Goal: Information Seeking & Learning: Learn about a topic

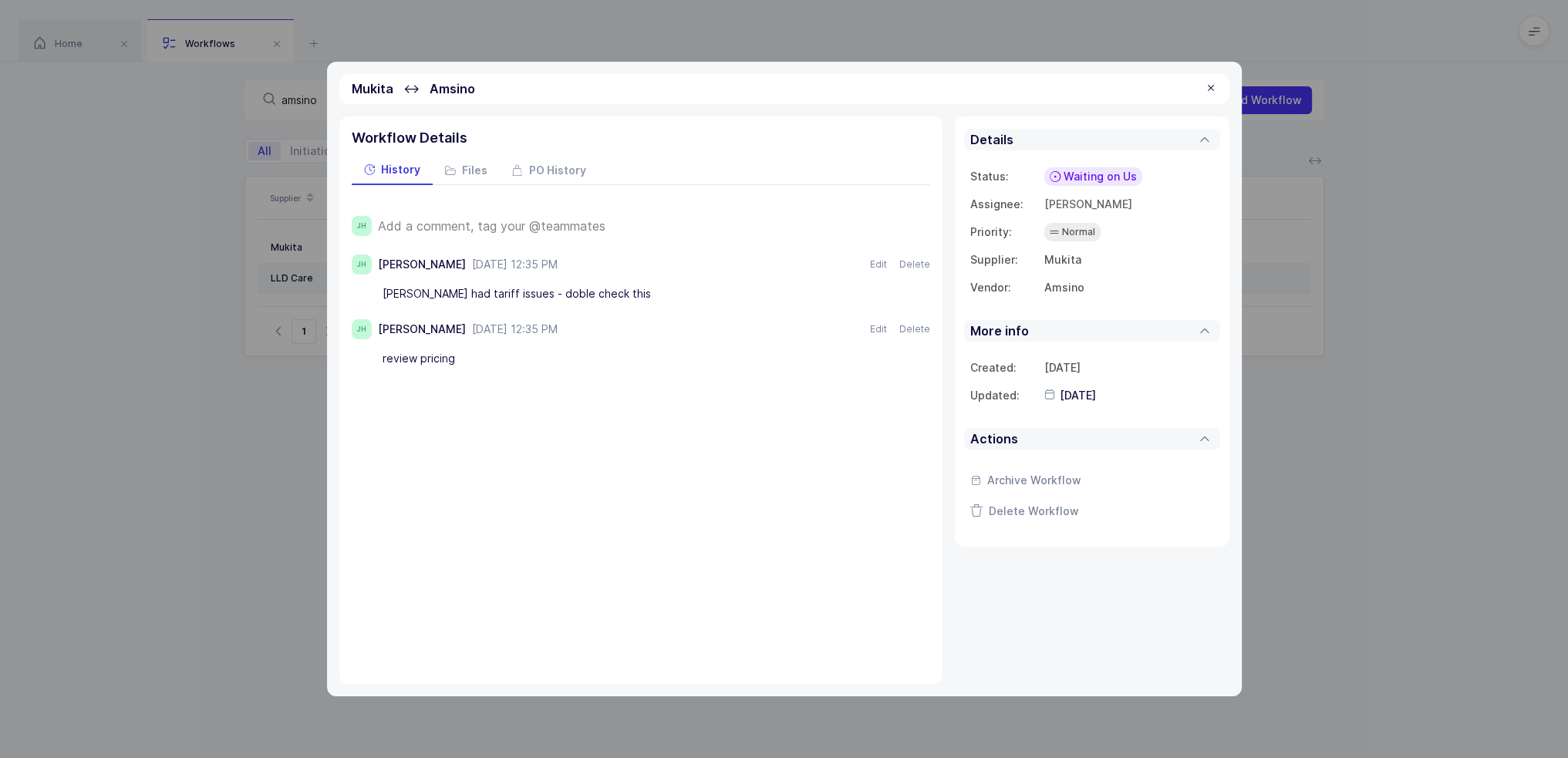
click at [792, 89] on div at bounding box center [1210, 89] width 12 height 14
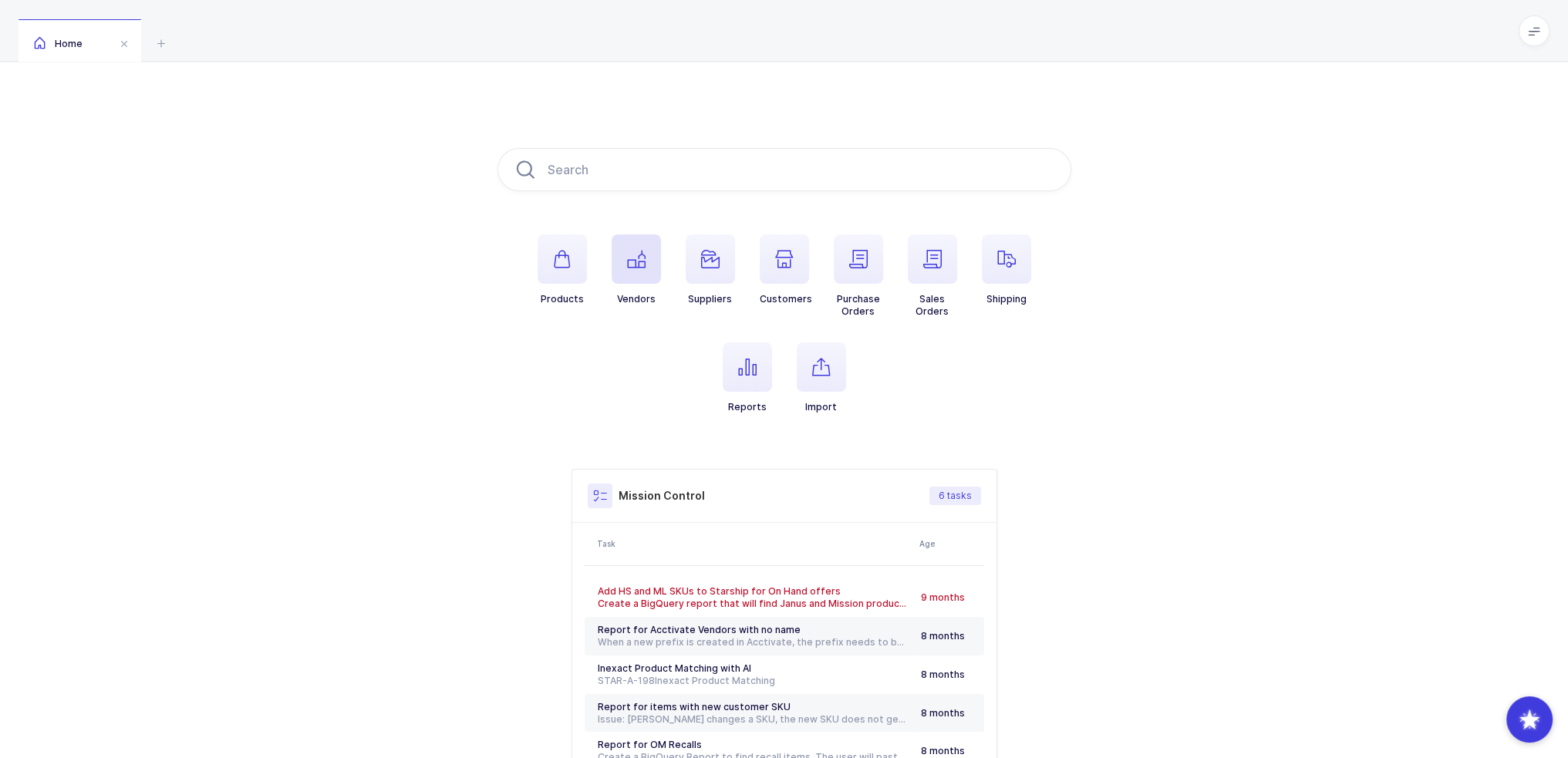
click at [649, 266] on span "button" at bounding box center [636, 259] width 49 height 49
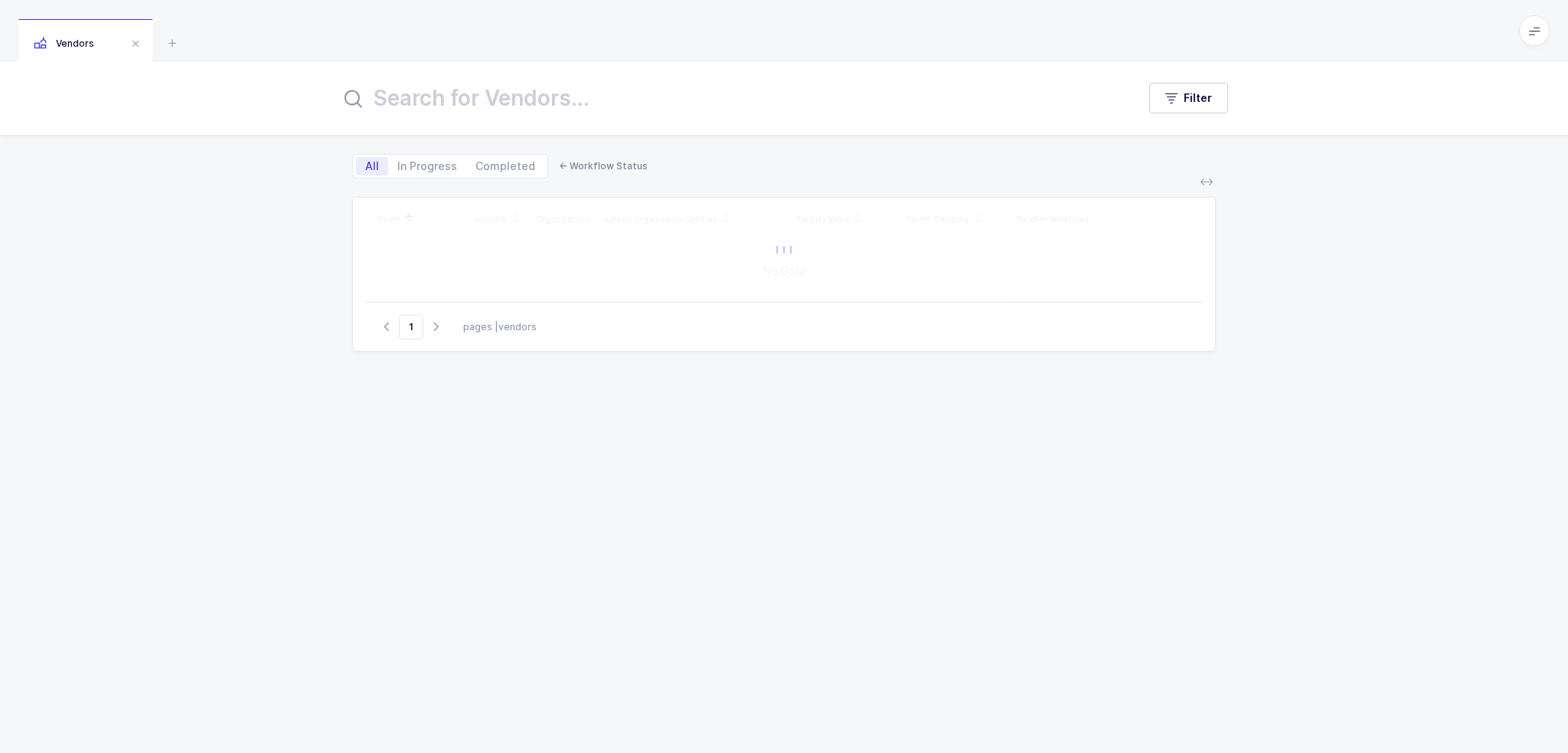
click at [588, 88] on input "text" at bounding box center [729, 98] width 779 height 37
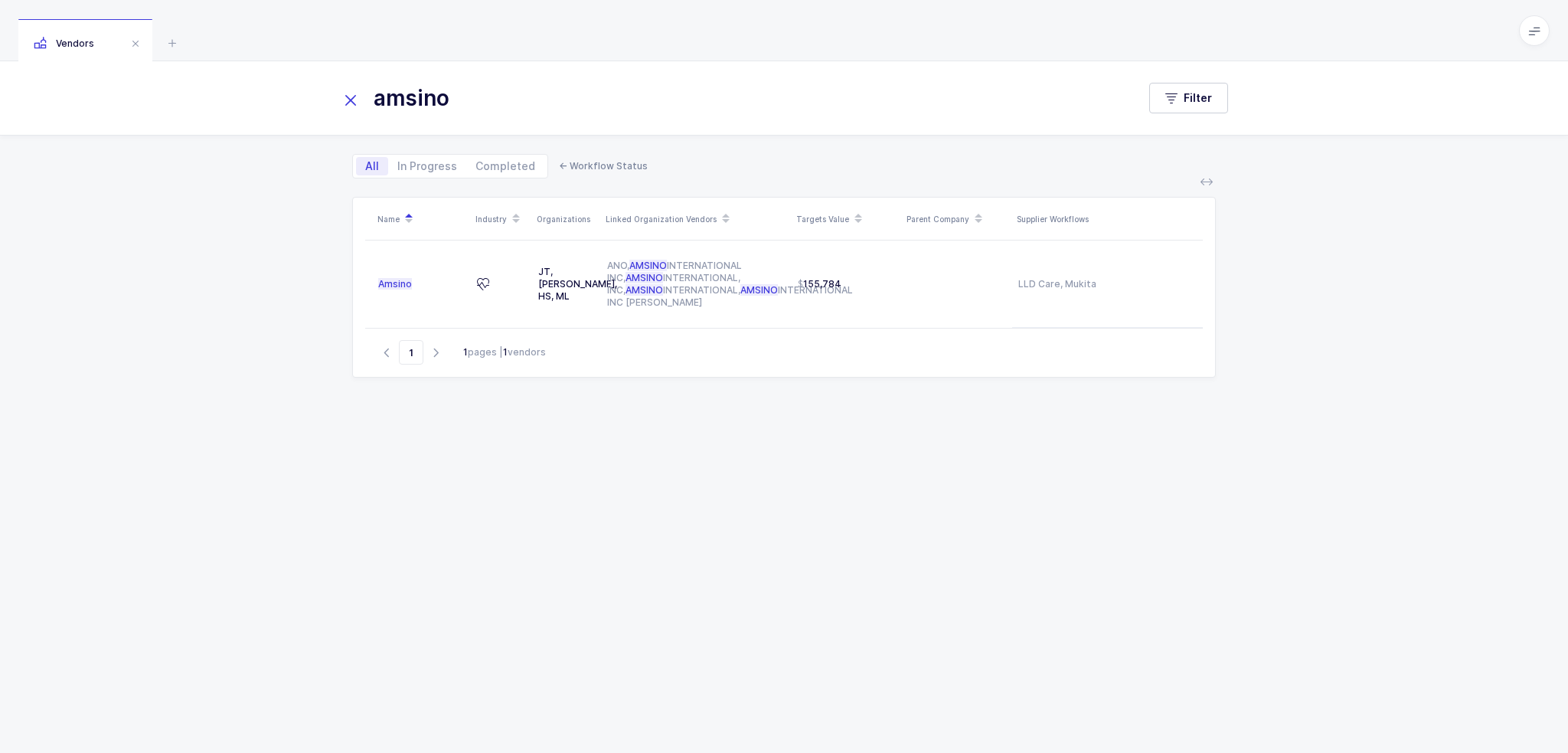
type input "amsino"
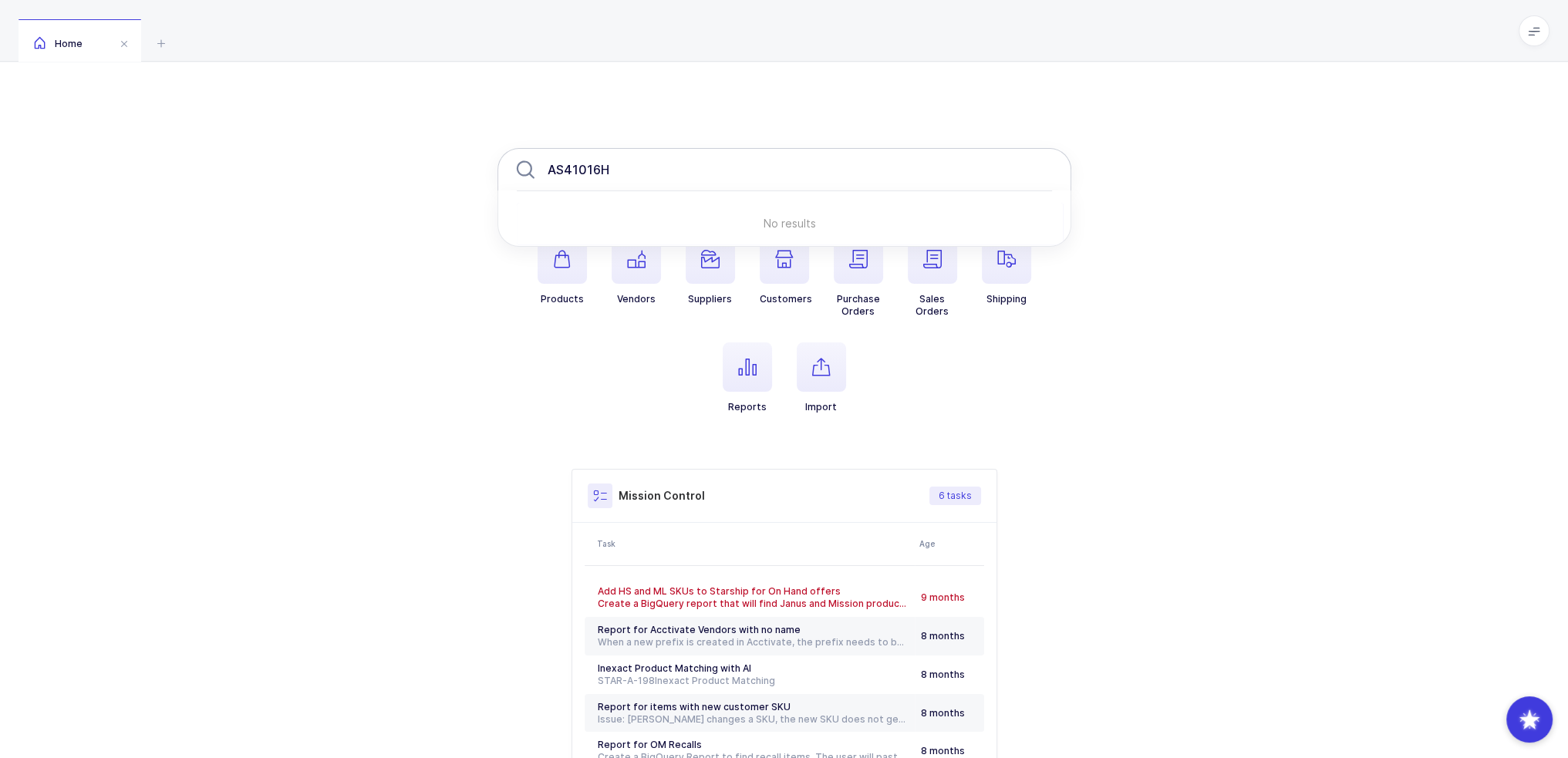
drag, startPoint x: 565, startPoint y: 172, endPoint x: 546, endPoint y: 167, distance: 19.6
click at [546, 167] on input "AS41016H" at bounding box center [784, 170] width 574 height 43
click at [627, 172] on input "41016H" at bounding box center [784, 170] width 574 height 43
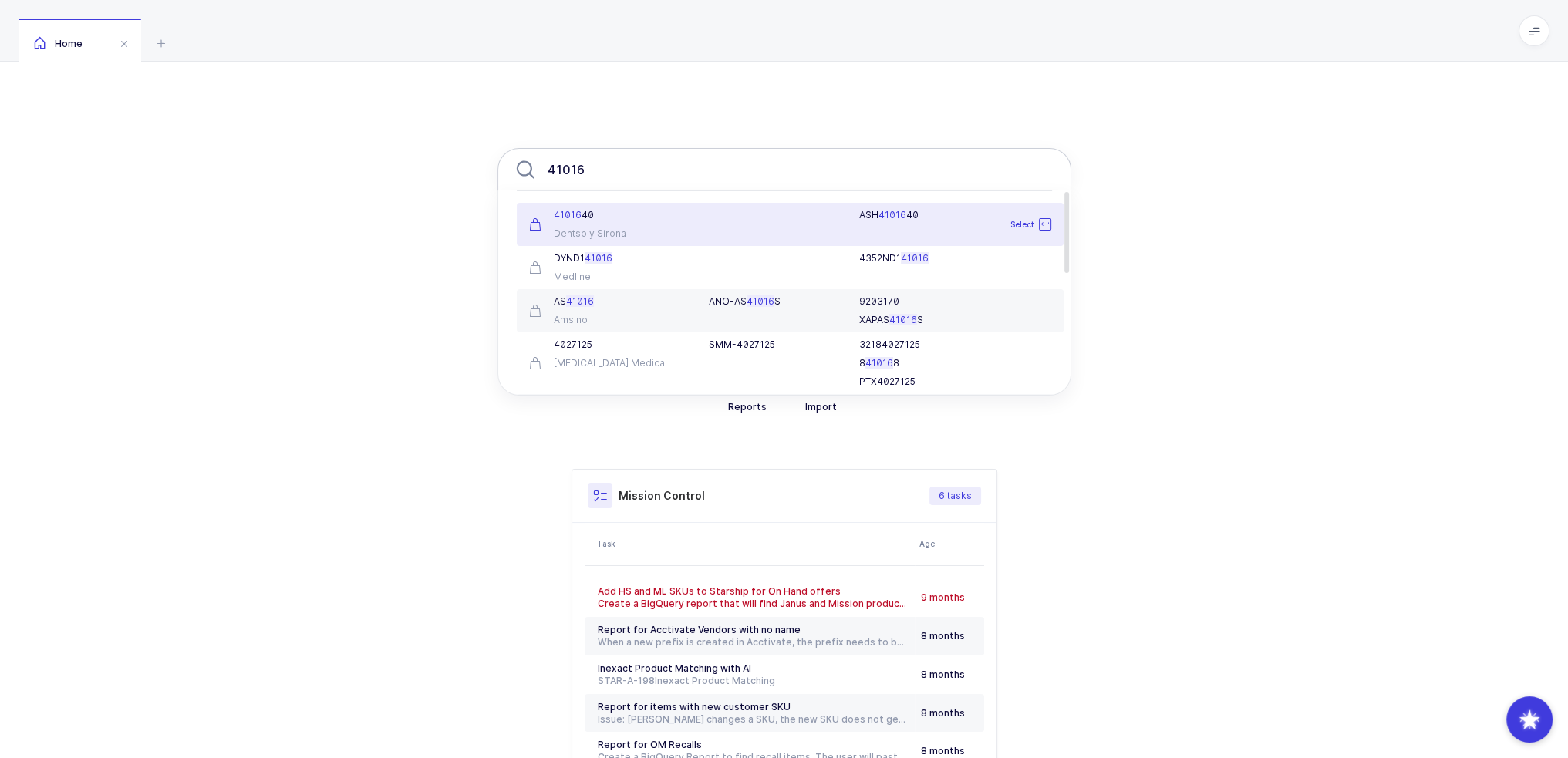
click at [617, 162] on input "41016" at bounding box center [784, 170] width 574 height 43
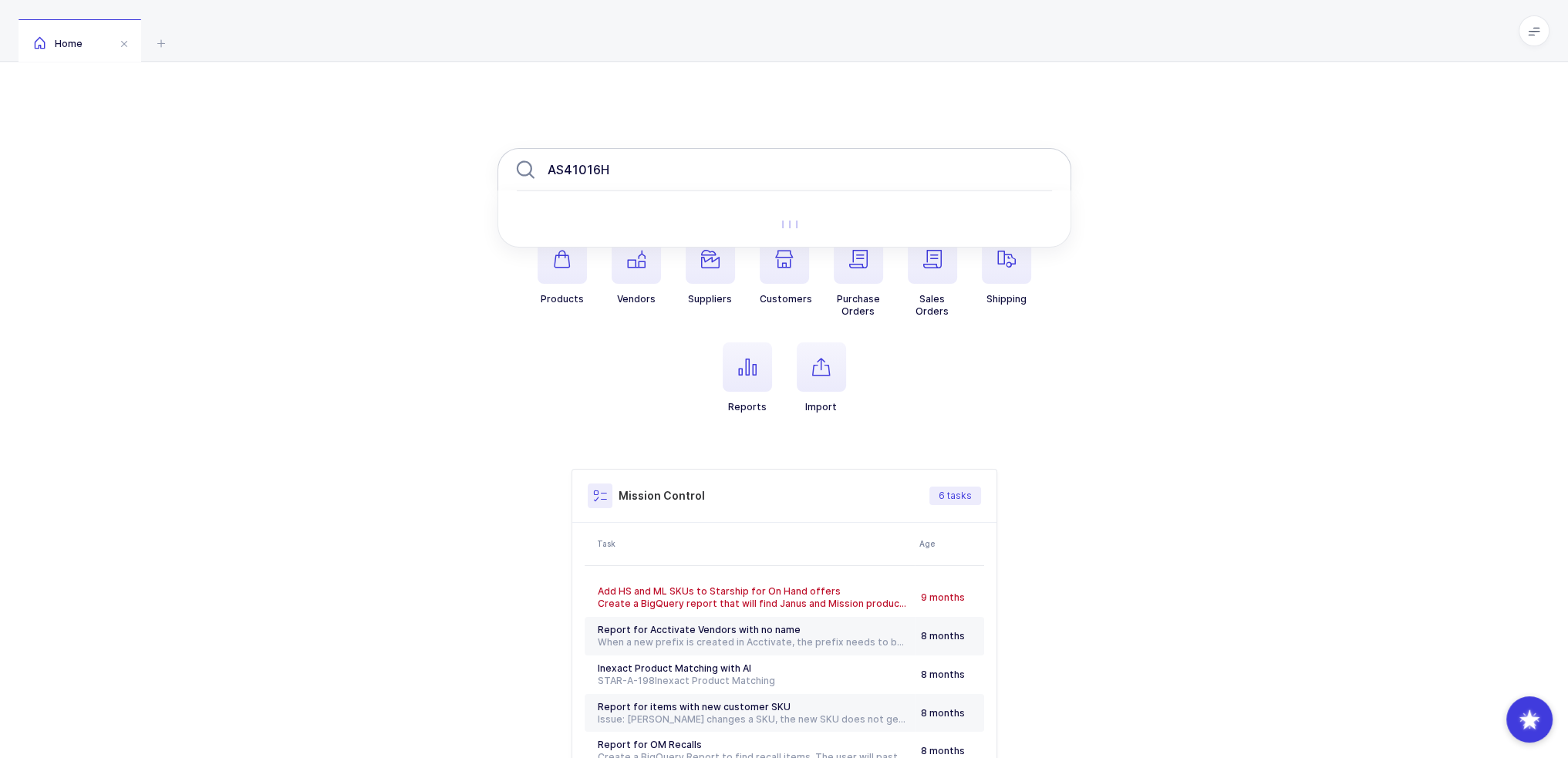
click at [617, 169] on input "AS41016H" at bounding box center [784, 170] width 574 height 43
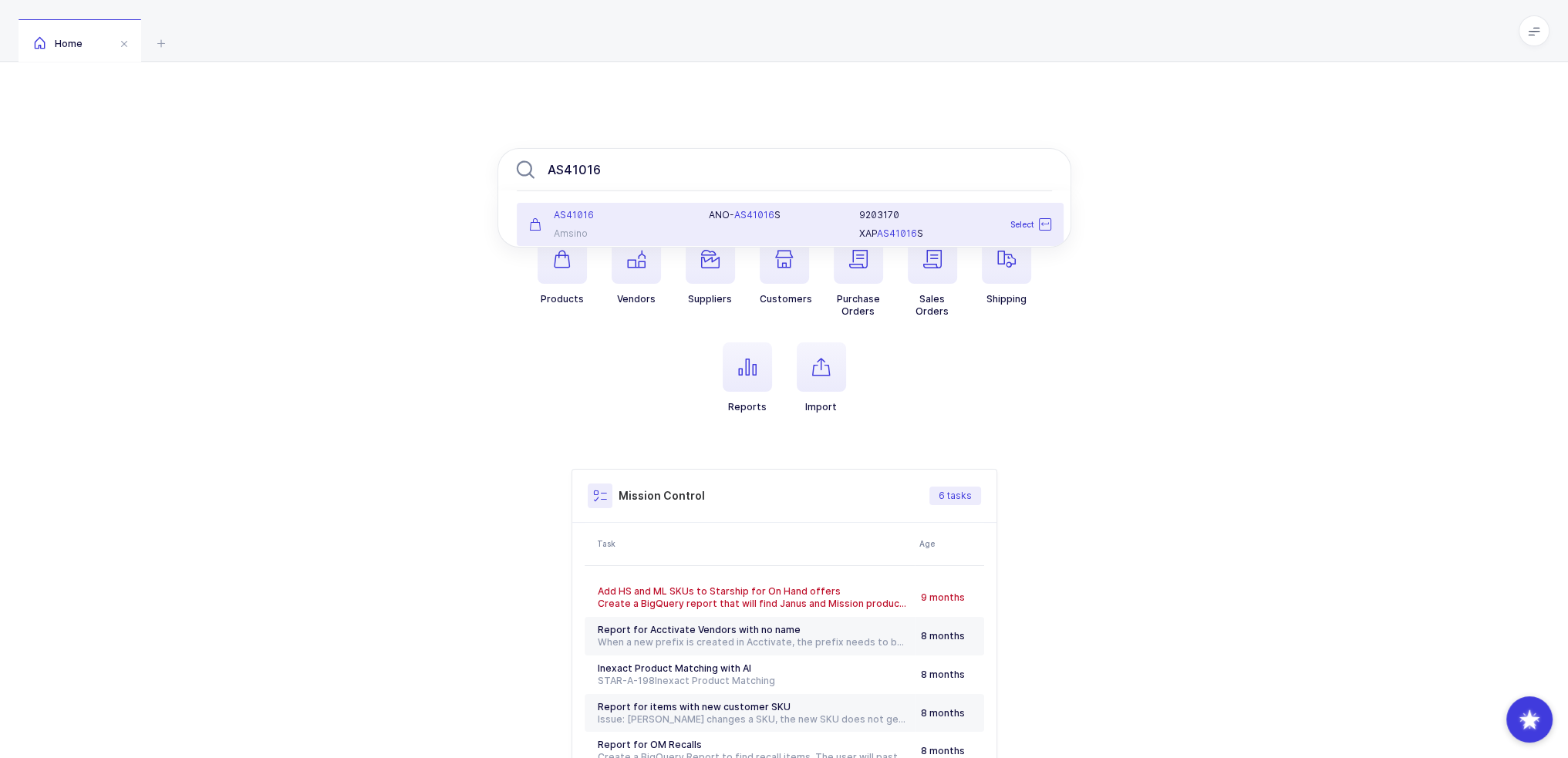
type input "AS41016"
click at [661, 214] on div "AS41016" at bounding box center [610, 215] width 162 height 12
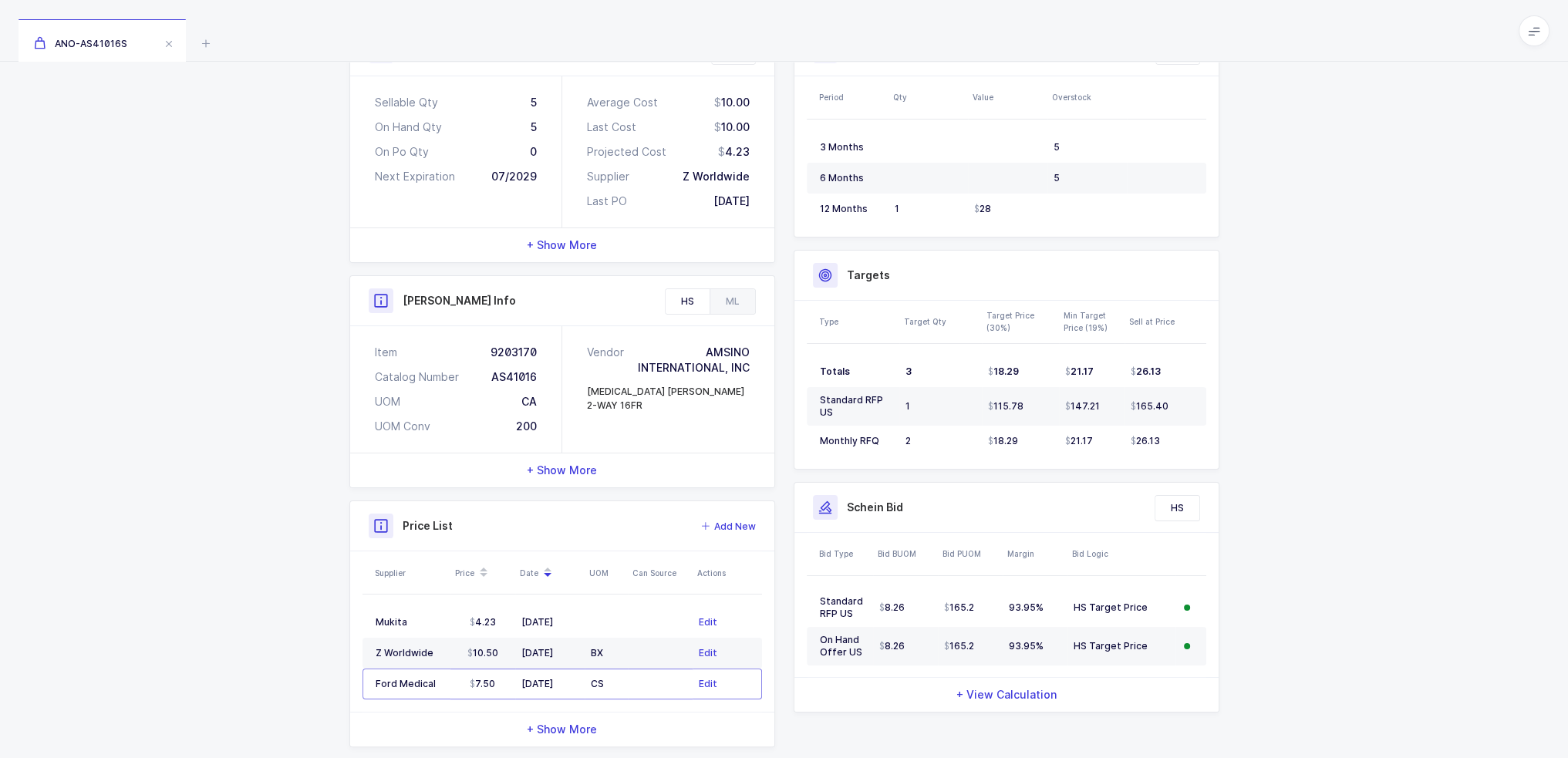
scroll to position [256, 0]
click at [719, 295] on div "ML" at bounding box center [733, 300] width 46 height 25
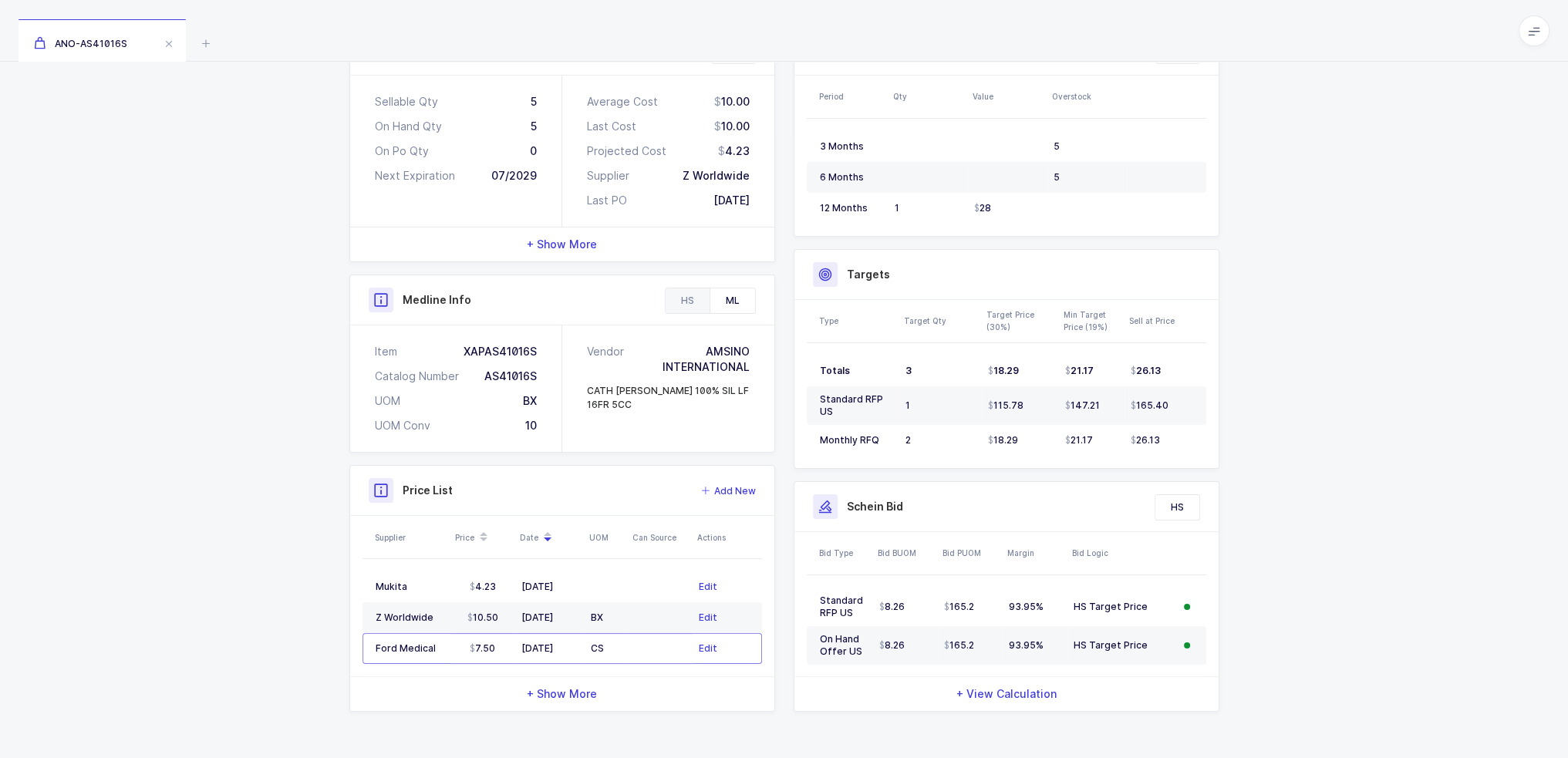
click at [678, 292] on div "HS" at bounding box center [688, 300] width 44 height 25
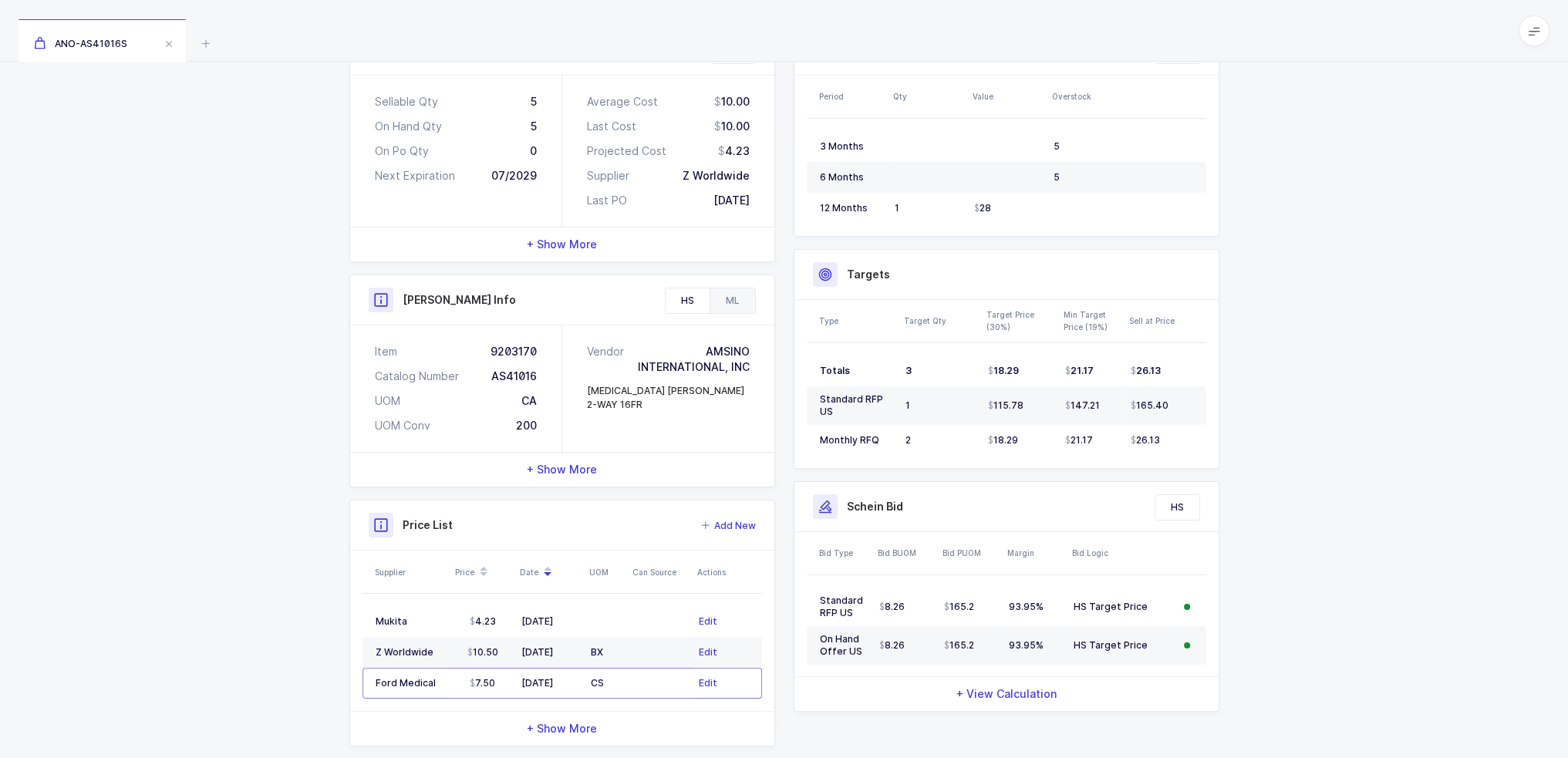
click at [727, 294] on div "ML" at bounding box center [733, 300] width 46 height 25
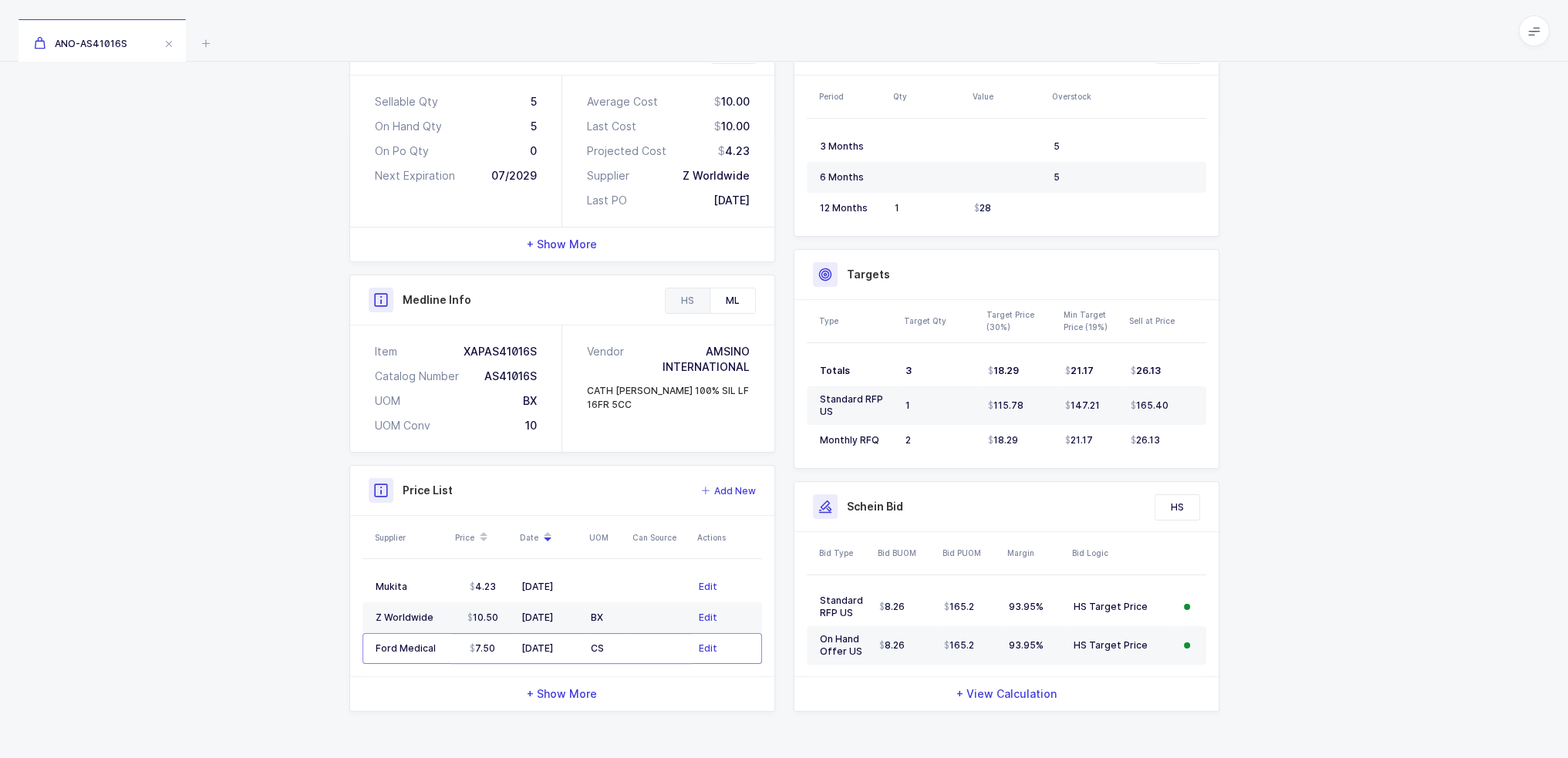
click at [677, 292] on div "HS" at bounding box center [688, 300] width 44 height 25
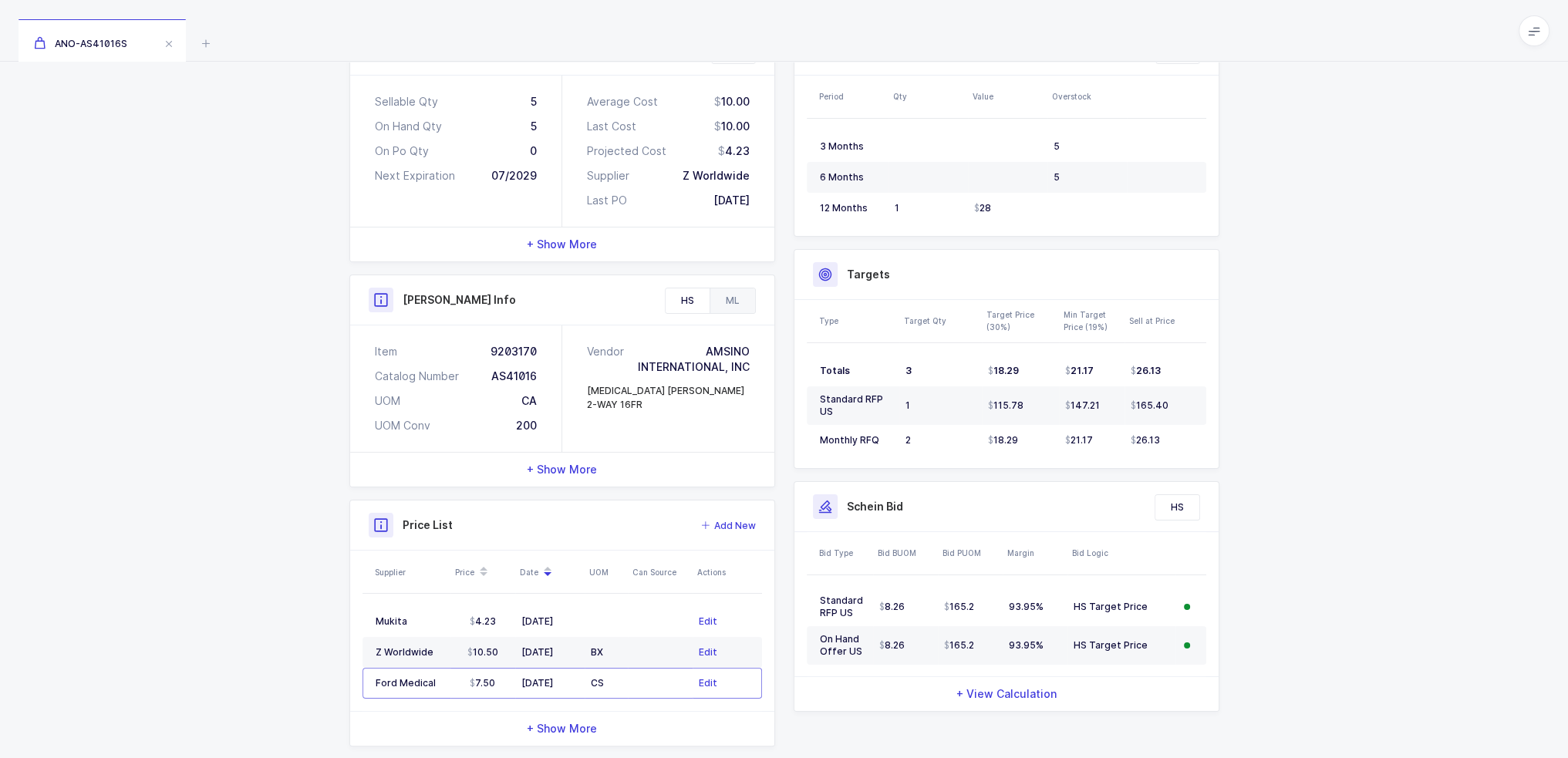
click at [722, 293] on div "ML" at bounding box center [733, 300] width 46 height 25
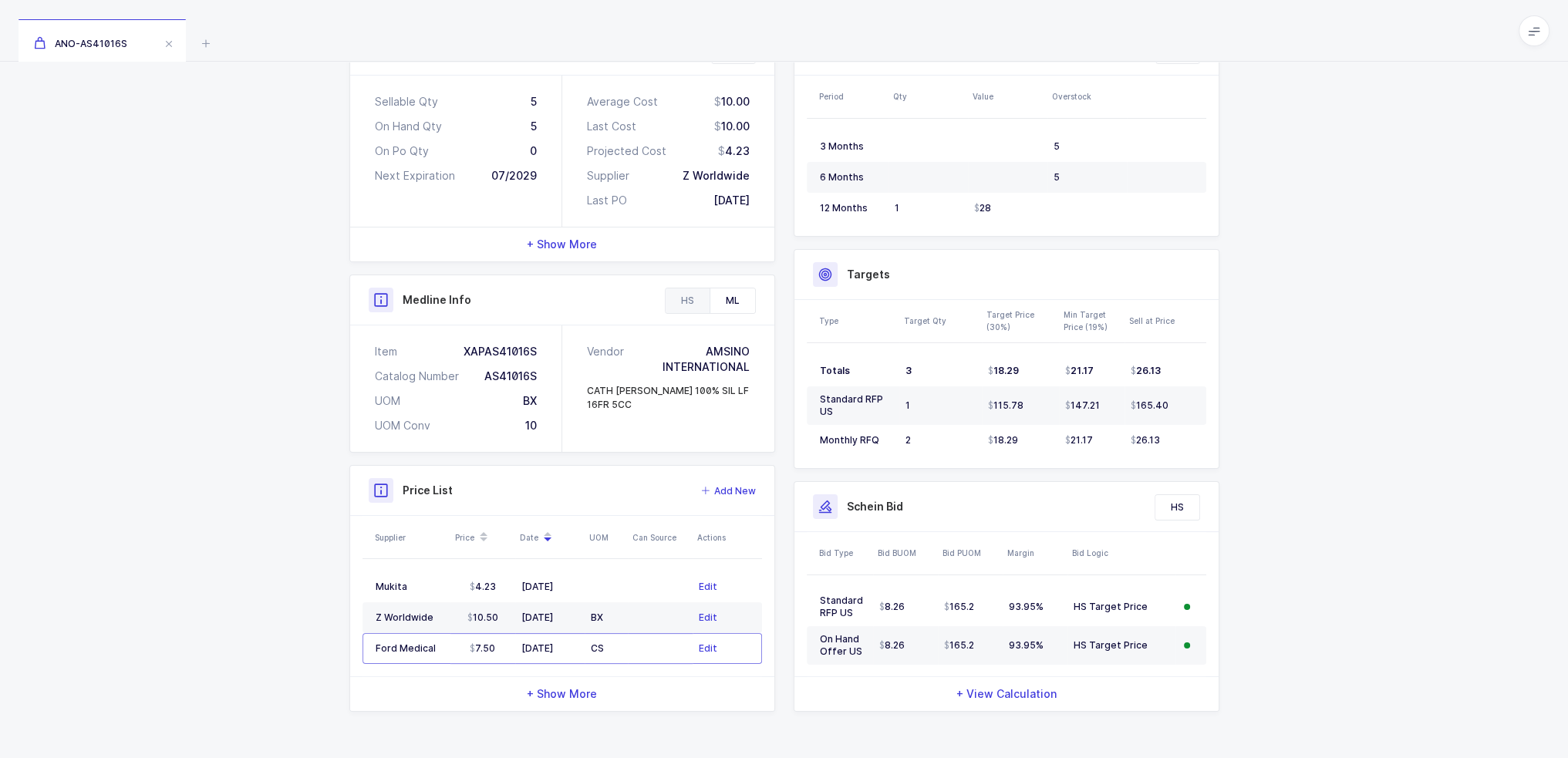
click at [683, 295] on div "HS" at bounding box center [688, 300] width 44 height 25
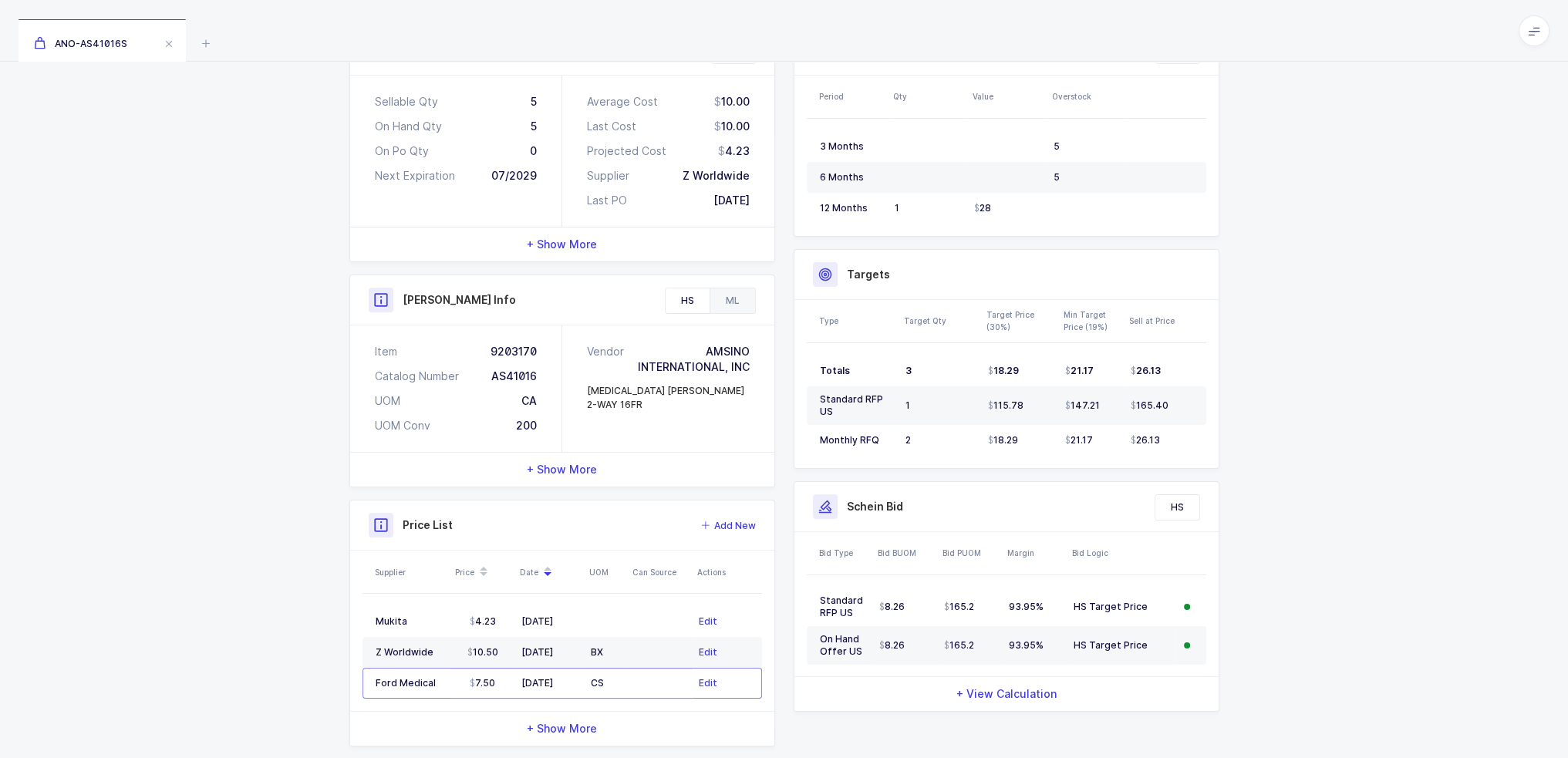
click at [731, 300] on div "ML" at bounding box center [733, 300] width 46 height 25
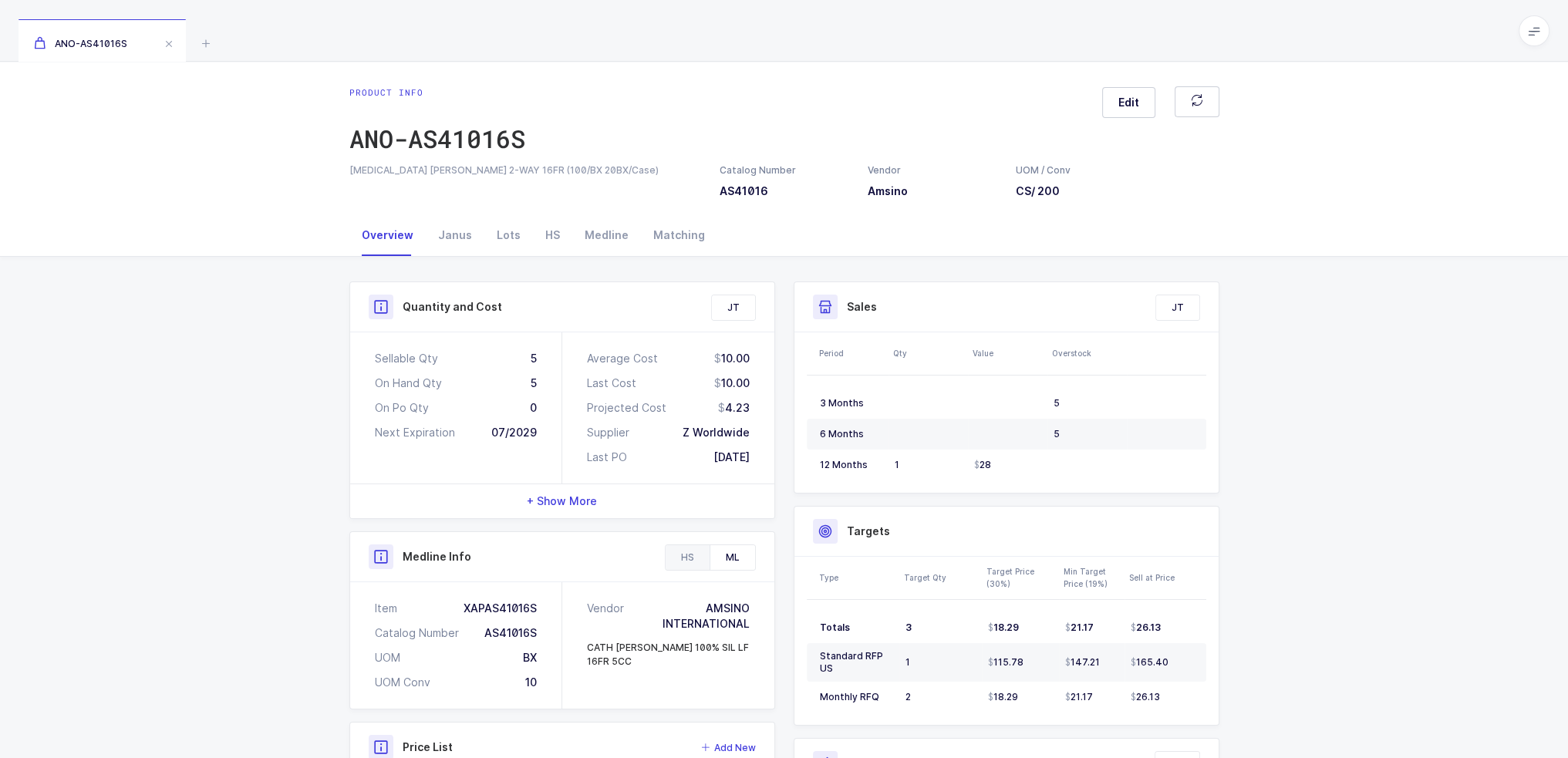
scroll to position [0, 0]
click at [553, 245] on div "HS" at bounding box center [553, 235] width 40 height 41
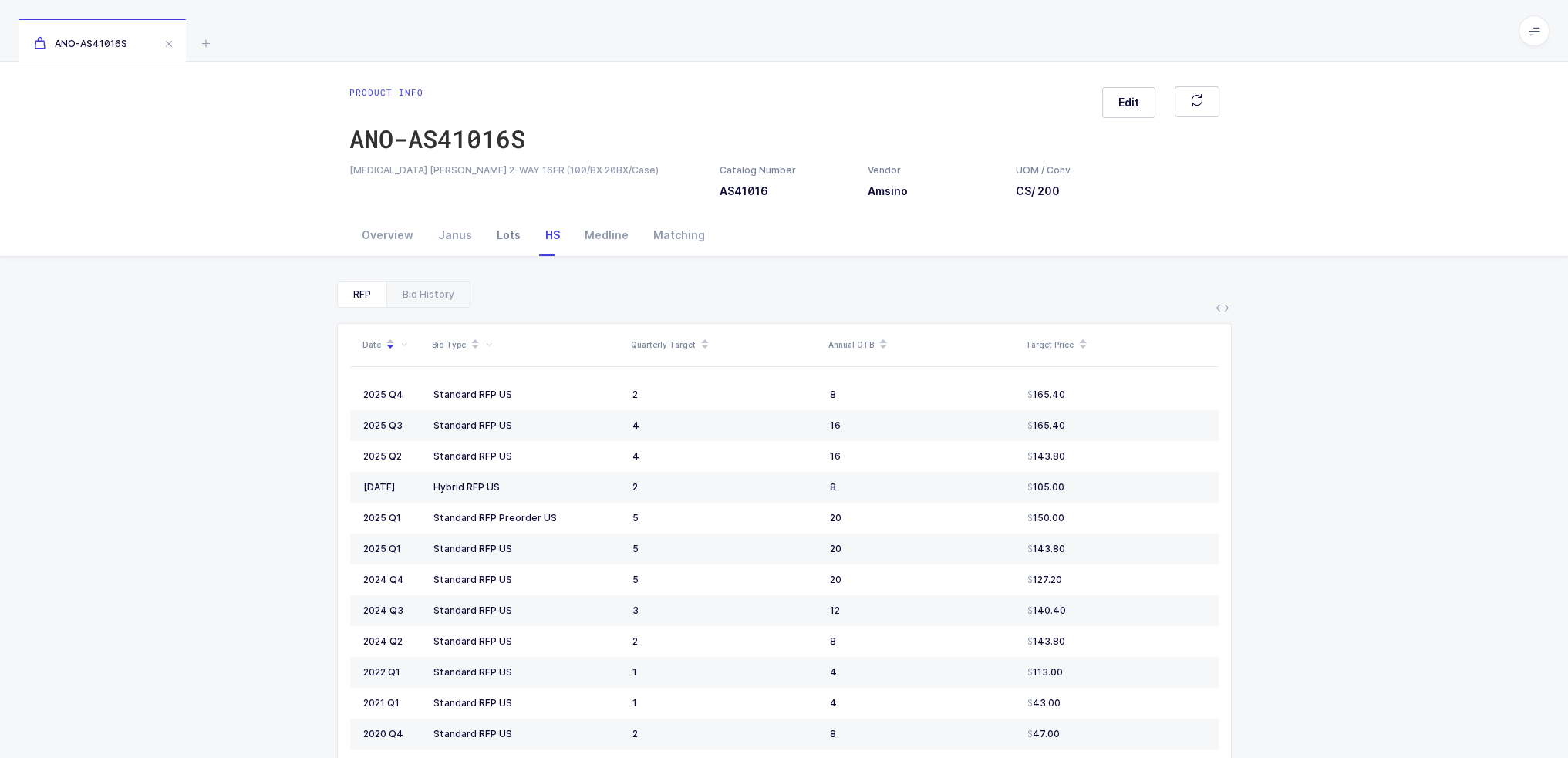
click at [517, 250] on div "Lots" at bounding box center [508, 235] width 48 height 41
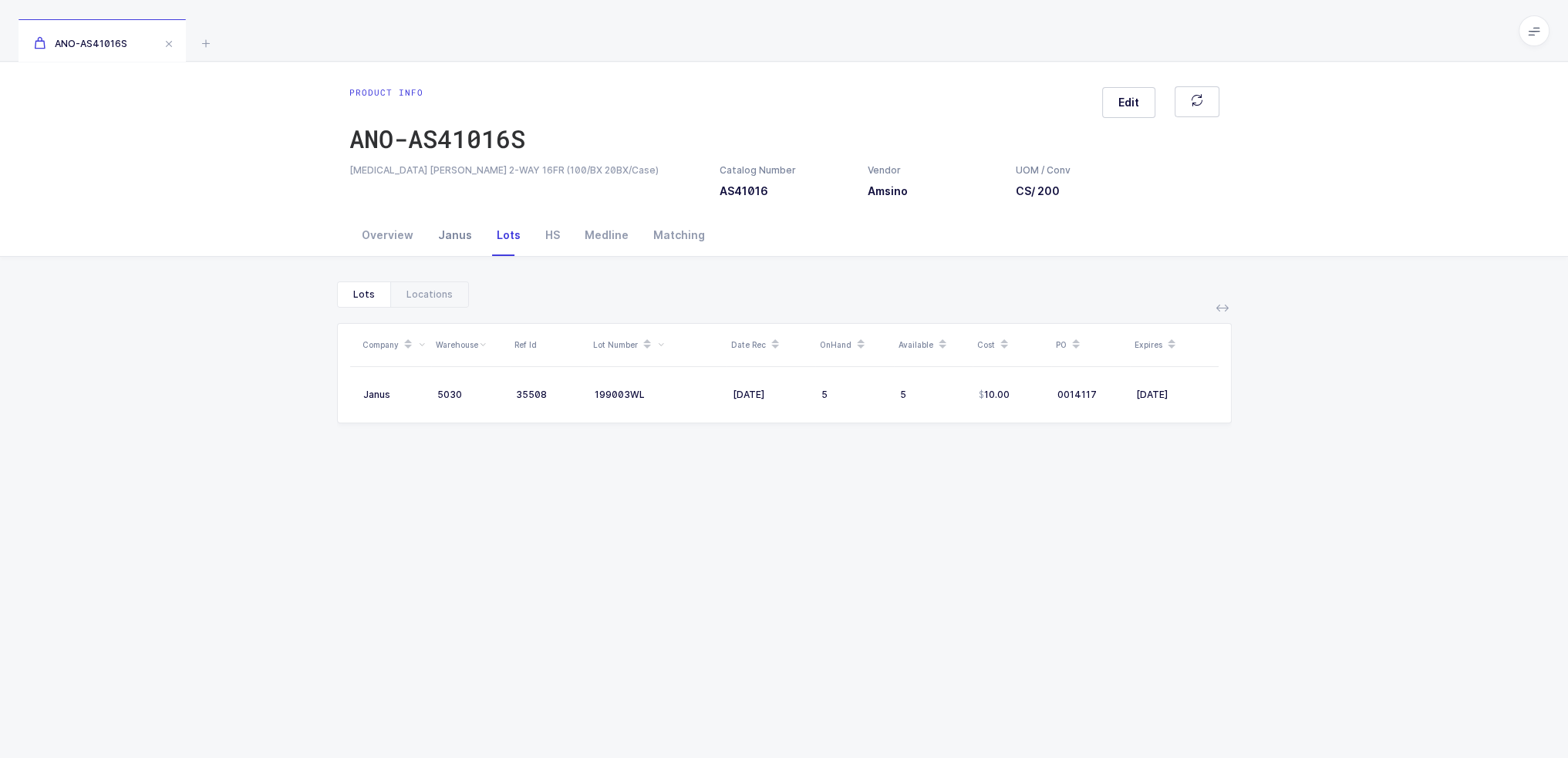
click at [469, 242] on div "Janus" at bounding box center [455, 235] width 59 height 41
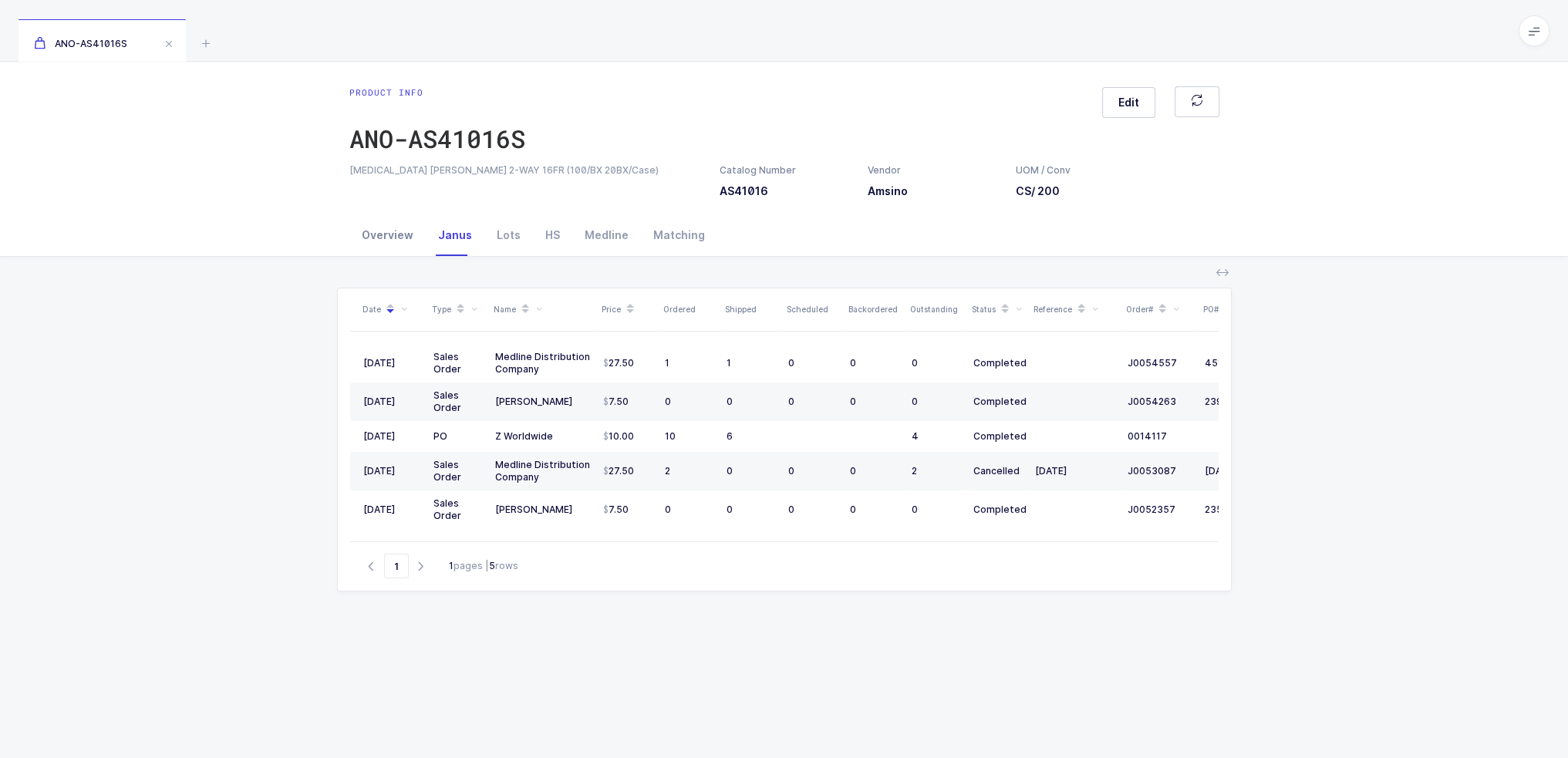
click at [379, 238] on div "Overview" at bounding box center [387, 235] width 76 height 41
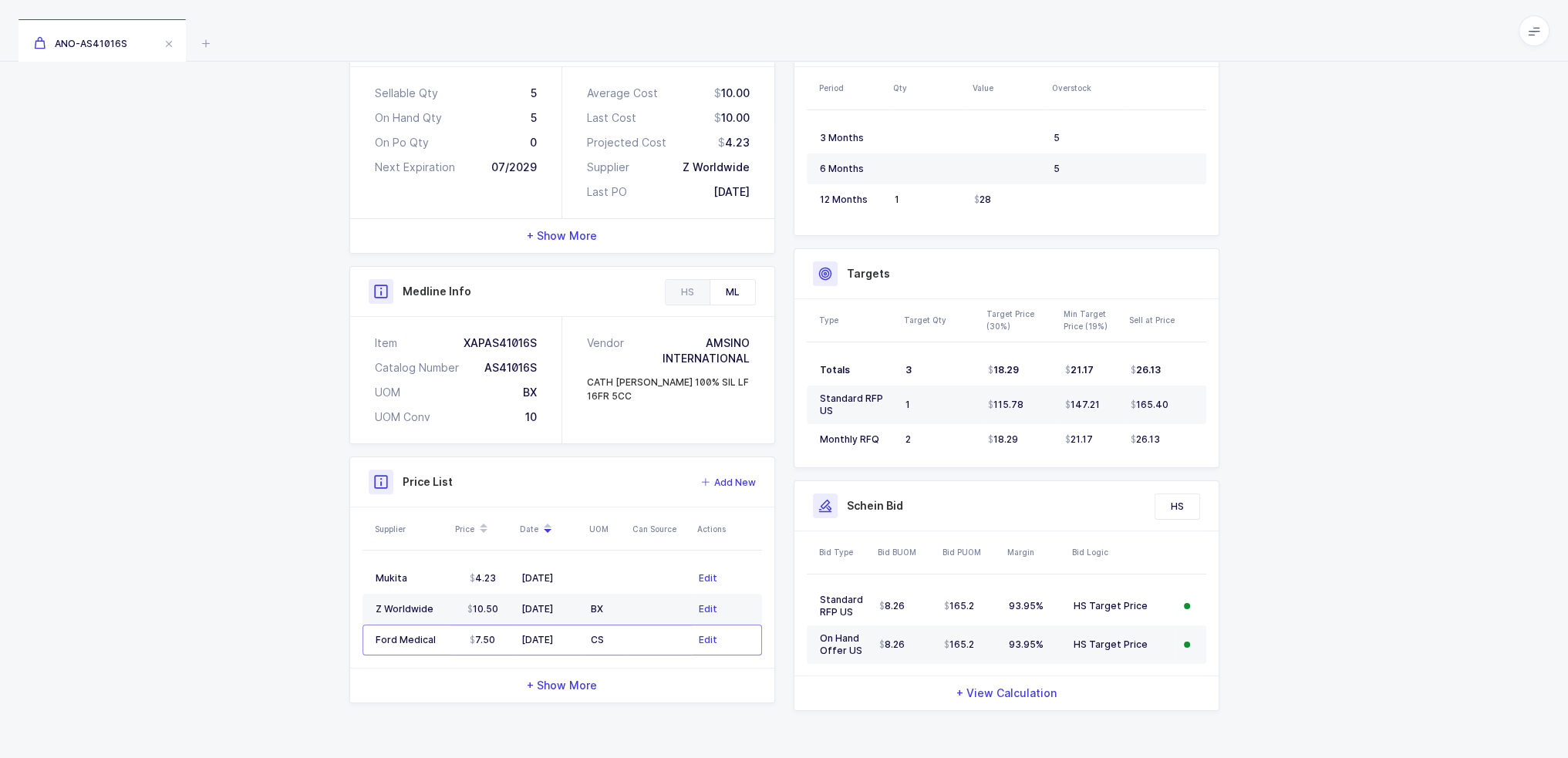
scroll to position [265, 0]
click at [602, 578] on td at bounding box center [605, 578] width 43 height 31
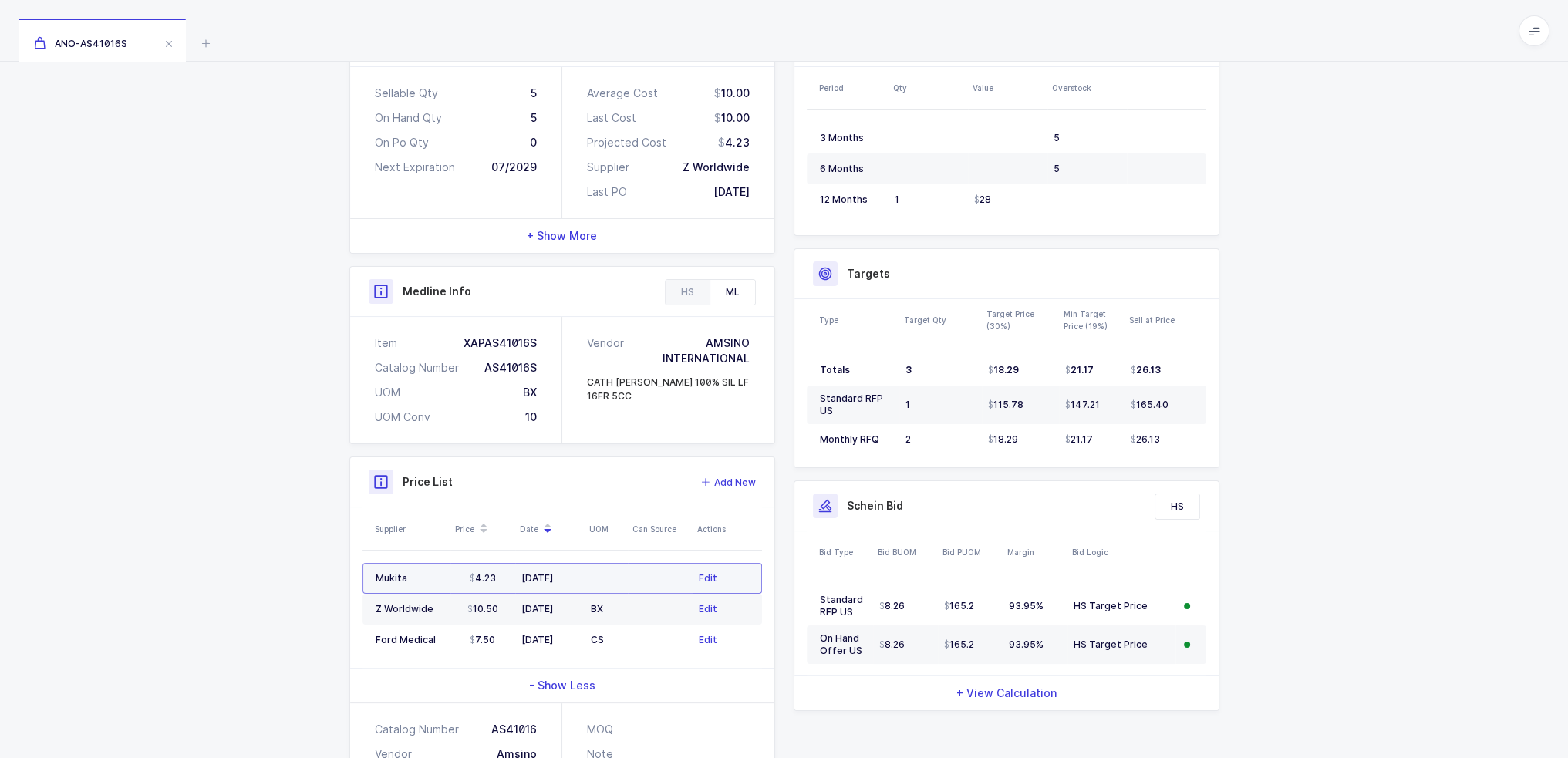
click at [602, 578] on td at bounding box center [605, 578] width 43 height 31
drag, startPoint x: 608, startPoint y: 577, endPoint x: 350, endPoint y: 585, distance: 258.1
click at [350, 585] on div "Supplier Price Date UOM Can Source Actions Mukita 4.23 09/12/2025 Edit Z Worldw…" at bounding box center [562, 588] width 424 height 161
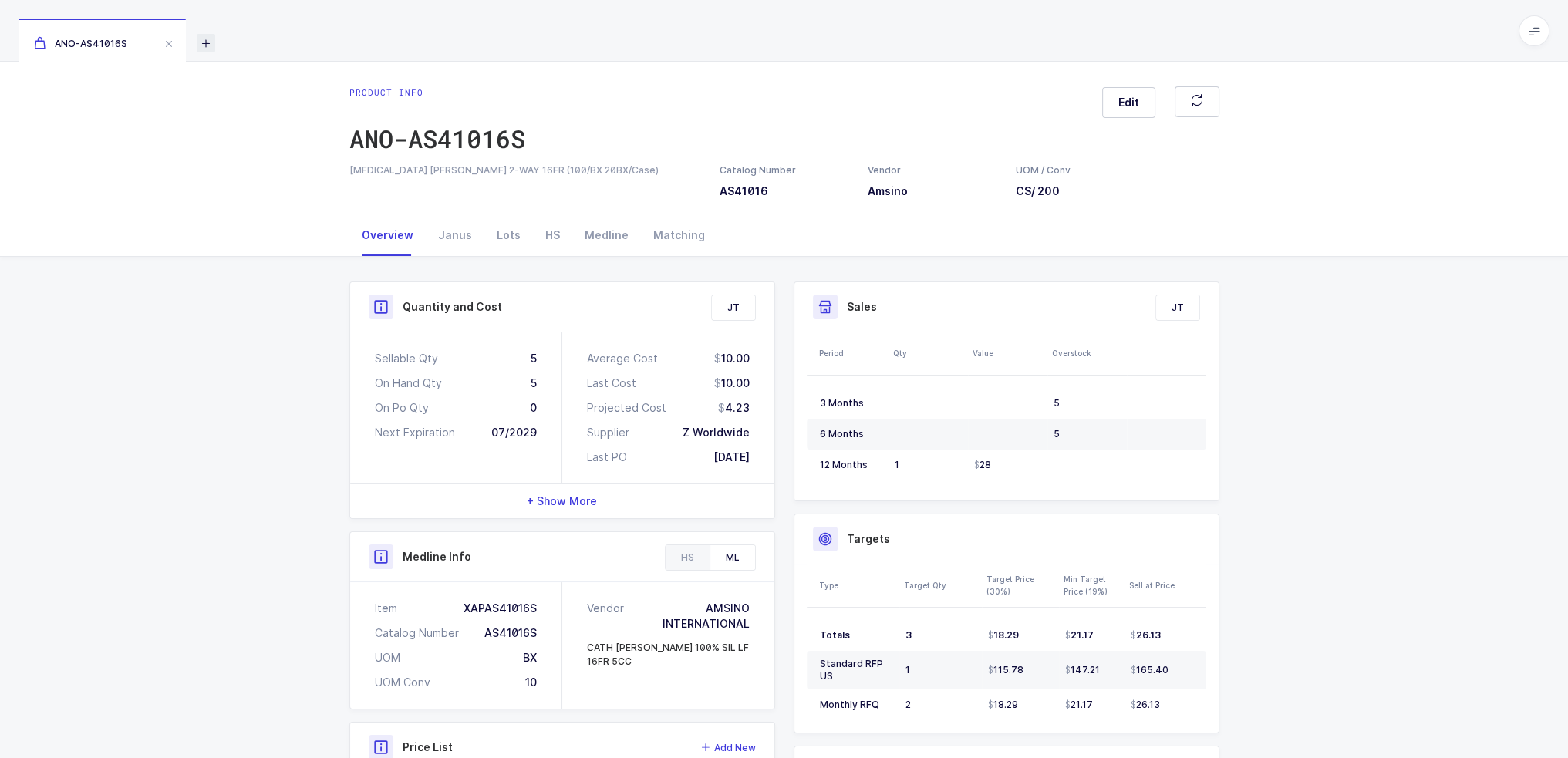
click at [201, 42] on icon at bounding box center [206, 43] width 18 height 18
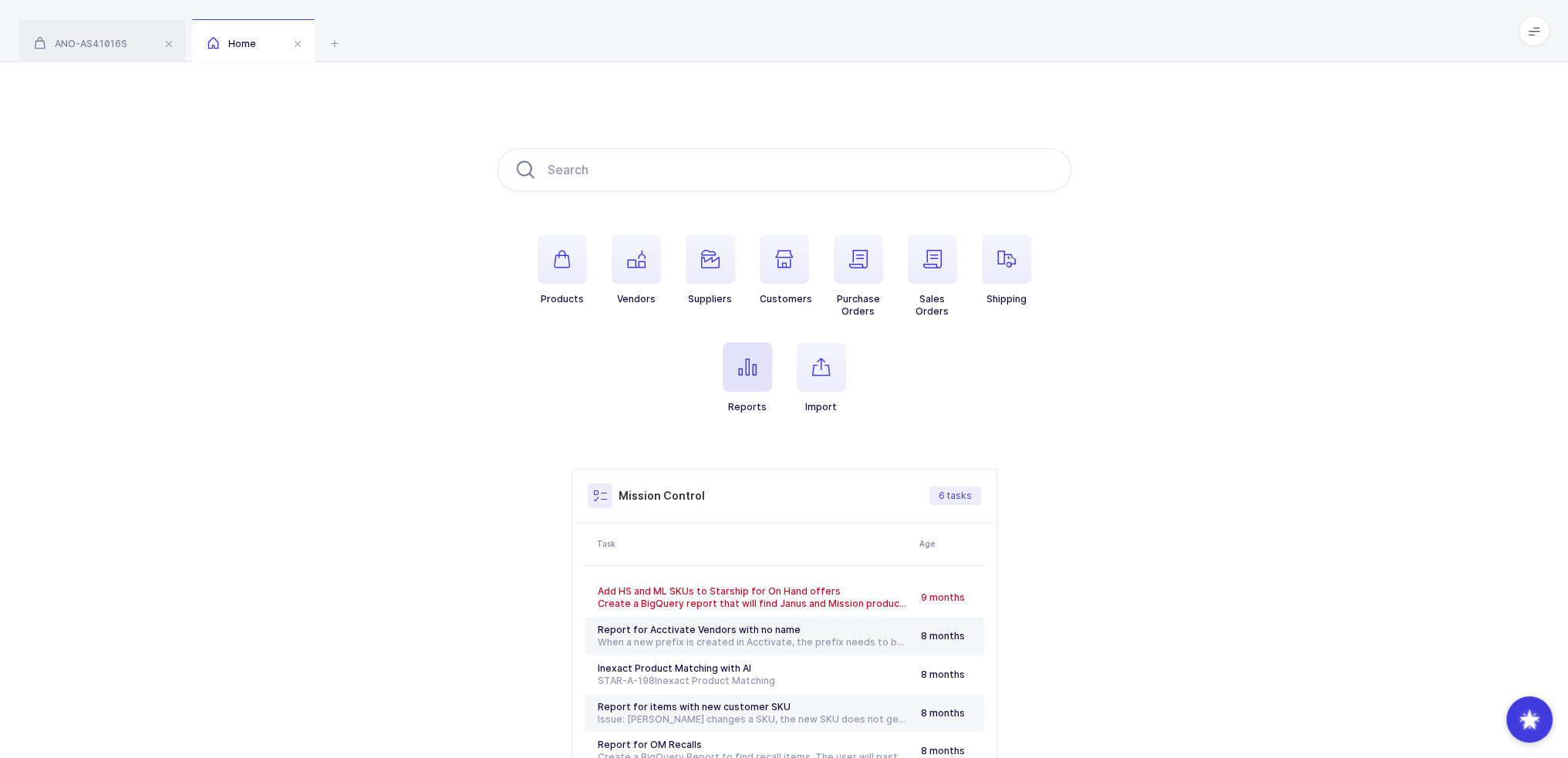
click at [732, 354] on span "button" at bounding box center [748, 367] width 49 height 49
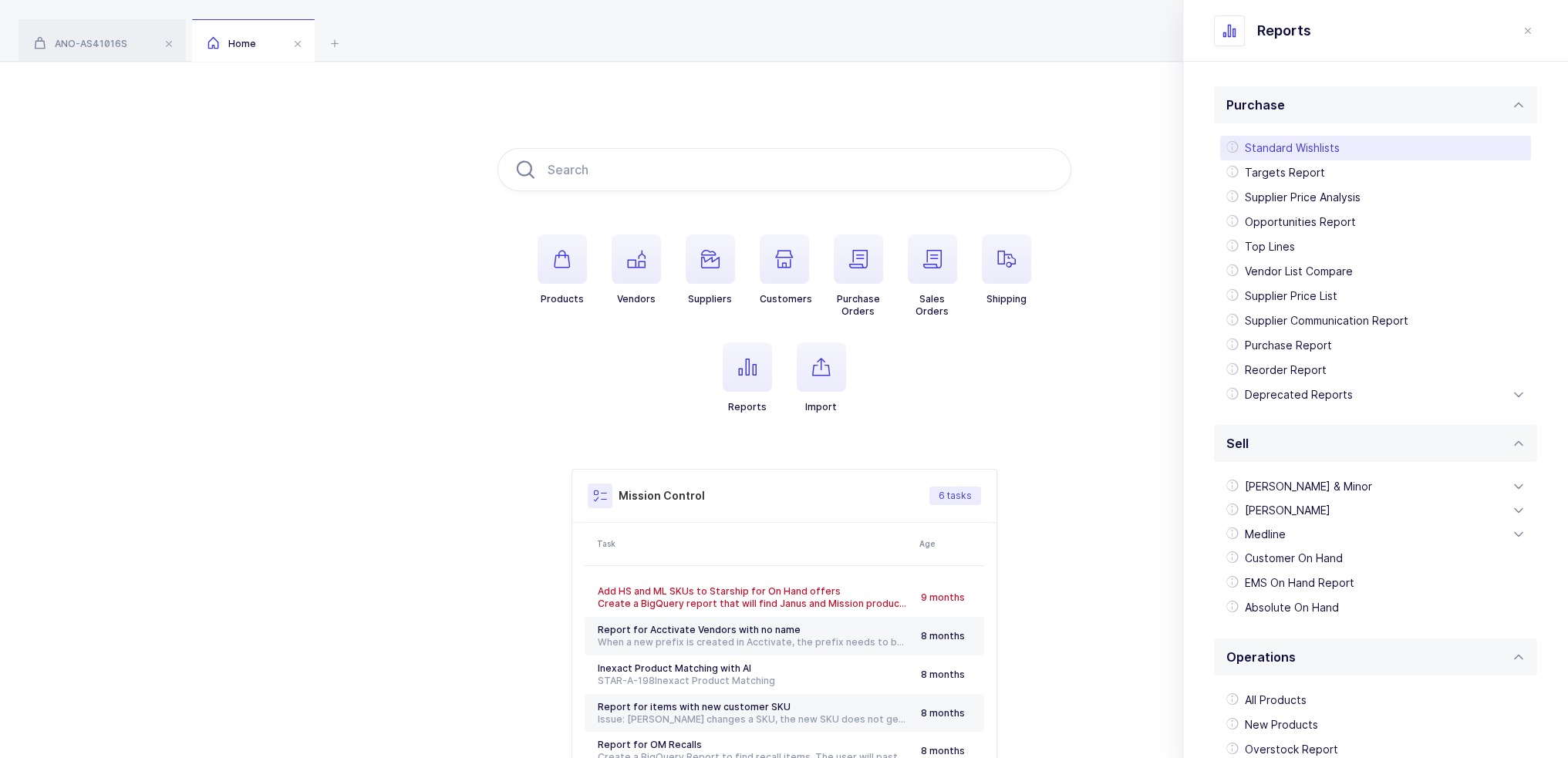
click at [1282, 156] on div "Standard Wishlists" at bounding box center [1376, 148] width 311 height 25
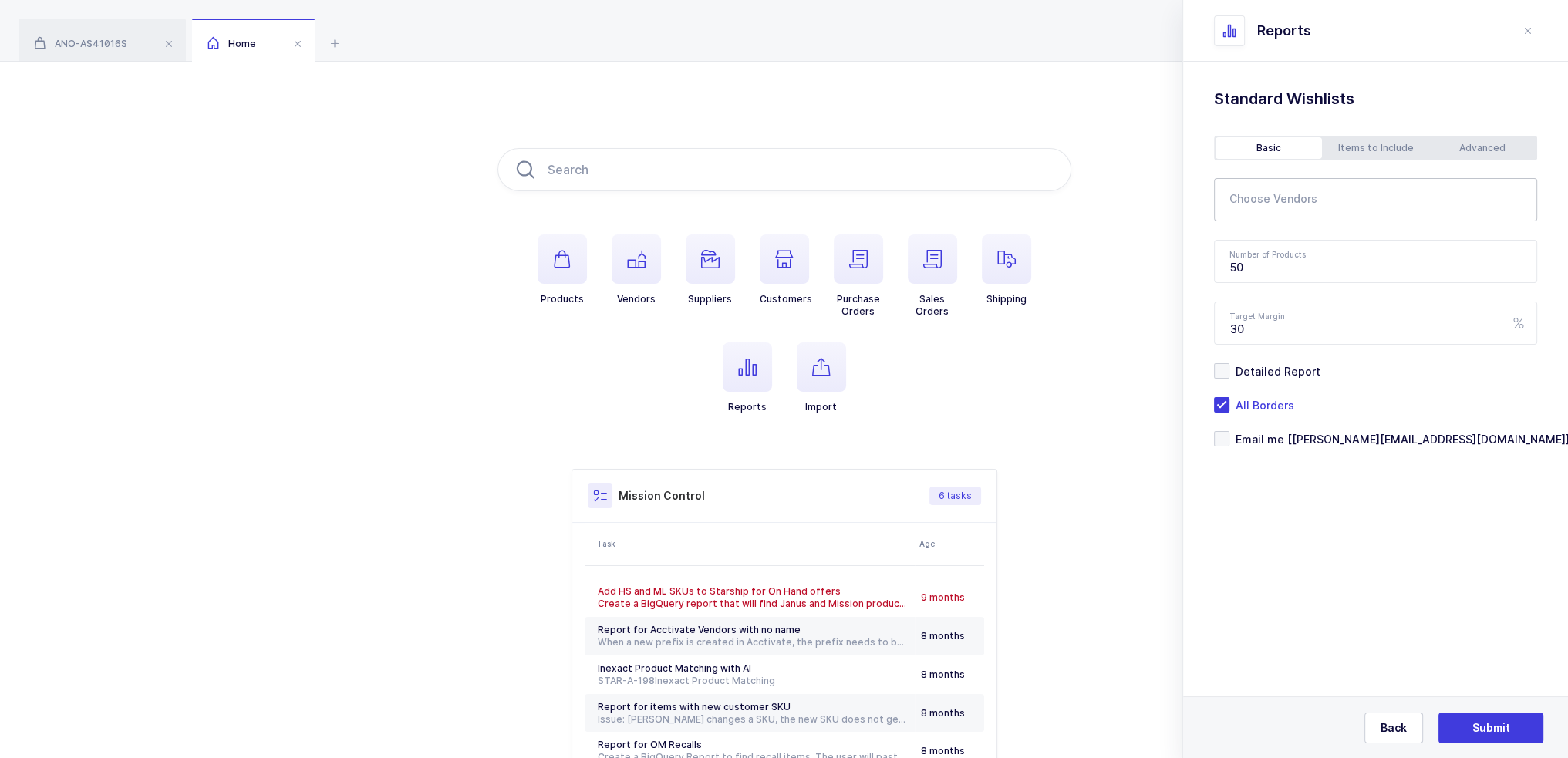
click at [1290, 199] on input "text" at bounding box center [1365, 204] width 272 height 20
type input "amsino"
click at [1286, 250] on span "Amsino" at bounding box center [1268, 252] width 40 height 13
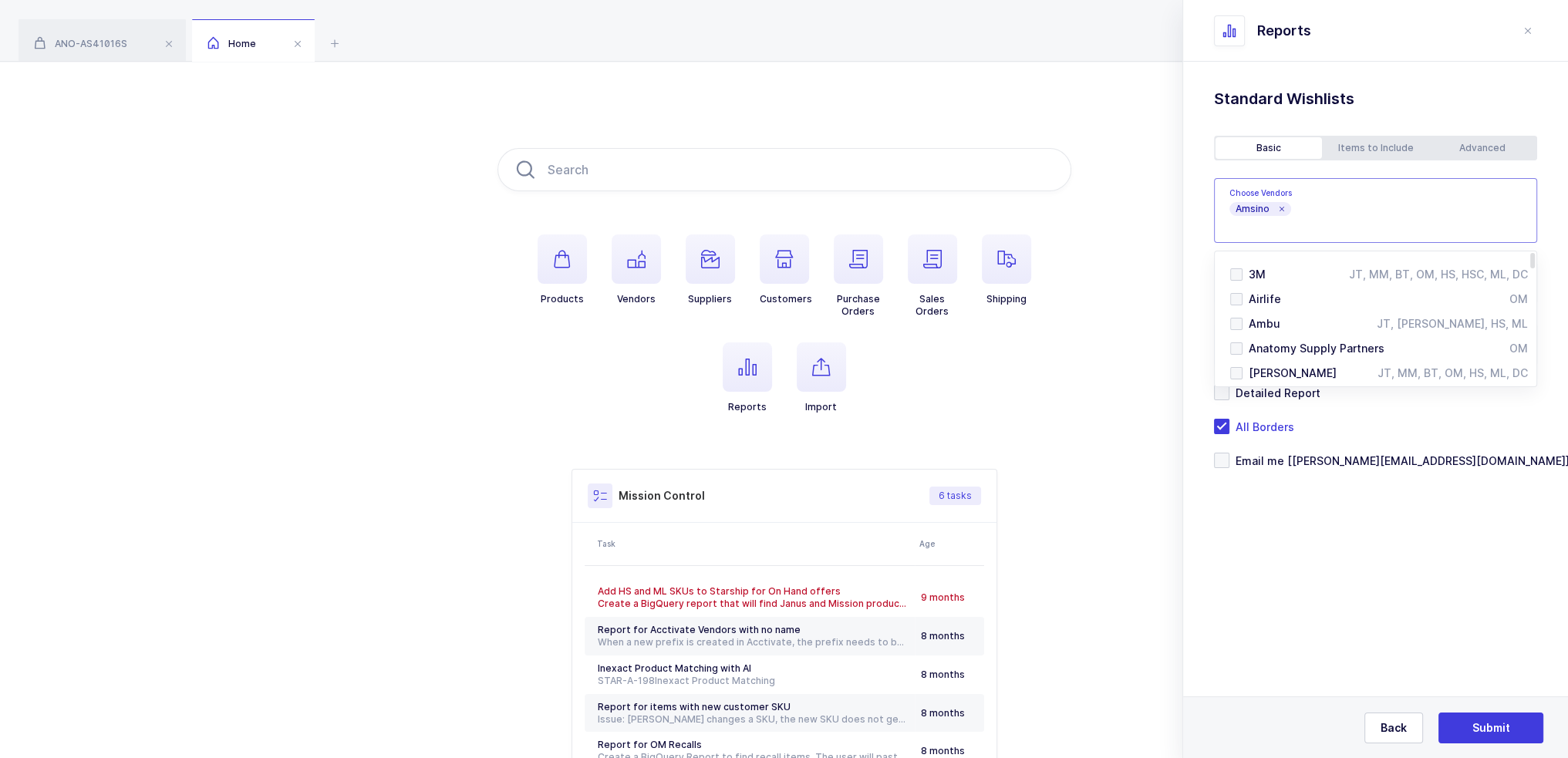
click at [1373, 580] on section "Purchase Standard Wishlists Targets Report Supplier Price Analysis Opportunitie…" at bounding box center [1376, 409] width 385 height 697
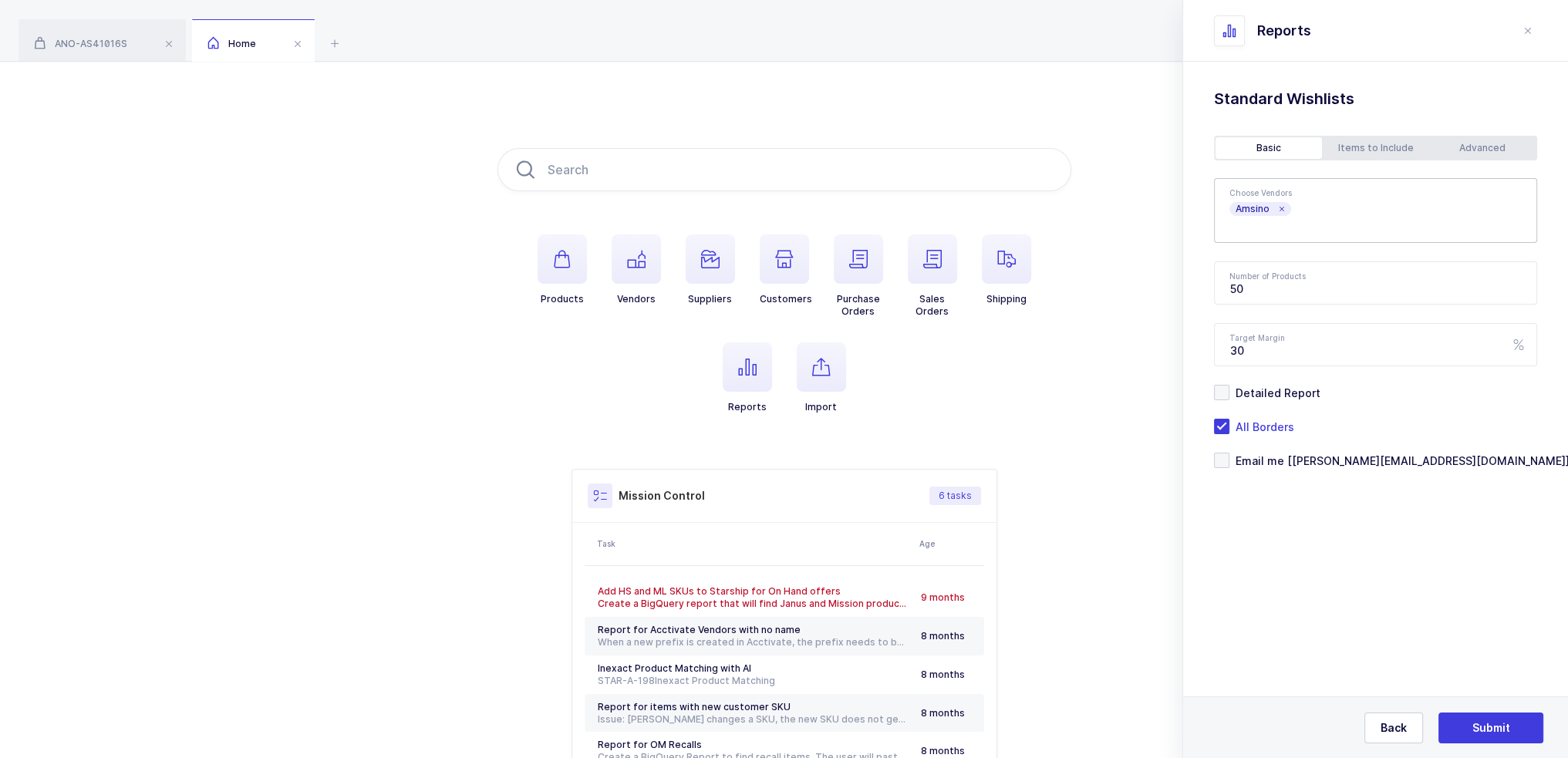
click at [1472, 148] on div "Advanced" at bounding box center [1482, 148] width 106 height 22
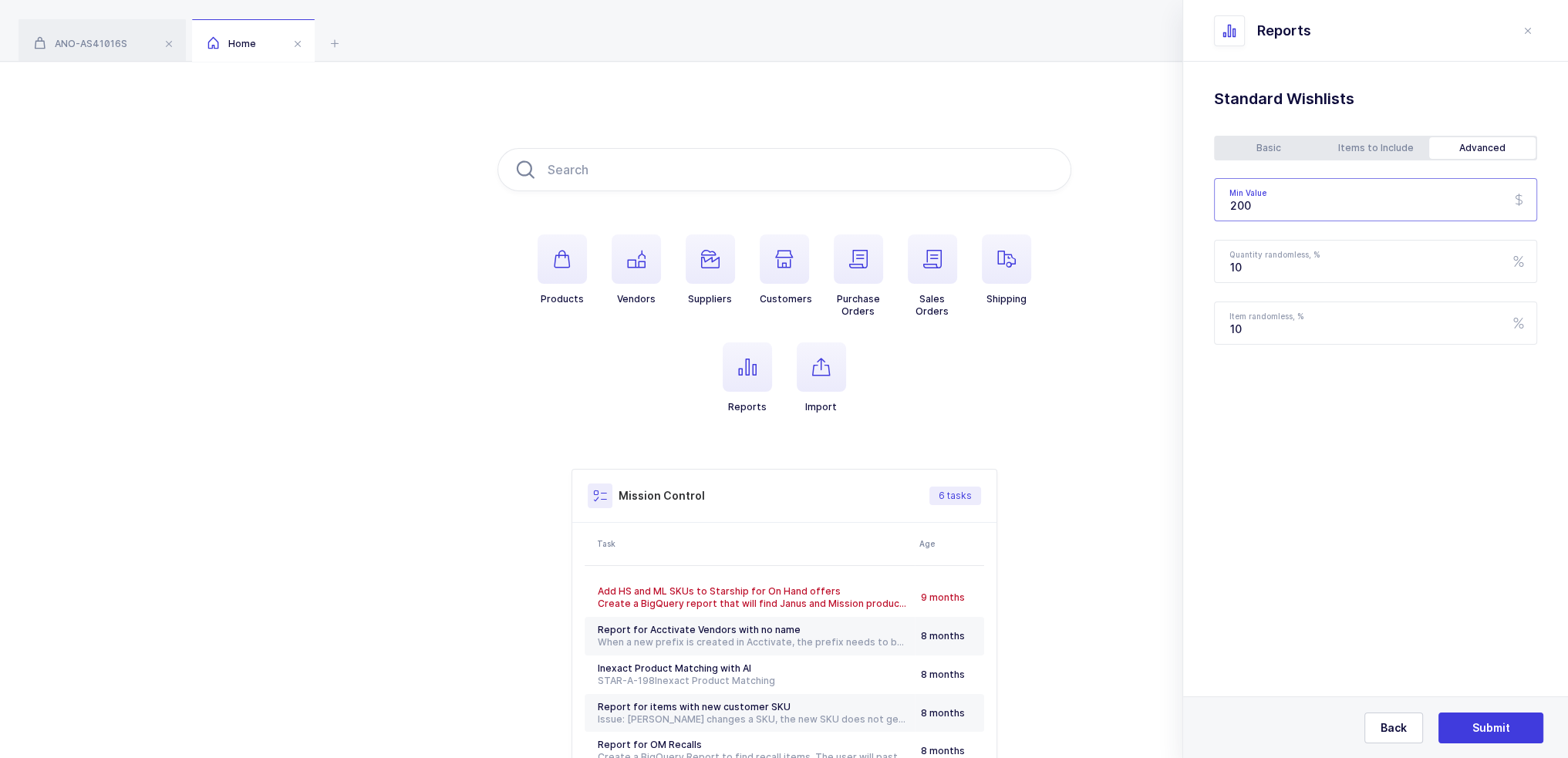
drag, startPoint x: 1298, startPoint y: 197, endPoint x: 1228, endPoint y: 209, distance: 71.0
click at [1228, 209] on input "200" at bounding box center [1376, 199] width 323 height 43
type input "250"
click at [1271, 145] on div "Basic" at bounding box center [1268, 148] width 106 height 22
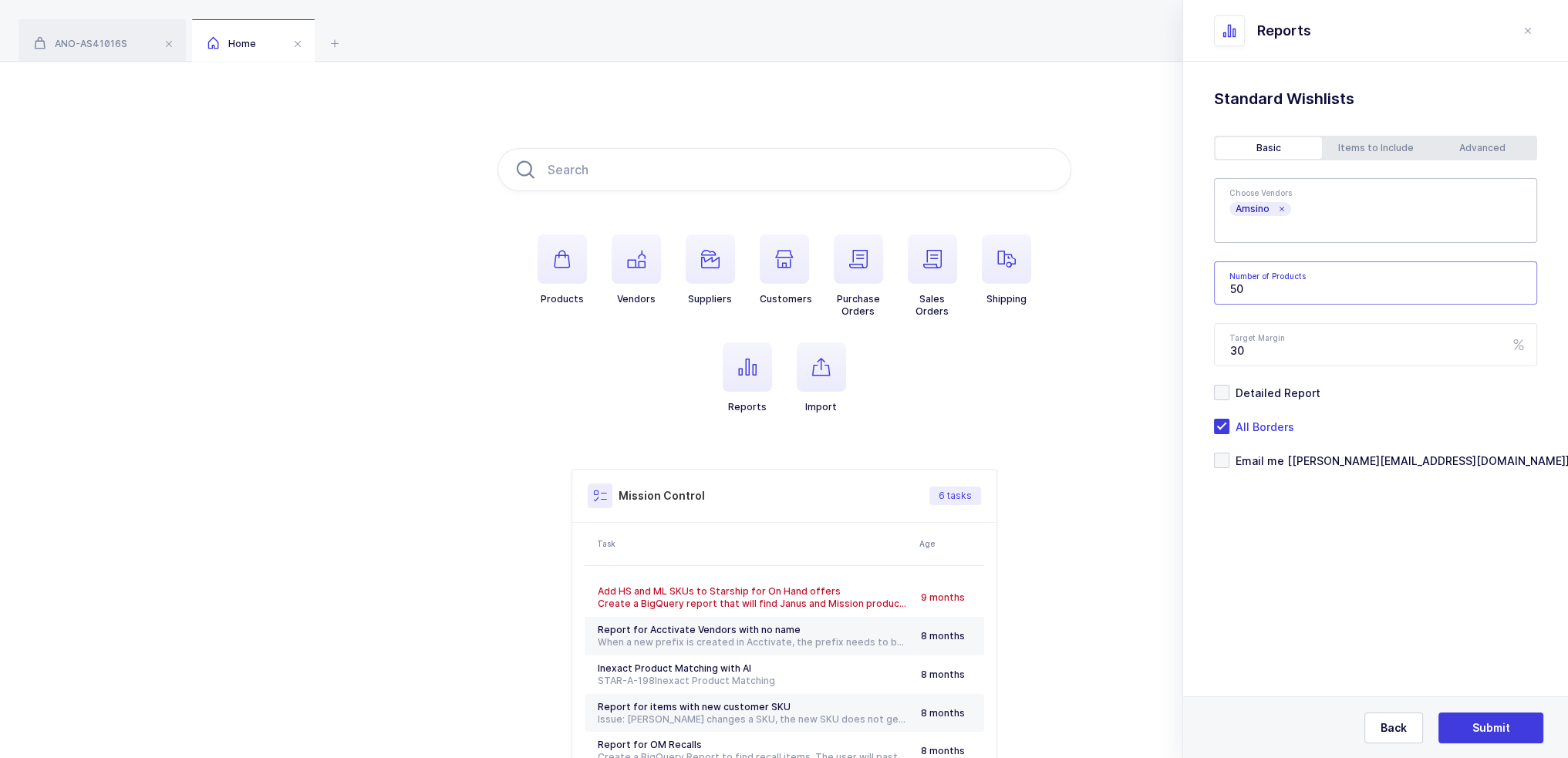
drag, startPoint x: 1313, startPoint y: 293, endPoint x: 1246, endPoint y: 285, distance: 67.5
click at [1246, 285] on input "50" at bounding box center [1376, 283] width 323 height 43
drag, startPoint x: 1245, startPoint y: 285, endPoint x: 1208, endPoint y: 283, distance: 37.1
click at [1209, 283] on div "Standard Wishlists Targets Report Supplier Price Analysis Opportunities Report …" at bounding box center [1376, 317] width 385 height 511
type input "100"
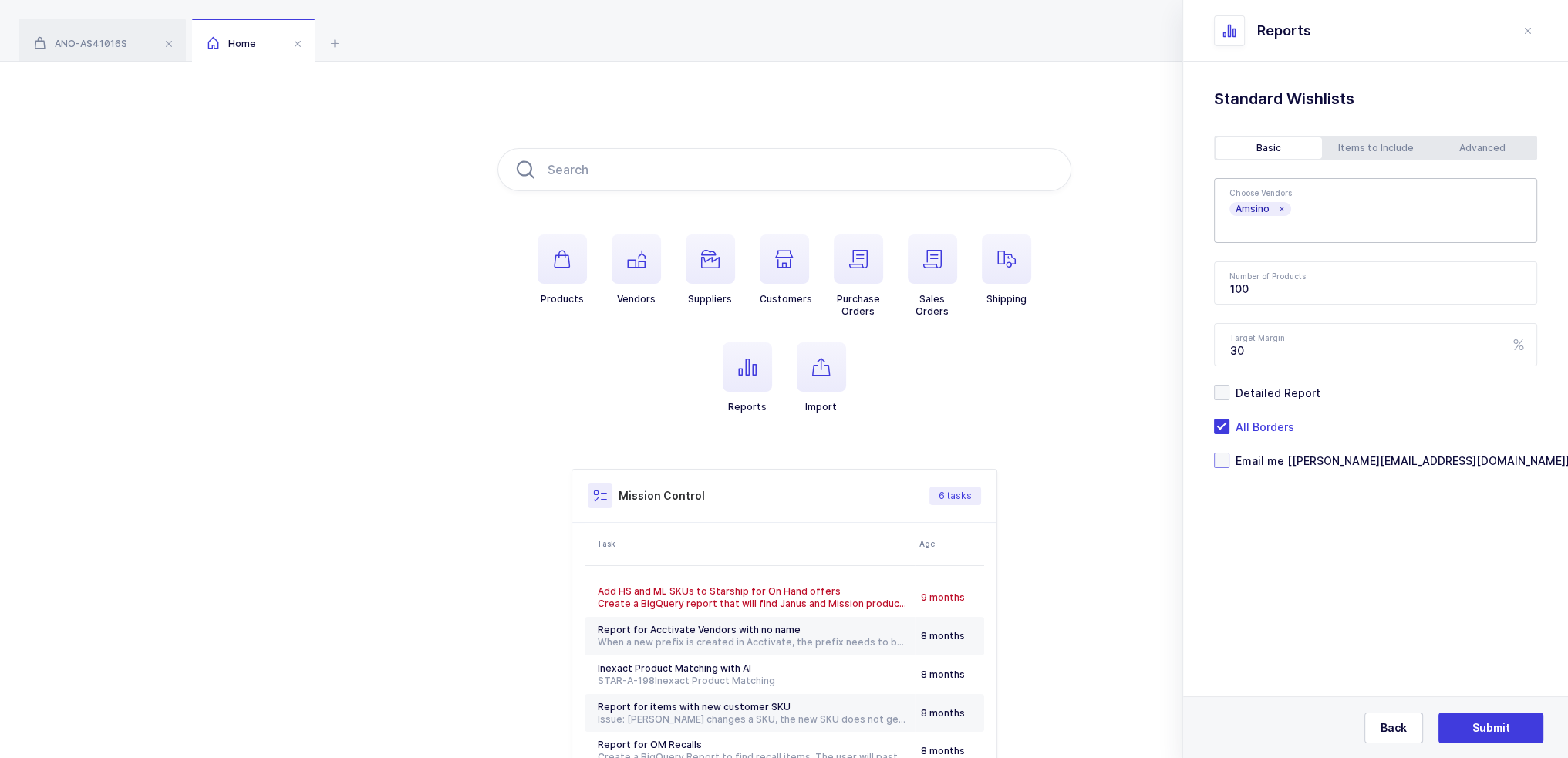
click at [1286, 456] on span "Email me [joey@janustrade.com]" at bounding box center [1398, 460] width 340 height 15
click at [1229, 452] on input "Email me [joey@janustrade.com]" at bounding box center [1229, 452] width 0 height 0
click at [1507, 733] on span "Submit" at bounding box center [1491, 728] width 38 height 16
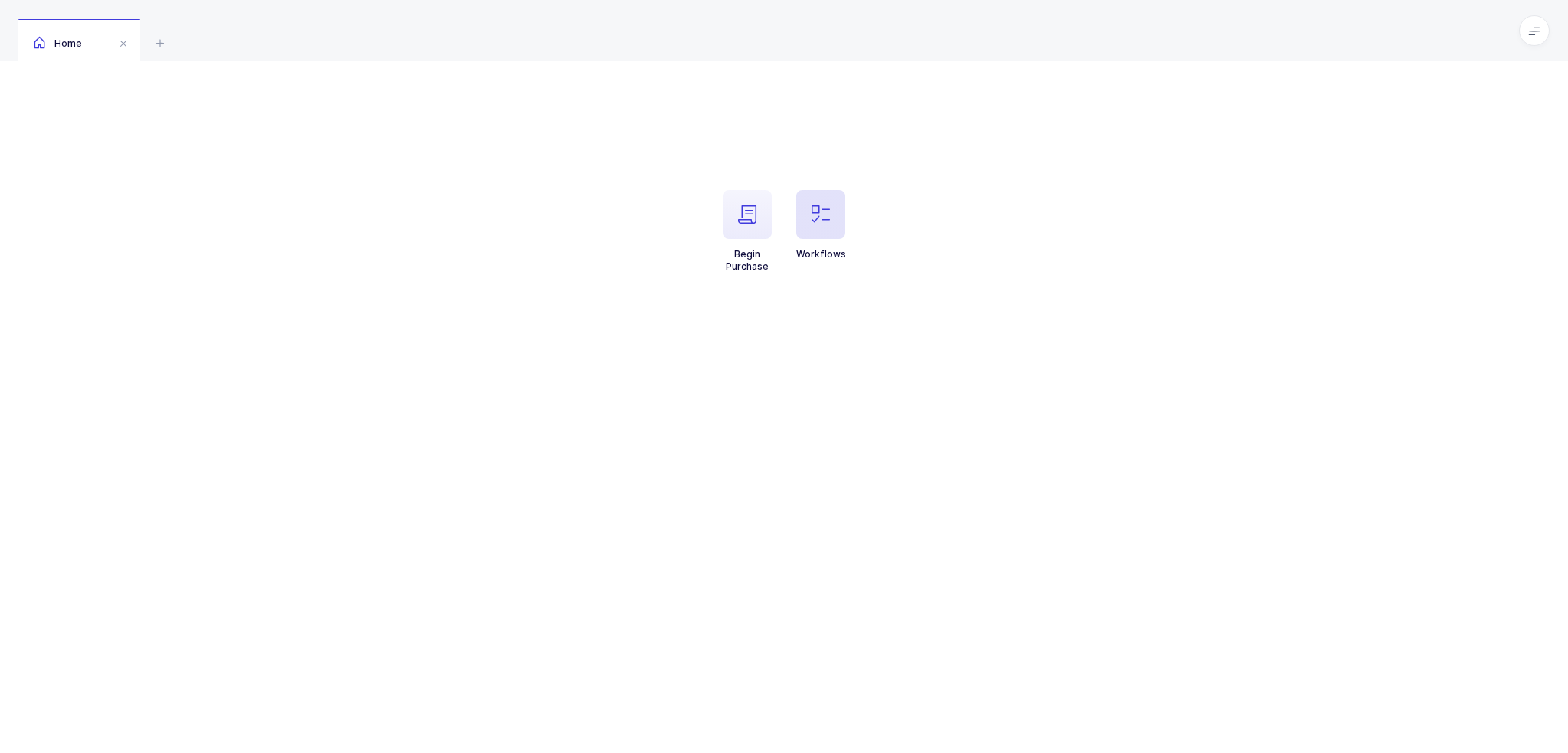
click at [814, 235] on span "button" at bounding box center [821, 215] width 49 height 49
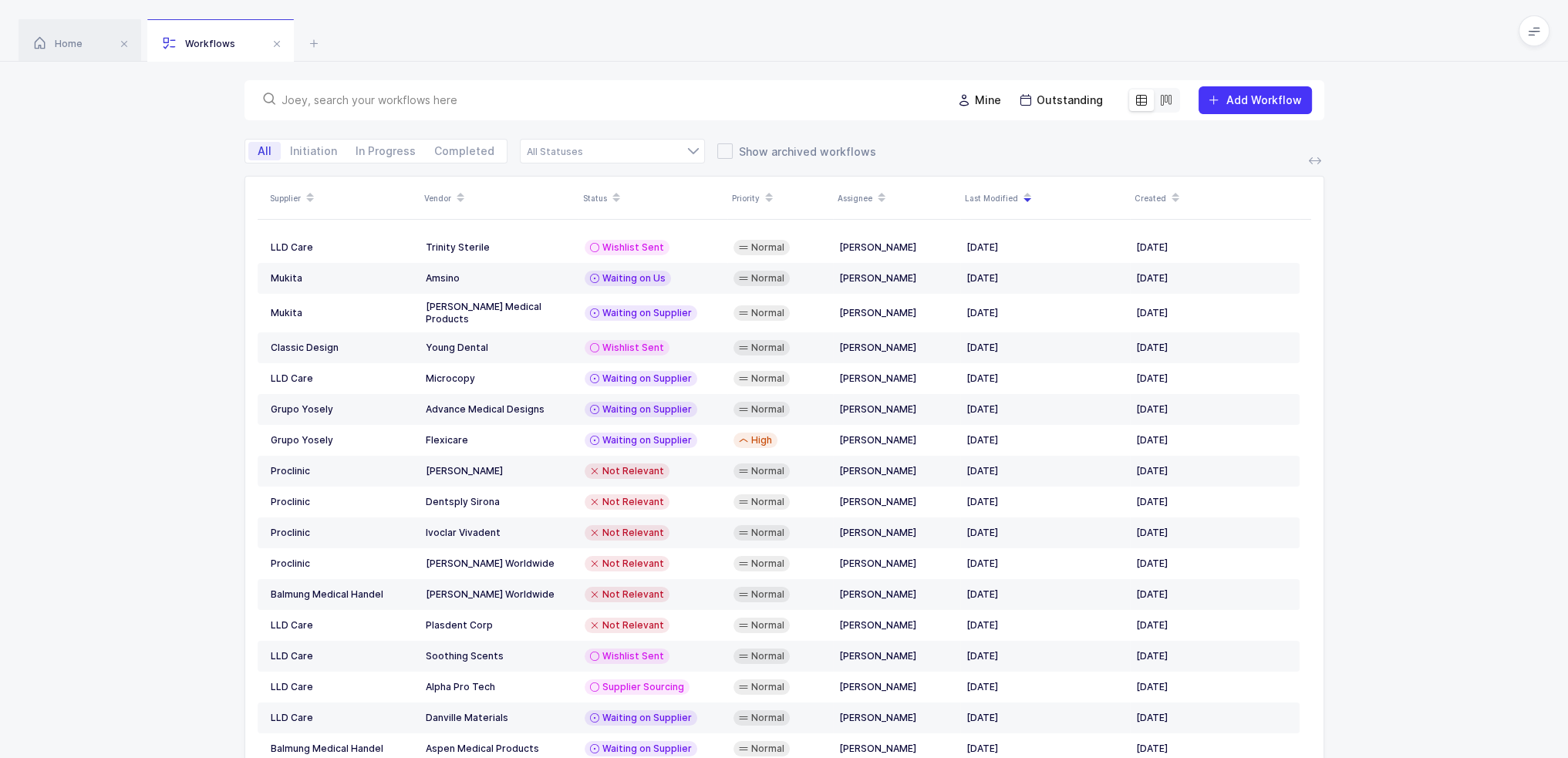
click at [672, 108] on div at bounding box center [597, 100] width 683 height 22
click at [676, 97] on input "text" at bounding box center [607, 100] width 652 height 16
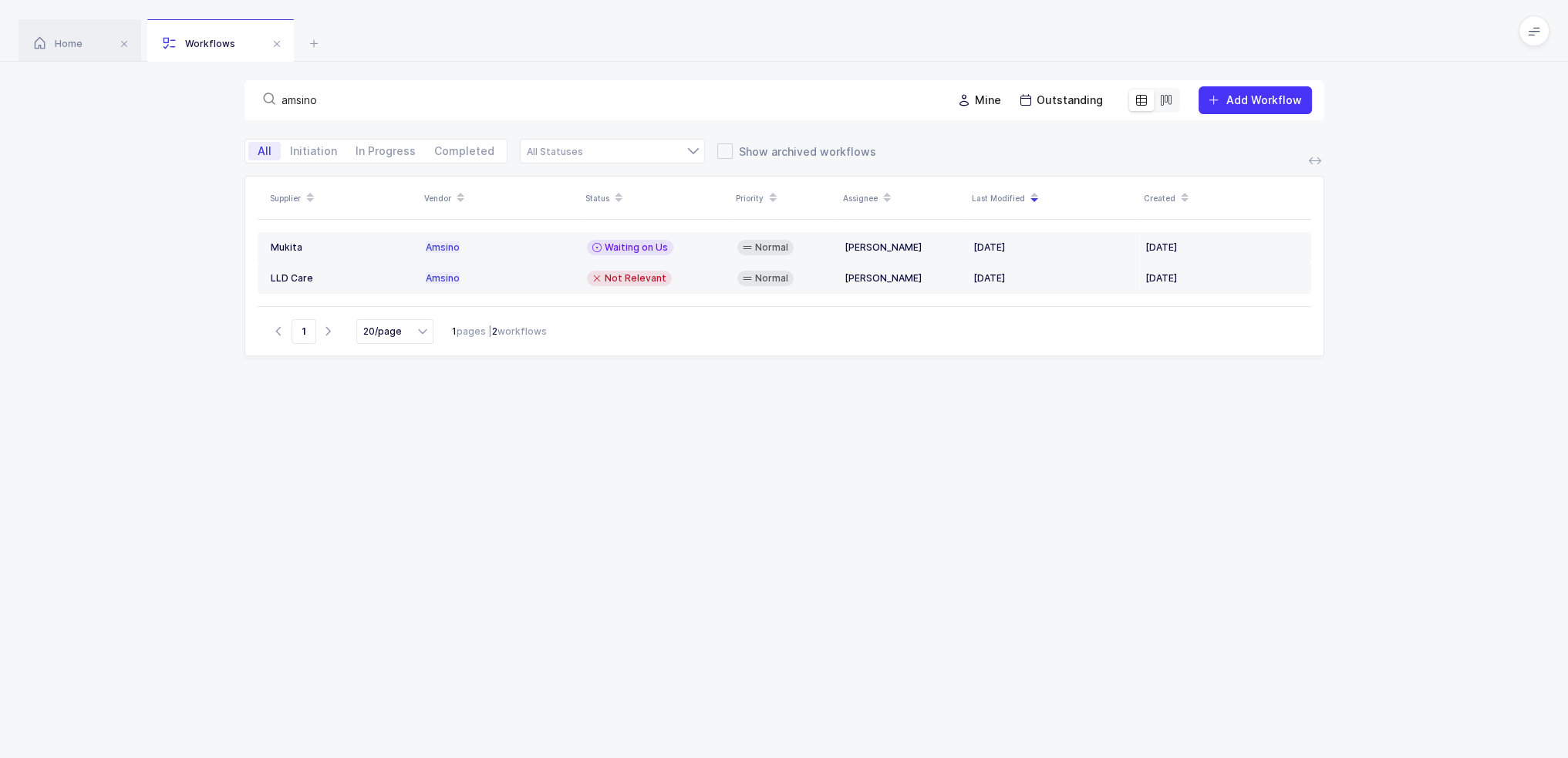
type input "amsino"
click at [622, 246] on span "Waiting on Us" at bounding box center [636, 248] width 63 height 12
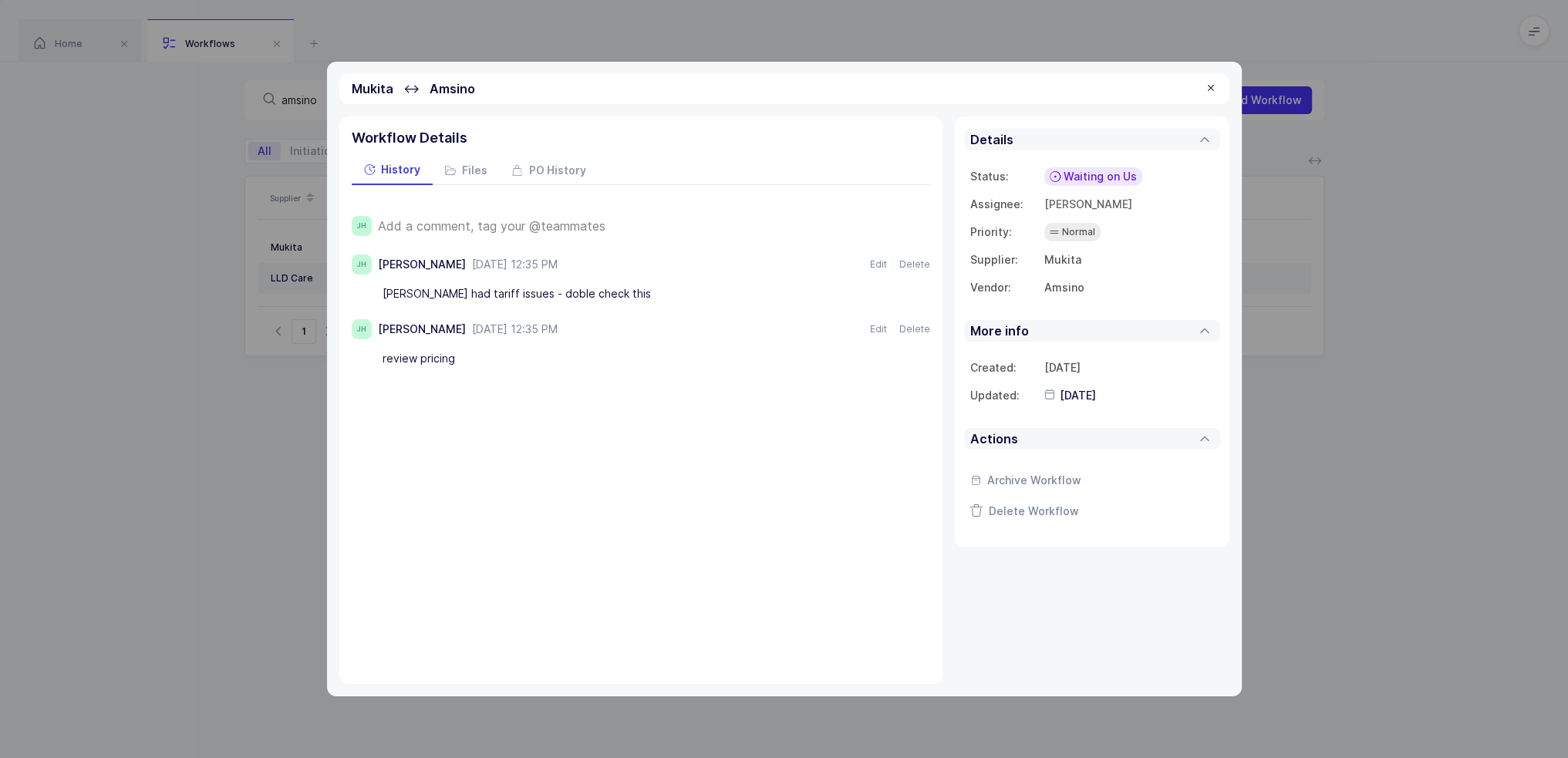
click at [525, 228] on span "Add a comment, tag your @teammates" at bounding box center [491, 226] width 228 height 14
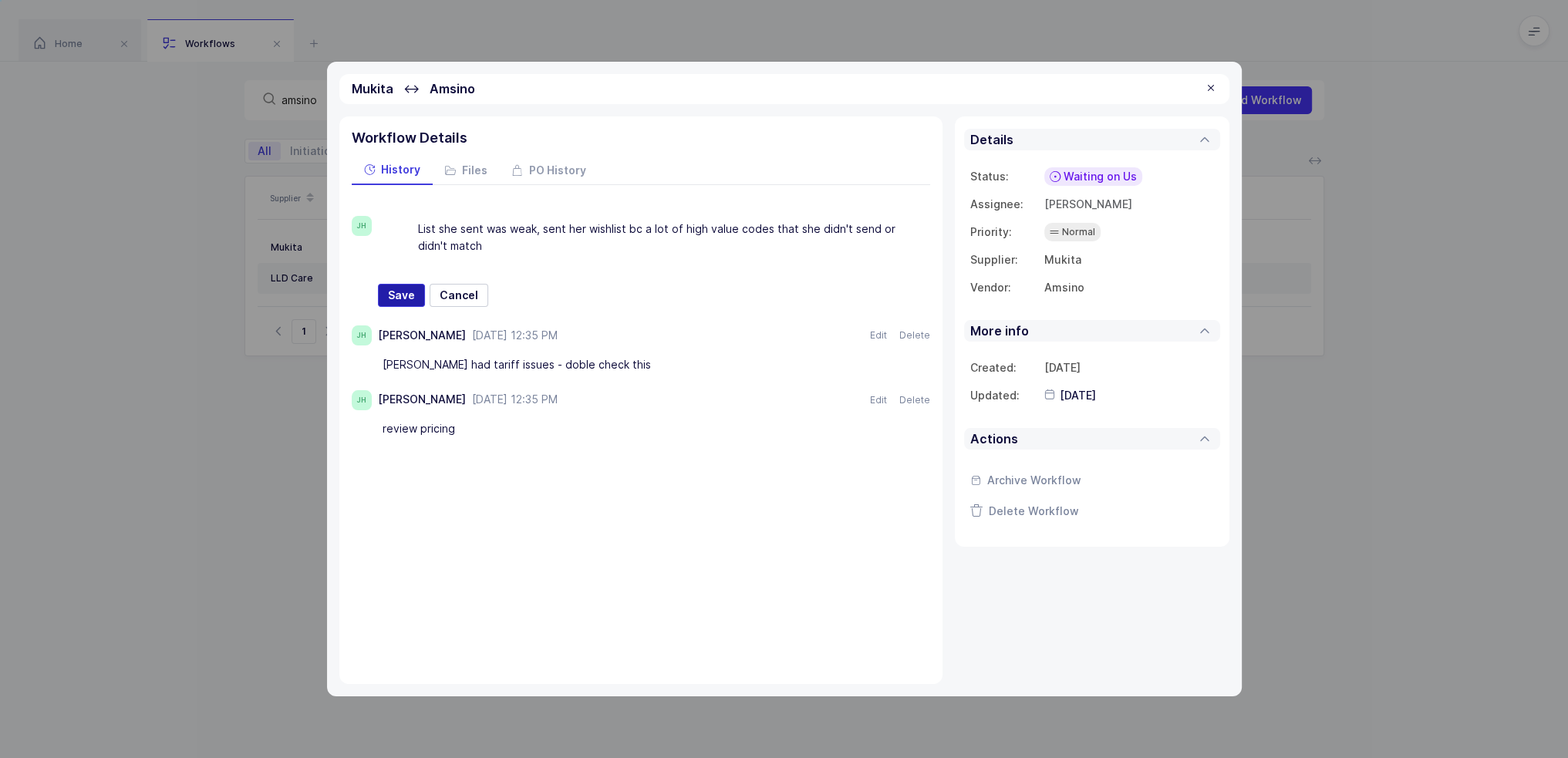
click at [395, 287] on span "Save" at bounding box center [401, 295] width 27 height 16
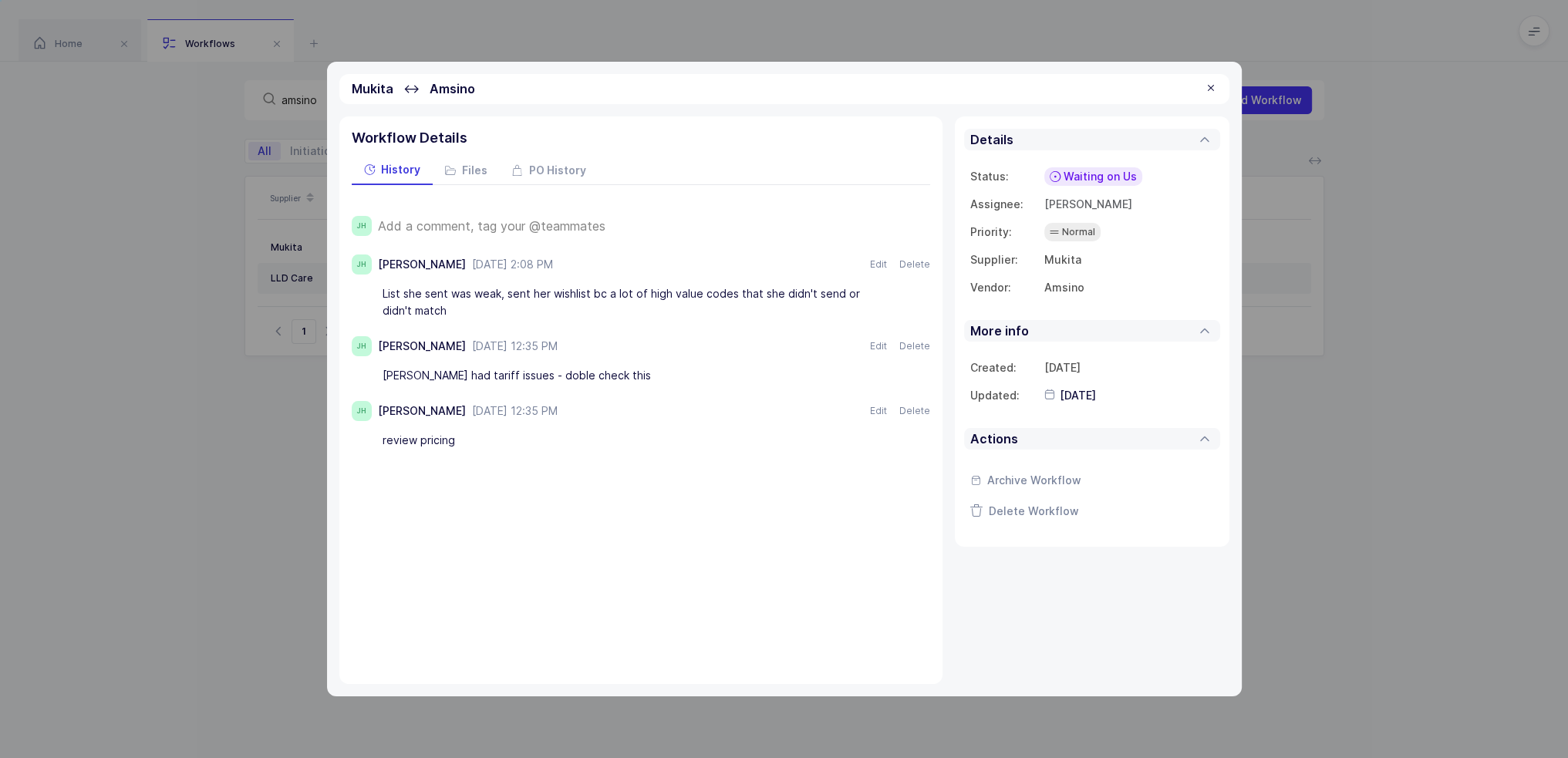
click at [1082, 169] on span "Waiting on Us" at bounding box center [1099, 177] width 73 height 16
click at [1095, 295] on span "Waiting on Supplier" at bounding box center [1071, 295] width 105 height 16
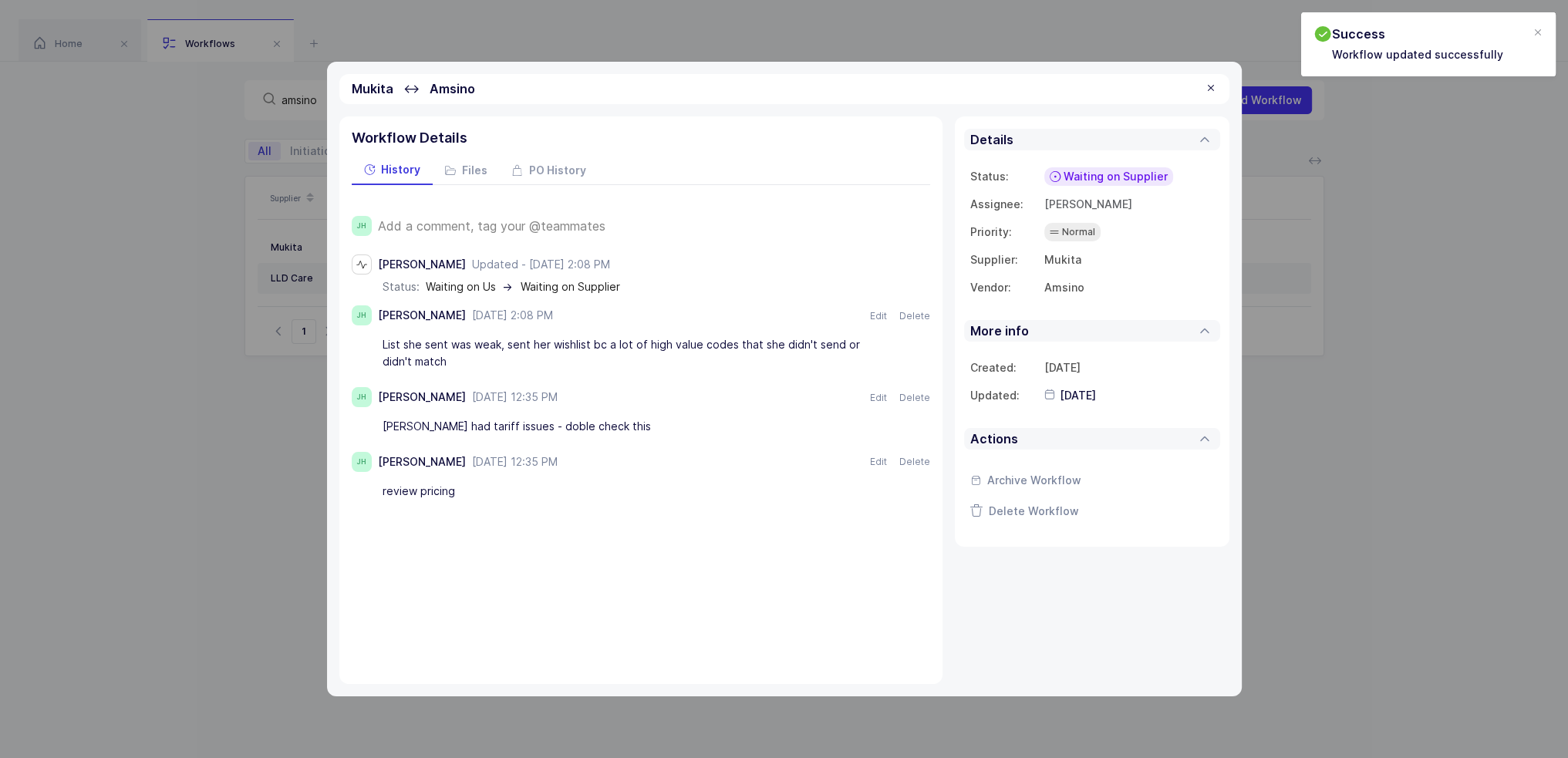
click at [1212, 89] on div at bounding box center [1210, 89] width 12 height 14
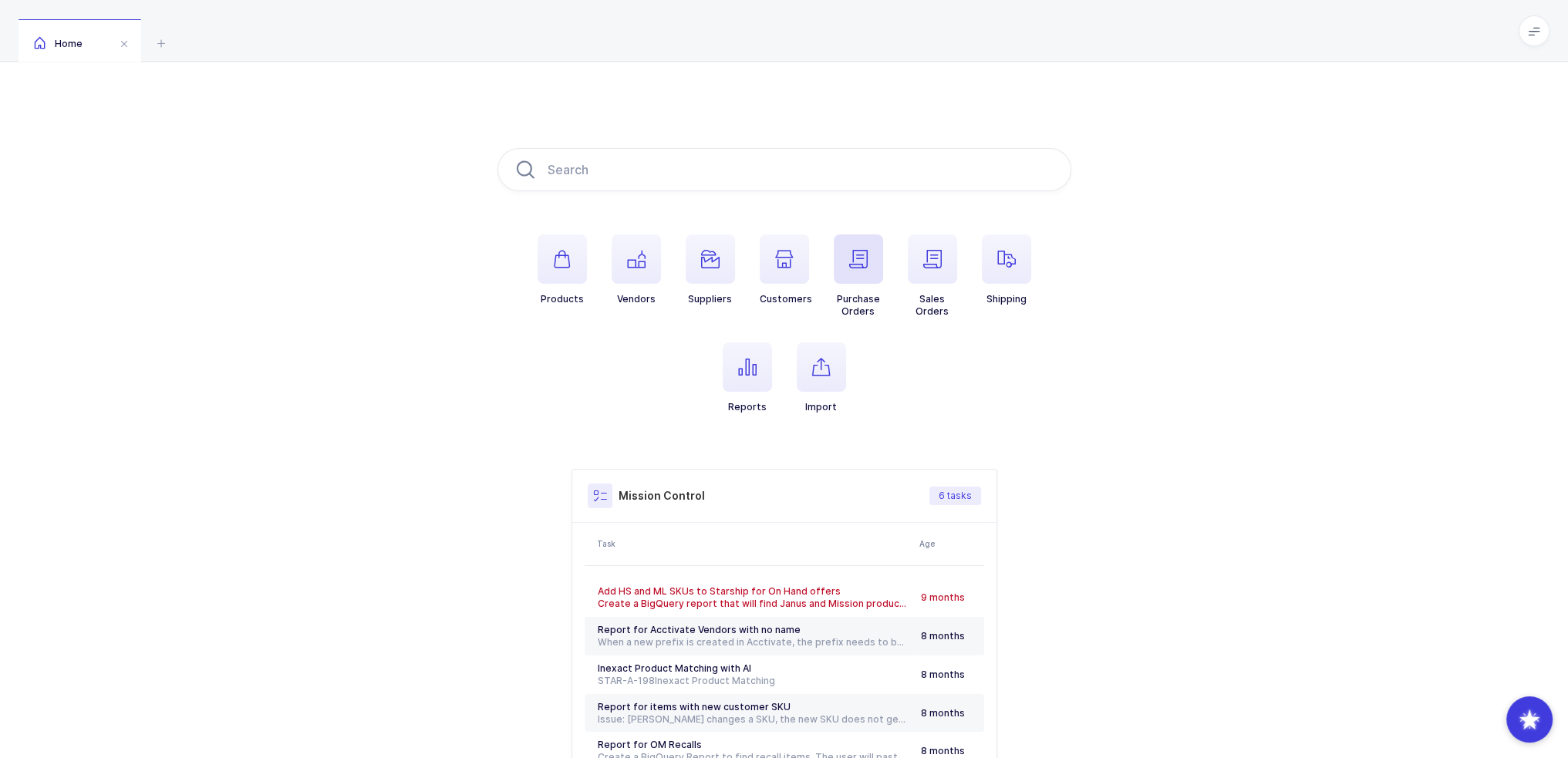
click at [869, 274] on span "button" at bounding box center [858, 259] width 49 height 49
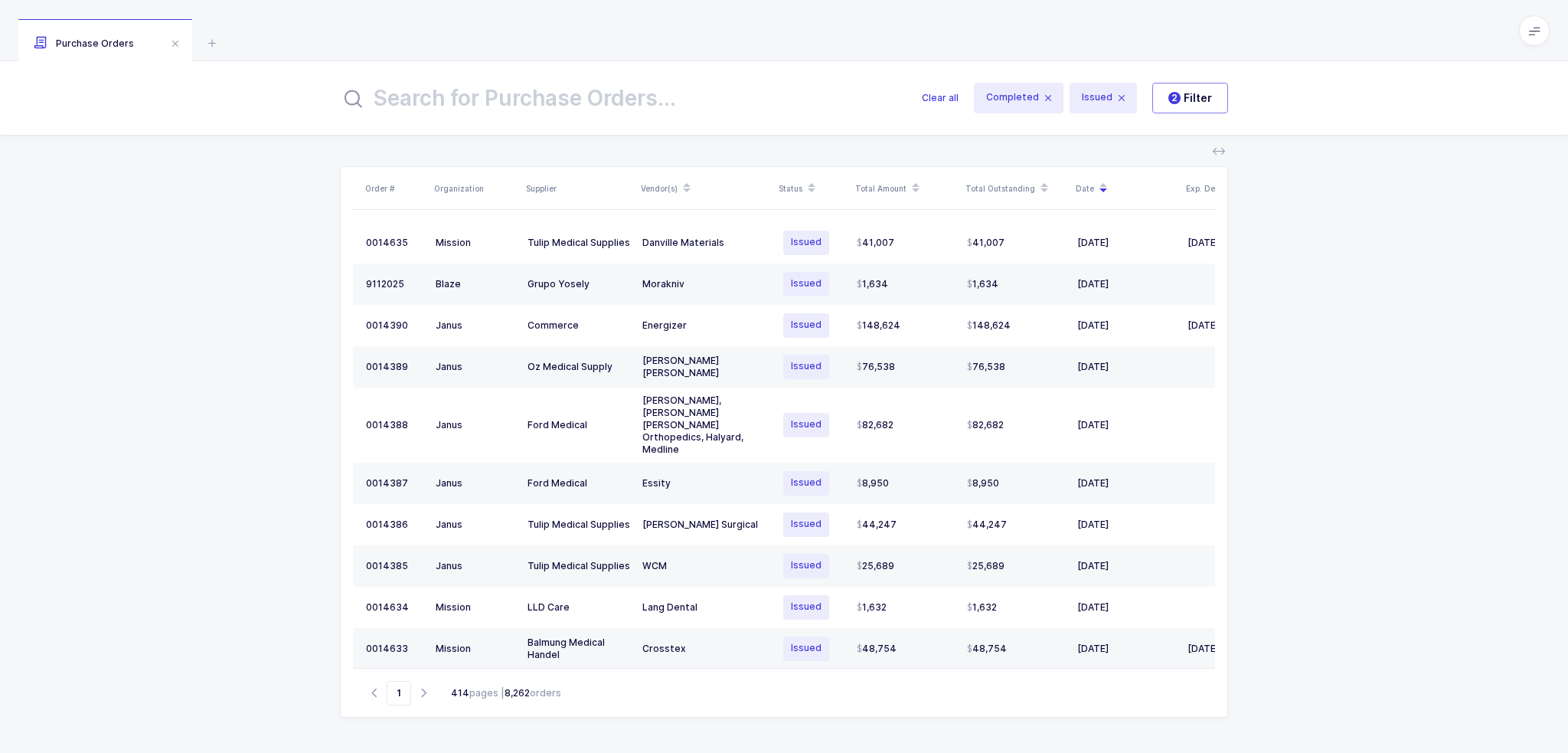
click at [620, 83] on input "text" at bounding box center [622, 98] width 563 height 37
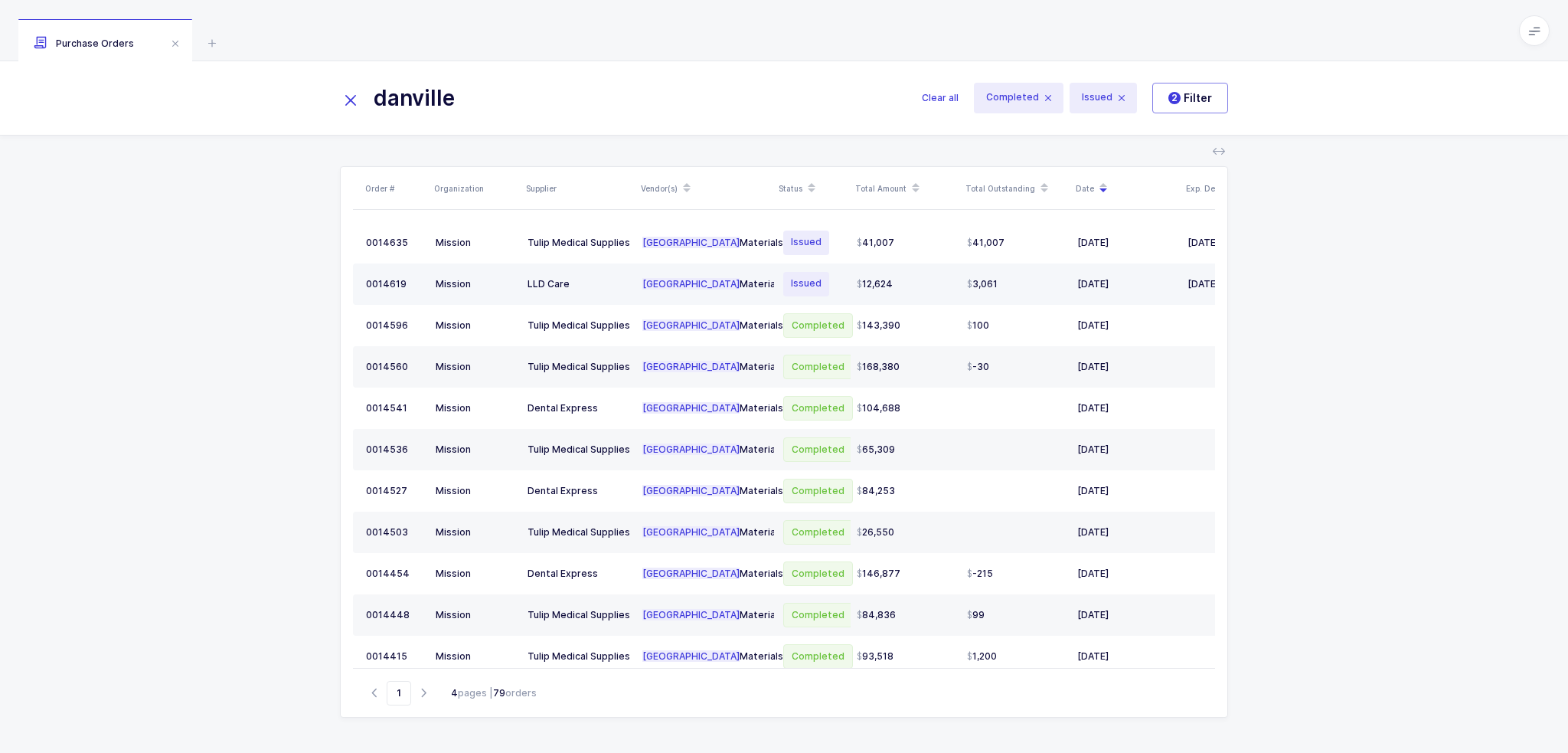
type input "danville"
click at [726, 288] on div "Danville Materials" at bounding box center [705, 284] width 126 height 12
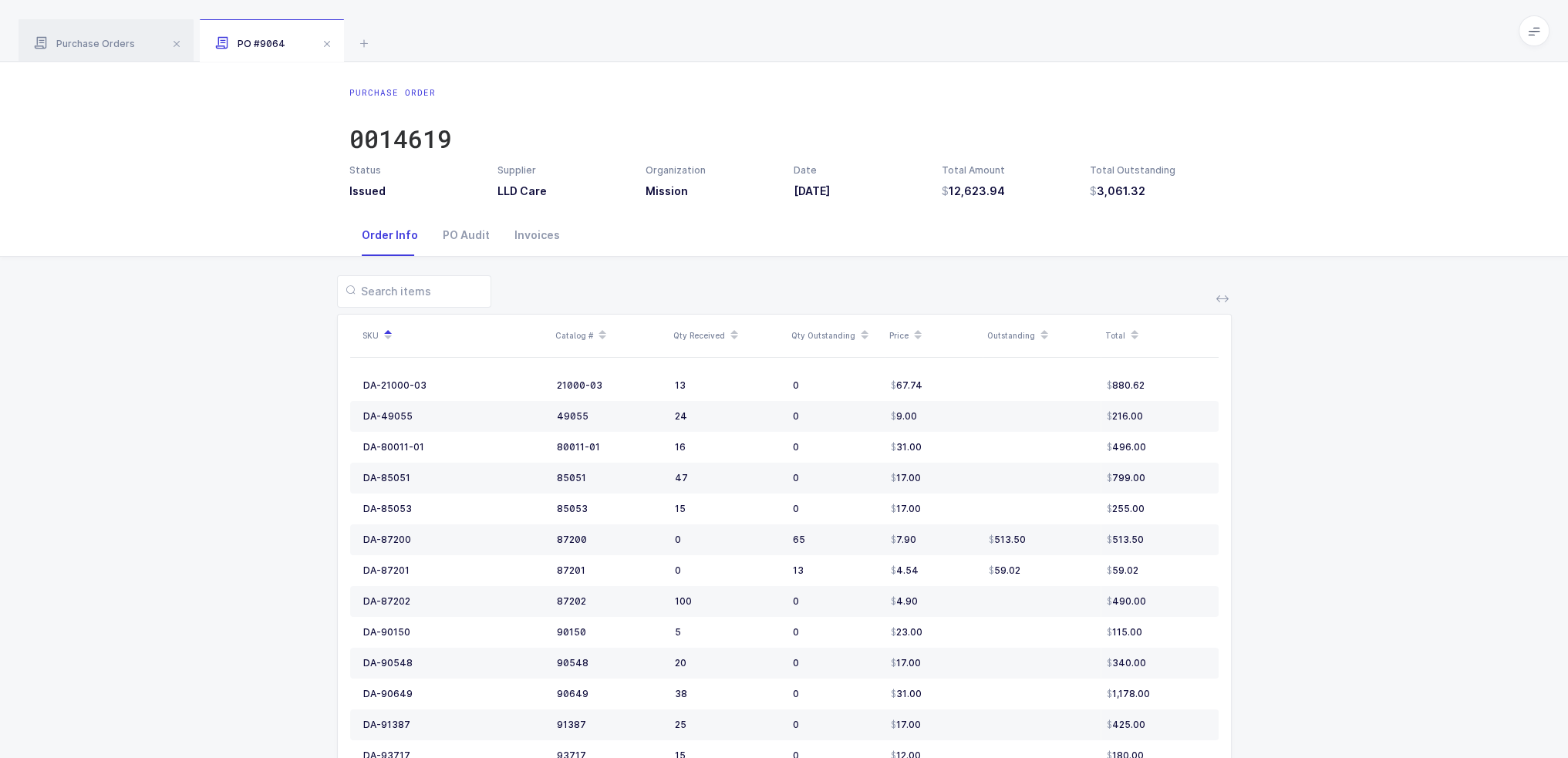
click at [861, 340] on icon at bounding box center [864, 339] width 8 height 8
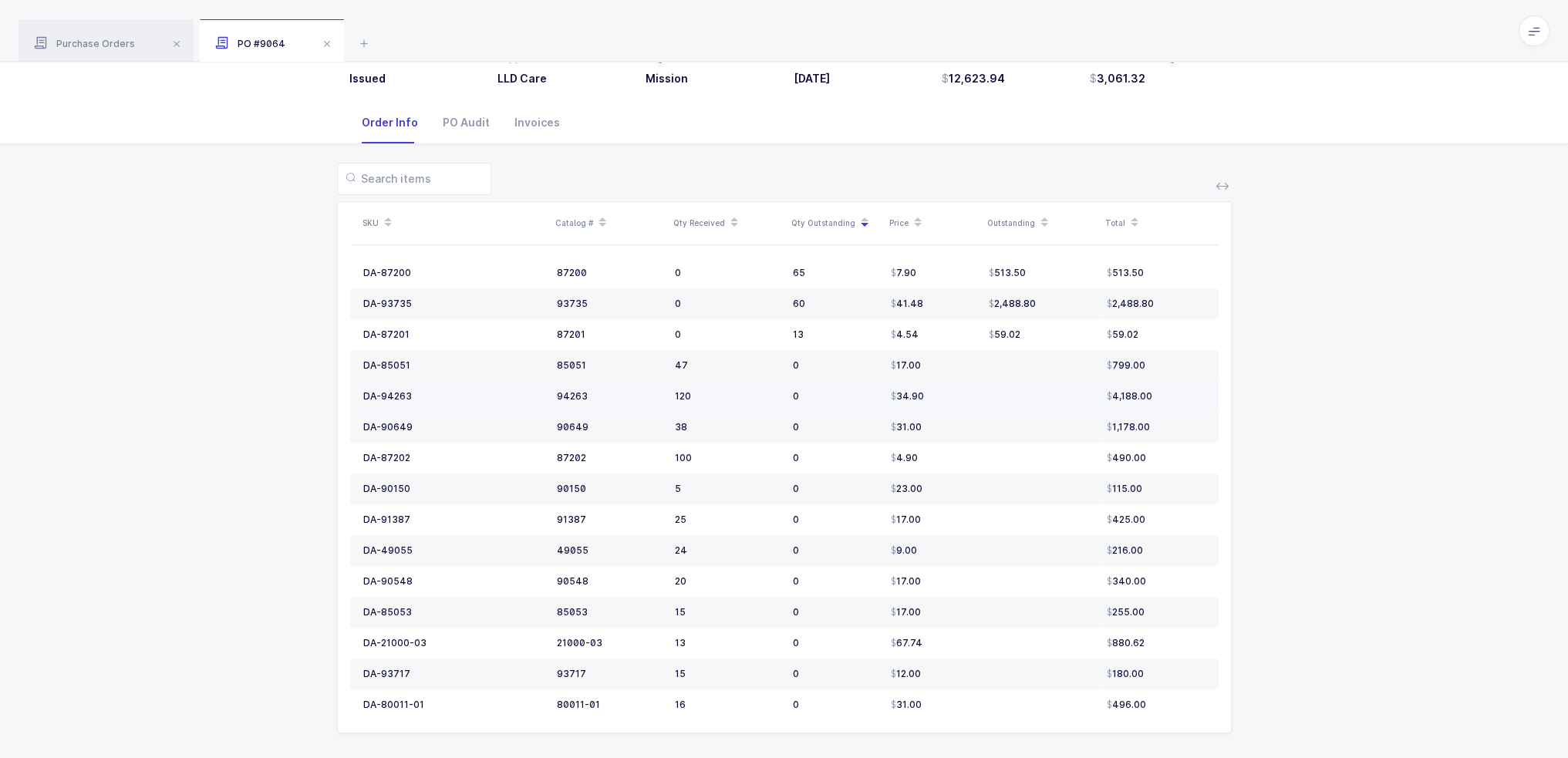
scroll to position [123, 0]
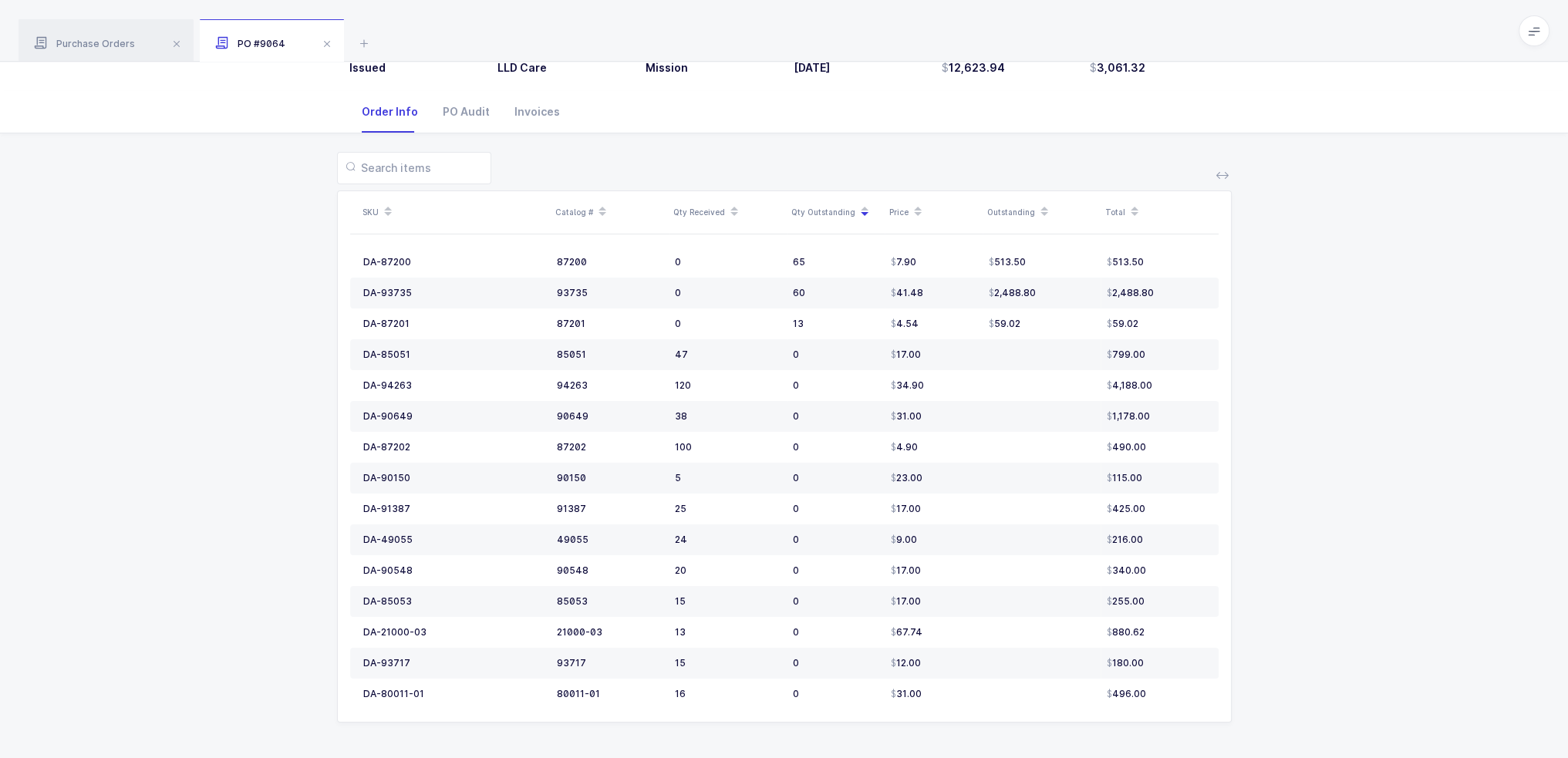
click at [1397, 382] on div "SKU Catalog # Qty Received Qty Outstanding Price Outstanding Total DA-87200 872…" at bounding box center [784, 446] width 1543 height 626
click at [1040, 218] on icon at bounding box center [1044, 215] width 8 height 8
click at [1329, 328] on div "SKU Catalog # Qty Received Qty Outstanding Price Outstanding Total DA-93735 937…" at bounding box center [784, 446] width 1543 height 626
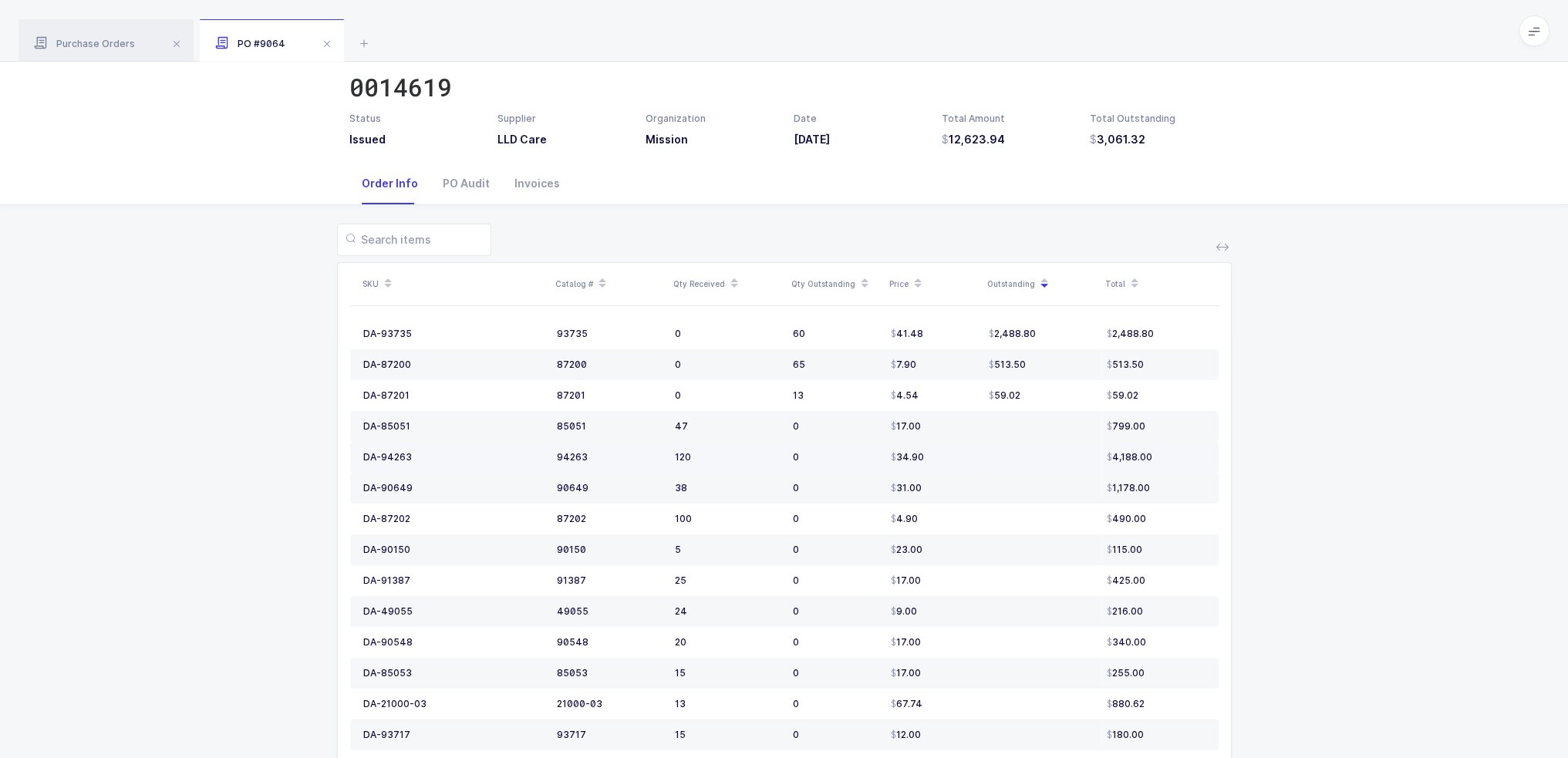
scroll to position [0, 0]
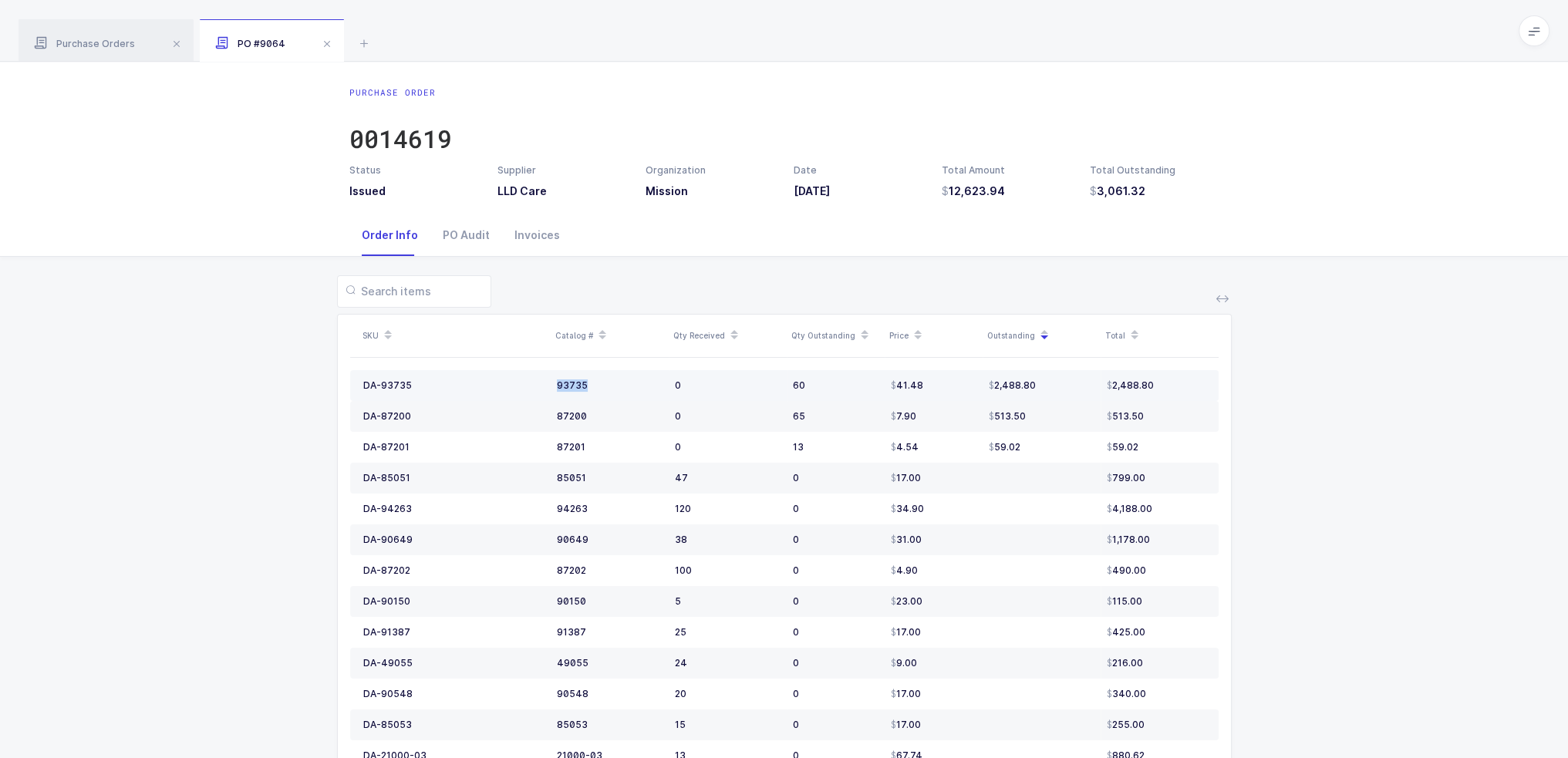
drag, startPoint x: 436, startPoint y: 385, endPoint x: 605, endPoint y: 386, distance: 169.0
click at [605, 386] on tr "DA-93735 93735 0 60 41.48 2,488.80 2,488.80" at bounding box center [784, 385] width 868 height 31
copy tr "93735"
click at [1008, 274] on div "SKU Catalog # Qty Received Qty Outstanding Price Outstanding Total DA-93735 937…" at bounding box center [784, 569] width 1543 height 626
click at [1527, 36] on span at bounding box center [1533, 31] width 31 height 31
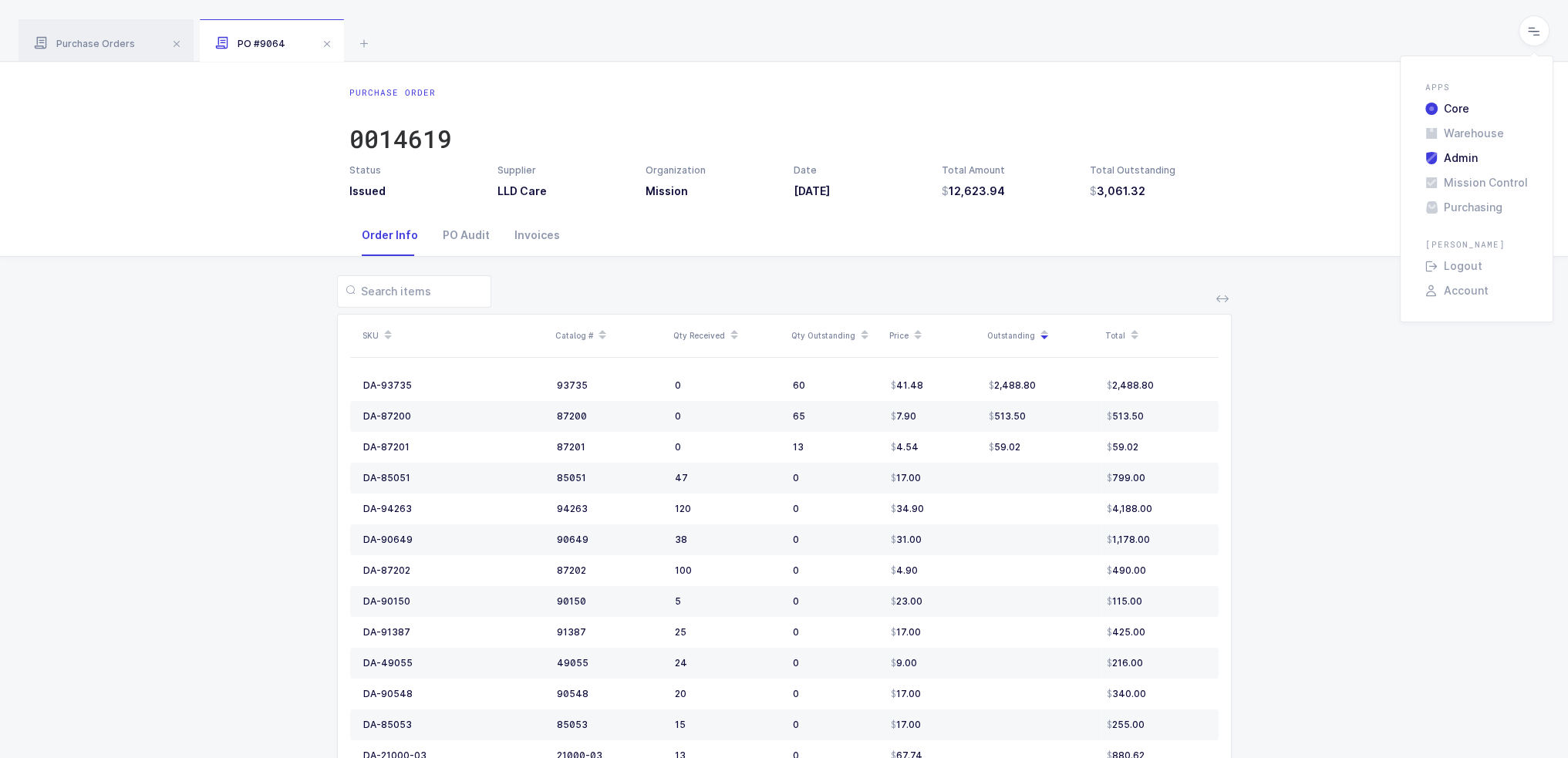
click at [1474, 156] on li "Admin" at bounding box center [1476, 158] width 115 height 12
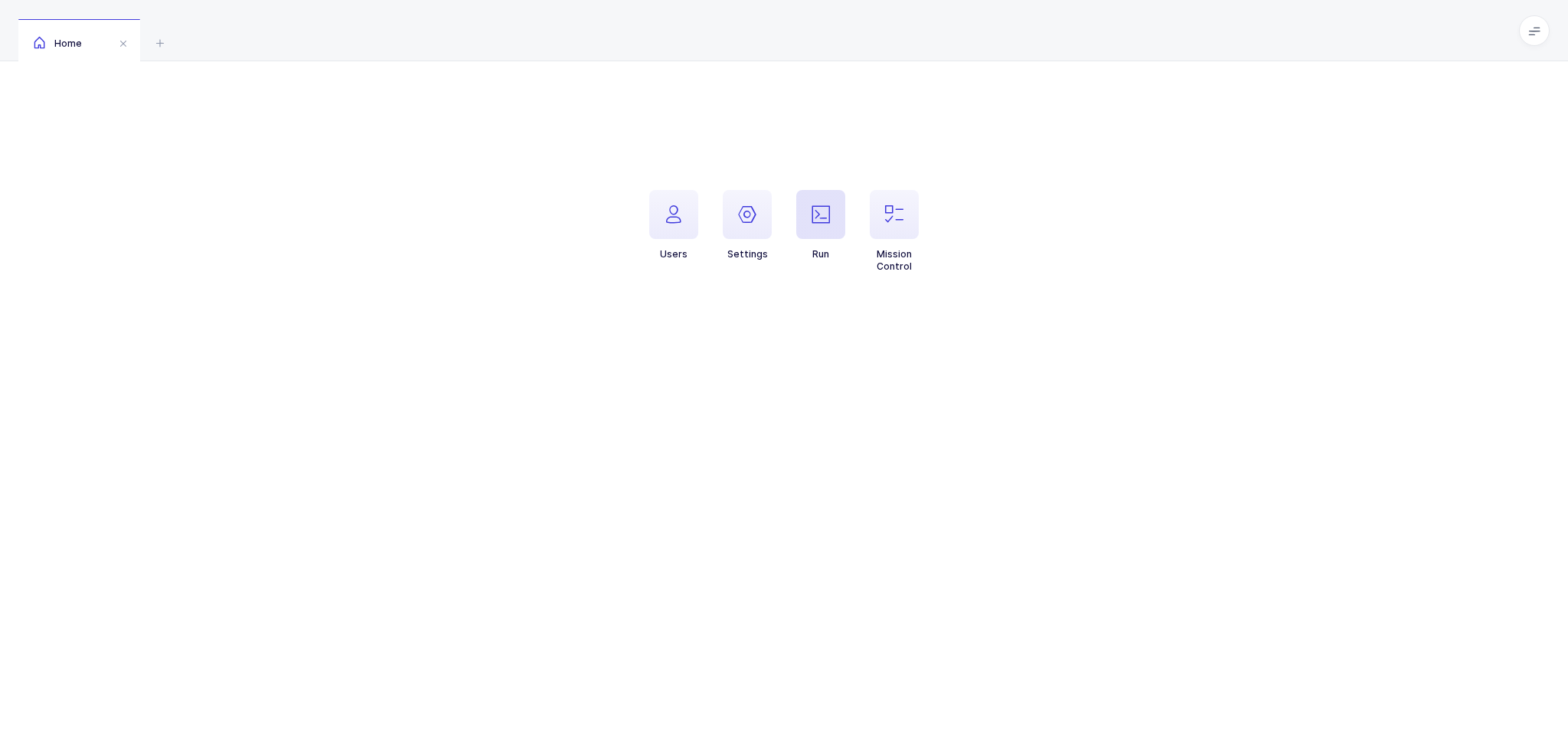
click at [822, 205] on icon "button" at bounding box center [820, 214] width 18 height 18
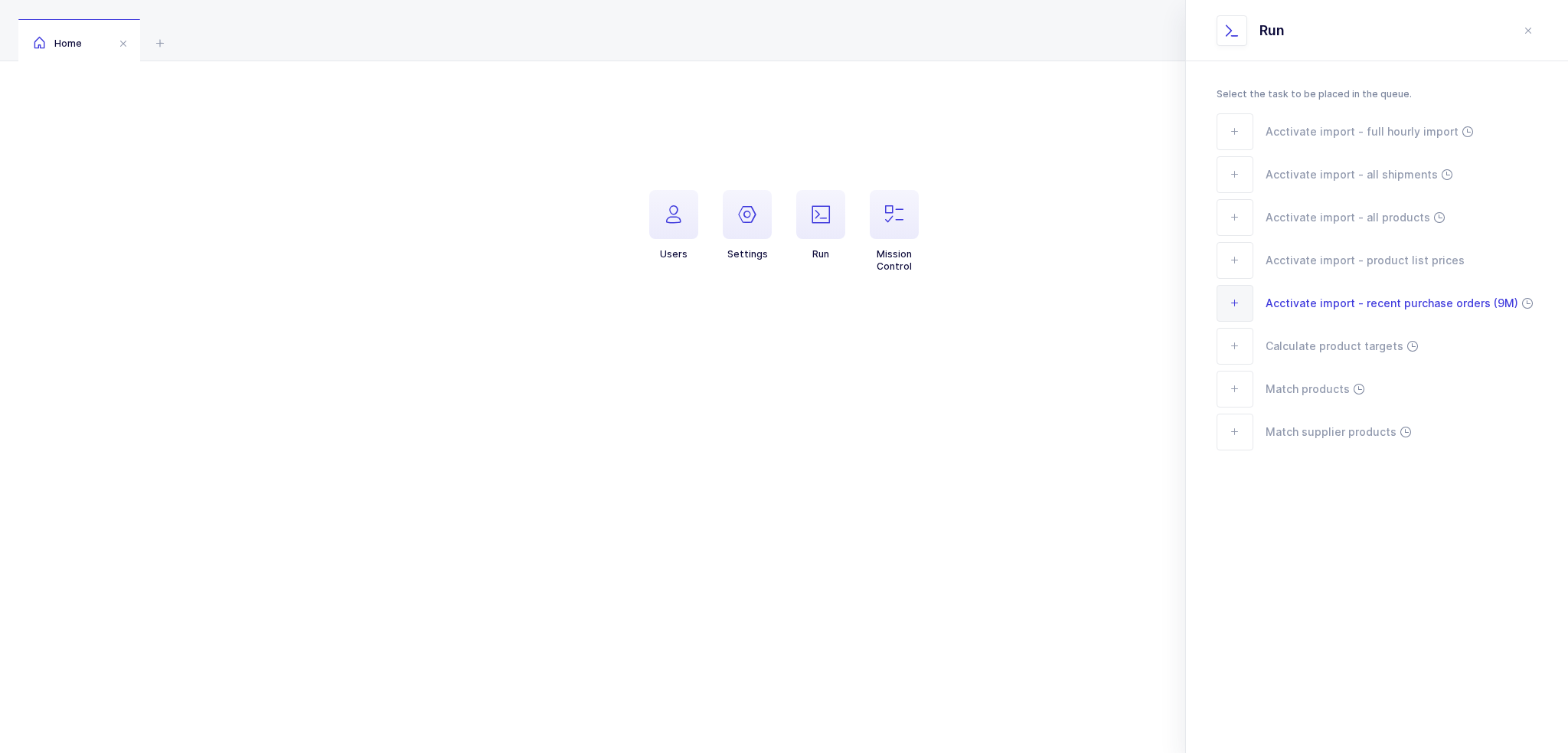
click at [1293, 311] on span "Acctivate import - recent purchase orders (9M)" at bounding box center [1392, 303] width 253 height 17
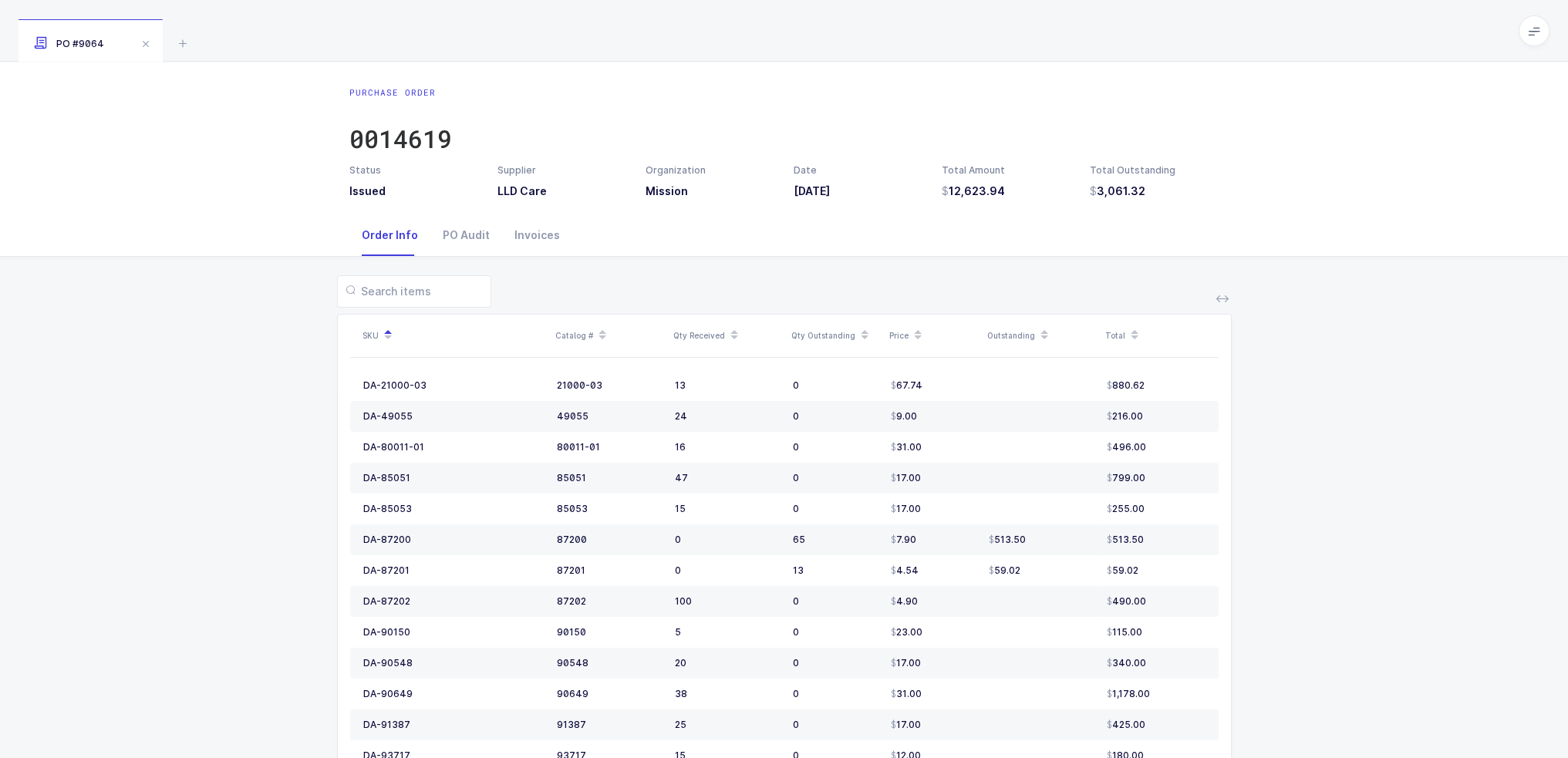
click at [224, 300] on div "SKU Catalog # Qty Received Qty Outstanding Price Outstanding Total DA-21000-03 …" at bounding box center [784, 569] width 1543 height 626
click at [458, 224] on div "PO Audit" at bounding box center [466, 235] width 72 height 41
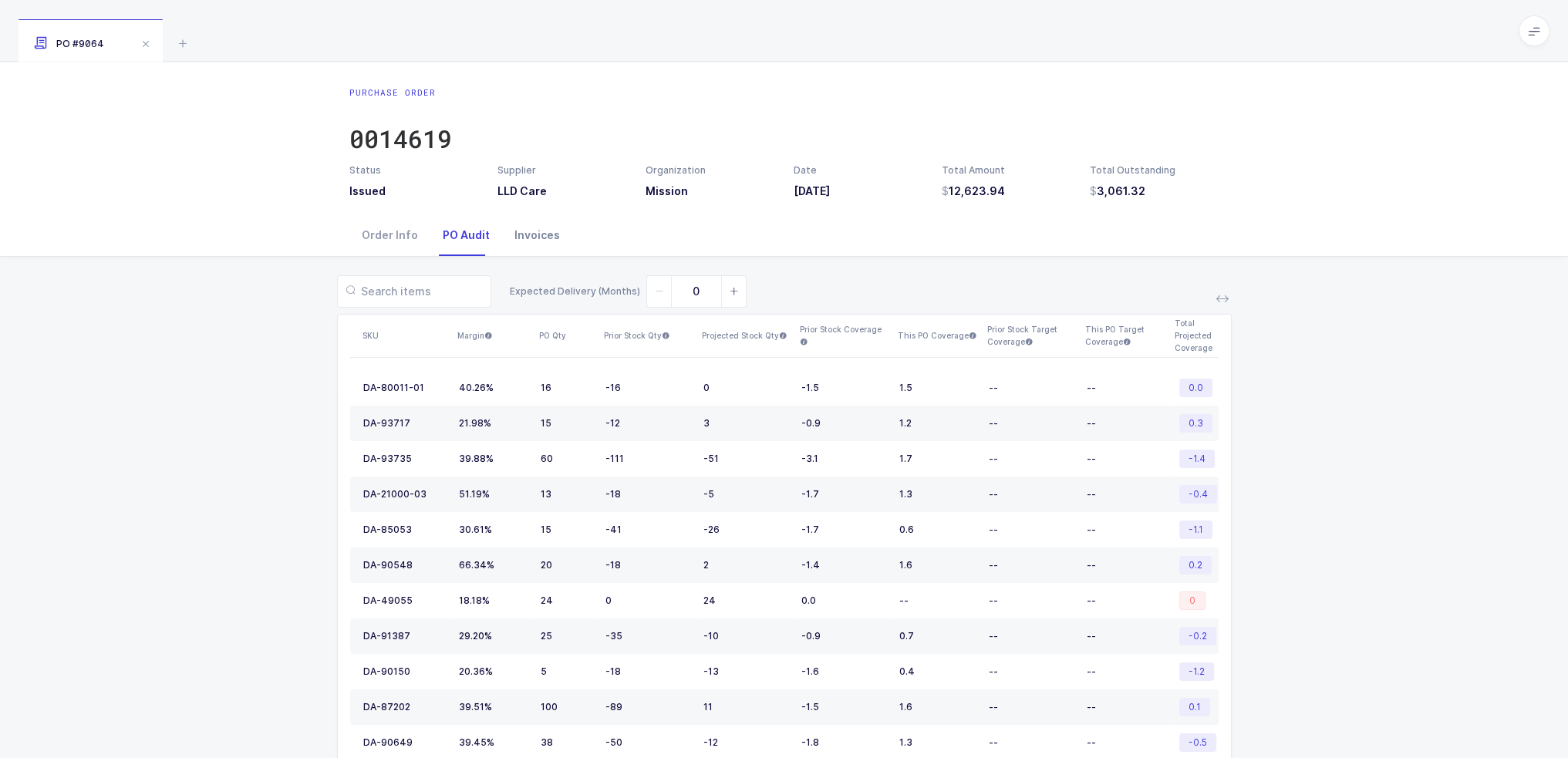
click at [533, 249] on div "Invoices" at bounding box center [537, 235] width 70 height 41
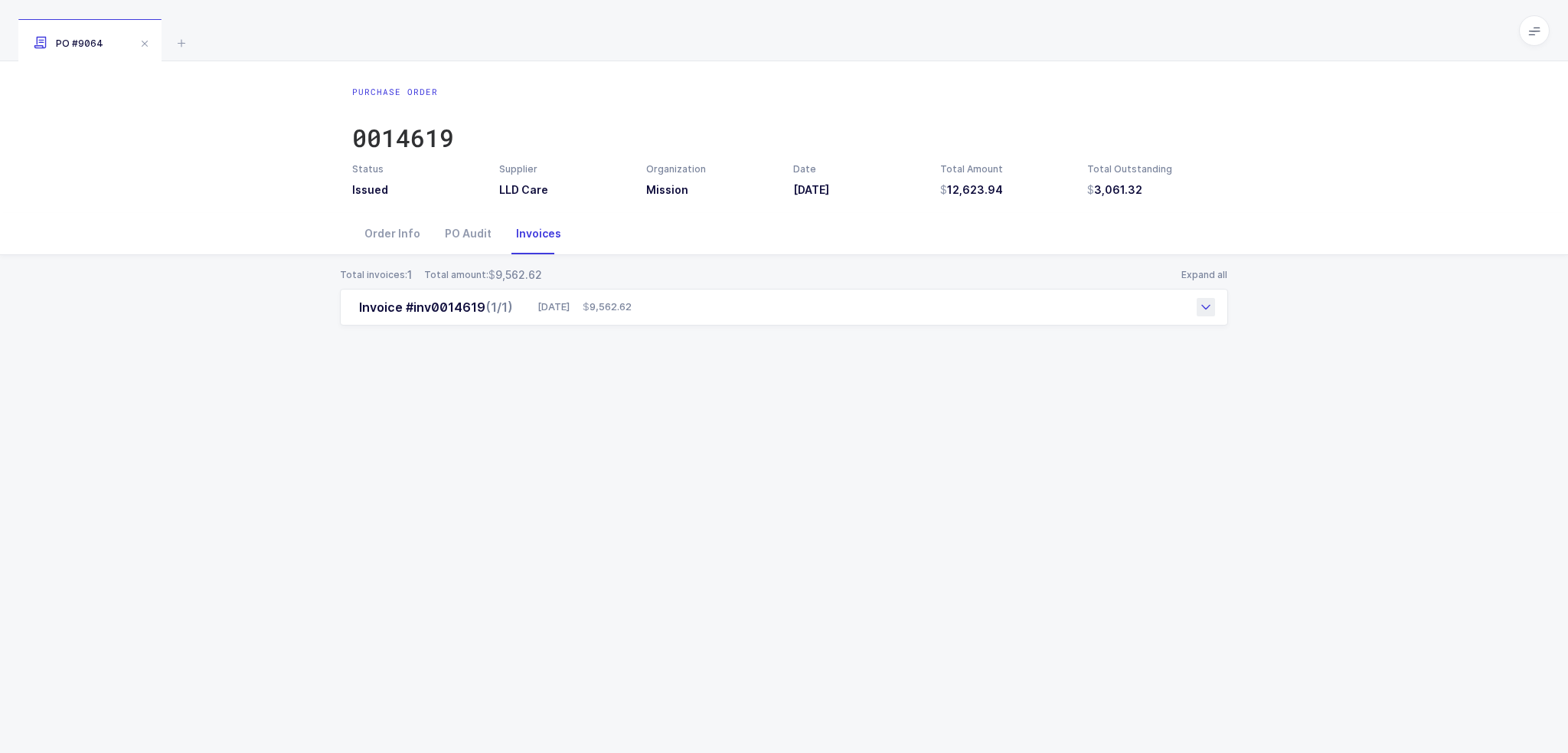
click at [573, 307] on div "08/28/2025 9,562.62" at bounding box center [581, 307] width 100 height 16
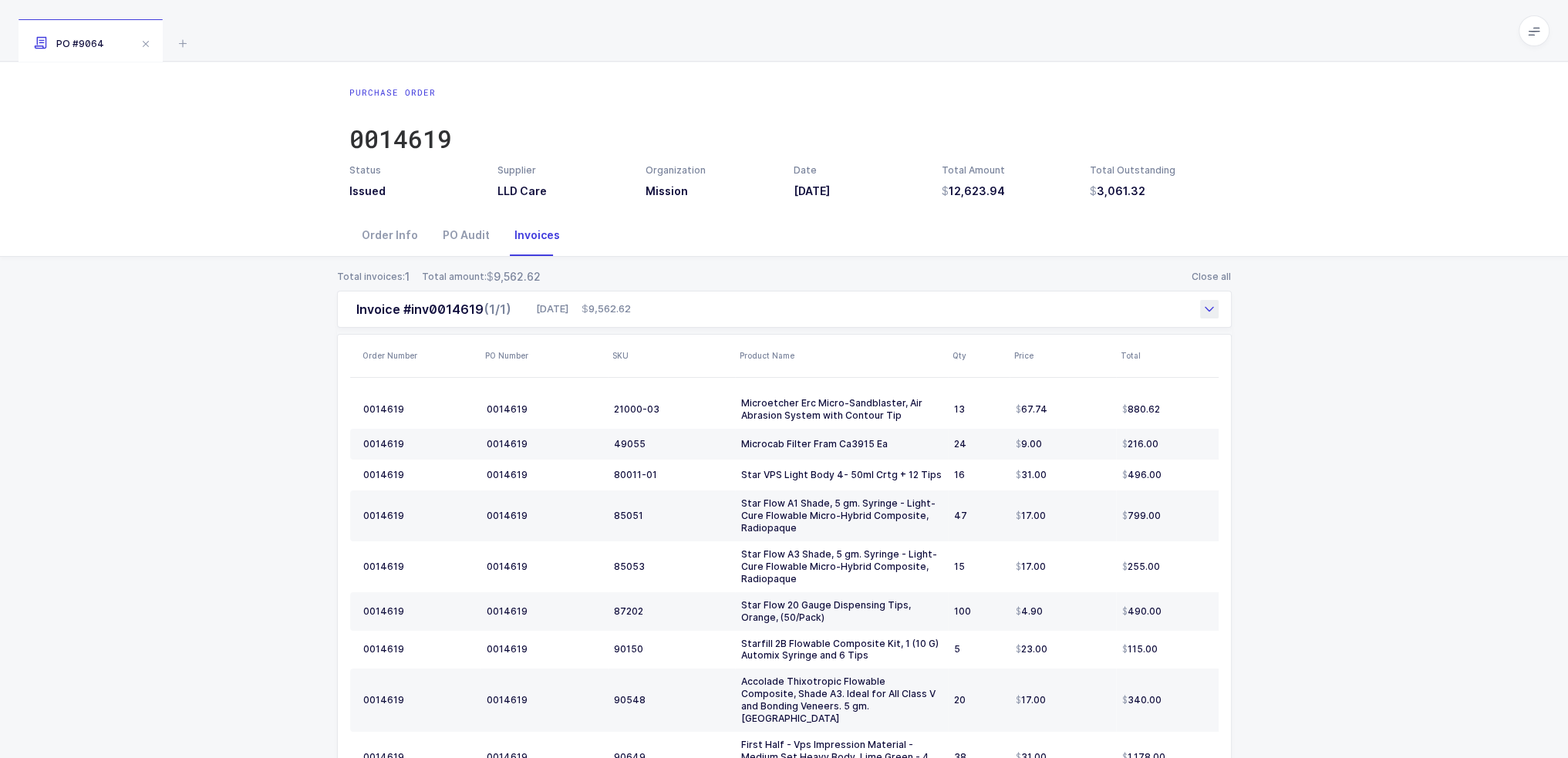
click at [577, 309] on div "08/28/2025 9,562.62" at bounding box center [580, 309] width 101 height 16
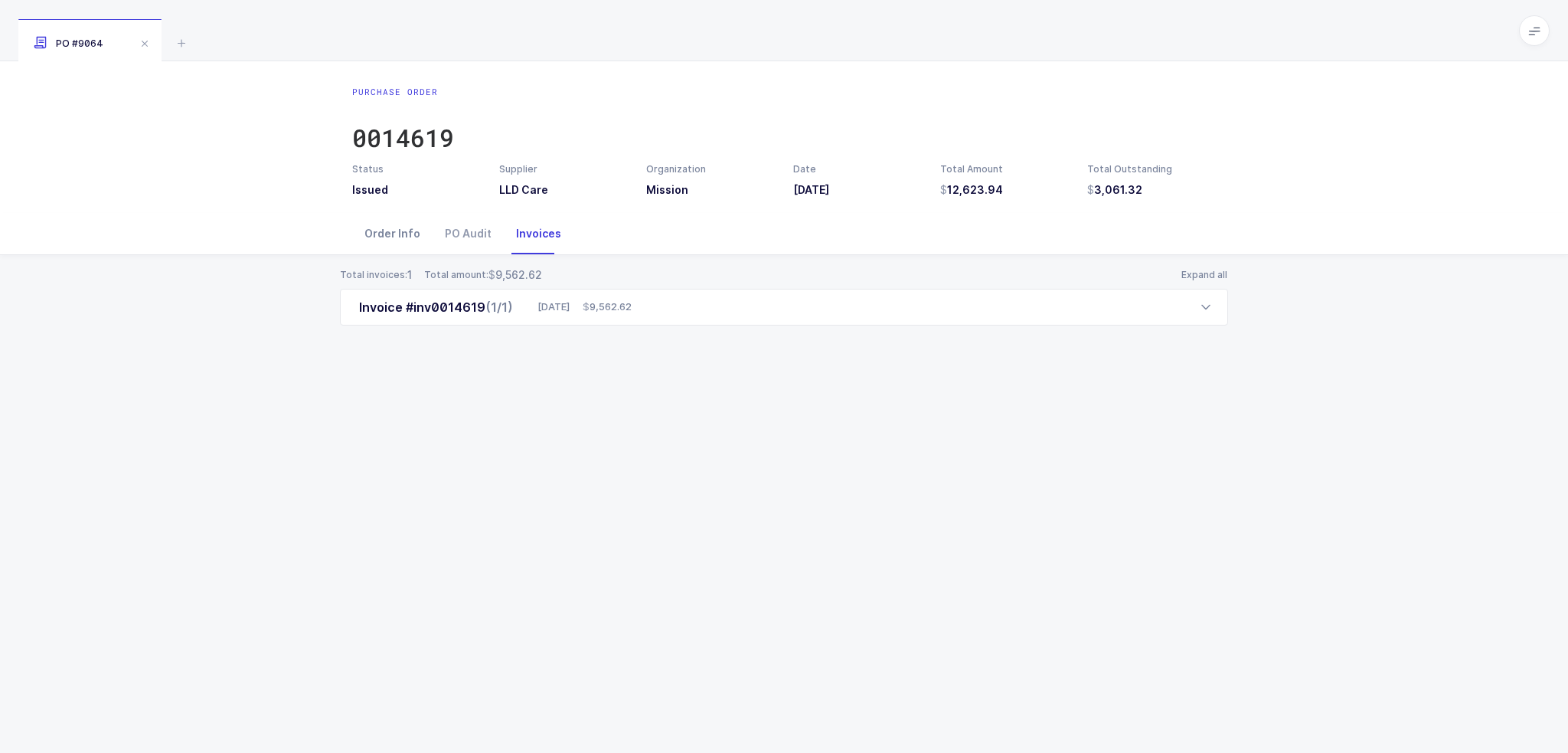
click at [384, 228] on div "Order Info" at bounding box center [392, 233] width 80 height 41
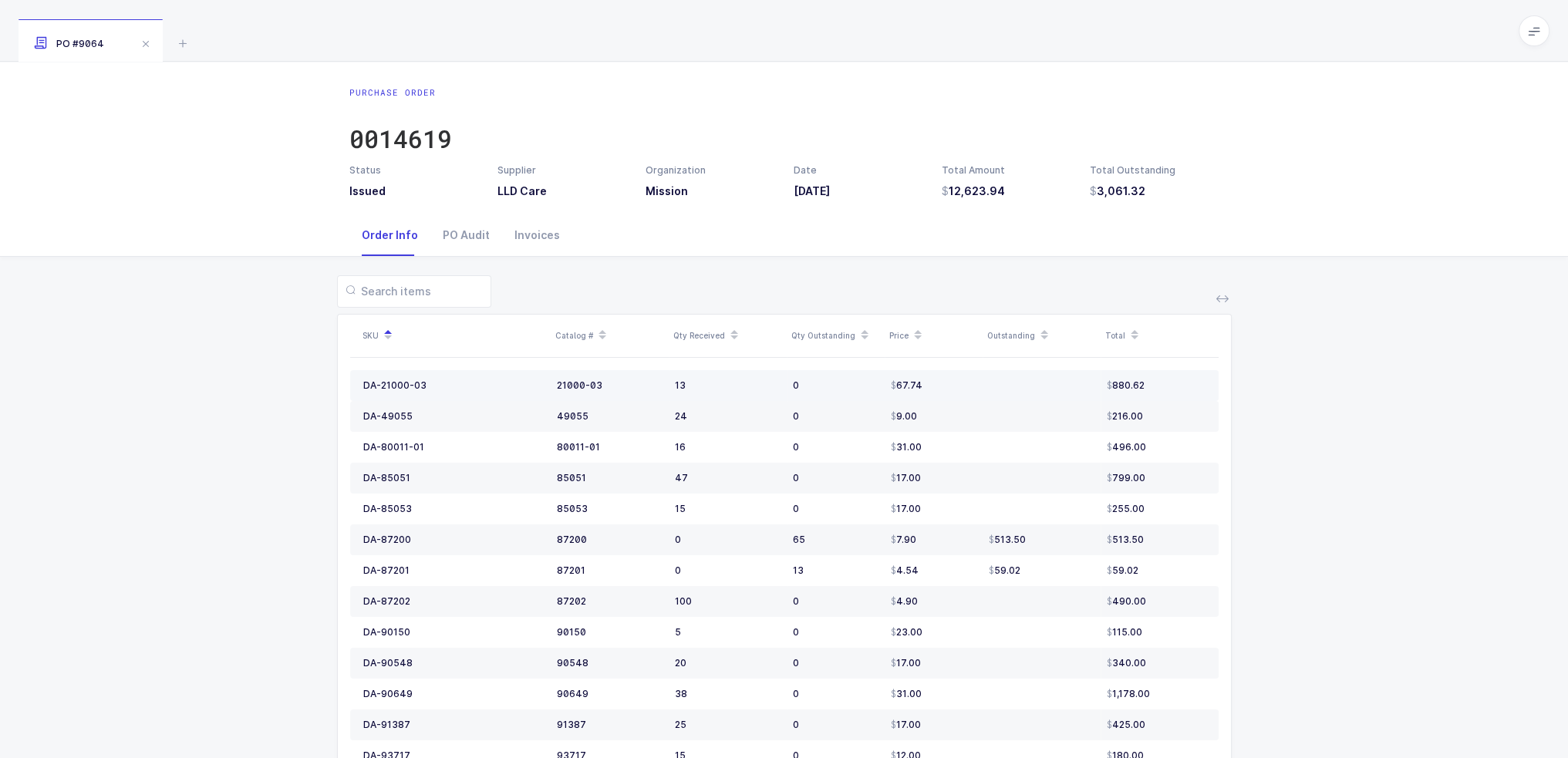
scroll to position [123, 0]
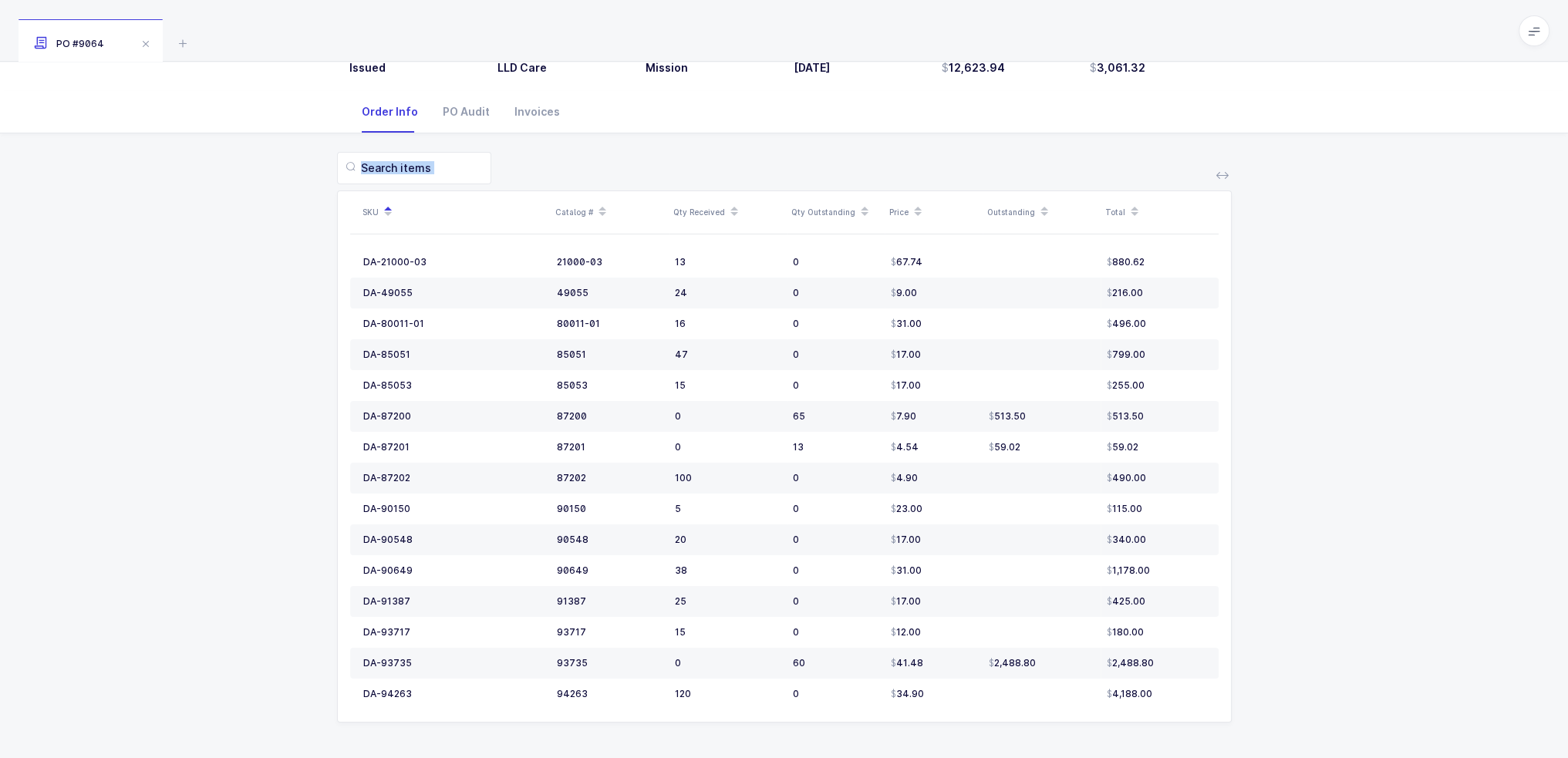
drag, startPoint x: 1002, startPoint y: 142, endPoint x: 1248, endPoint y: 595, distance: 515.5
click at [1248, 595] on div "SKU Catalog # Qty Received Qty Outstanding Price Outstanding Total DA-21000-03 …" at bounding box center [784, 446] width 1543 height 626
drag, startPoint x: 1254, startPoint y: 644, endPoint x: 1083, endPoint y: 155, distance: 518.0
click at [1083, 155] on div "SKU Catalog # Qty Received Qty Outstanding Price Outstanding Total DA-21000-03 …" at bounding box center [784, 446] width 1543 height 626
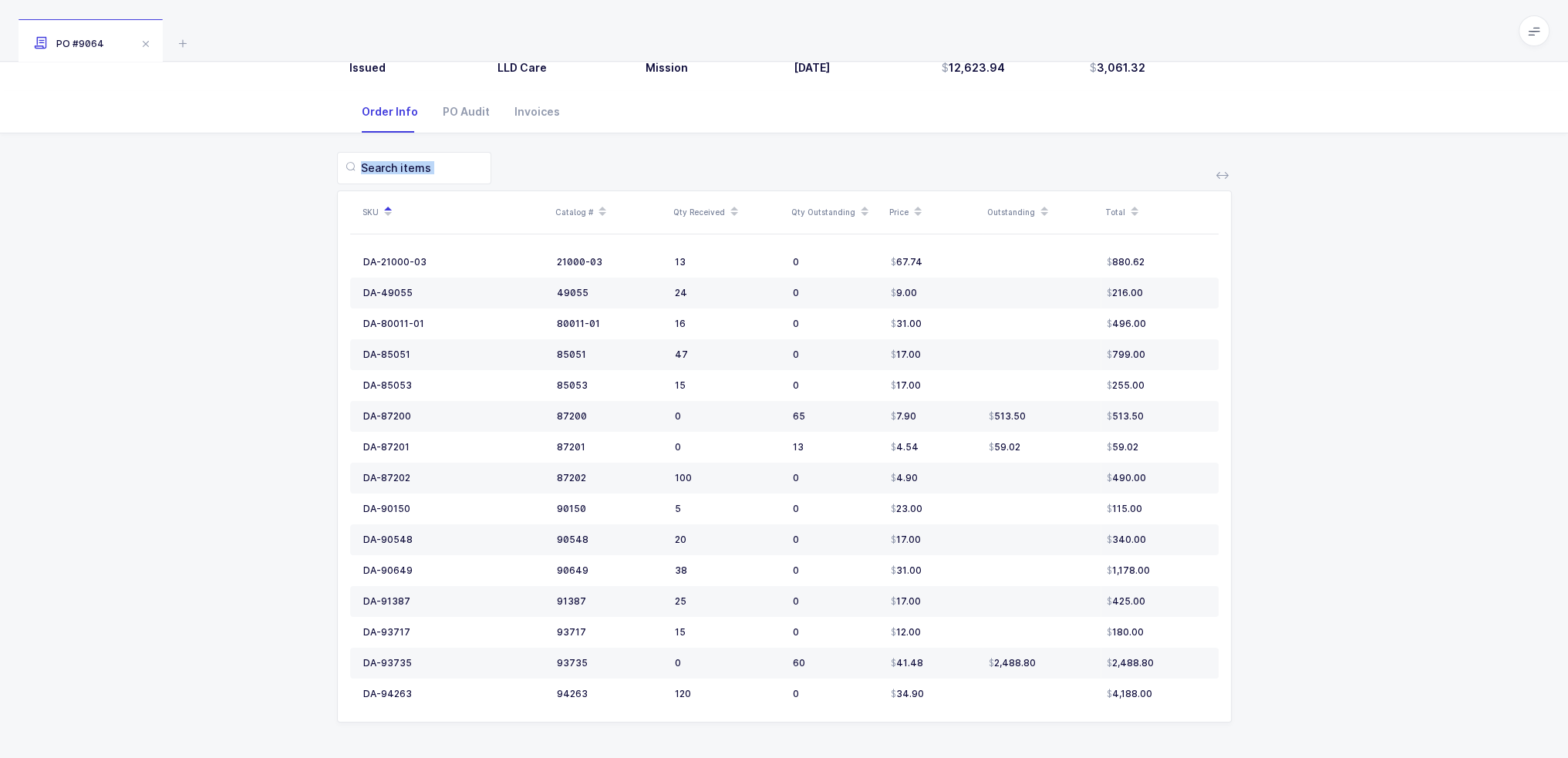
click at [1083, 155] on div at bounding box center [784, 168] width 894 height 32
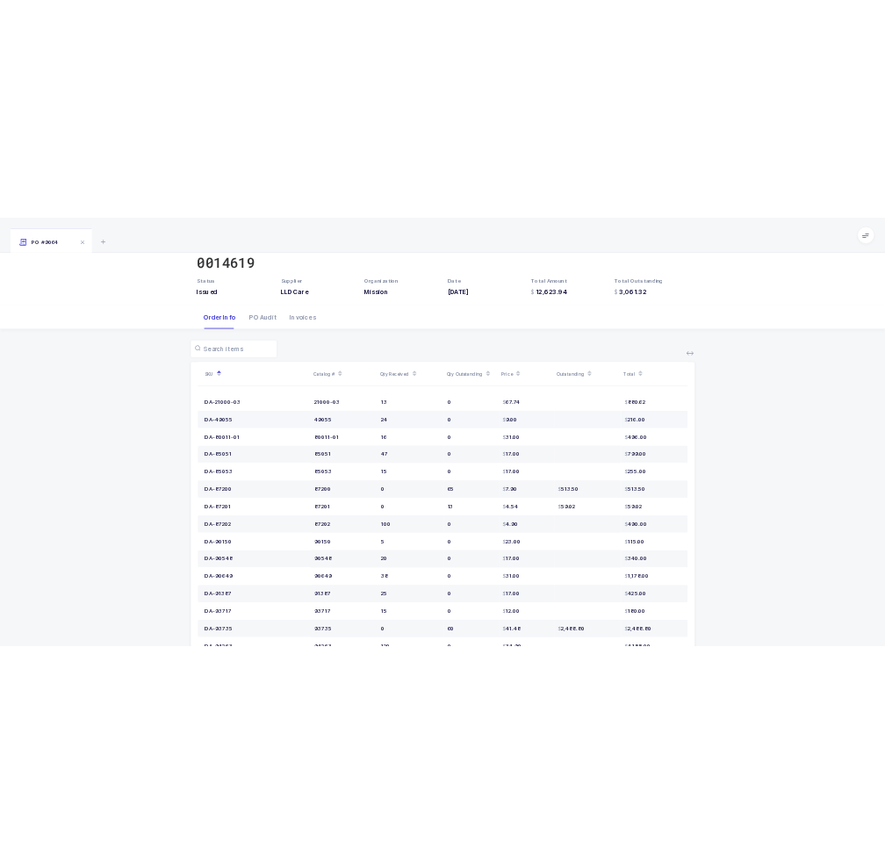
scroll to position [0, 0]
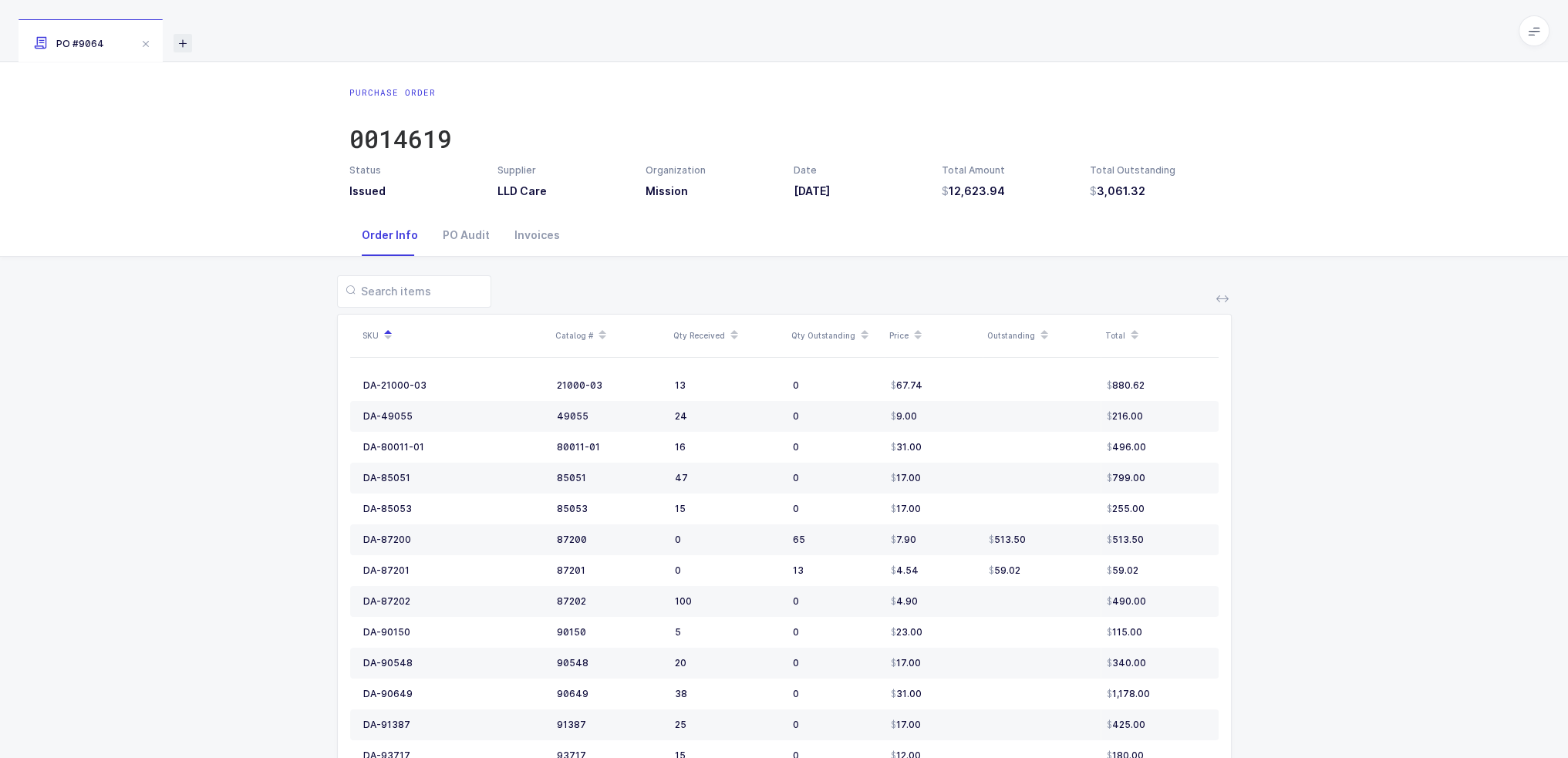
click at [182, 37] on icon at bounding box center [183, 43] width 18 height 18
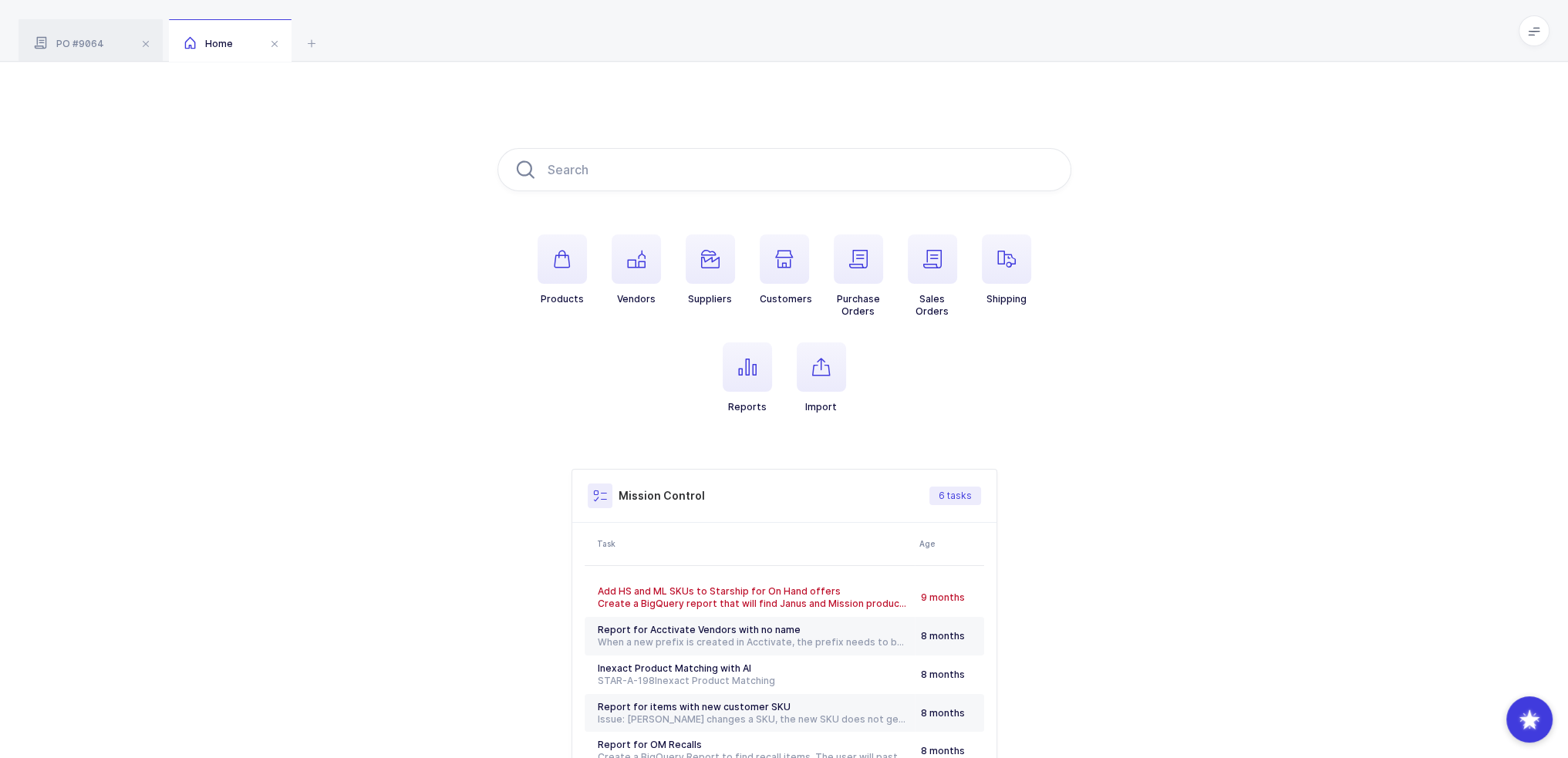
click at [1535, 39] on span at bounding box center [1533, 31] width 31 height 31
click at [1463, 155] on li "Admin" at bounding box center [1476, 158] width 115 height 12
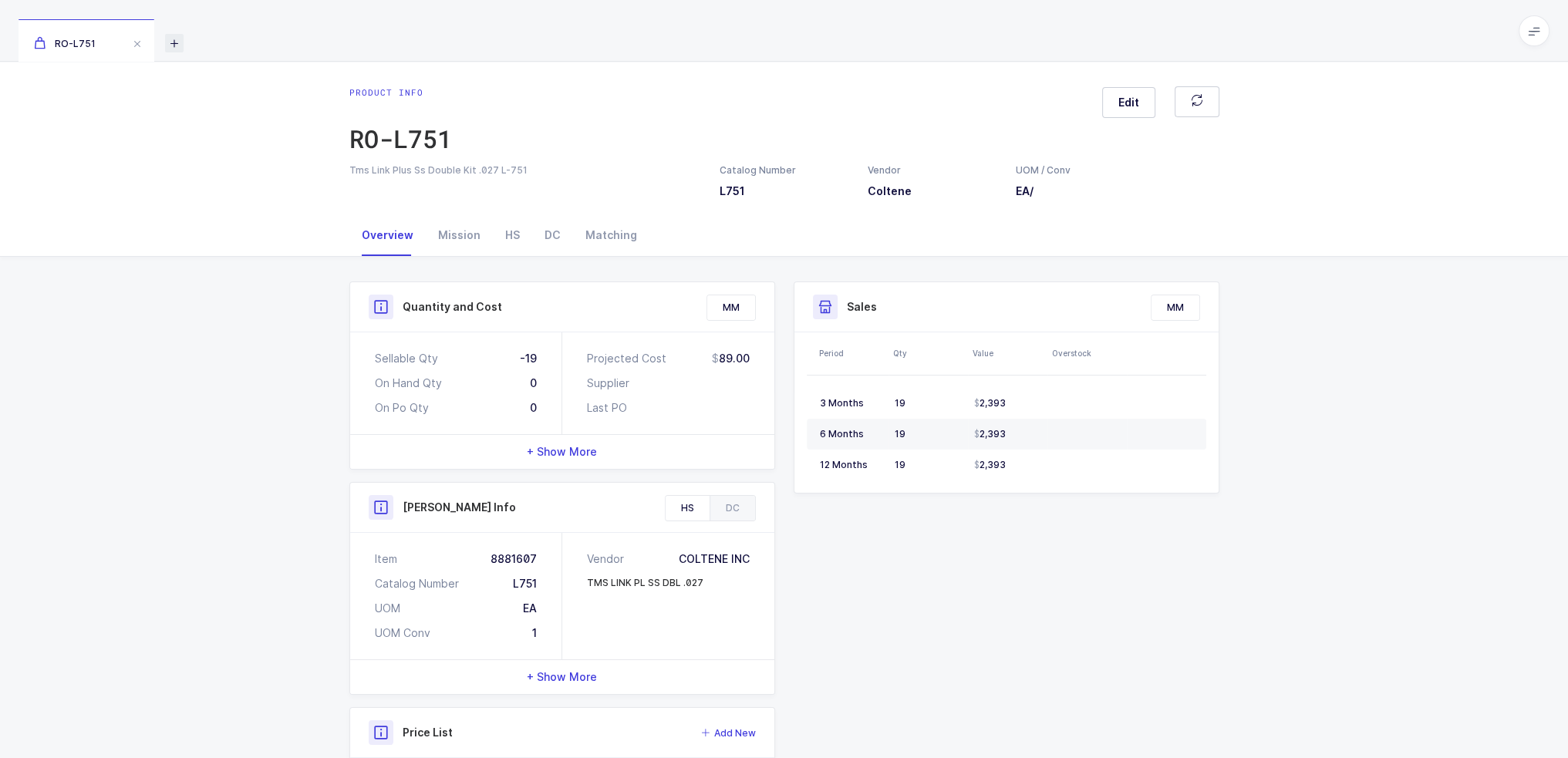
click at [182, 41] on icon at bounding box center [174, 43] width 18 height 18
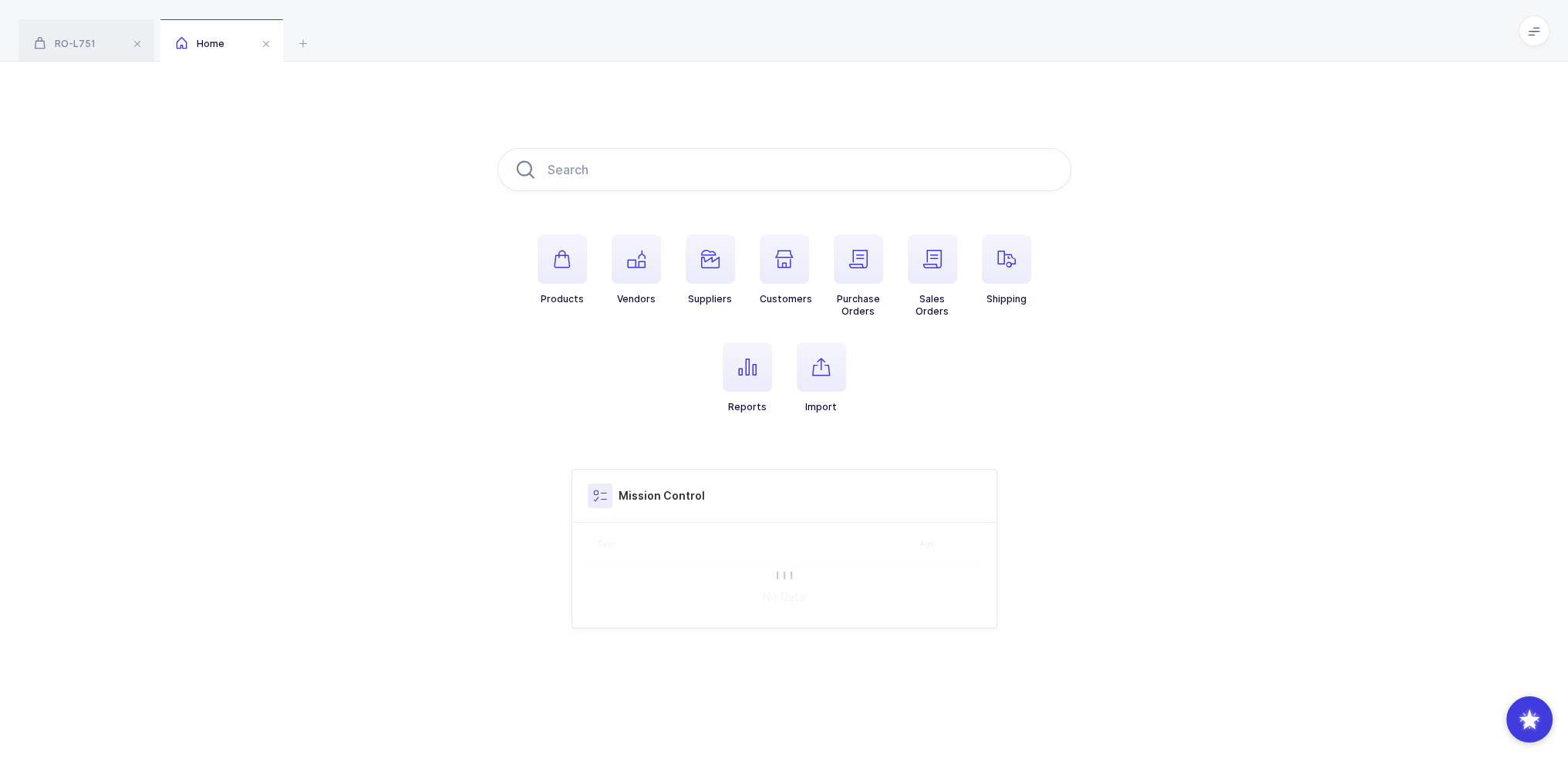
click at [176, 43] on icon at bounding box center [181, 42] width 11 height 13
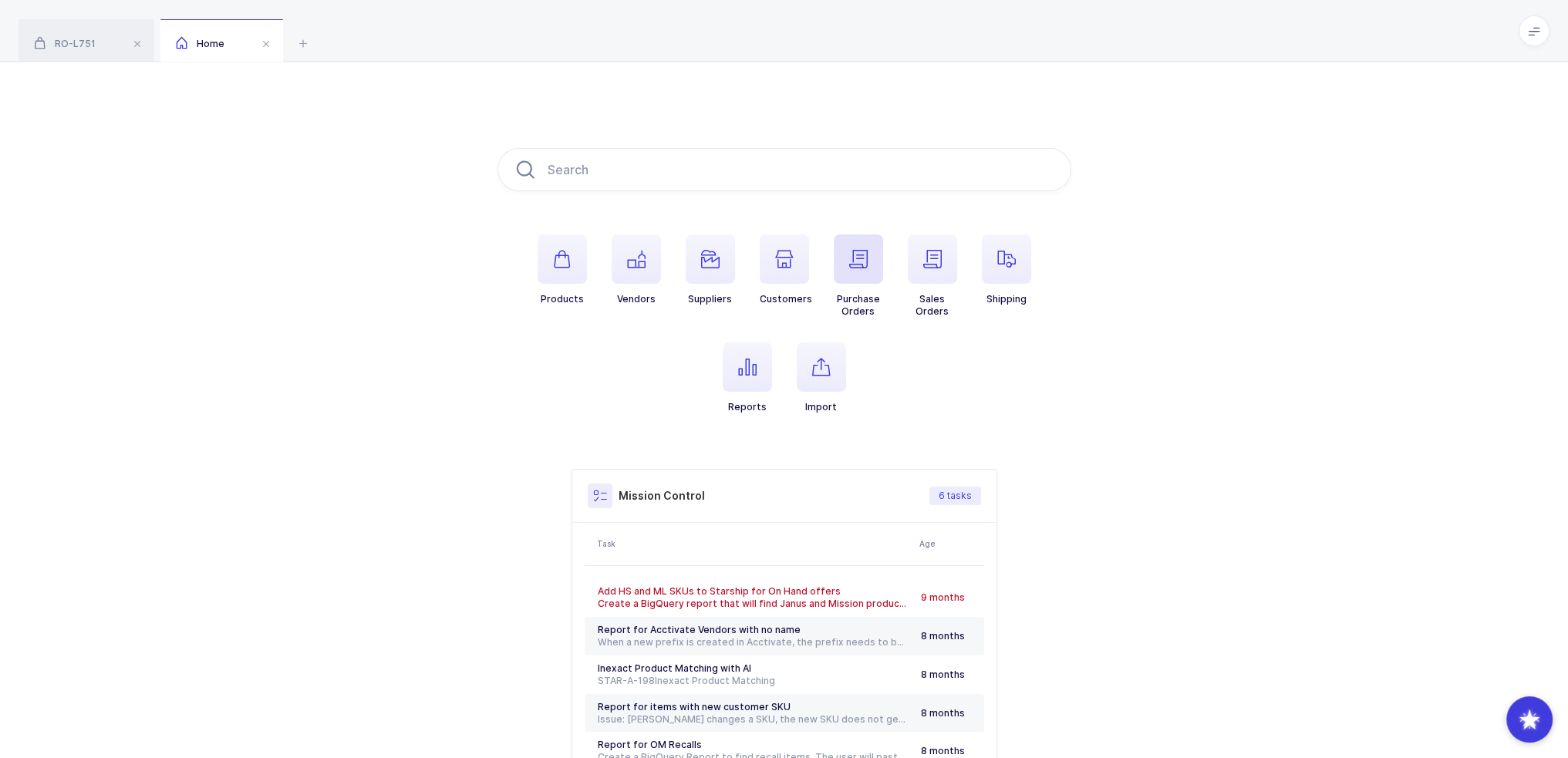
click at [842, 273] on span "button" at bounding box center [858, 259] width 49 height 49
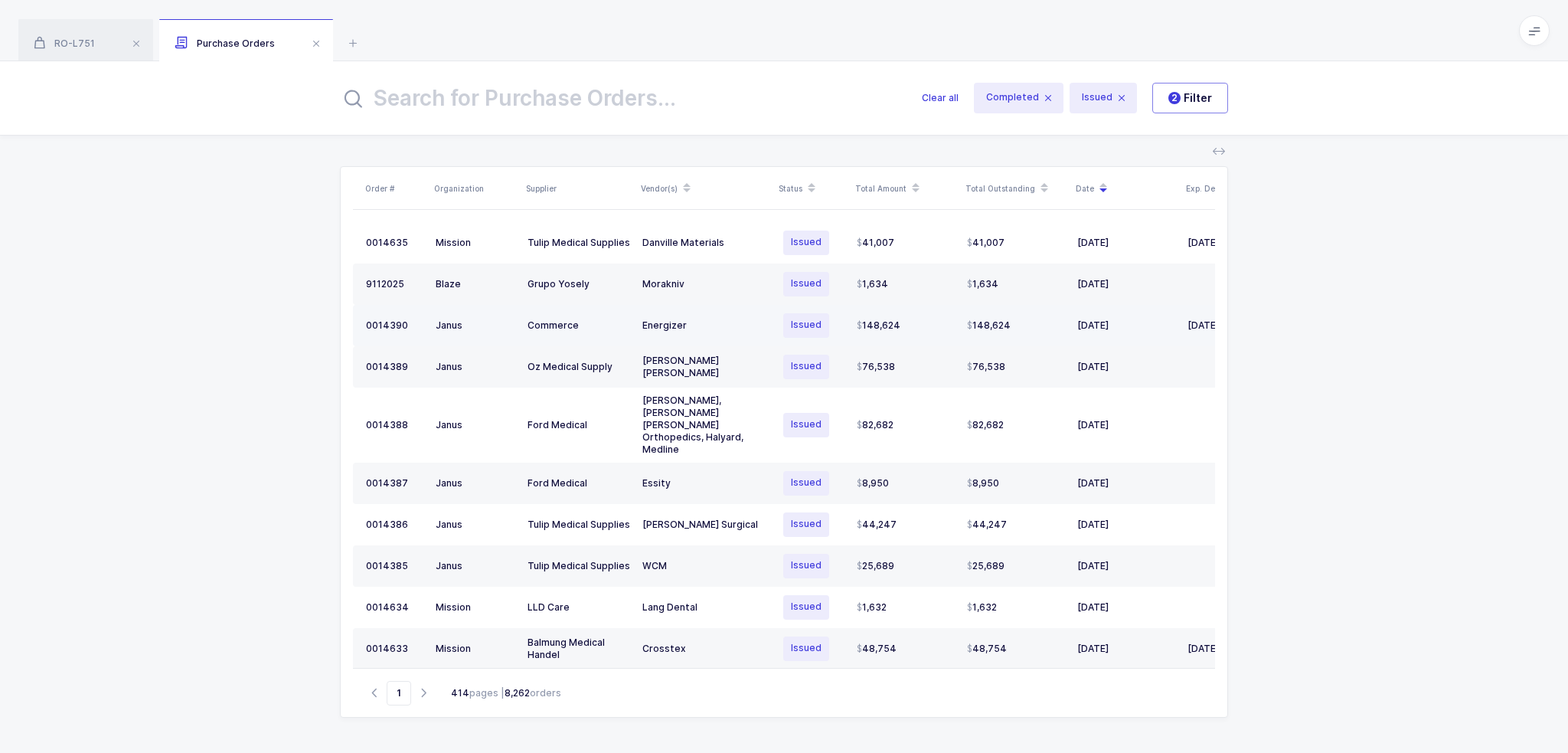
click at [748, 311] on td "Energizer" at bounding box center [705, 325] width 138 height 41
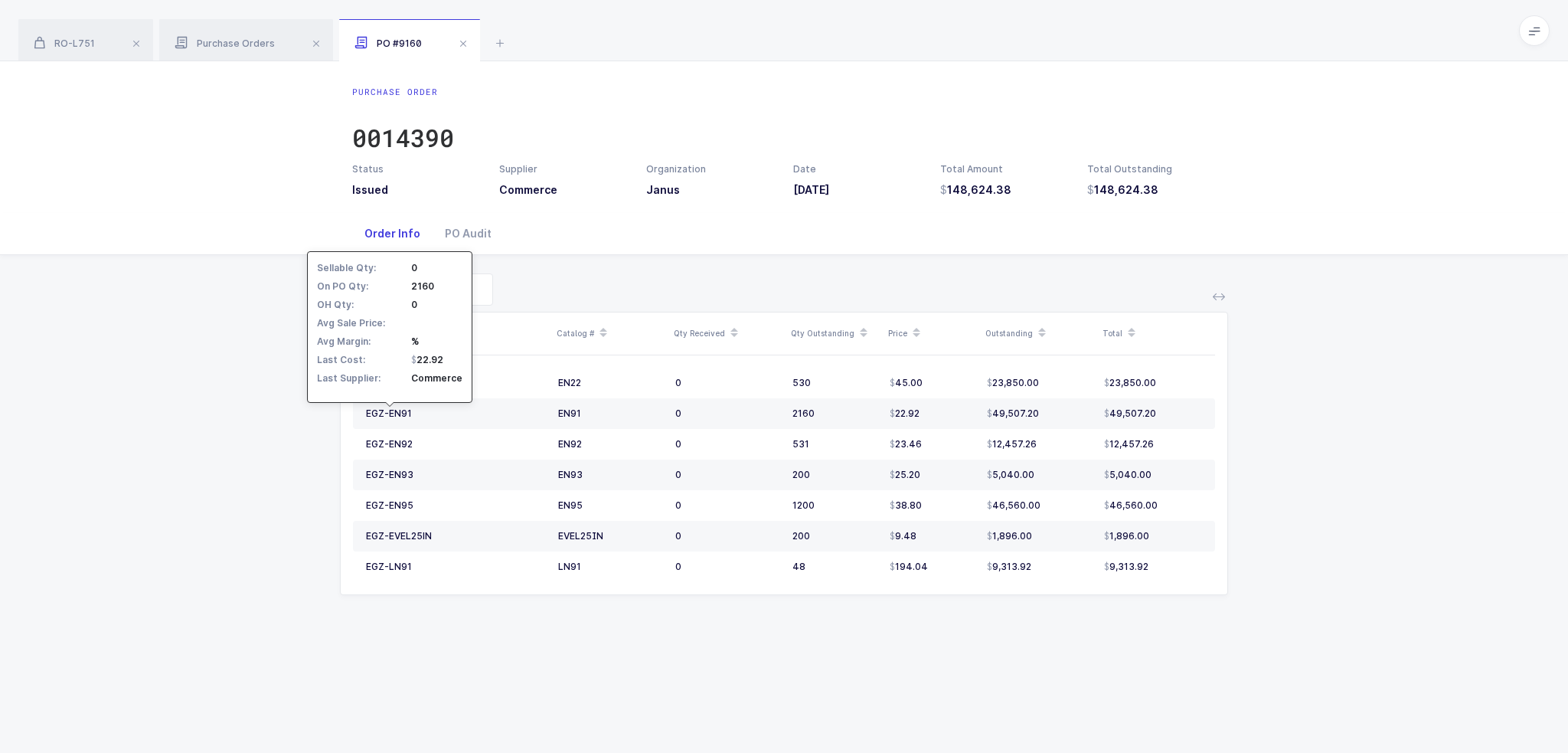
click at [324, 419] on div "SKU Catalog # Qty Received Qty Outstanding Price Outstanding Total EGZ-EN22 EN2…" at bounding box center [784, 443] width 1544 height 377
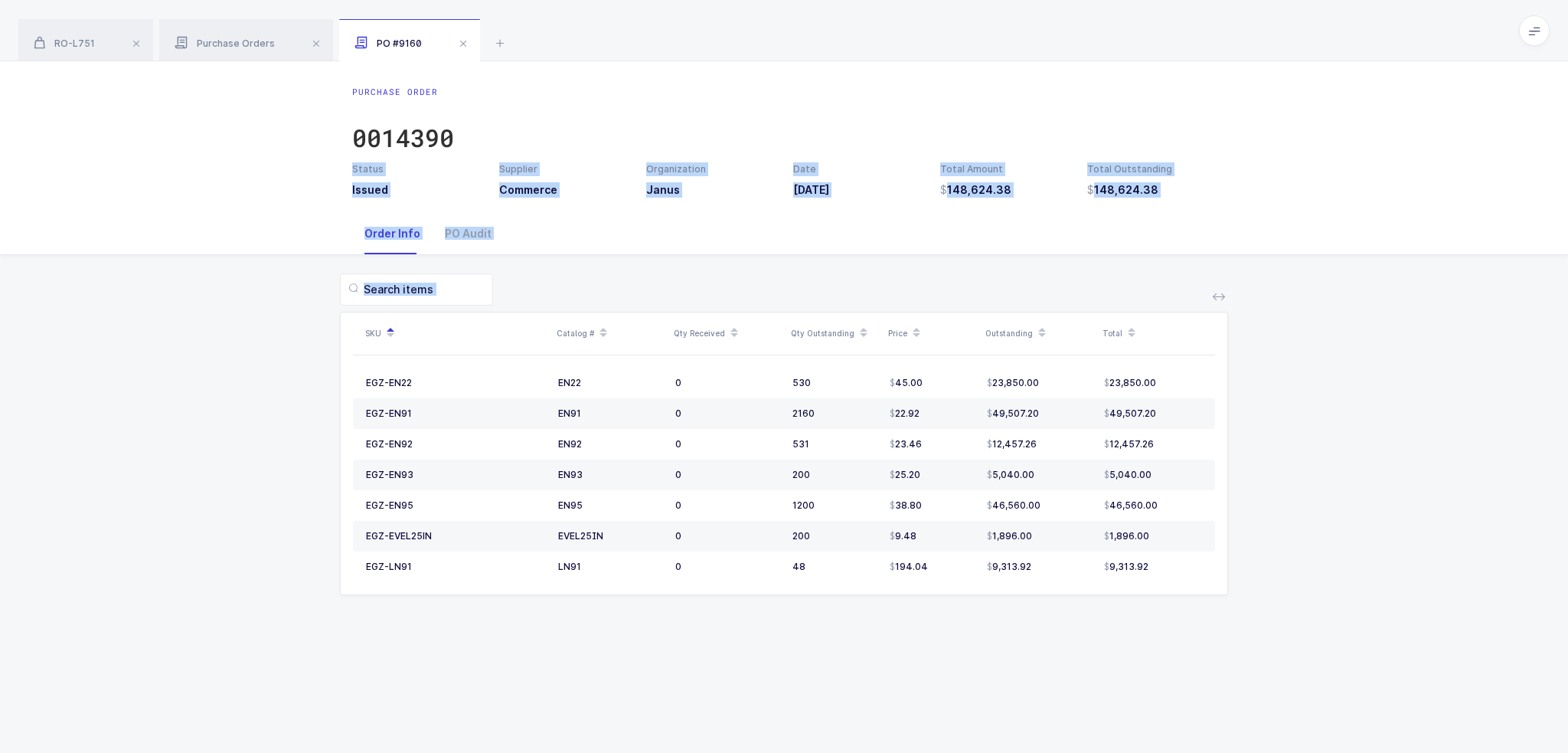
drag, startPoint x: 1185, startPoint y: 602, endPoint x: 1152, endPoint y: 115, distance: 488.1
click at [1152, 115] on div "Purchase Order 0014390 Status Issued Supplier Commerce Organization Janus Date …" at bounding box center [784, 407] width 1568 height 692
click at [1152, 115] on div "Purchase Order 0014390" at bounding box center [784, 124] width 863 height 77
drag, startPoint x: 1143, startPoint y: 91, endPoint x: 1231, endPoint y: 682, distance: 597.5
click at [1231, 682] on div "Purchase Order 0014390 Status Issued Supplier Commerce Organization Janus Date …" at bounding box center [784, 407] width 1568 height 692
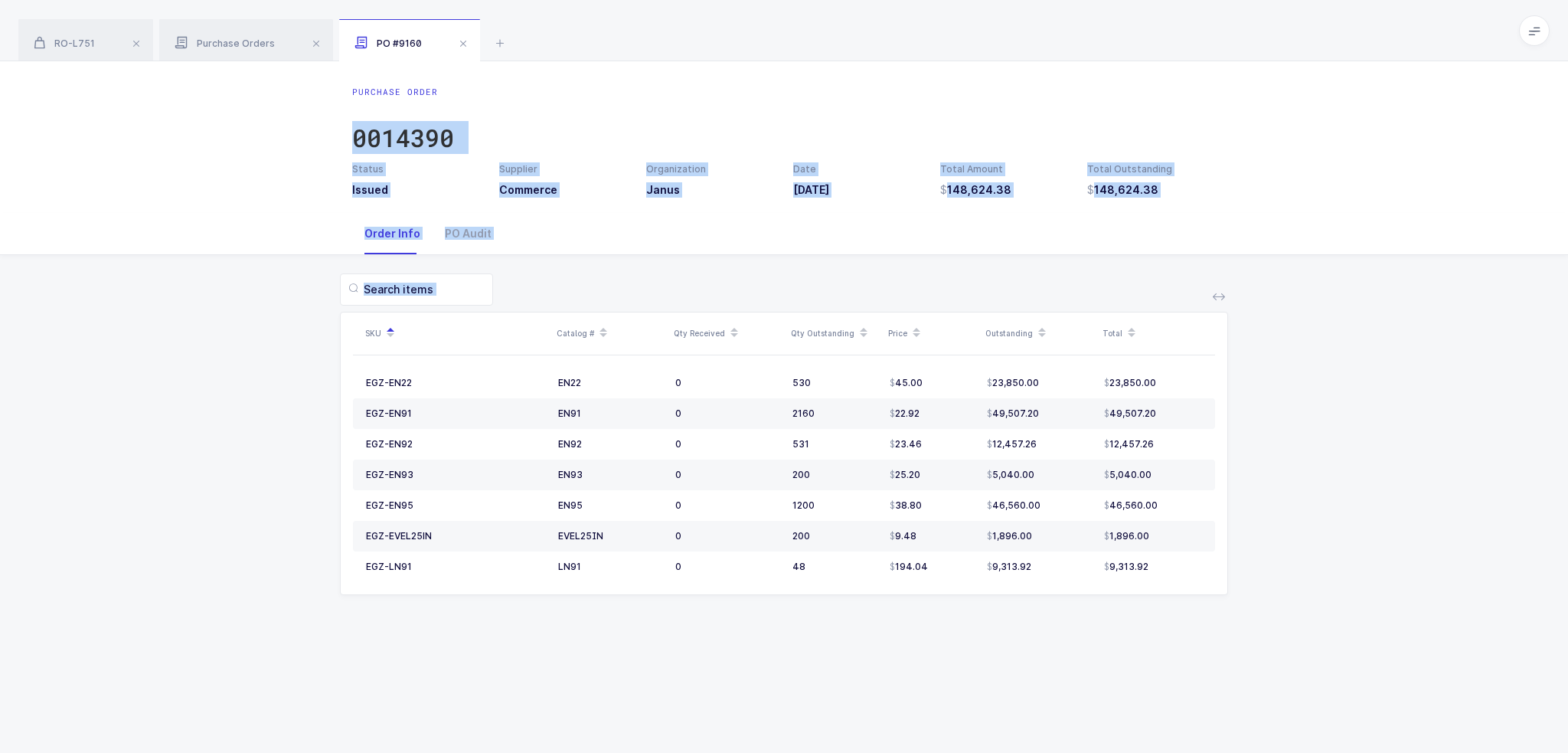
click at [1231, 682] on div "Purchase Order 0014390 Status Issued Supplier Commerce Organization Janus Date …" at bounding box center [784, 407] width 1568 height 692
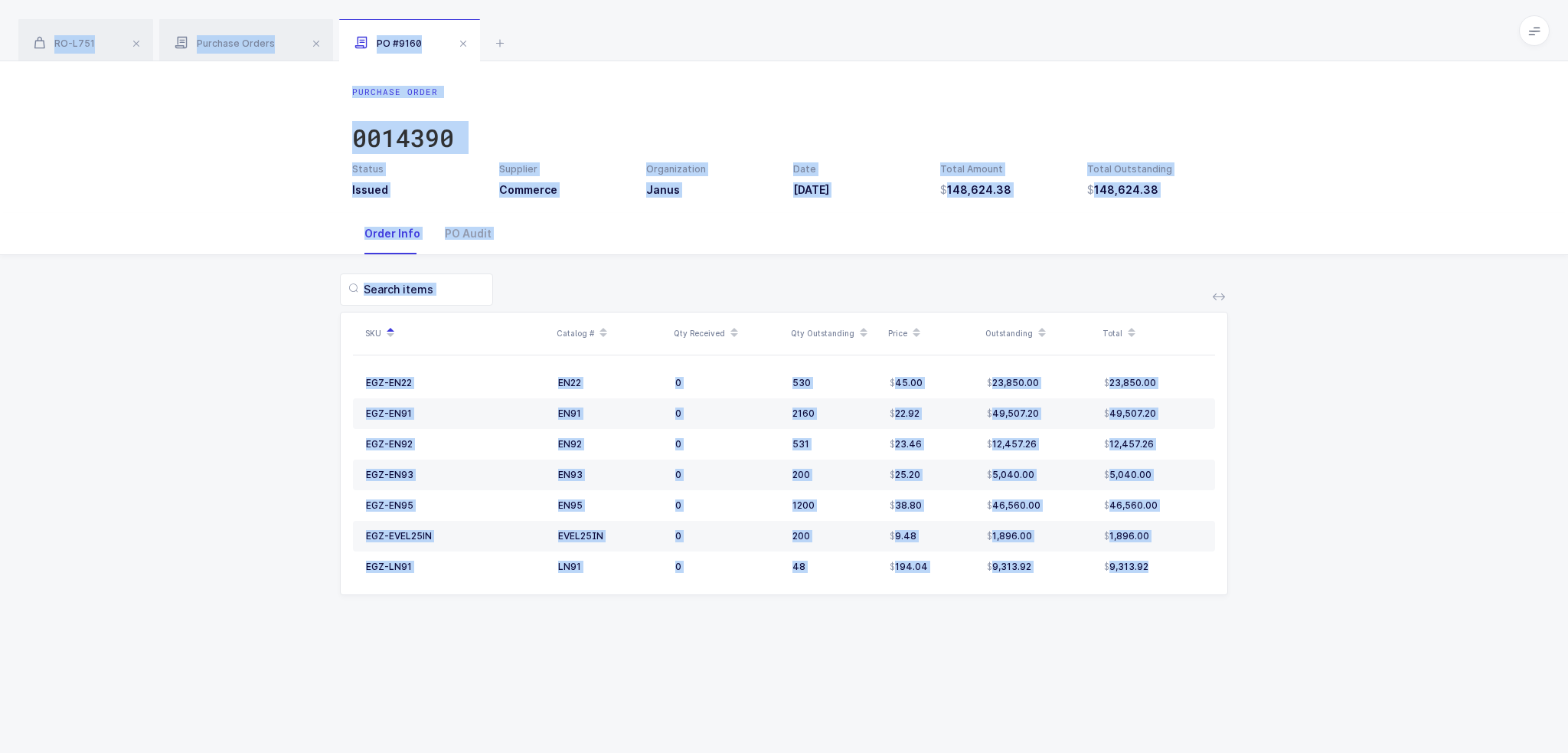
drag, startPoint x: 1231, startPoint y: 682, endPoint x: 1127, endPoint y: 51, distance: 639.5
click at [1127, 51] on div "RO-L751 Purchase Orders PO #9160 Product info RO-L751 Edit Tms Link Plus Ss Dou…" at bounding box center [784, 376] width 1568 height 753
click at [1127, 51] on div "RO-L751 Purchase Orders PO #9160" at bounding box center [784, 31] width 1568 height 61
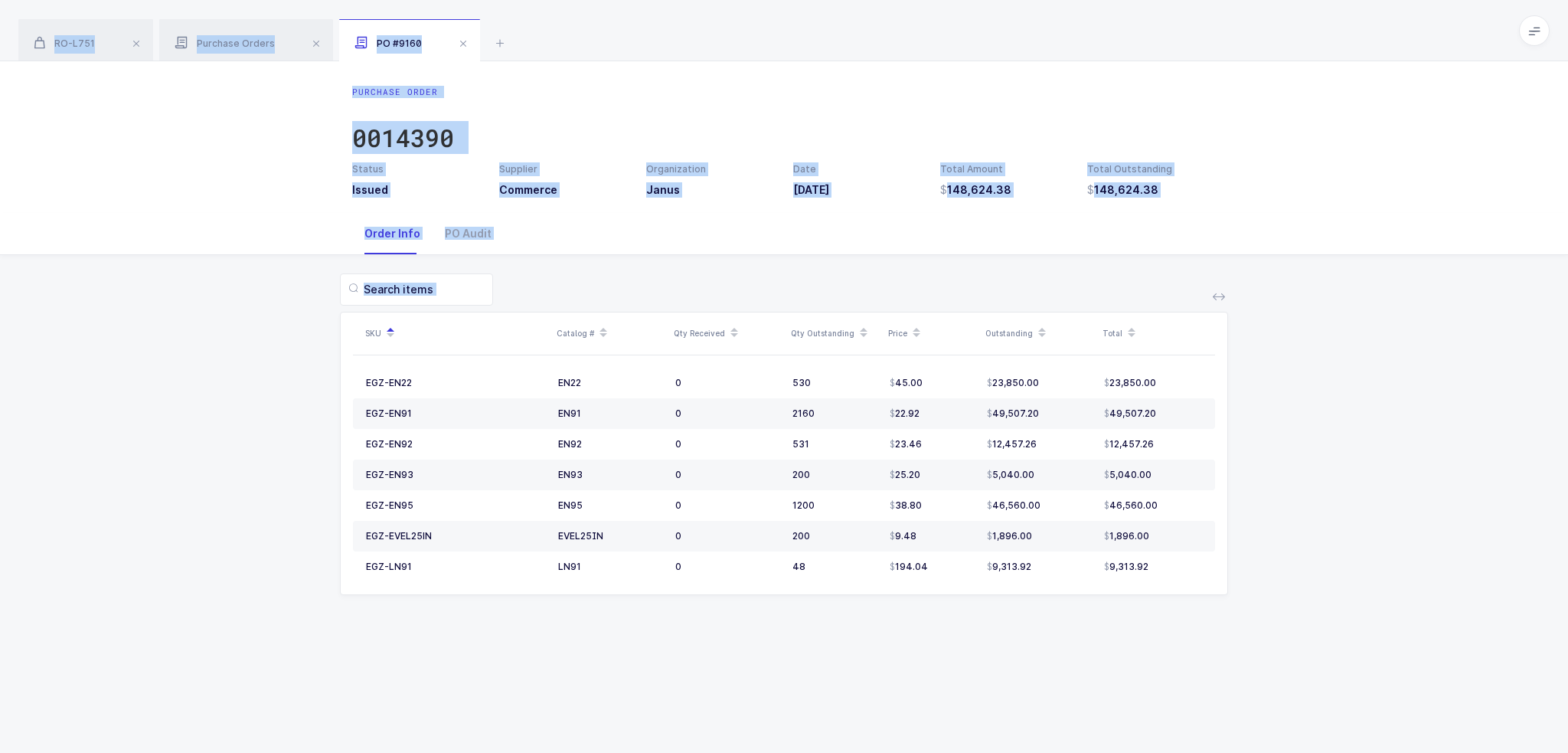
drag, startPoint x: 1130, startPoint y: 39, endPoint x: 1196, endPoint y: 630, distance: 594.7
click at [1194, 618] on div "RO-L751 Purchase Orders PO #9160 Product info RO-L751 Edit Tms Link Plus Ss Dou…" at bounding box center [784, 376] width 1568 height 753
click at [1196, 647] on div "Purchase Order 0014390 Status Issued Supplier Commerce Organization Janus Date …" at bounding box center [784, 407] width 1568 height 692
drag, startPoint x: 1194, startPoint y: 631, endPoint x: 1100, endPoint y: 38, distance: 600.4
click at [1100, 38] on div "RO-L751 Purchase Orders PO #9160 Product info RO-L751 Edit Tms Link Plus Ss Dou…" at bounding box center [784, 376] width 1568 height 753
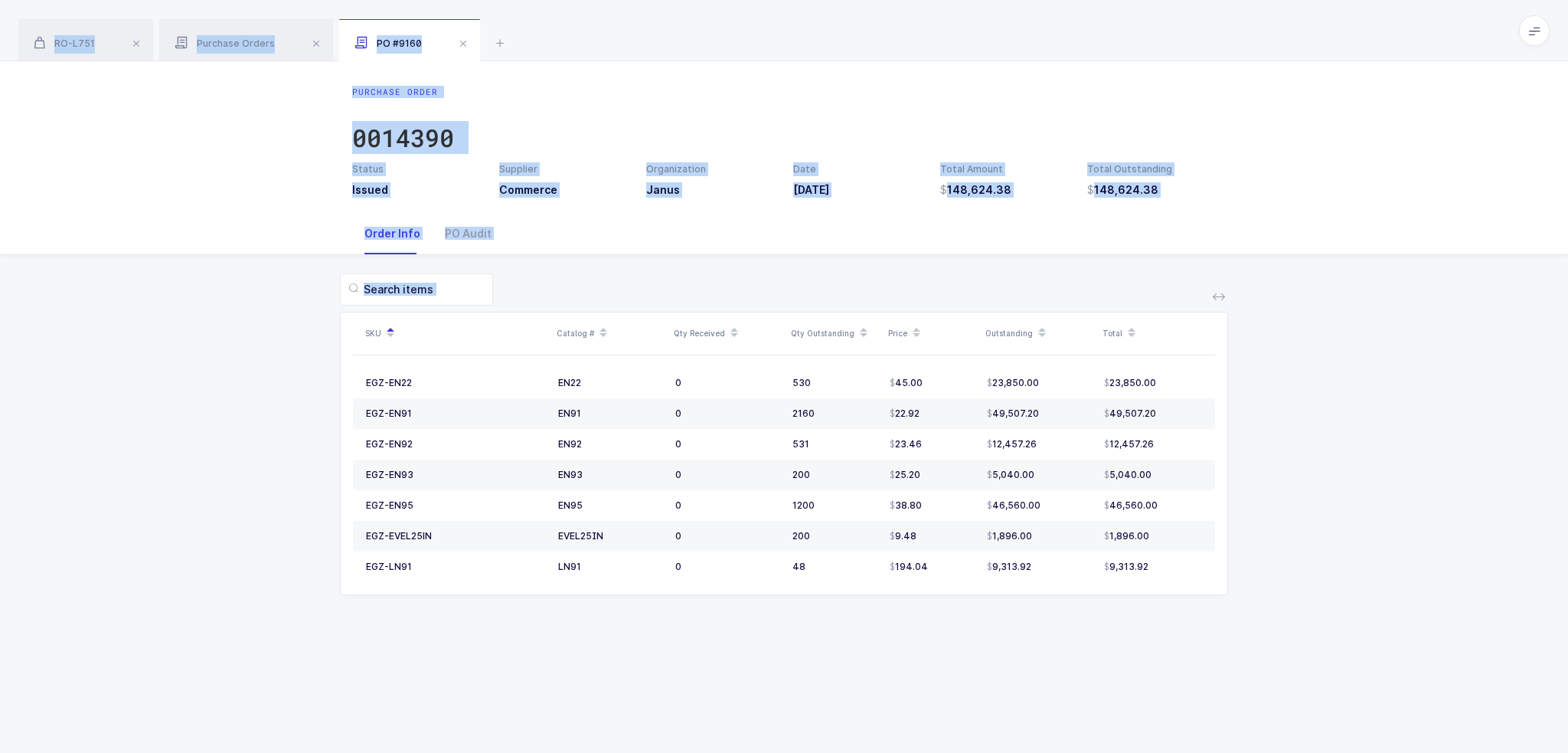
click at [1100, 38] on div "RO-L751 Purchase Orders PO #9160" at bounding box center [784, 31] width 1568 height 61
drag, startPoint x: 711, startPoint y: 263, endPoint x: 720, endPoint y: 48, distance: 215.2
click at [720, 48] on div "RO-L751 Purchase Orders PO #9160 Product info RO-L751 Edit Tms Link Plus Ss Dou…" at bounding box center [784, 376] width 1568 height 753
click at [720, 48] on div "RO-L751 Purchase Orders PO #9160" at bounding box center [784, 31] width 1568 height 61
drag, startPoint x: 720, startPoint y: 48, endPoint x: 953, endPoint y: 670, distance: 664.2
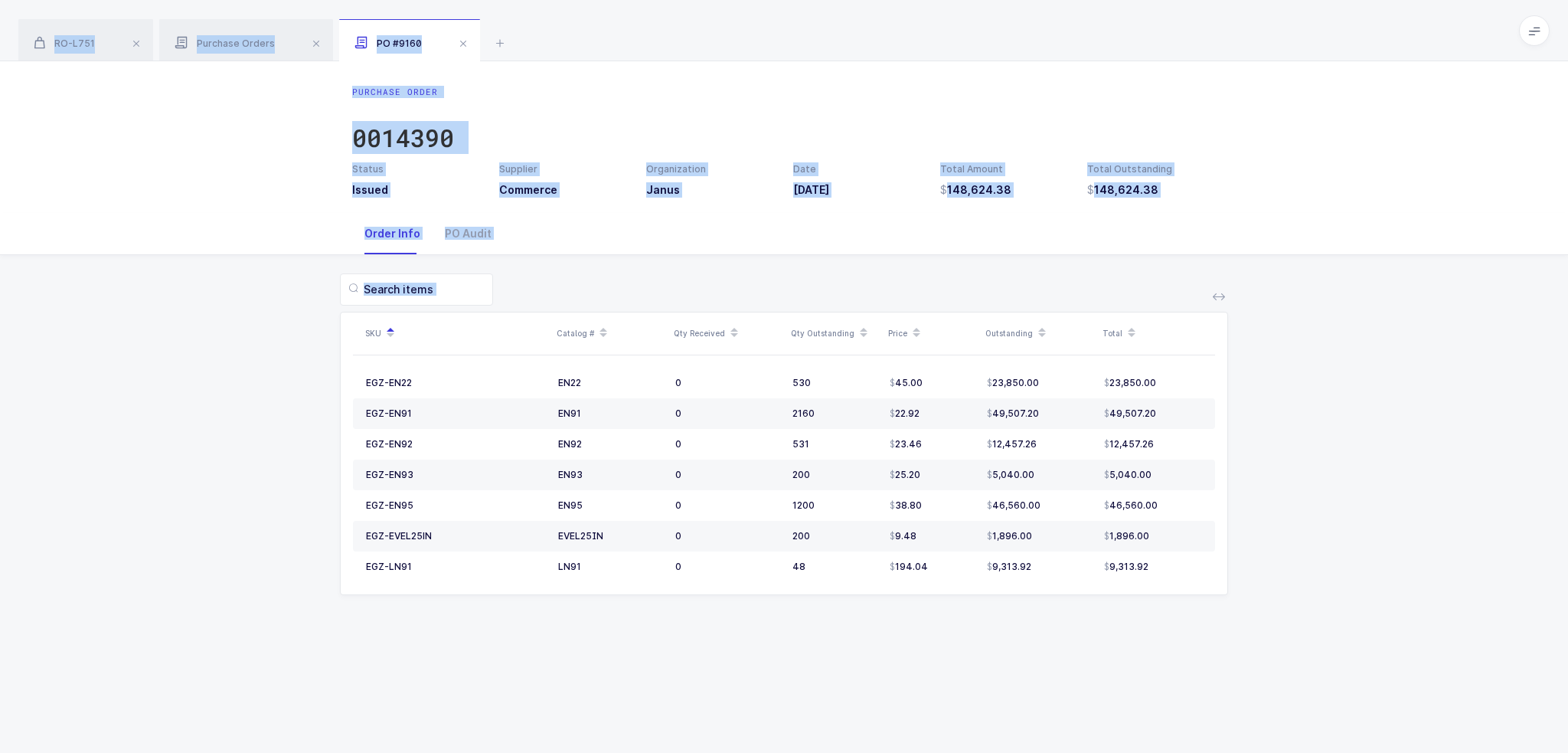
click at [953, 670] on div "RO-L751 Purchase Orders PO #9160 Product info RO-L751 Edit Tms Link Plus Ss Dou…" at bounding box center [784, 376] width 1568 height 753
click at [953, 670] on div "Purchase Order 0014390 Status Issued Supplier Commerce Organization Janus Date …" at bounding box center [784, 407] width 1568 height 692
drag, startPoint x: 954, startPoint y: 670, endPoint x: 995, endPoint y: 42, distance: 629.3
click at [995, 42] on div "RO-L751 Purchase Orders PO #9160 Product info RO-L751 Edit Tms Link Plus Ss Dou…" at bounding box center [784, 376] width 1568 height 753
click at [995, 42] on div "RO-L751 Purchase Orders PO #9160" at bounding box center [784, 31] width 1568 height 61
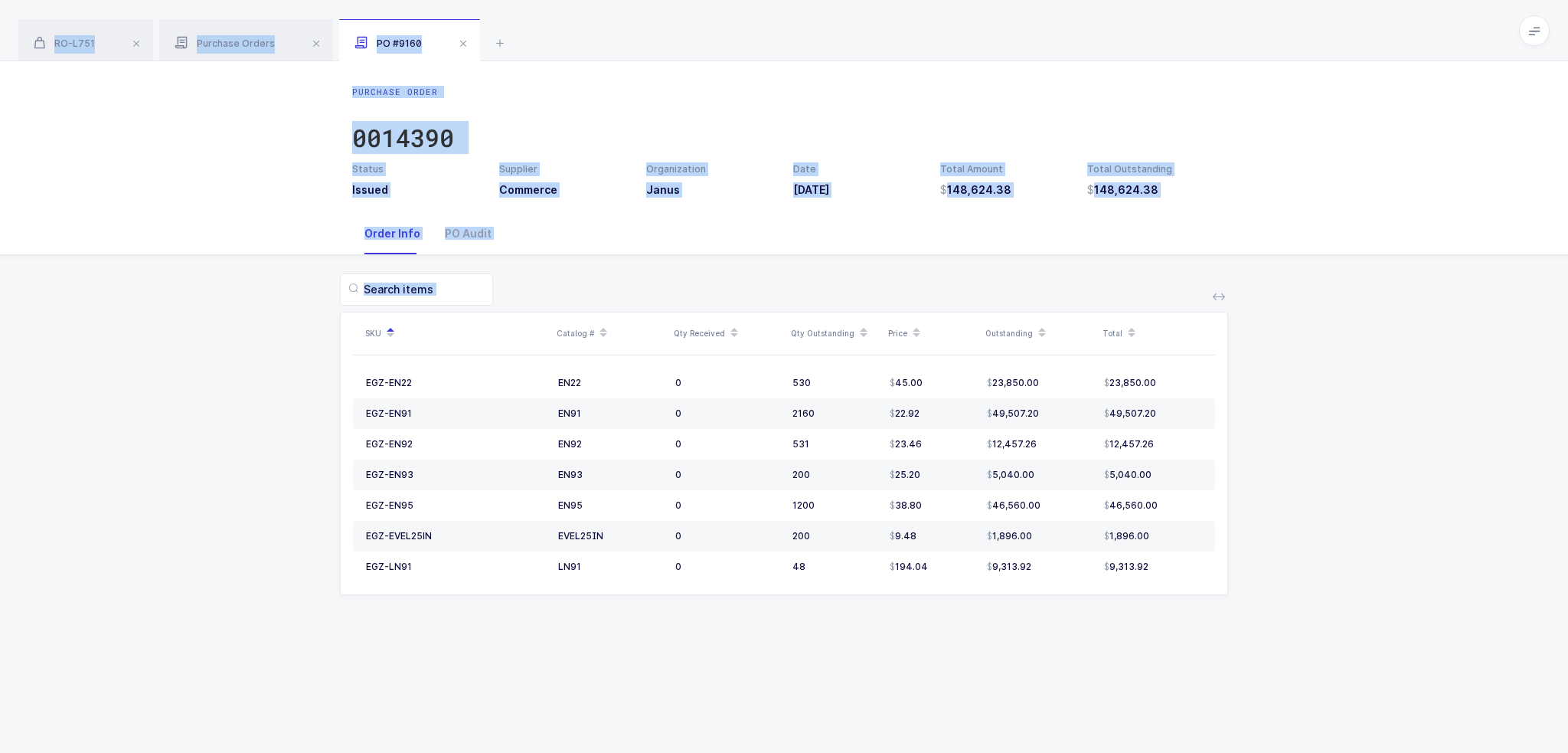
drag, startPoint x: 995, startPoint y: 42, endPoint x: 1017, endPoint y: 640, distance: 598.4
click at [1017, 640] on div "RO-L751 Purchase Orders PO #9160 Product info RO-L751 Edit Tms Link Plus Ss Dou…" at bounding box center [784, 376] width 1568 height 753
click at [1017, 642] on div "Purchase Order 0014390 Status Issued Supplier Commerce Organization Janus Date …" at bounding box center [784, 407] width 1568 height 692
click at [376, 383] on div "EGZ-EN22" at bounding box center [389, 383] width 46 height 12
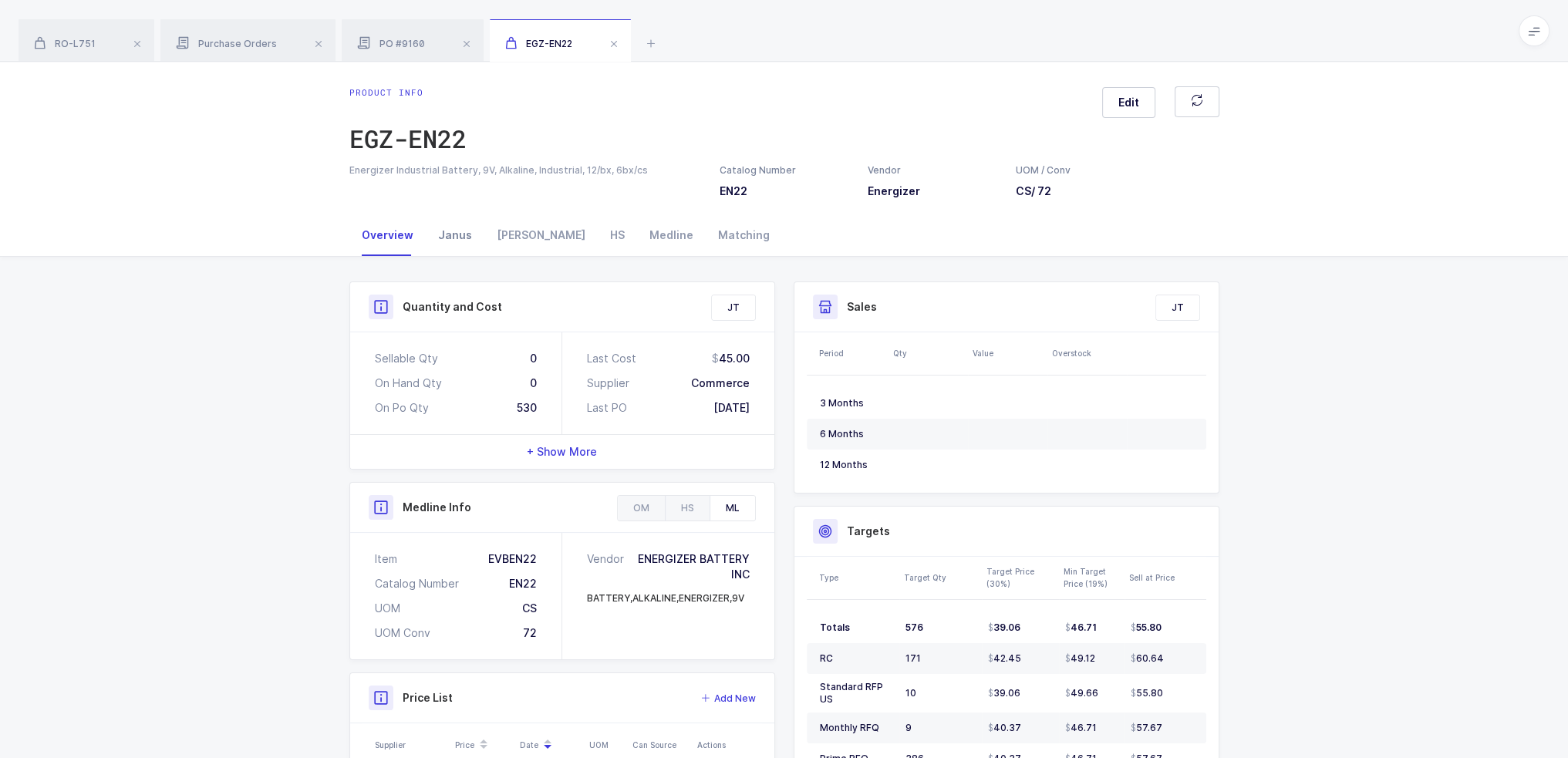
click at [452, 231] on div "Janus" at bounding box center [455, 235] width 59 height 41
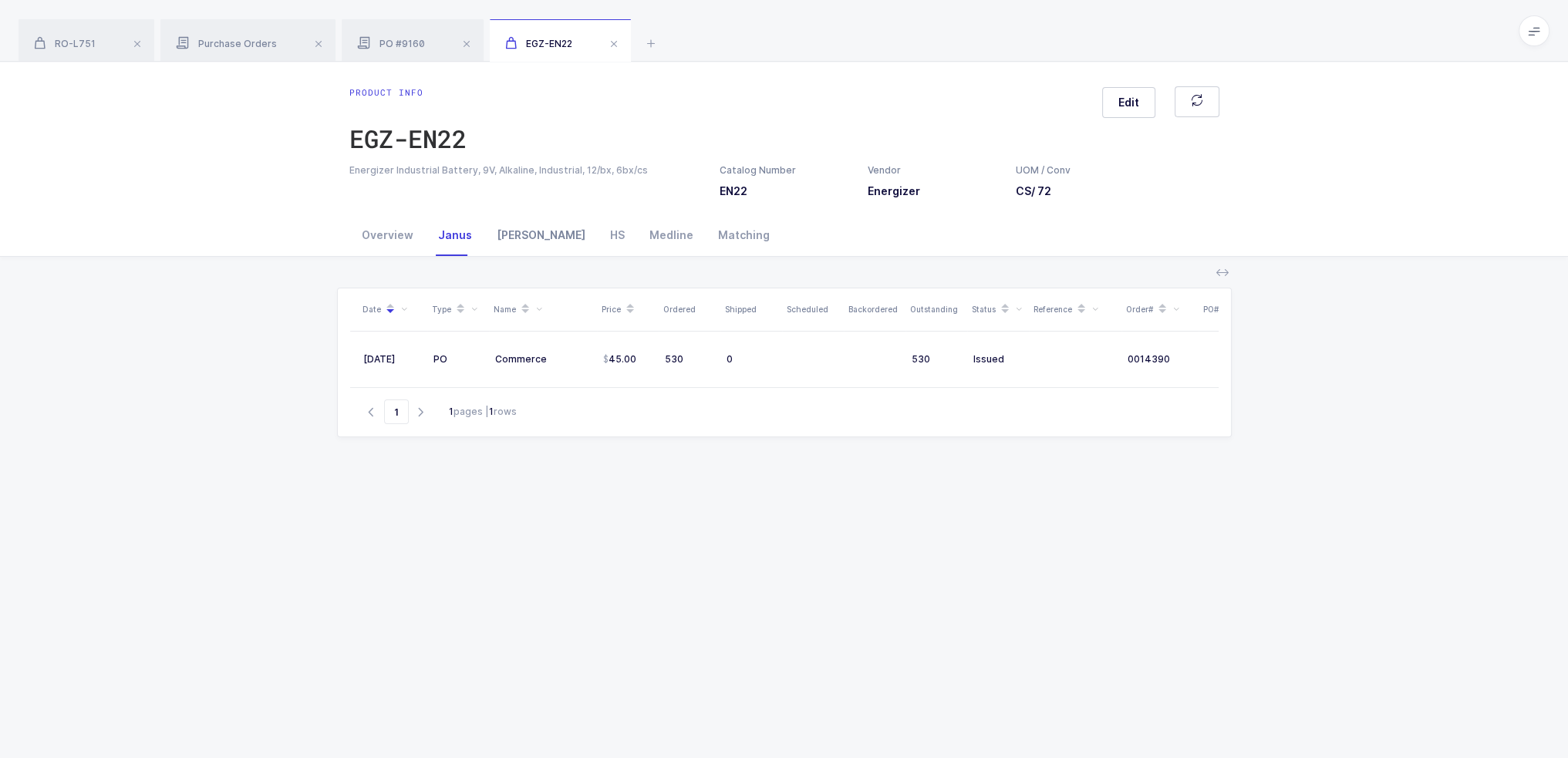
click at [519, 240] on div "Owens" at bounding box center [540, 235] width 113 height 41
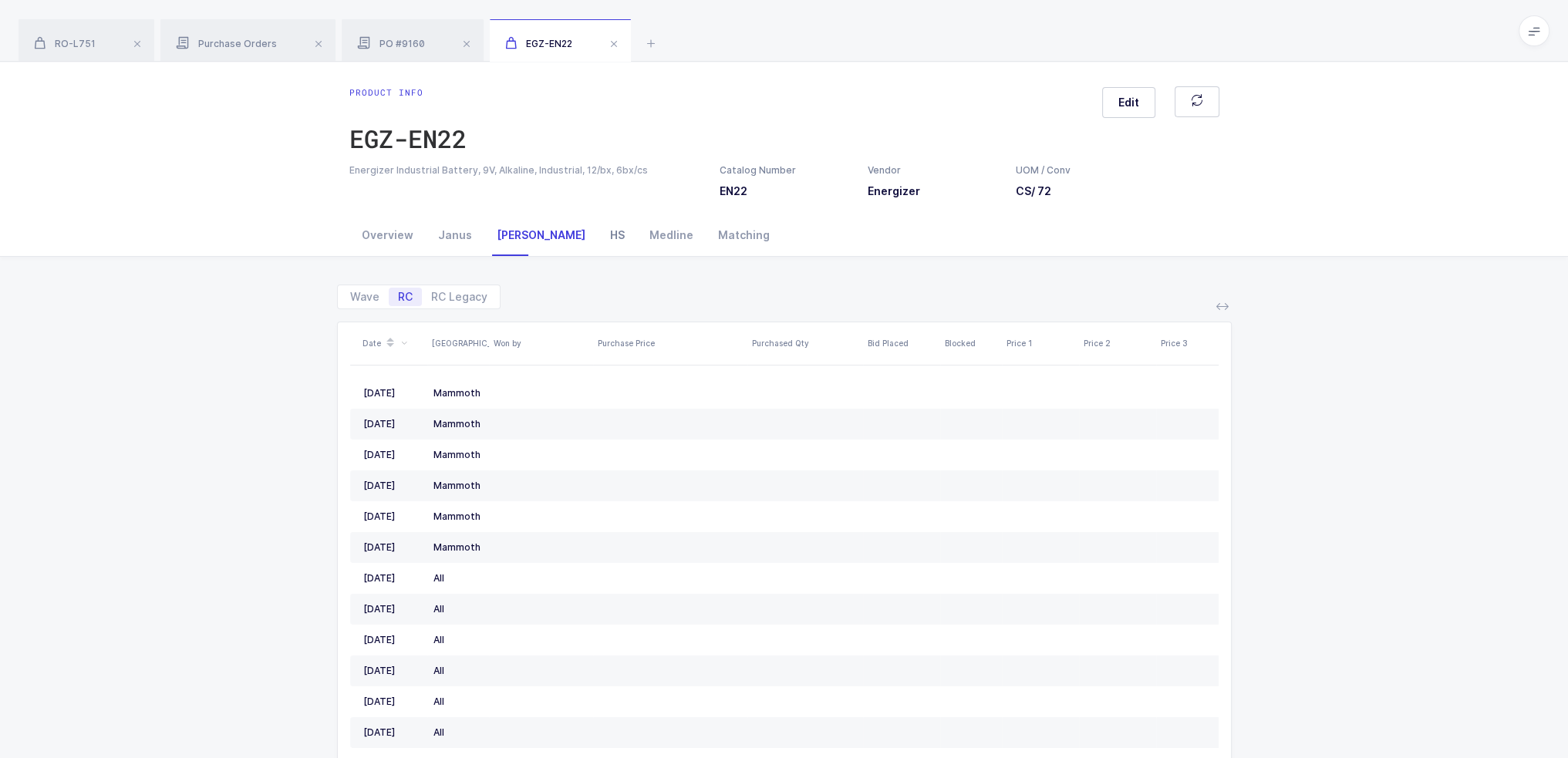
click at [597, 238] on div "HS" at bounding box center [617, 235] width 40 height 41
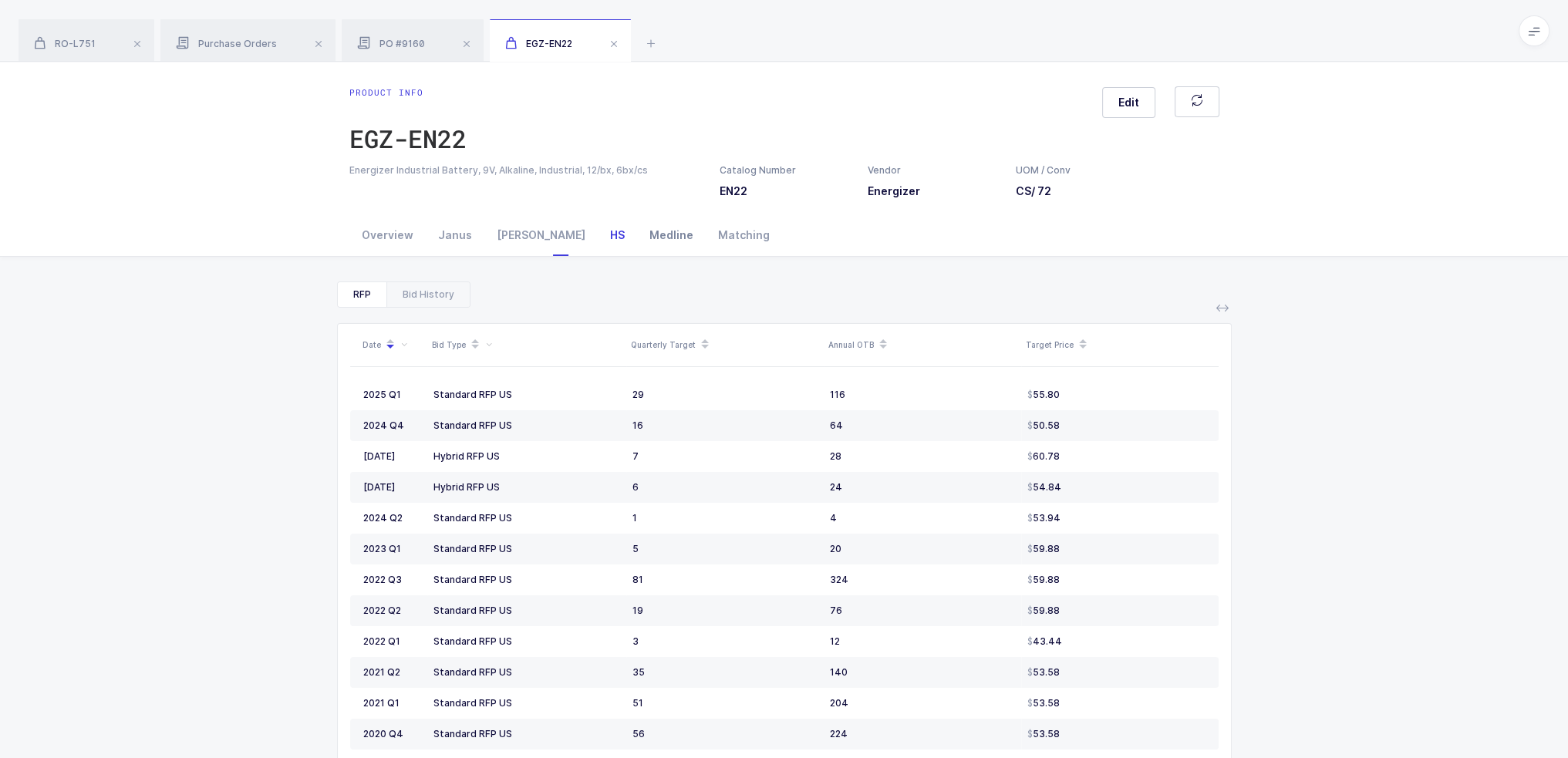
click at [637, 236] on div "Medline" at bounding box center [671, 235] width 69 height 41
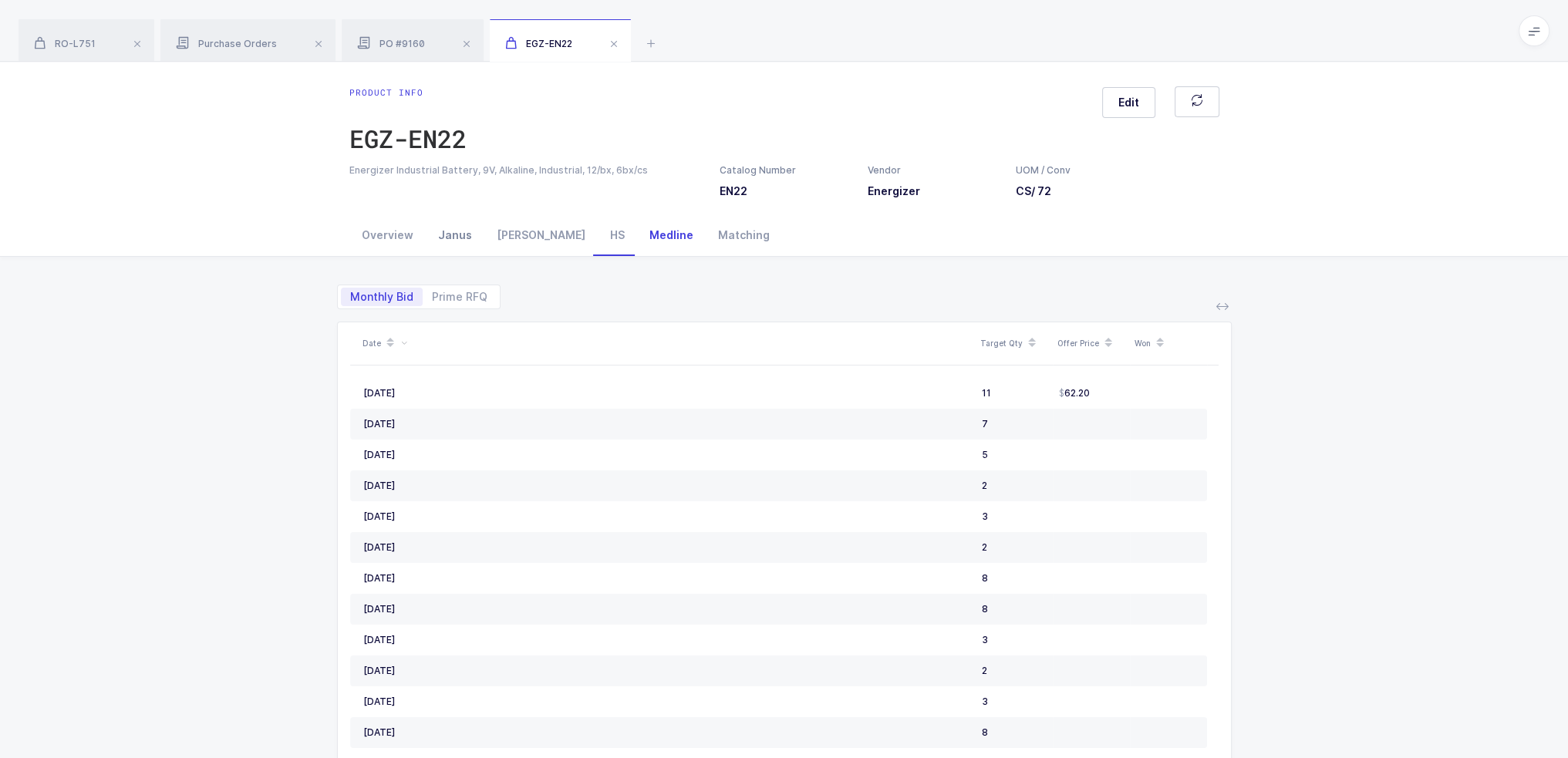
click at [447, 241] on div "Janus" at bounding box center [455, 235] width 59 height 41
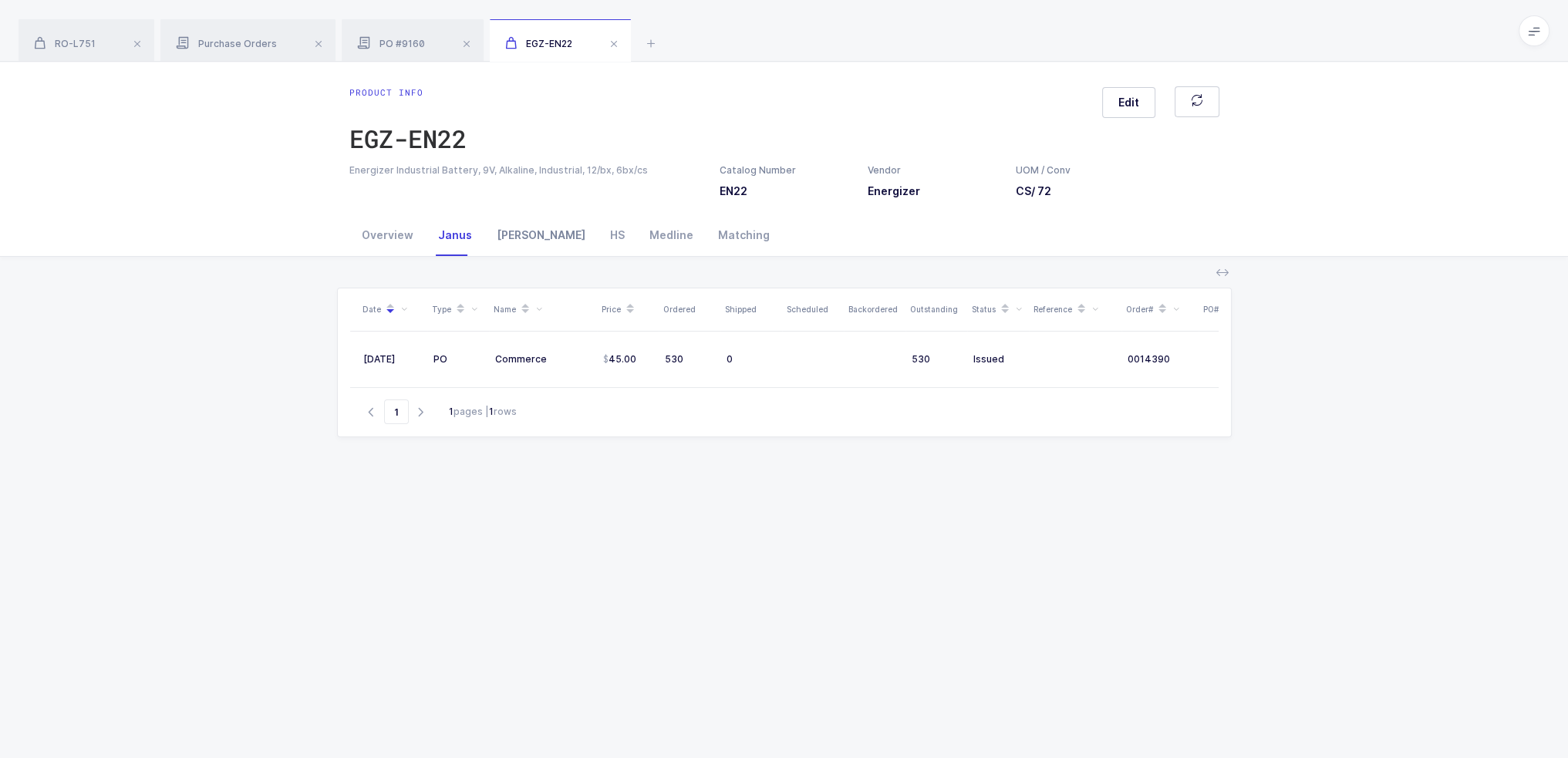
click at [488, 236] on div "Owens" at bounding box center [540, 235] width 113 height 41
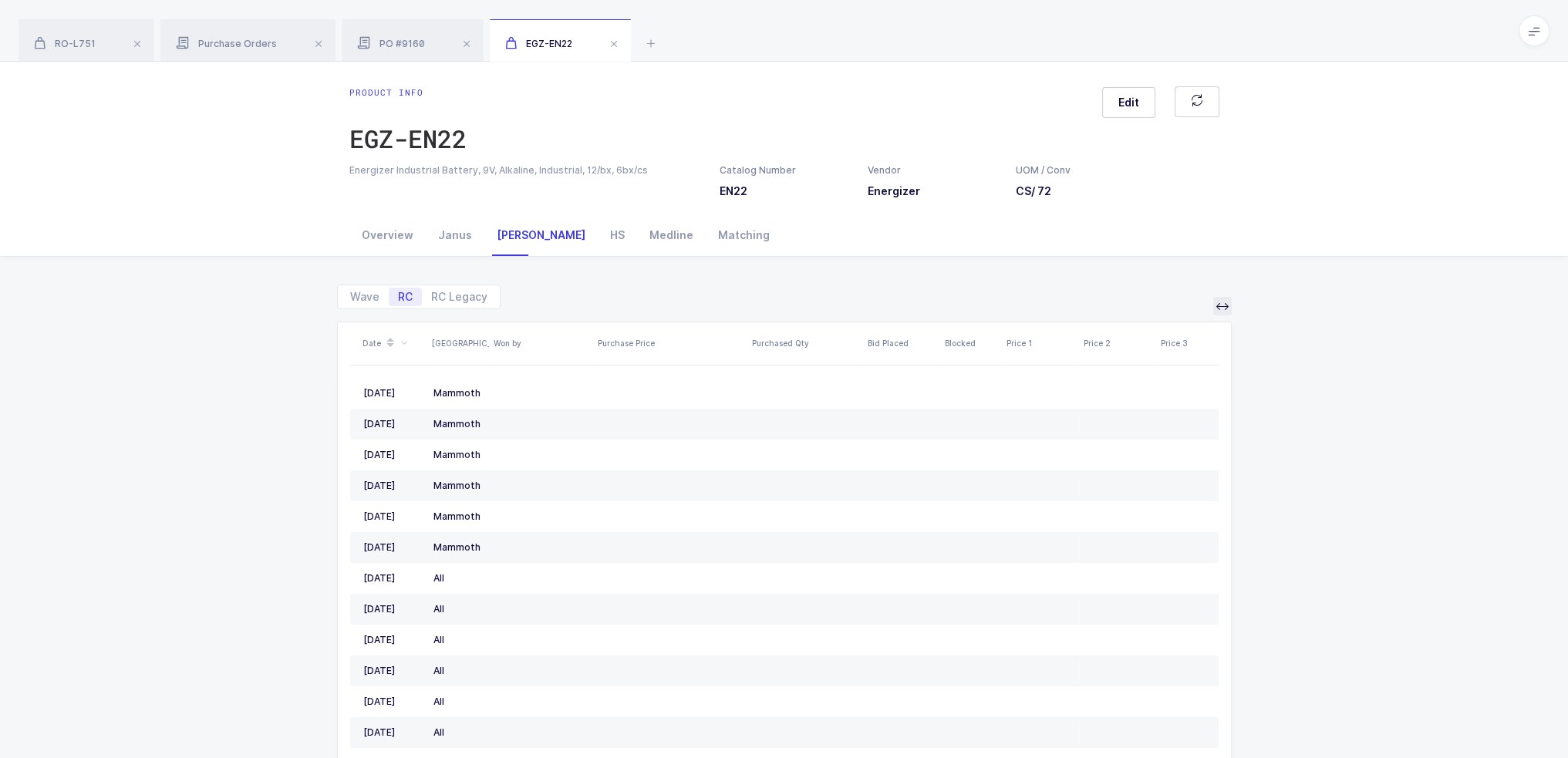
click at [1221, 307] on icon at bounding box center [1222, 306] width 12 height 12
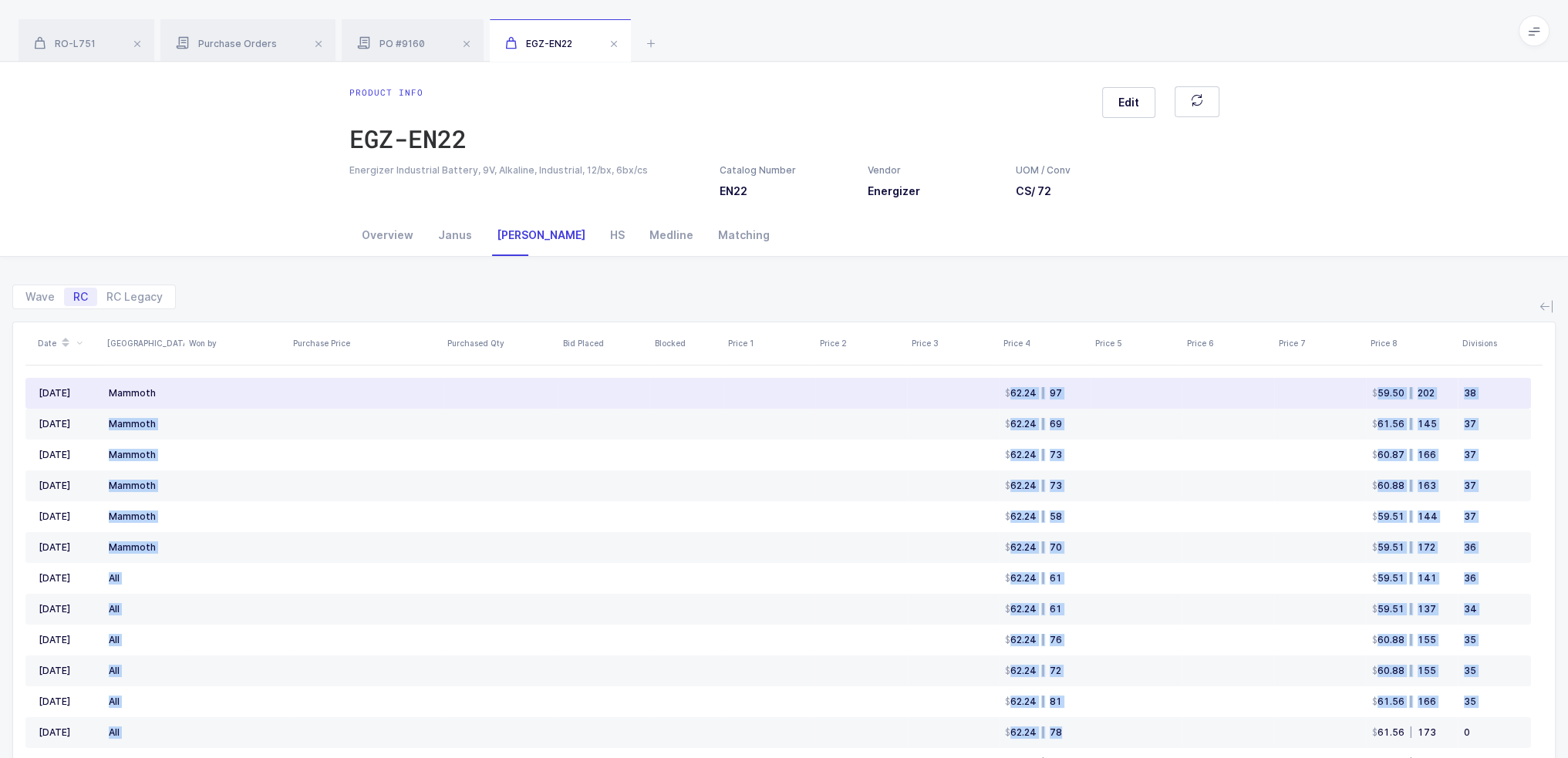
drag, startPoint x: 1073, startPoint y: 735, endPoint x: 1005, endPoint y: 395, distance: 346.7
click at [1005, 395] on tbody "Sep 2025 Mammoth 62.24 | 97 59.50 | 202 38 Aug 2025 Mammoth 62.24 | 69 61.56 | …" at bounding box center [777, 733] width 1505 height 710
click at [1005, 395] on div "62.24" at bounding box center [1021, 393] width 32 height 12
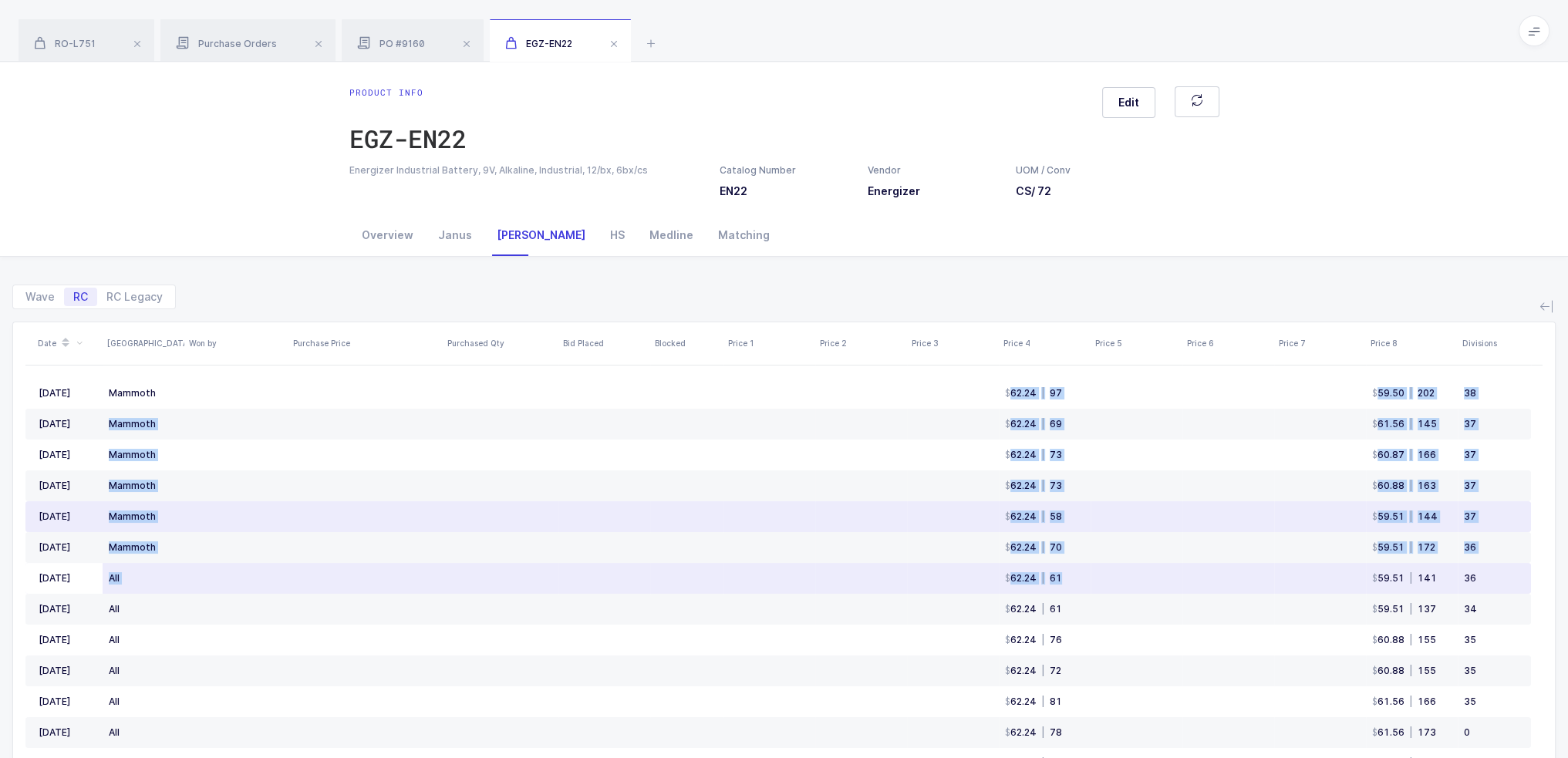
drag, startPoint x: 1002, startPoint y: 391, endPoint x: 1266, endPoint y: 588, distance: 329.4
click at [1266, 588] on tbody "Sep 2025 Mammoth 62.24 | 97 59.50 | 202 38 Aug 2025 Mammoth 62.24 | 69 61.56 | …" at bounding box center [777, 733] width 1505 height 710
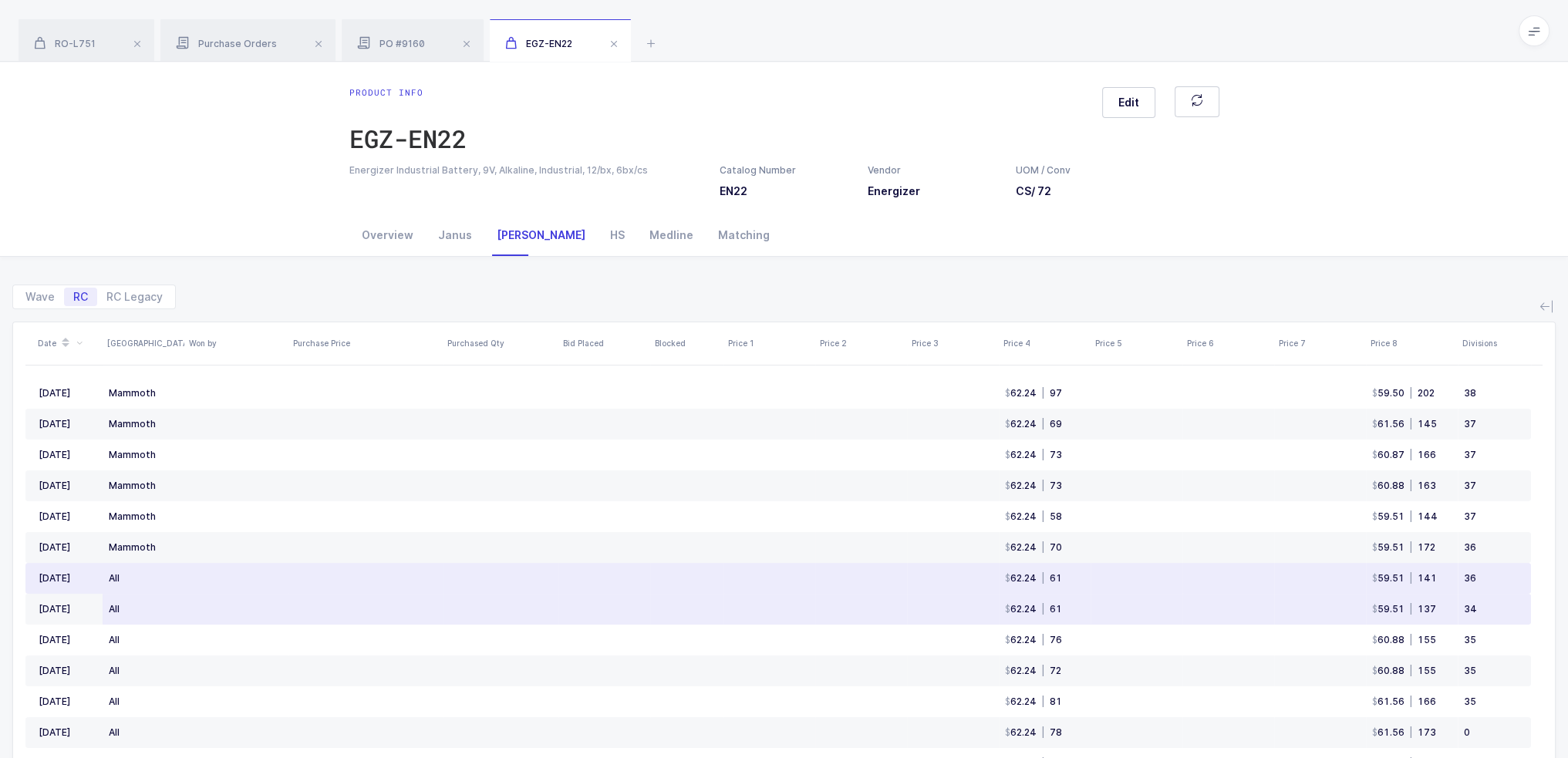
click at [1268, 598] on td at bounding box center [1228, 609] width 91 height 31
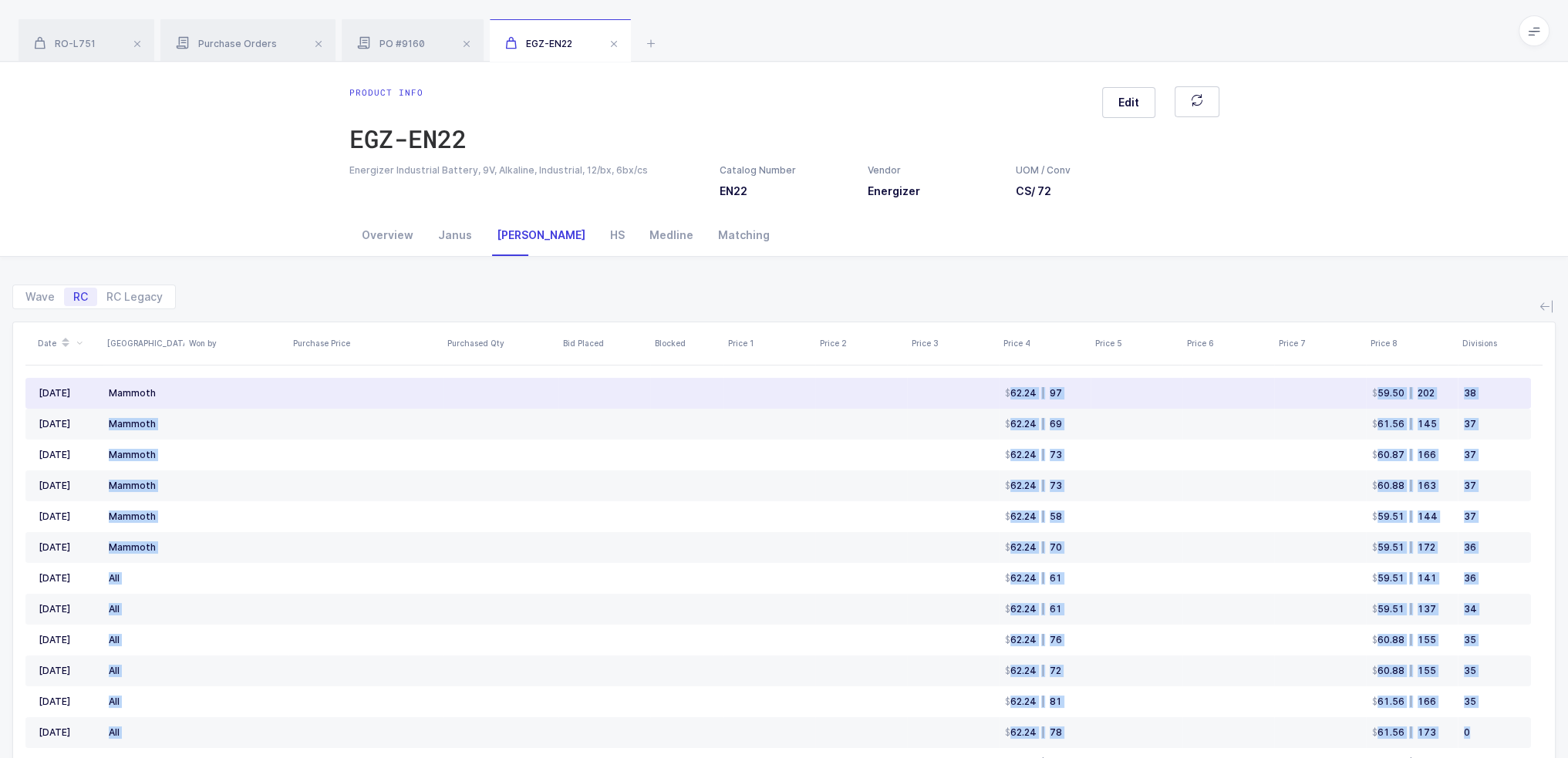
drag, startPoint x: 1472, startPoint y: 741, endPoint x: 1001, endPoint y: 385, distance: 590.4
click at [1001, 385] on tbody "Sep 2025 Mammoth 62.24 | 97 59.50 | 202 38 Aug 2025 Mammoth 62.24 | 69 61.56 | …" at bounding box center [777, 733] width 1505 height 710
click at [1001, 385] on td "62.24 | 97" at bounding box center [1044, 393] width 91 height 31
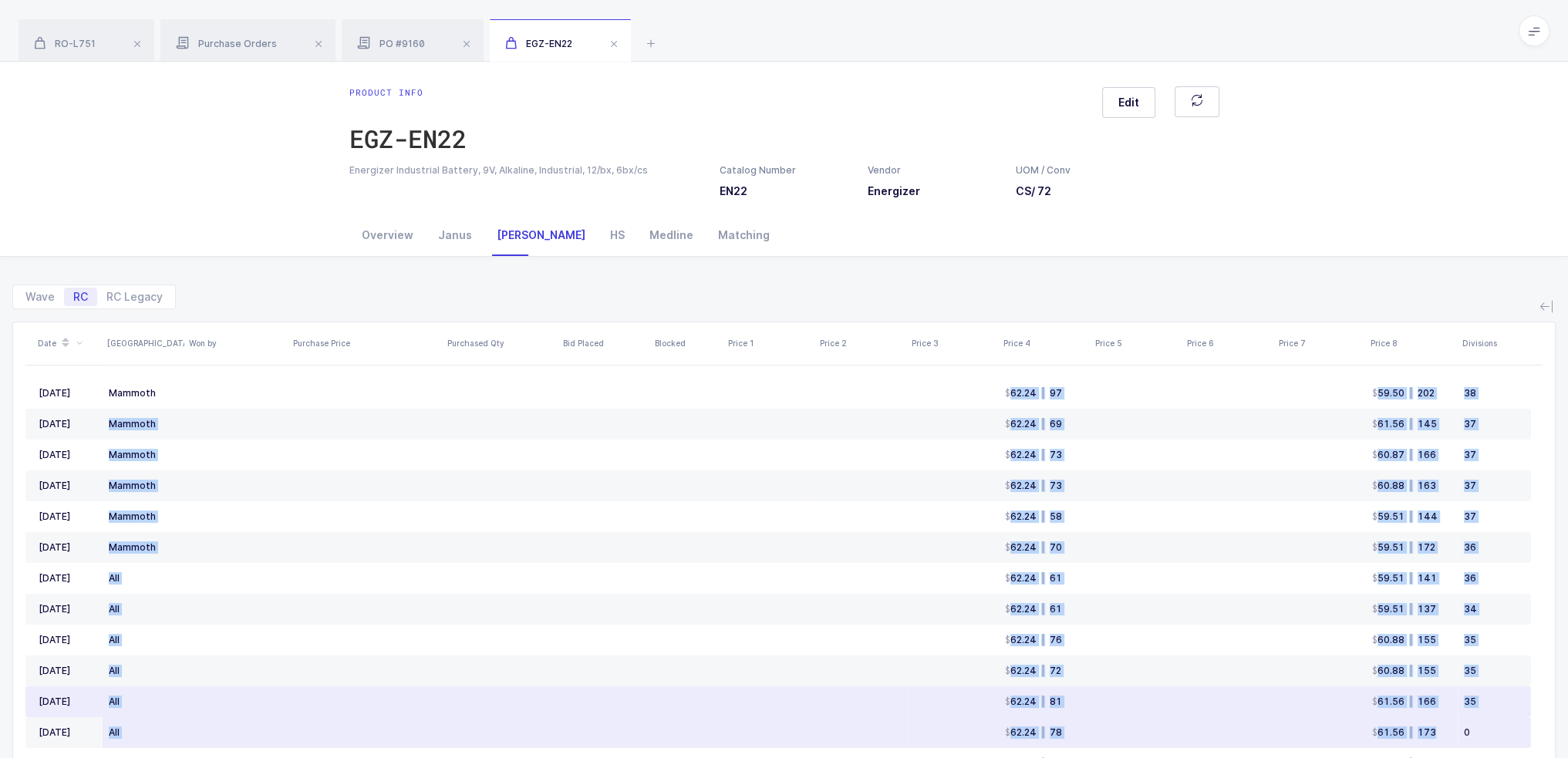
drag, startPoint x: 1001, startPoint y: 385, endPoint x: 1453, endPoint y: 718, distance: 561.4
click at [1453, 718] on tbody "Sep 2025 Mammoth 62.24 | 97 59.50 | 202 38 Aug 2025 Mammoth 62.24 | 69 61.56 | …" at bounding box center [777, 733] width 1505 height 710
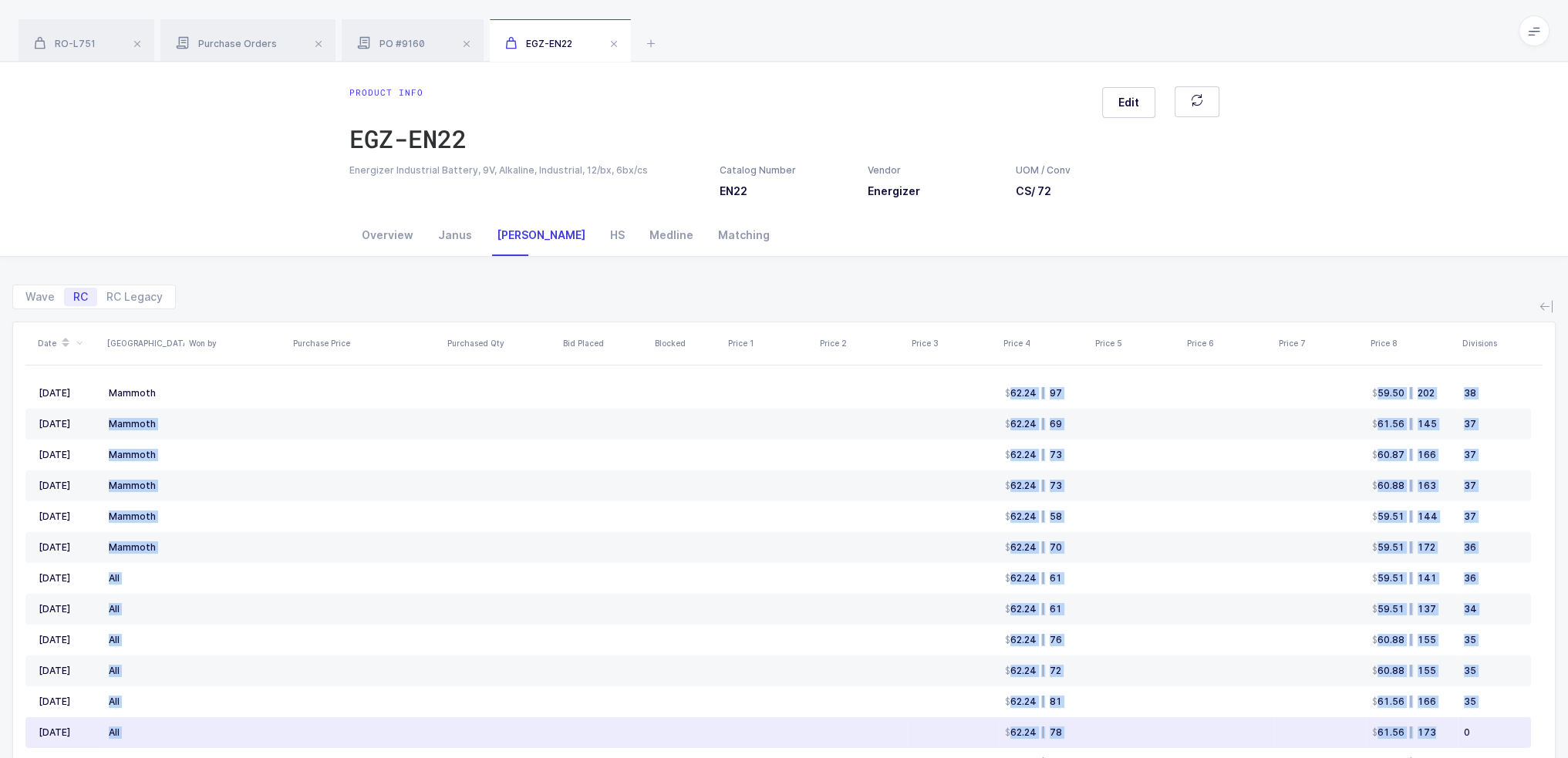
click at [1455, 718] on td "61.56 | 173" at bounding box center [1412, 732] width 91 height 31
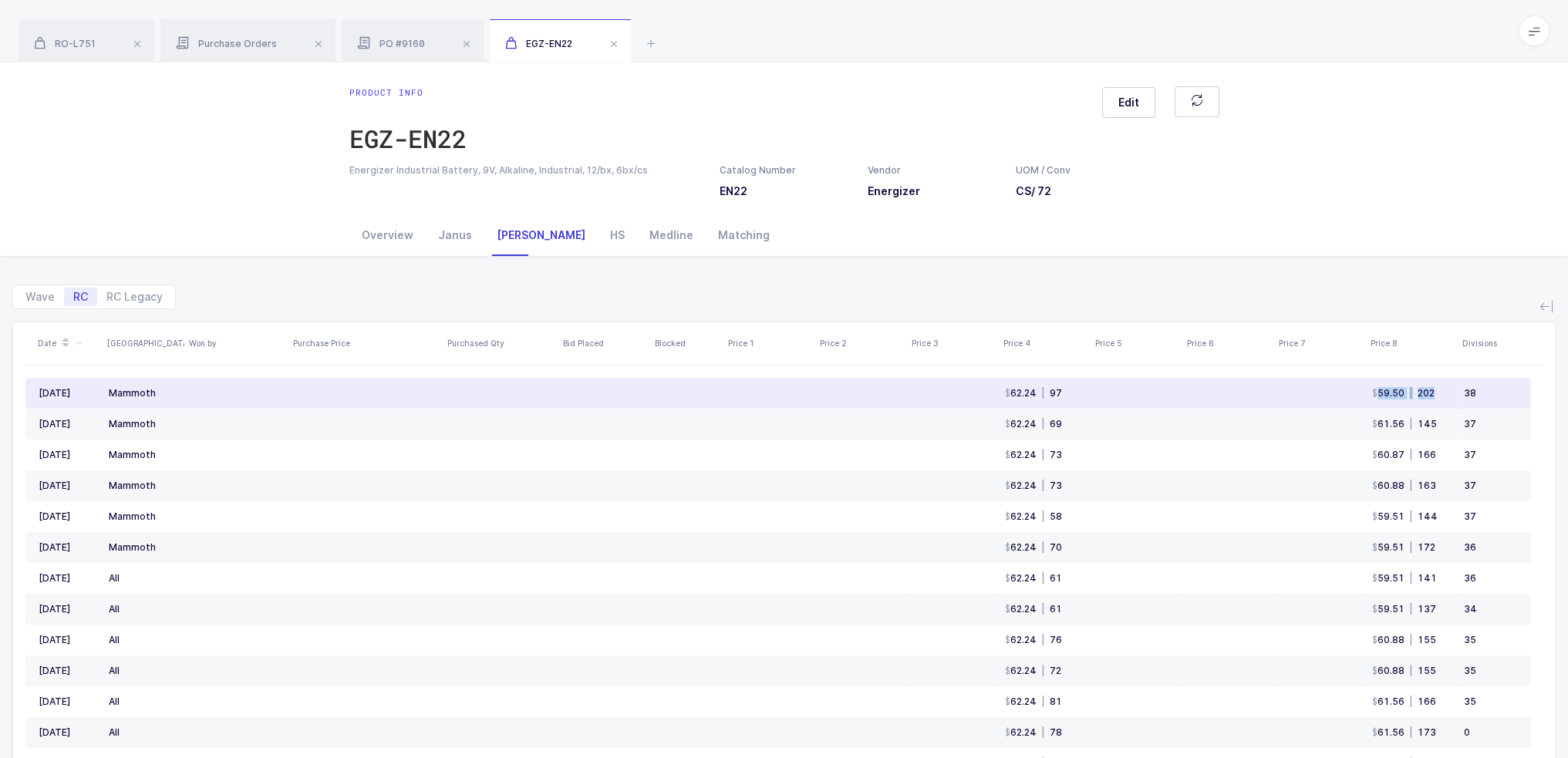
drag, startPoint x: 1443, startPoint y: 388, endPoint x: 1370, endPoint y: 394, distance: 73.2
click at [1370, 394] on td "59.50 | 202" at bounding box center [1412, 393] width 91 height 31
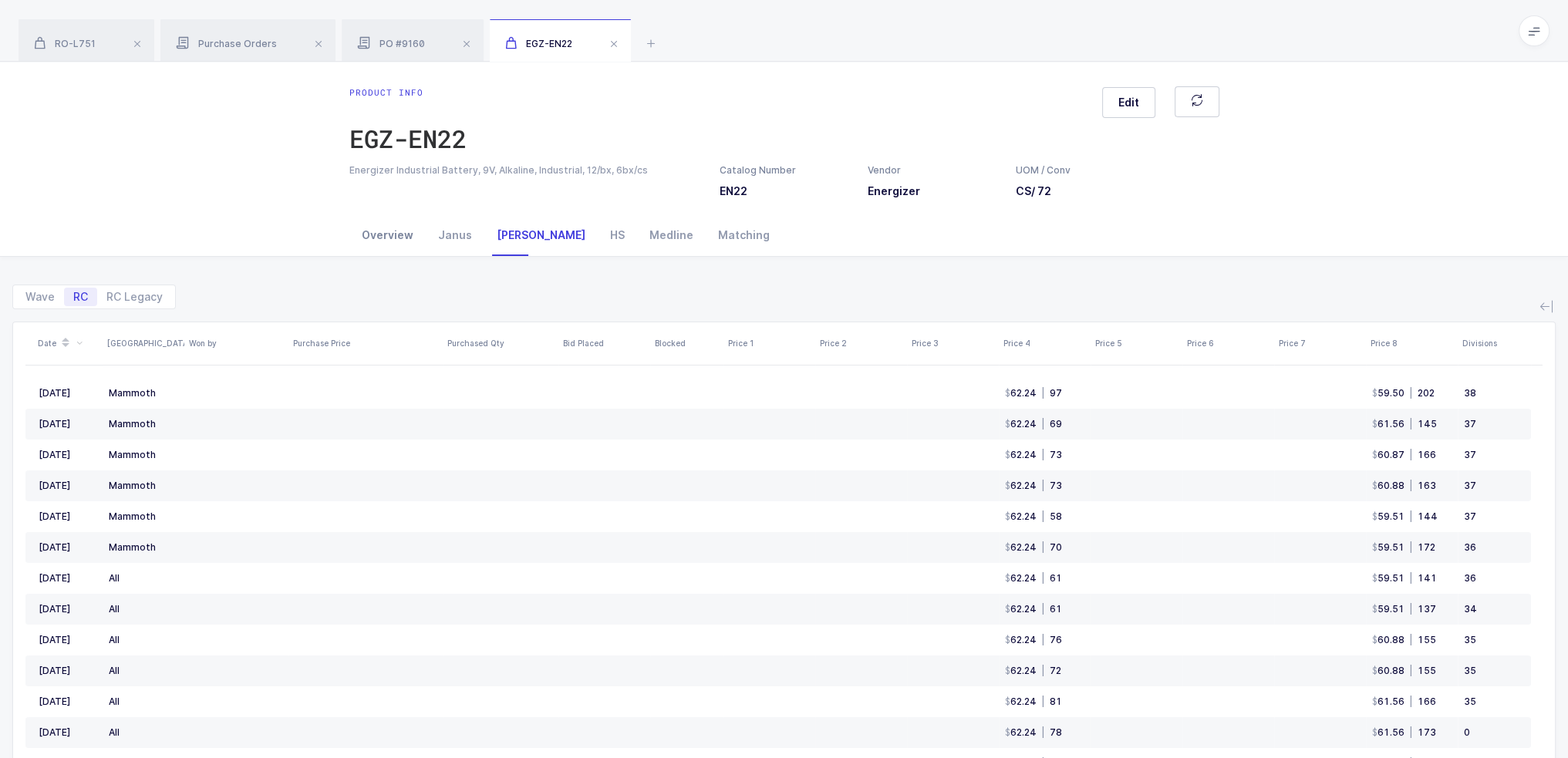
click at [392, 231] on div "Overview" at bounding box center [387, 235] width 76 height 41
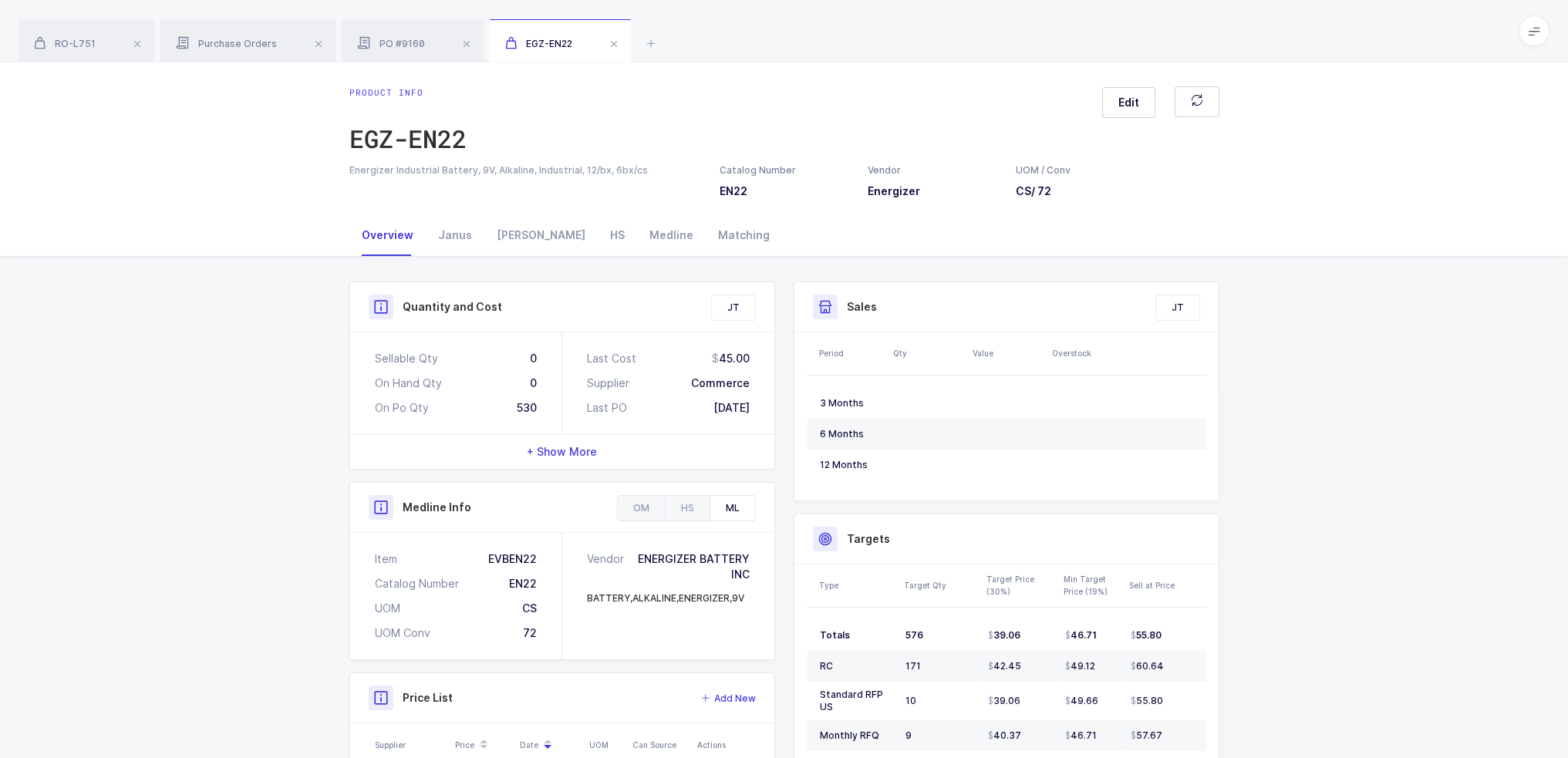
click at [283, 366] on div "Quantity and Cost JT Sellable Qty 0 On Hand Qty 0 On Po Qty 530 Last Cost 45.00…" at bounding box center [784, 653] width 1568 height 792
click at [610, 45] on span at bounding box center [613, 44] width 18 height 18
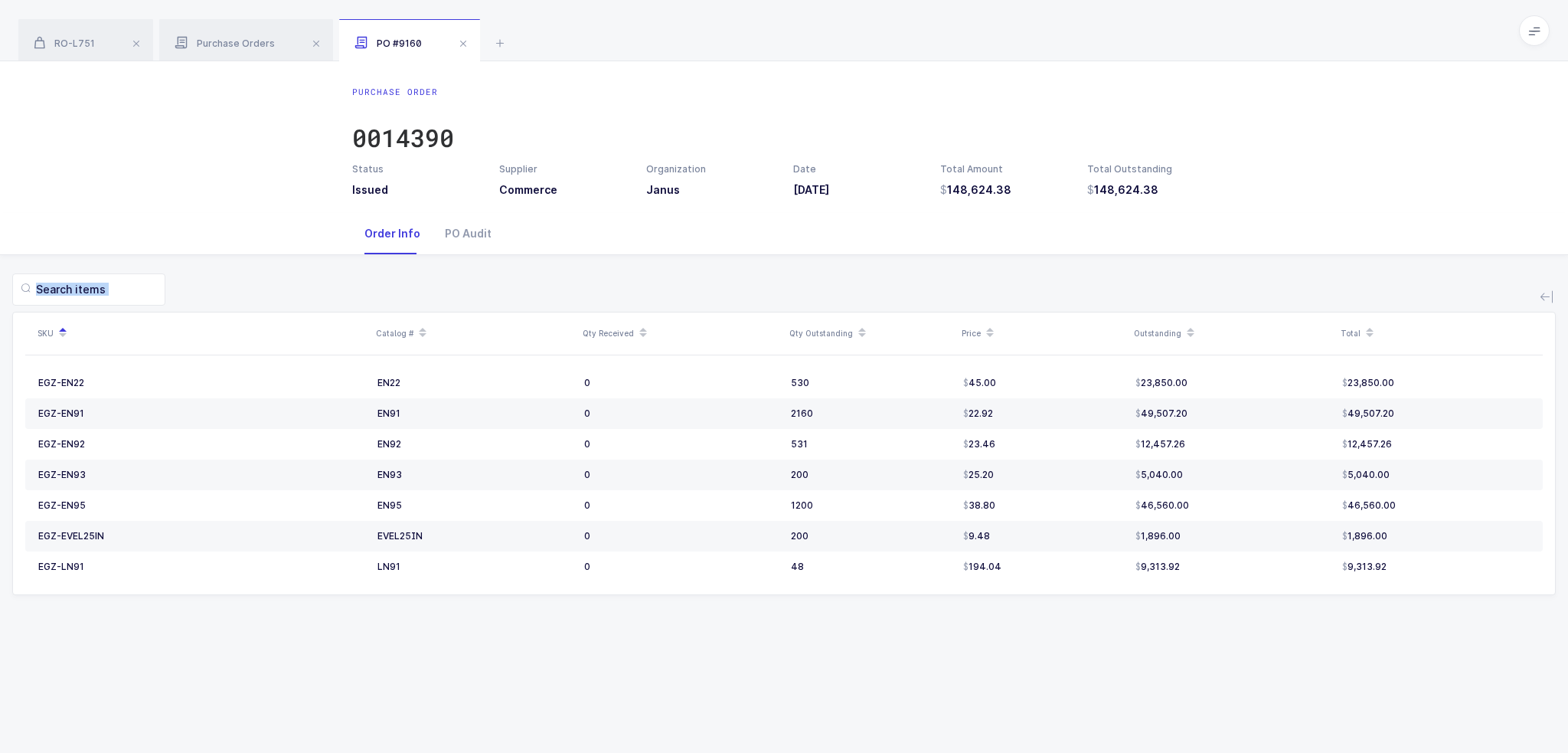
drag, startPoint x: 842, startPoint y: 289, endPoint x: 963, endPoint y: 642, distance: 373.2
click at [963, 642] on div "Purchase Order 0014390 Status Issued Supplier Commerce Organization Janus Date …" at bounding box center [784, 407] width 1568 height 692
click at [964, 642] on div "Purchase Order 0014390 Status Issued Supplier Commerce Organization Janus Date …" at bounding box center [784, 407] width 1568 height 692
drag, startPoint x: 844, startPoint y: 512, endPoint x: 856, endPoint y: 530, distance: 21.6
click at [856, 530] on tbody "EGZ-EN22 EN22 0 530 45.00 23,850.00 23,850.00 EGZ-EN91 EN91 0 2160 22.92 49,507…" at bounding box center [784, 475] width 1517 height 215
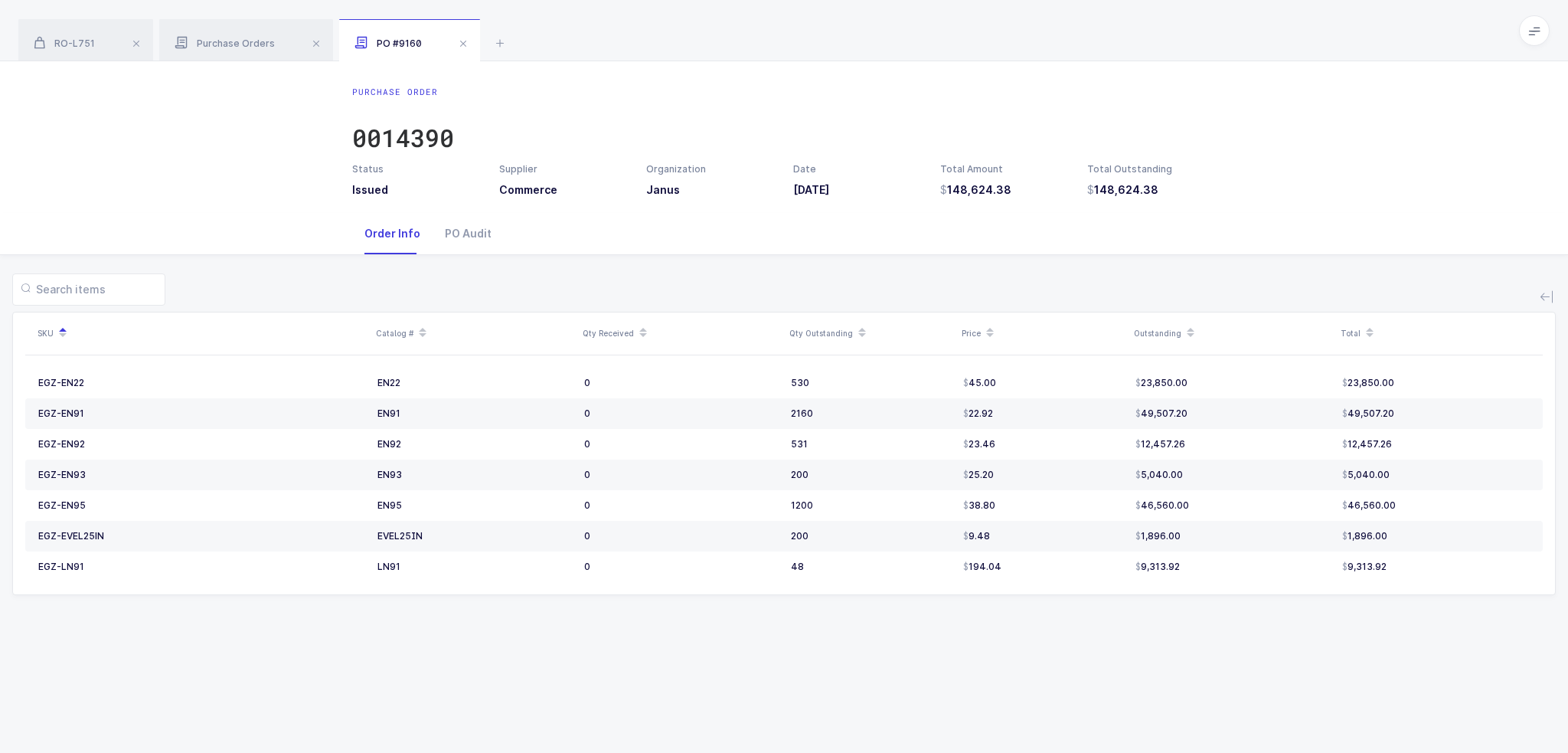
click at [885, 628] on div "SKU Catalog # Qty Received Qty Outstanding Price Outstanding Total EGZ-EN22 EN2…" at bounding box center [784, 443] width 1544 height 377
drag, startPoint x: 835, startPoint y: 410, endPoint x: 912, endPoint y: 649, distance: 251.1
click at [912, 649] on div "Purchase Order 0014390 Status Issued Supplier Commerce Organization Janus Date …" at bounding box center [784, 407] width 1568 height 692
click at [912, 650] on div "Purchase Order 0014390 Status Issued Supplier Commerce Organization Janus Date …" at bounding box center [784, 407] width 1568 height 692
drag, startPoint x: 990, startPoint y: 675, endPoint x: 1001, endPoint y: 250, distance: 425.1
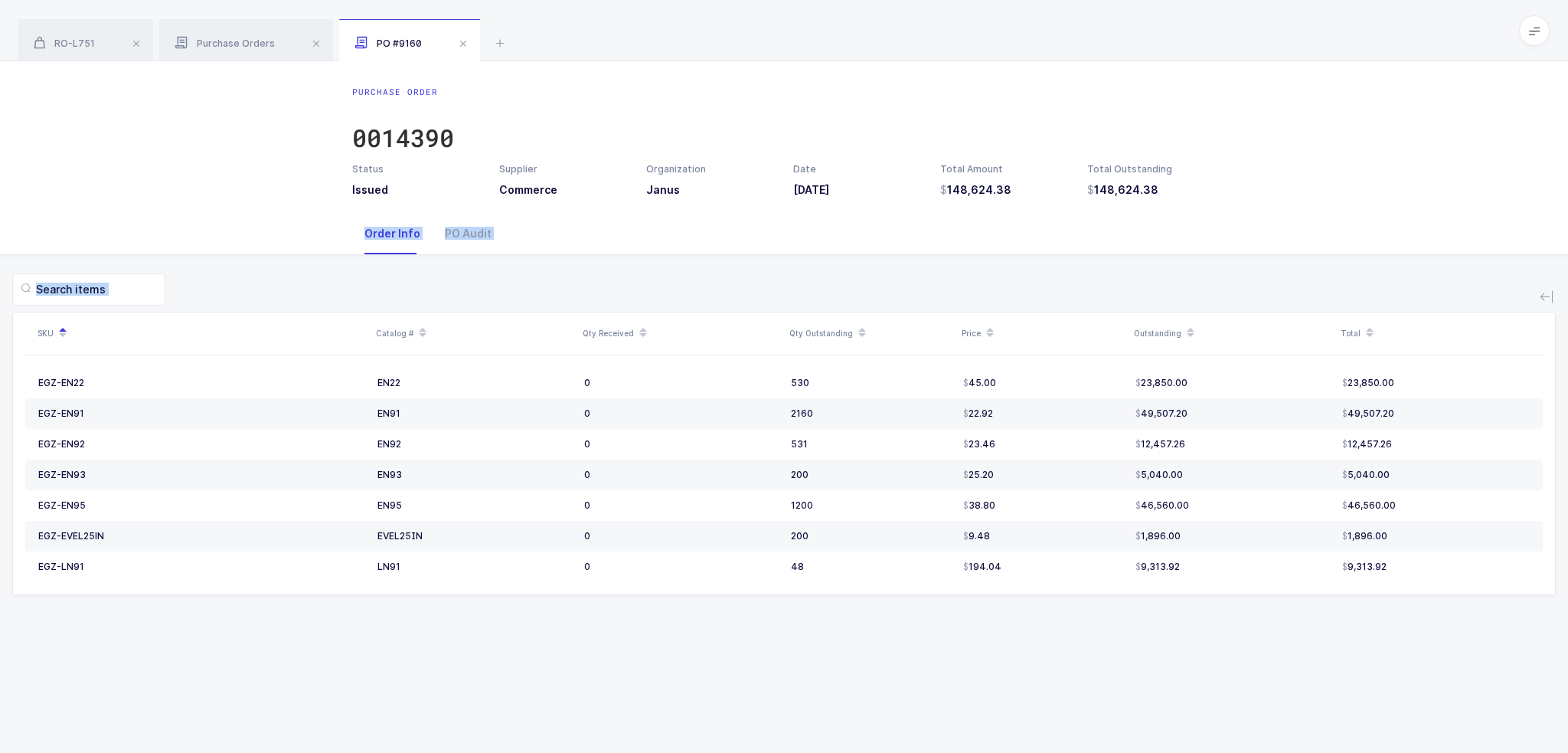
click at [1001, 250] on div "Purchase Order 0014390 Status Issued Supplier Commerce Organization Janus Date …" at bounding box center [784, 407] width 1568 height 692
click at [1001, 250] on div "Order Info PO Audit" at bounding box center [784, 233] width 863 height 41
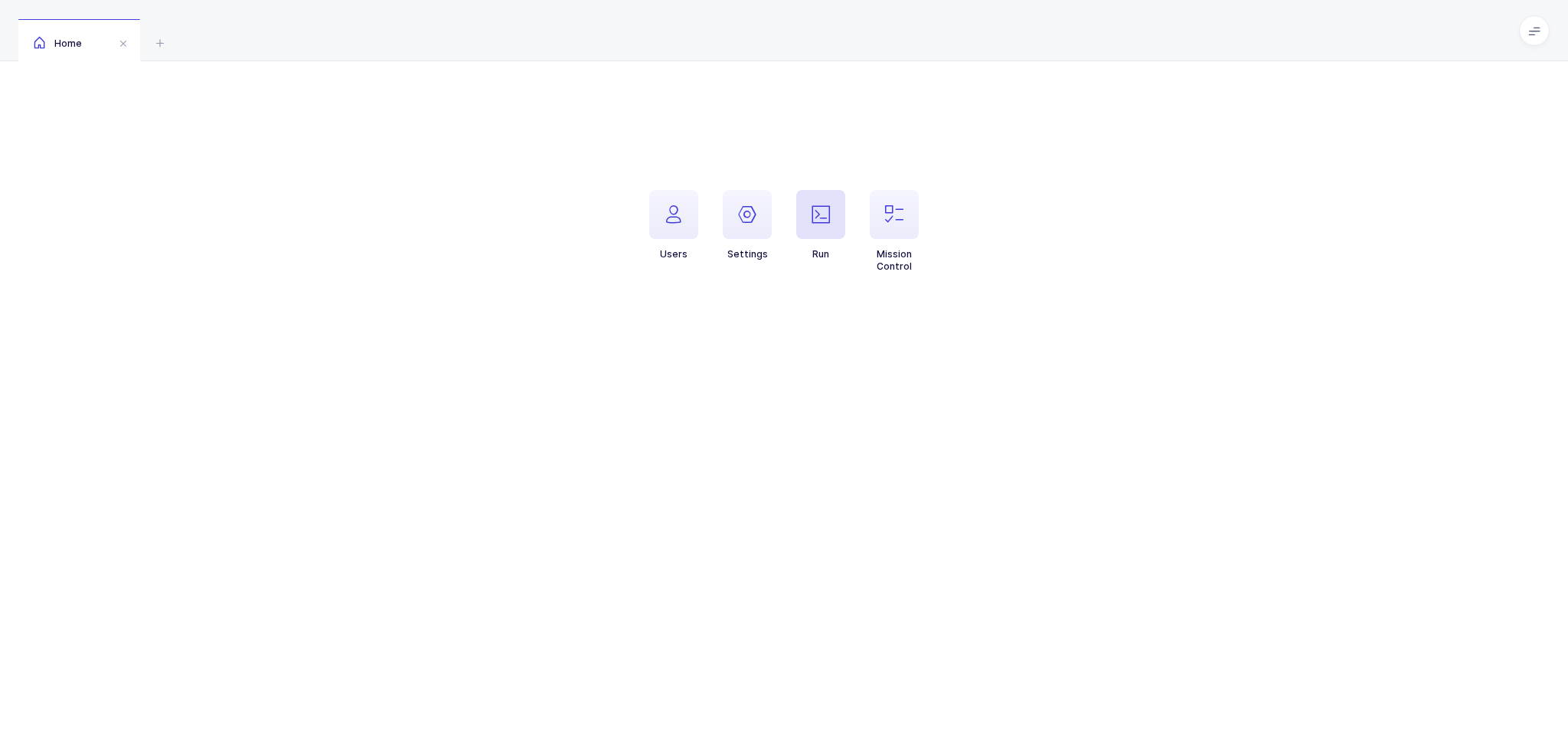
click at [818, 218] on icon "button" at bounding box center [820, 214] width 18 height 18
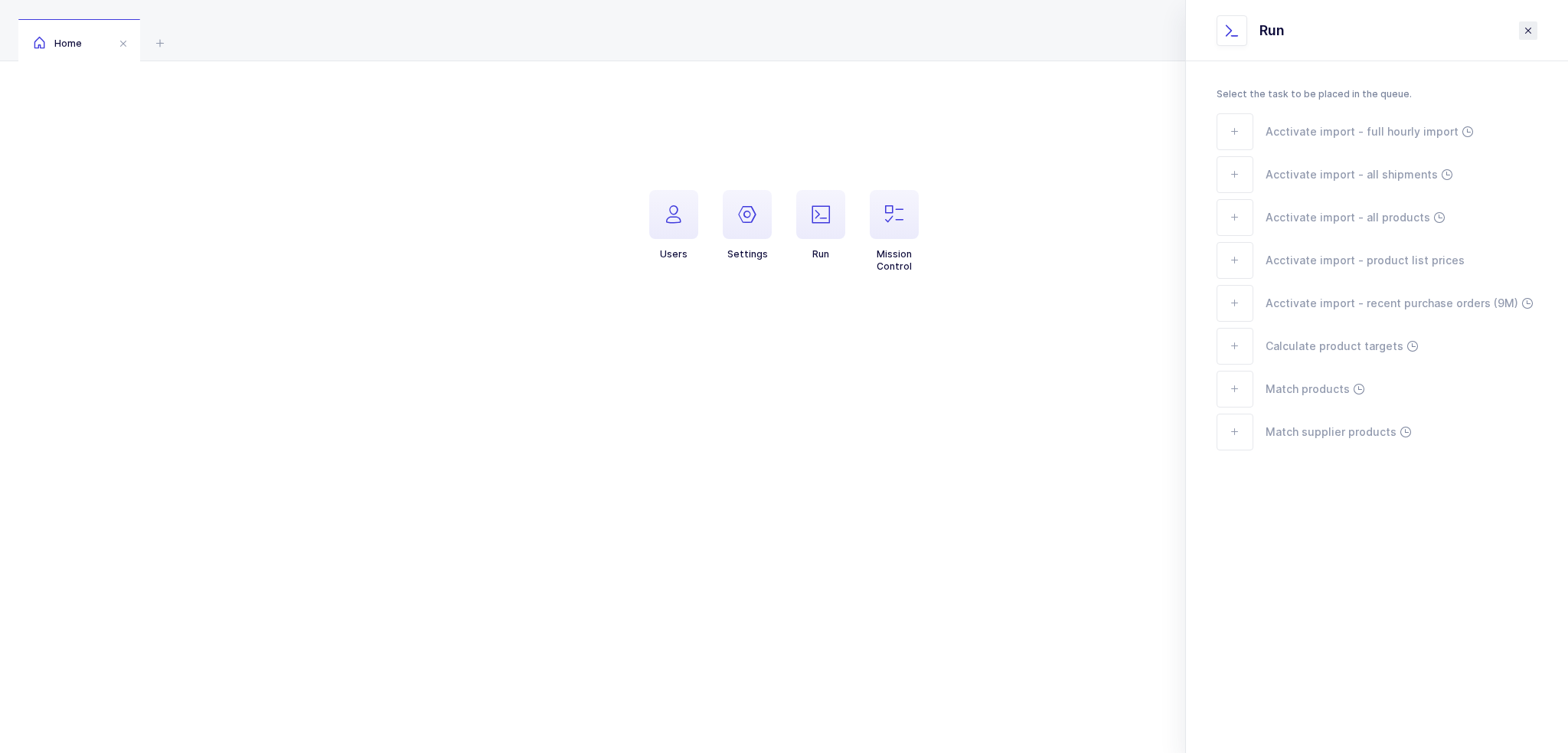
click at [1534, 32] on button "close drawer" at bounding box center [1528, 31] width 18 height 18
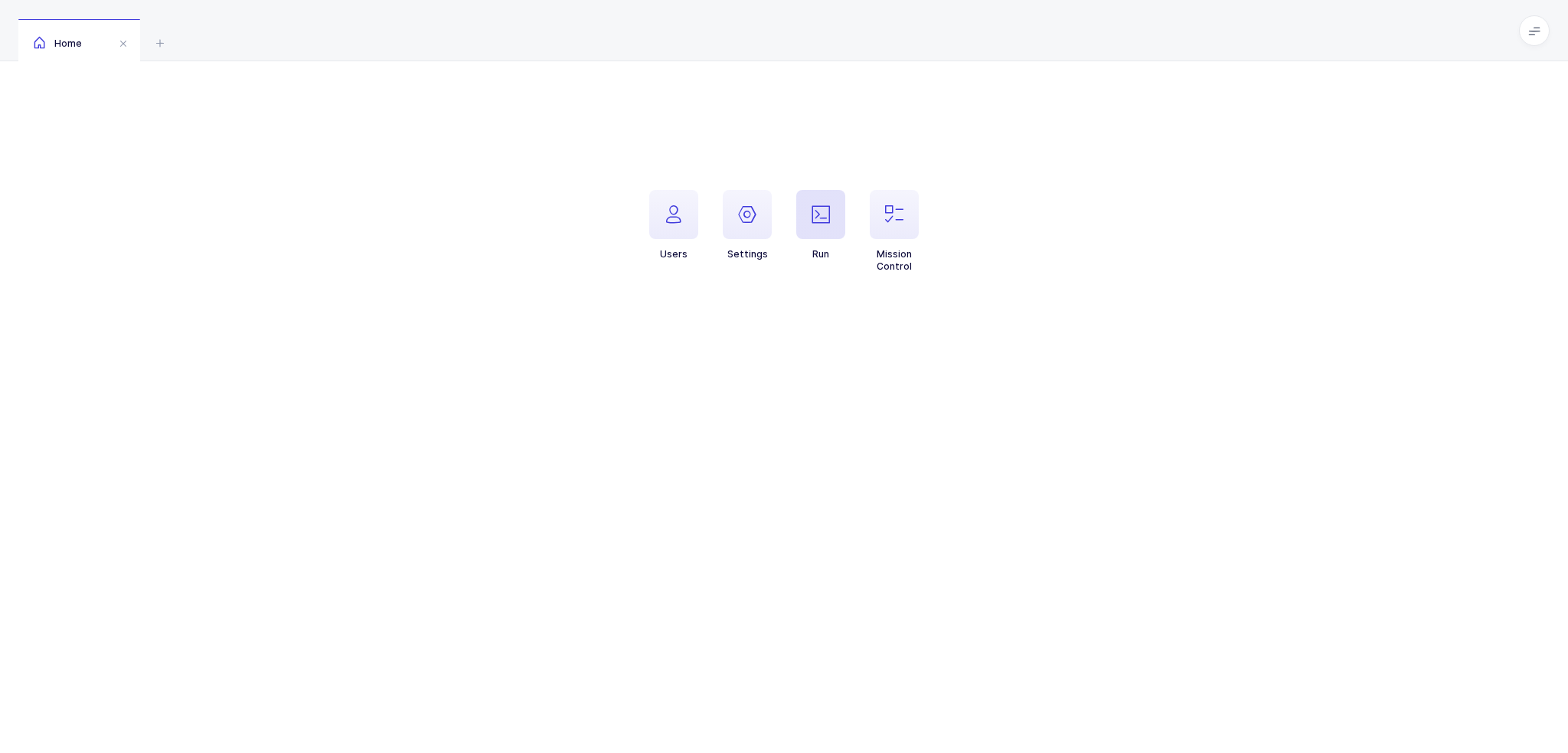
click at [822, 226] on span "button" at bounding box center [821, 215] width 49 height 49
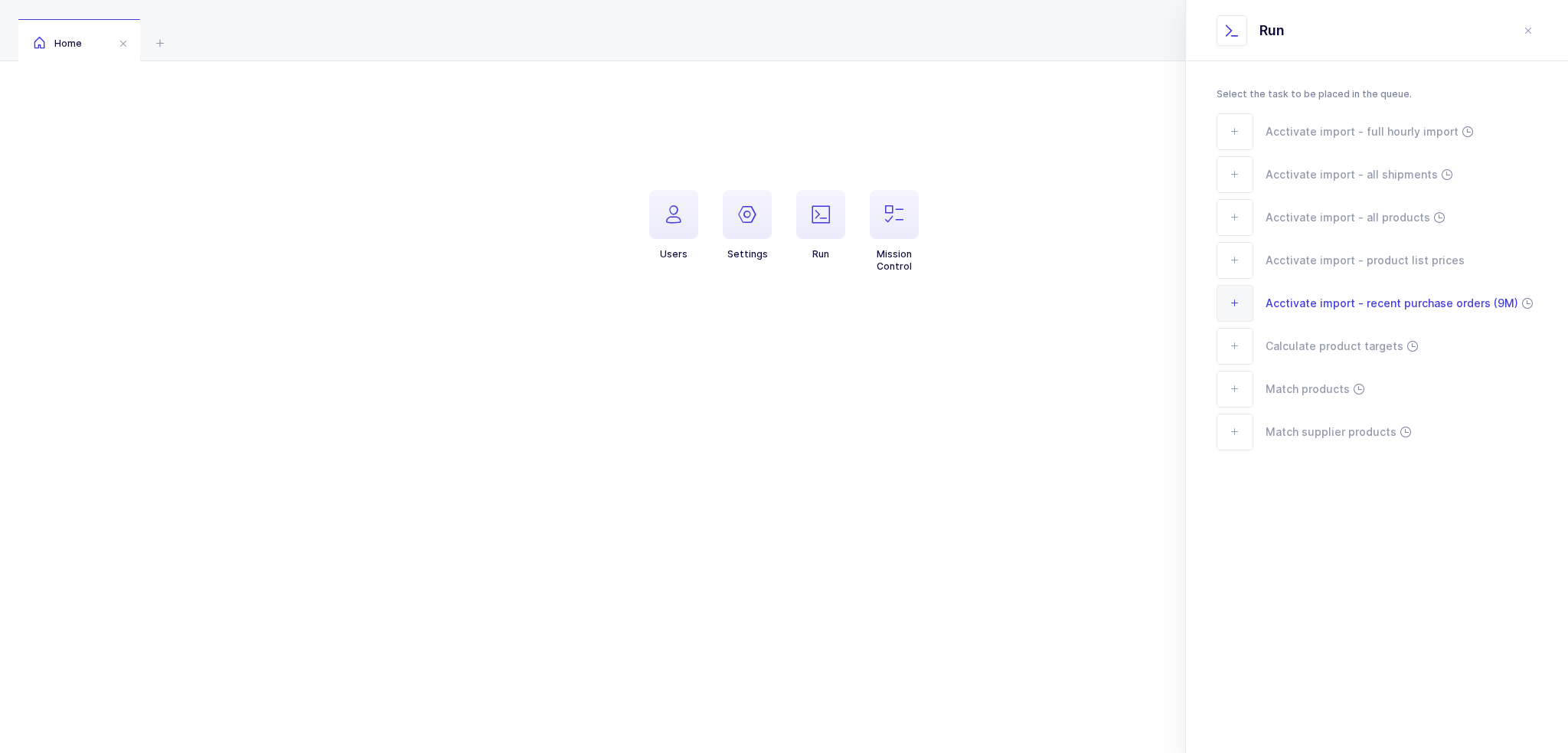
click at [1364, 310] on span "Acctivate import - recent purchase orders (9M)" at bounding box center [1392, 303] width 253 height 17
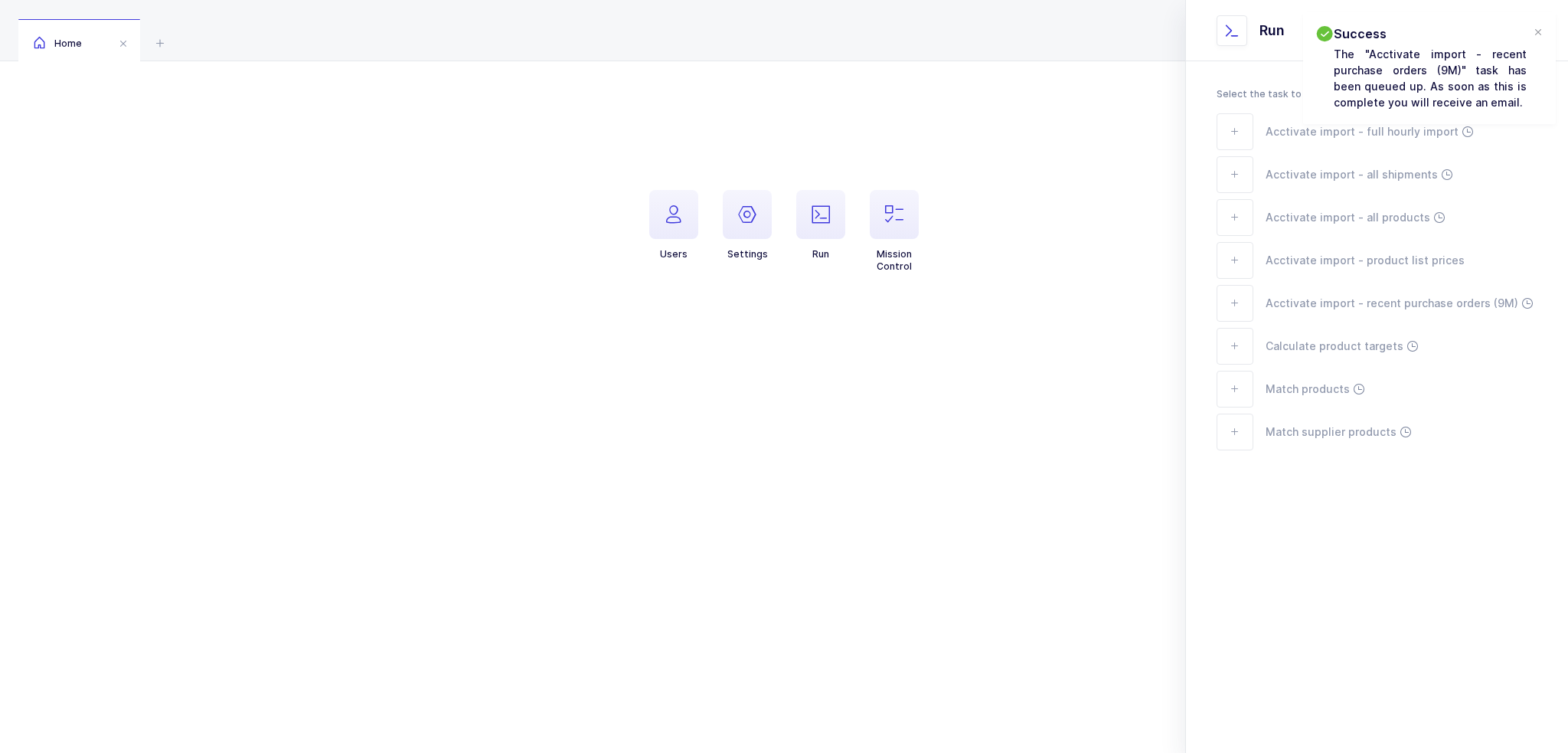
click at [1540, 24] on div "Success The "Acctivate import - recent purchase orders (9M)" task has been queu…" at bounding box center [1429, 68] width 253 height 112
click at [1540, 31] on div at bounding box center [1537, 33] width 12 height 14
click at [1524, 31] on icon "close drawer" at bounding box center [1528, 31] width 12 height 12
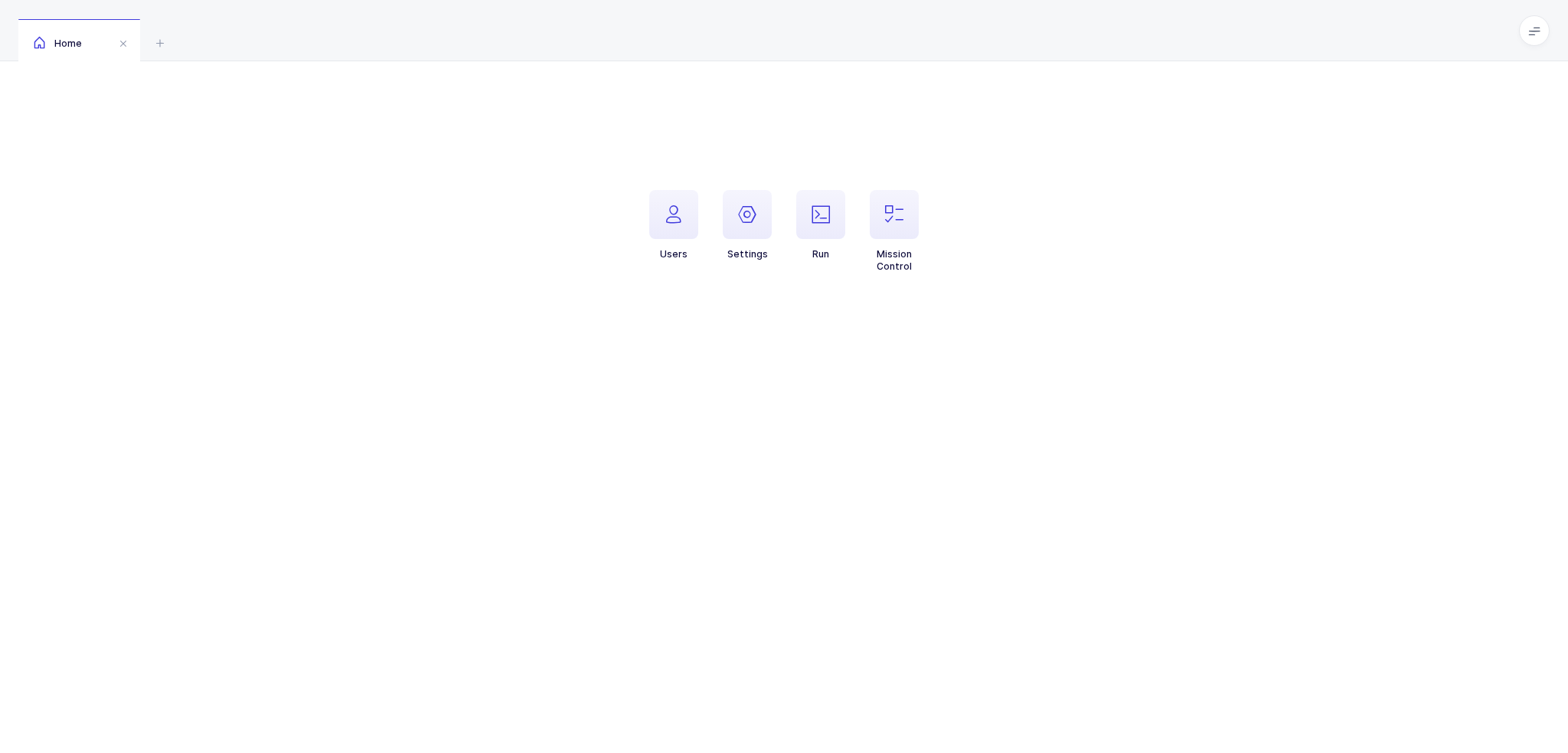
drag, startPoint x: 1052, startPoint y: 242, endPoint x: 904, endPoint y: 41, distance: 249.6
click at [904, 41] on div "Home Users Settings Run Mission Control Settings 70.105.165.228 96.239.35.150 7…" at bounding box center [784, 376] width 1568 height 753
click at [904, 41] on div "Home" at bounding box center [784, 31] width 1568 height 61
drag, startPoint x: 904, startPoint y: 41, endPoint x: 974, endPoint y: 352, distance: 318.8
click at [974, 352] on div "Home Users Settings Run Mission Control Settings 70.105.165.228 96.239.35.150 7…" at bounding box center [784, 376] width 1568 height 753
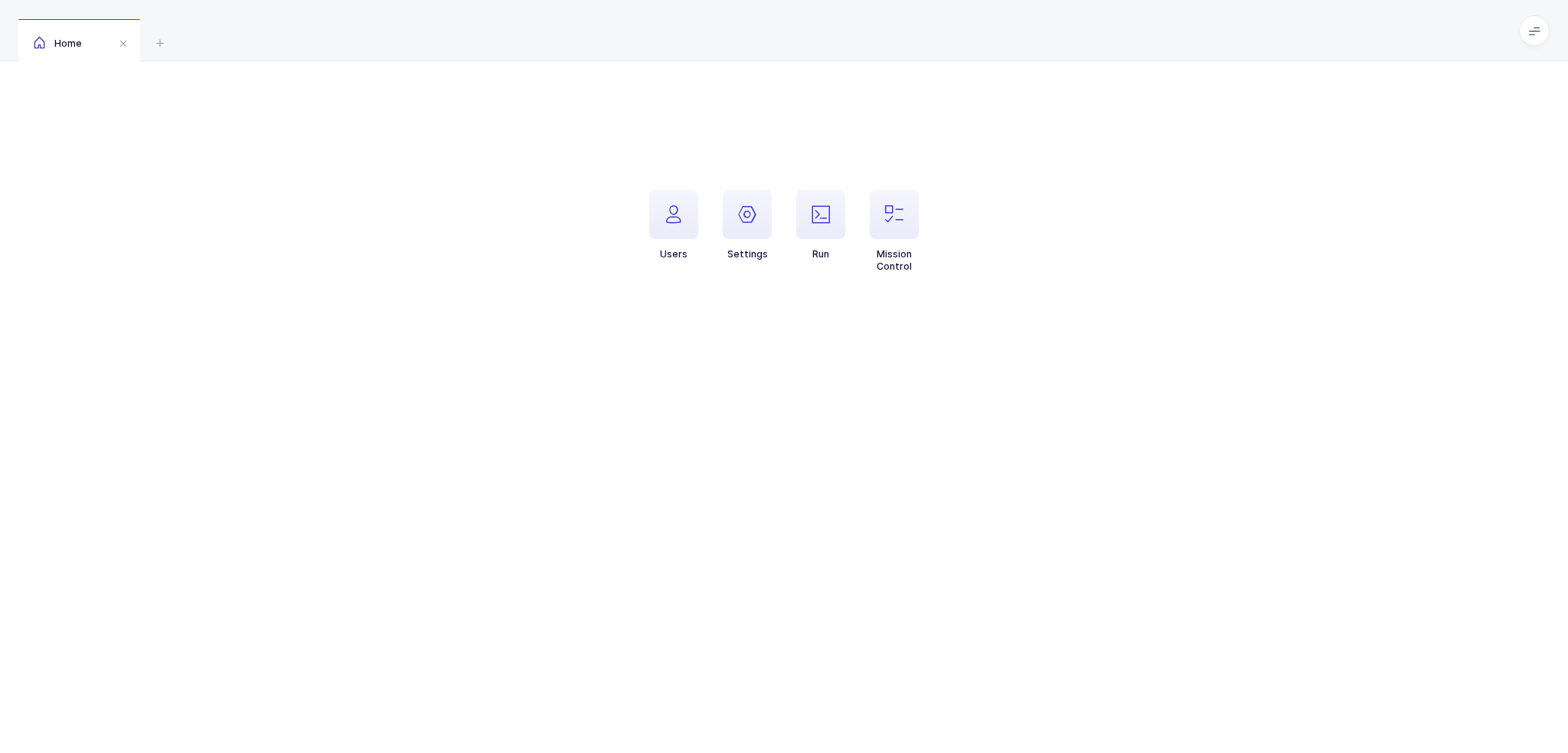
click at [974, 352] on div "Users Settings Run Mission Control Settings 70.105.165.228 96.239.35.150 70.105…" at bounding box center [784, 222] width 1568 height 322
drag, startPoint x: 157, startPoint y: 39, endPoint x: 163, endPoint y: 45, distance: 8.5
click at [163, 45] on icon at bounding box center [160, 43] width 18 height 18
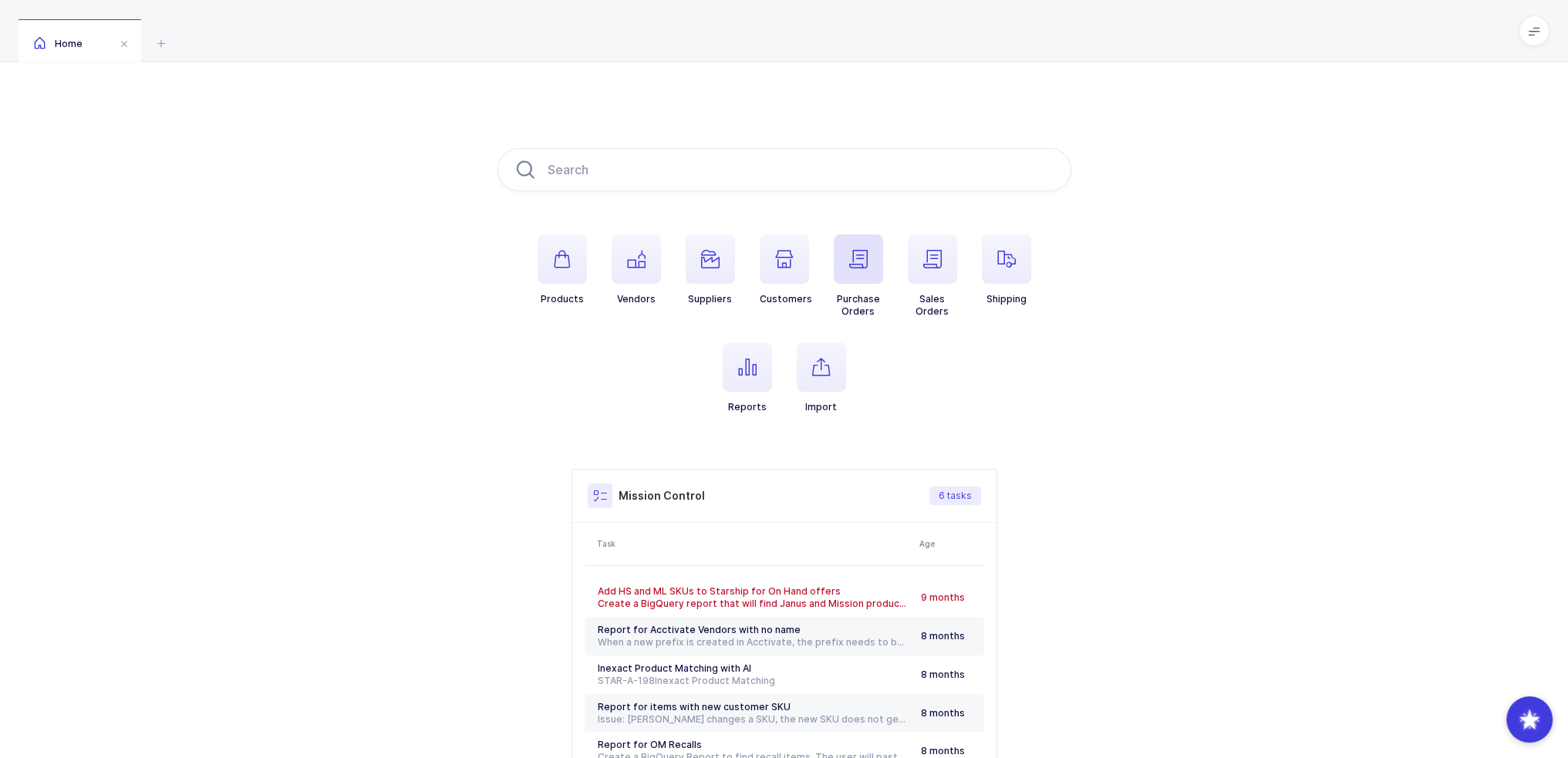
click at [856, 264] on icon "button" at bounding box center [857, 258] width 18 height 18
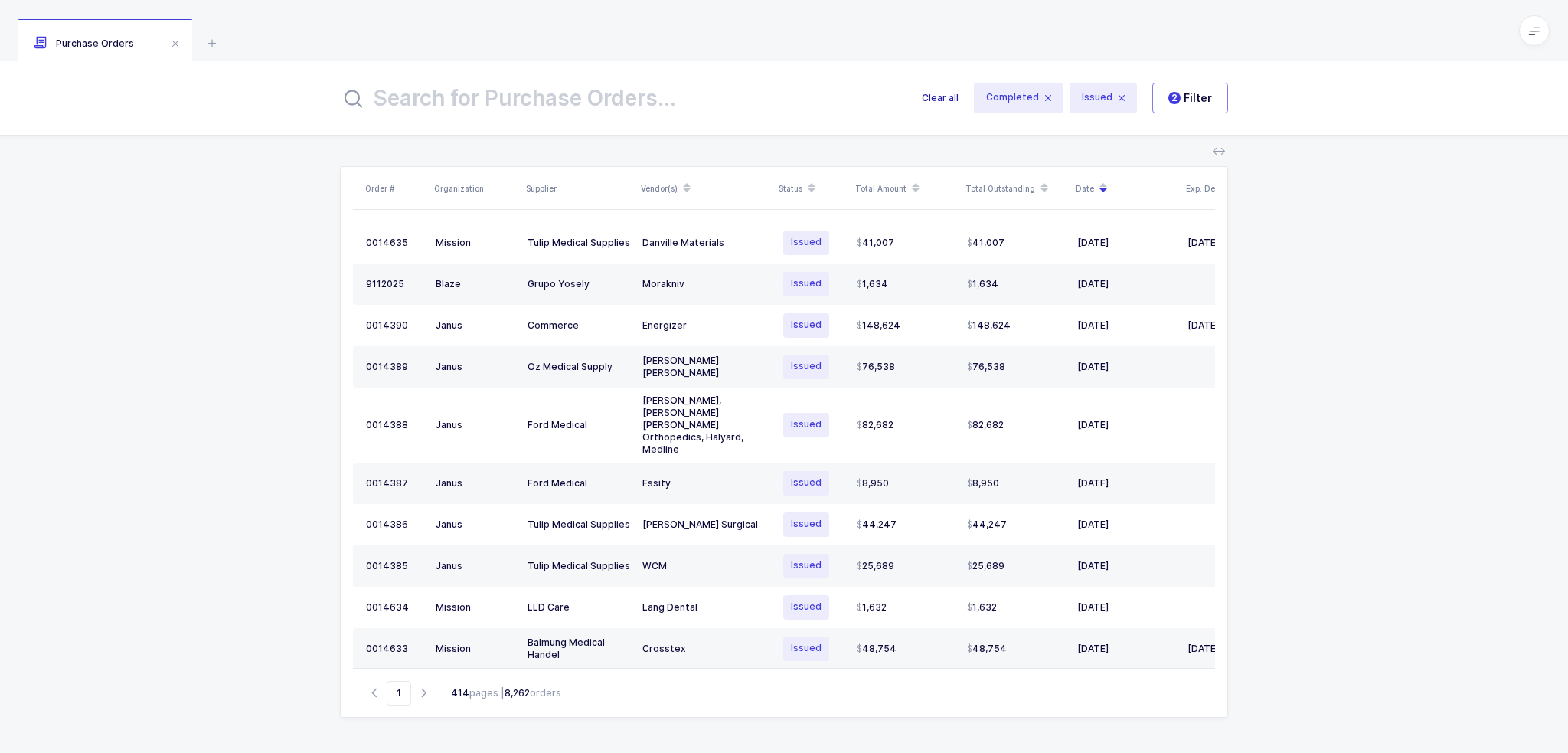
click at [947, 96] on span "Clear all" at bounding box center [940, 99] width 37 height 16
click at [947, 97] on span "Clear all" at bounding box center [940, 99] width 37 height 16
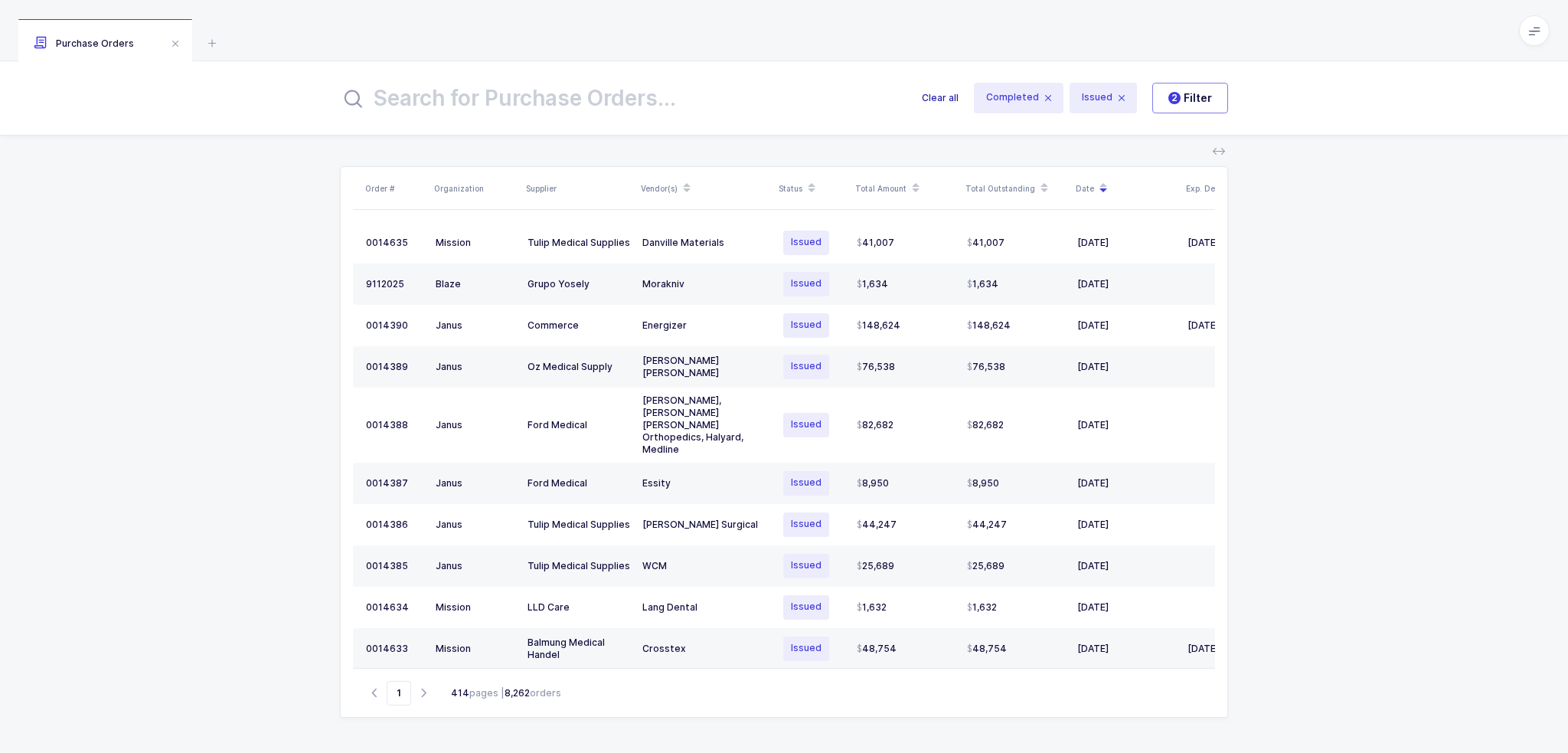
click at [947, 97] on span "Clear all" at bounding box center [940, 99] width 37 height 16
drag, startPoint x: 949, startPoint y: 36, endPoint x: 951, endPoint y: 97, distance: 61.0
click at [951, 97] on div "Purchase Orders Clear all Completed Issued 2 Filter Order # Organization Suppli…" at bounding box center [784, 376] width 1568 height 753
click at [949, 51] on div "Purchase Orders" at bounding box center [784, 31] width 1568 height 61
click at [938, 92] on span "Clear all" at bounding box center [940, 99] width 37 height 16
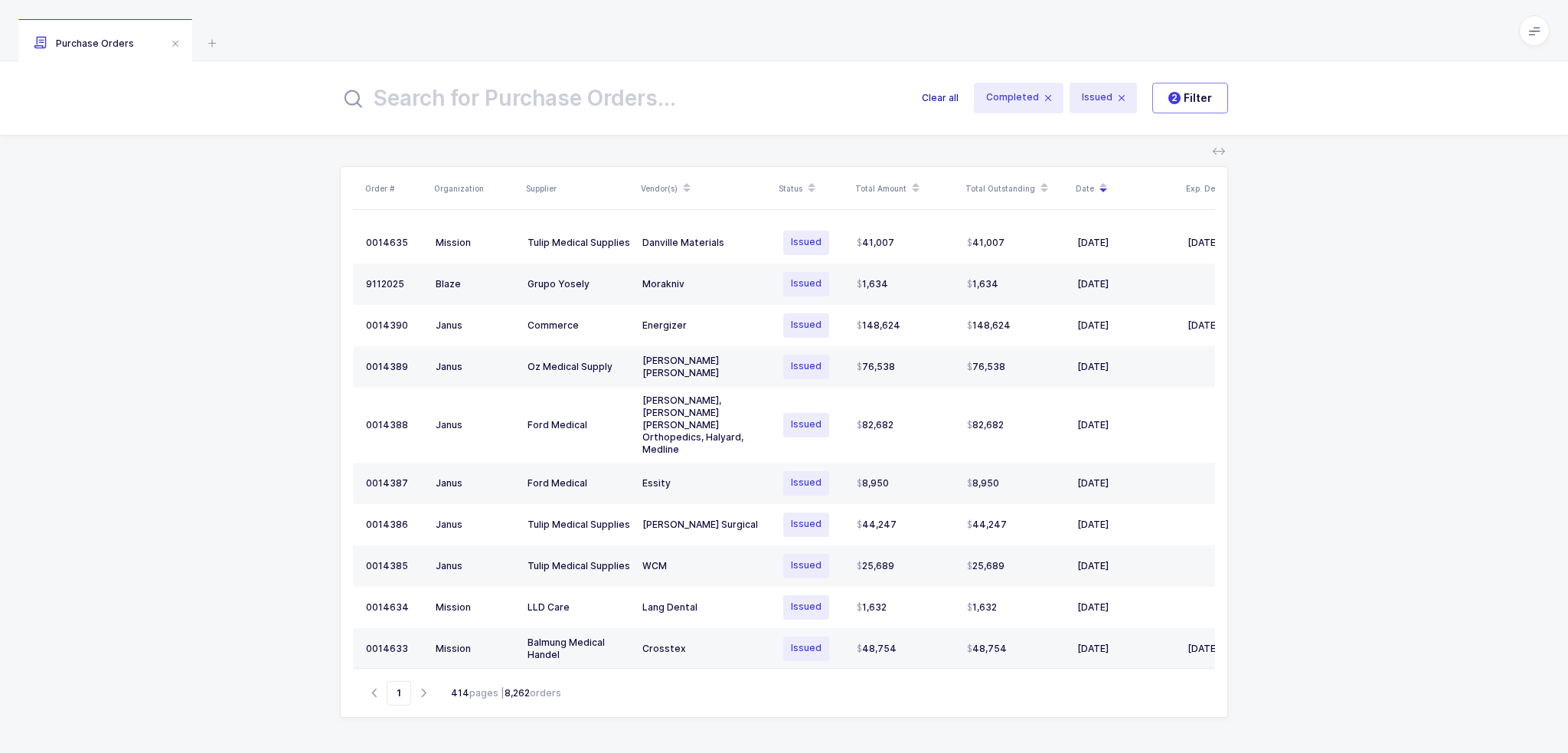
click at [938, 92] on span "Clear all" at bounding box center [940, 99] width 37 height 16
click at [938, 93] on span "Clear all" at bounding box center [940, 99] width 37 height 16
click at [944, 100] on span "Clear all" at bounding box center [940, 99] width 37 height 16
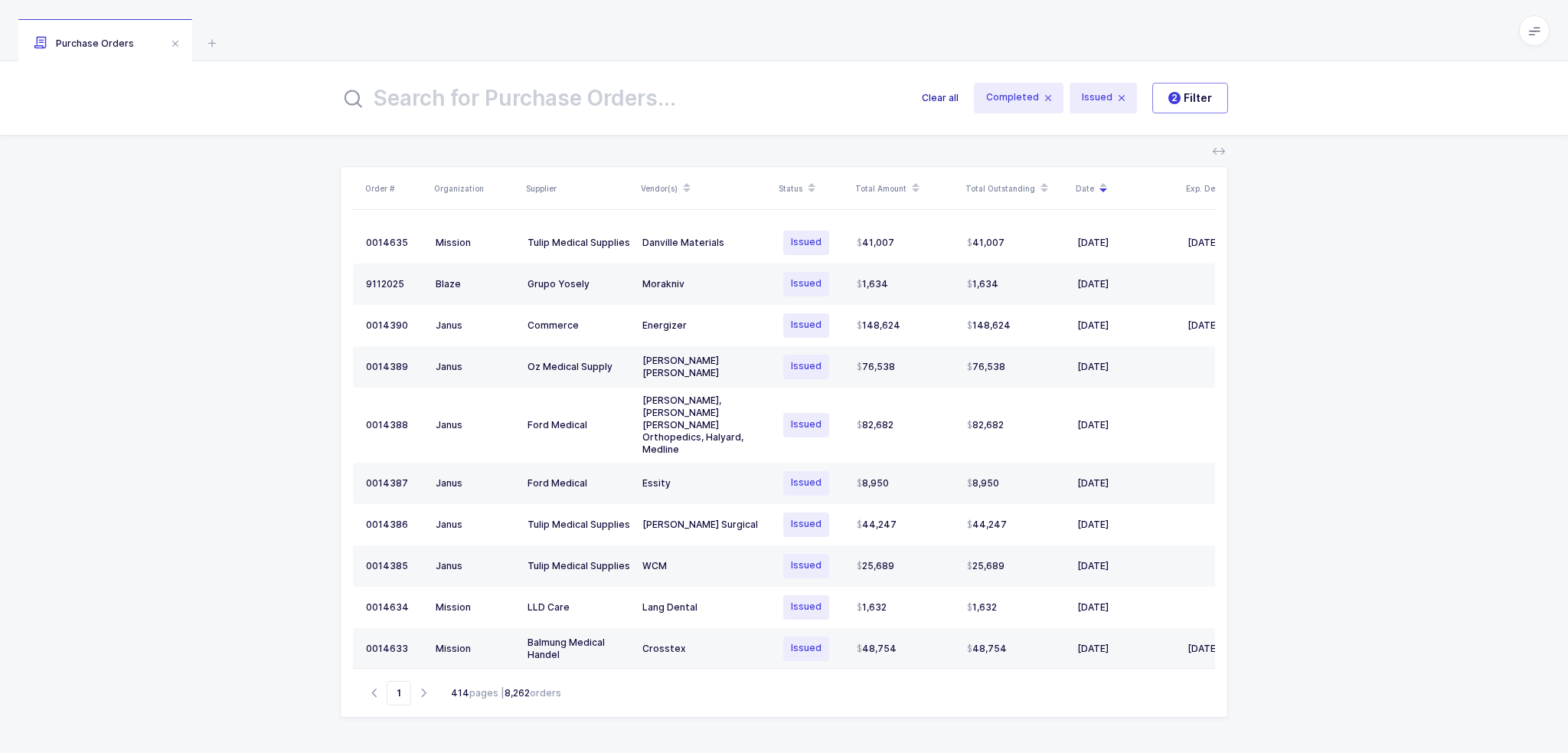
click at [949, 100] on span "Clear all" at bounding box center [940, 99] width 37 height 16
click at [946, 97] on span "Clear all" at bounding box center [940, 99] width 37 height 16
click at [939, 104] on span "Clear all" at bounding box center [940, 99] width 37 height 16
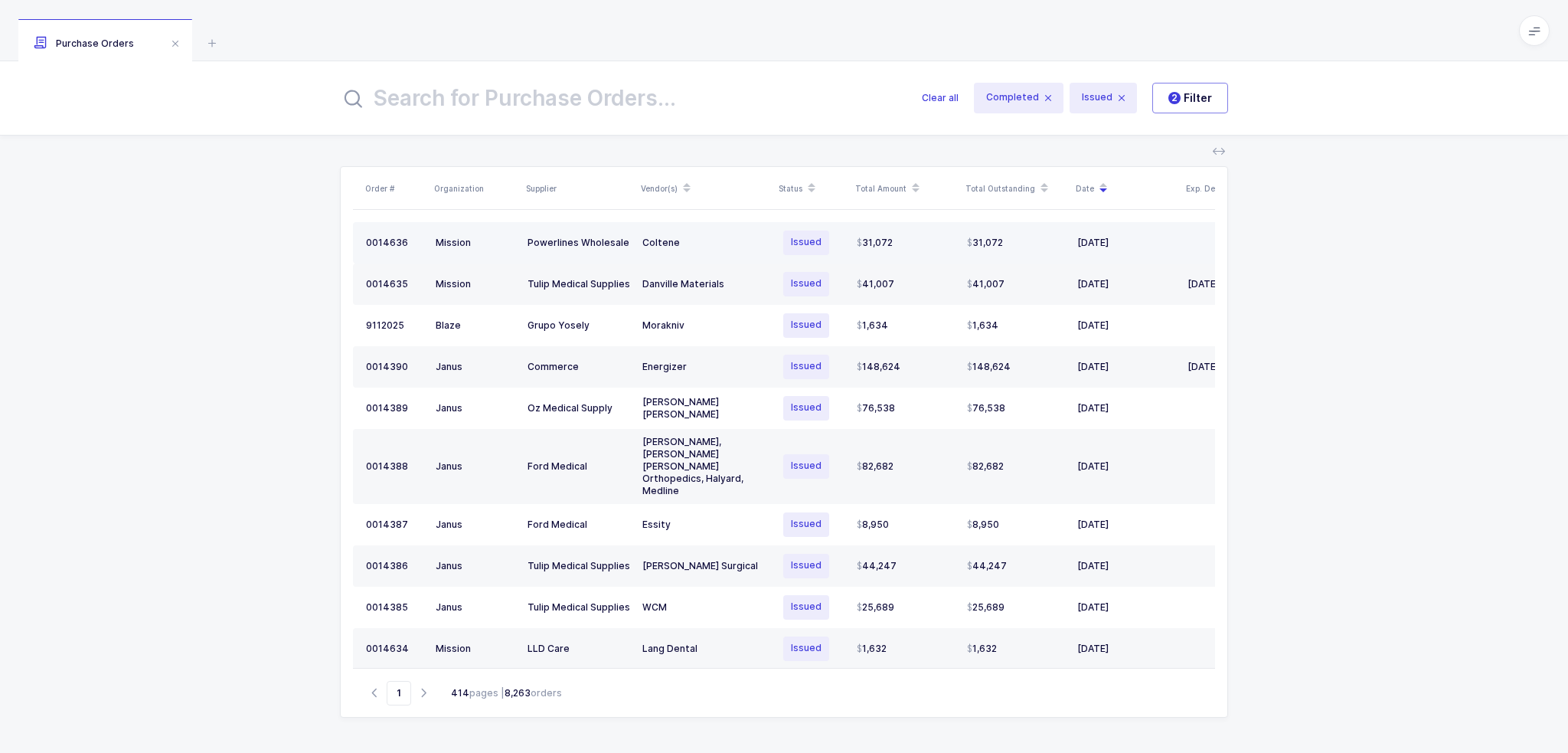
click at [931, 242] on div "31,072" at bounding box center [905, 243] width 98 height 12
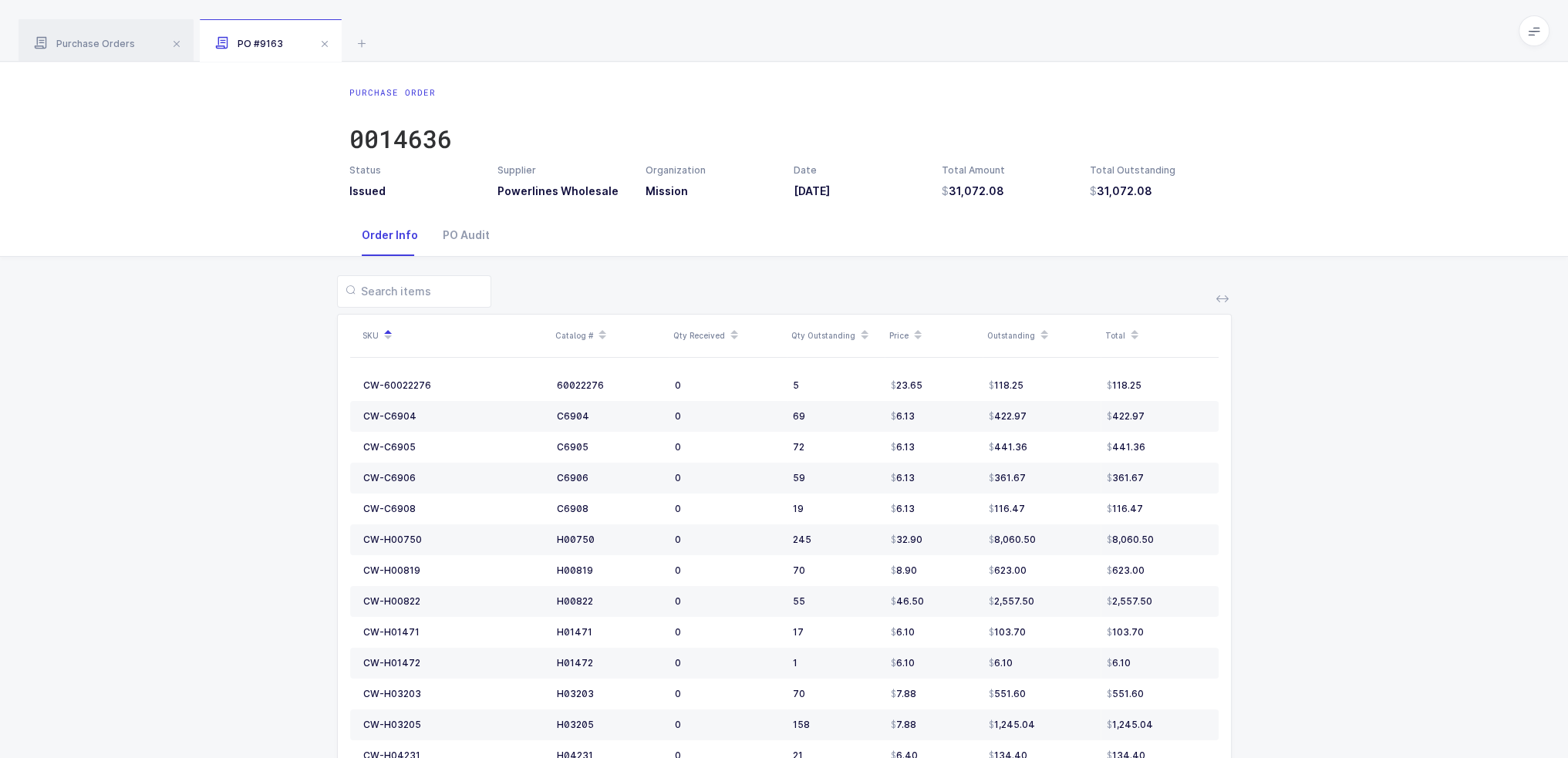
drag, startPoint x: 722, startPoint y: 280, endPoint x: 804, endPoint y: 290, distance: 82.6
click at [804, 290] on div at bounding box center [784, 291] width 894 height 32
click at [804, 289] on div at bounding box center [784, 291] width 894 height 32
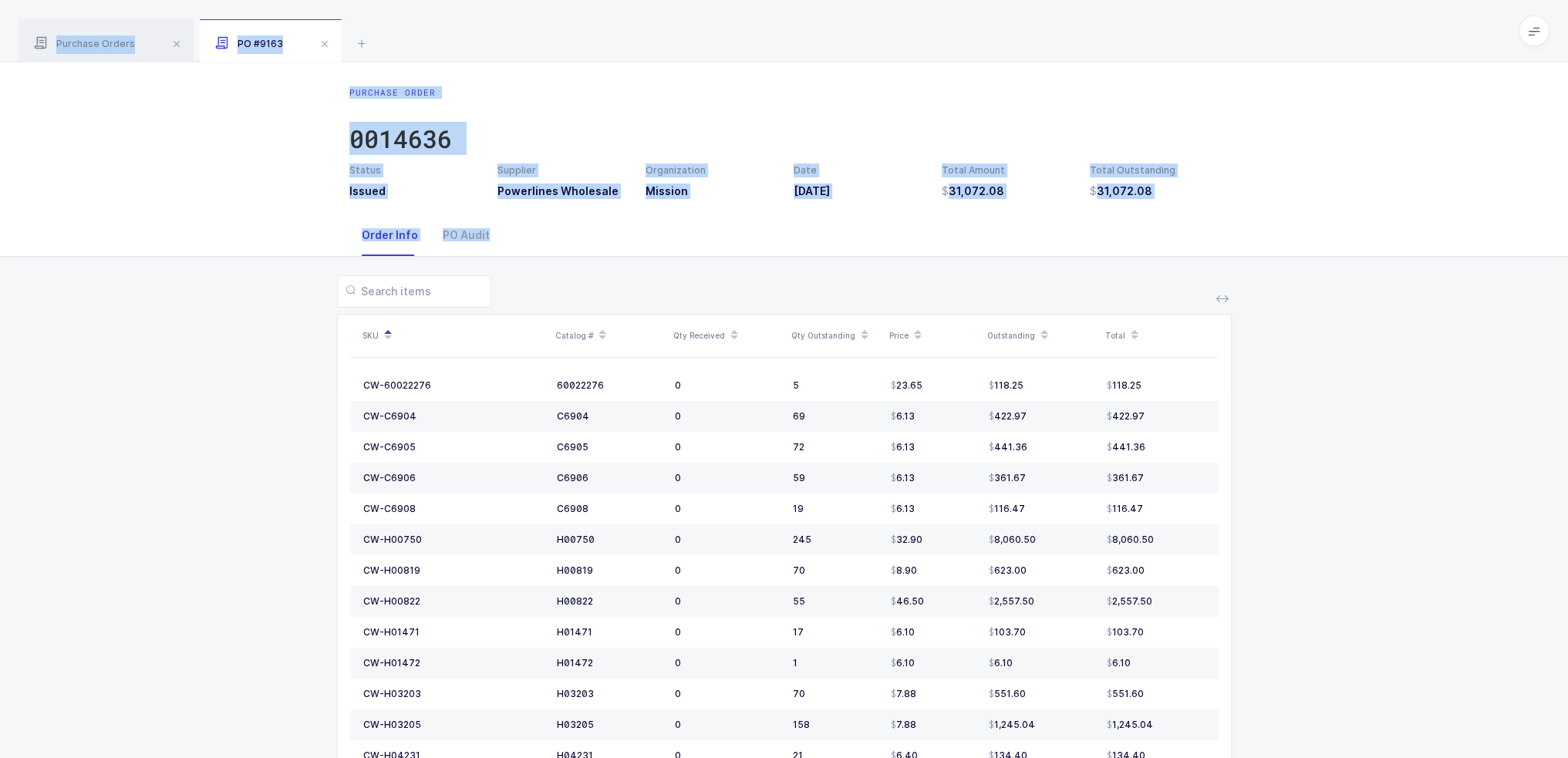
drag, startPoint x: 801, startPoint y: 289, endPoint x: 768, endPoint y: 48, distance: 243.2
click at [768, 48] on div "Purchase Orders PO #9163 Clear all Completed Issued 2 Filter Order # Organizati…" at bounding box center [784, 657] width 1568 height 1315
click at [768, 48] on div "Purchase Orders PO #9163" at bounding box center [784, 31] width 1568 height 61
drag, startPoint x: 768, startPoint y: 48, endPoint x: 835, endPoint y: 278, distance: 239.6
click at [835, 278] on div "Purchase Orders PO #9163 Clear all Completed Issued 2 Filter Order # Organizati…" at bounding box center [784, 657] width 1568 height 1315
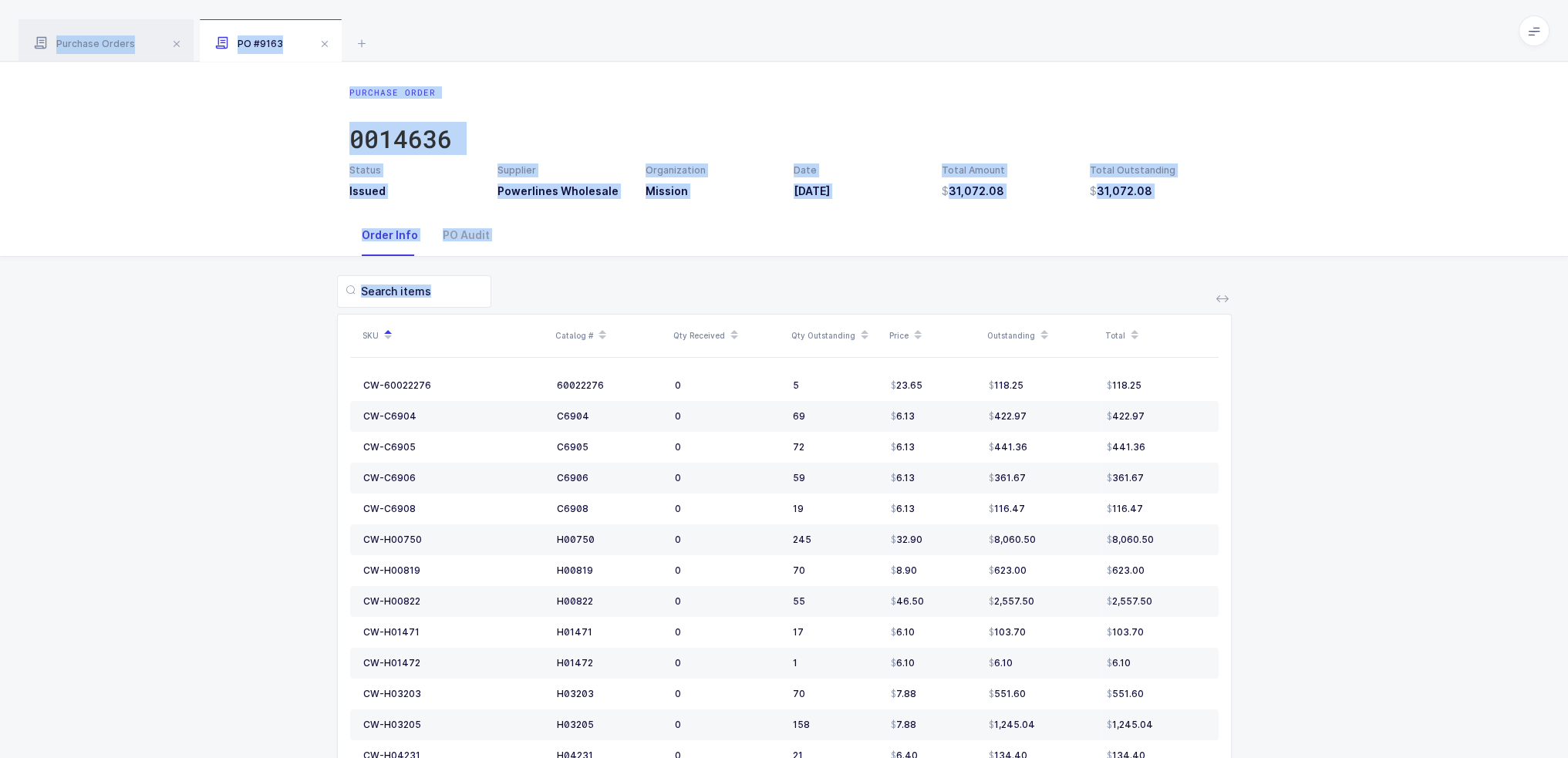
click at [835, 278] on div at bounding box center [784, 291] width 894 height 32
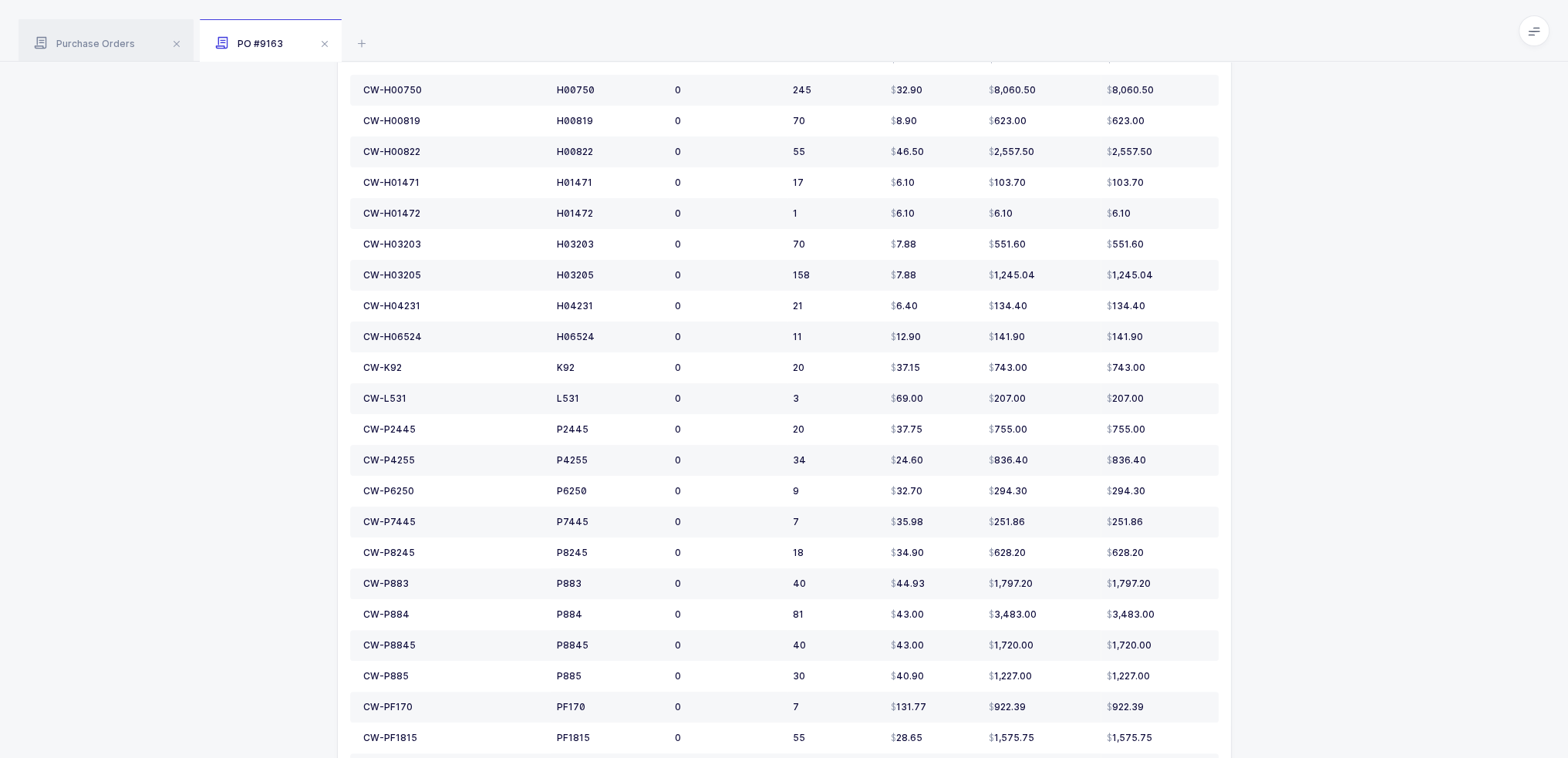
click at [1234, 421] on div "SKU Catalog # Qty Received Qty Outstanding Price Outstanding Total CW-60022276 …" at bounding box center [784, 336] width 1543 height 1058
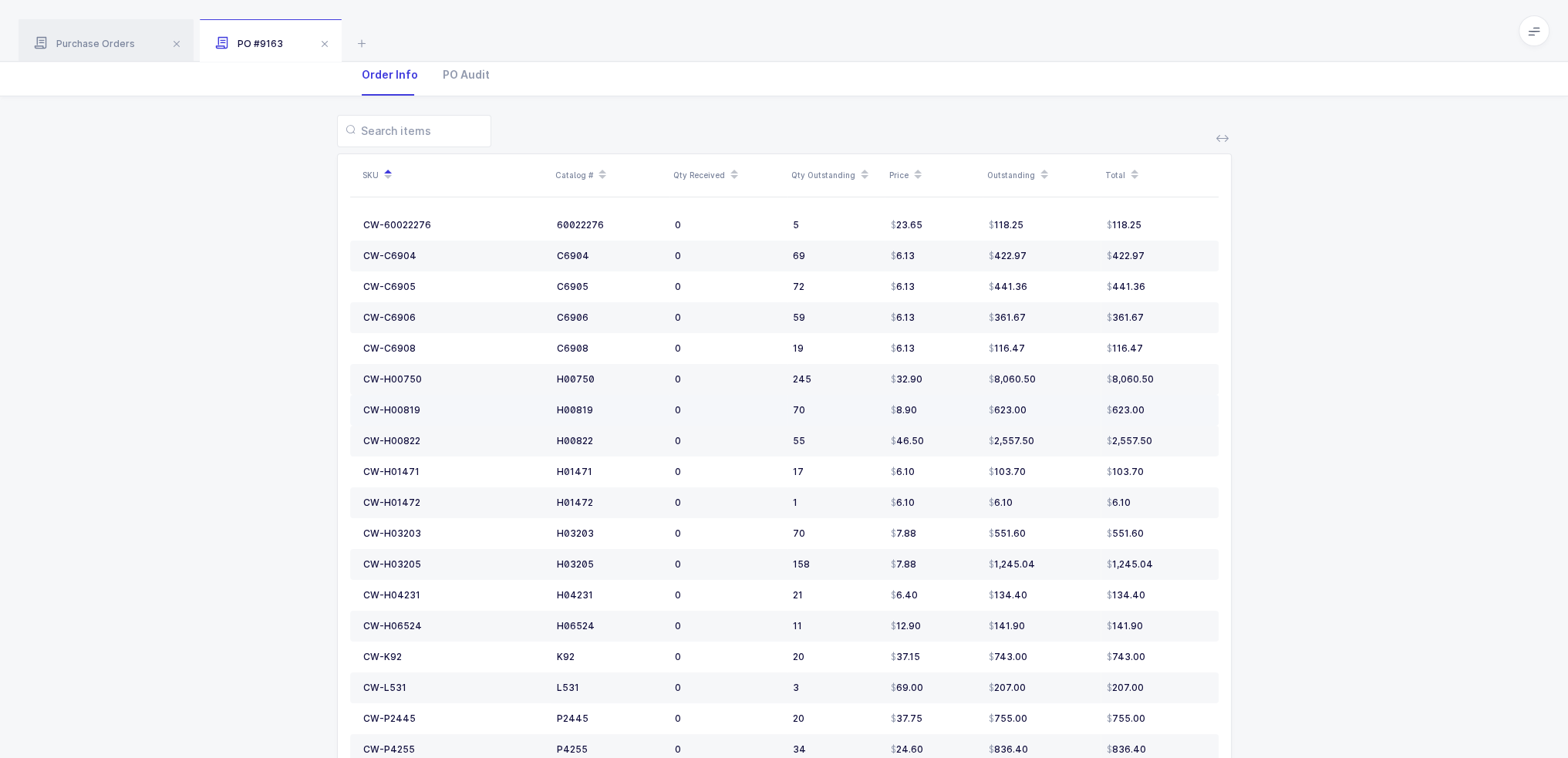
scroll to position [128, 0]
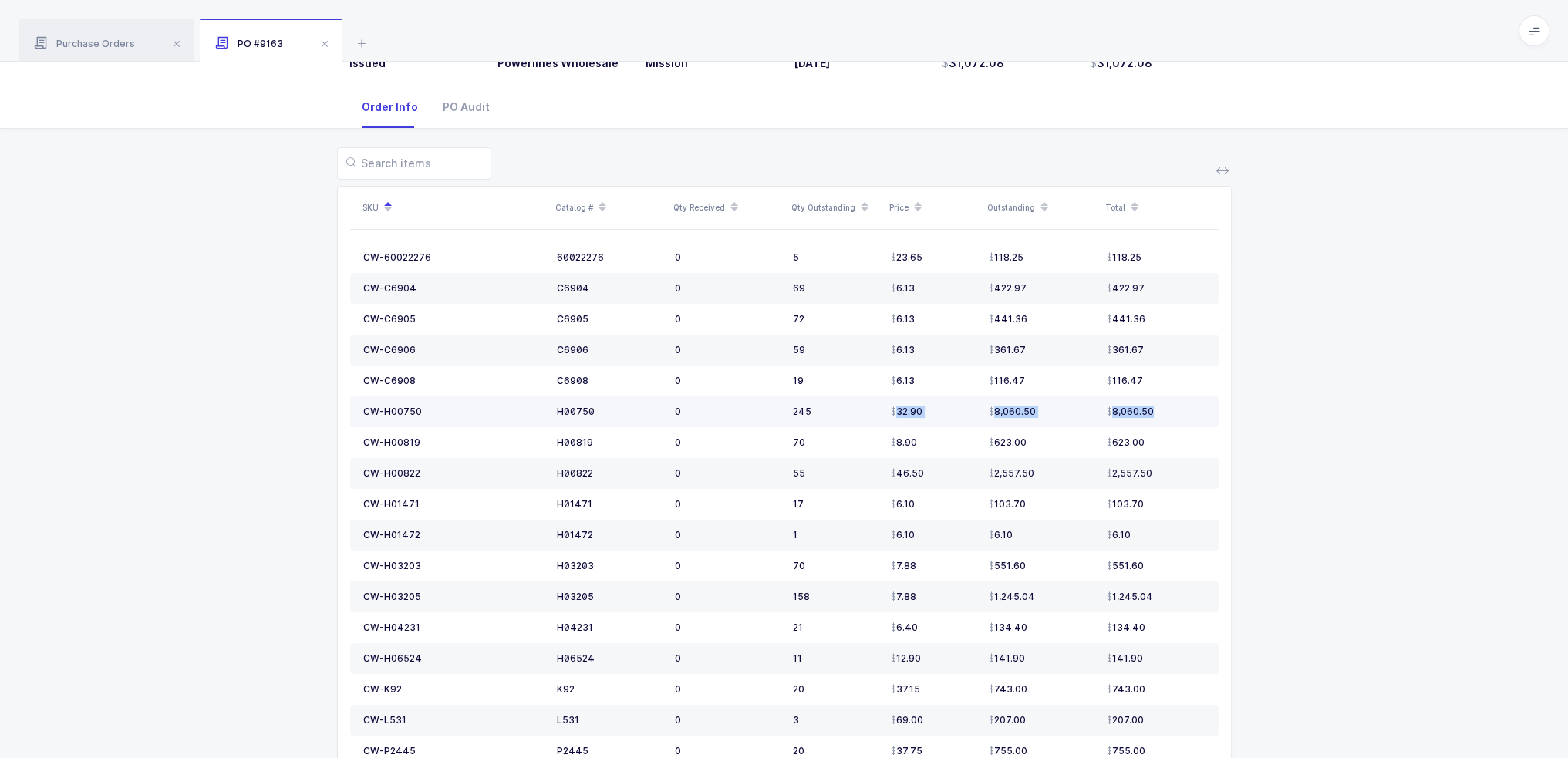
drag, startPoint x: 845, startPoint y: 422, endPoint x: 1193, endPoint y: 413, distance: 348.1
click at [1193, 413] on tr "CW-H00750 H00750 0 245 32.90 8,060.50 8,060.50" at bounding box center [784, 411] width 868 height 31
click at [1193, 413] on div "8,060.50" at bounding box center [1156, 412] width 98 height 12
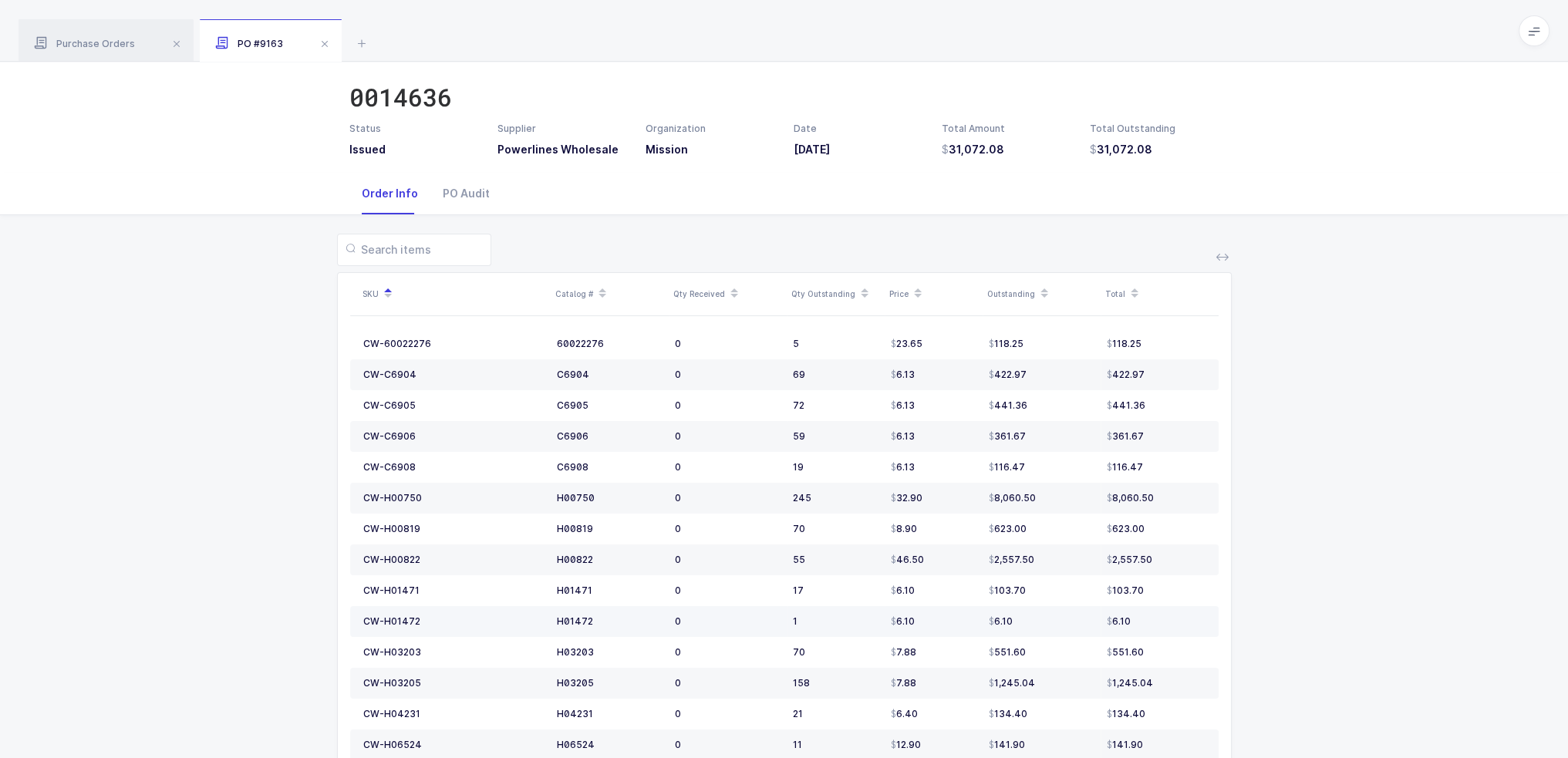
scroll to position [0, 0]
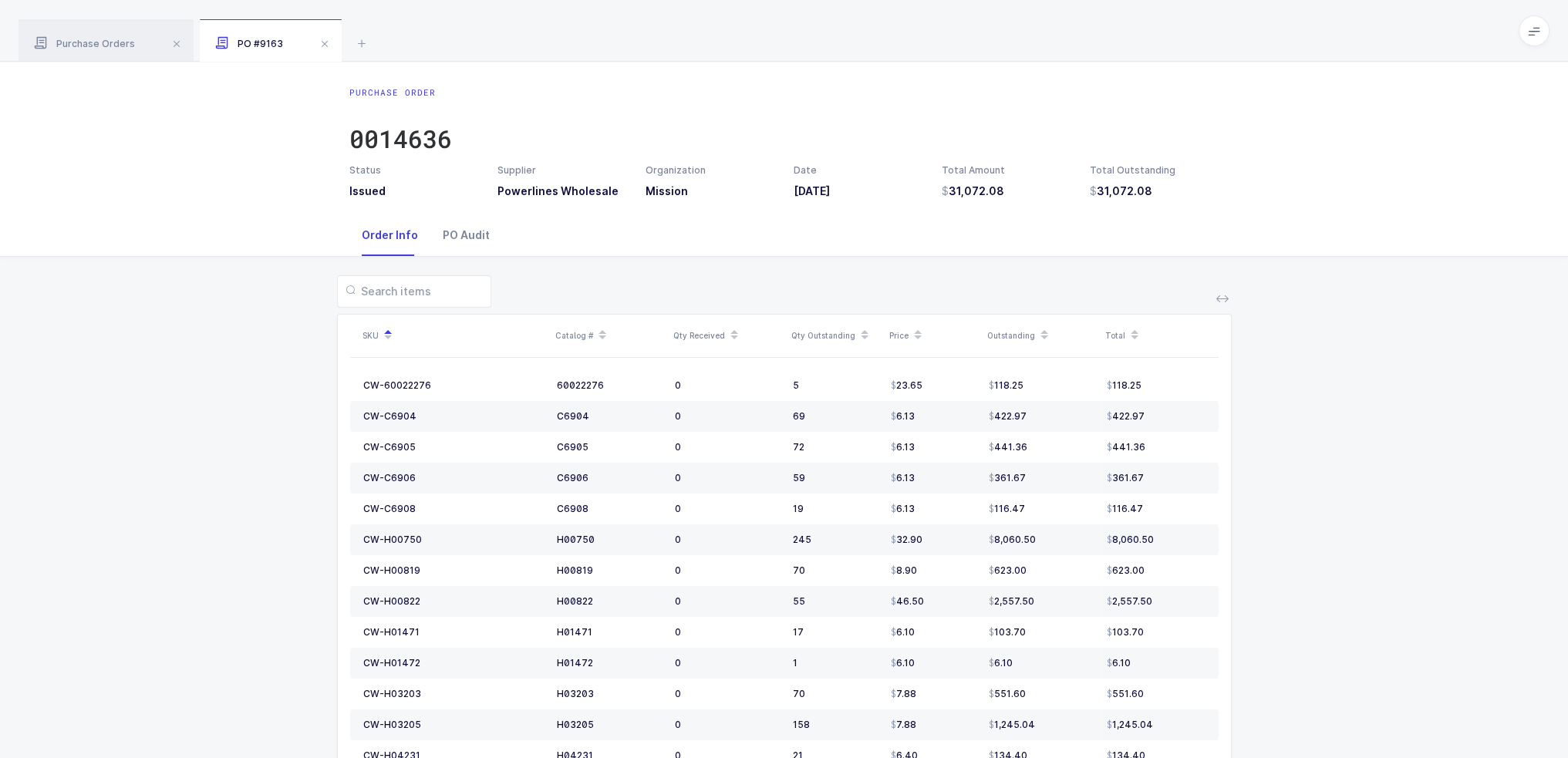
click at [453, 236] on div "PO Audit" at bounding box center [466, 235] width 72 height 41
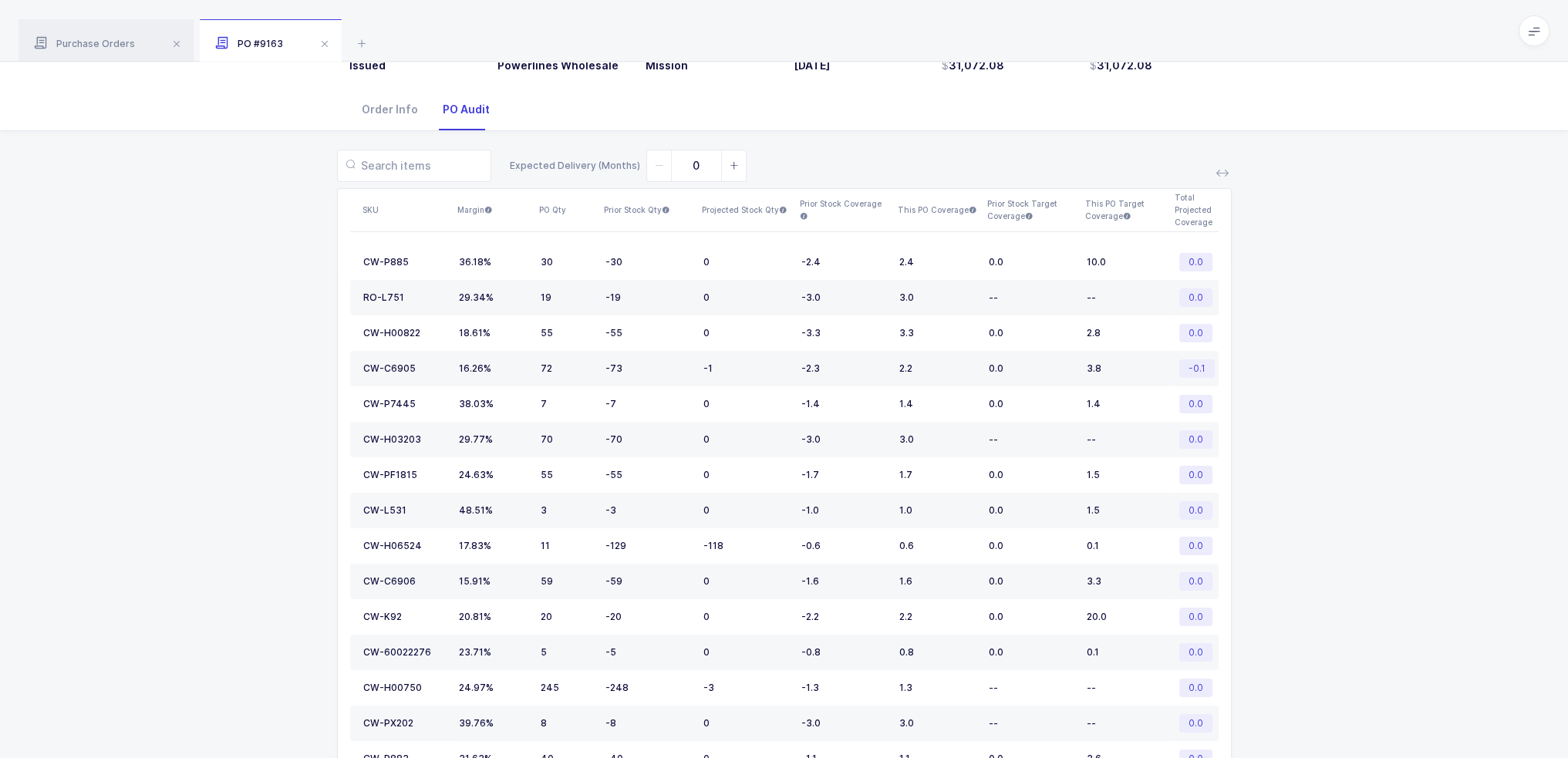
scroll to position [103, 0]
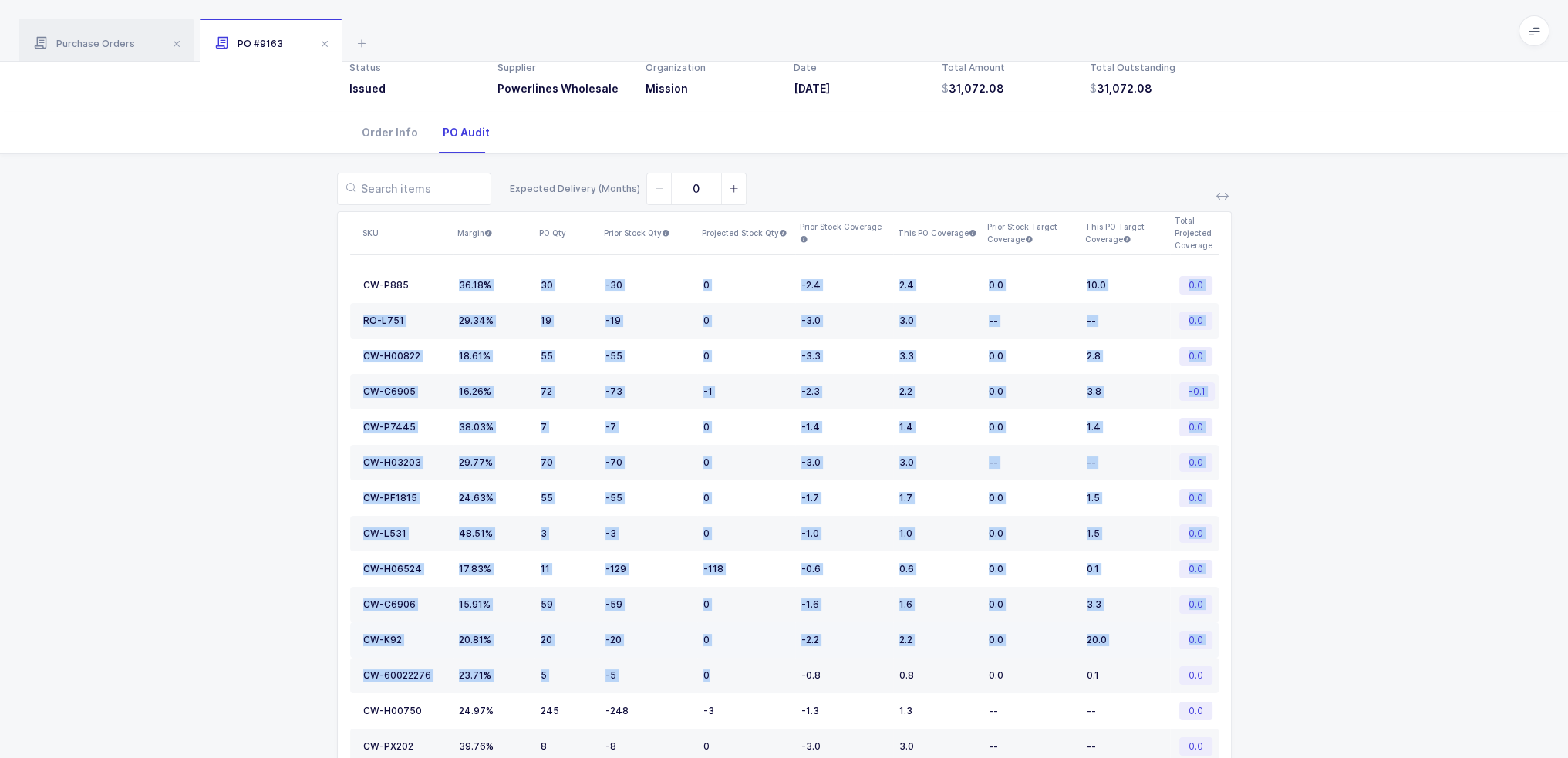
drag, startPoint x: 458, startPoint y: 280, endPoint x: 725, endPoint y: 646, distance: 453.0
click at [726, 644] on td "0" at bounding box center [746, 639] width 98 height 35
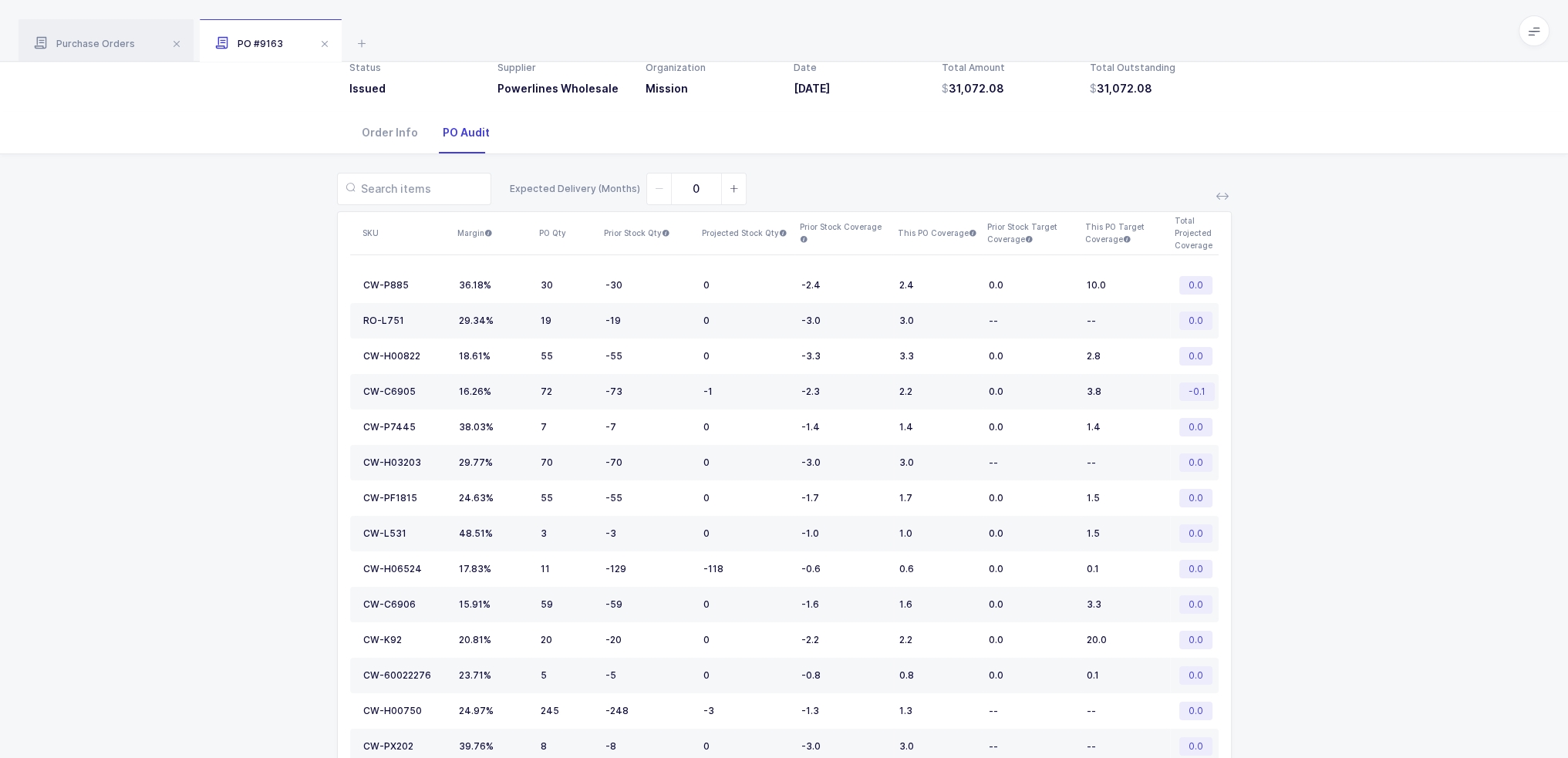
click at [1428, 603] on div "Expected Delivery (Months) 0 SKU Margin PO Qty Prior Stock Qty Projected Stock …" at bounding box center [784, 750] width 1543 height 1192
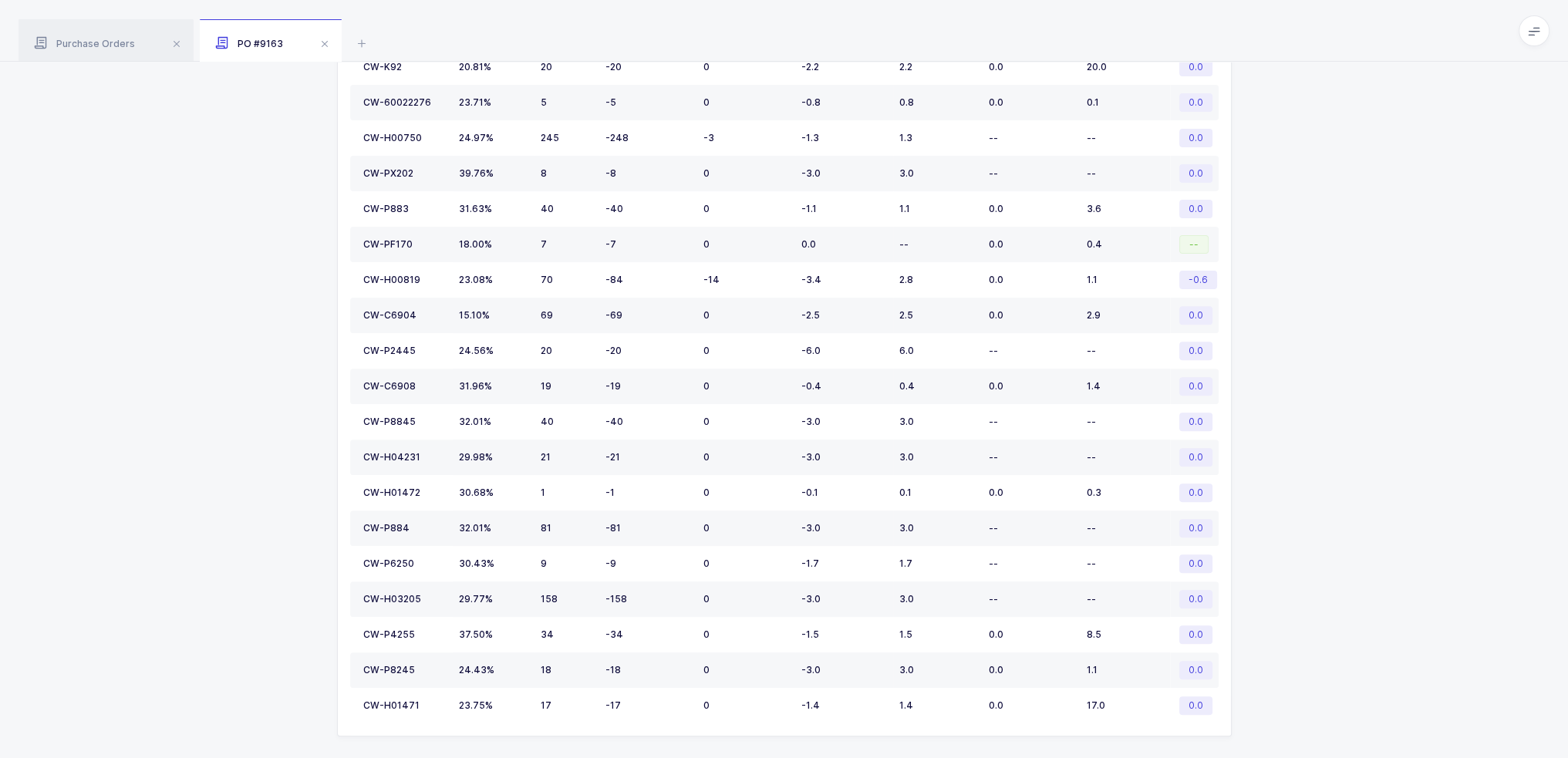
scroll to position [681, 0]
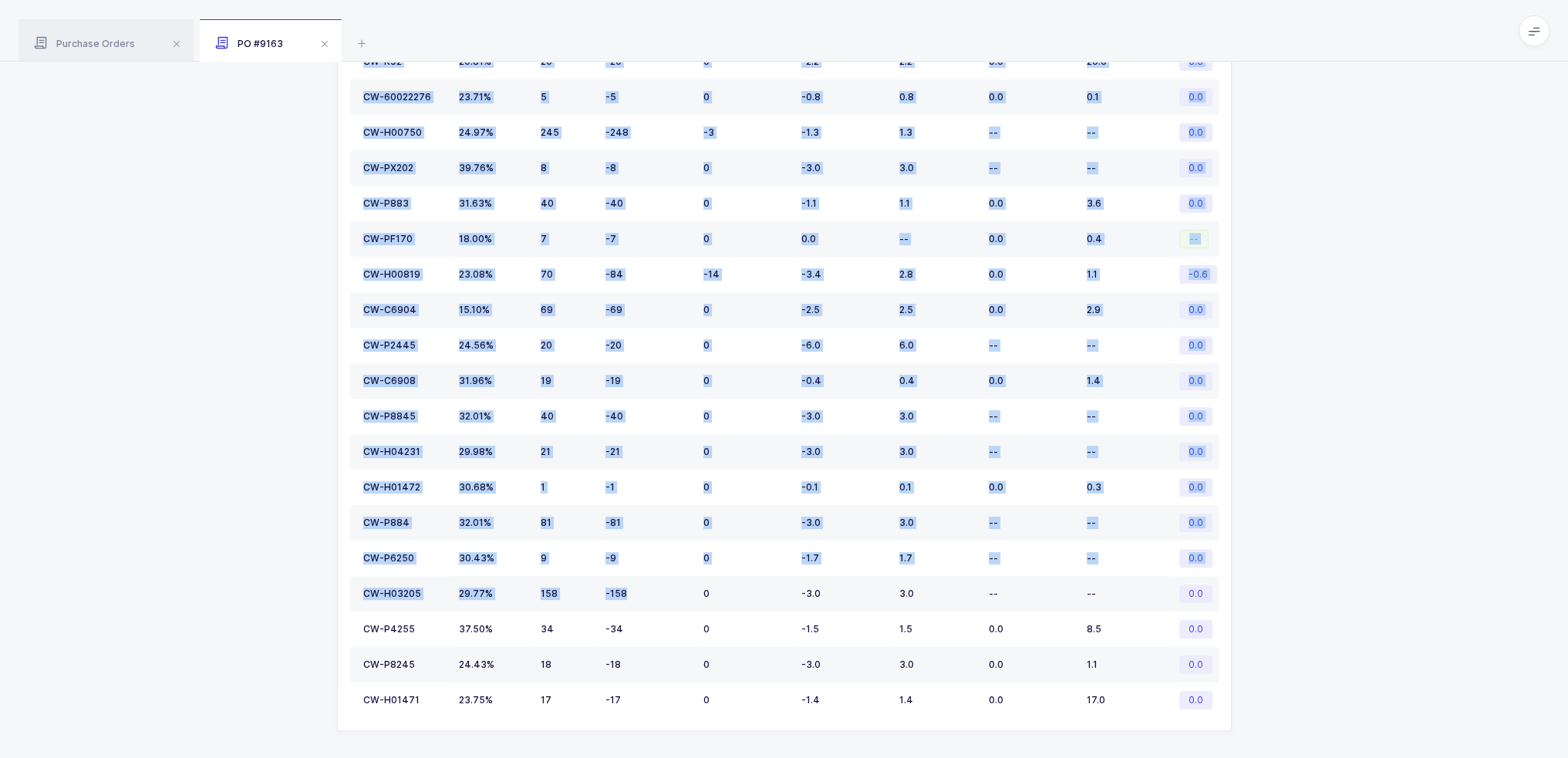
drag, startPoint x: 684, startPoint y: 612, endPoint x: 724, endPoint y: 746, distance: 139.8
click at [724, 746] on div "Expected Delivery (Months) 0 SKU Margin PO Qty Prior Stock Qty Projected Stock …" at bounding box center [784, 171] width 1543 height 1192
click at [734, 736] on div "Expected Delivery (Months) 0 SKU Margin PO Qty Prior Stock Qty Projected Stock …" at bounding box center [784, 171] width 1543 height 1192
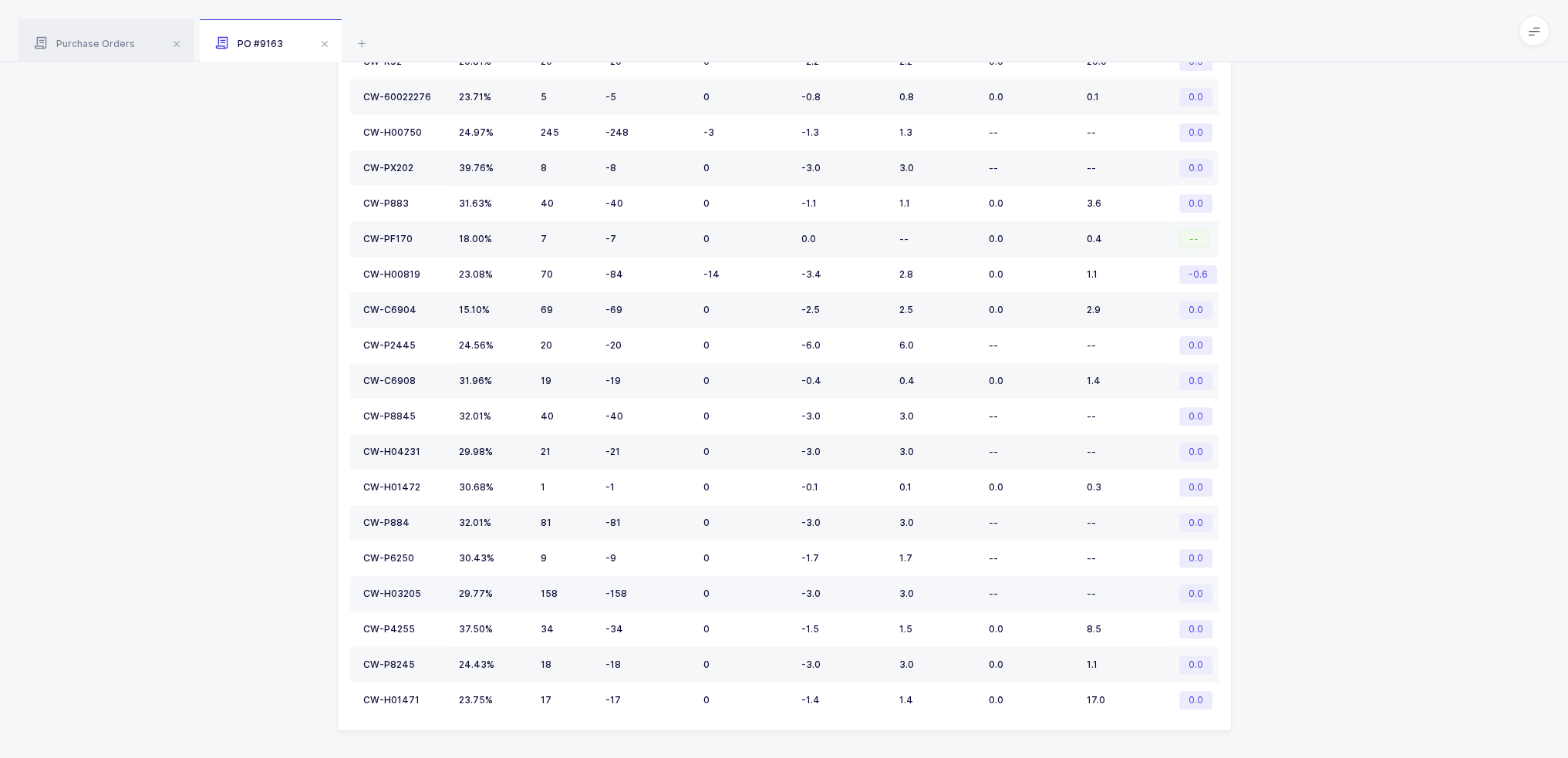
drag, startPoint x: 734, startPoint y: 736, endPoint x: 678, endPoint y: 570, distance: 175.2
click at [678, 571] on div "Expected Delivery (Months) 0 SKU Margin PO Qty Prior Stock Qty Projected Stock …" at bounding box center [784, 171] width 1543 height 1192
click at [678, 576] on td "-158" at bounding box center [647, 594] width 98 height 35
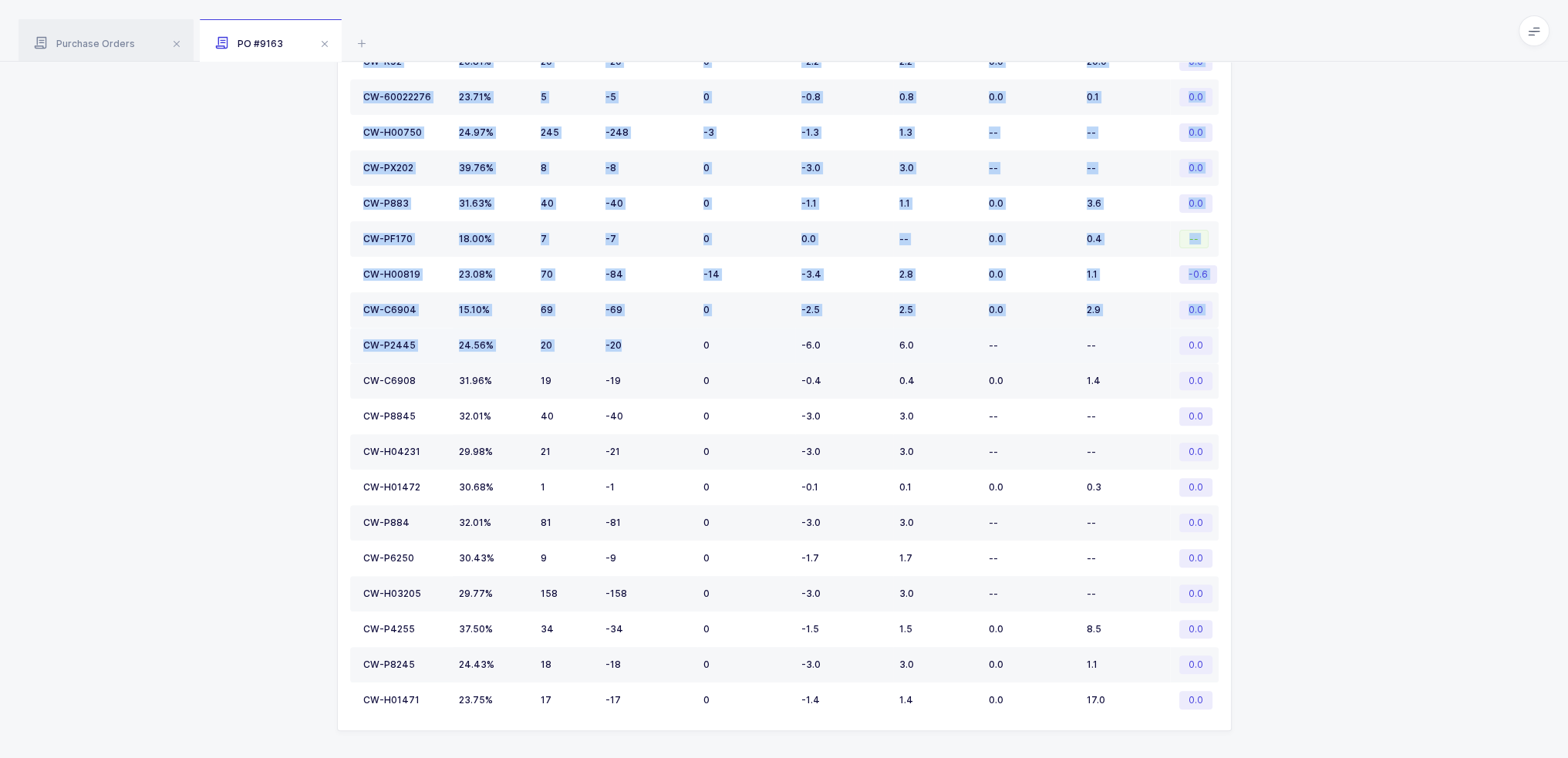
drag, startPoint x: 1360, startPoint y: 702, endPoint x: 689, endPoint y: 347, distance: 759.1
click at [689, 347] on div "Expected Delivery (Months) 0 SKU Margin PO Qty Prior Stock Qty Projected Stock …" at bounding box center [784, 171] width 1543 height 1192
click at [689, 347] on td "-20" at bounding box center [647, 345] width 98 height 35
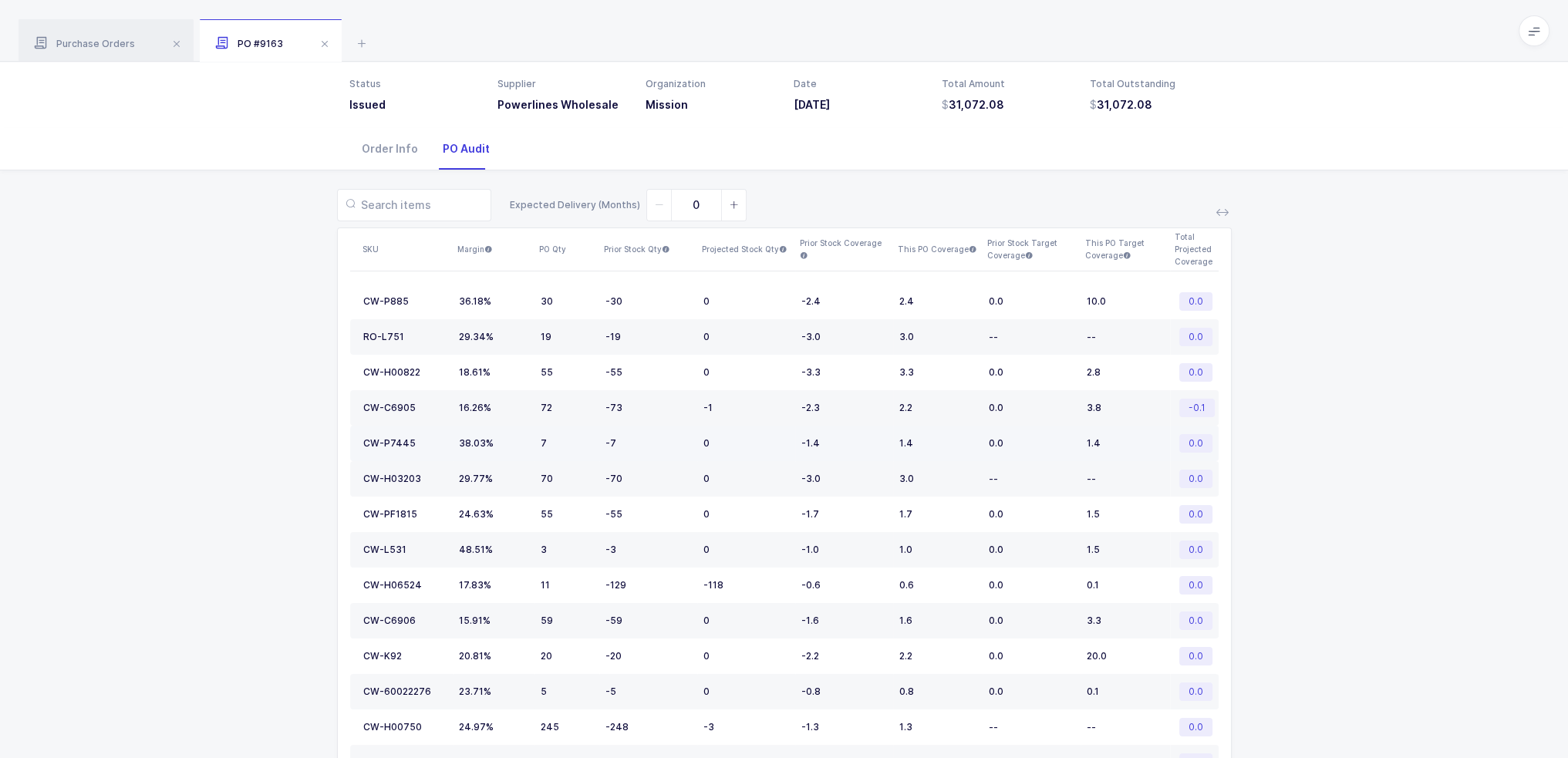
scroll to position [0, 0]
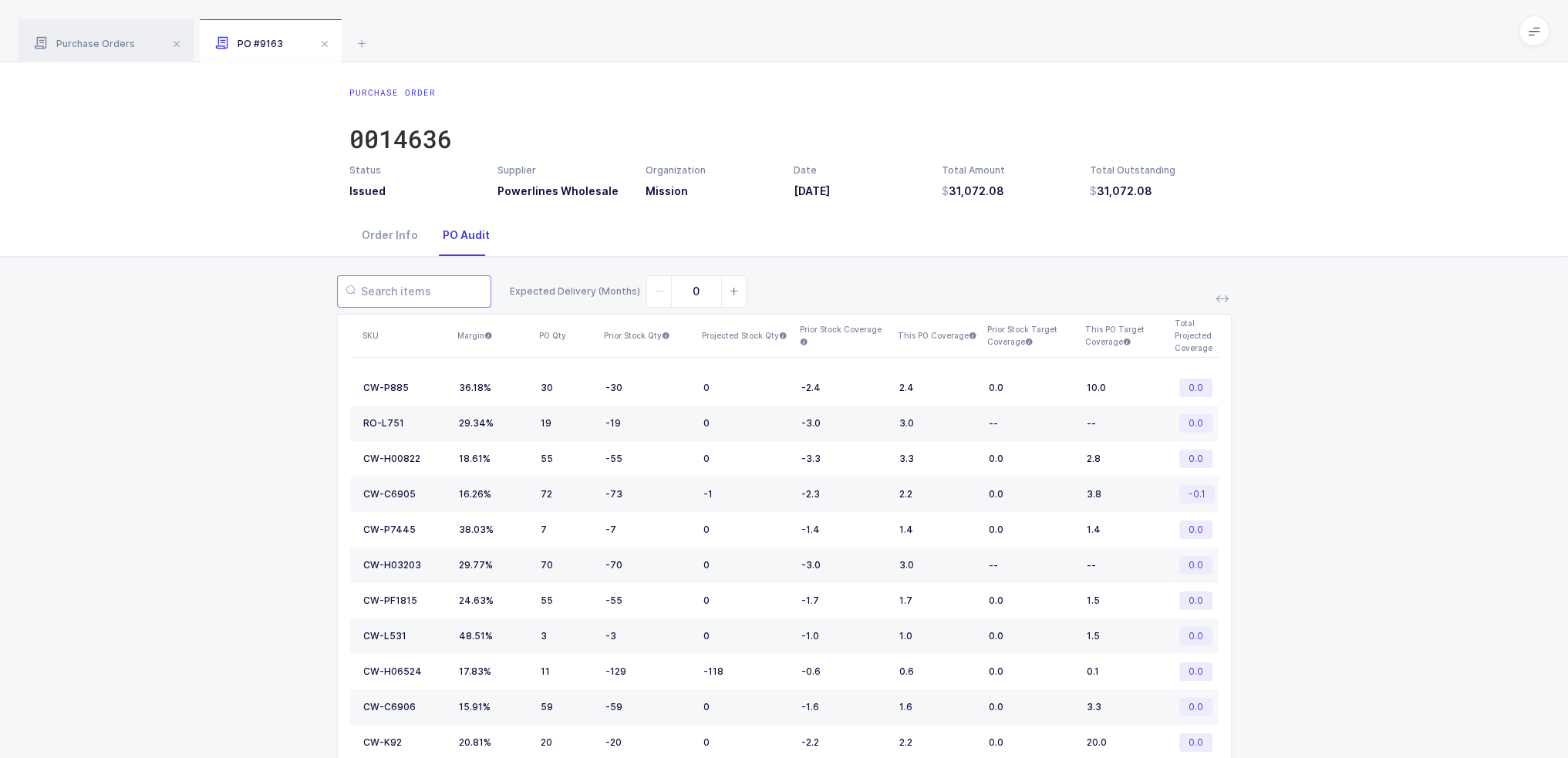
click at [381, 282] on input "text" at bounding box center [415, 291] width 155 height 32
drag, startPoint x: 529, startPoint y: 381, endPoint x: 584, endPoint y: 387, distance: 55.3
click at [584, 387] on tr "CW-P885 36.18% 30 -30 0 -2.4 2.4 0.0 10.0 0.0" at bounding box center [784, 387] width 868 height 35
click at [570, 387] on div "30" at bounding box center [567, 388] width 53 height 12
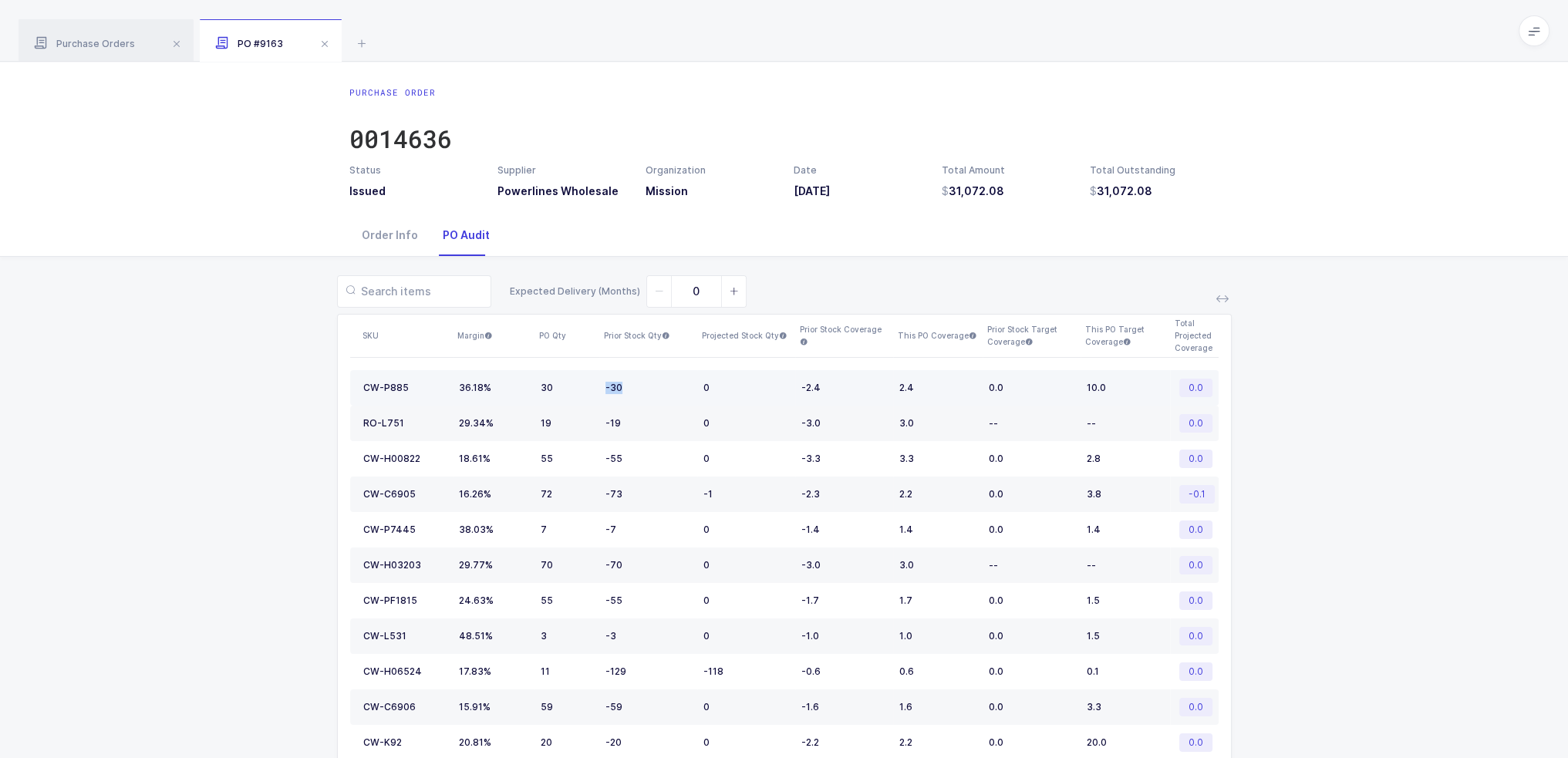
drag, startPoint x: 589, startPoint y: 387, endPoint x: 637, endPoint y: 389, distance: 48.0
click at [637, 389] on tr "CW-P885 36.18% 30 -30 0 -2.4 2.4 0.0 10.0 0.0" at bounding box center [784, 387] width 868 height 35
click at [637, 389] on div "-30" at bounding box center [647, 388] width 85 height 12
drag, startPoint x: 635, startPoint y: 386, endPoint x: 515, endPoint y: 387, distance: 120.0
click at [515, 387] on tr "CW-P885 36.18% 30 -30 0 -2.4 2.4 0.0 10.0 0.0" at bounding box center [784, 387] width 868 height 35
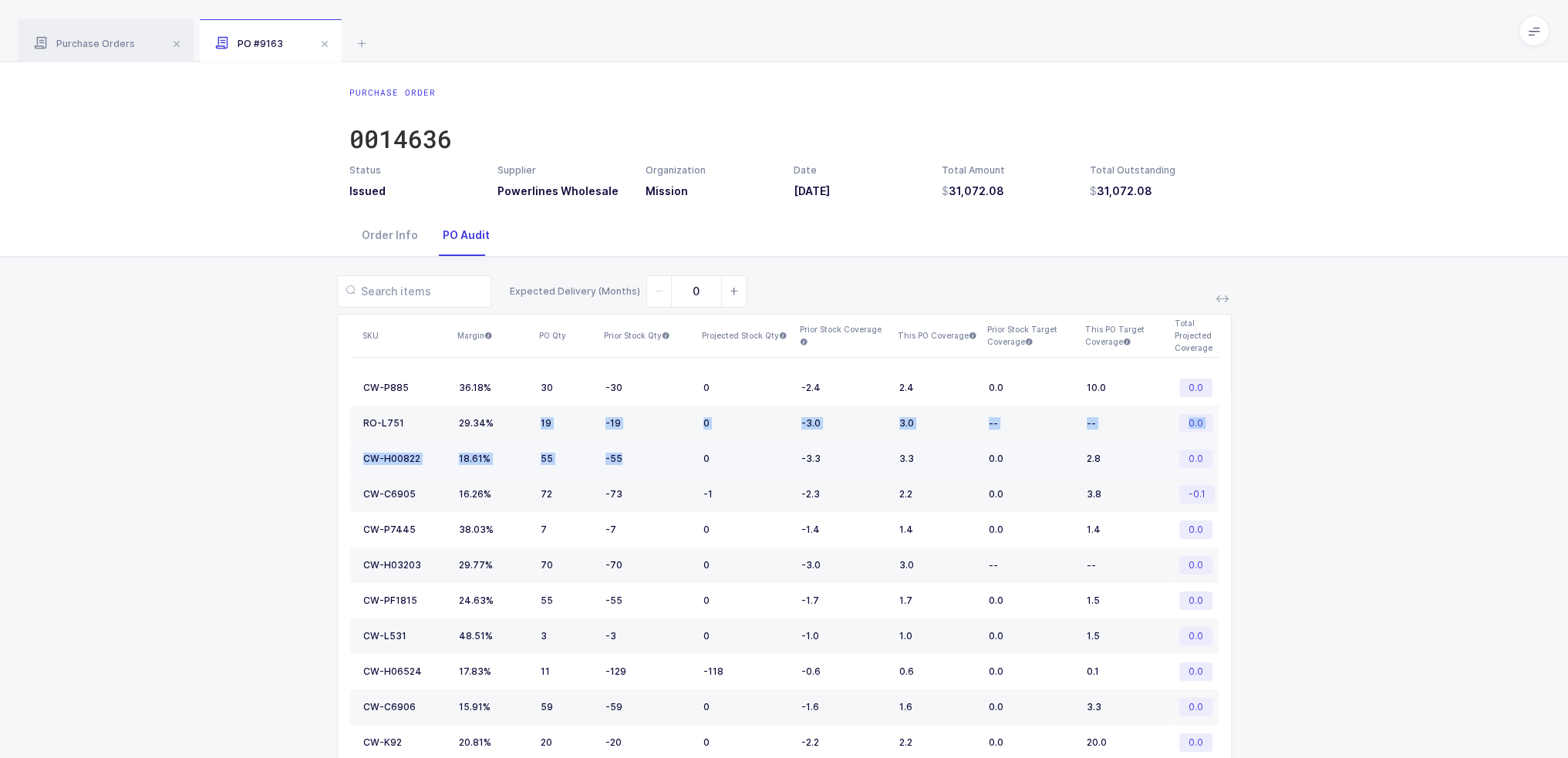
drag, startPoint x: 522, startPoint y: 422, endPoint x: 646, endPoint y: 471, distance: 133.3
click at [646, 471] on td "-55" at bounding box center [647, 458] width 98 height 35
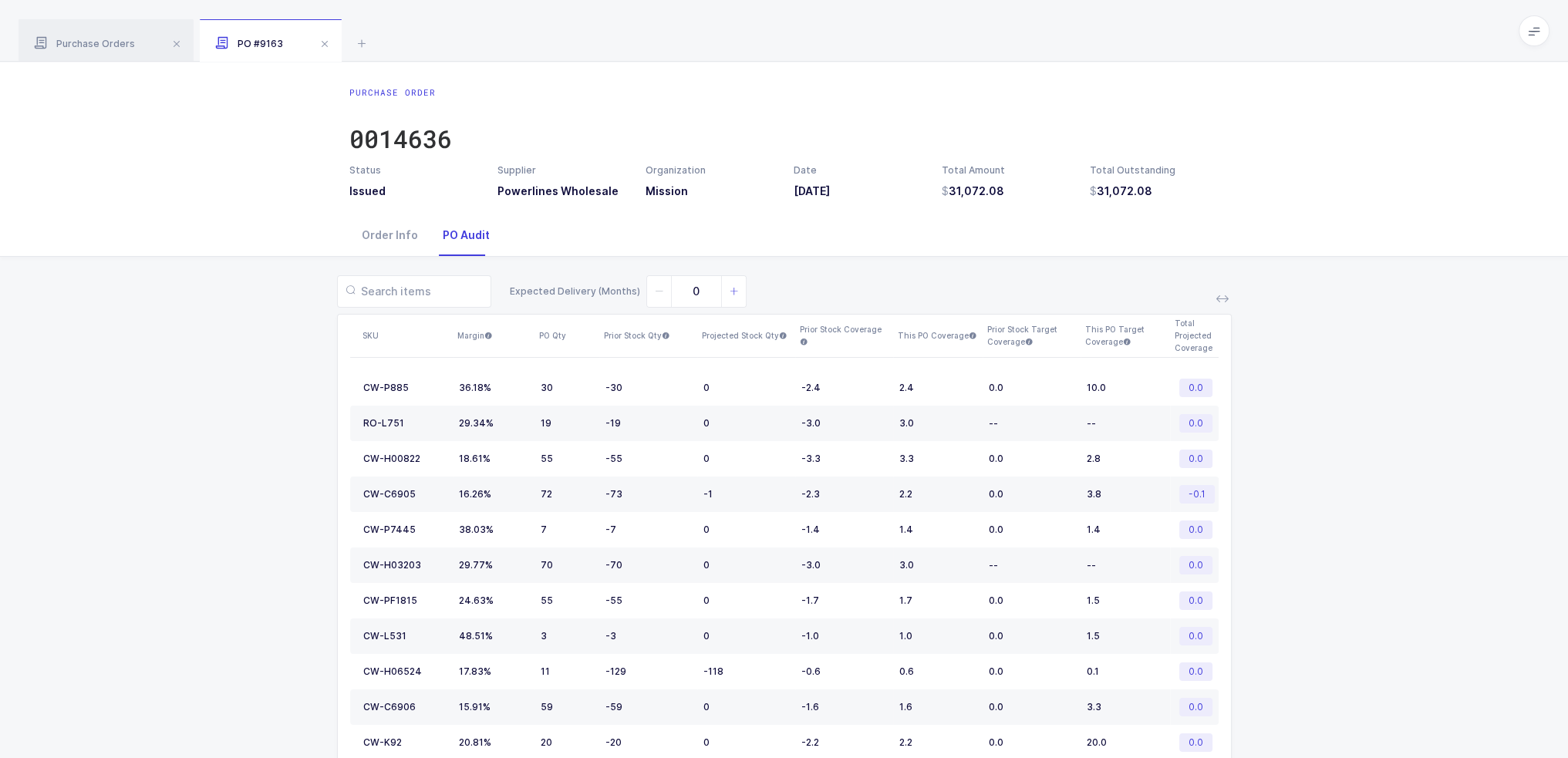
click at [725, 278] on span at bounding box center [733, 291] width 25 height 31
click at [647, 293] on span at bounding box center [659, 291] width 25 height 31
type input "0"
click at [654, 289] on icon at bounding box center [658, 292] width 10 height 10
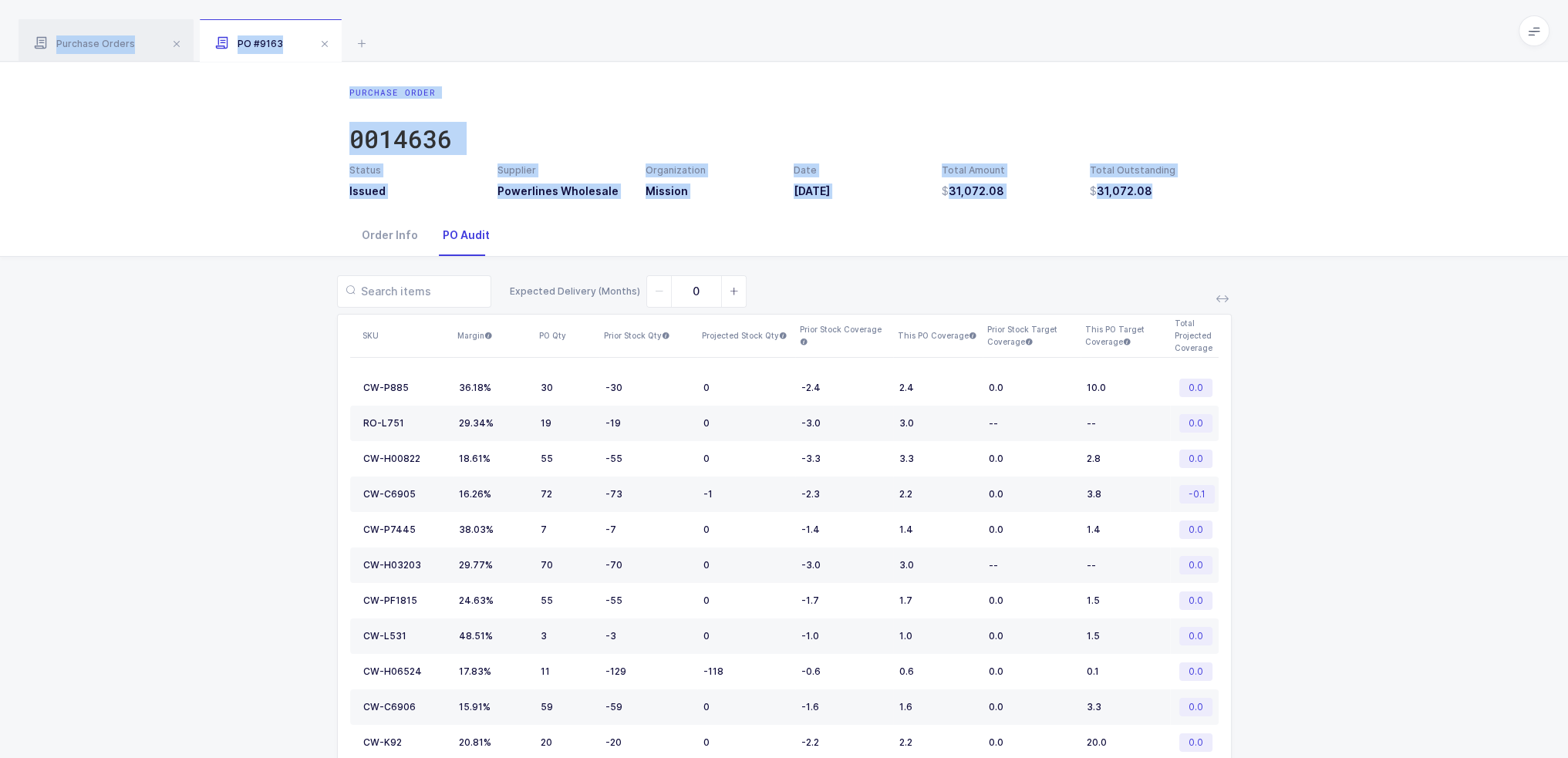
drag, startPoint x: 606, startPoint y: 256, endPoint x: 574, endPoint y: 46, distance: 212.4
click at [574, 46] on div "Purchase Orders PO #9163 Clear all Completed Issued 2 Filter Order # Organizati…" at bounding box center [784, 724] width 1568 height 1448
click at [574, 46] on div "Purchase Orders PO #9163" at bounding box center [784, 31] width 1568 height 61
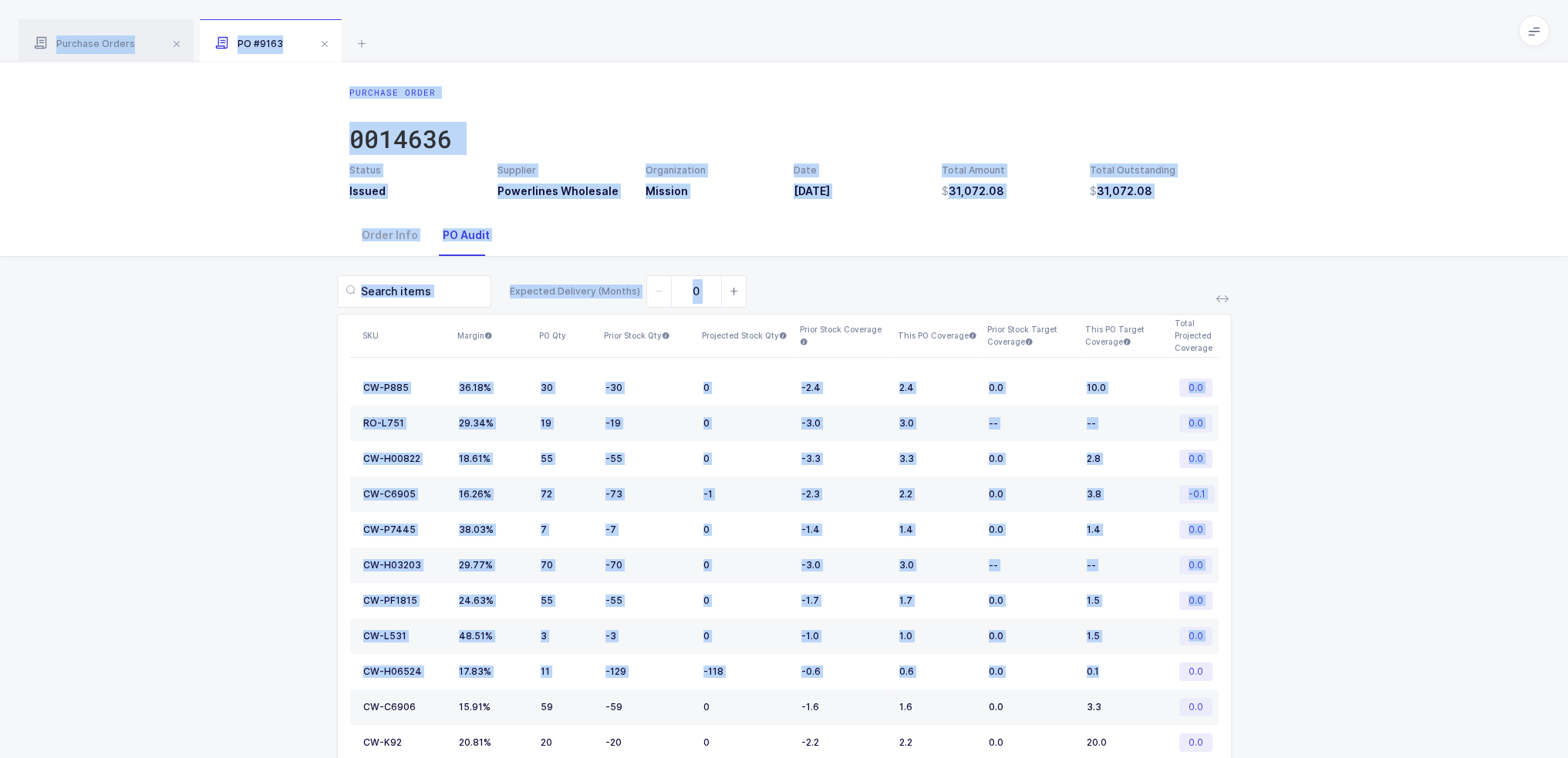
drag, startPoint x: 574, startPoint y: 46, endPoint x: 1225, endPoint y: 685, distance: 912.2
click at [1140, 670] on div "Purchase Orders PO #9163 Clear all Completed Issued 2 Filter Order # Organizati…" at bounding box center [784, 724] width 1568 height 1448
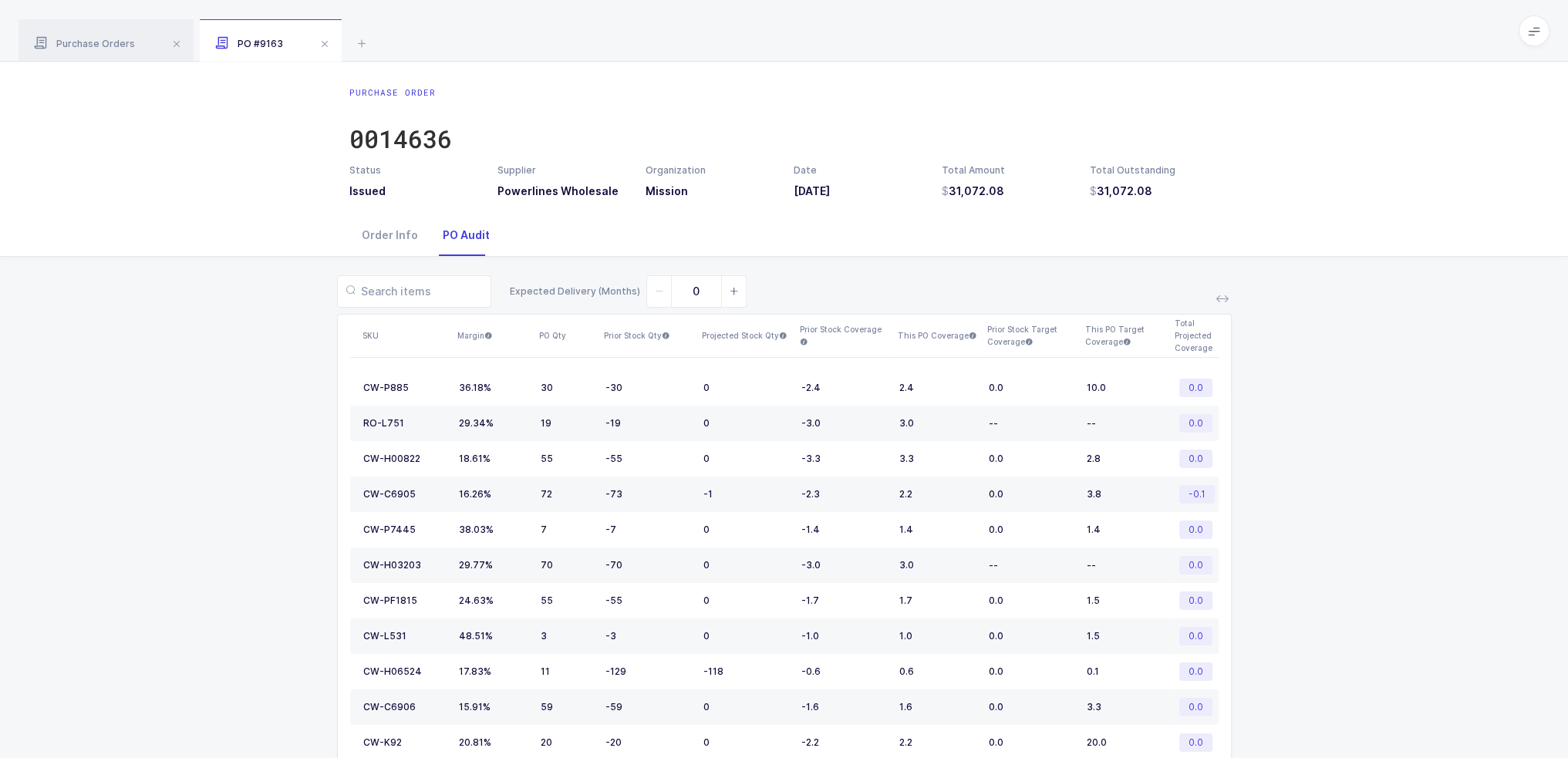
click at [325, 45] on span at bounding box center [324, 44] width 18 height 18
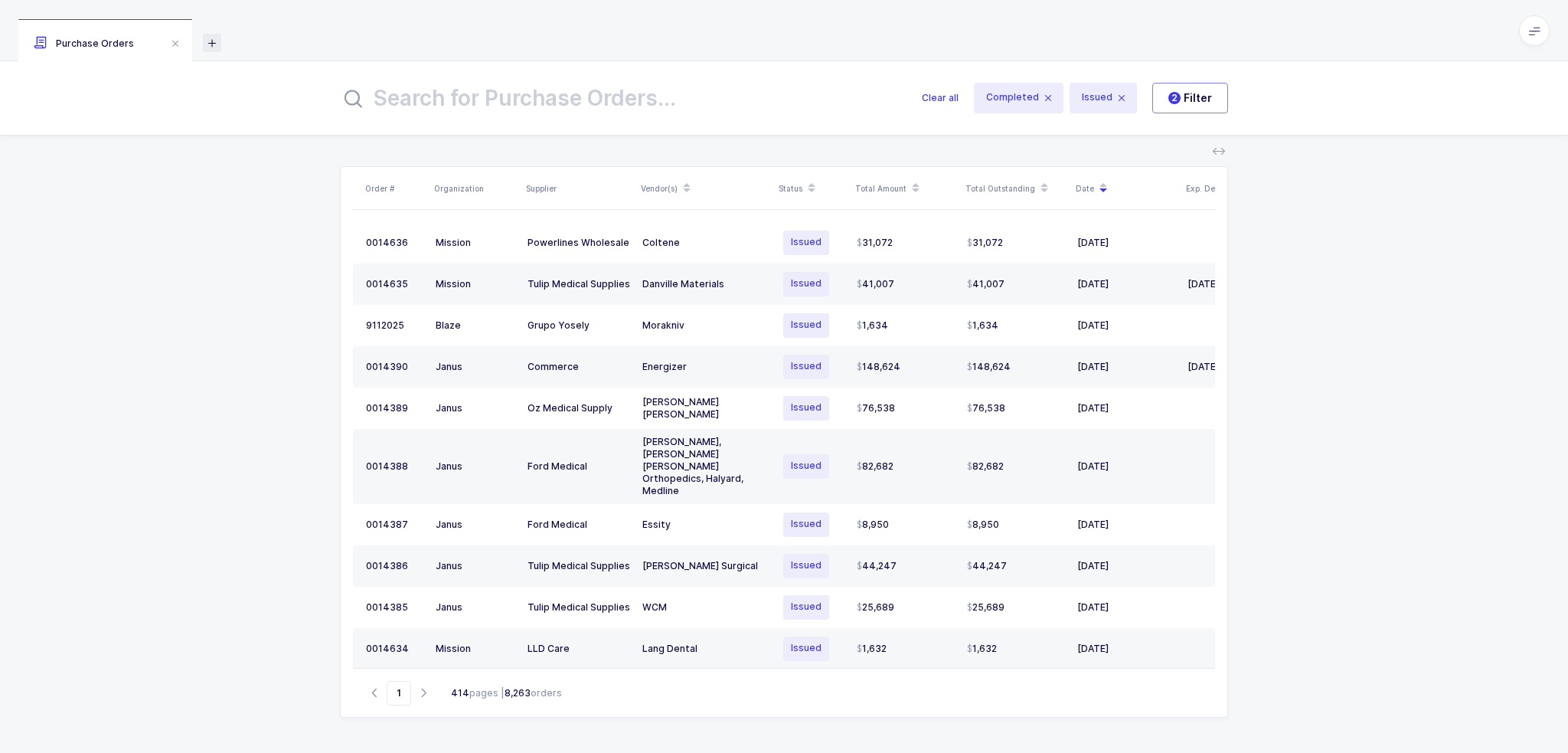
click at [212, 44] on icon at bounding box center [212, 43] width 18 height 18
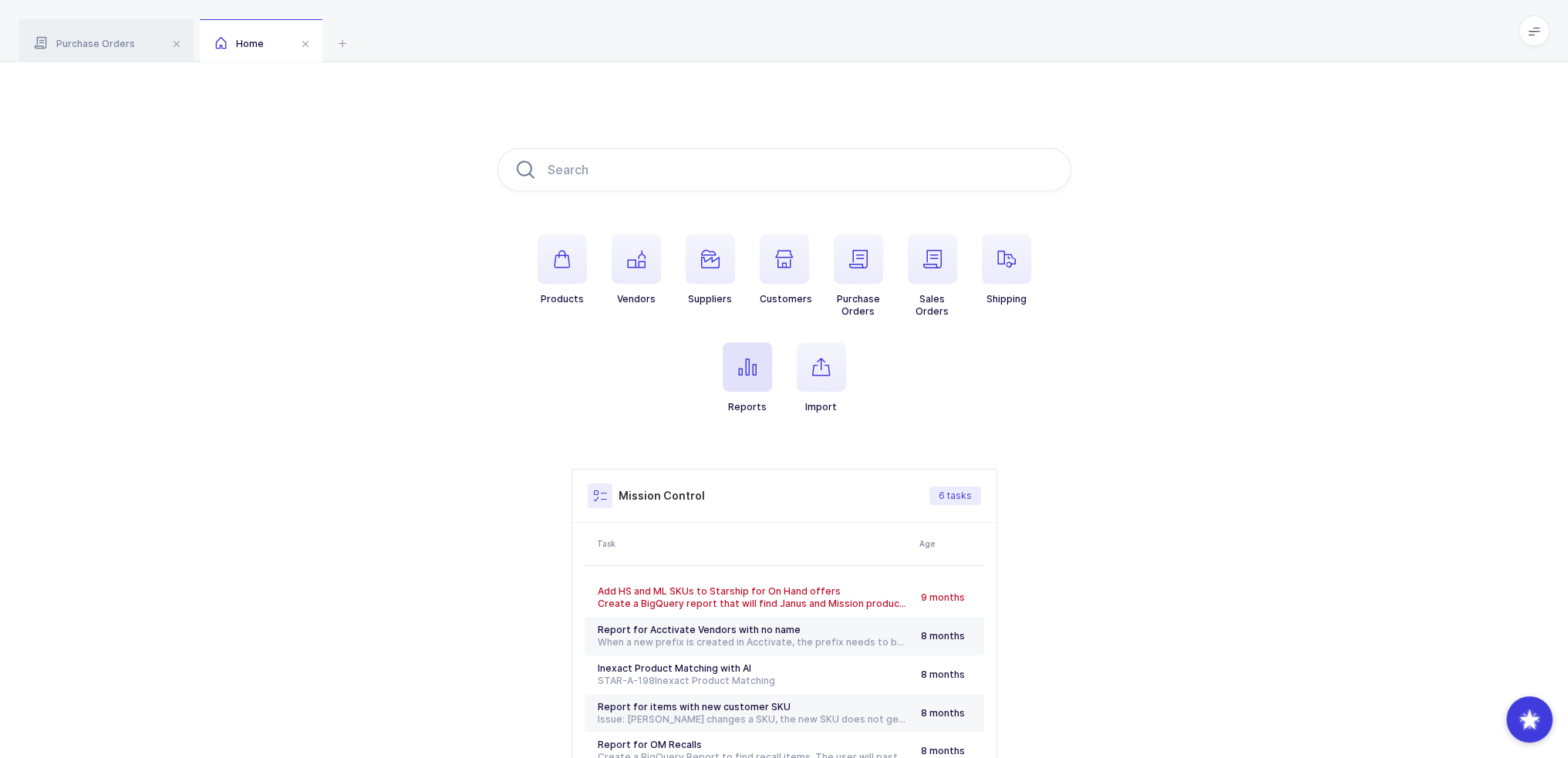
click at [759, 369] on span "button" at bounding box center [748, 367] width 49 height 49
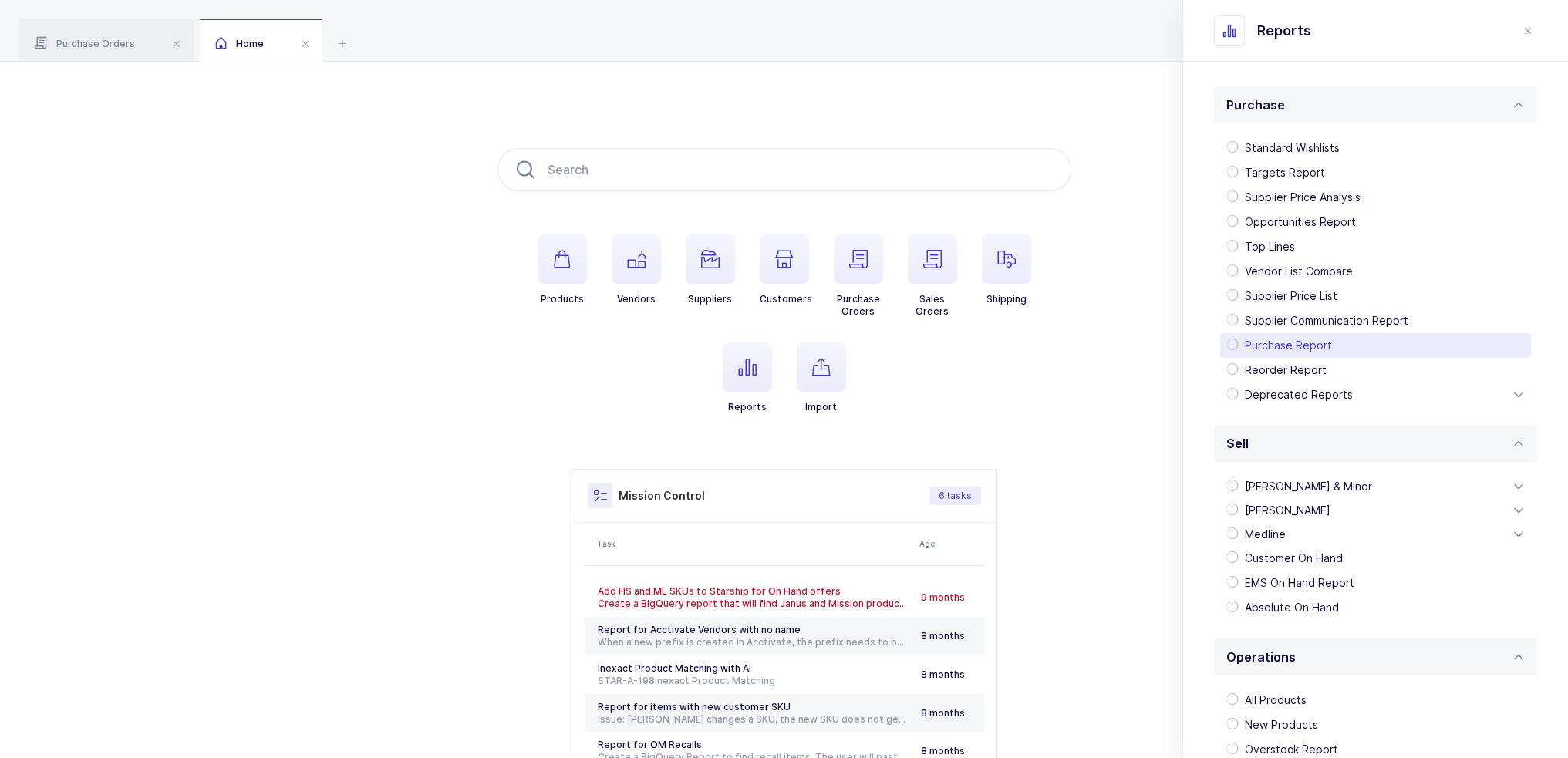
click at [1298, 344] on div "Purchase Report" at bounding box center [1376, 345] width 311 height 25
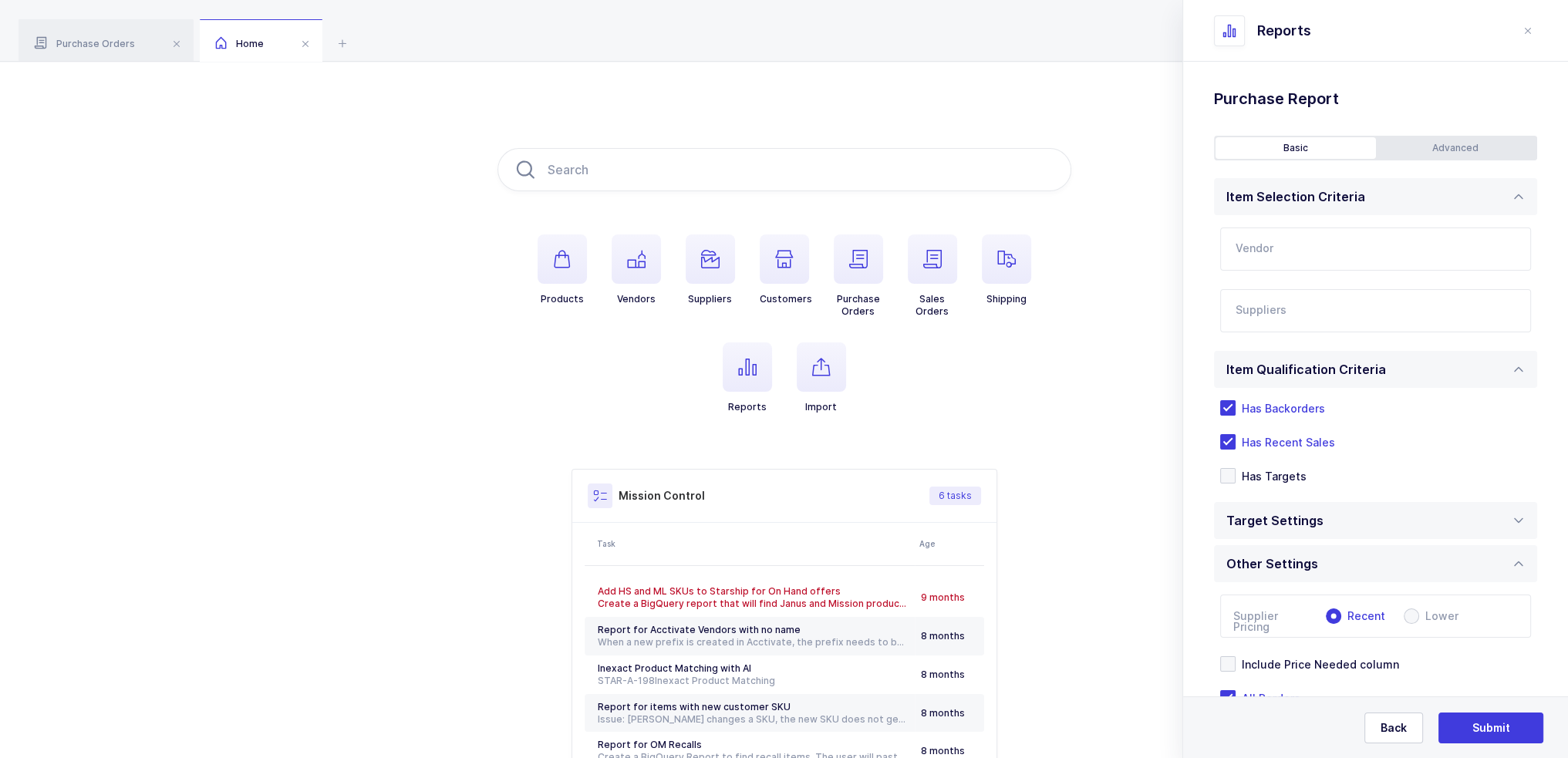
click at [1284, 230] on input "text" at bounding box center [1376, 249] width 311 height 43
click at [1294, 295] on div "3M" at bounding box center [1355, 301] width 237 height 16
type input "3M"
click at [1290, 311] on input "text" at bounding box center [1359, 315] width 249 height 20
type input "balmung"
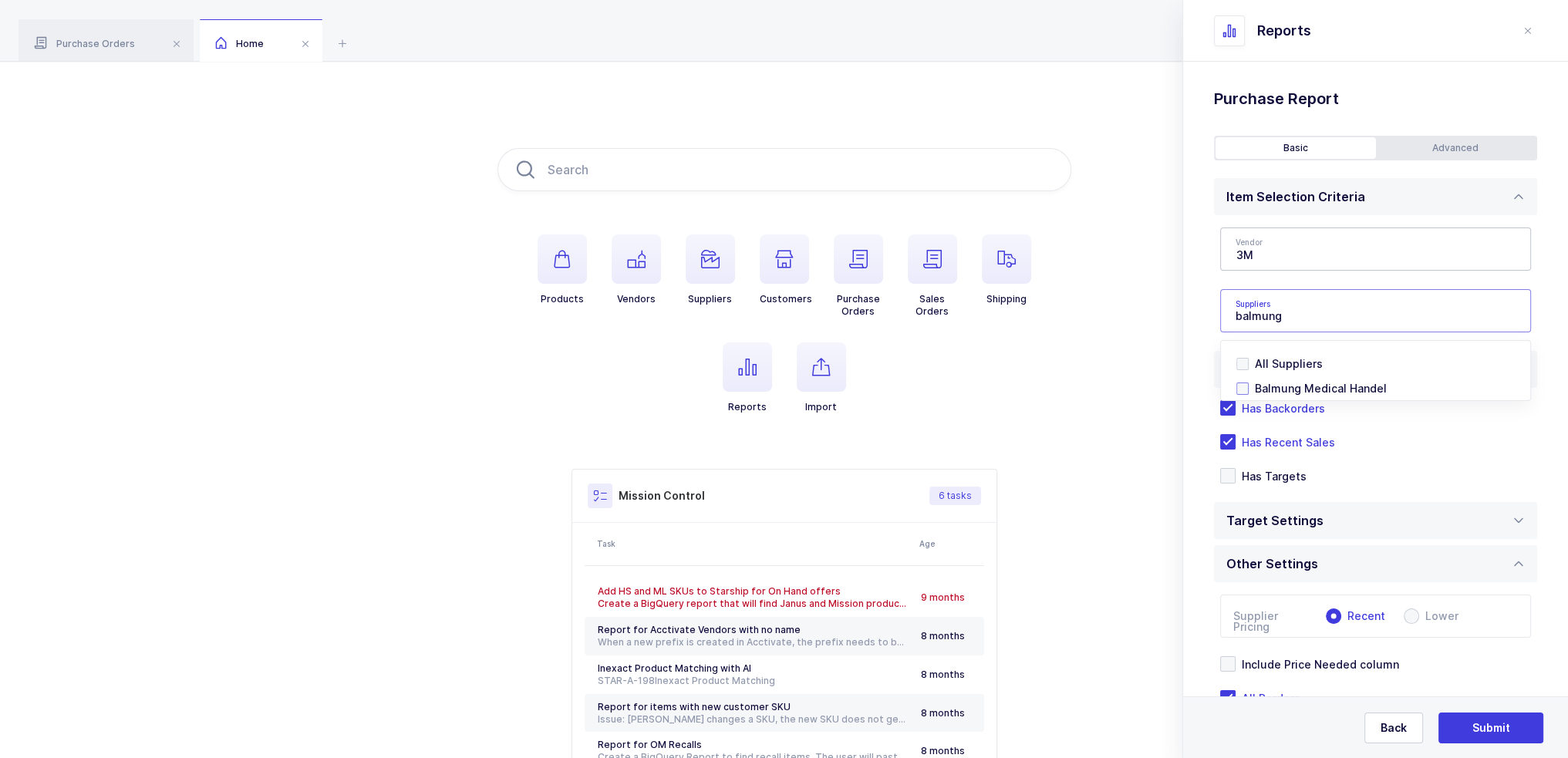
click at [1284, 386] on span "Balmung Medical Handel" at bounding box center [1320, 388] width 132 height 13
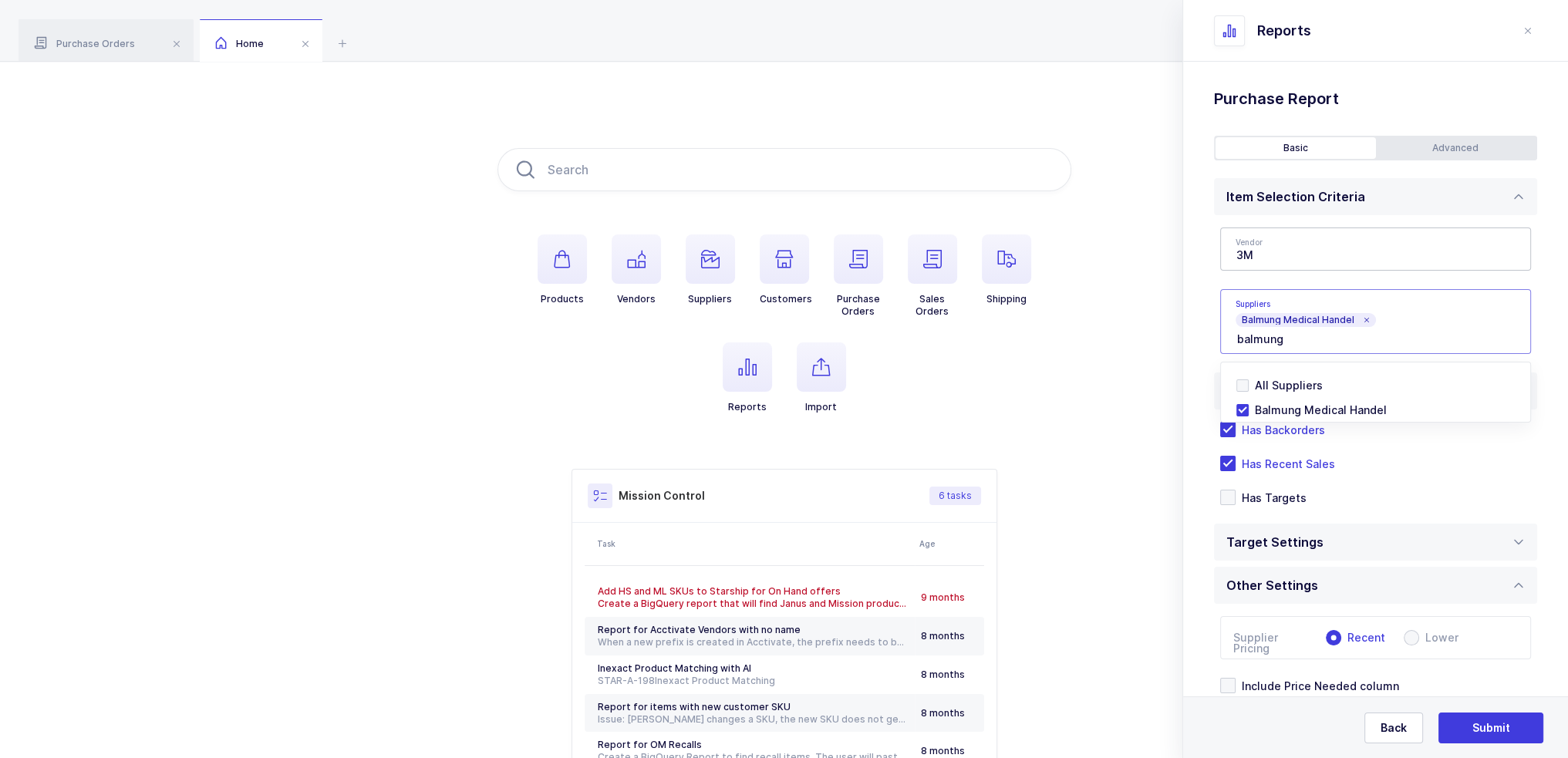
click at [1216, 277] on div "Vendor 3M Medline $1,140,523 Becton Dickinson $824,718 3M $646,902 Dentsply Sir…" at bounding box center [1376, 291] width 323 height 151
click at [1447, 153] on div "Advanced" at bounding box center [1456, 148] width 161 height 22
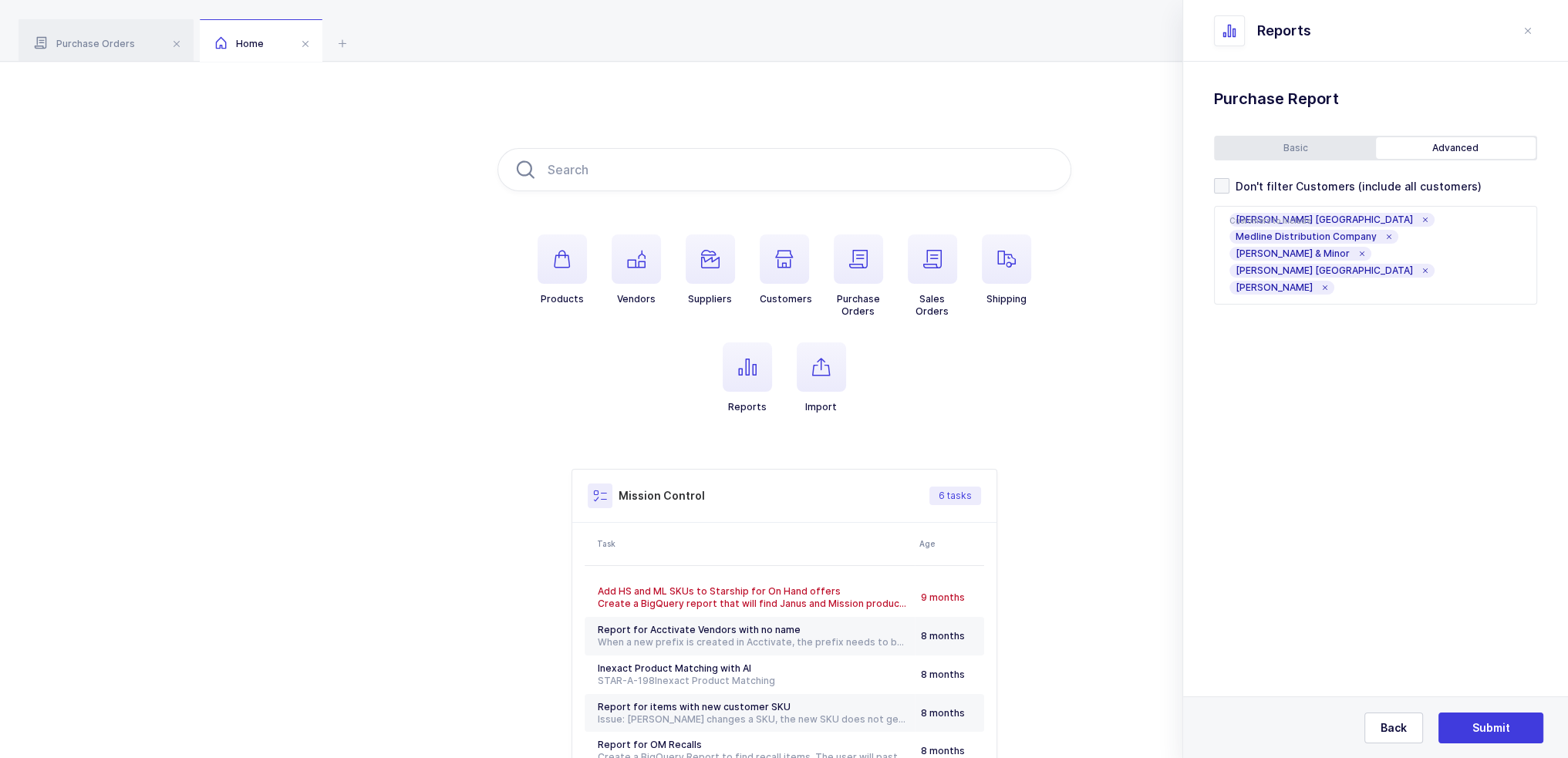
click at [1304, 148] on div "Basic" at bounding box center [1295, 148] width 161 height 22
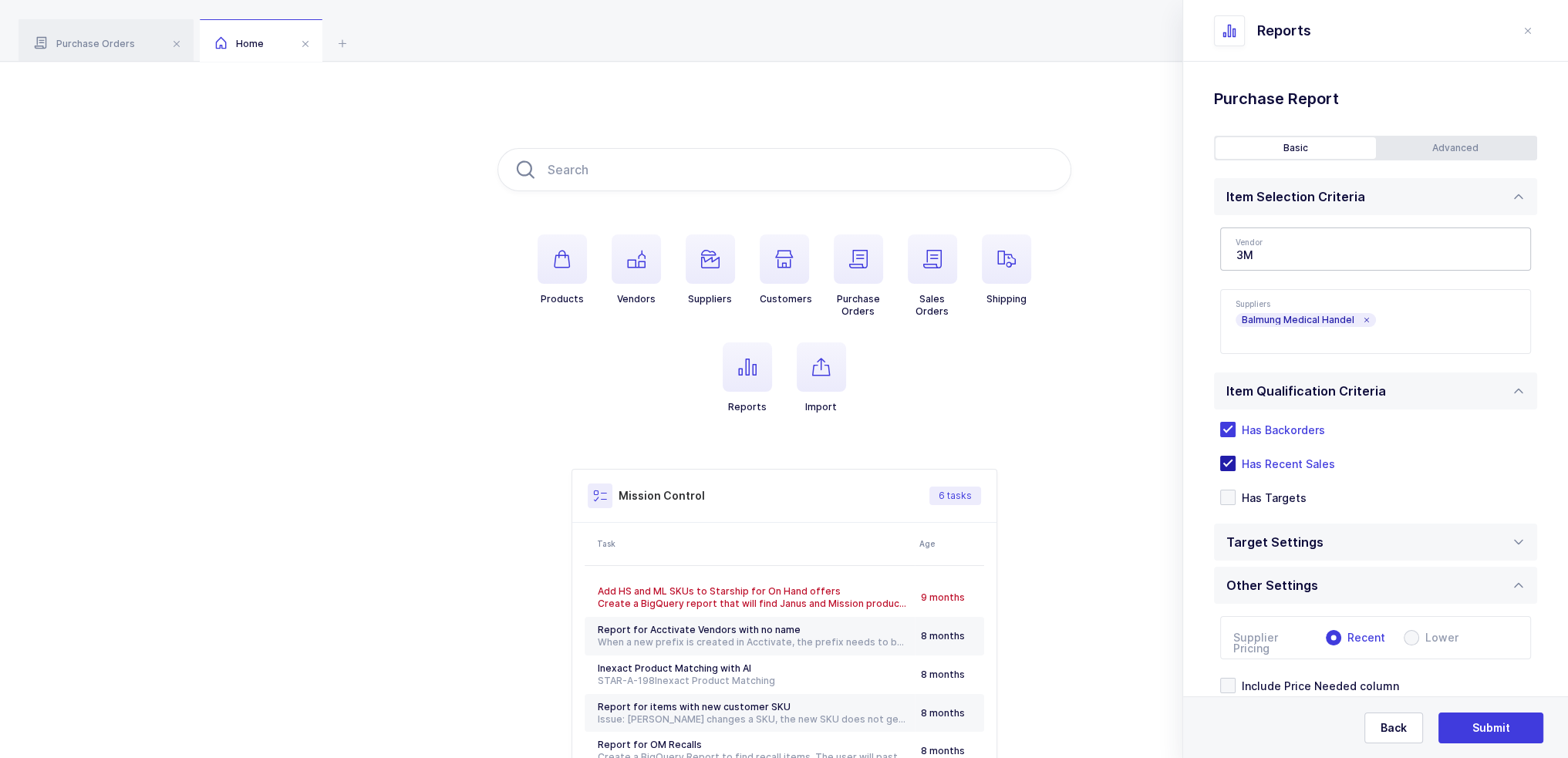
scroll to position [100, 0]
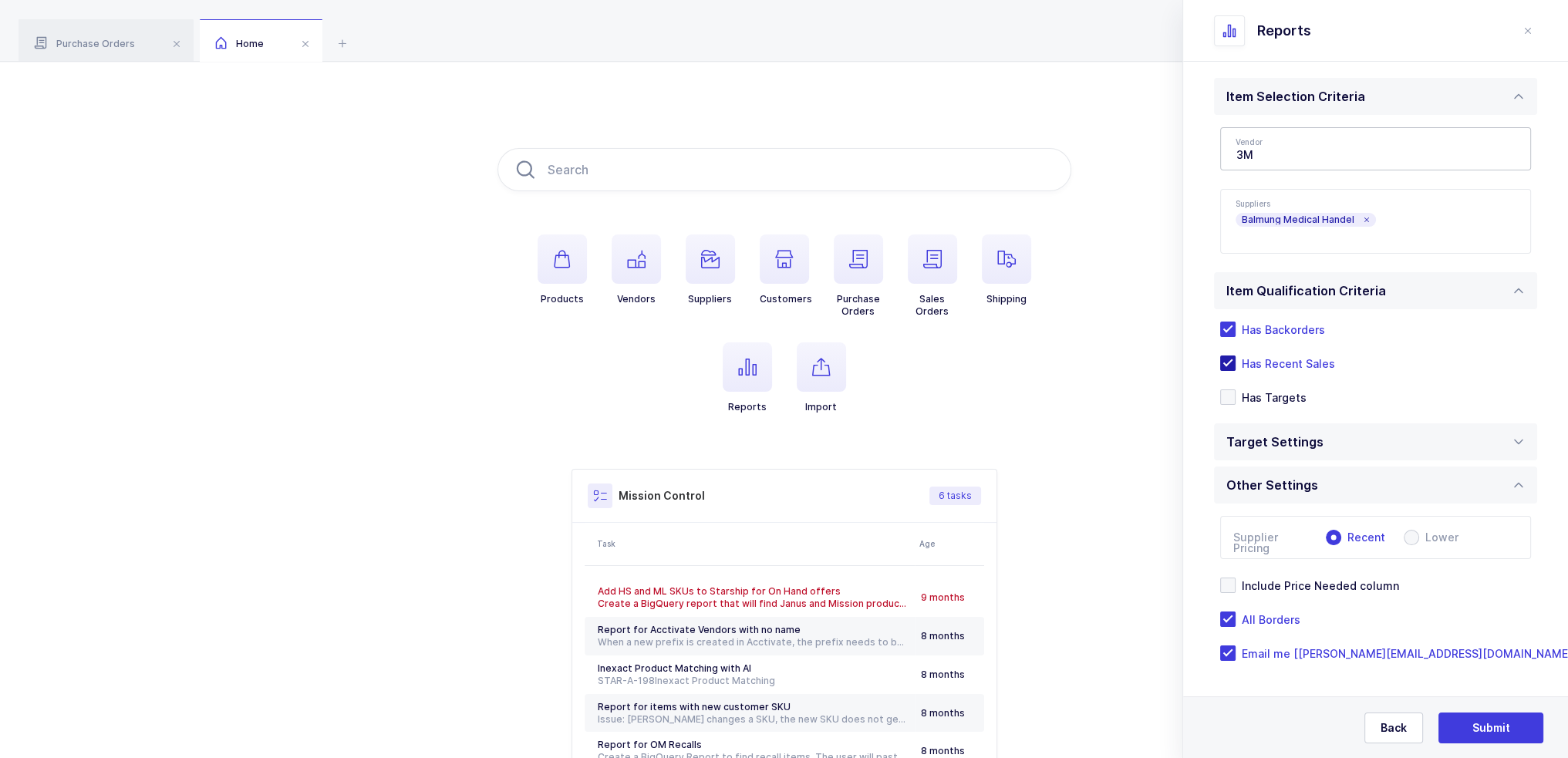
click at [1302, 360] on span "Has Recent Sales" at bounding box center [1284, 364] width 99 height 15
click at [1235, 356] on input "Has Recent Sales" at bounding box center [1235, 356] width 0 height 0
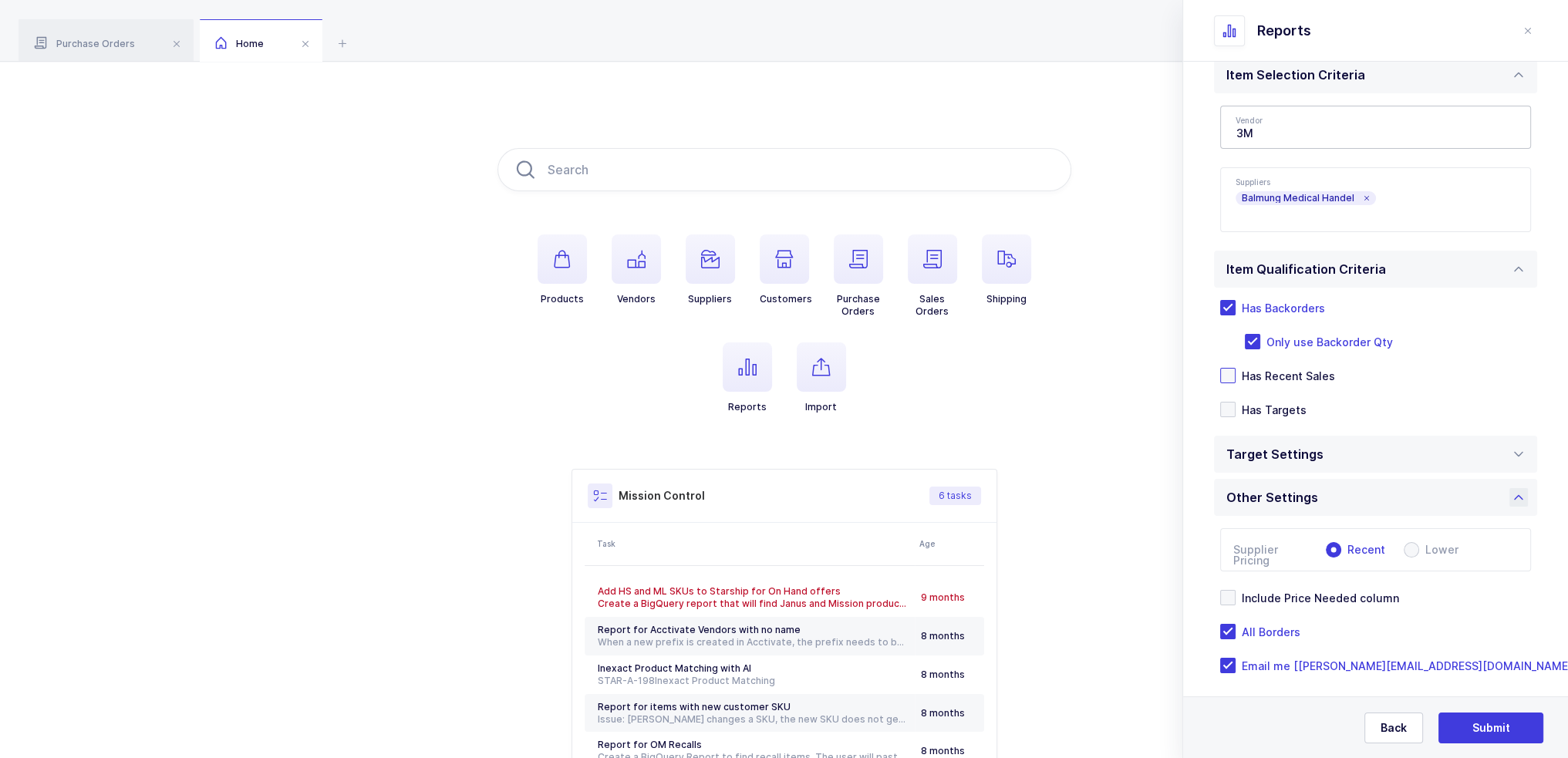
scroll to position [134, 0]
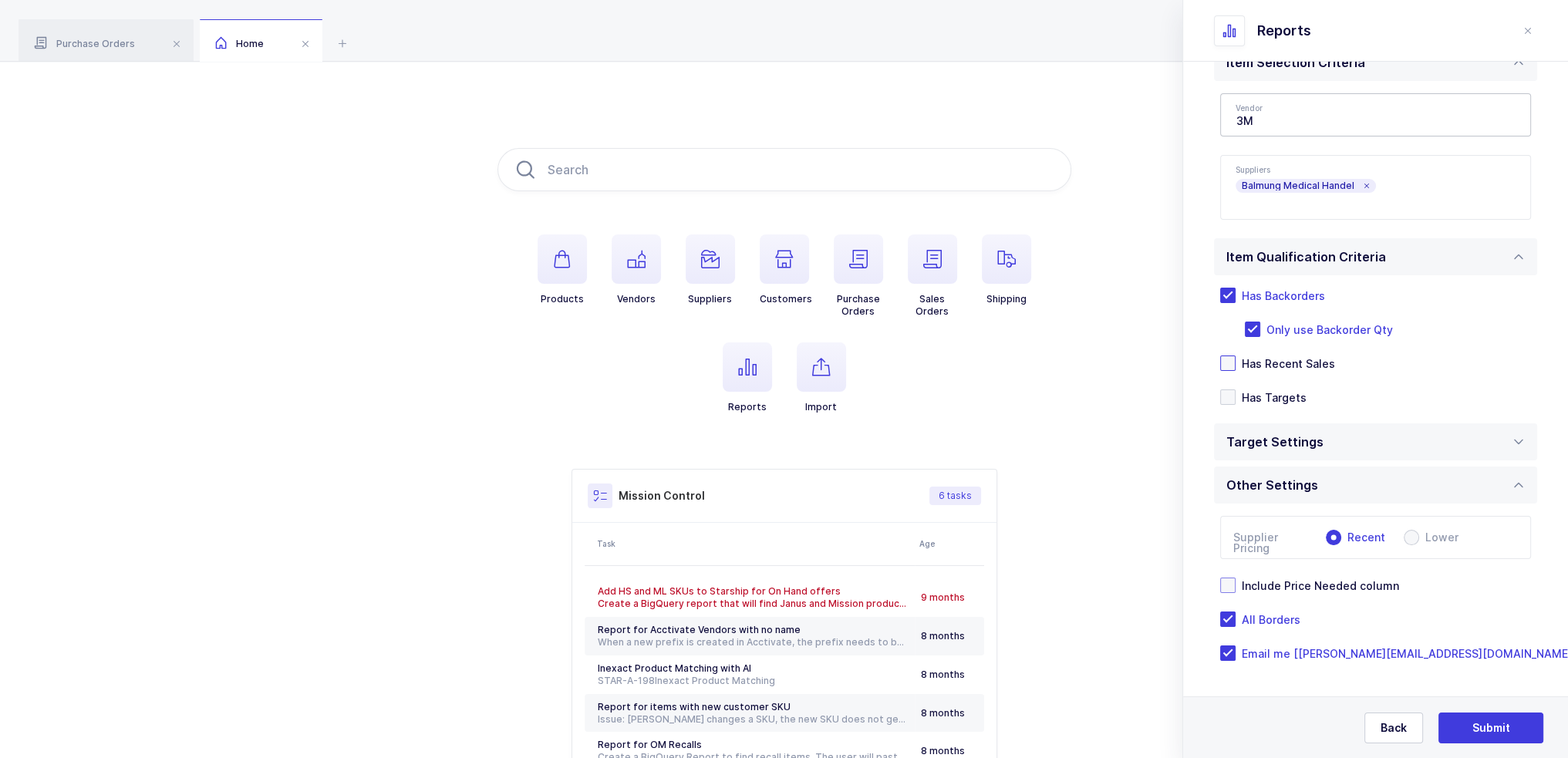
click at [1322, 588] on span "Include Price Needed column" at bounding box center [1317, 585] width 163 height 15
click at [1235, 577] on input "Include Price Needed column" at bounding box center [1235, 577] width 0 height 0
click at [1348, 446] on div "Target Settings" at bounding box center [1376, 442] width 323 height 37
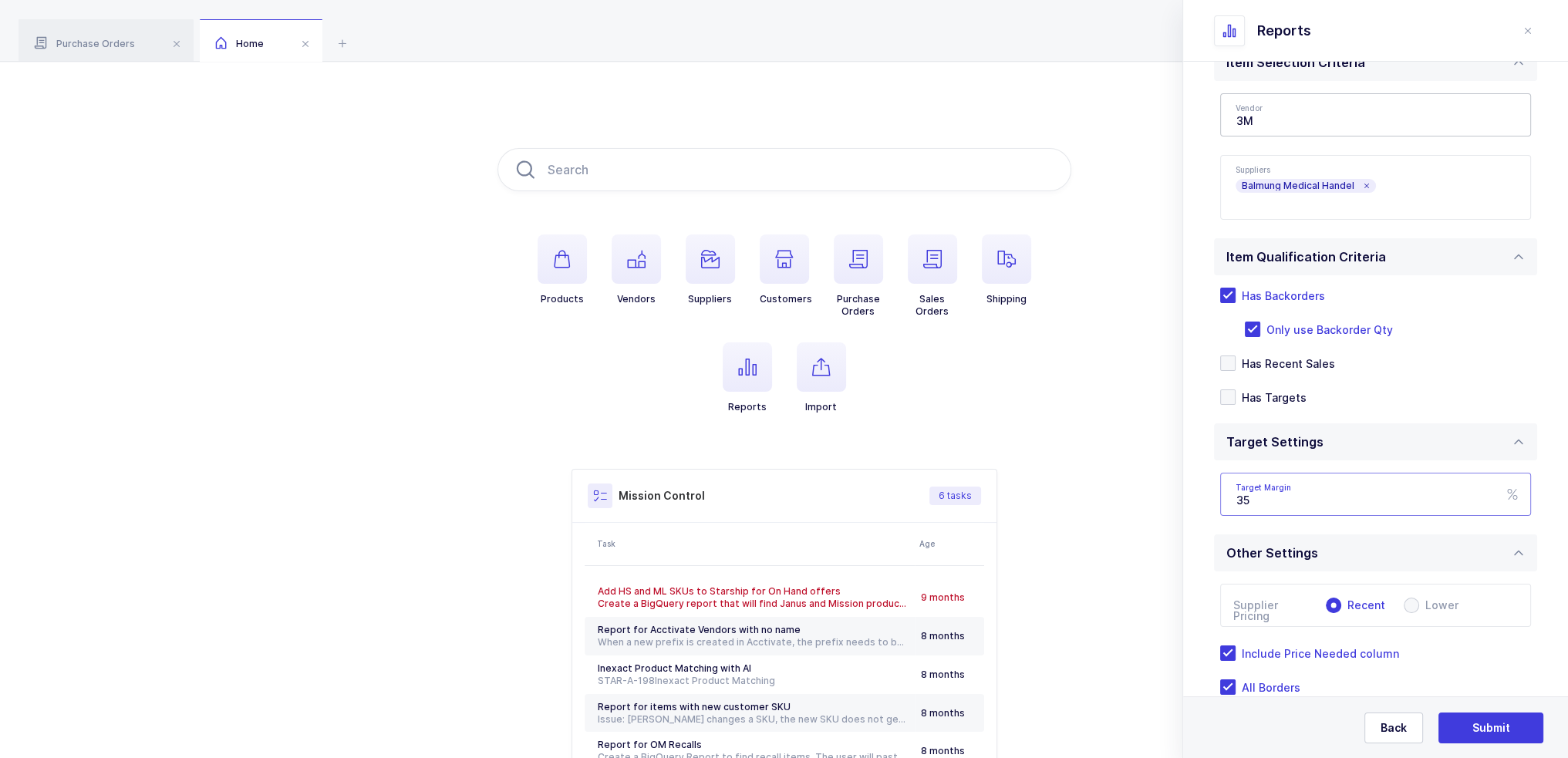
drag, startPoint x: 1316, startPoint y: 483, endPoint x: 1274, endPoint y: 504, distance: 47.0
click at [1274, 504] on input "35" at bounding box center [1376, 494] width 311 height 43
click at [1265, 500] on input "35" at bounding box center [1376, 494] width 311 height 43
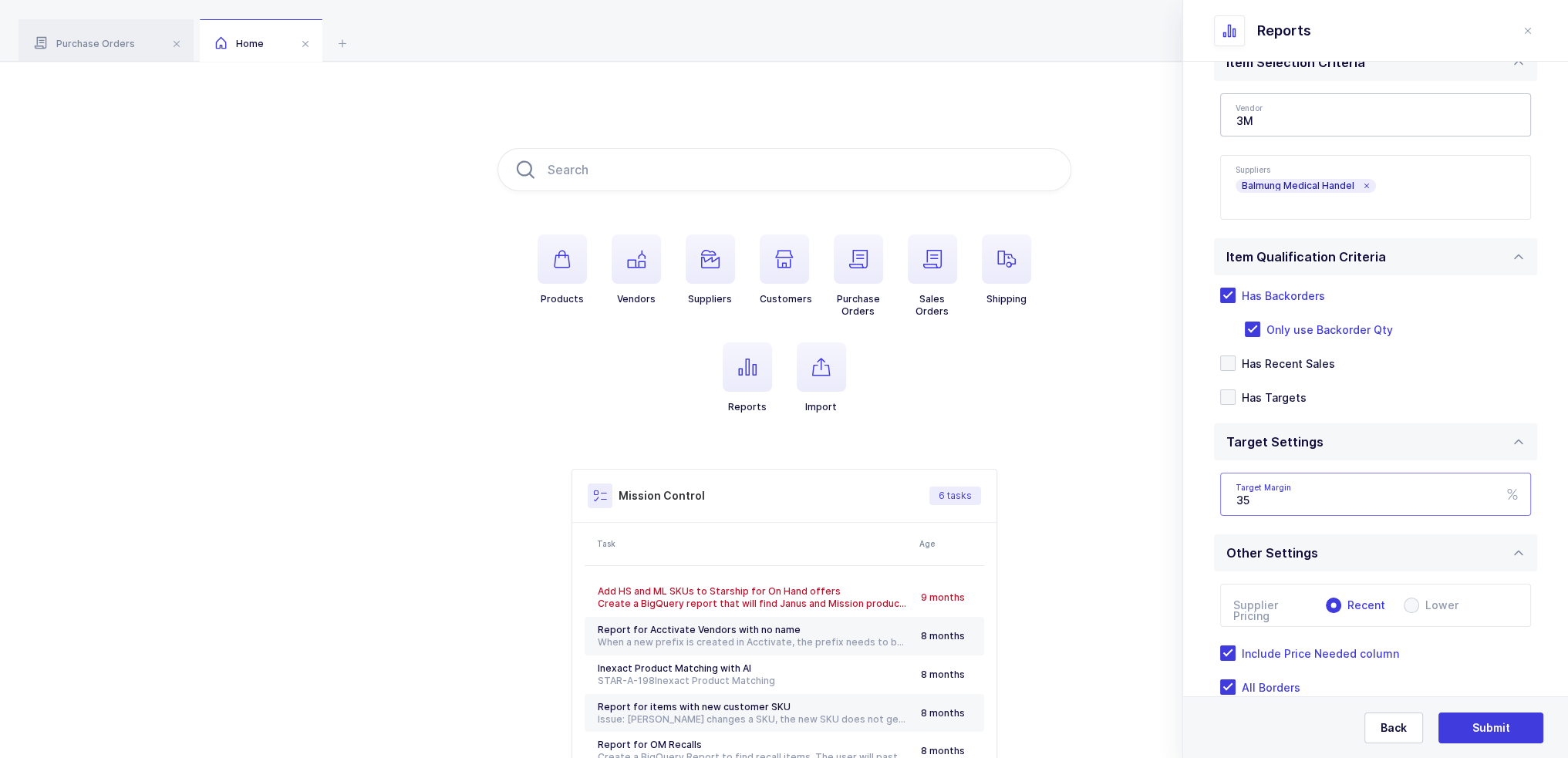
click at [1268, 499] on input "35" at bounding box center [1376, 494] width 311 height 43
click at [1278, 497] on input "35" at bounding box center [1376, 494] width 311 height 43
drag, startPoint x: 1283, startPoint y: 505, endPoint x: 1261, endPoint y: 502, distance: 22.2
click at [1261, 502] on input "35" at bounding box center [1376, 494] width 311 height 43
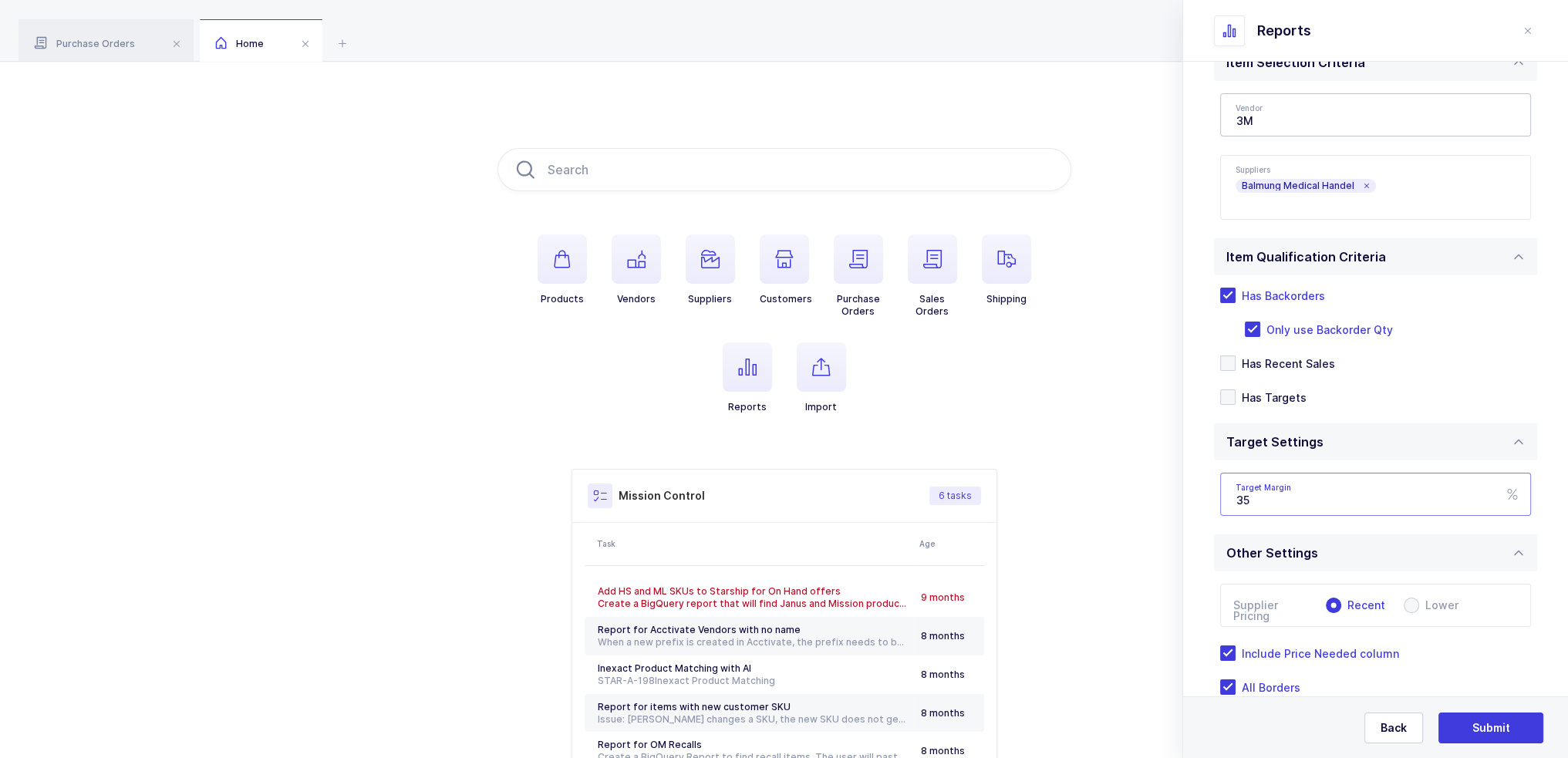
click at [1261, 502] on input "35" at bounding box center [1376, 494] width 311 height 43
click at [1248, 502] on input "35" at bounding box center [1376, 494] width 311 height 43
click at [1253, 500] on input "35" at bounding box center [1376, 494] width 311 height 43
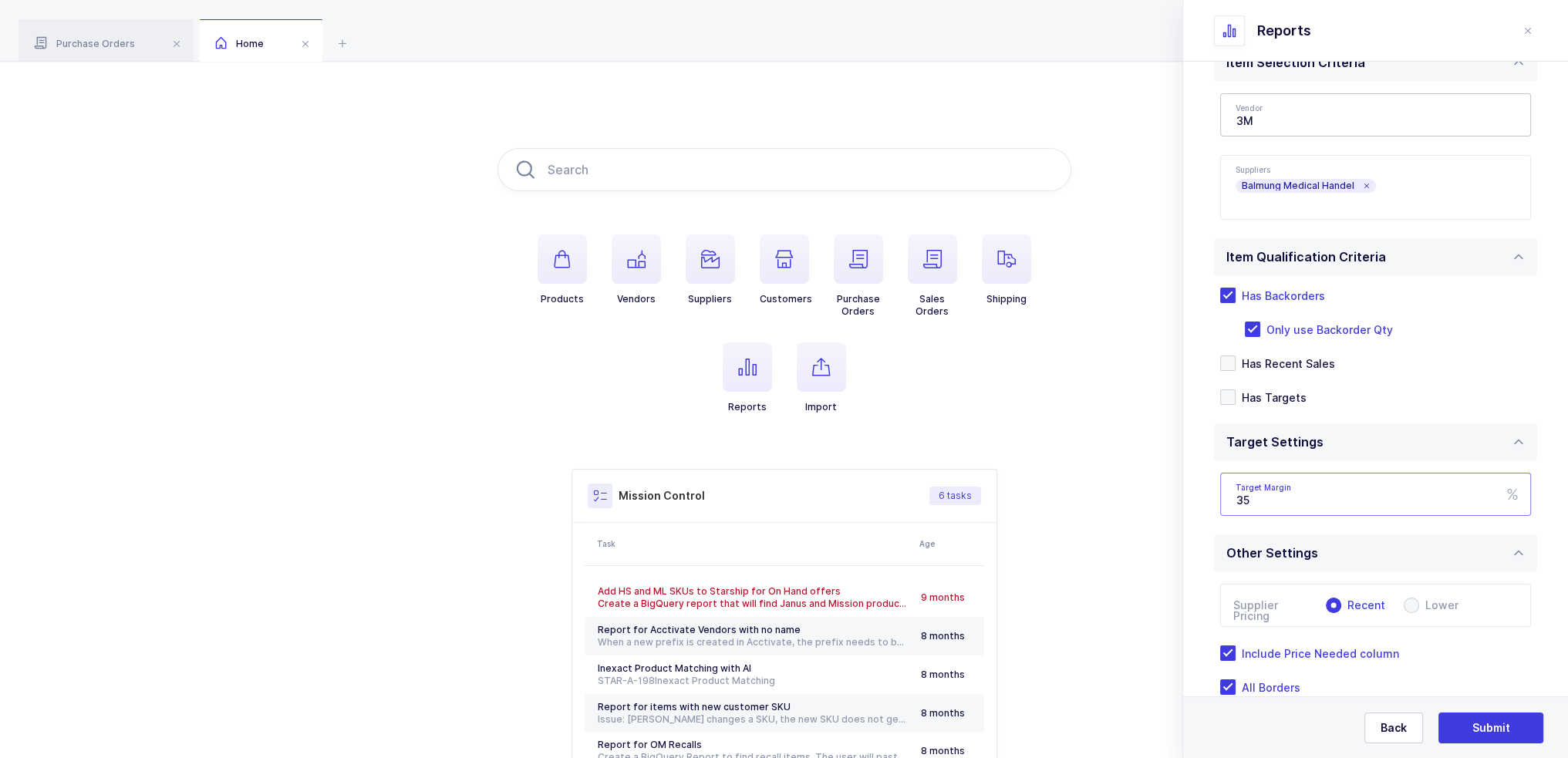
click at [1254, 499] on input "35" at bounding box center [1376, 494] width 311 height 43
click at [1249, 499] on input "35" at bounding box center [1376, 494] width 311 height 43
click at [1251, 499] on input "35" at bounding box center [1376, 494] width 311 height 43
click at [1249, 500] on input "35" at bounding box center [1376, 494] width 311 height 43
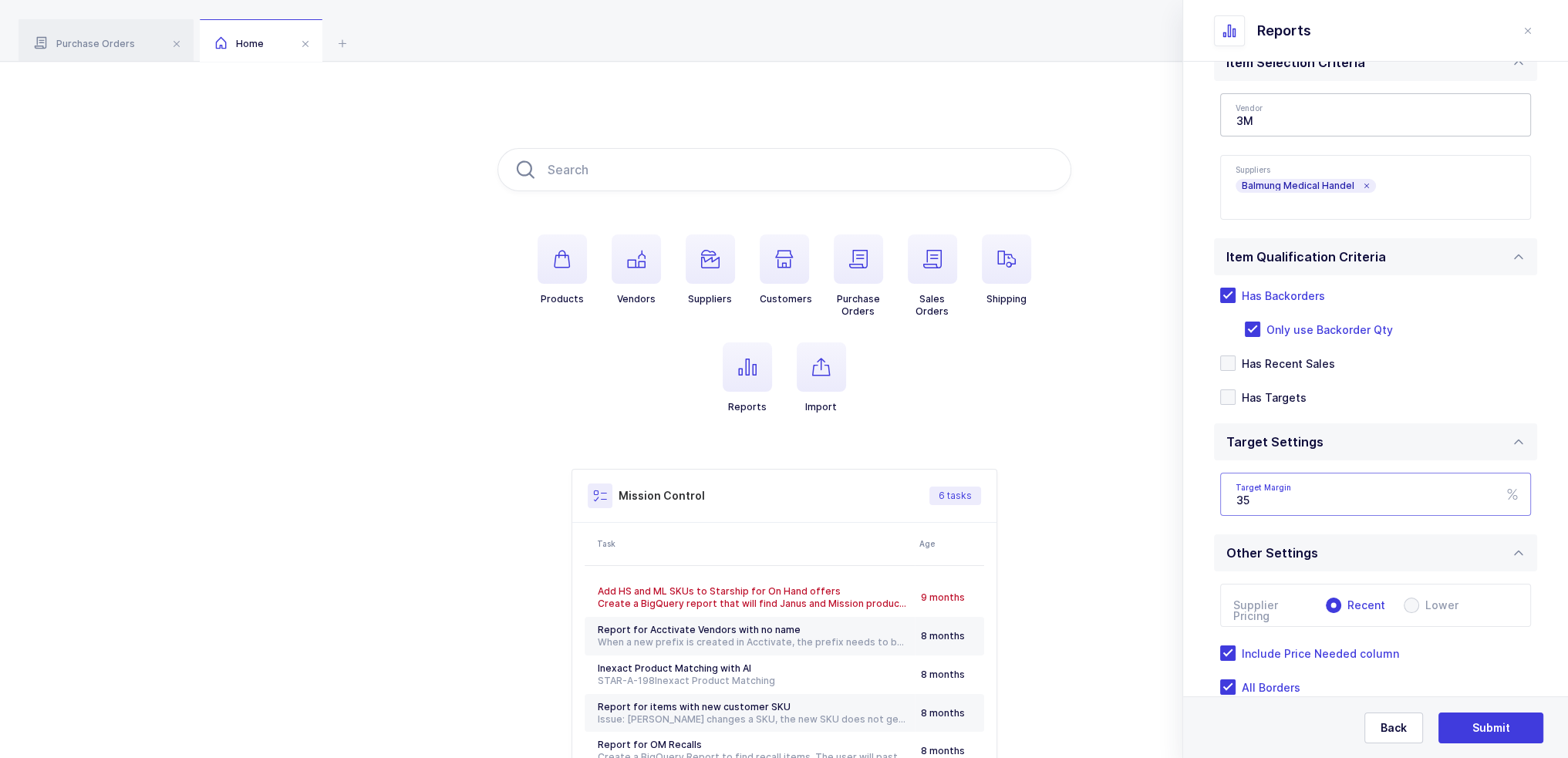
click at [1251, 500] on input "35" at bounding box center [1376, 494] width 311 height 43
drag, startPoint x: 1257, startPoint y: 499, endPoint x: 1226, endPoint y: 499, distance: 31.0
click at [1246, 499] on input "35" at bounding box center [1376, 494] width 311 height 43
click at [1224, 499] on input "35" at bounding box center [1376, 494] width 311 height 43
click at [1236, 497] on input "35" at bounding box center [1376, 494] width 311 height 43
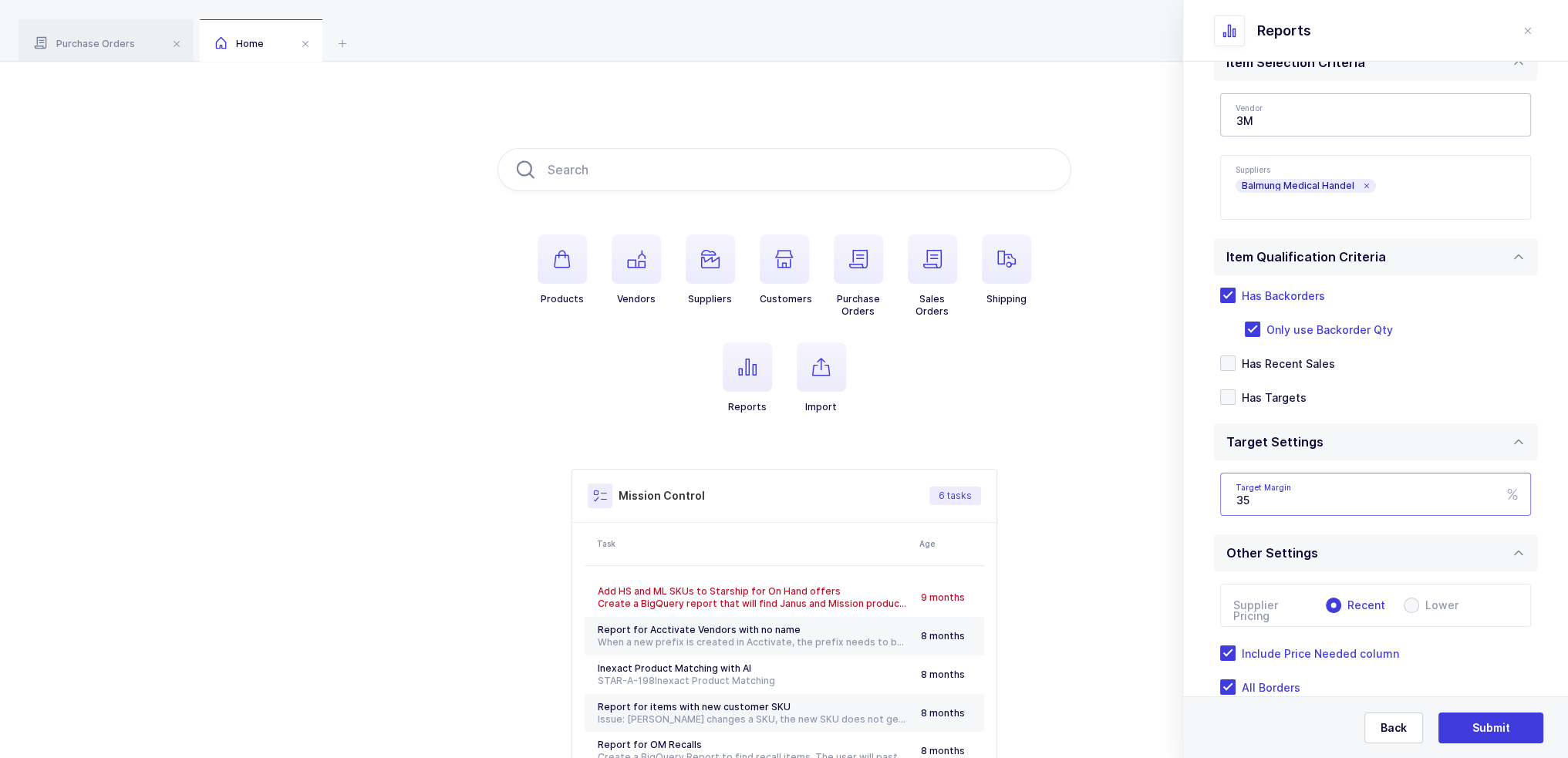
drag, startPoint x: 1236, startPoint y: 497, endPoint x: 1277, endPoint y: 499, distance: 41.0
click at [1277, 499] on input "35" at bounding box center [1376, 494] width 311 height 43
drag, startPoint x: 1284, startPoint y: 499, endPoint x: 1253, endPoint y: 495, distance: 31.3
click at [1253, 495] on input "35" at bounding box center [1376, 494] width 311 height 43
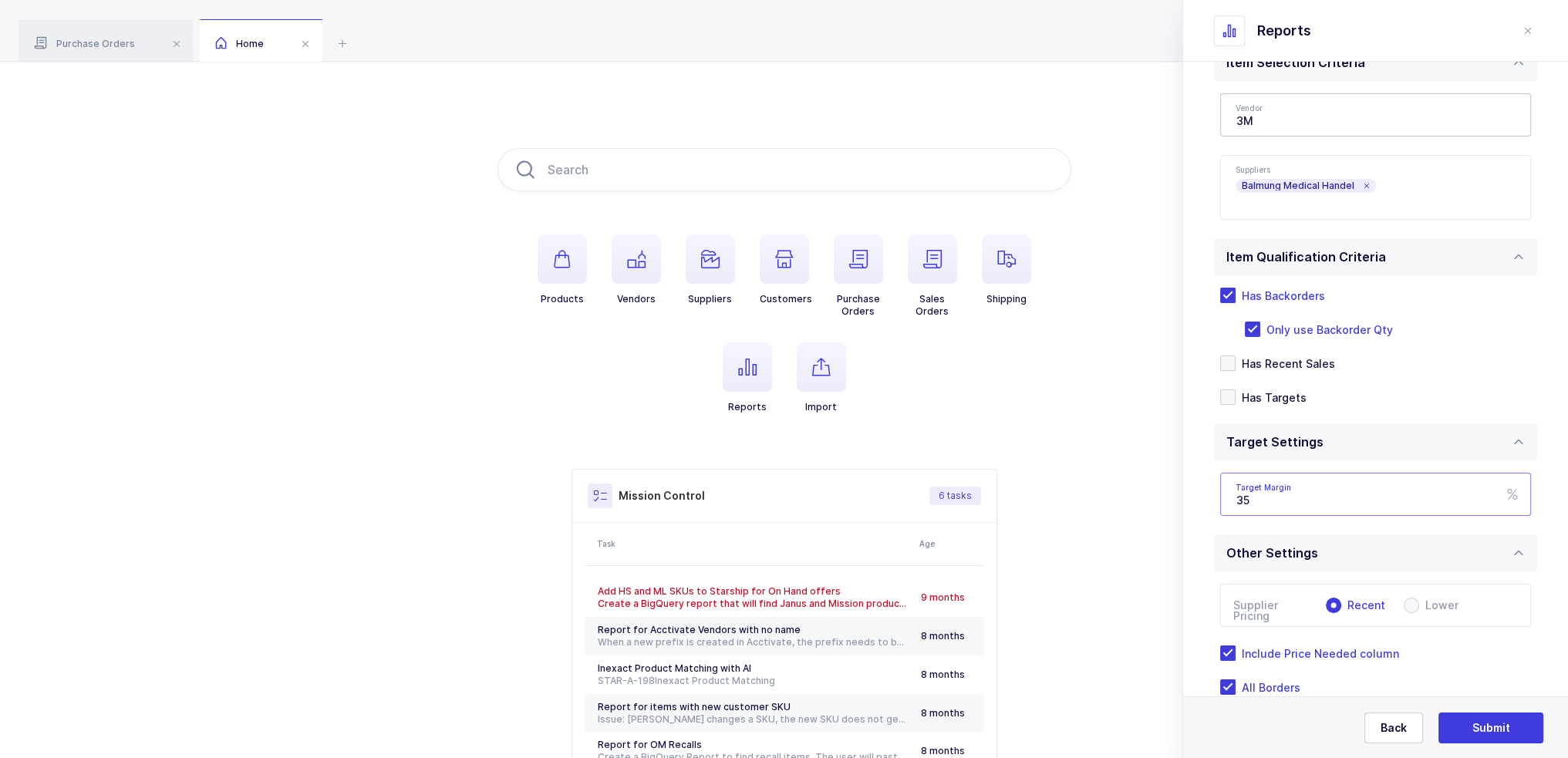
click at [1253, 495] on input "35" at bounding box center [1376, 494] width 311 height 43
drag, startPoint x: 1265, startPoint y: 497, endPoint x: 1248, endPoint y: 497, distance: 17.0
click at [1248, 497] on input "35" at bounding box center [1376, 494] width 311 height 43
click at [1254, 499] on input "35" at bounding box center [1376, 494] width 311 height 43
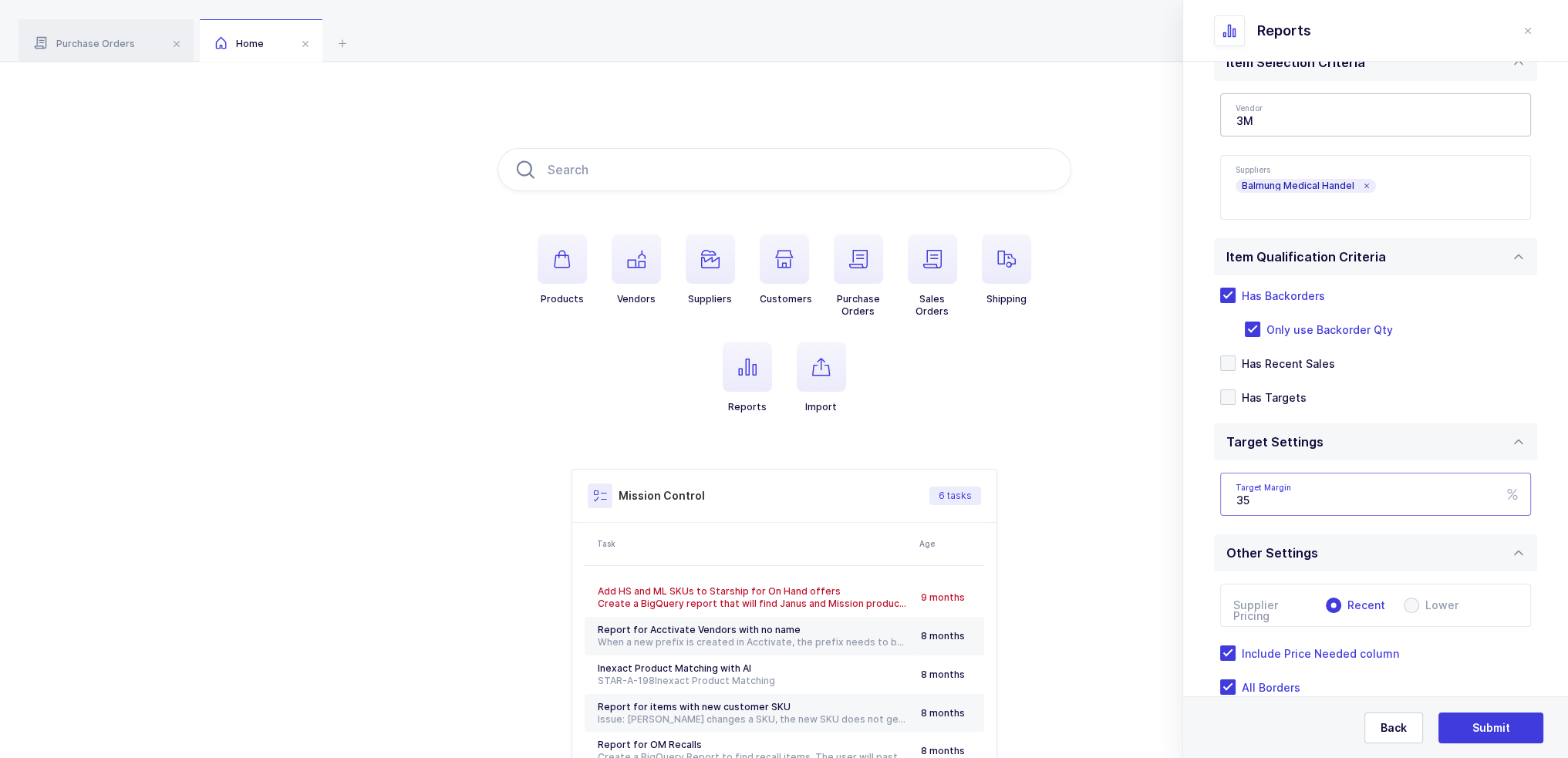
drag, startPoint x: 1254, startPoint y: 499, endPoint x: 1233, endPoint y: 502, distance: 21.2
click at [1233, 502] on input "35" at bounding box center [1376, 494] width 311 height 43
click at [1246, 502] on input "35" at bounding box center [1376, 494] width 311 height 43
click at [1249, 499] on input "35" at bounding box center [1376, 494] width 311 height 43
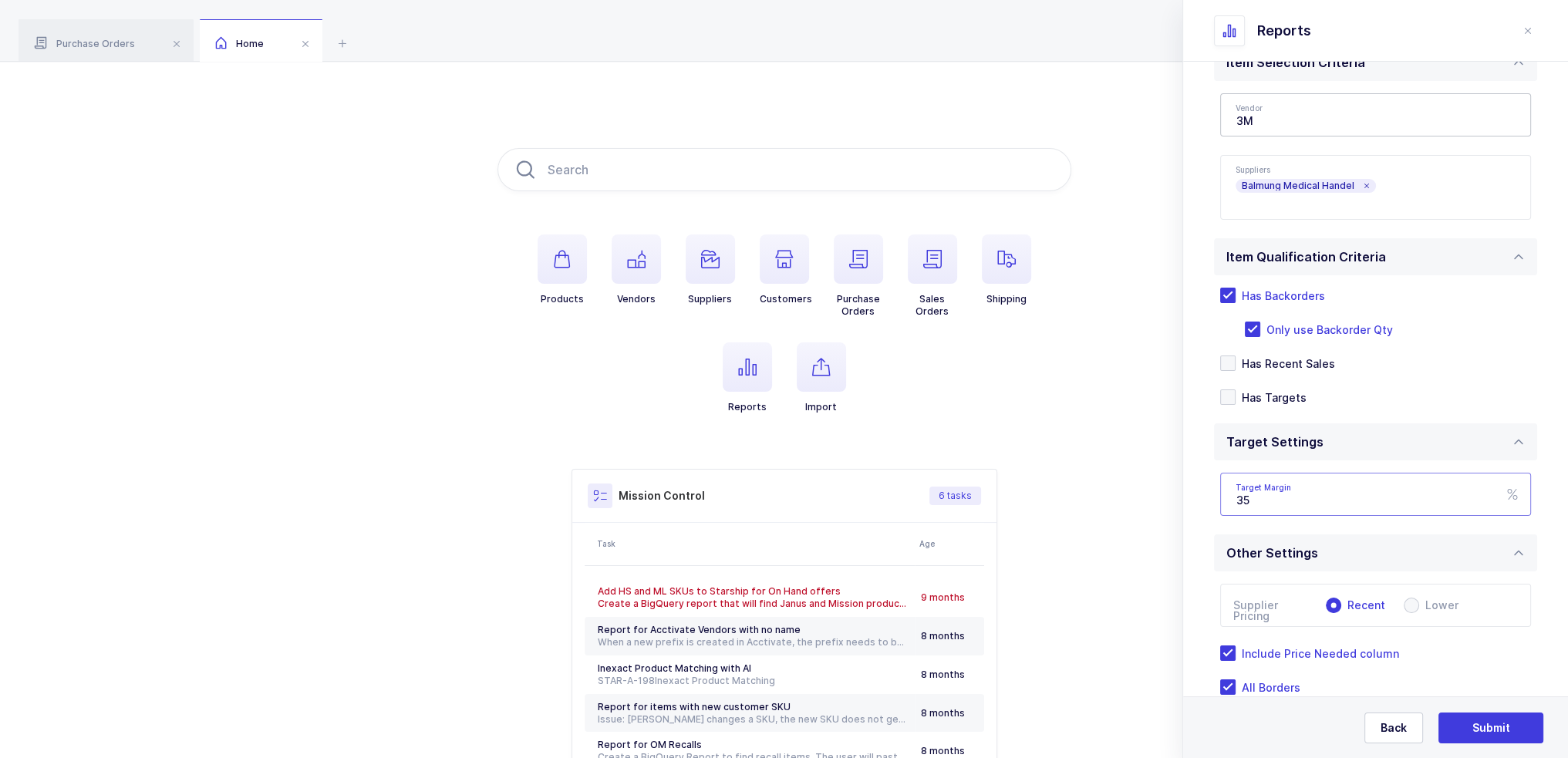
click at [1252, 502] on input "35" at bounding box center [1376, 494] width 311 height 43
click at [1257, 502] on input "35" at bounding box center [1376, 494] width 311 height 43
drag, startPoint x: 1257, startPoint y: 502, endPoint x: 1249, endPoint y: 499, distance: 8.5
click at [1249, 499] on input "35" at bounding box center [1376, 494] width 311 height 43
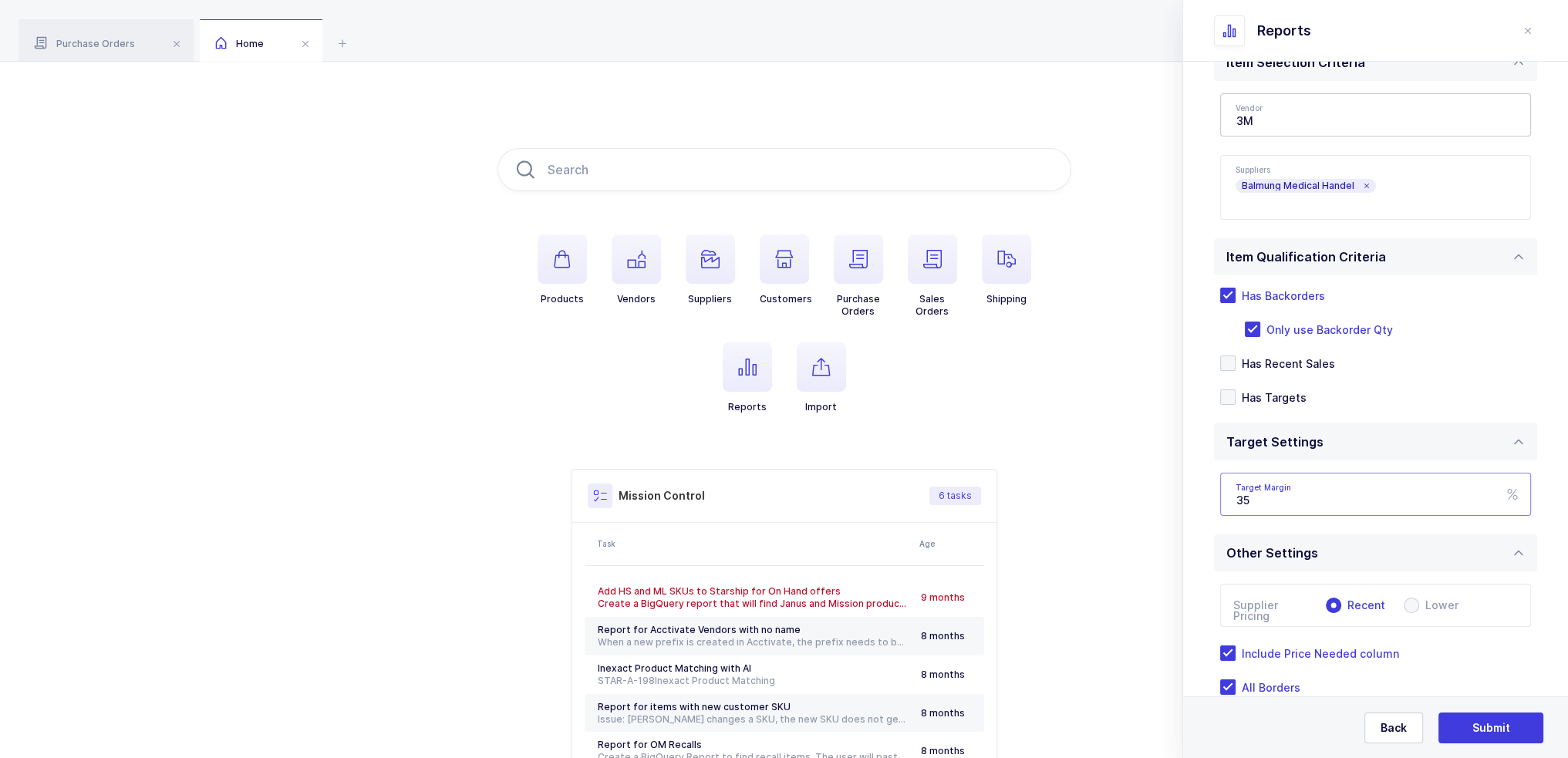
click at [1256, 499] on input "35" at bounding box center [1376, 494] width 311 height 43
click at [1261, 502] on input "35" at bounding box center [1376, 494] width 311 height 43
drag, startPoint x: 1271, startPoint y: 500, endPoint x: 1237, endPoint y: 495, distance: 34.4
click at [1228, 495] on input "35" at bounding box center [1376, 494] width 311 height 43
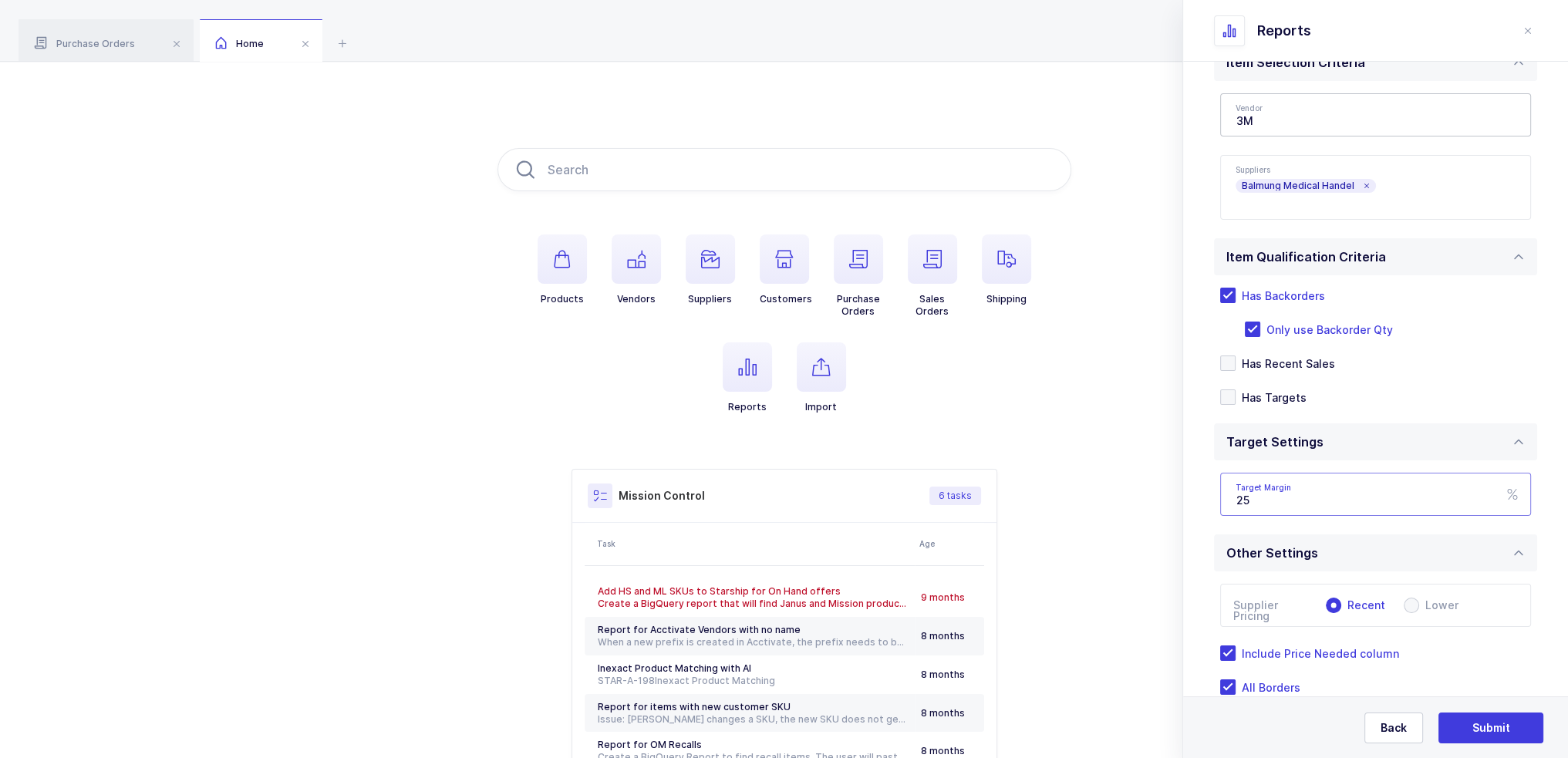
type input "25"
click at [1196, 461] on div "Standard Wishlists Targets Report Supplier Price Analysis Opportunities Report …" at bounding box center [1376, 377] width 385 height 899
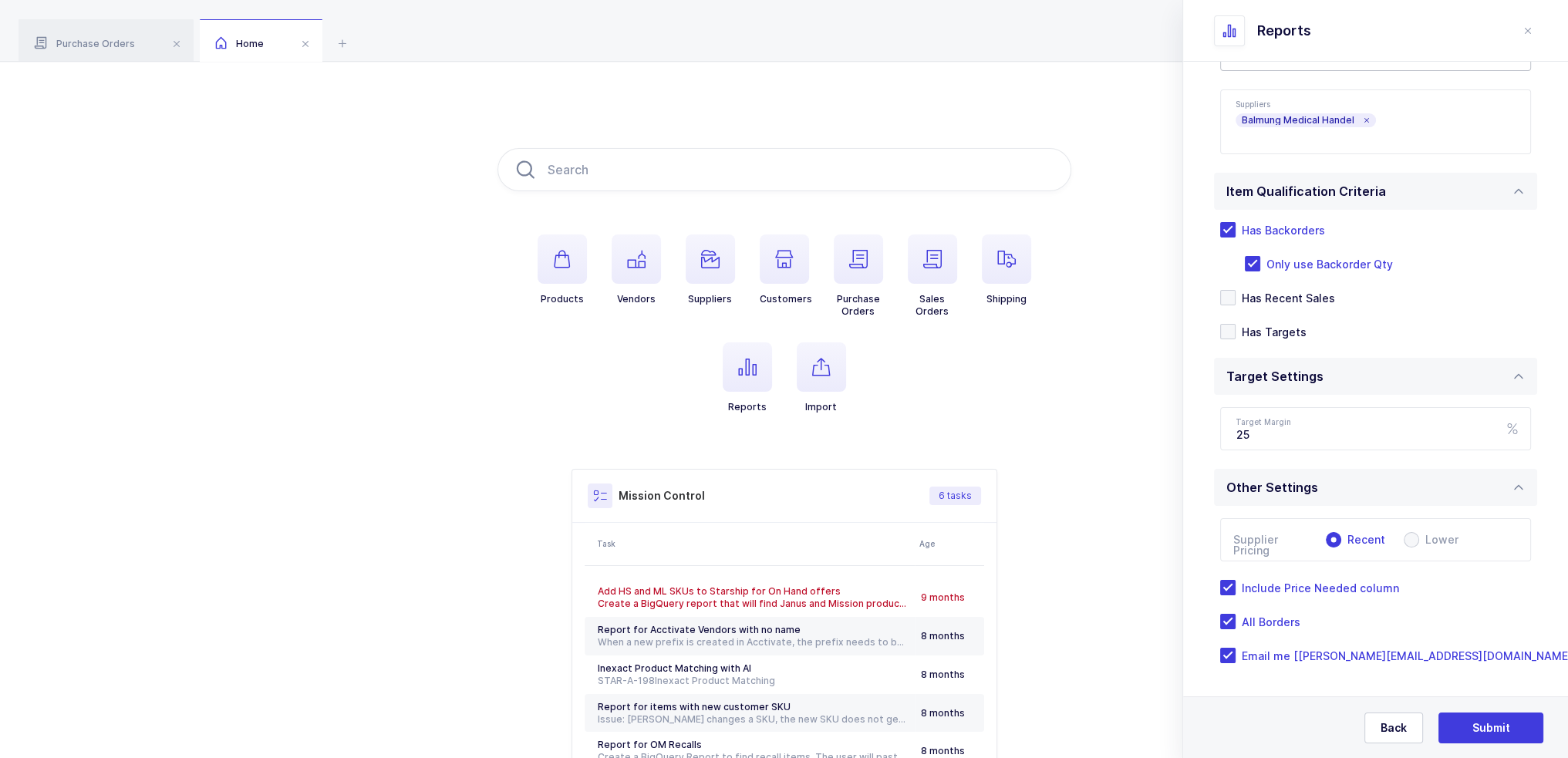
scroll to position [202, 0]
click at [1476, 723] on span "Submit" at bounding box center [1491, 728] width 38 height 16
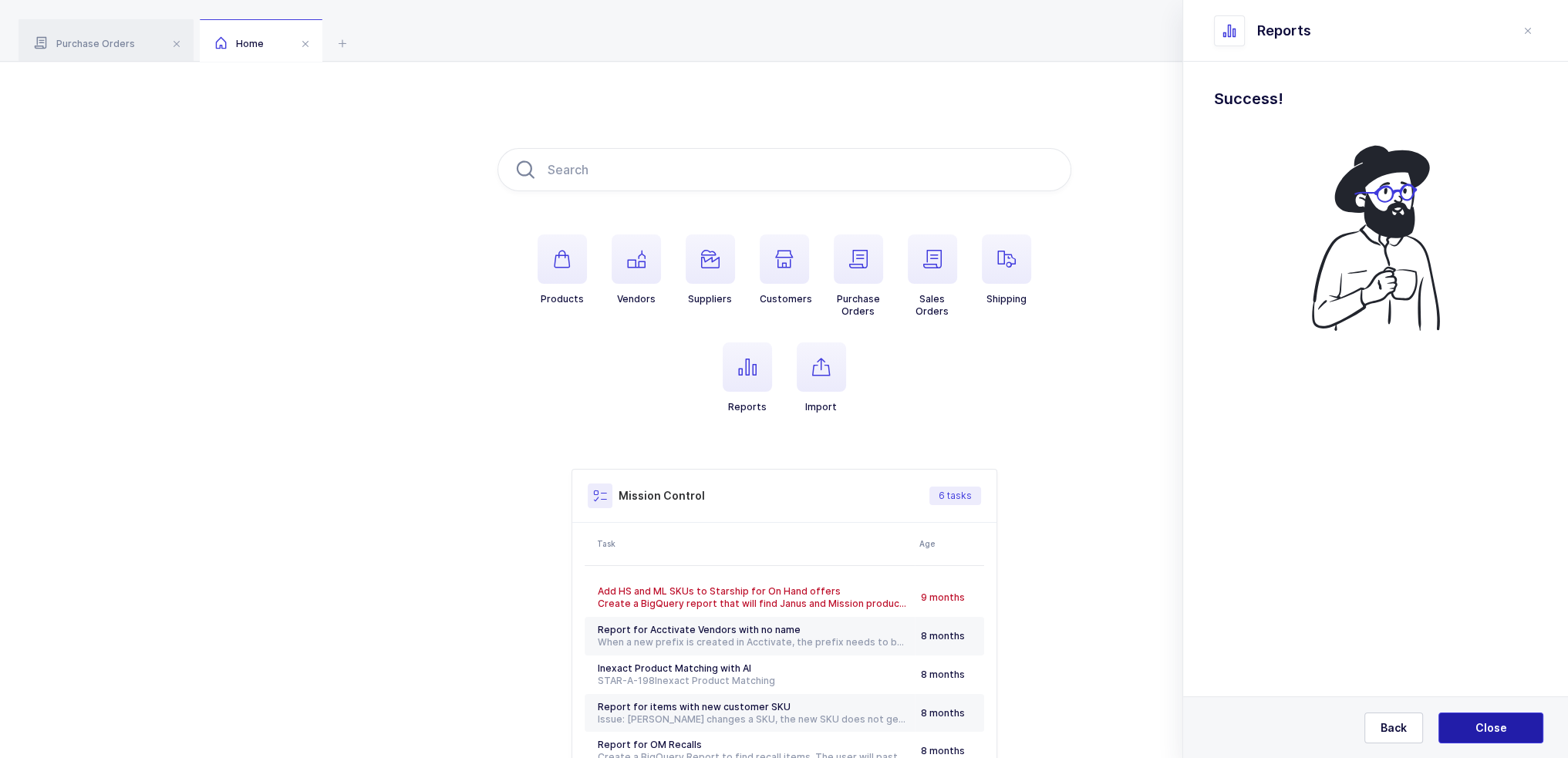
click at [1480, 723] on span "Close" at bounding box center [1491, 728] width 32 height 16
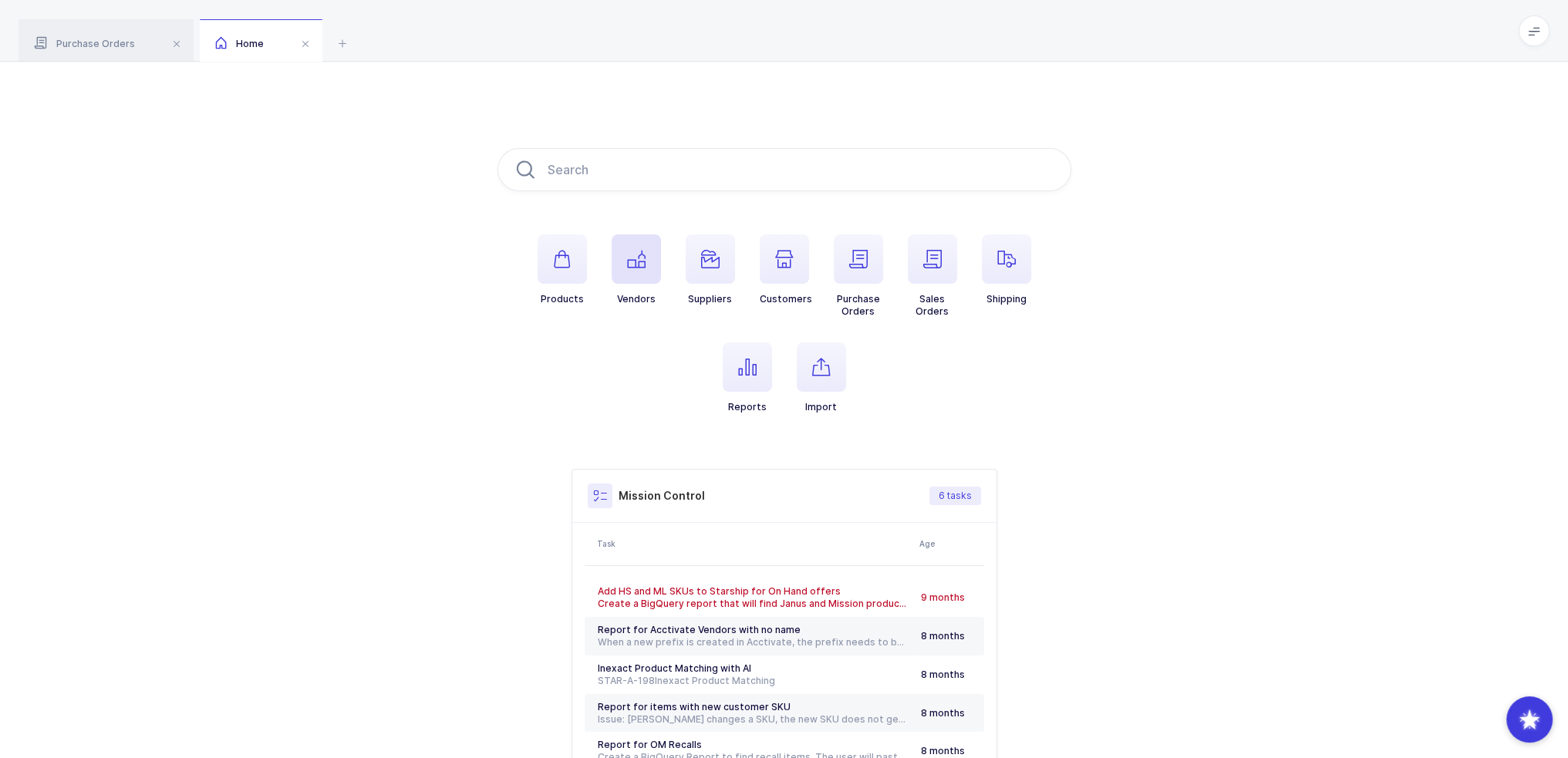
click at [651, 262] on span "button" at bounding box center [636, 259] width 49 height 49
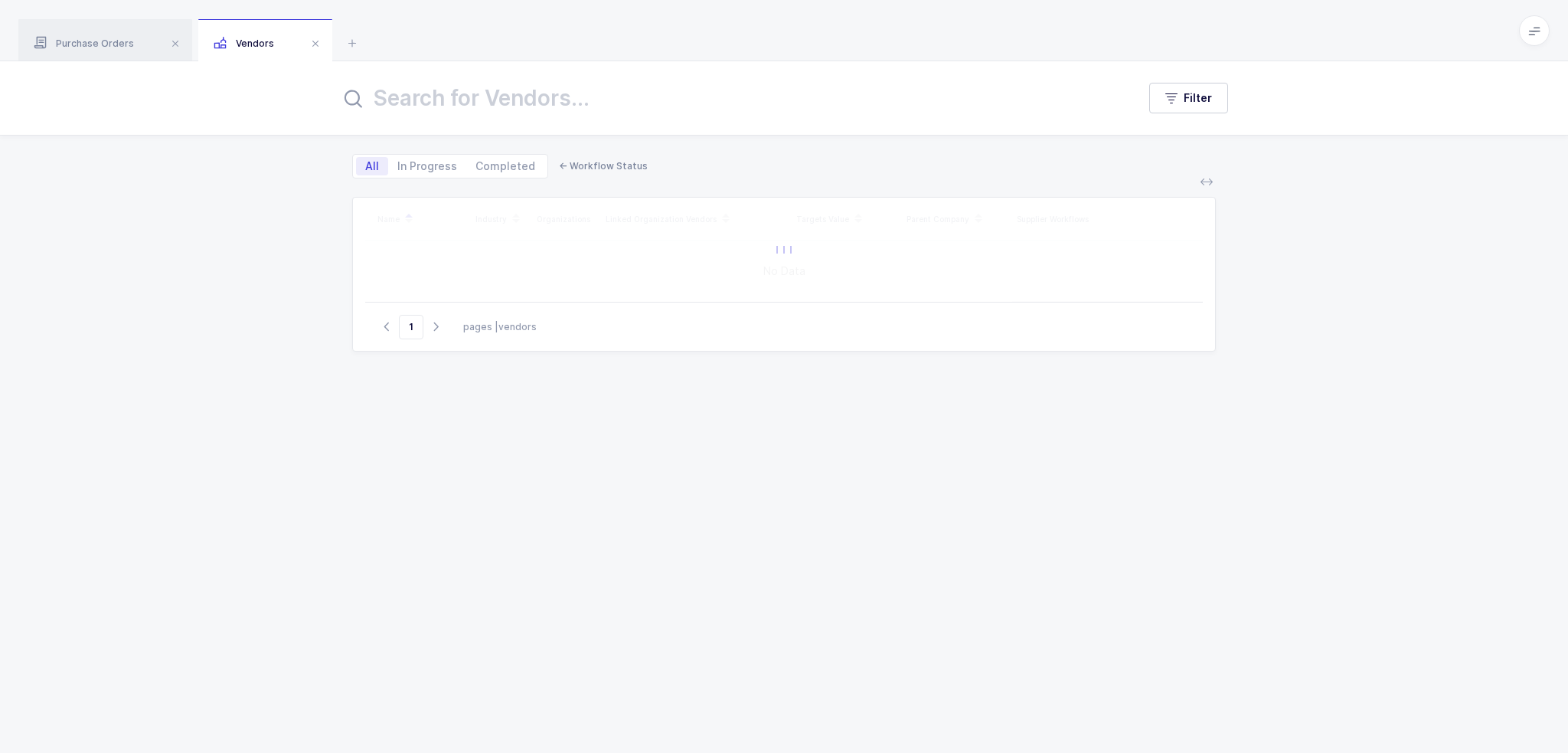
click at [597, 104] on input "text" at bounding box center [729, 98] width 779 height 37
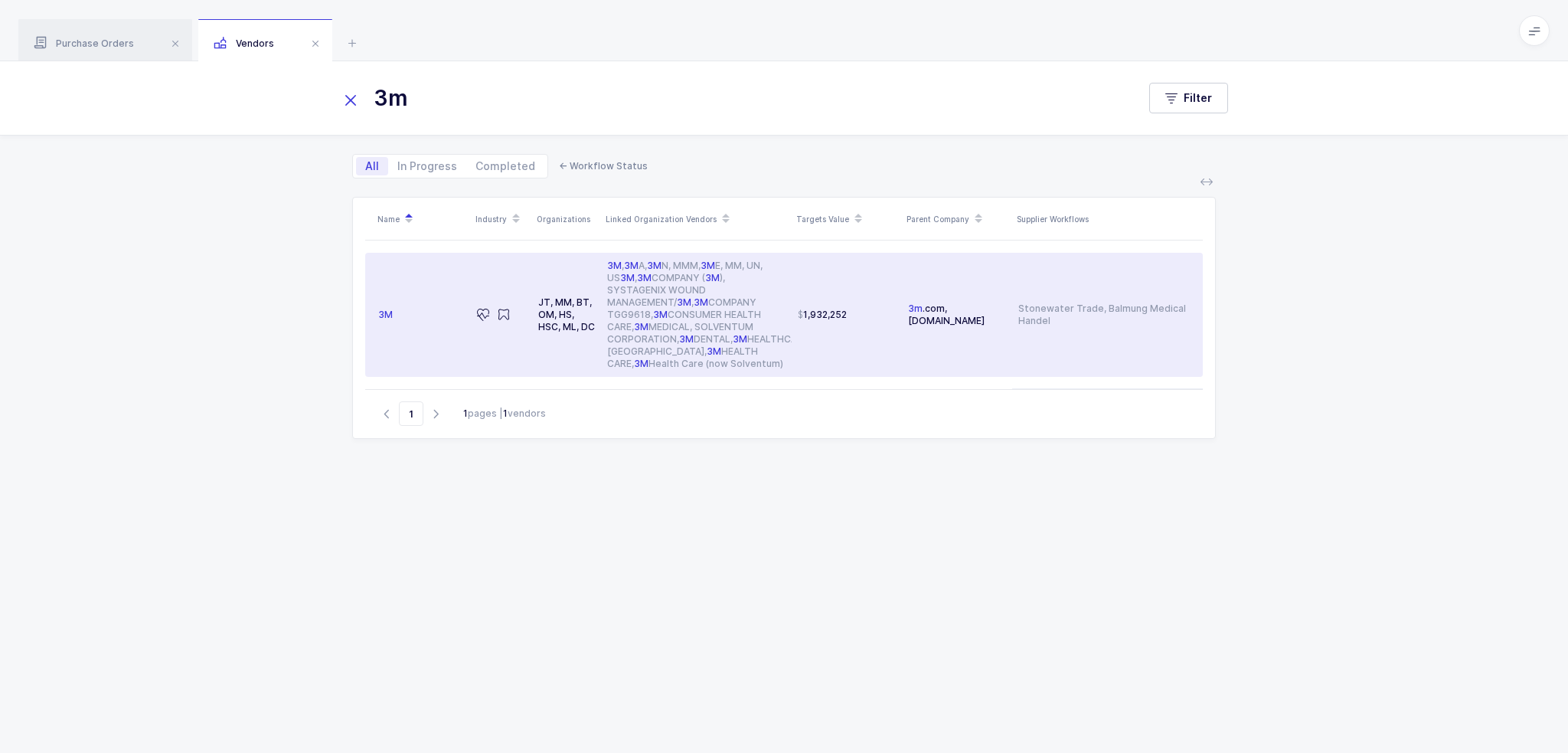
type input "3m"
click at [617, 275] on div "3M , 3M A, 3M N, MMM, 3M E, MM, UN, US 3M , 3M COMPANY ( 3M ), SYSTAGENIX WOUND…" at bounding box center [696, 315] width 179 height 110
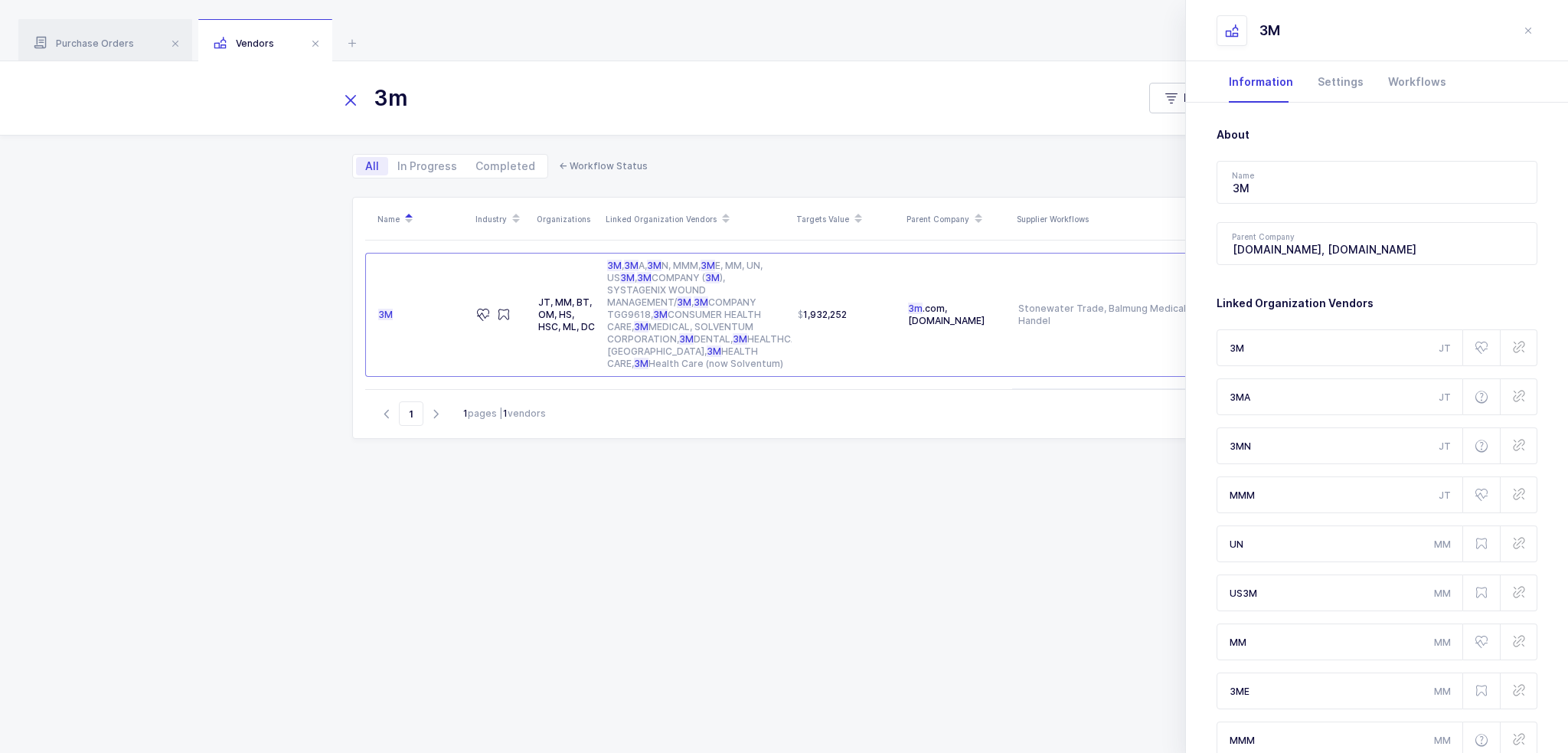
drag, startPoint x: 1257, startPoint y: 489, endPoint x: 1301, endPoint y: 504, distance: 46.5
click at [1301, 504] on input "MMM" at bounding box center [1340, 495] width 247 height 37
drag, startPoint x: 1330, startPoint y: 354, endPoint x: 1315, endPoint y: 371, distance: 22.7
click at [1313, 368] on div "3M JT Medical Dental Undefined" at bounding box center [1377, 353] width 321 height 49
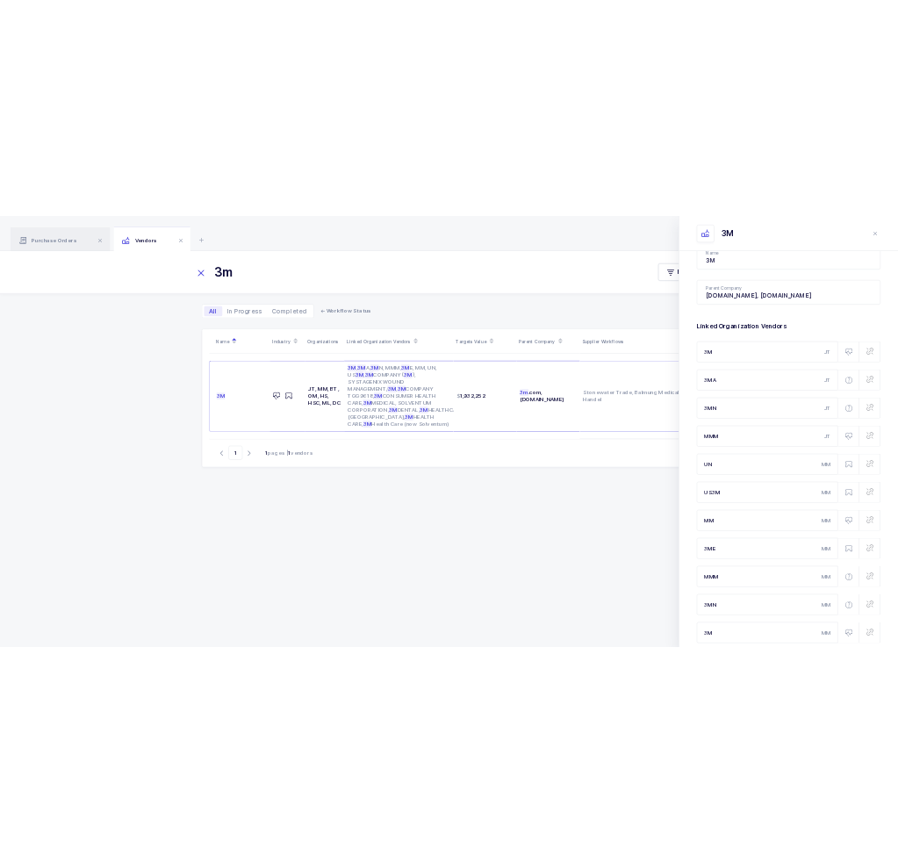
scroll to position [146, 0]
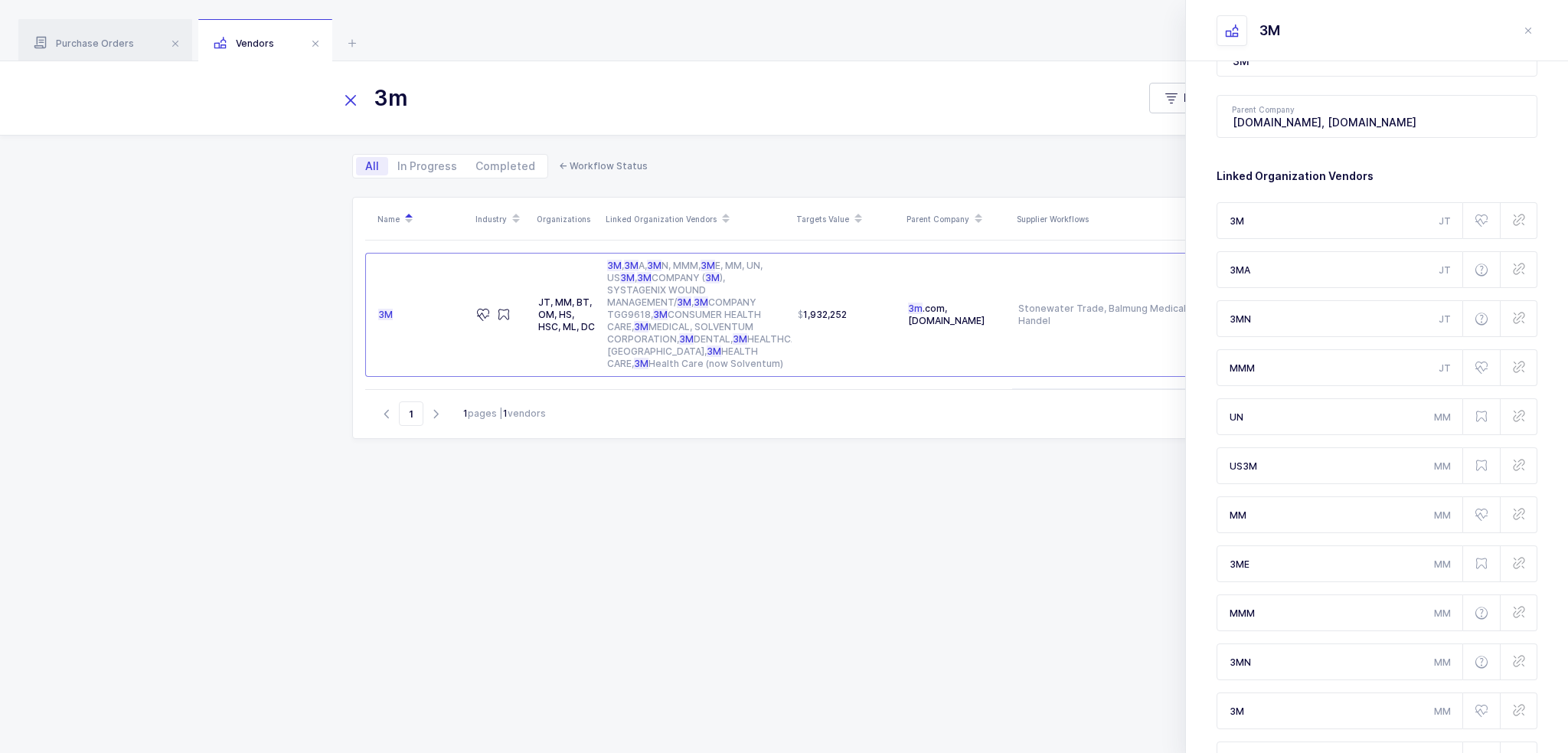
drag, startPoint x: 1323, startPoint y: 716, endPoint x: 1323, endPoint y: 699, distance: 17.0
click at [1321, 699] on input "3M" at bounding box center [1340, 711] width 247 height 37
drag, startPoint x: 1268, startPoint y: 616, endPoint x: 1181, endPoint y: 620, distance: 87.1
click at [1148, 620] on div "Name Industry Organizations Linked Organization Vendors Targets Value Parent Co…" at bounding box center [784, 456] width 863 height 519
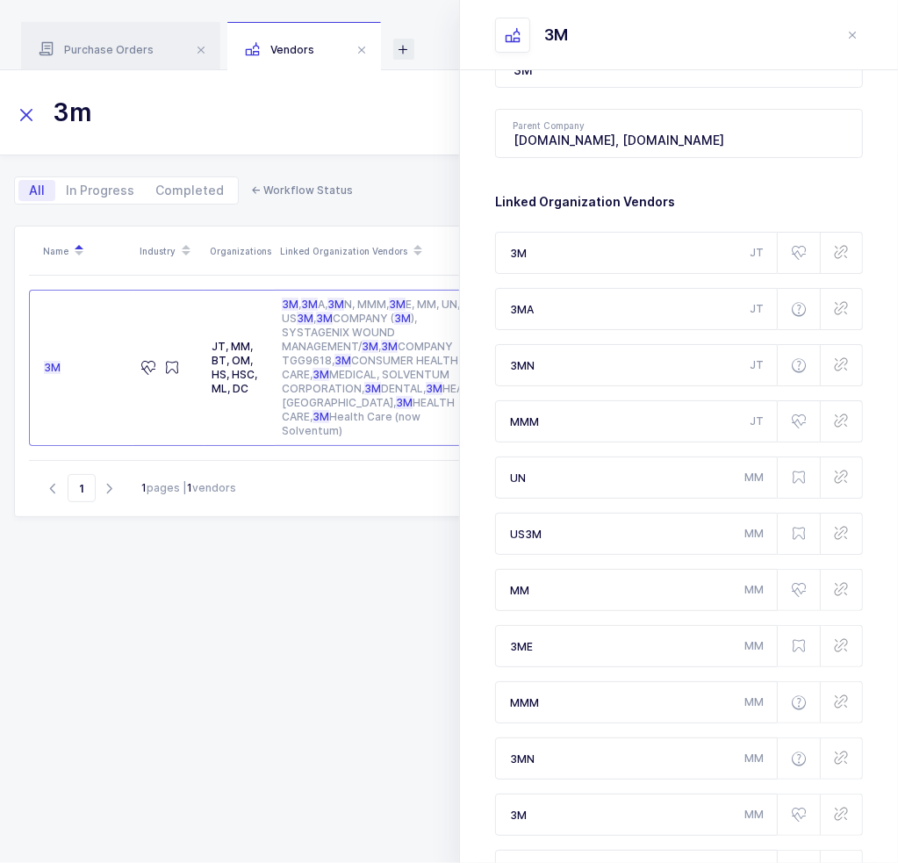
click at [395, 47] on icon at bounding box center [403, 49] width 21 height 21
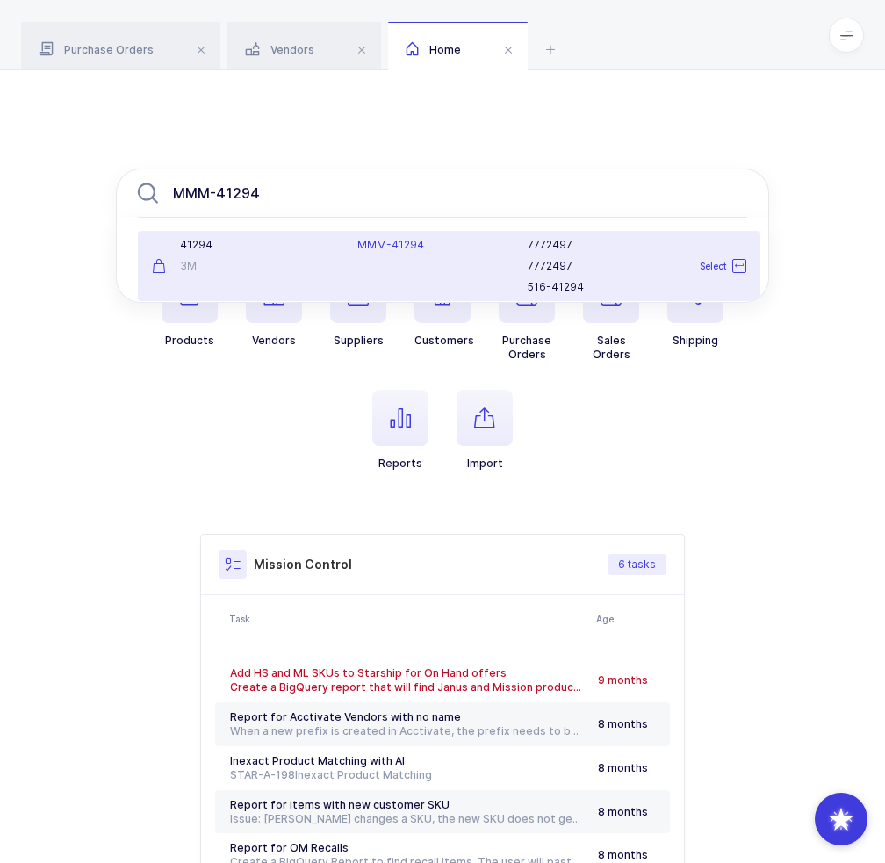
type input "MMM-41294"
click at [274, 259] on div "3M" at bounding box center [244, 266] width 184 height 14
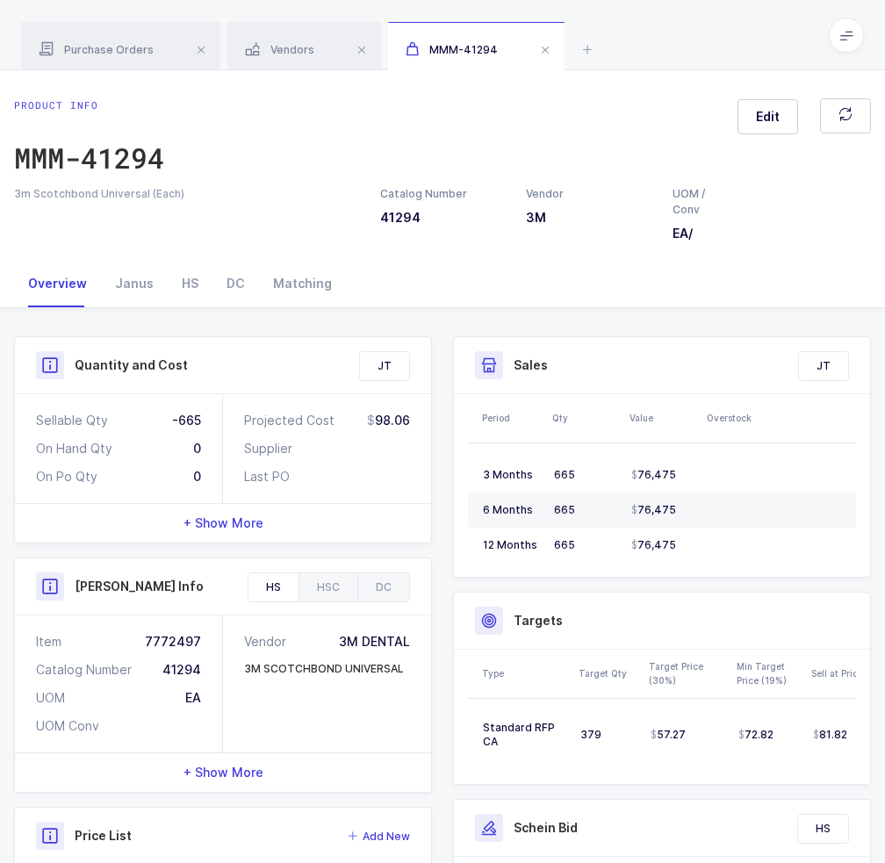
click at [379, 368] on div "JT" at bounding box center [384, 366] width 49 height 28
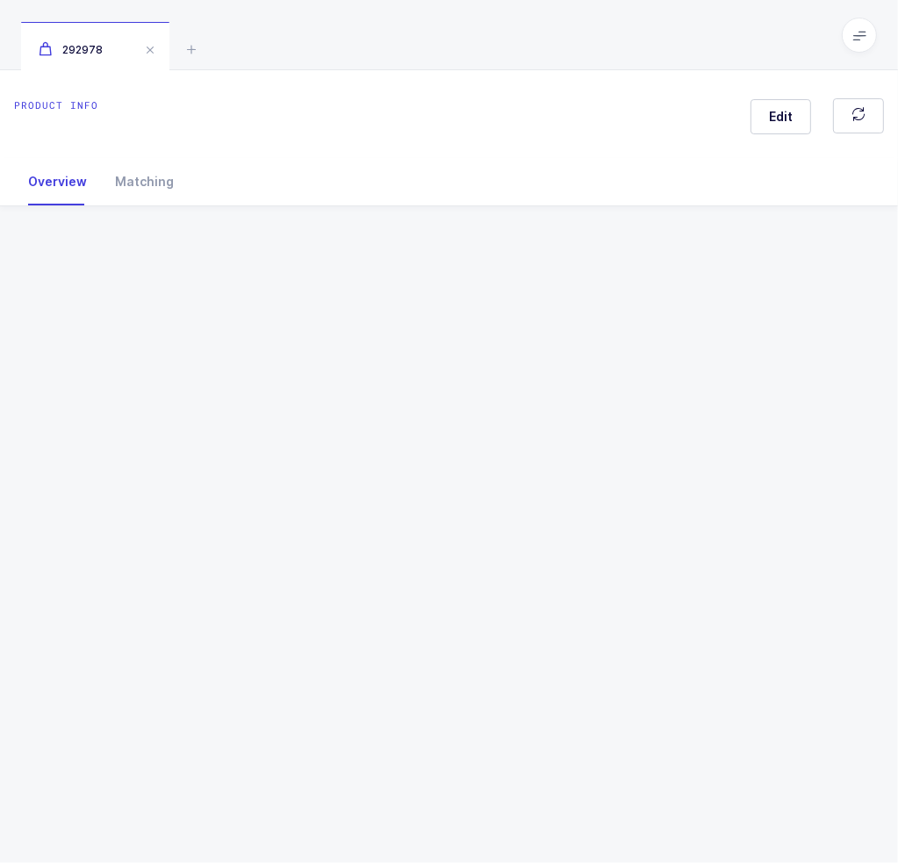
click at [244, 107] on div "Product info Edit" at bounding box center [449, 119] width 870 height 42
click at [211, 161] on div "Overview Matching" at bounding box center [449, 181] width 870 height 47
click at [235, 59] on div "3951" at bounding box center [449, 35] width 898 height 70
click at [253, 42] on div "3951" at bounding box center [449, 35] width 898 height 70
click at [847, 126] on button "button" at bounding box center [858, 115] width 51 height 35
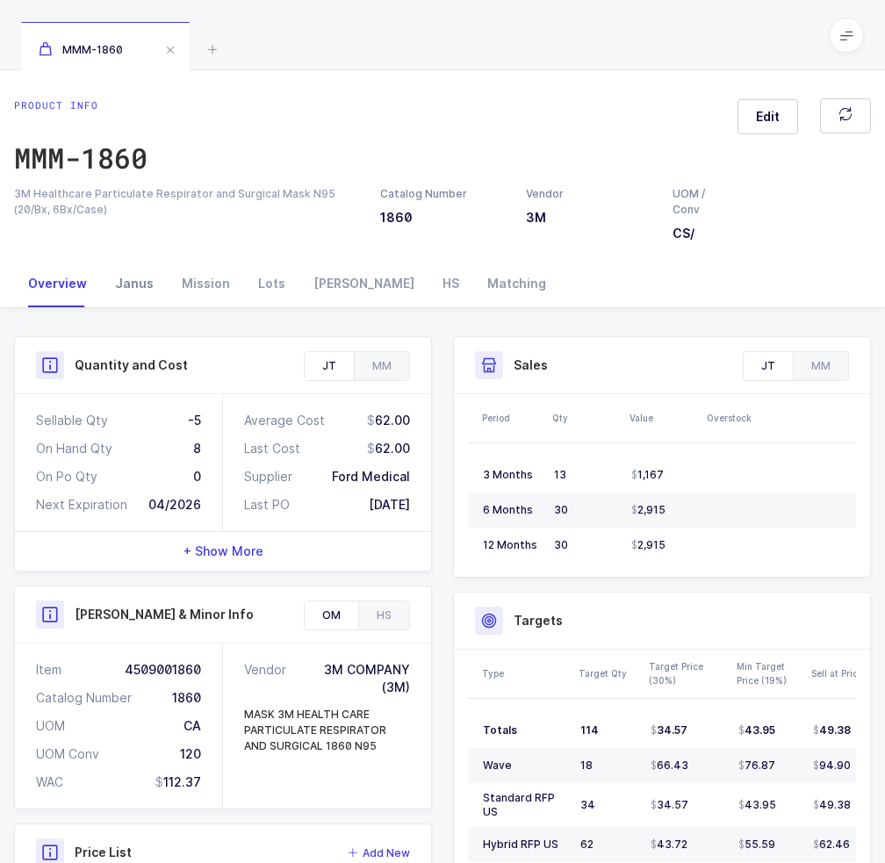
click at [127, 291] on div "Janus" at bounding box center [134, 283] width 67 height 47
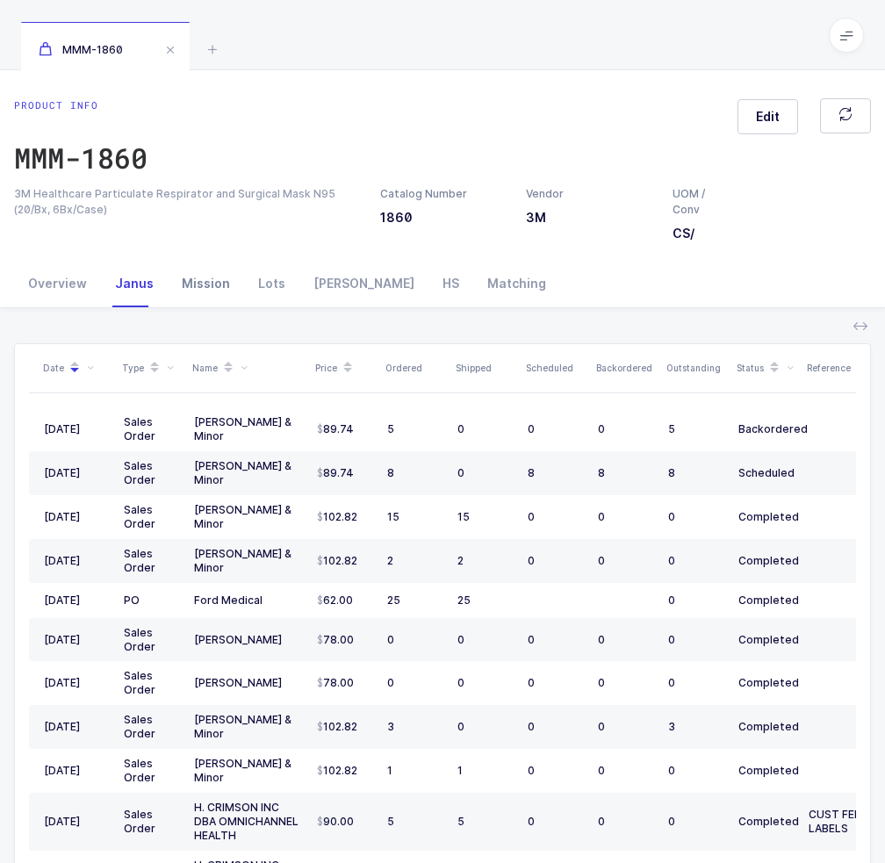
click at [197, 287] on div "Mission" at bounding box center [206, 283] width 76 height 47
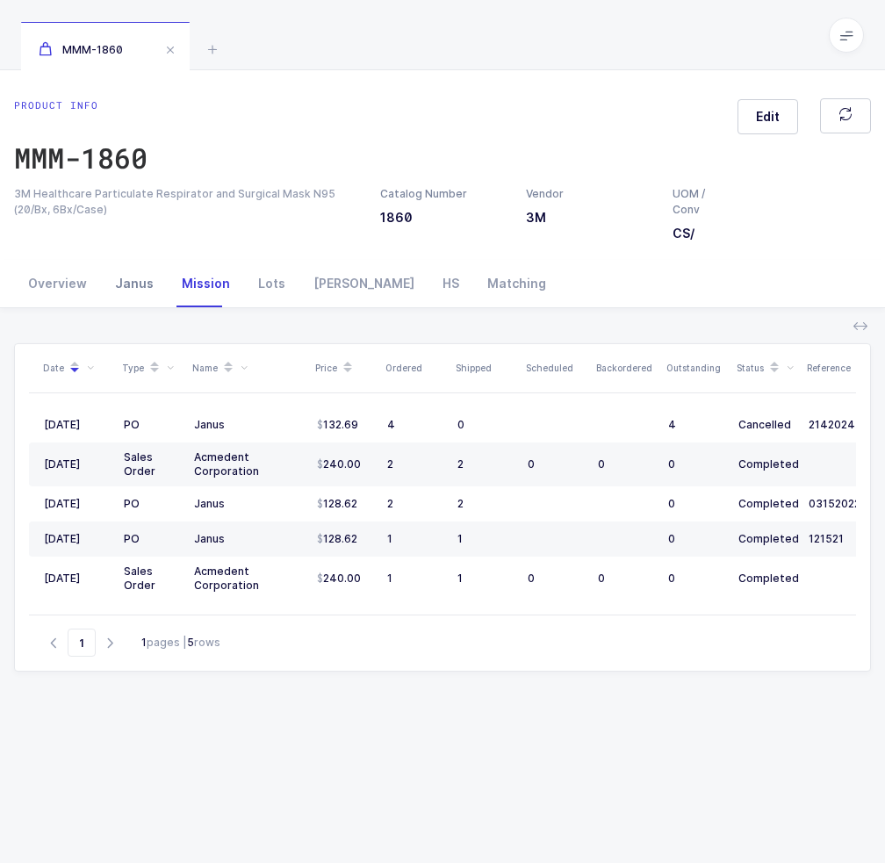
click at [134, 284] on div "Janus" at bounding box center [134, 283] width 67 height 47
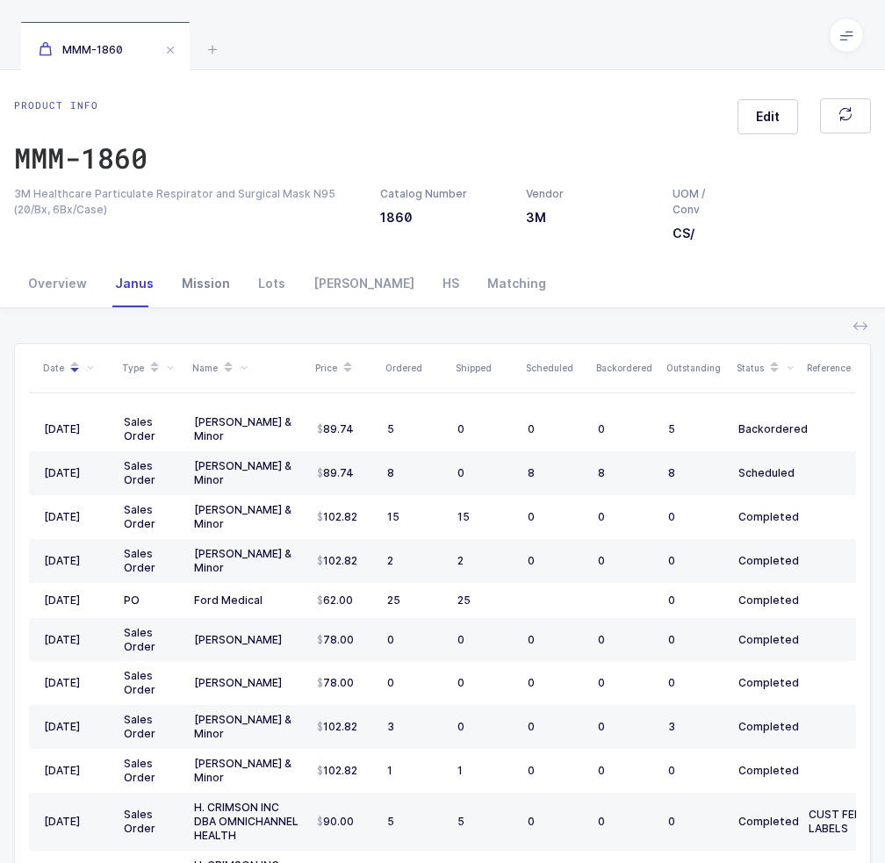
click at [186, 287] on div "Mission" at bounding box center [206, 283] width 76 height 47
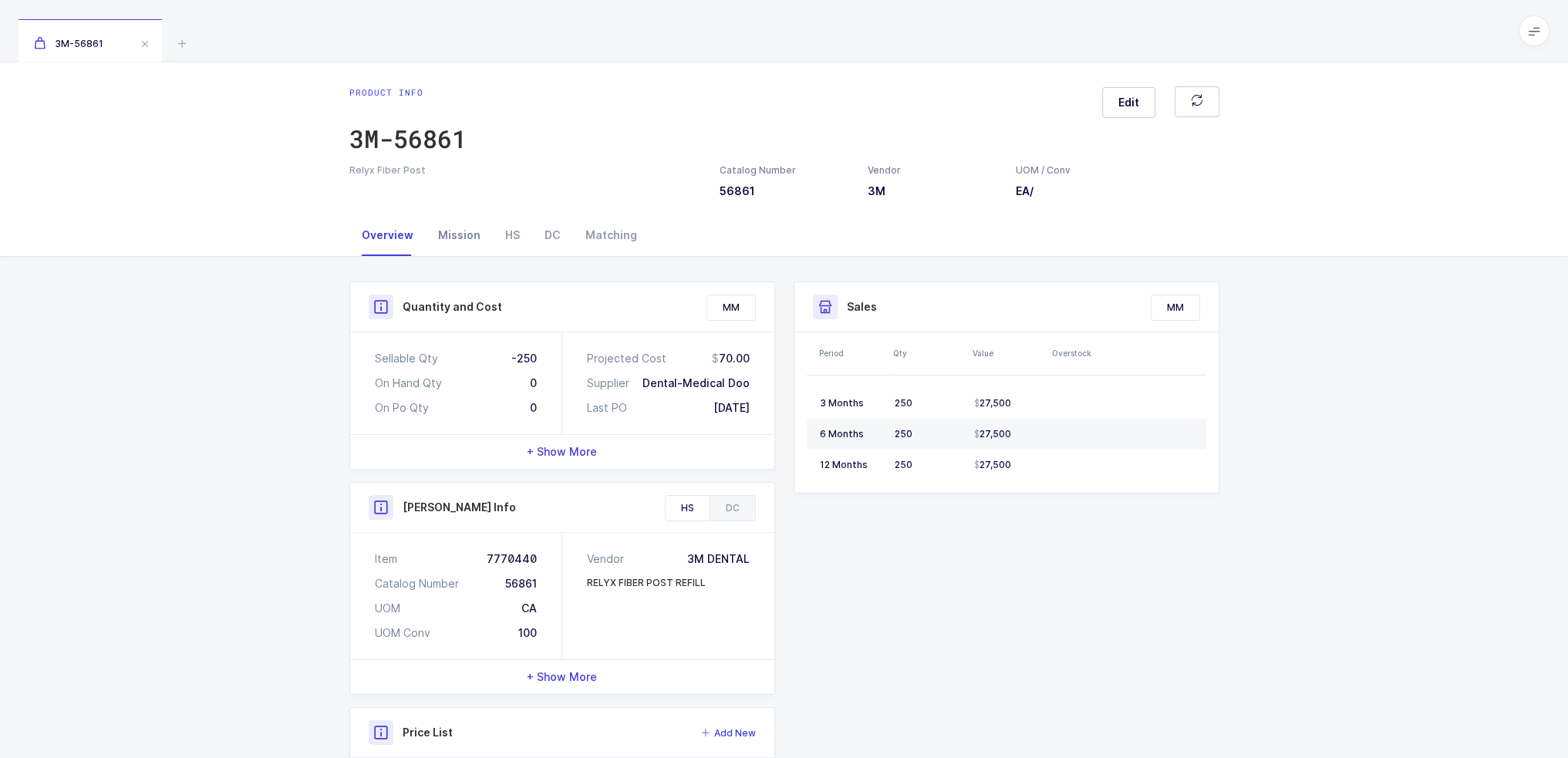
click at [461, 243] on div "Mission" at bounding box center [459, 235] width 67 height 41
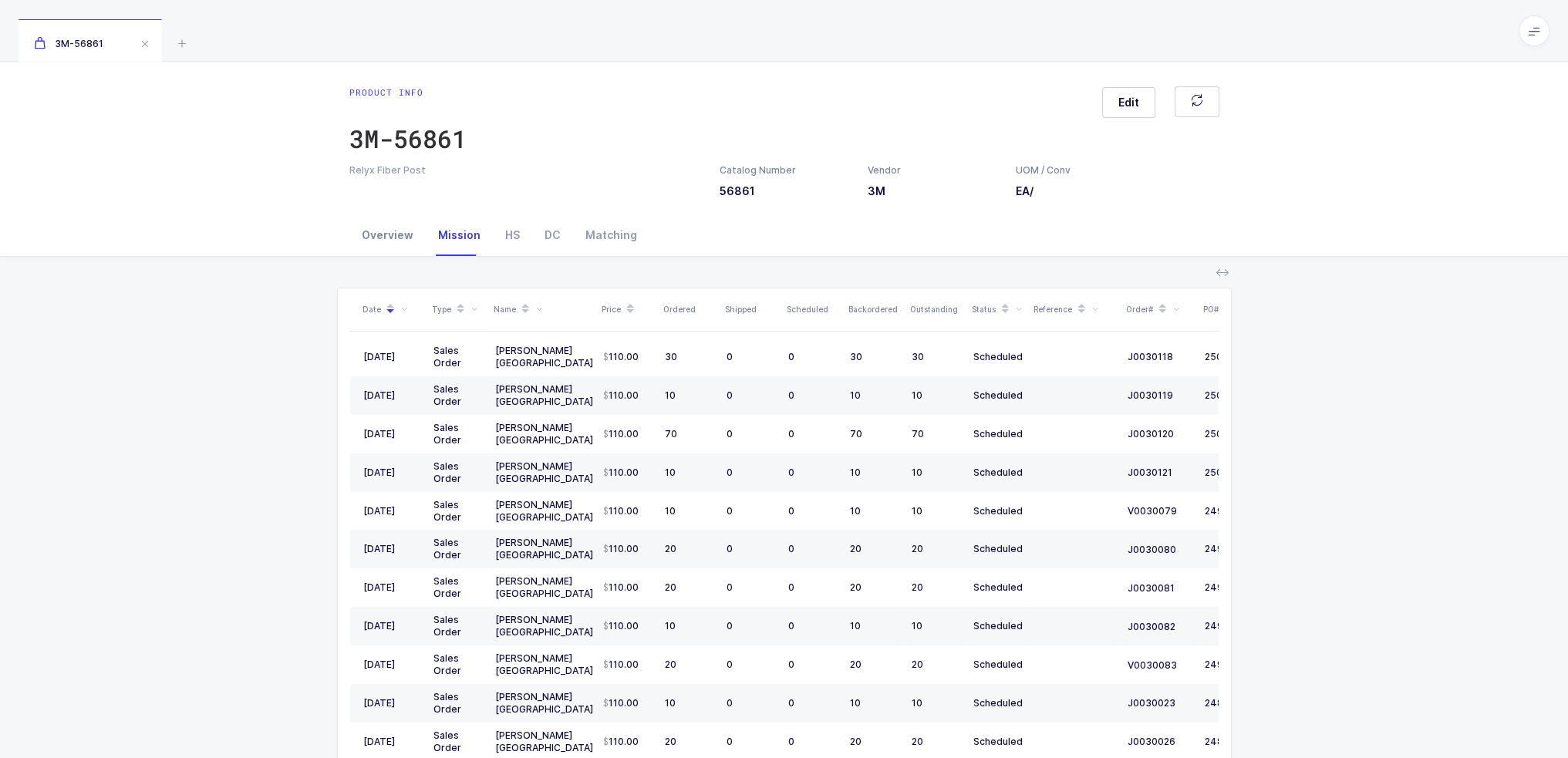
click at [367, 232] on div "Overview" at bounding box center [387, 235] width 76 height 41
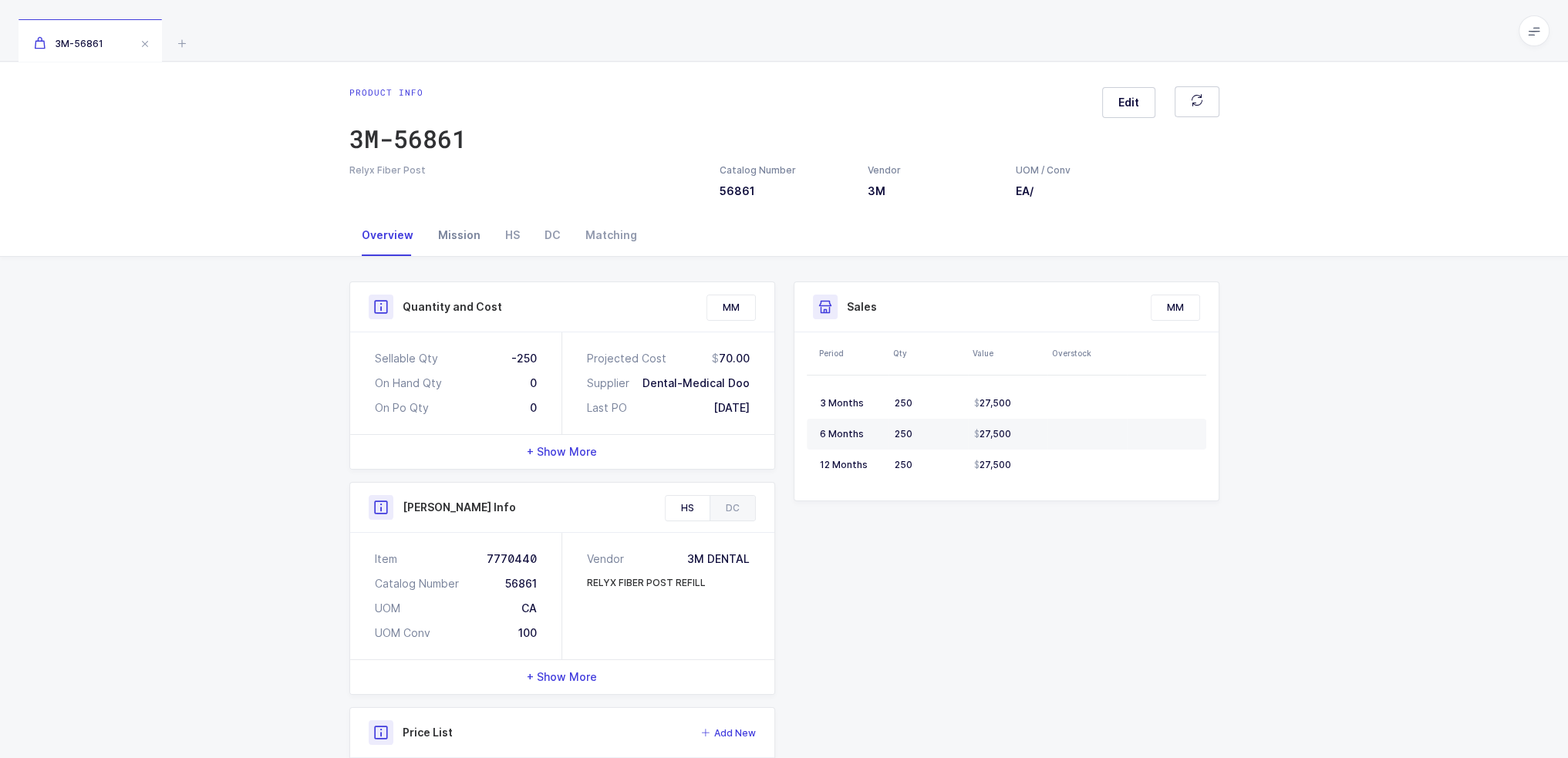
click at [449, 227] on div "Mission" at bounding box center [459, 235] width 67 height 41
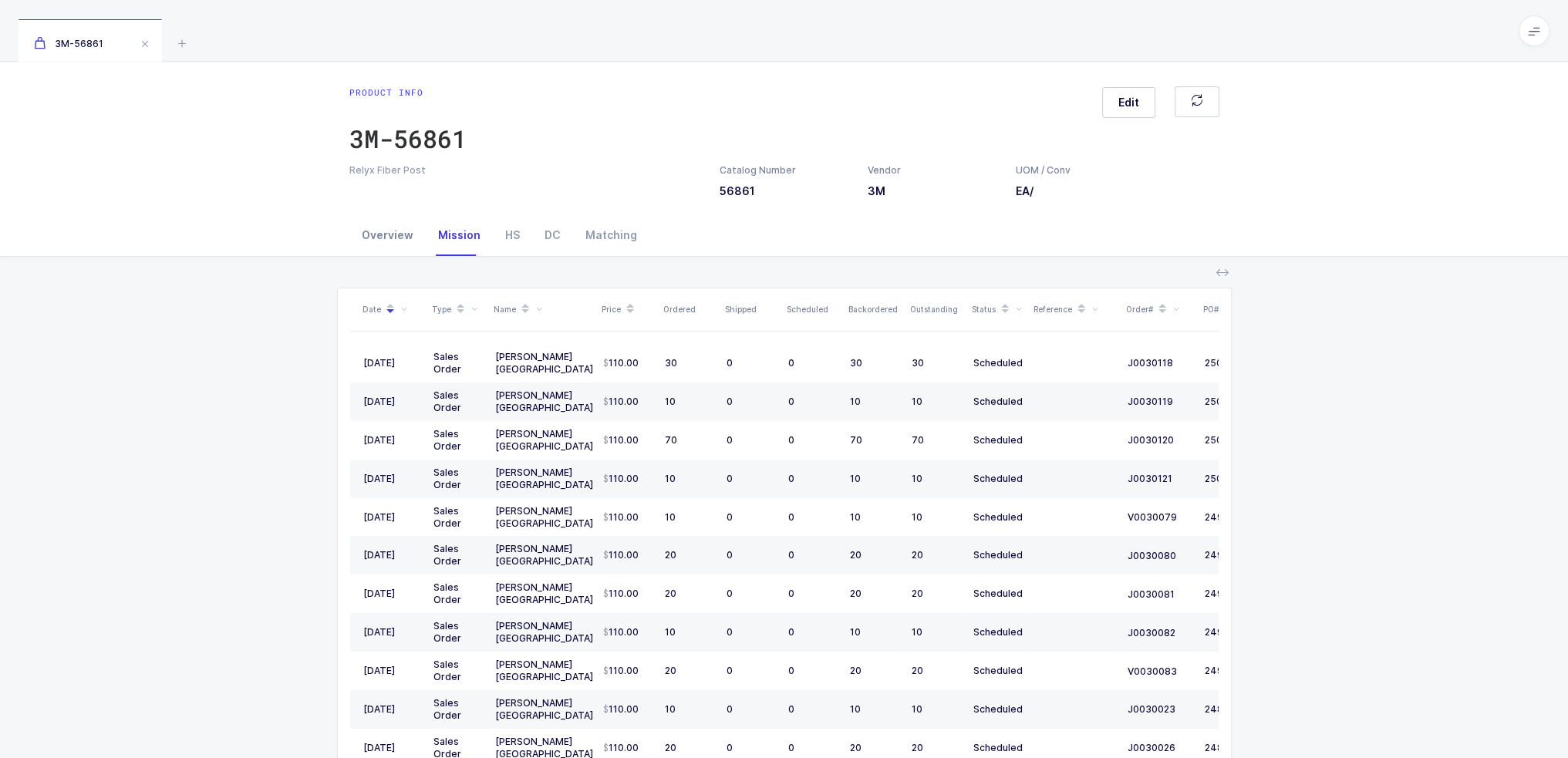
click at [397, 234] on div "Overview" at bounding box center [387, 235] width 76 height 41
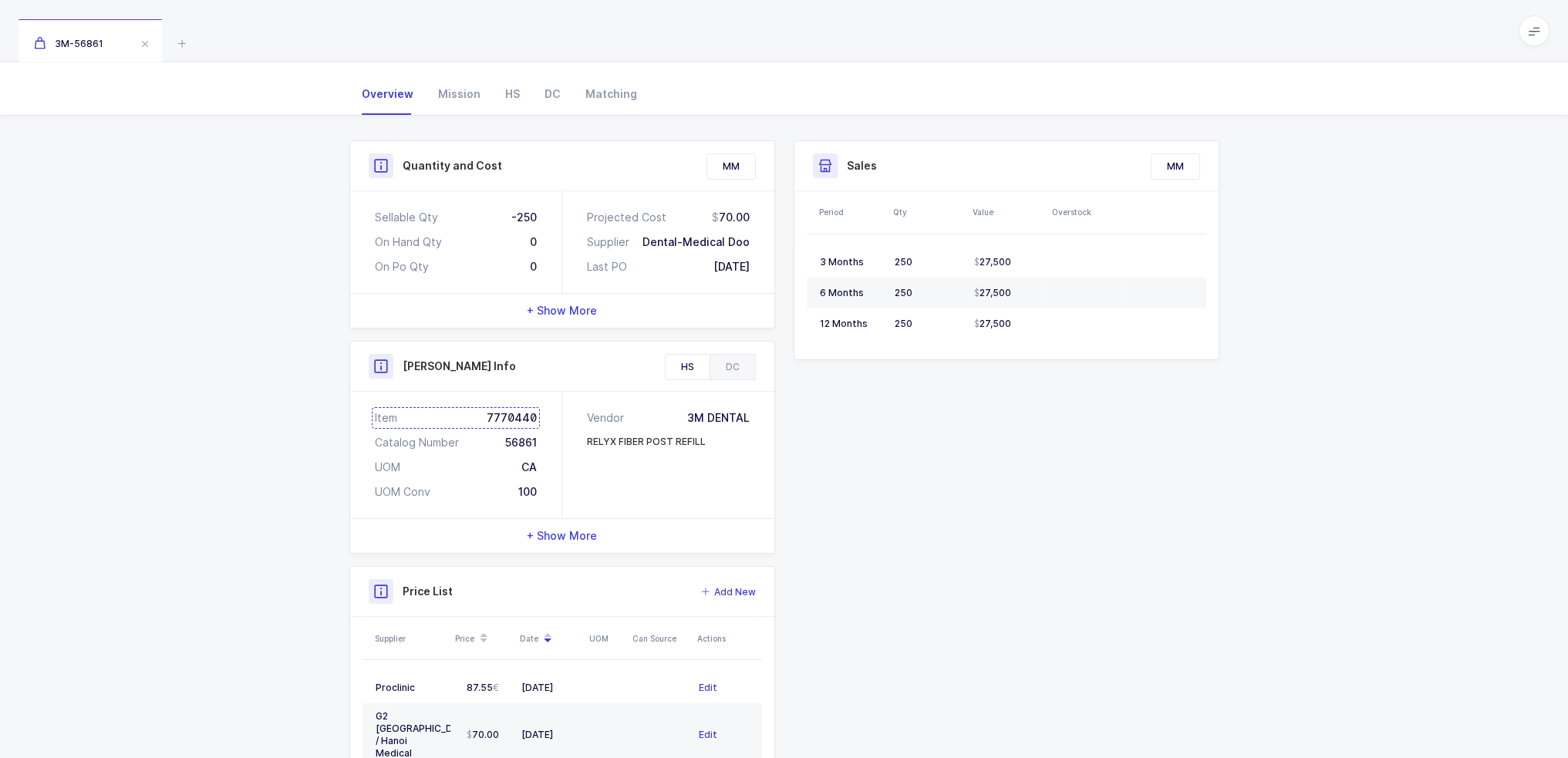
scroll to position [249, 0]
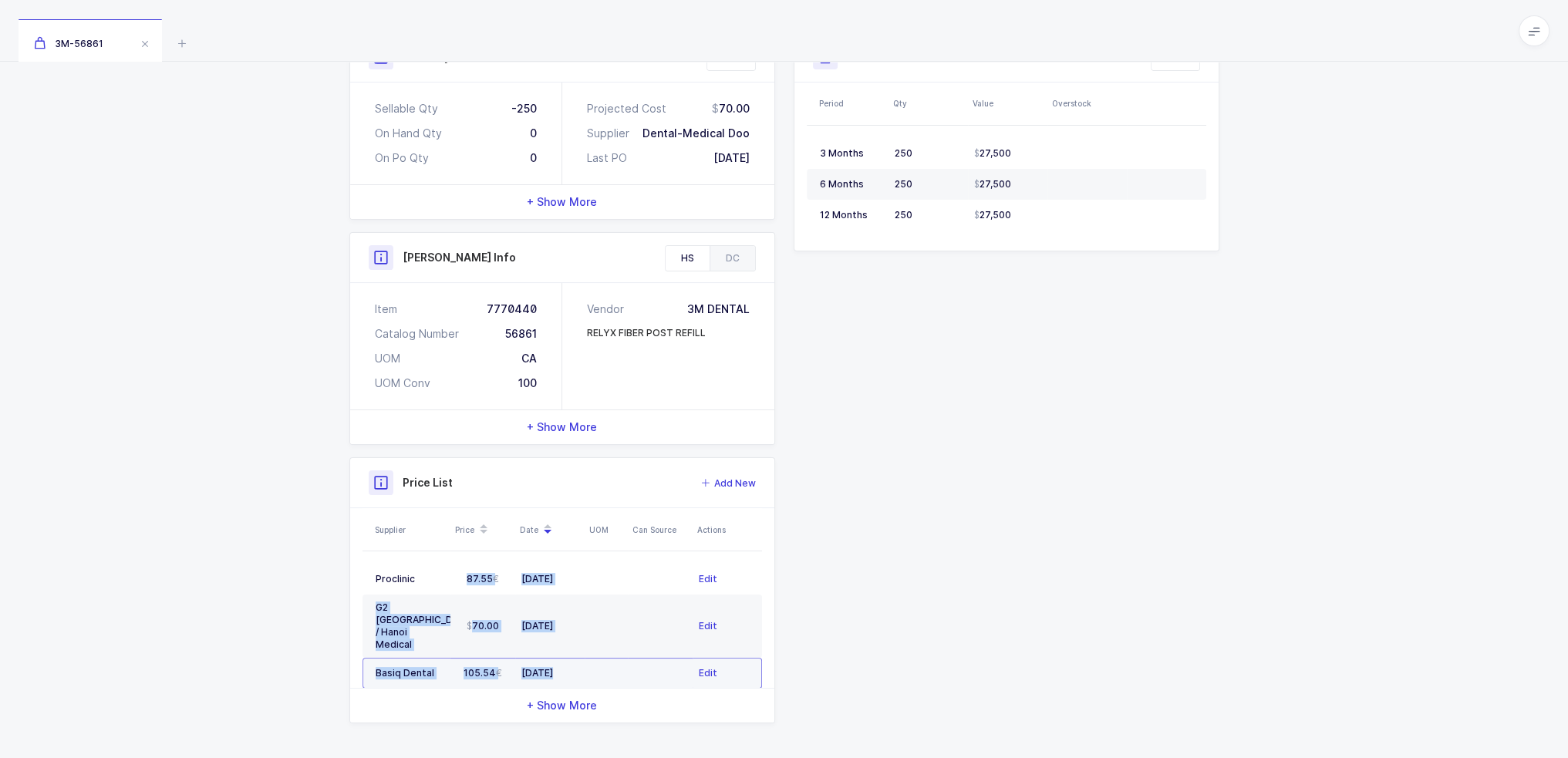
drag, startPoint x: 430, startPoint y: 581, endPoint x: 596, endPoint y: 638, distance: 175.5
click at [596, 638] on tbody "Proclinic 87.55 05/05/2025 Edit G2 Vietnam / Hanoi Medical 70.00 04/03/2025 Edi…" at bounding box center [562, 626] width 400 height 125
click at [602, 625] on td at bounding box center [605, 626] width 43 height 63
drag, startPoint x: 608, startPoint y: 622, endPoint x: 330, endPoint y: 559, distance: 285.0
click at [330, 559] on div "Quantity and Cost MM Sellable Qty -250 On Hand Qty 0 On Po Qty 0 Projected Cost…" at bounding box center [784, 459] width 1568 height 906
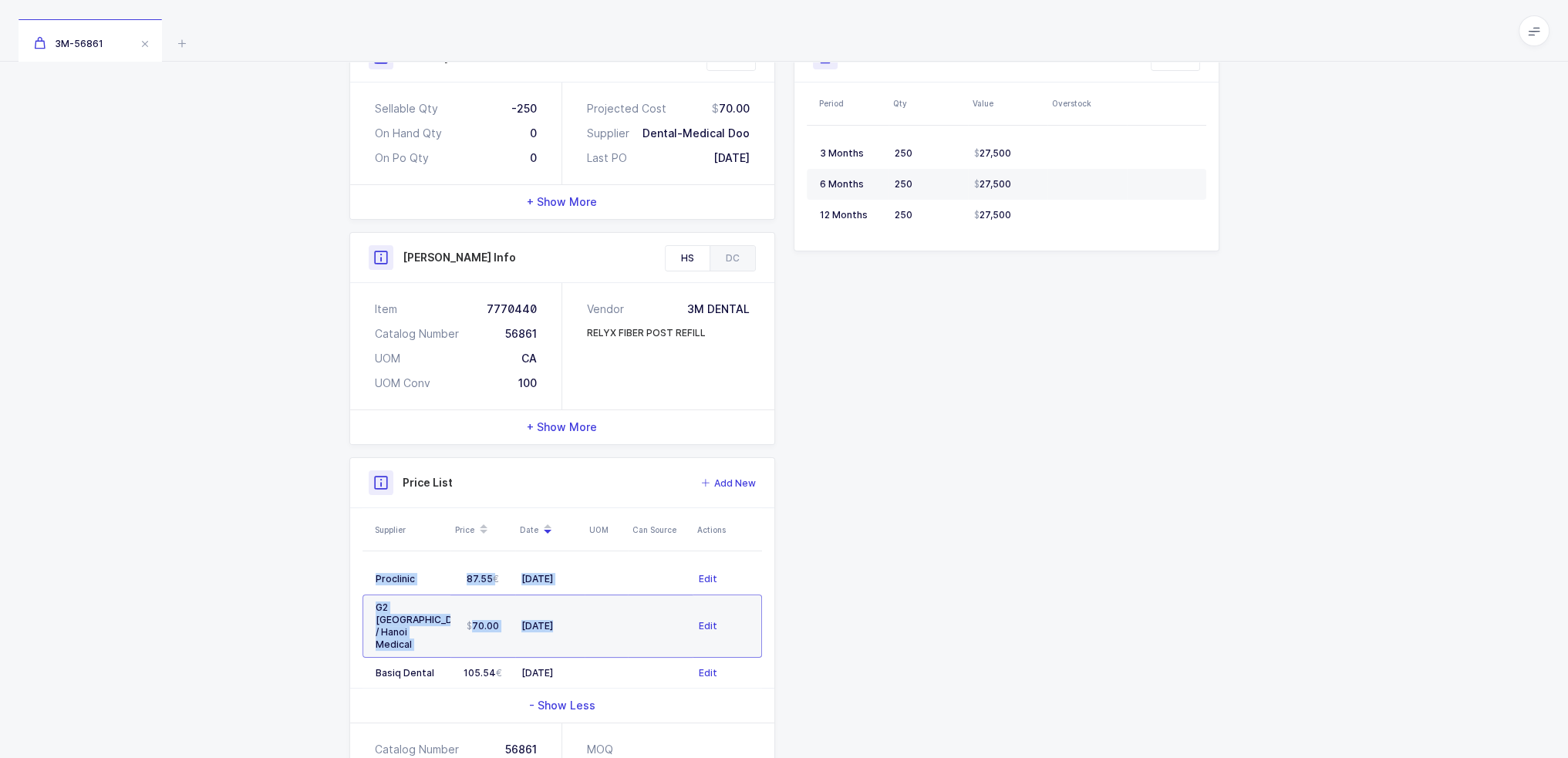
click at [330, 559] on div "Quantity and Cost MM Sellable Qty -250 On Hand Qty 0 On Po Qty 0 Projected Cost…" at bounding box center [784, 459] width 1568 height 906
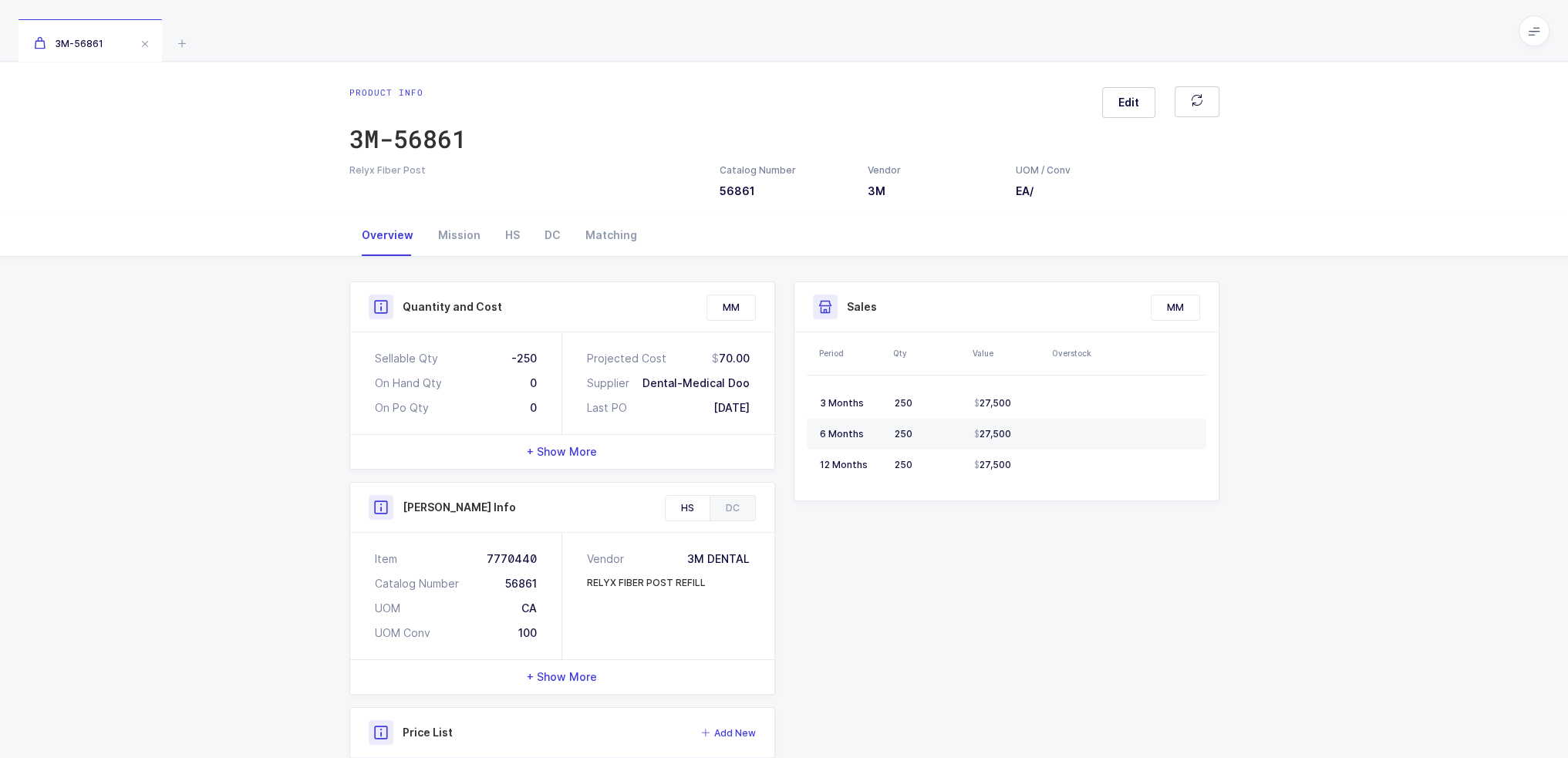
click at [348, 530] on div "Quantity and Cost MM Sellable Qty -250 On Hand Qty 0 On Po Qty 0 Projected Cost…" at bounding box center [562, 703] width 444 height 843
drag, startPoint x: 762, startPoint y: 408, endPoint x: 683, endPoint y: 113, distance: 305.4
click at [683, 113] on div "Product info 3M-56861 Edit Relyx Fiber Post Catalog Number 56861 Vendor 3M UOM …" at bounding box center [784, 611] width 1568 height 1101
click at [687, 79] on div "Product info 3M-56861 Edit Relyx Fiber Post Catalog Number 56861 Vendor 3M UOM …" at bounding box center [784, 138] width 1568 height 153
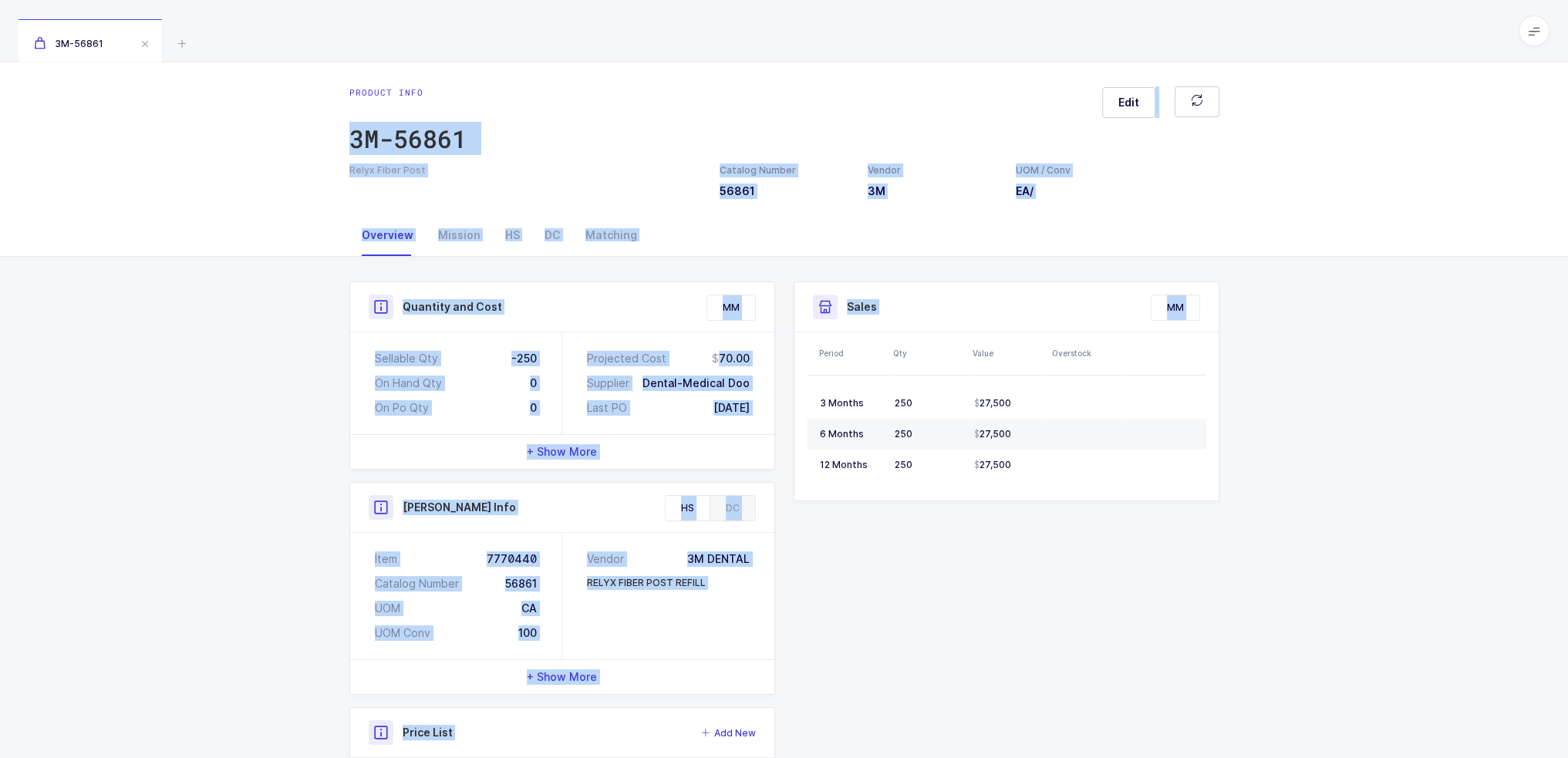
drag, startPoint x: 697, startPoint y: 76, endPoint x: 970, endPoint y: 628, distance: 615.8
click at [970, 628] on div "Product info 3M-56861 Edit Relyx Fiber Post Catalog Number 56861 Vendor 3M UOM …" at bounding box center [784, 611] width 1568 height 1101
click at [970, 628] on div "Quantity and Cost MM Sellable Qty -250 On Hand Qty 0 On Po Qty 0 Projected Cost…" at bounding box center [784, 703] width 888 height 843
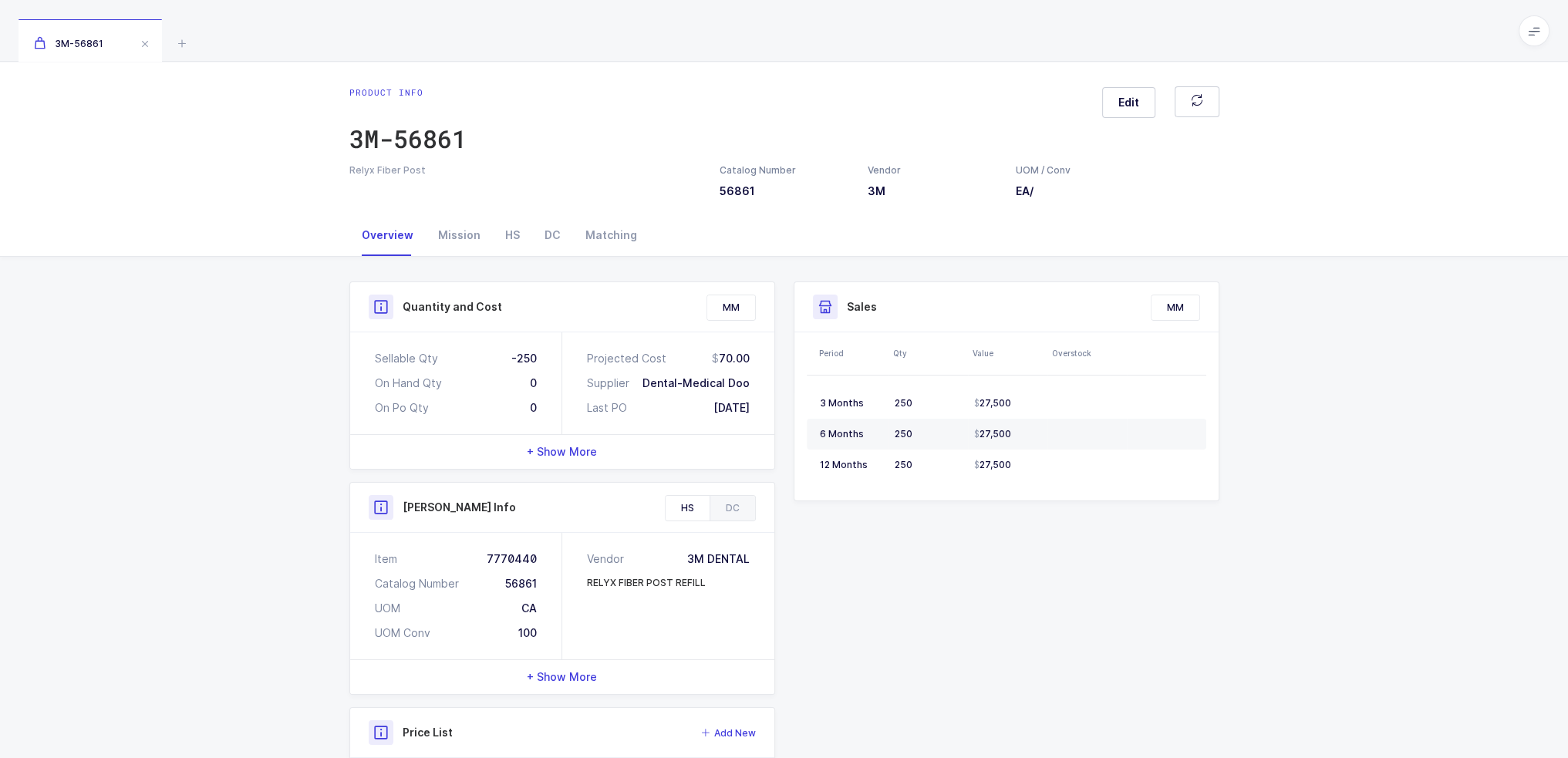
drag, startPoint x: 1110, startPoint y: 613, endPoint x: 1038, endPoint y: 631, distance: 74.2
click at [1038, 631] on div "Quantity and Cost MM Sellable Qty -250 On Hand Qty 0 On Po Qty 0 Projected Cost…" at bounding box center [784, 703] width 888 height 843
drag, startPoint x: 806, startPoint y: 654, endPoint x: 337, endPoint y: 66, distance: 752.1
click at [337, 66] on div "Product info 3M-56861 Edit Relyx Fiber Post Catalog Number 56861 Vendor 3M UOM …" at bounding box center [784, 611] width 1568 height 1101
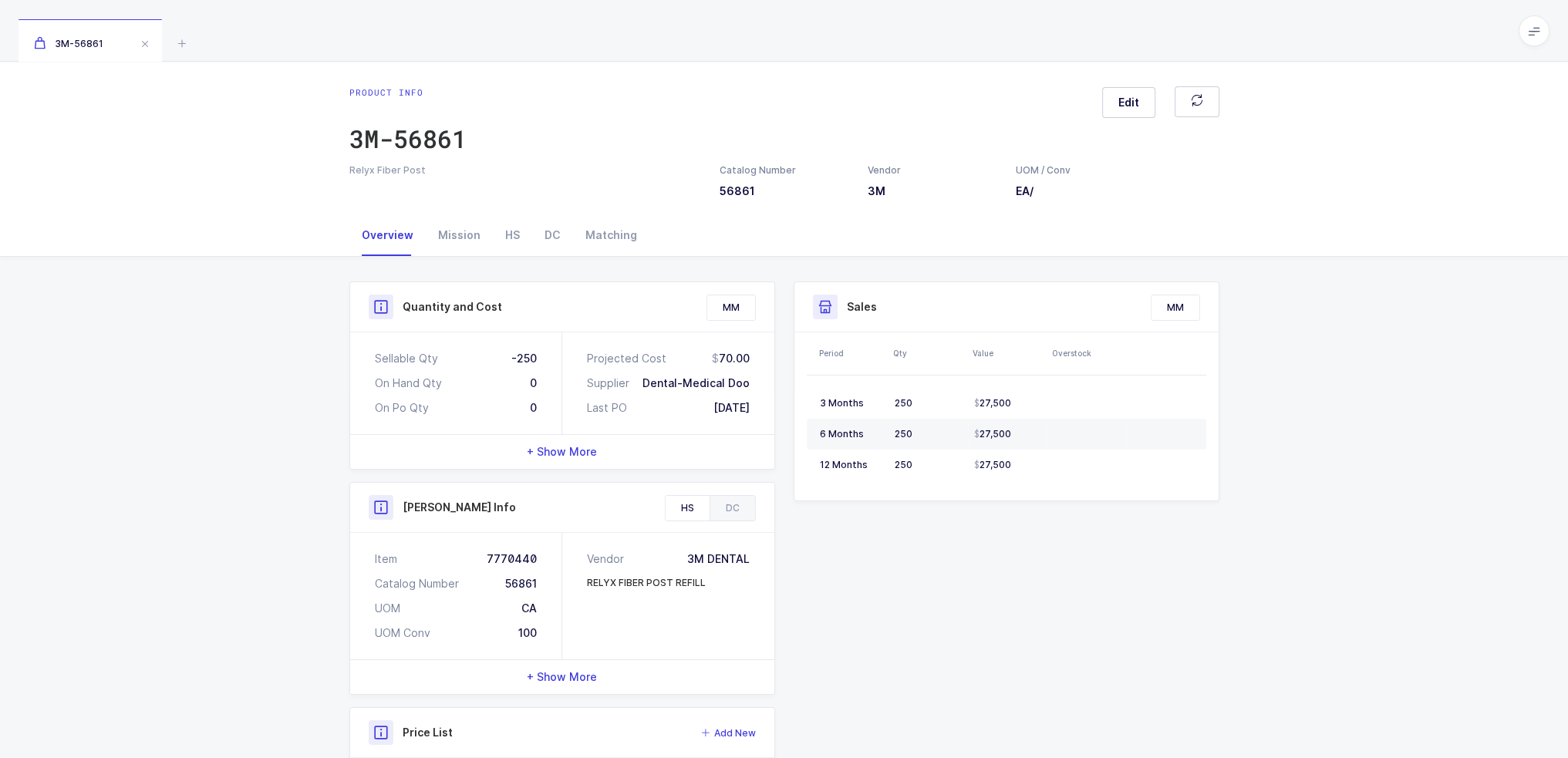
click at [337, 57] on div "3M-56861" at bounding box center [784, 31] width 1568 height 61
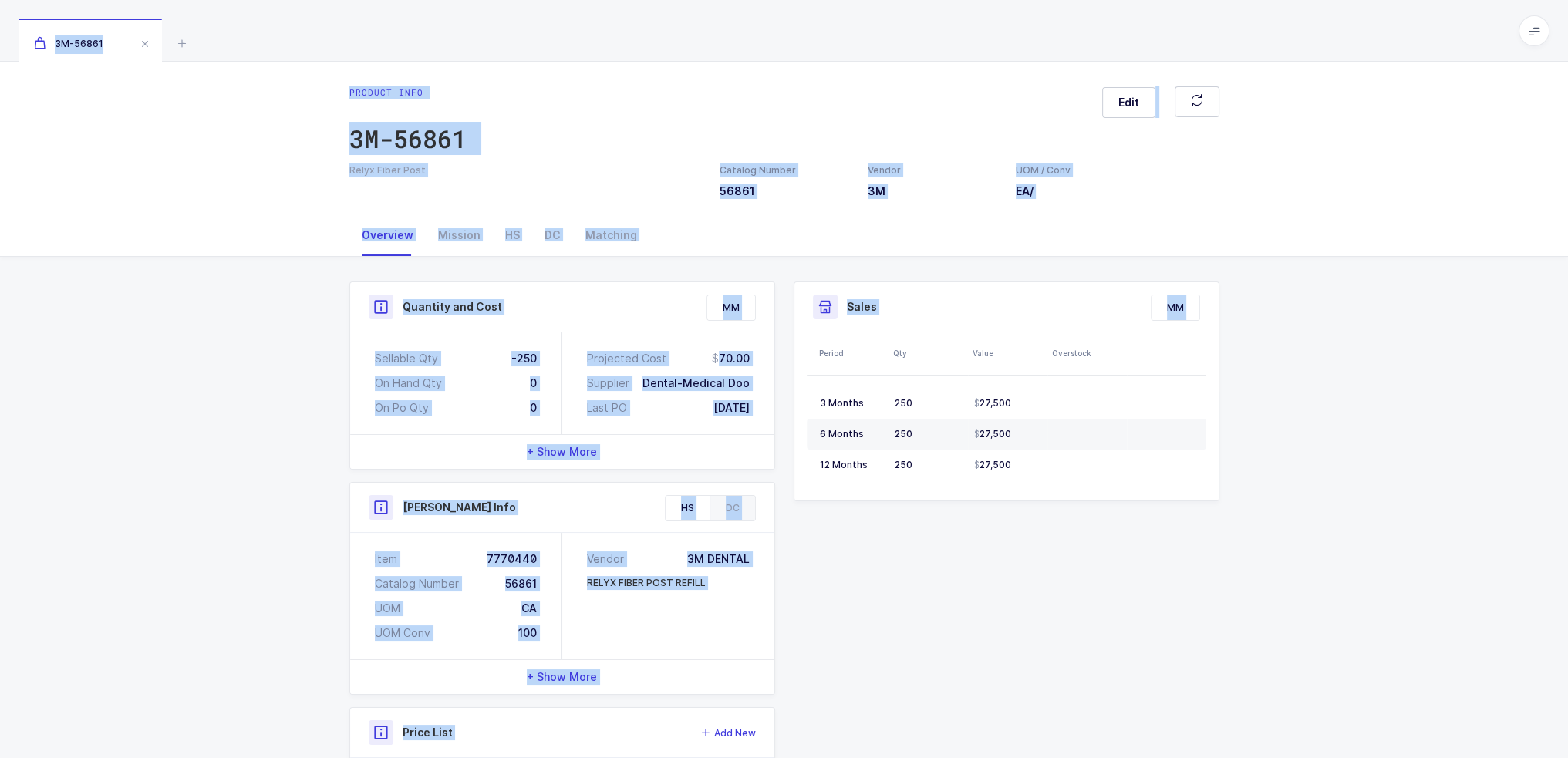
scroll to position [308, 0]
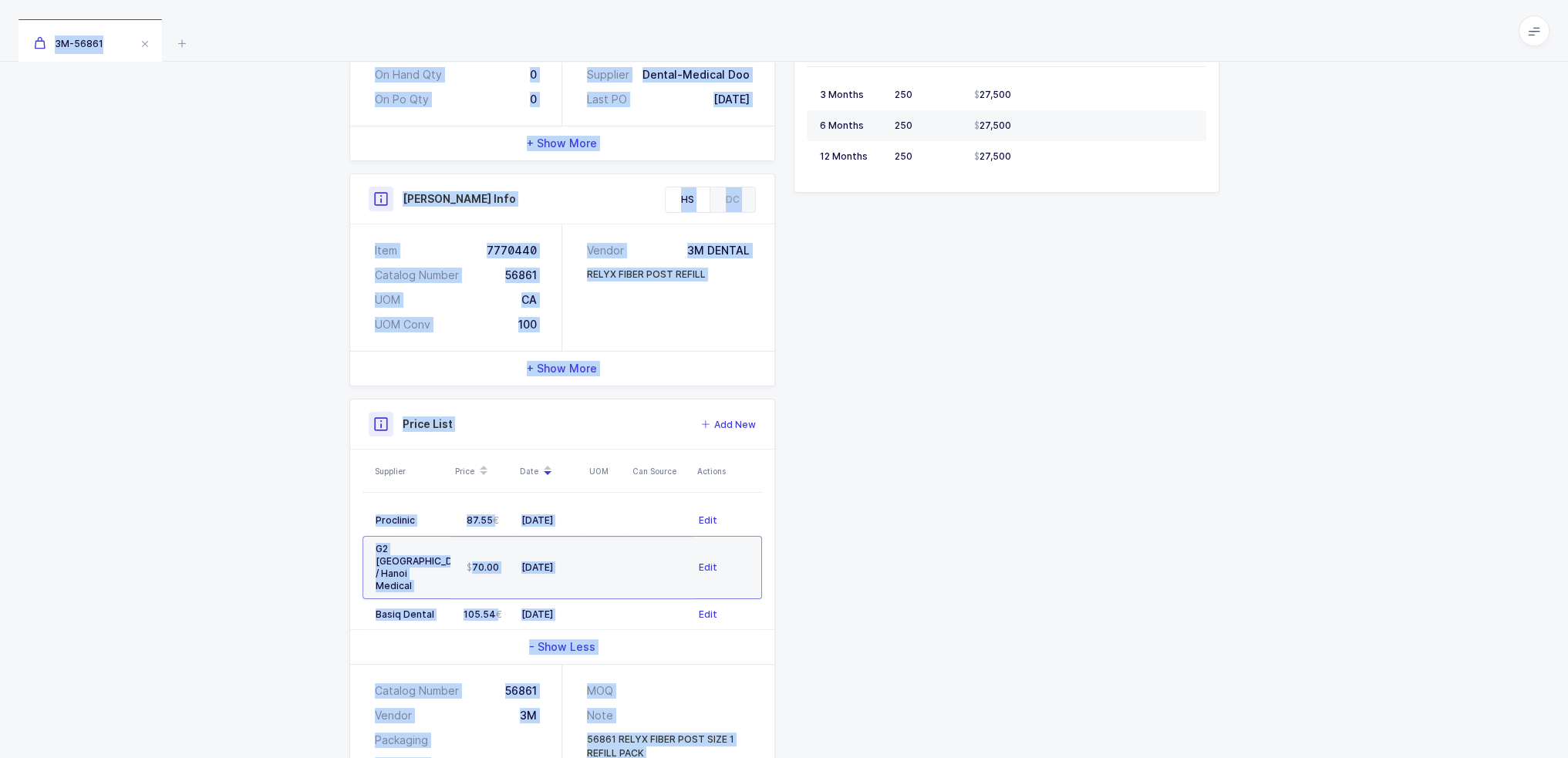
drag, startPoint x: 354, startPoint y: 34, endPoint x: 1061, endPoint y: 783, distance: 1030.0
click at [1061, 757] on html "Apps Core Warehouse Admin Mission Control Purchasing Joey H. Logout Account Joe…" at bounding box center [784, 272] width 1568 height 1162
click at [1041, 693] on div "Quantity and Cost MM Sellable Qty -250 On Hand Qty 0 On Po Qty 0 Projected Cost…" at bounding box center [784, 394] width 888 height 843
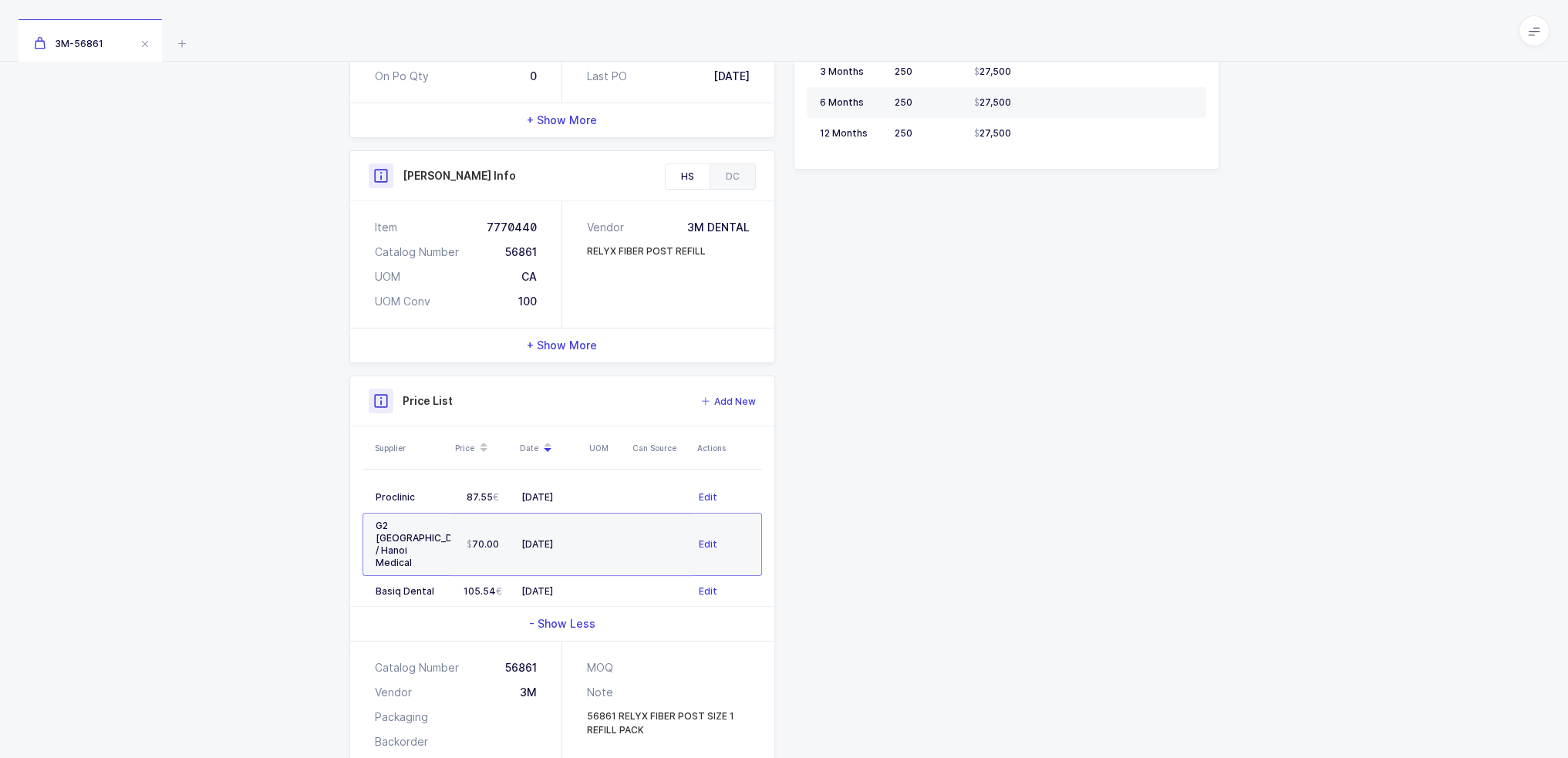
scroll to position [401, 0]
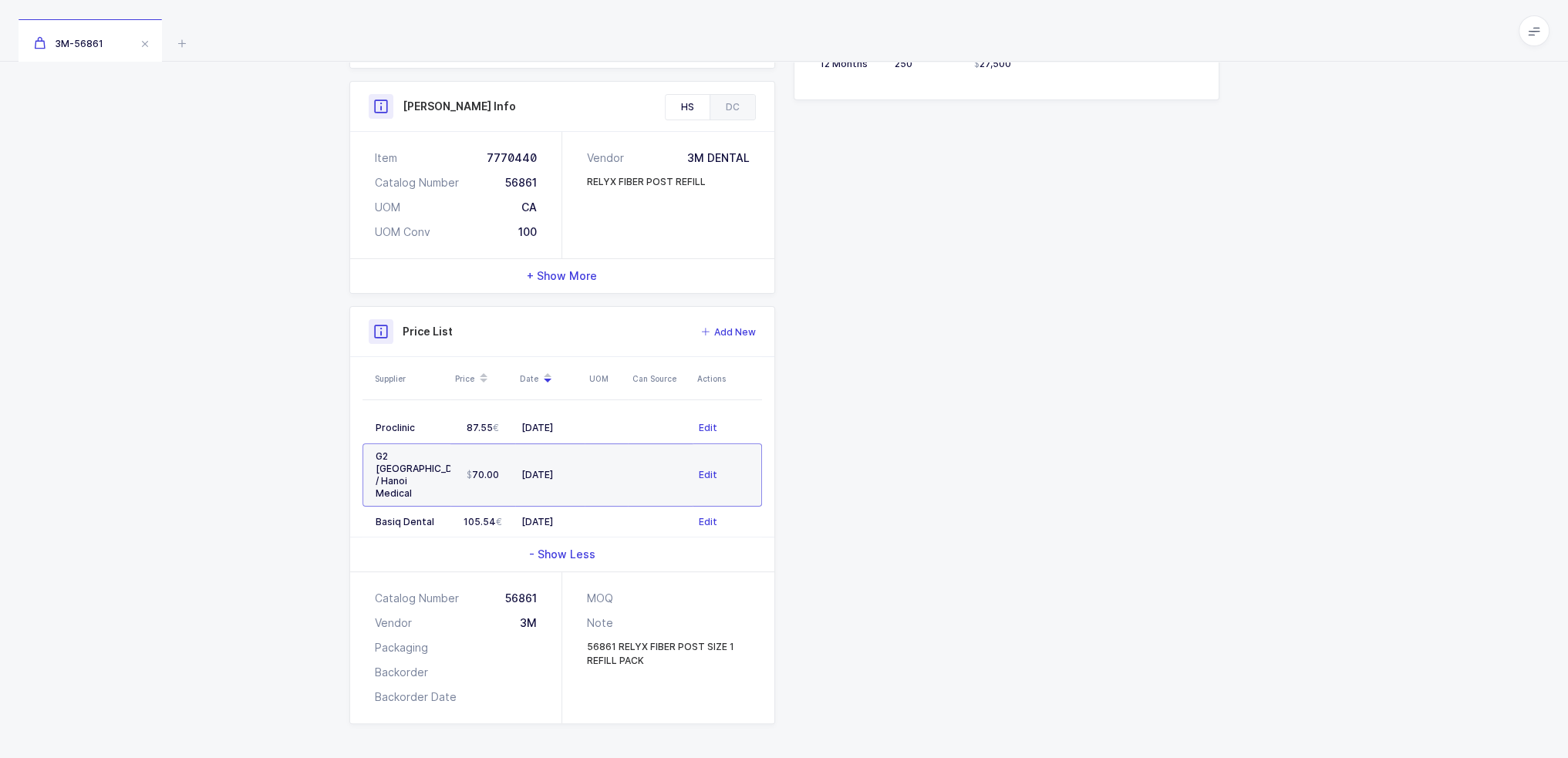
drag, startPoint x: 558, startPoint y: 47, endPoint x: 912, endPoint y: 677, distance: 722.6
click at [922, 689] on div "3M-56861 Product info 3M-56861 Edit Relyx Fiber Post Catalog Number 56861 Vendo…" at bounding box center [784, 180] width 1568 height 1162
click at [912, 677] on div "Quantity and Cost MM Sellable Qty -250 On Hand Qty 0 On Po Qty 0 Projected Cost…" at bounding box center [784, 302] width 888 height 843
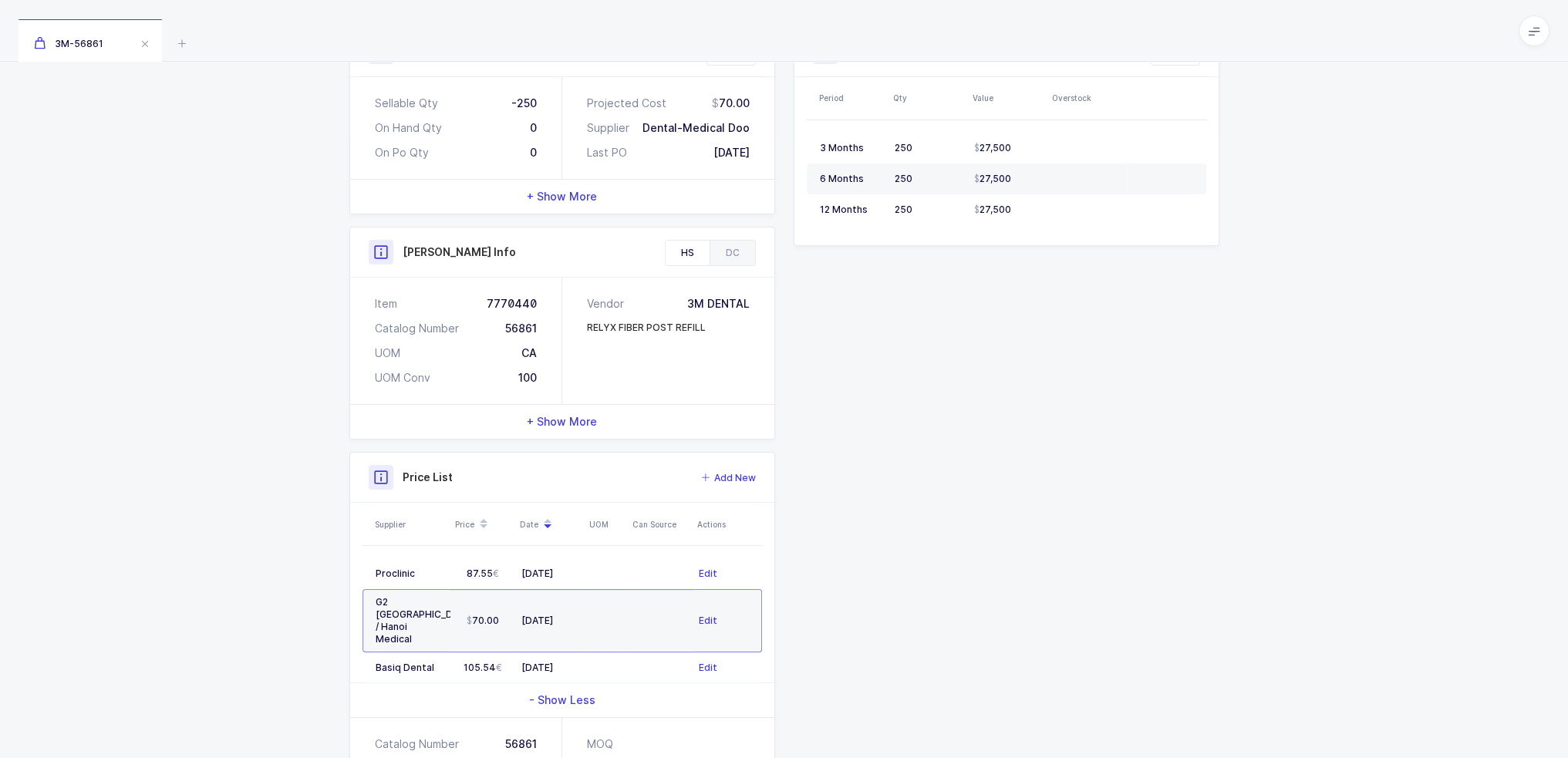
scroll to position [0, 0]
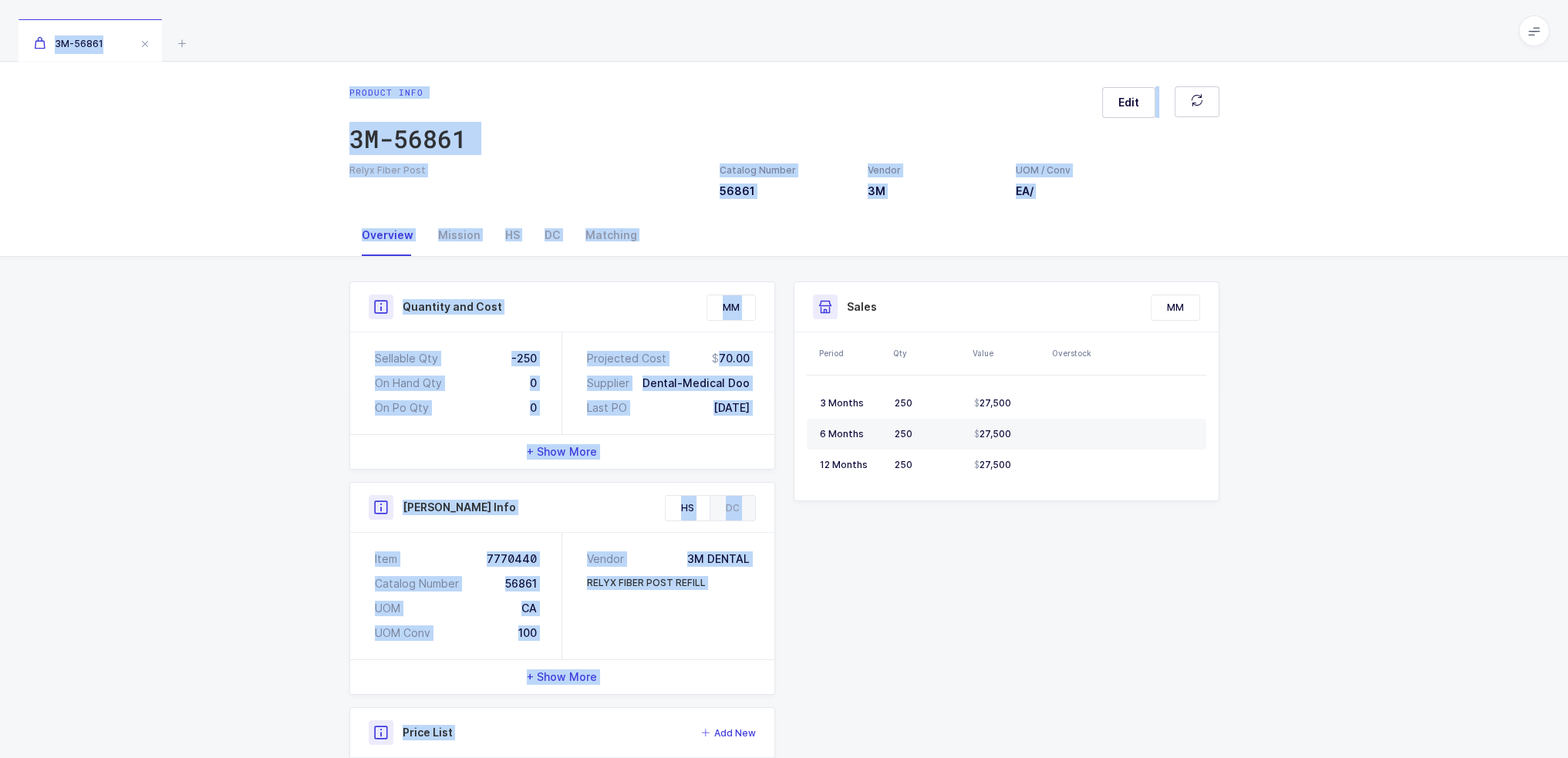
drag, startPoint x: 477, startPoint y: 11, endPoint x: 939, endPoint y: 696, distance: 826.2
click at [939, 696] on div "3M-56861 Product info 3M-56861 Edit Relyx Fiber Post Catalog Number 56861 Vendo…" at bounding box center [784, 581] width 1568 height 1162
click at [939, 696] on div "Quantity and Cost MM Sellable Qty -250 On Hand Qty 0 On Po Qty 0 Projected Cost…" at bounding box center [784, 703] width 888 height 843
drag, startPoint x: 664, startPoint y: 24, endPoint x: 945, endPoint y: 687, distance: 720.1
click at [945, 687] on div "3M-56861 Product info 3M-56861 Edit Relyx Fiber Post Catalog Number 56861 Vendo…" at bounding box center [784, 581] width 1568 height 1162
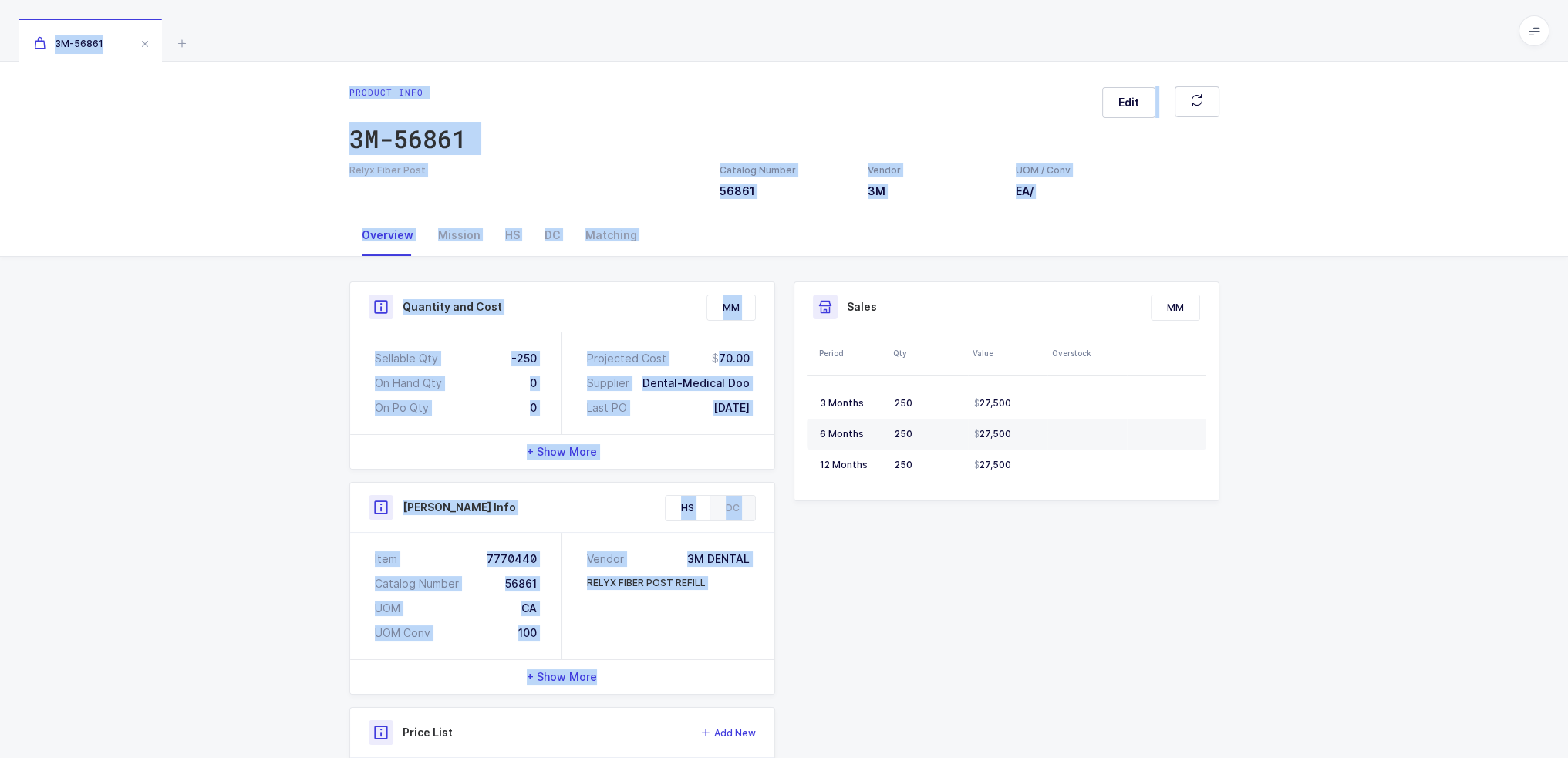
click at [945, 687] on div "Quantity and Cost MM Sellable Qty -250 On Hand Qty 0 On Po Qty 0 Projected Cost…" at bounding box center [784, 703] width 888 height 843
drag, startPoint x: 780, startPoint y: 29, endPoint x: 949, endPoint y: 642, distance: 635.9
click at [949, 642] on div "3M-56861 Product info 3M-56861 Edit Relyx Fiber Post Catalog Number 56861 Vendo…" at bounding box center [784, 581] width 1568 height 1162
click at [949, 642] on div "Quantity and Cost MM Sellable Qty -250 On Hand Qty 0 On Po Qty 0 Projected Cost…" at bounding box center [784, 703] width 888 height 843
drag, startPoint x: 1076, startPoint y: 622, endPoint x: 478, endPoint y: 47, distance: 829.6
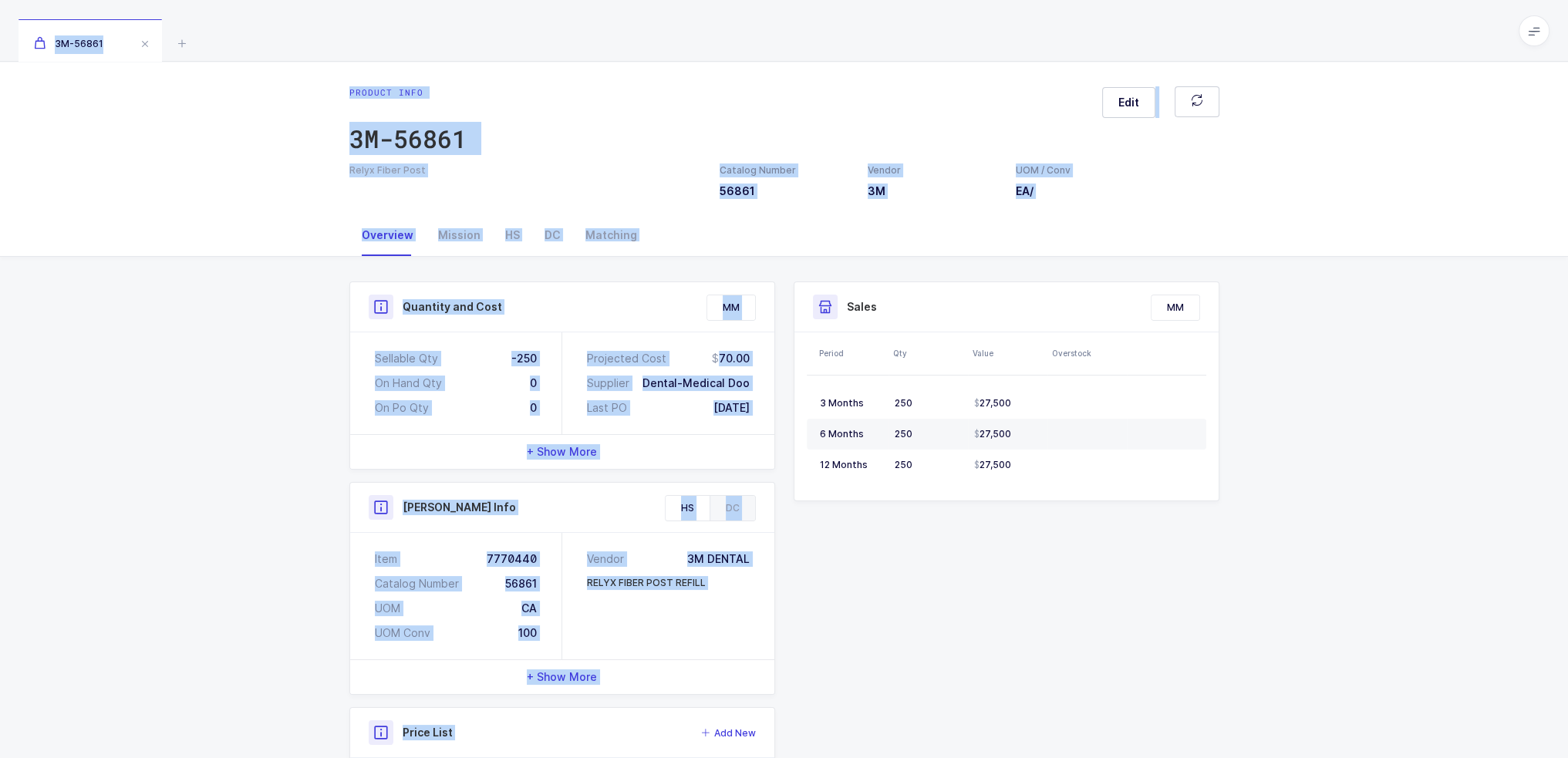
click at [478, 47] on div "3M-56861 Product info 3M-56861 Edit Relyx Fiber Post Catalog Number 56861 Vendo…" at bounding box center [784, 581] width 1568 height 1162
click at [478, 47] on div "3M-56861" at bounding box center [784, 31] width 1568 height 61
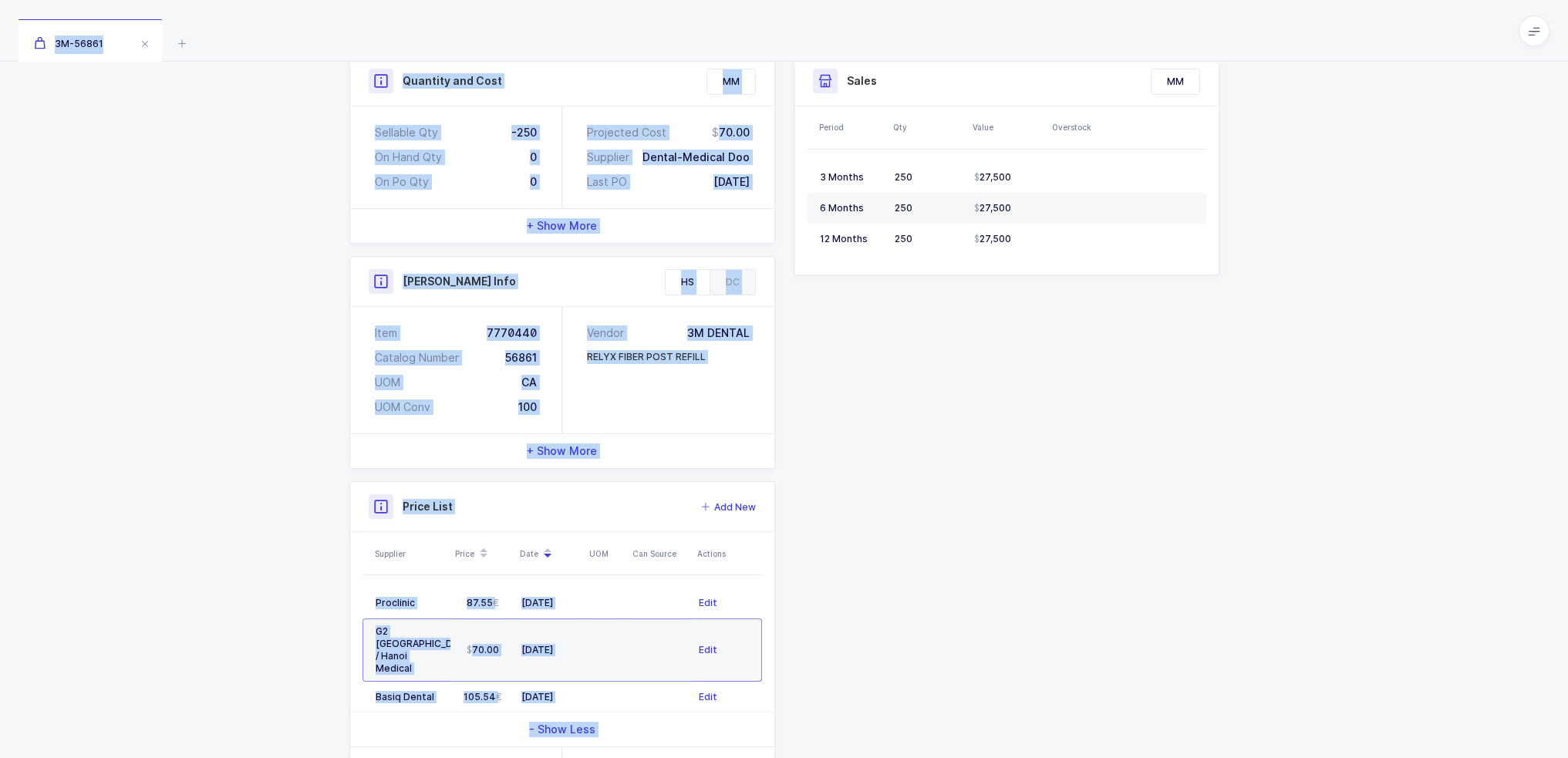
scroll to position [401, 0]
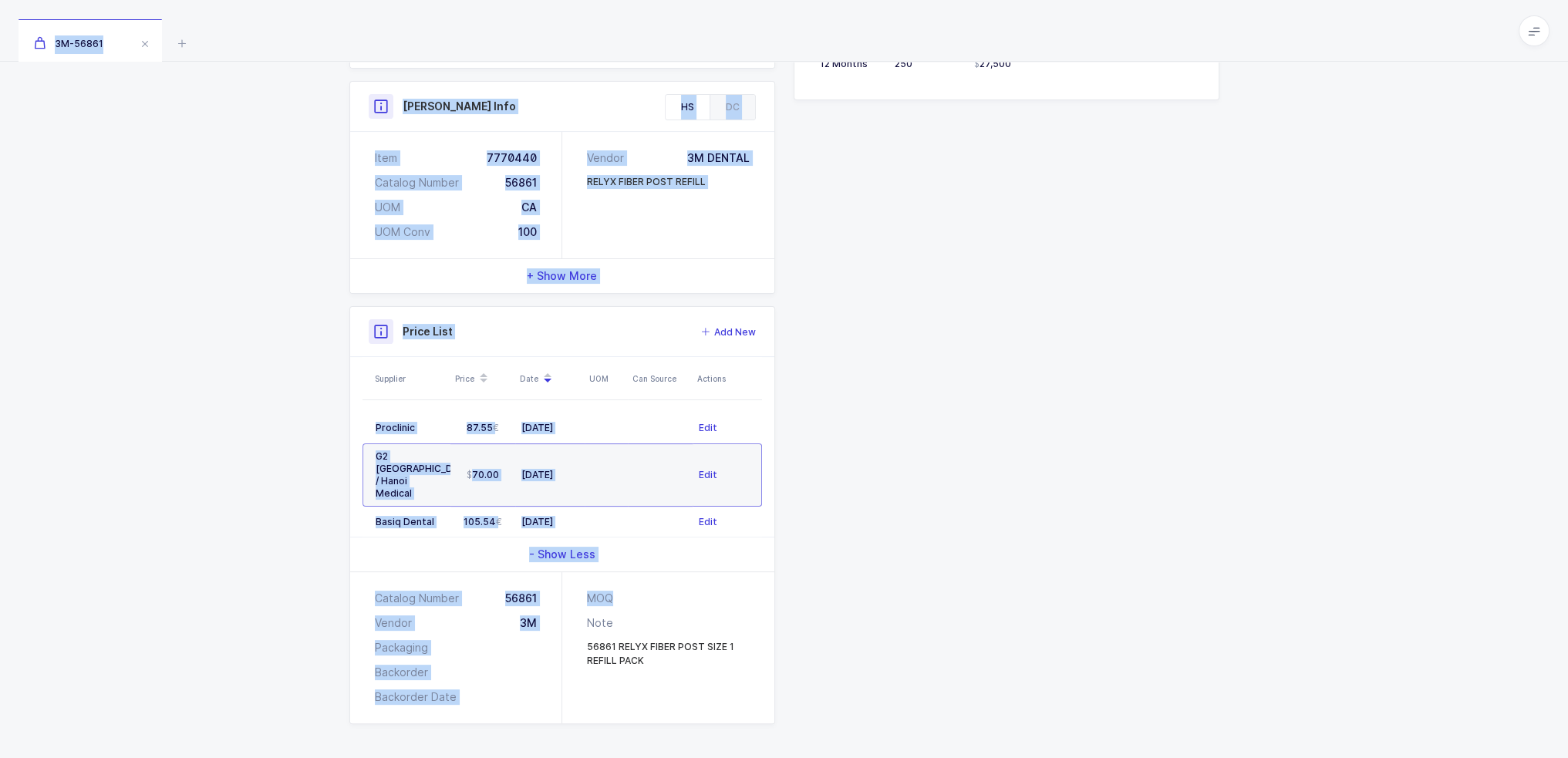
drag, startPoint x: 488, startPoint y: 37, endPoint x: 1042, endPoint y: 686, distance: 853.3
click at [1042, 686] on div "3M-56861 Product info 3M-56861 Edit Relyx Fiber Post Catalog Number 56861 Vendo…" at bounding box center [784, 180] width 1568 height 1162
click at [1042, 686] on div "Quantity and Cost MM Sellable Qty -250 On Hand Qty 0 On Po Qty 0 Projected Cost…" at bounding box center [784, 302] width 888 height 843
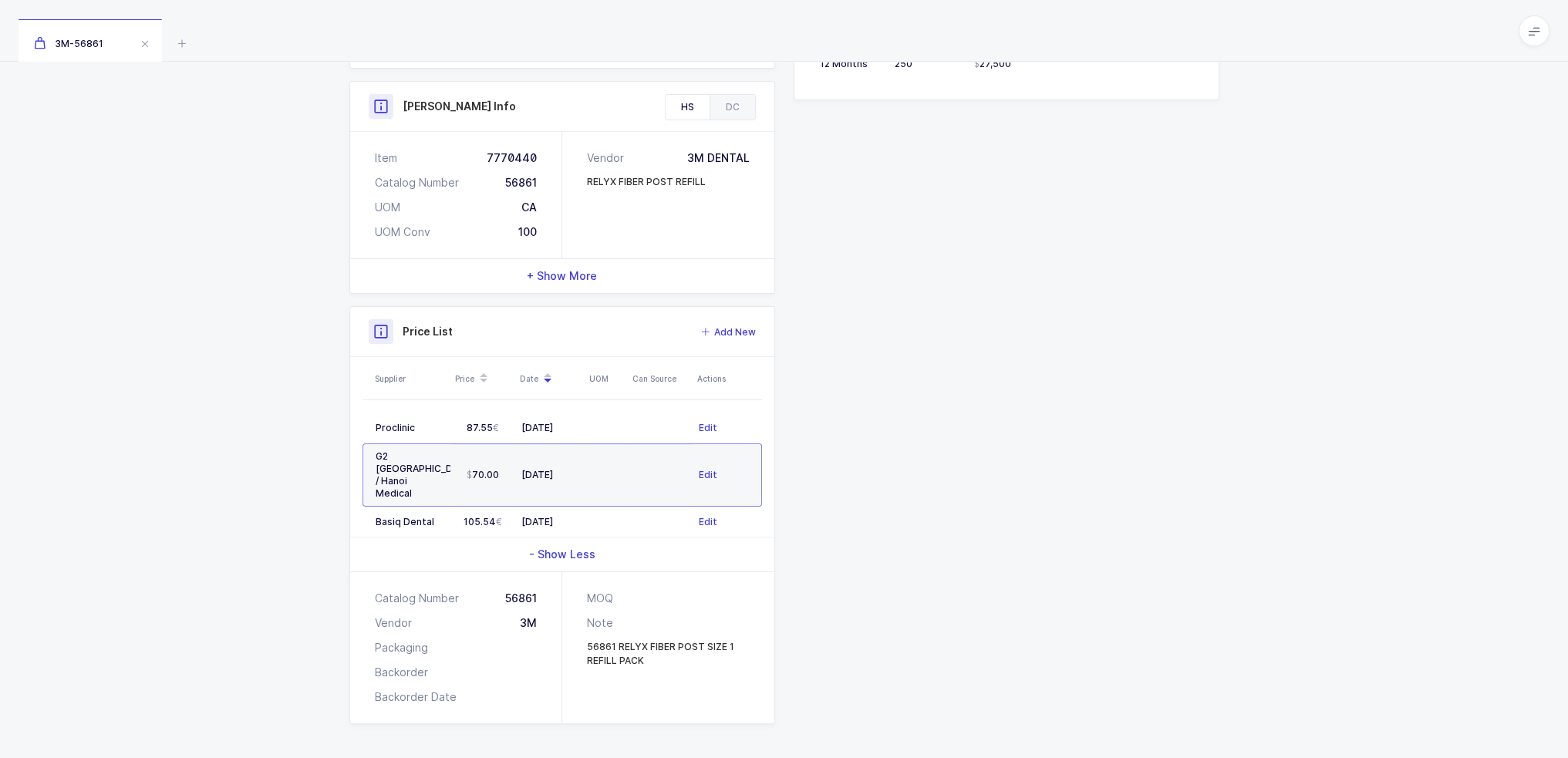
drag, startPoint x: 1009, startPoint y: 681, endPoint x: 358, endPoint y: 109, distance: 866.6
click at [358, 111] on div "Quantity and Cost MM Sellable Qty -250 On Hand Qty 0 On Po Qty 0 Projected Cost…" at bounding box center [784, 302] width 888 height 843
click at [358, 109] on div "Henry Schein Info" at bounding box center [562, 106] width 424 height 50
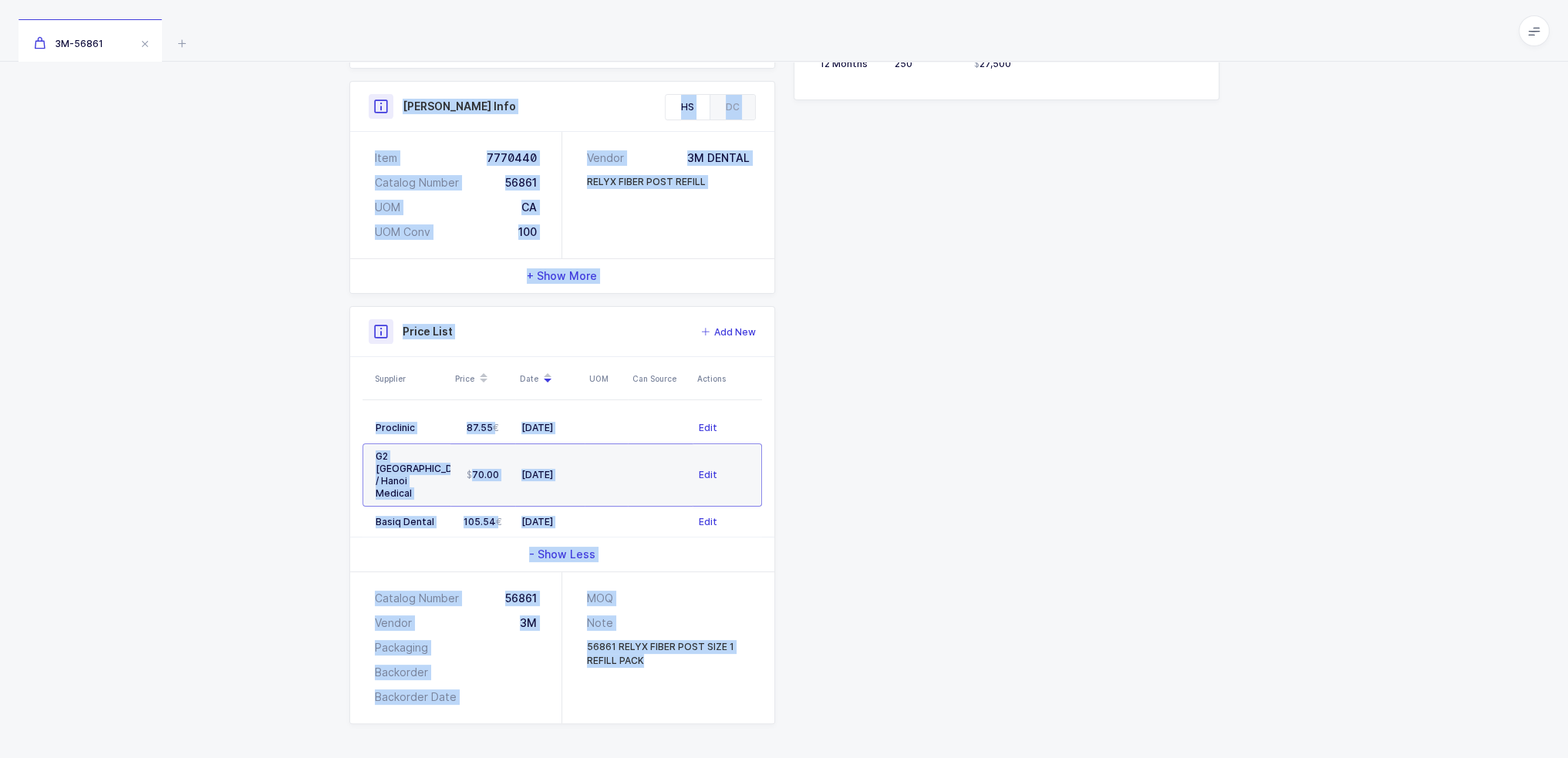
drag, startPoint x: 358, startPoint y: 109, endPoint x: 919, endPoint y: 682, distance: 801.9
click at [921, 679] on div "Quantity and Cost MM Sellable Qty -250 On Hand Qty 0 On Po Qty 0 Projected Cost…" at bounding box center [784, 302] width 888 height 843
click at [919, 684] on div "Quantity and Cost MM Sellable Qty -250 On Hand Qty 0 On Po Qty 0 Projected Cost…" at bounding box center [784, 302] width 888 height 843
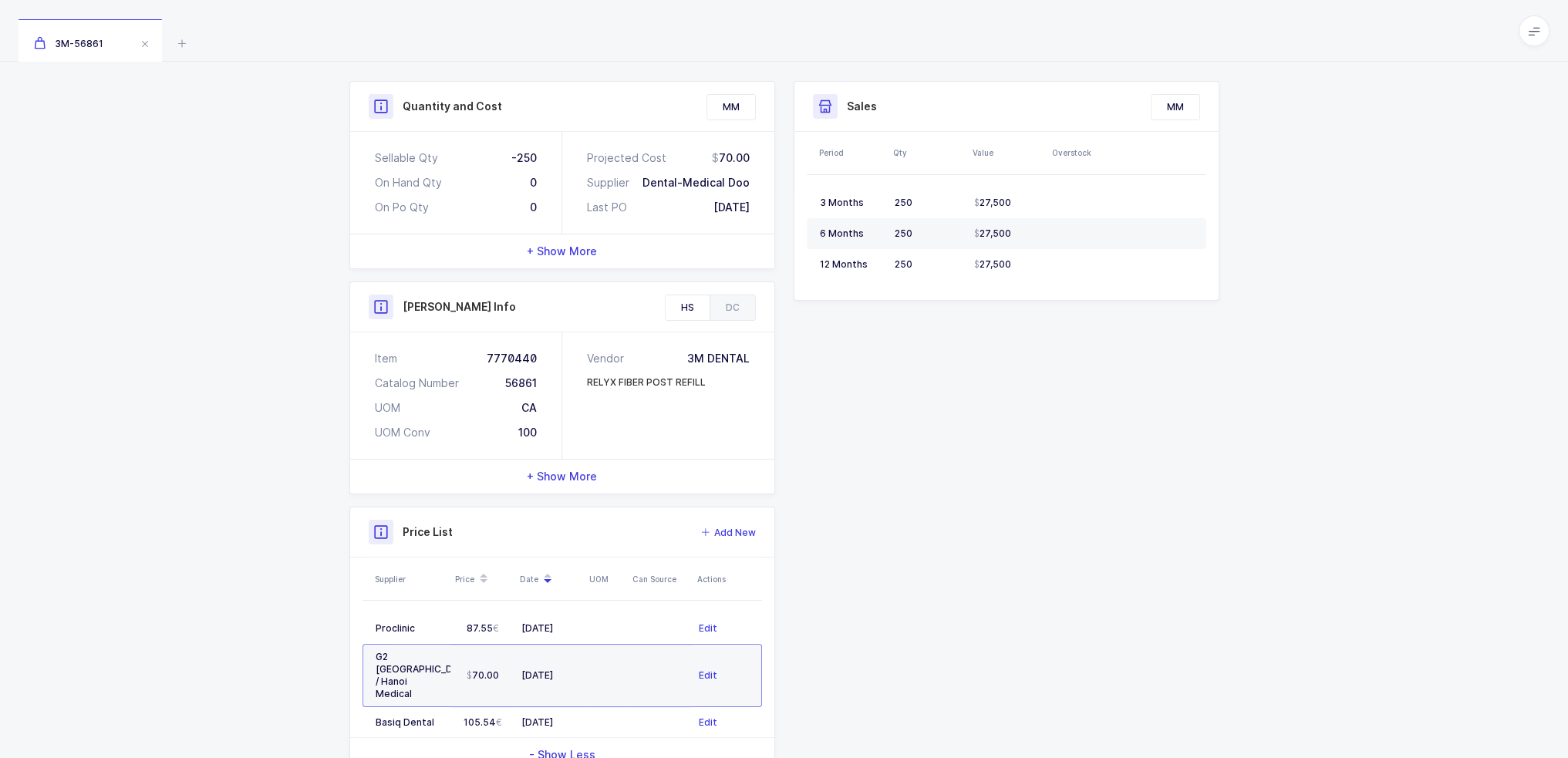
scroll to position [0, 0]
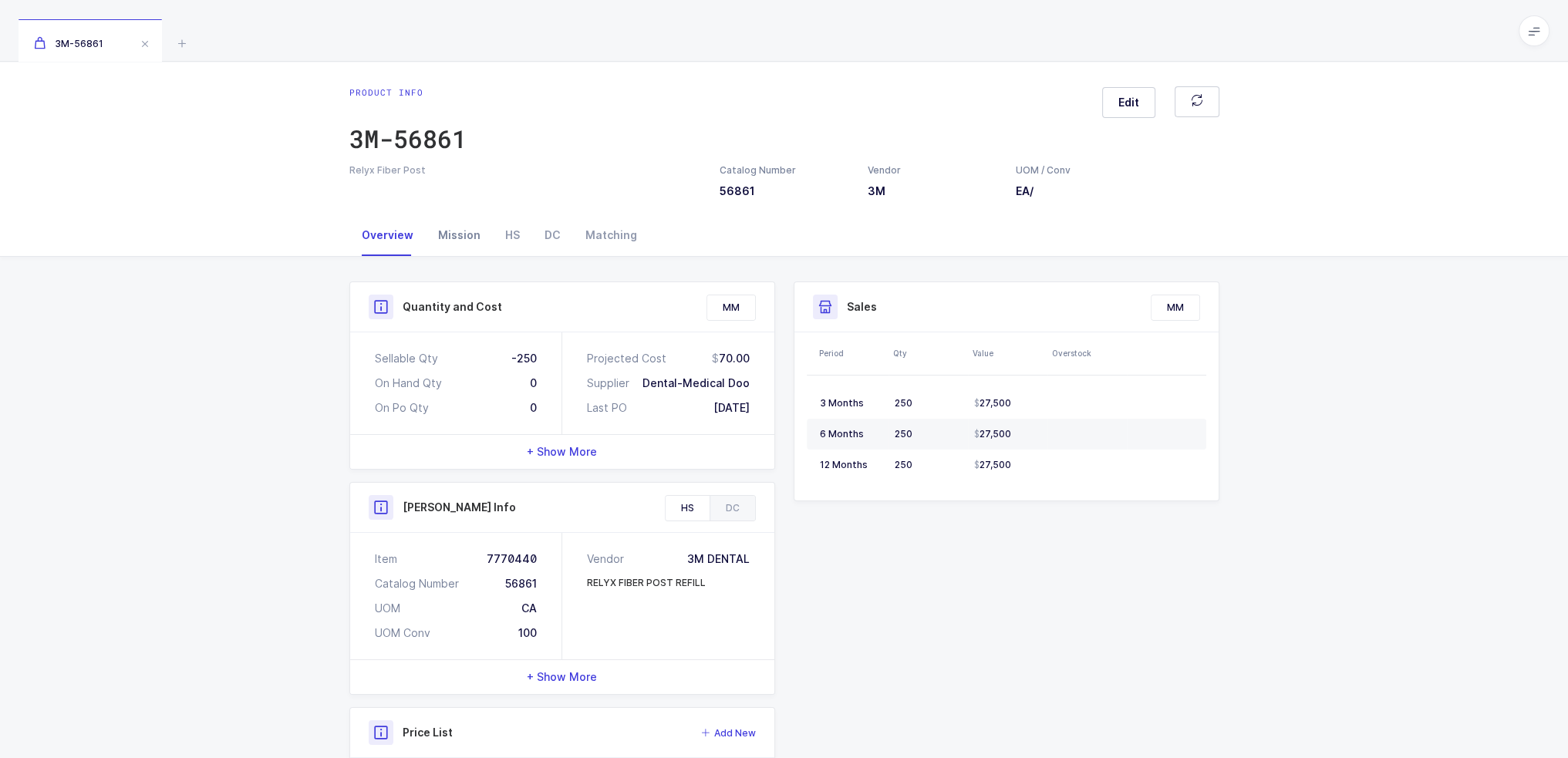
click at [465, 243] on div "Mission" at bounding box center [459, 235] width 67 height 41
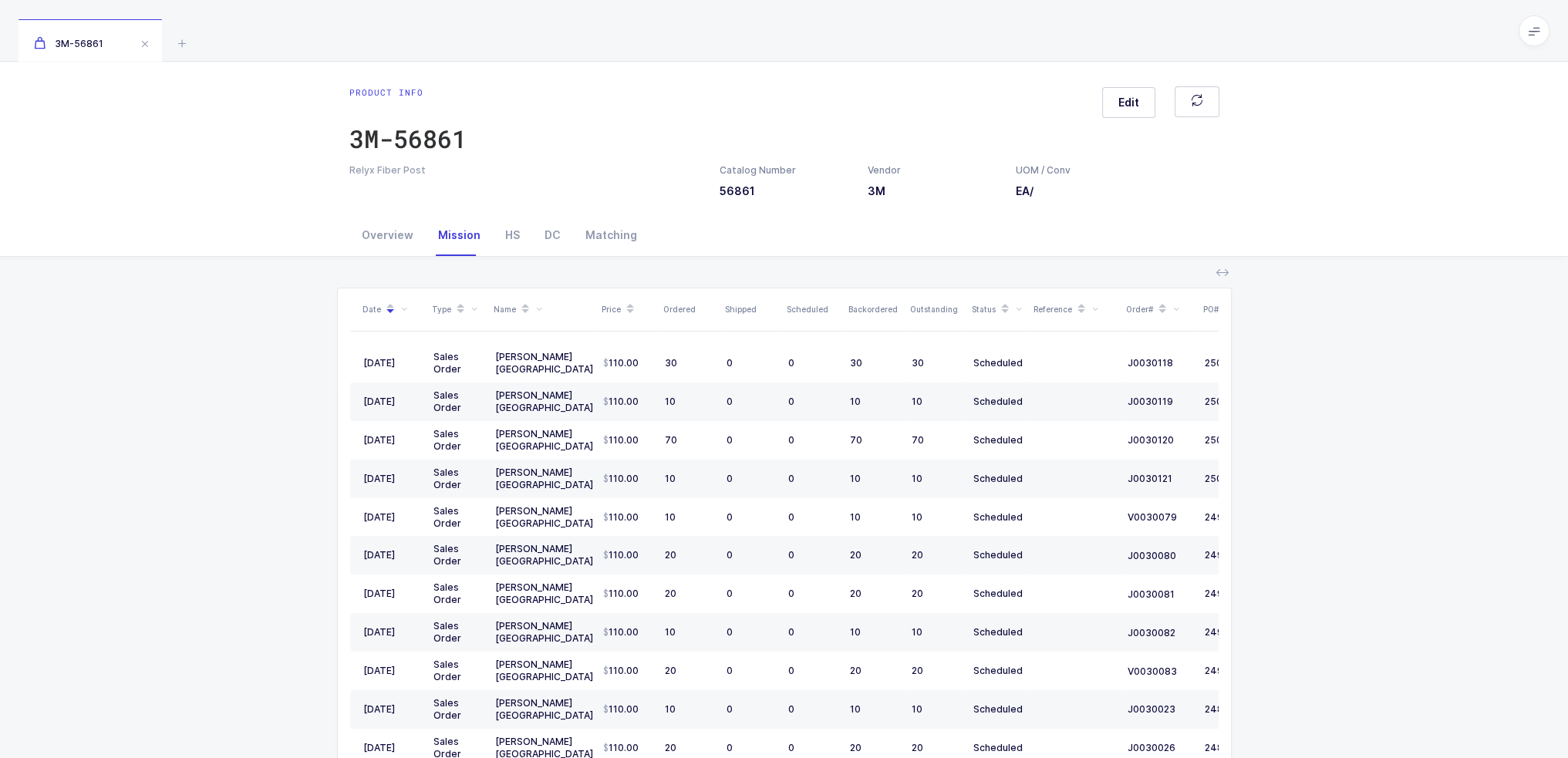
click at [259, 336] on div "Date Type Name Price Ordered Shipped Scheduled Backordered Outstanding Status R…" at bounding box center [784, 583] width 1543 height 653
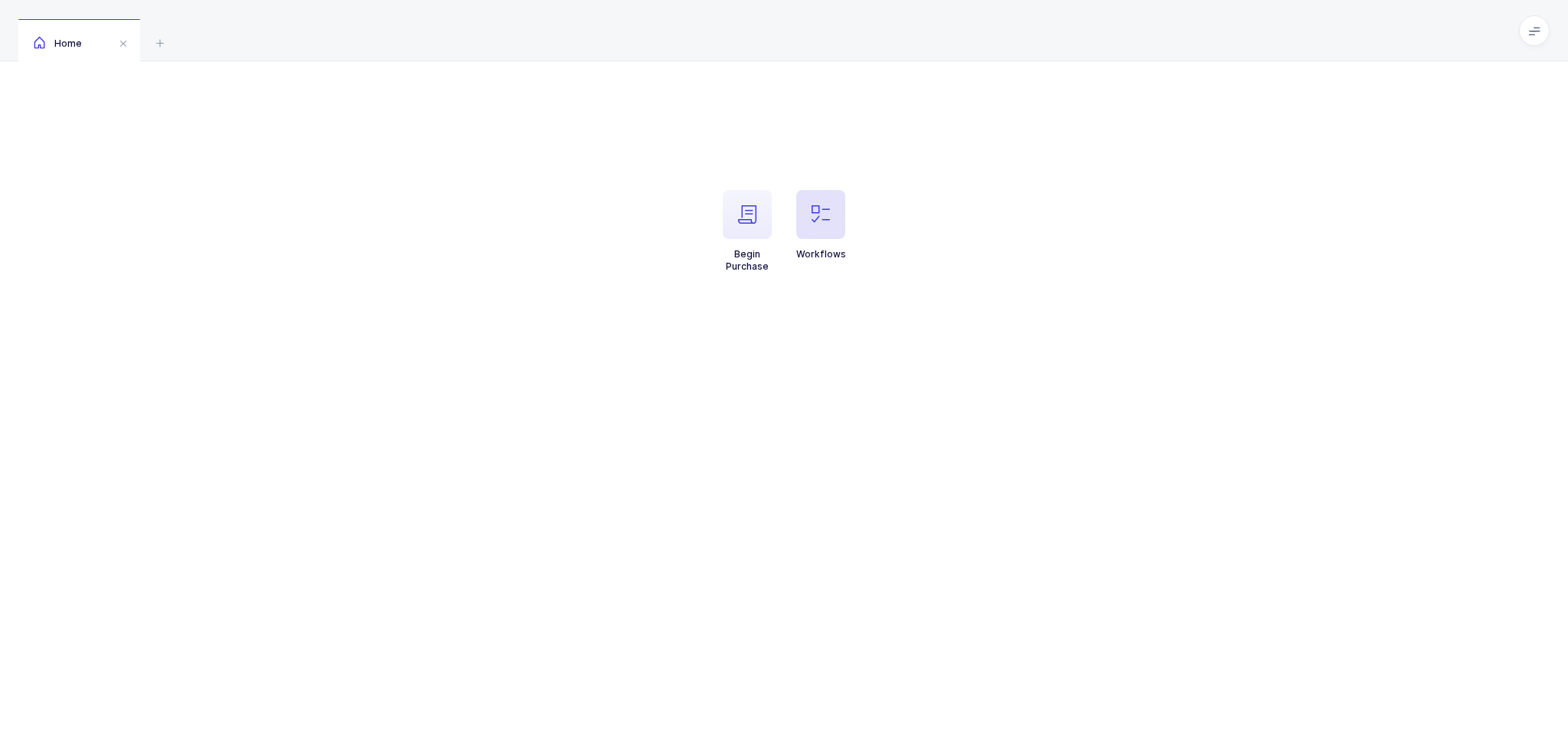
click at [822, 221] on icon "button" at bounding box center [820, 214] width 18 height 18
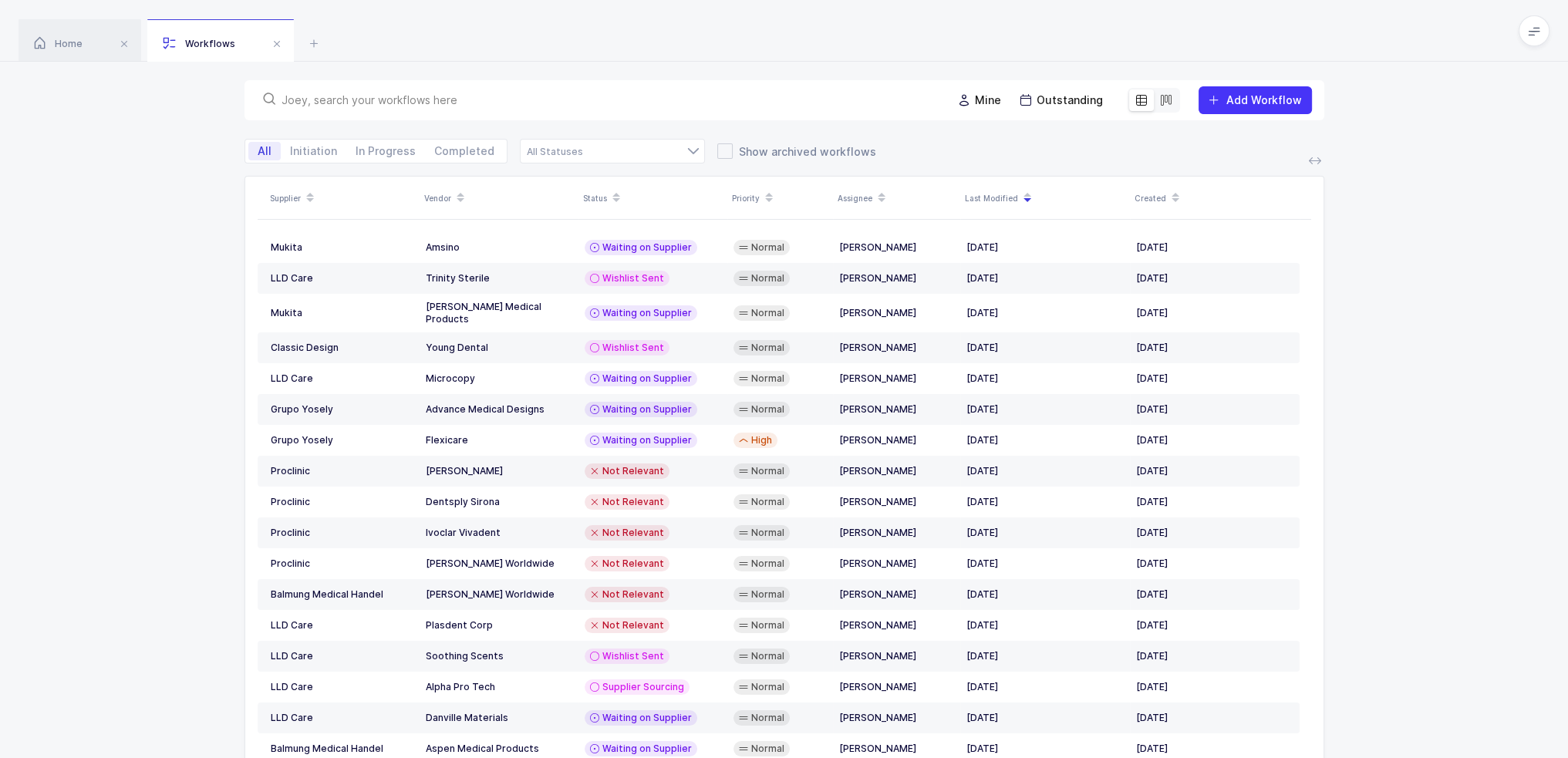
click at [653, 97] on input "text" at bounding box center [607, 100] width 652 height 16
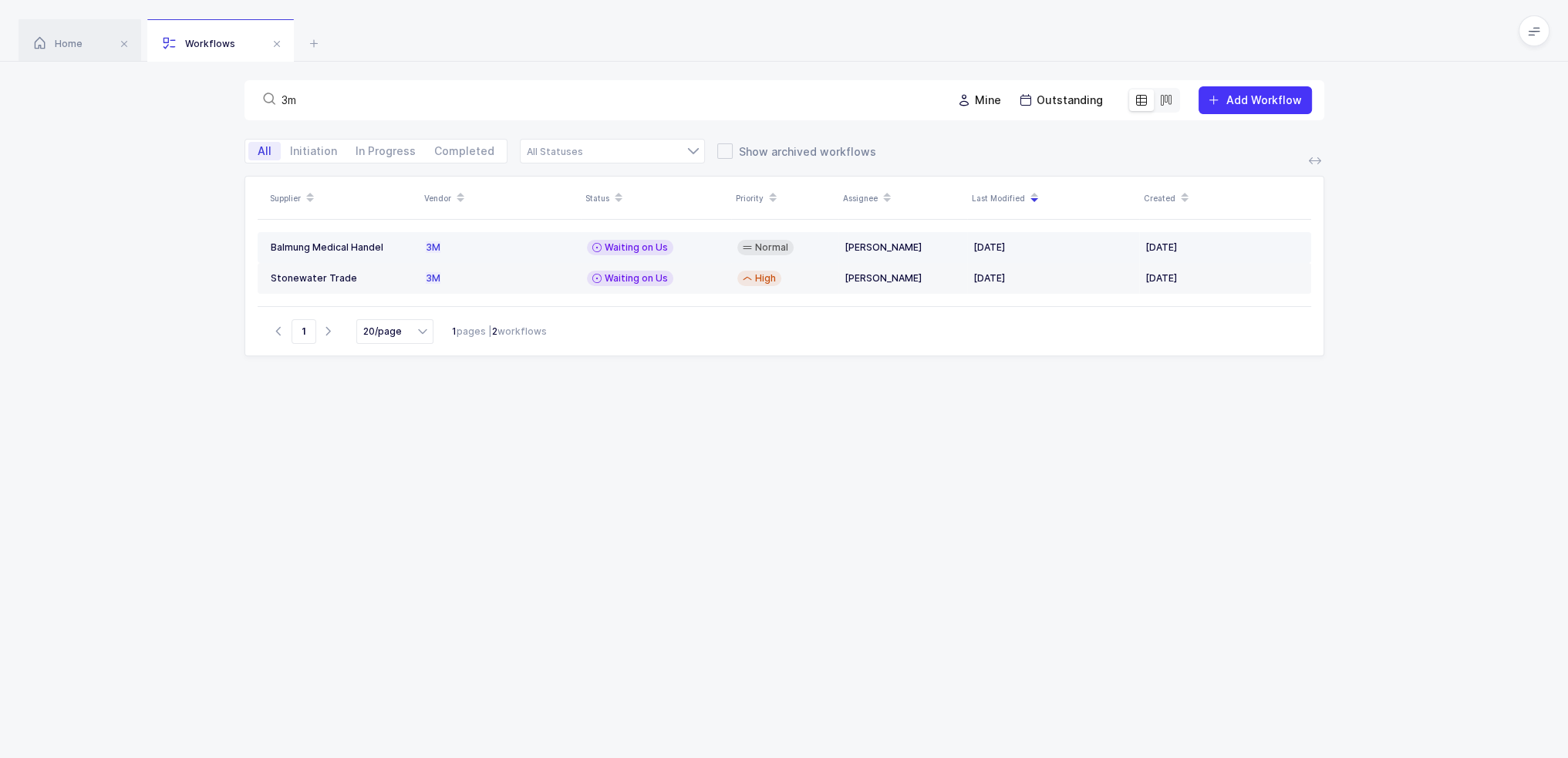
type input "3m"
click at [531, 252] on div "3M" at bounding box center [500, 248] width 148 height 12
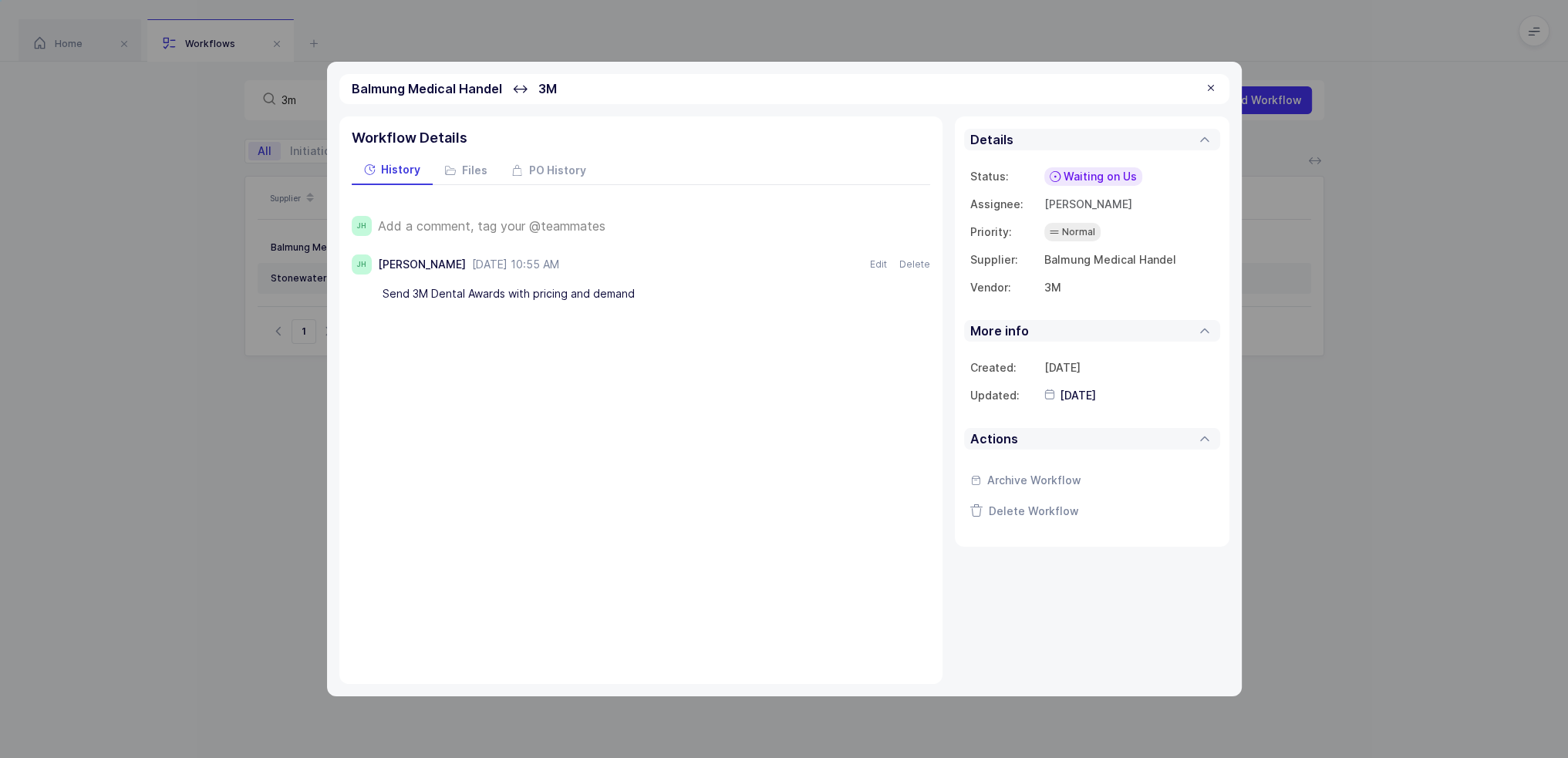
click at [608, 218] on div "Add a comment, tag your @teammates" at bounding box center [654, 226] width 553 height 20
click at [597, 228] on span "Add a comment, tag your @teammates" at bounding box center [491, 226] width 228 height 14
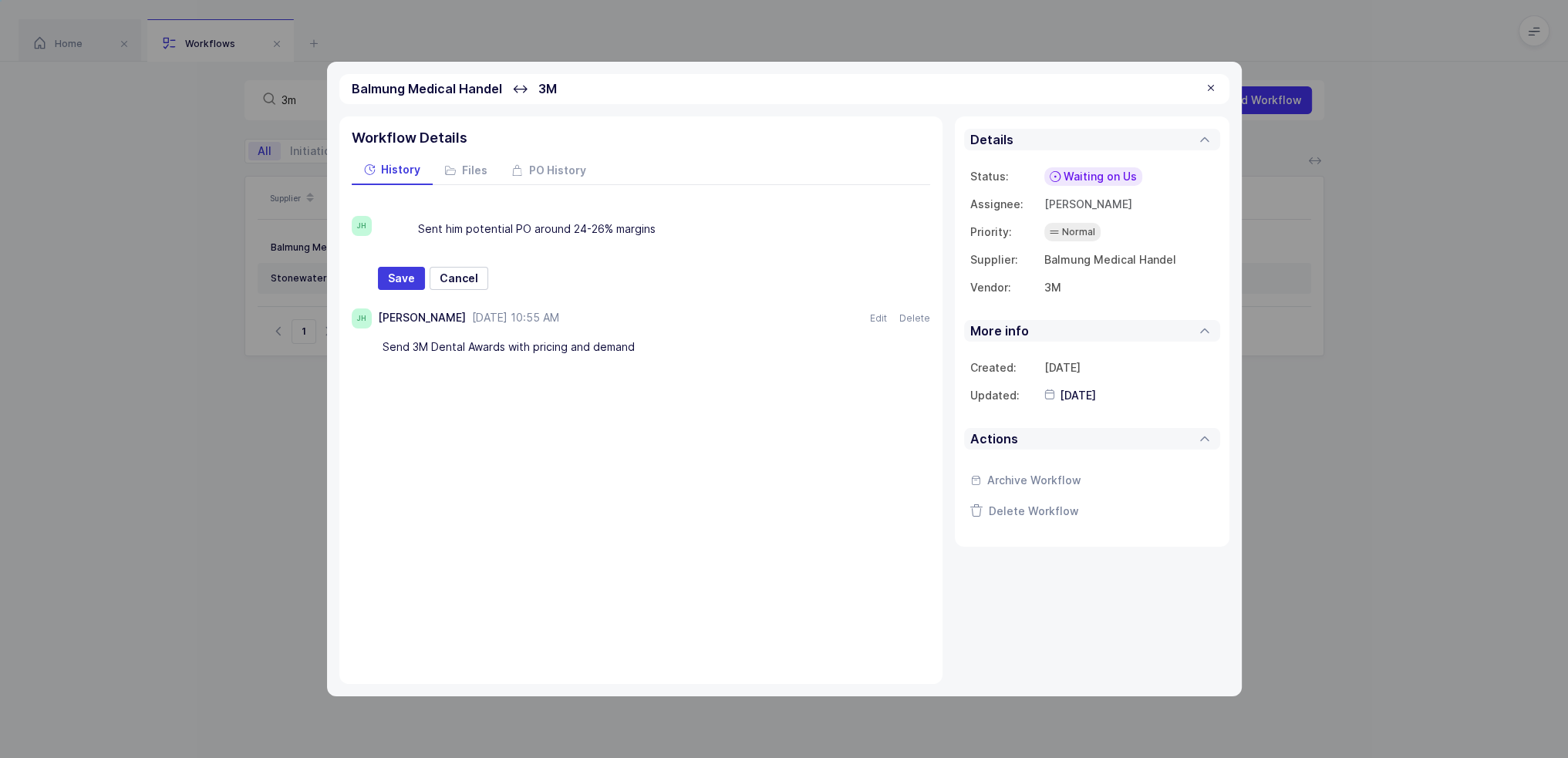
click at [379, 292] on div "JH Sent him potential PO around 24-26% margins Nothing found Text Heading Quote…" at bounding box center [640, 278] width 578 height 187
click at [392, 282] on span "Save" at bounding box center [401, 278] width 27 height 16
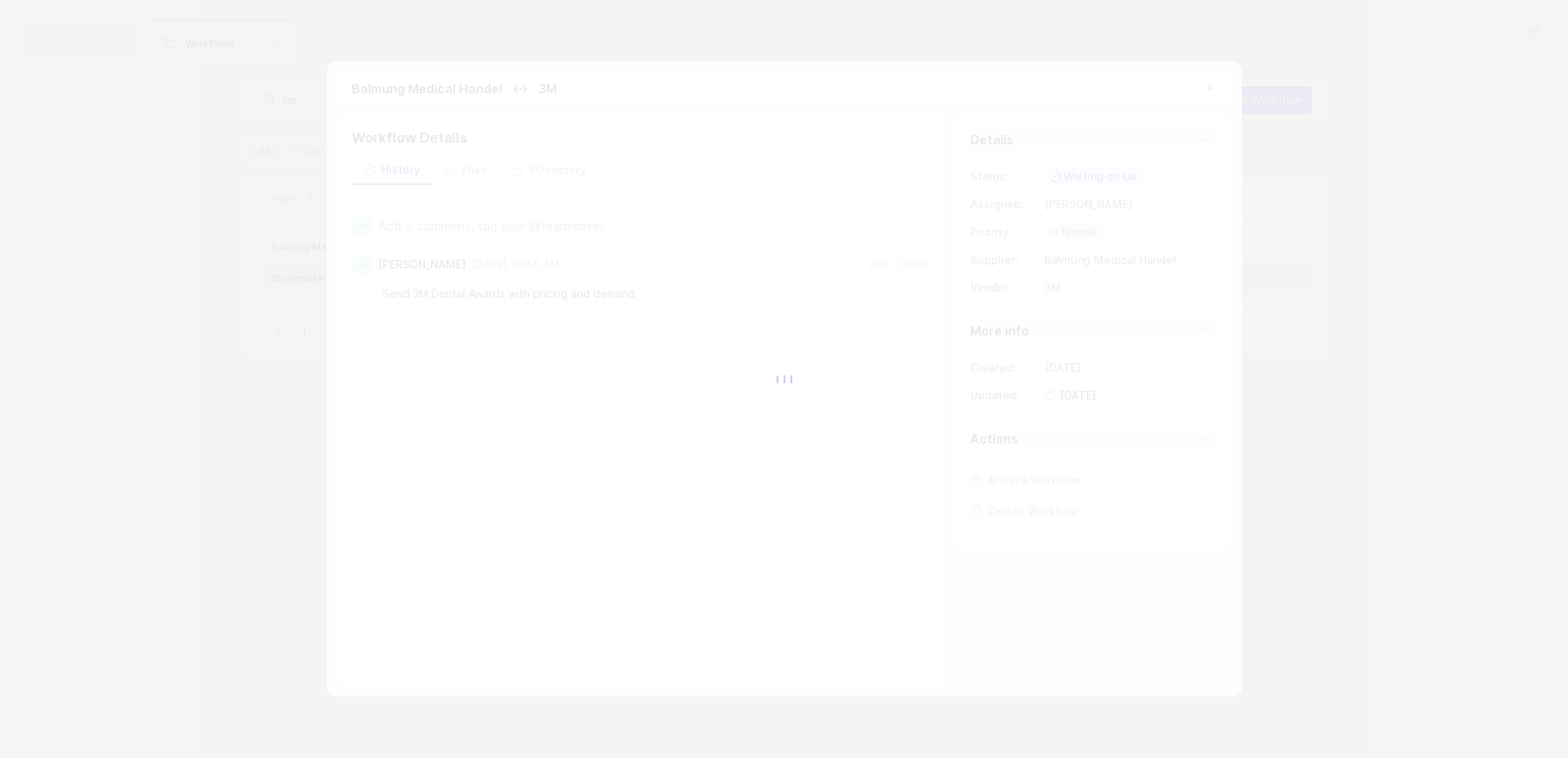
type input "[DATE]"
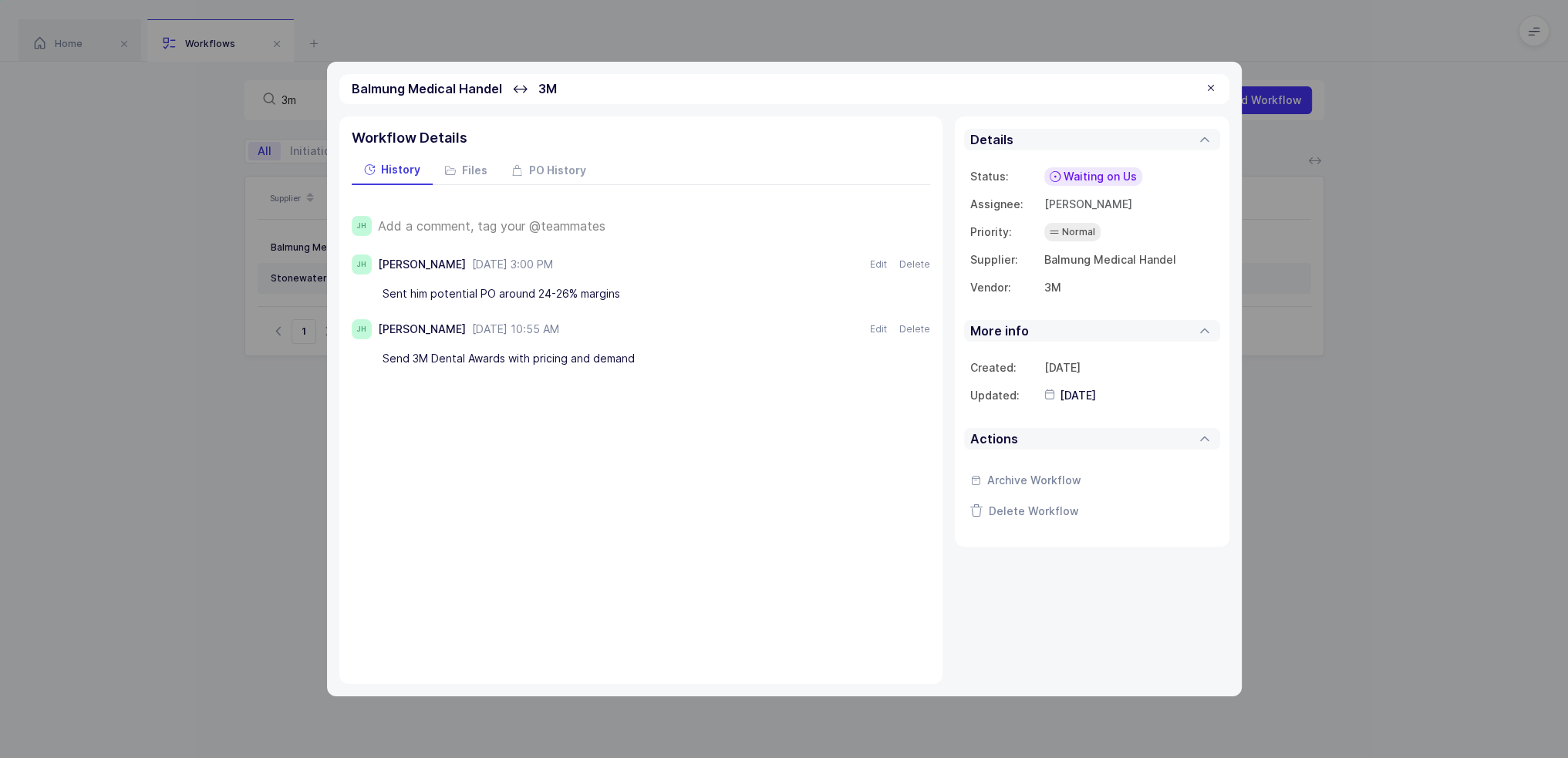
click at [1083, 178] on span "Waiting on Us" at bounding box center [1099, 177] width 73 height 16
click at [1102, 297] on span "Waiting on Supplier" at bounding box center [1071, 295] width 105 height 16
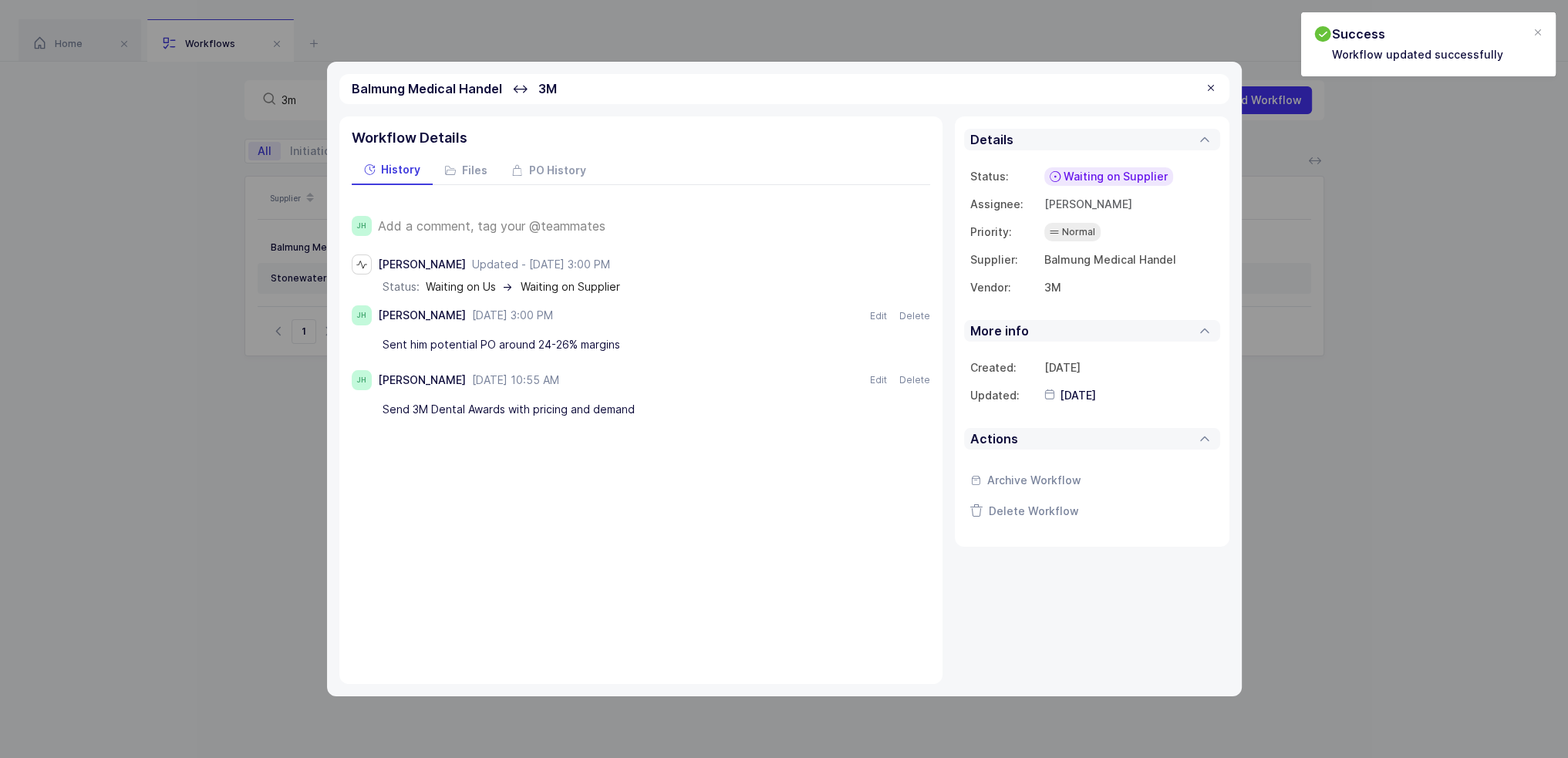
click at [1212, 86] on div at bounding box center [1210, 89] width 12 height 14
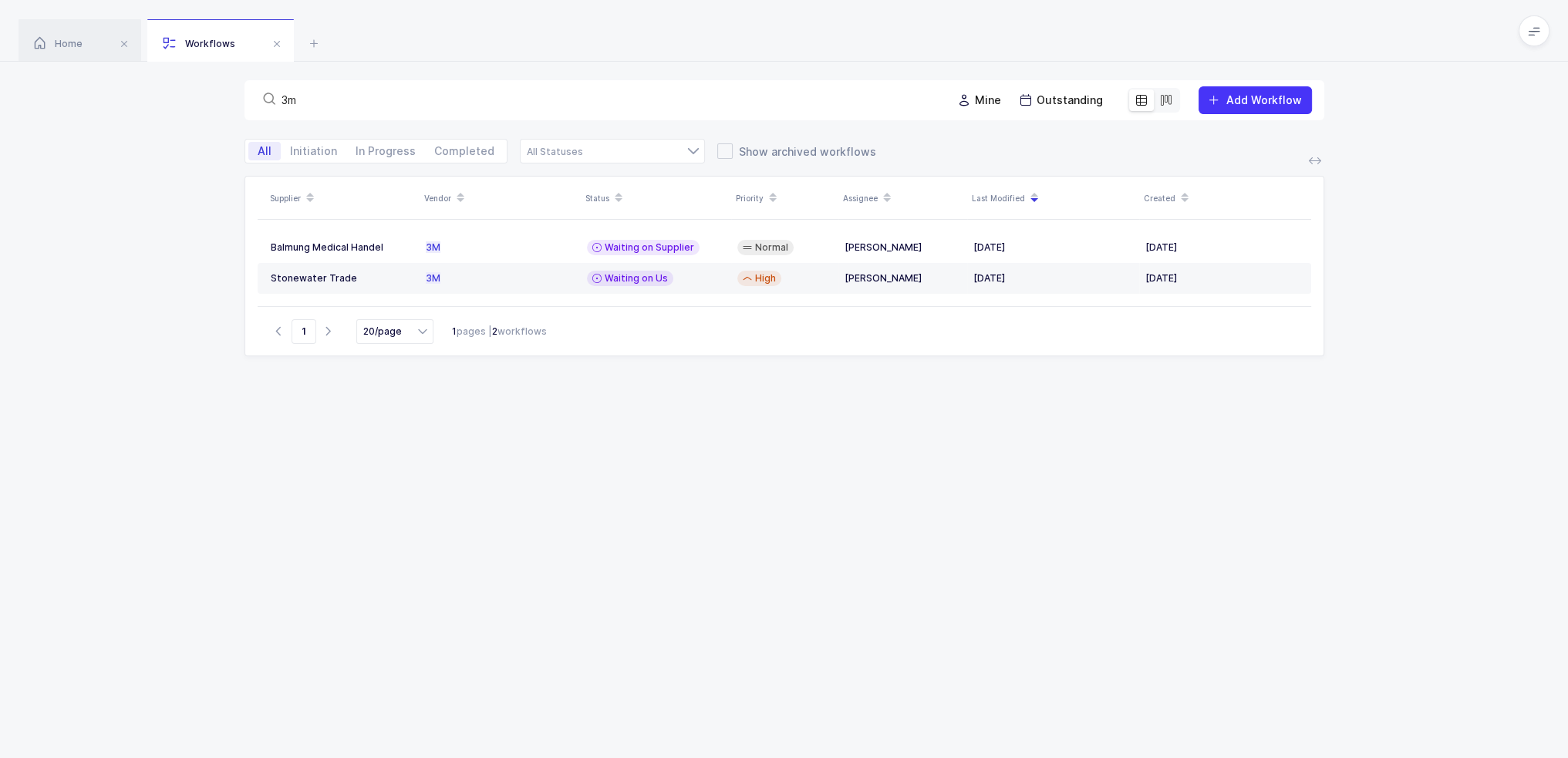
click at [901, 90] on div "3m" at bounding box center [597, 100] width 683 height 22
click at [414, 101] on input "3m" at bounding box center [607, 100] width 652 height 16
drag, startPoint x: 330, startPoint y: 97, endPoint x: 219, endPoint y: 95, distance: 111.0
click at [220, 95] on div "3m Mine Outstanding Add Workflow" at bounding box center [784, 100] width 1568 height 77
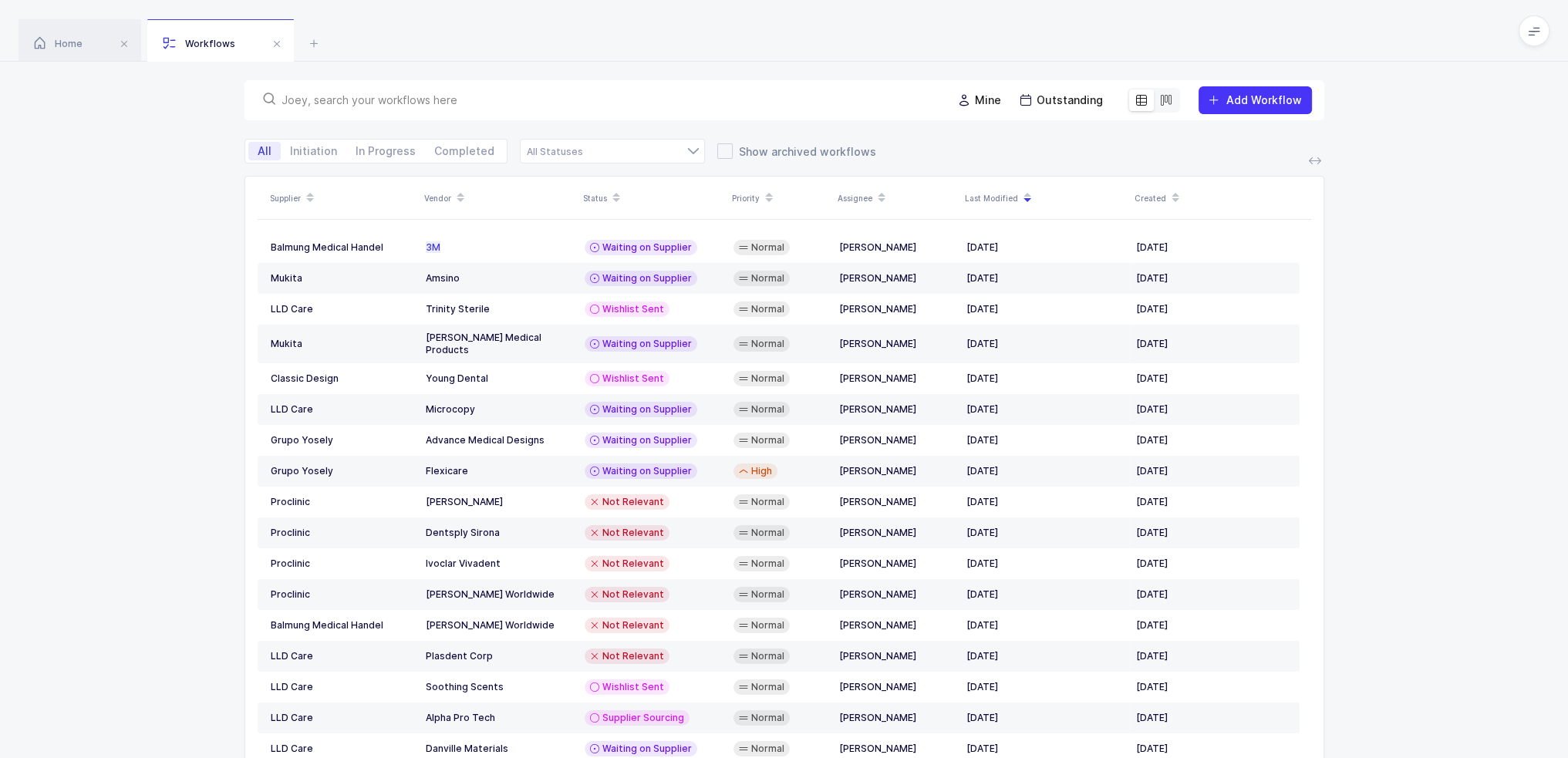
click at [214, 155] on div "All Initiation In Progress Completed Supplier Sourcing Wishlist Requested Wishl…" at bounding box center [784, 151] width 1568 height 25
click at [587, 152] on div at bounding box center [612, 151] width 185 height 25
click at [596, 285] on span "Waiting on Us" at bounding box center [572, 284] width 73 height 13
type input "Waiting on Us"
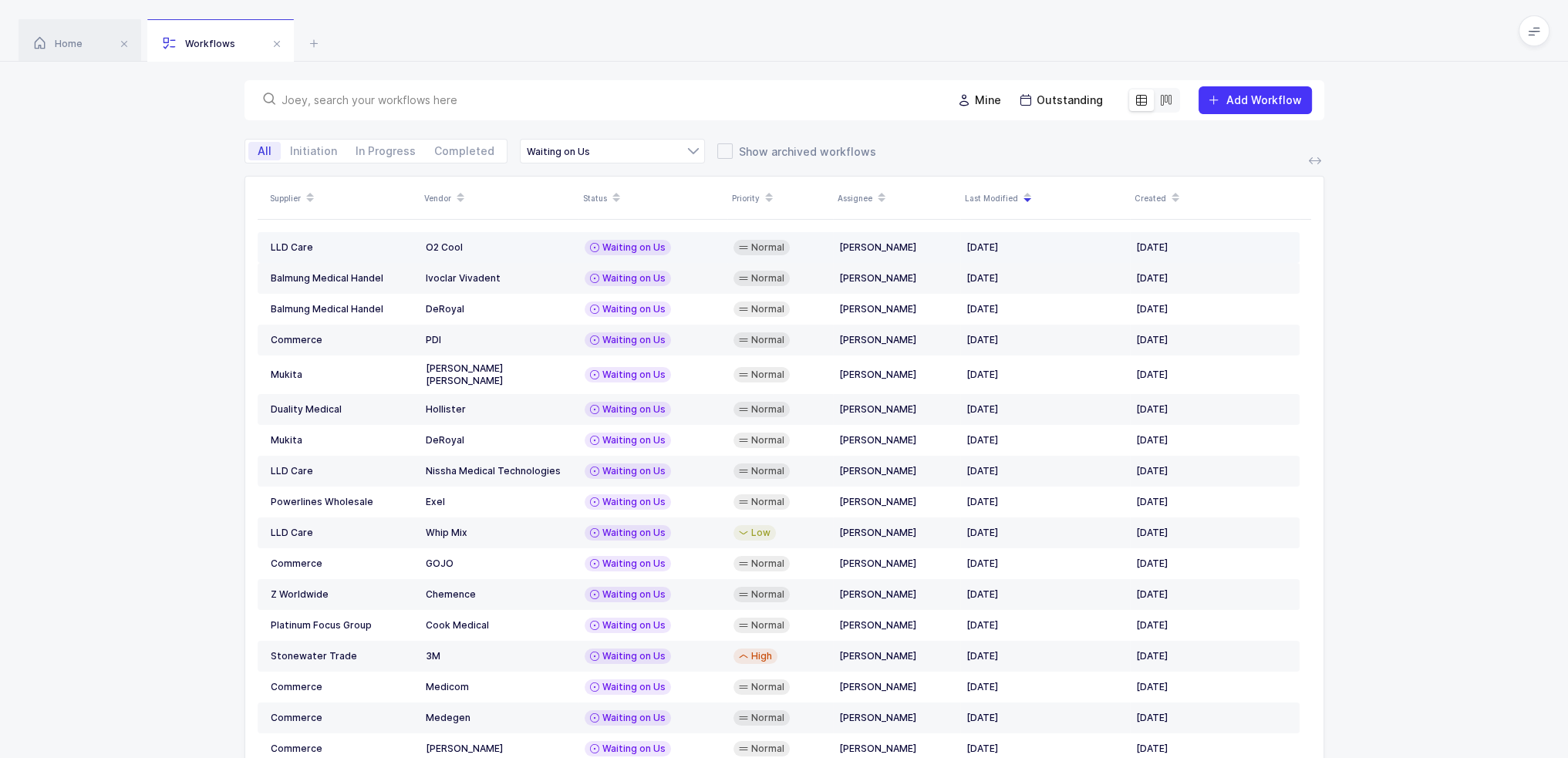
click at [678, 249] on div "Waiting on Us" at bounding box center [652, 248] width 136 height 16
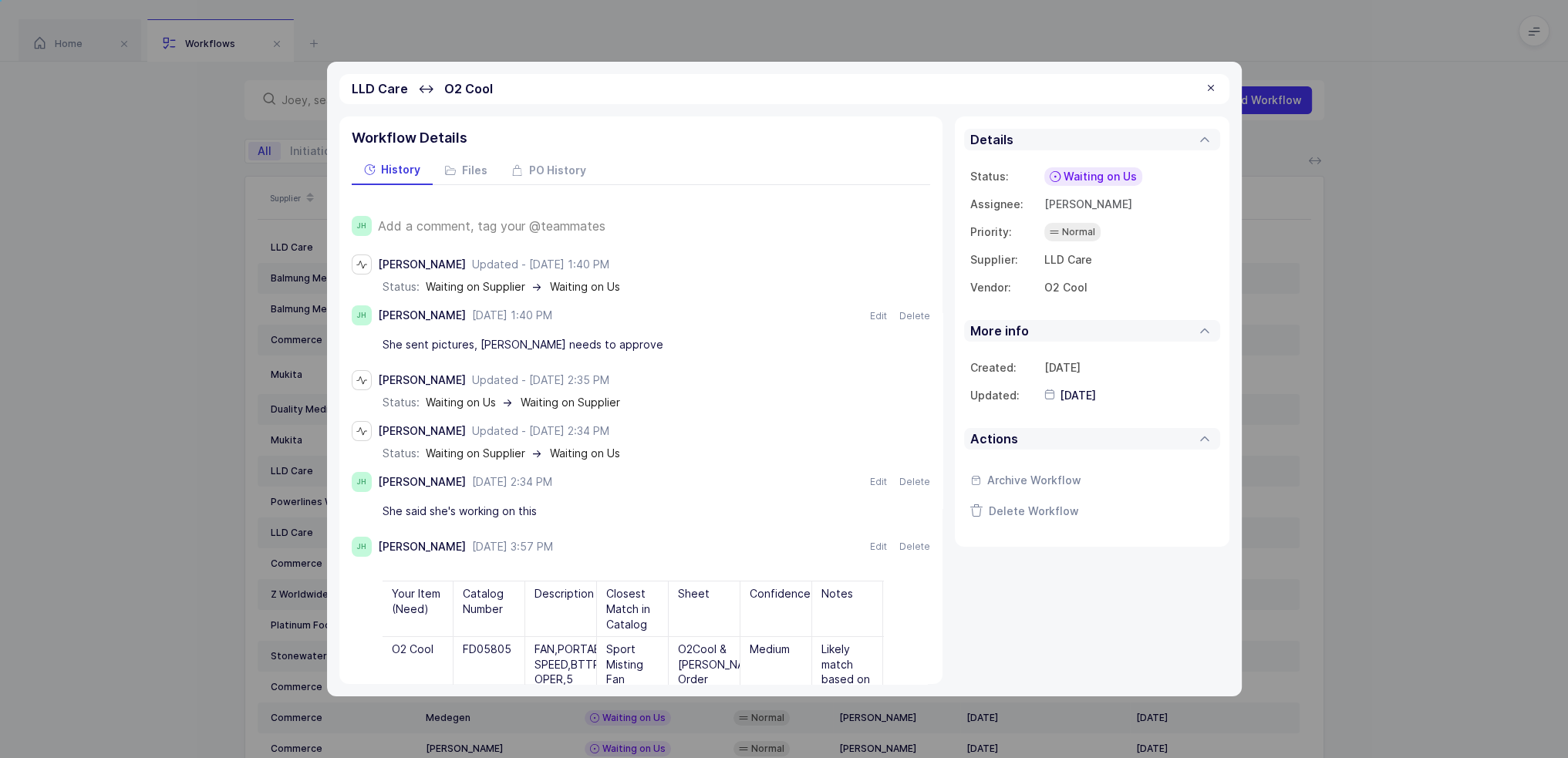
click at [1212, 83] on div at bounding box center [1210, 89] width 12 height 14
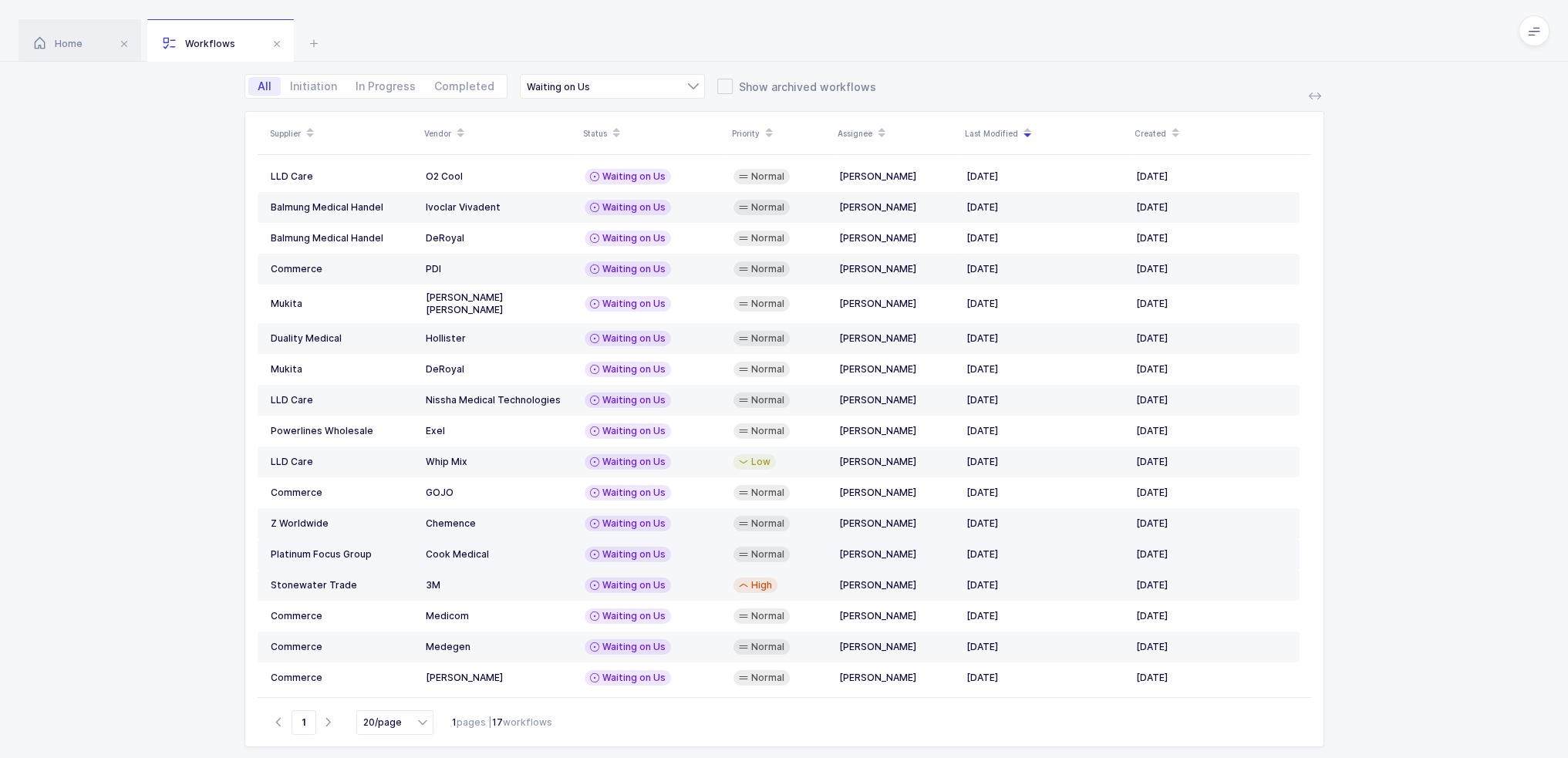
scroll to position [90, 0]
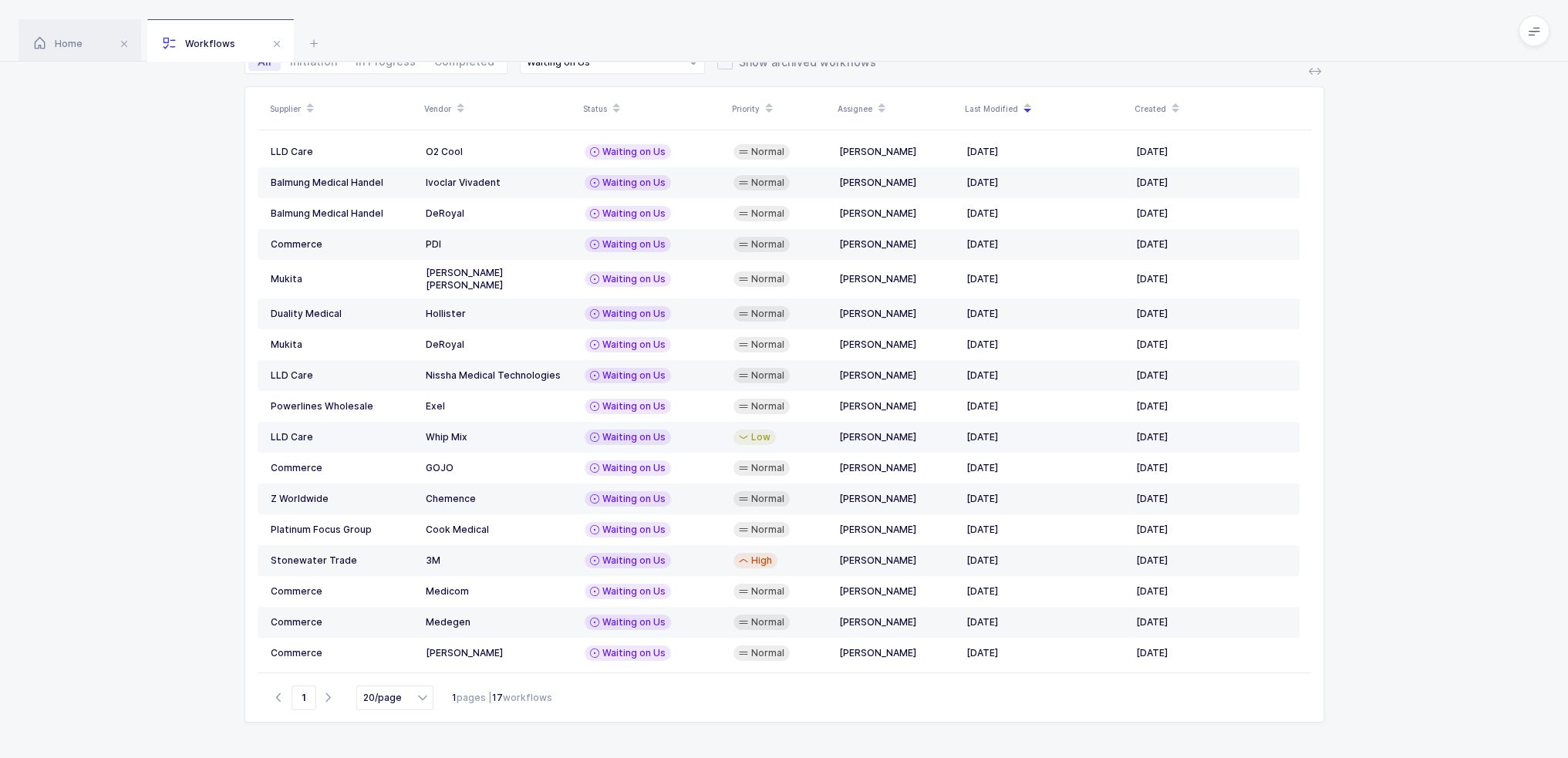
click at [544, 431] on div "Whip Mix" at bounding box center [499, 437] width 147 height 12
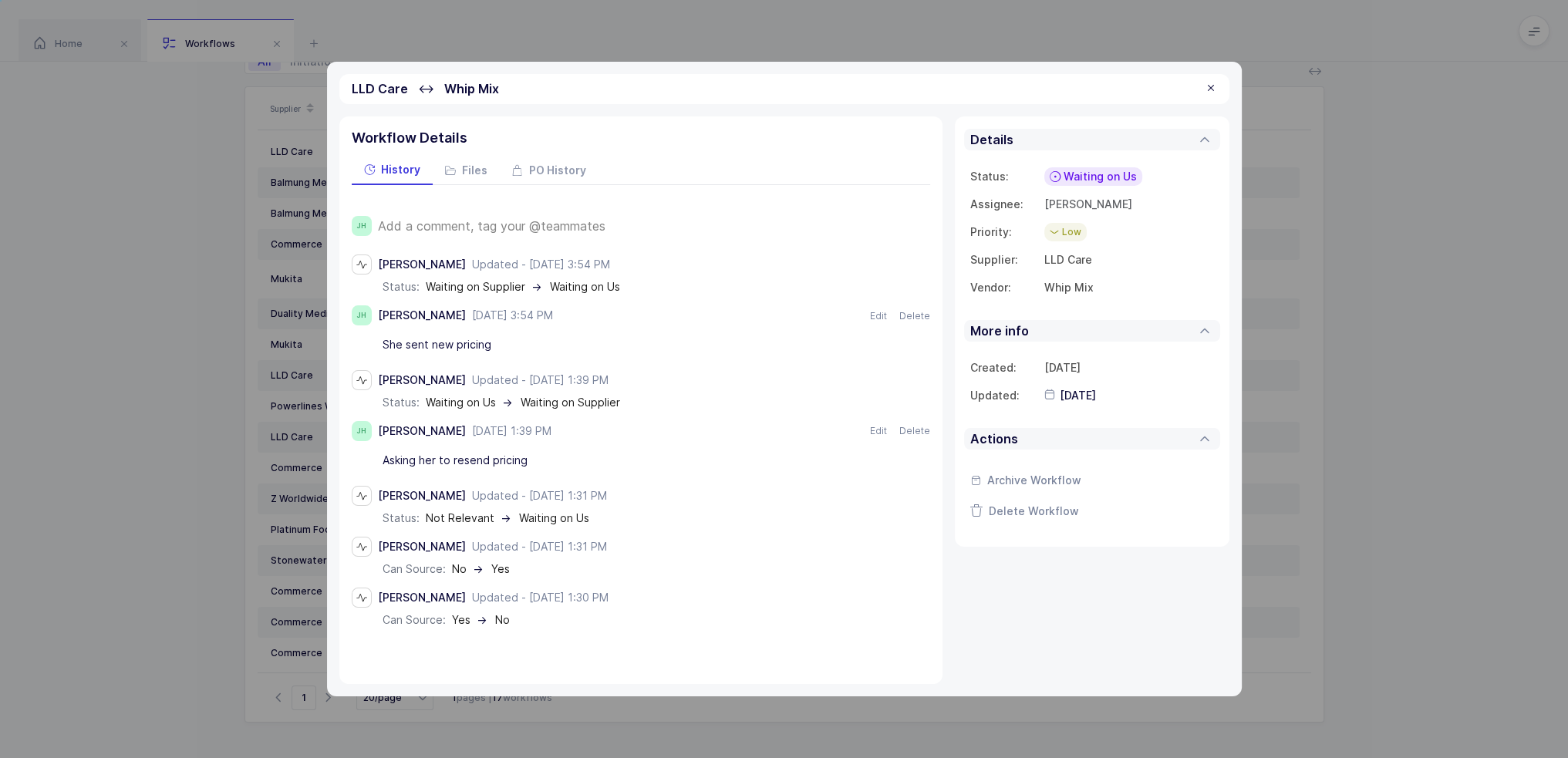
drag, startPoint x: 650, startPoint y: 332, endPoint x: 631, endPoint y: 342, distance: 21.5
click at [631, 342] on div "She sent new pricing" at bounding box center [632, 344] width 502 height 26
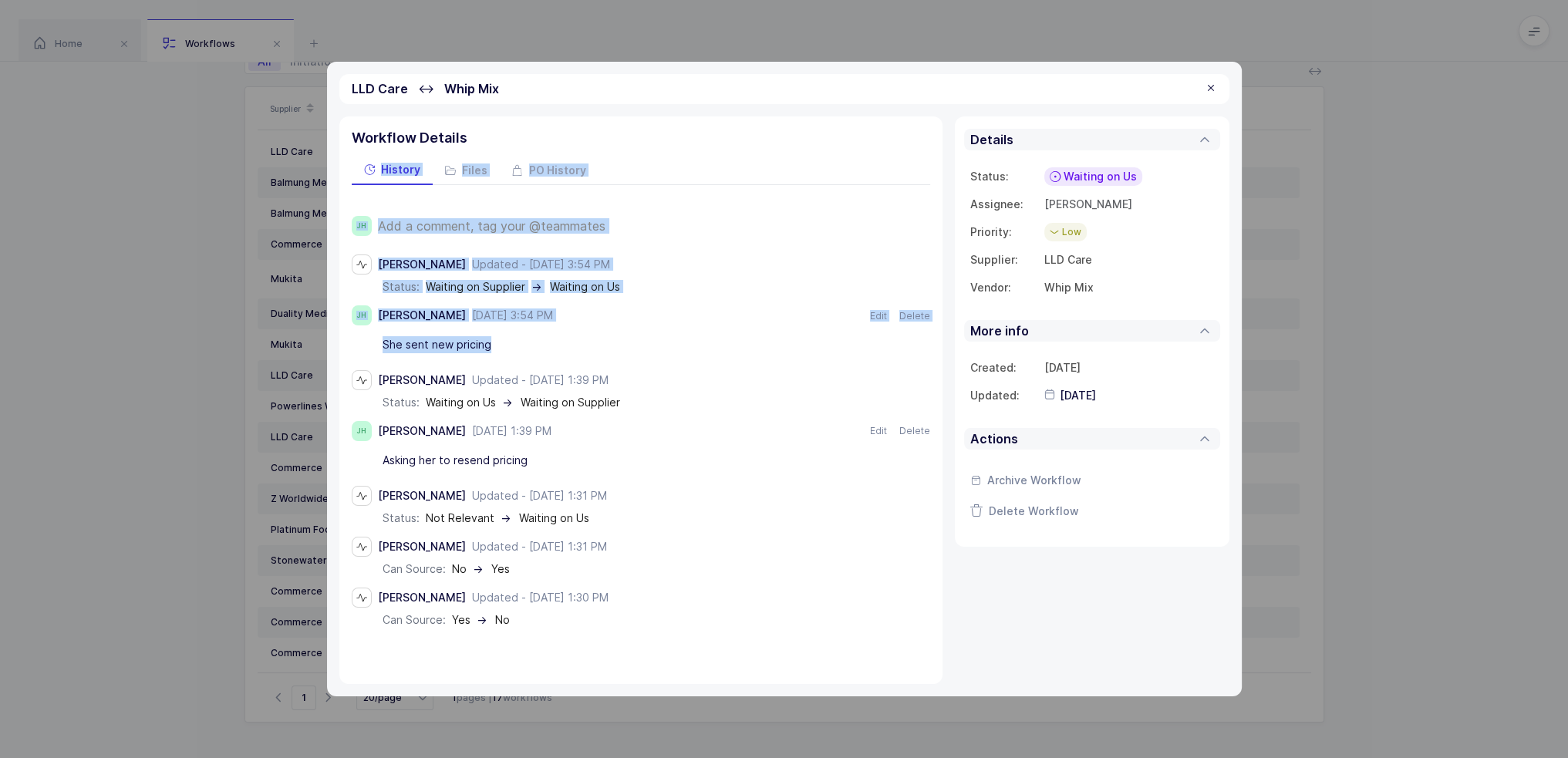
drag, startPoint x: 613, startPoint y: 350, endPoint x: 600, endPoint y: 150, distance: 200.4
click at [600, 150] on div "Workflow Details History Files PO History JH Add a comment, tag your @teammates…" at bounding box center [640, 401] width 603 height 567
click at [603, 132] on div "Workflow Details" at bounding box center [640, 138] width 578 height 18
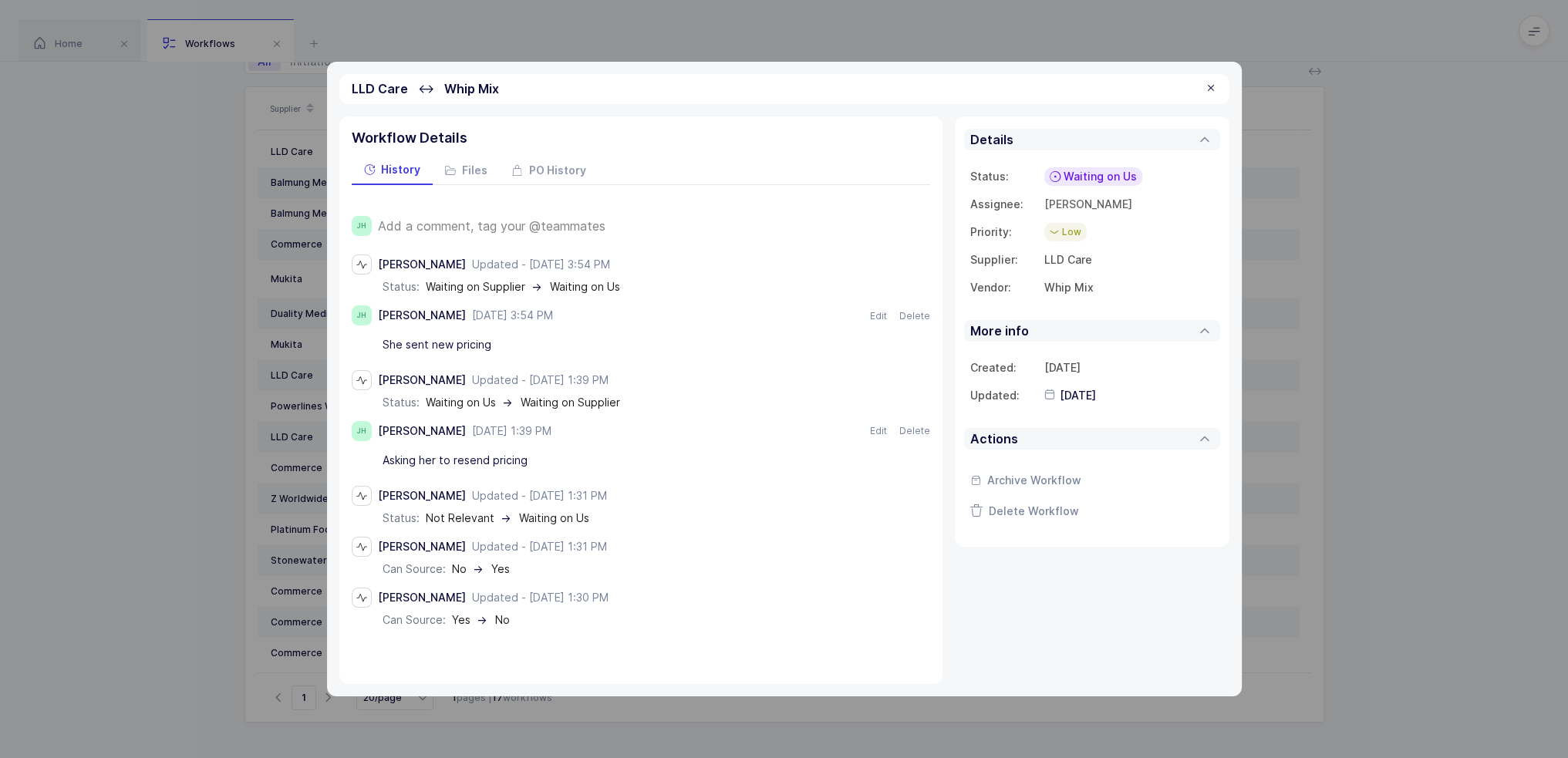
click at [1080, 172] on span "Waiting on Us" at bounding box center [1099, 177] width 73 height 16
click at [1210, 85] on div at bounding box center [1210, 89] width 12 height 14
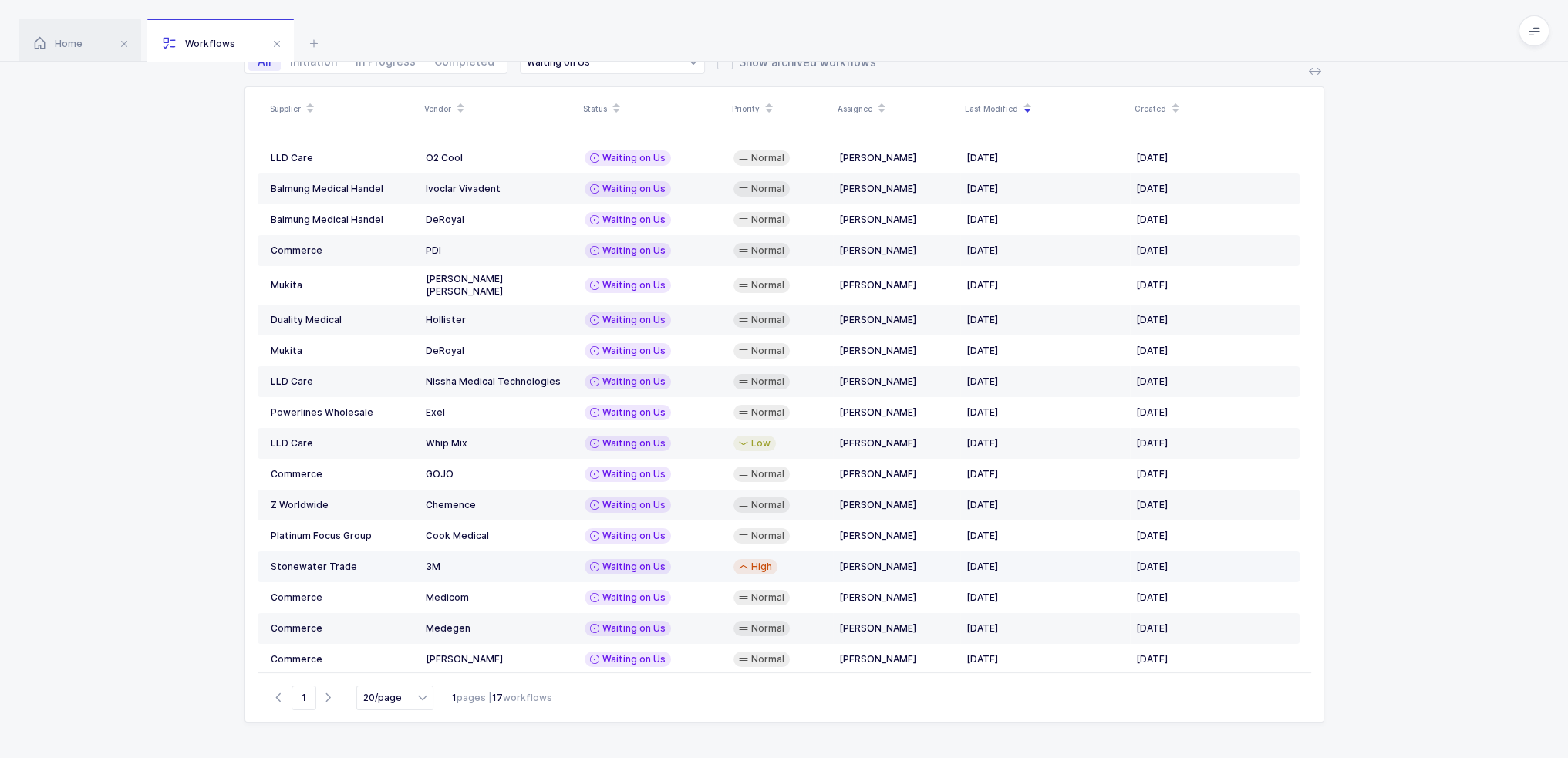
scroll to position [0, 0]
click at [527, 407] on div "Exel" at bounding box center [499, 413] width 147 height 12
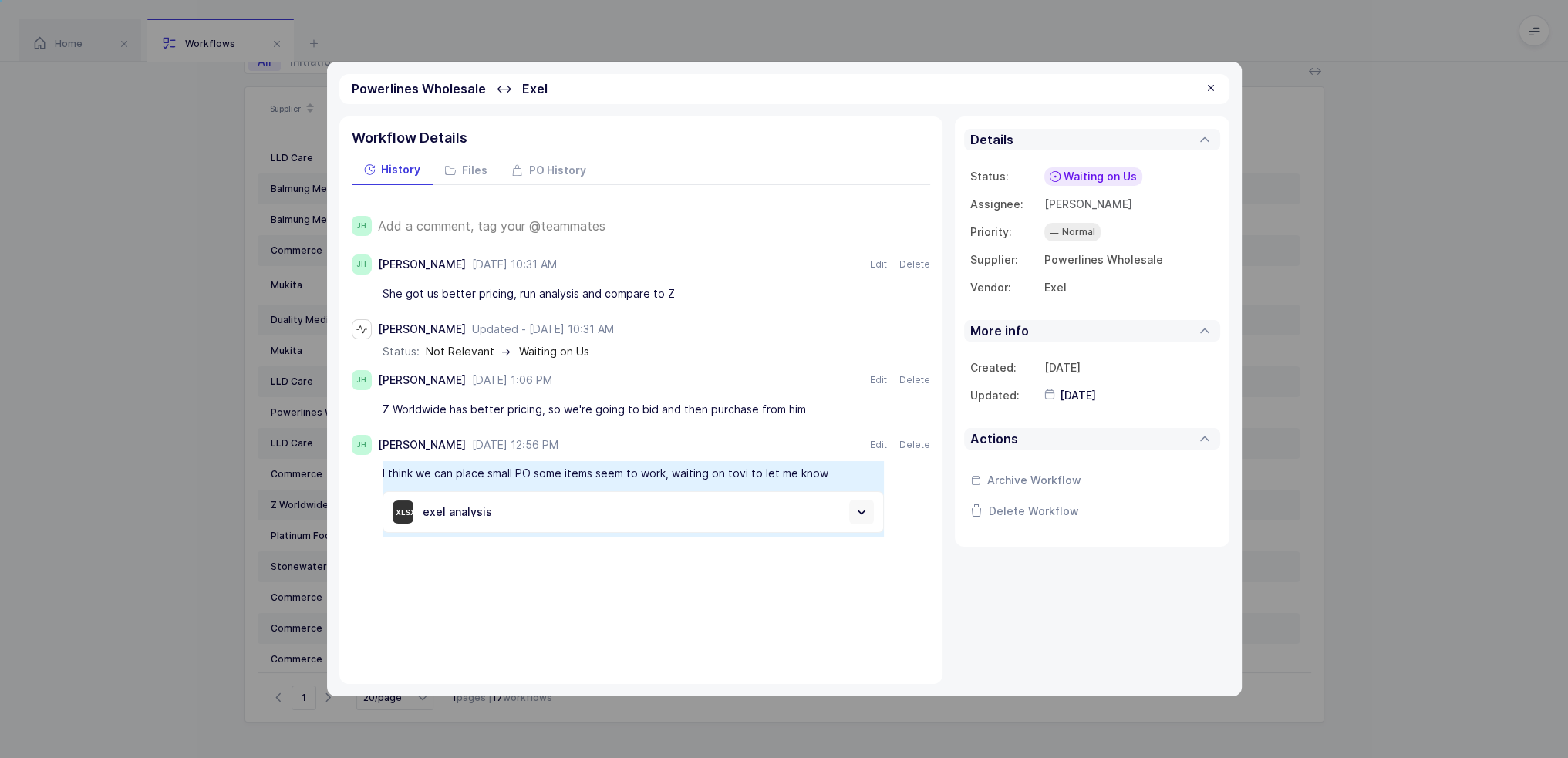
drag, startPoint x: 584, startPoint y: 534, endPoint x: 647, endPoint y: 268, distance: 273.4
click at [647, 268] on div "JH Joey Husney August 25, 2025 at 10:31 AM Aug 25, 2025 Edit Delete She got us …" at bounding box center [640, 395] width 578 height 282
click at [638, 286] on div "She got us better pricing, run analysis and compare to Z" at bounding box center [632, 294] width 502 height 26
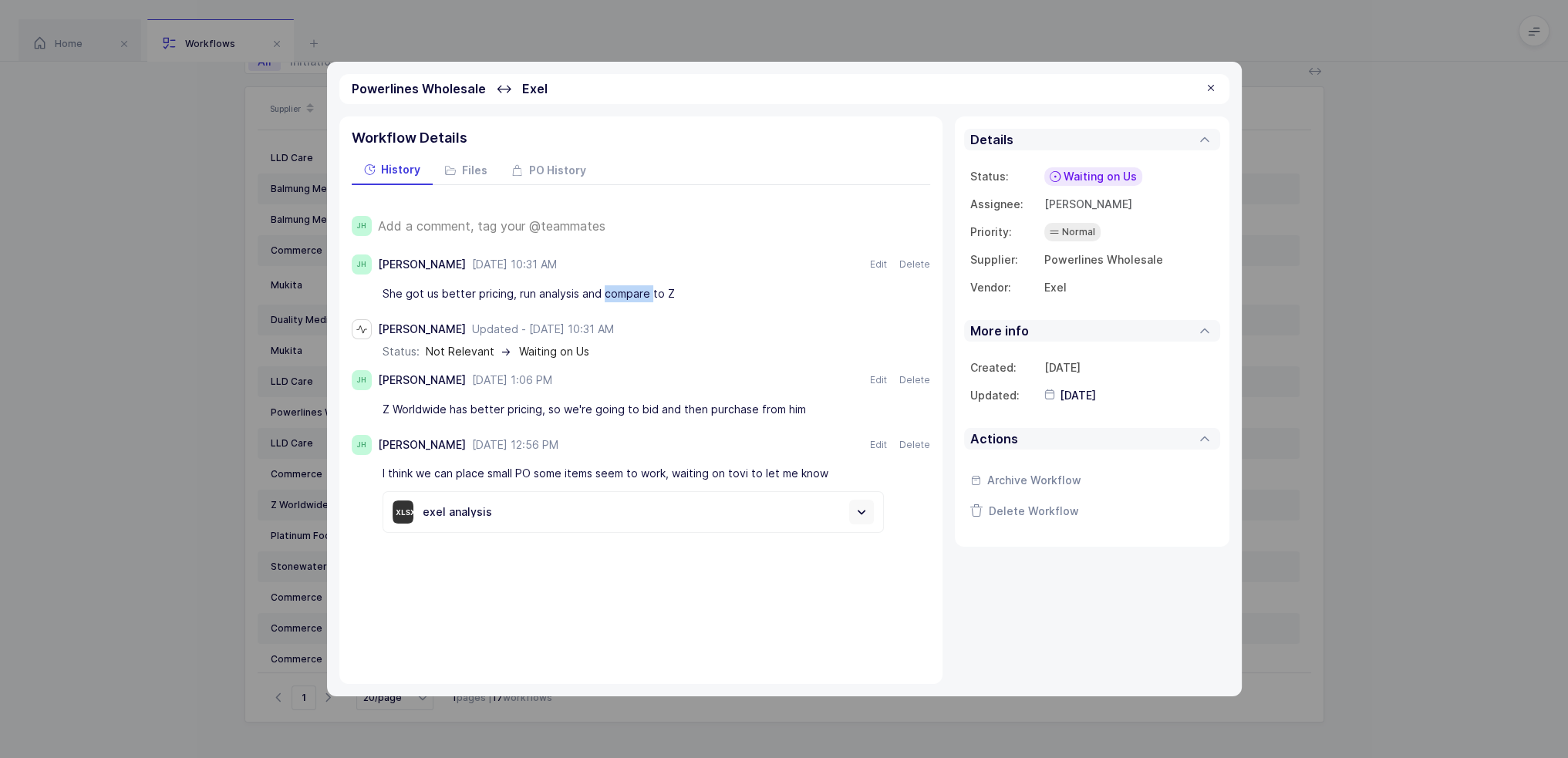
click at [638, 286] on div "She got us better pricing, run analysis and compare to Z" at bounding box center [632, 294] width 502 height 26
click at [699, 303] on div "She got us better pricing, run analysis and compare to Z" at bounding box center [632, 294] width 502 height 26
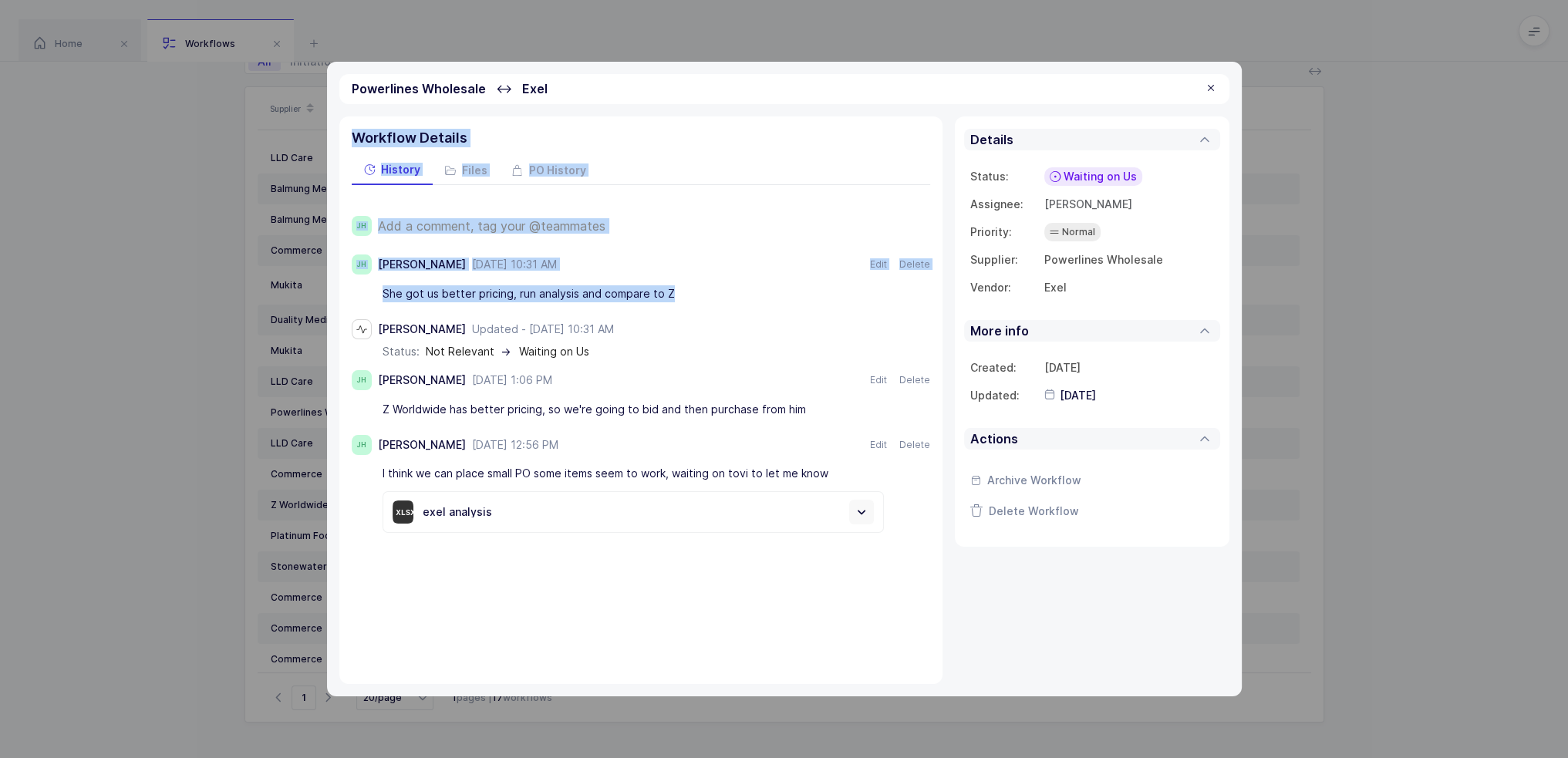
drag, startPoint x: 702, startPoint y: 292, endPoint x: 752, endPoint y: 83, distance: 214.9
click at [752, 83] on div "Powerlines Wholesale ↔ Exel Workflow Details History Files PO History JH Add a …" at bounding box center [784, 379] width 914 height 634
click at [752, 83] on div "Powerlines Wholesale ↔ Exel" at bounding box center [784, 89] width 890 height 30
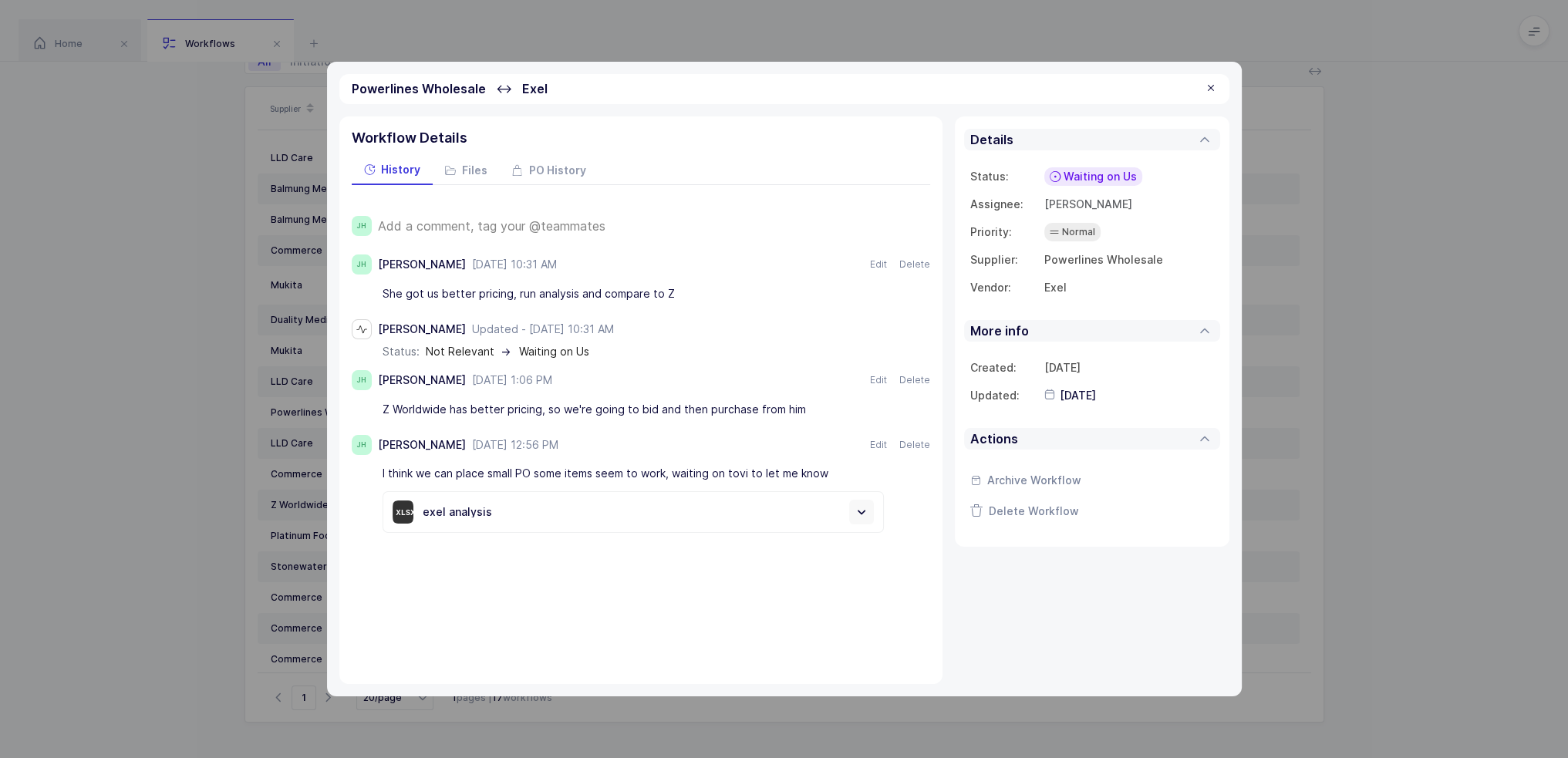
click at [1212, 84] on div at bounding box center [1210, 89] width 12 height 14
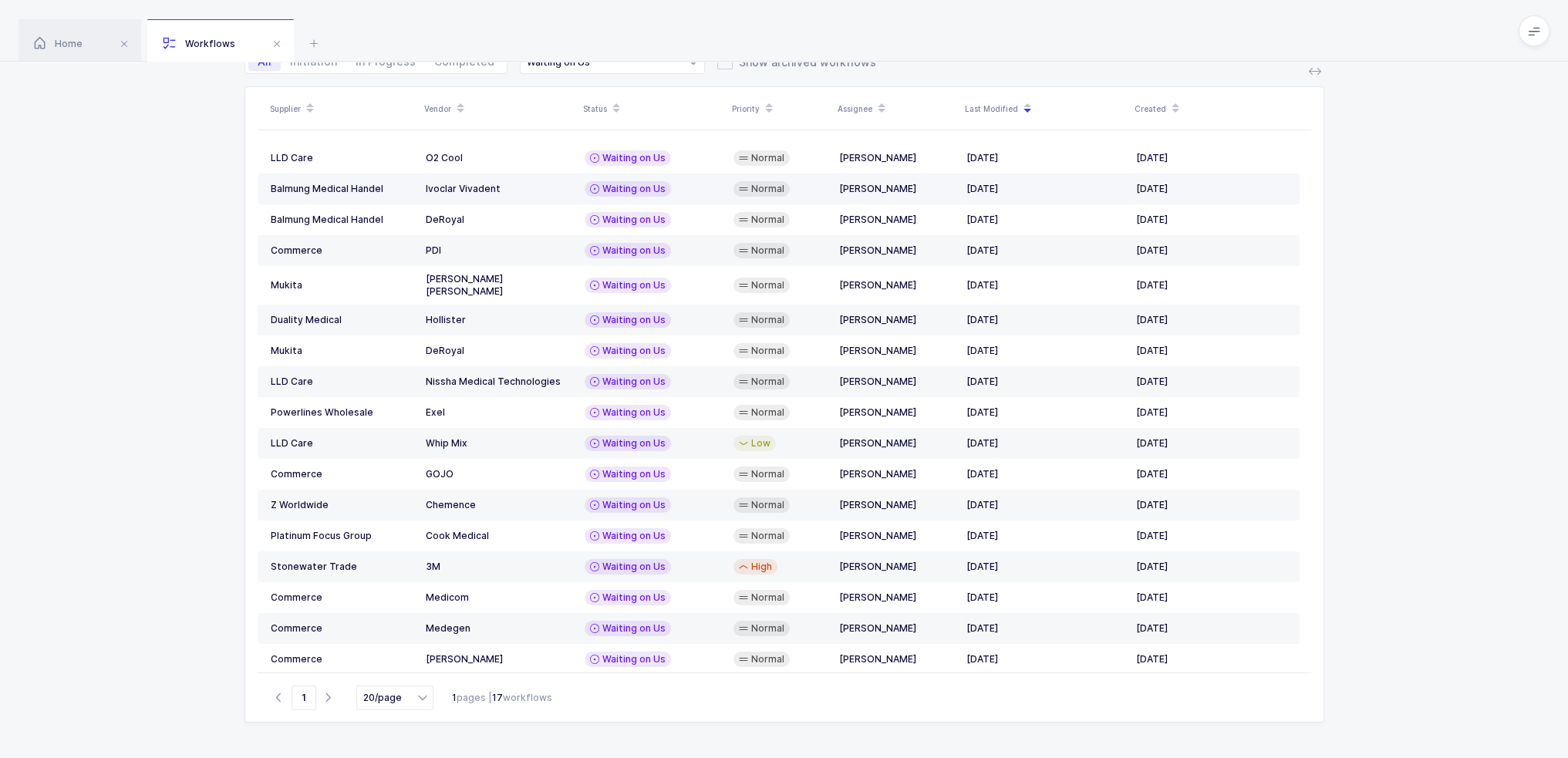
click at [509, 187] on div "Ivoclar Vivadent" at bounding box center [499, 189] width 147 height 12
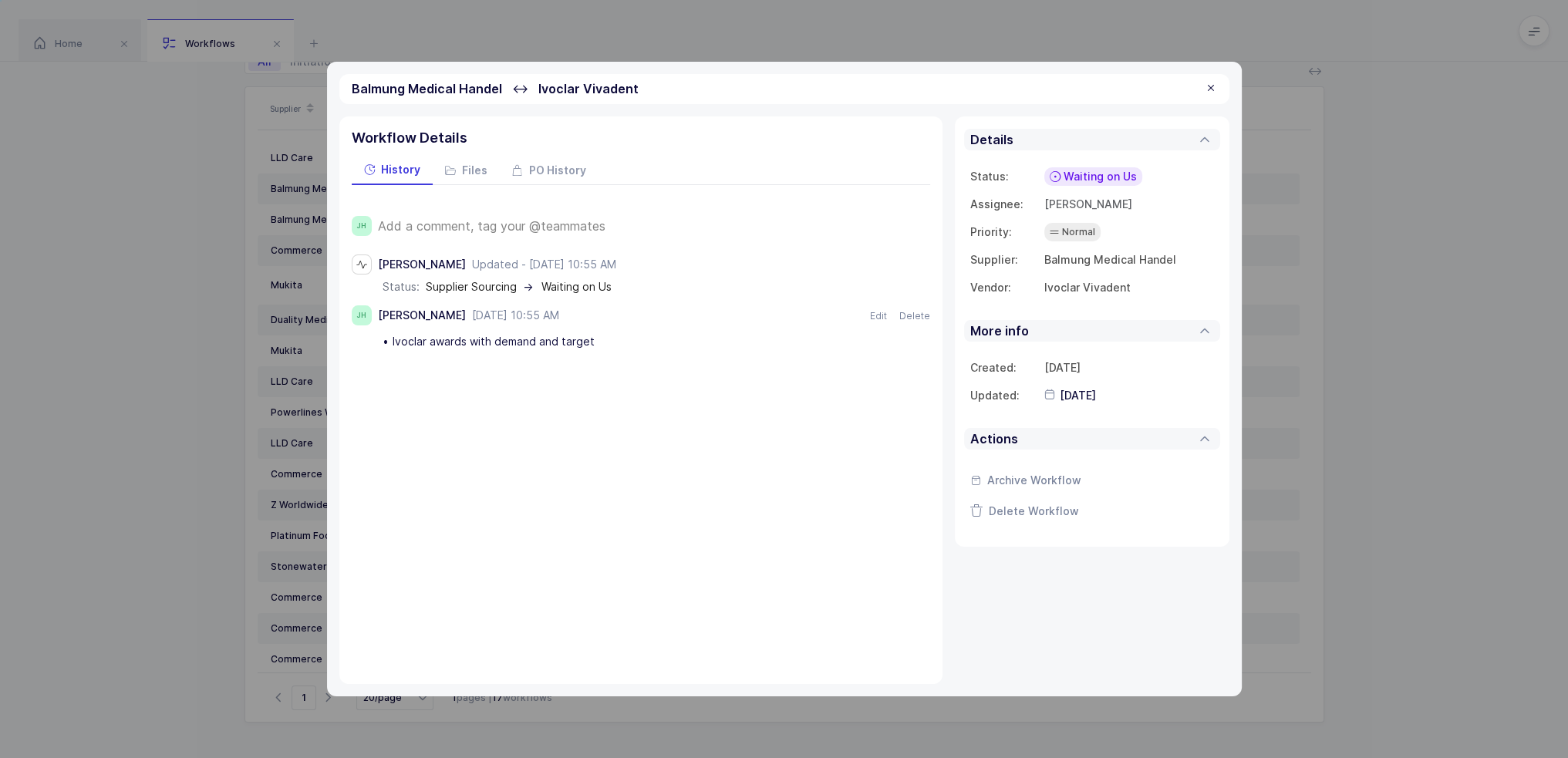
drag, startPoint x: 669, startPoint y: 400, endPoint x: 709, endPoint y: 350, distance: 64.0
click at [709, 350] on div "Workflow Details History Files PO History JH Add a comment, tag your @teammates…" at bounding box center [640, 401] width 603 height 567
drag, startPoint x: 1197, startPoint y: 74, endPoint x: 1202, endPoint y: 82, distance: 9.4
click at [1196, 74] on div "Balmung Medical Handel ↔ Ivoclar Vivadent" at bounding box center [784, 89] width 890 height 30
click at [1204, 89] on div at bounding box center [1210, 89] width 12 height 14
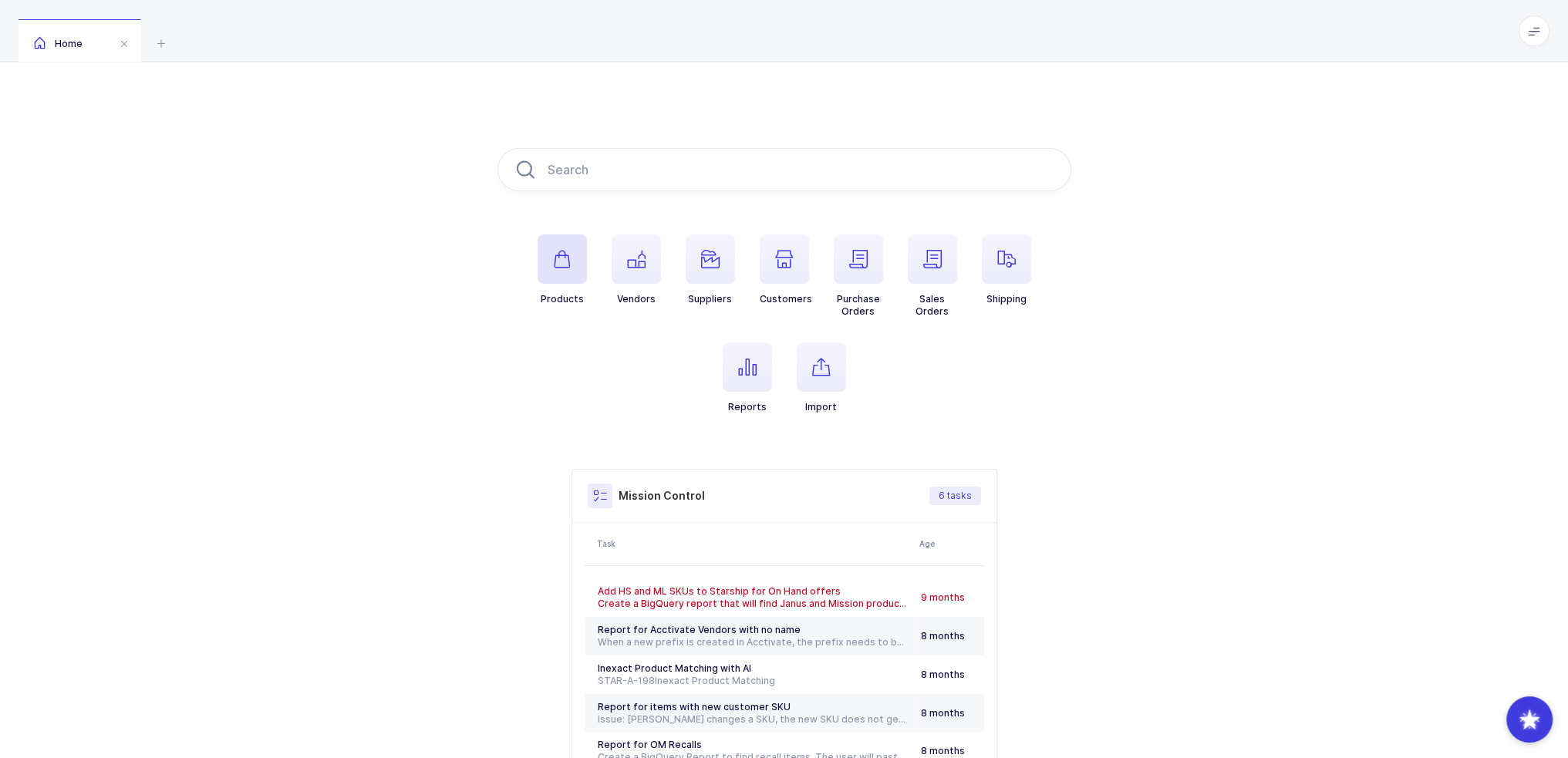
click at [565, 273] on span "button" at bounding box center [562, 259] width 49 height 49
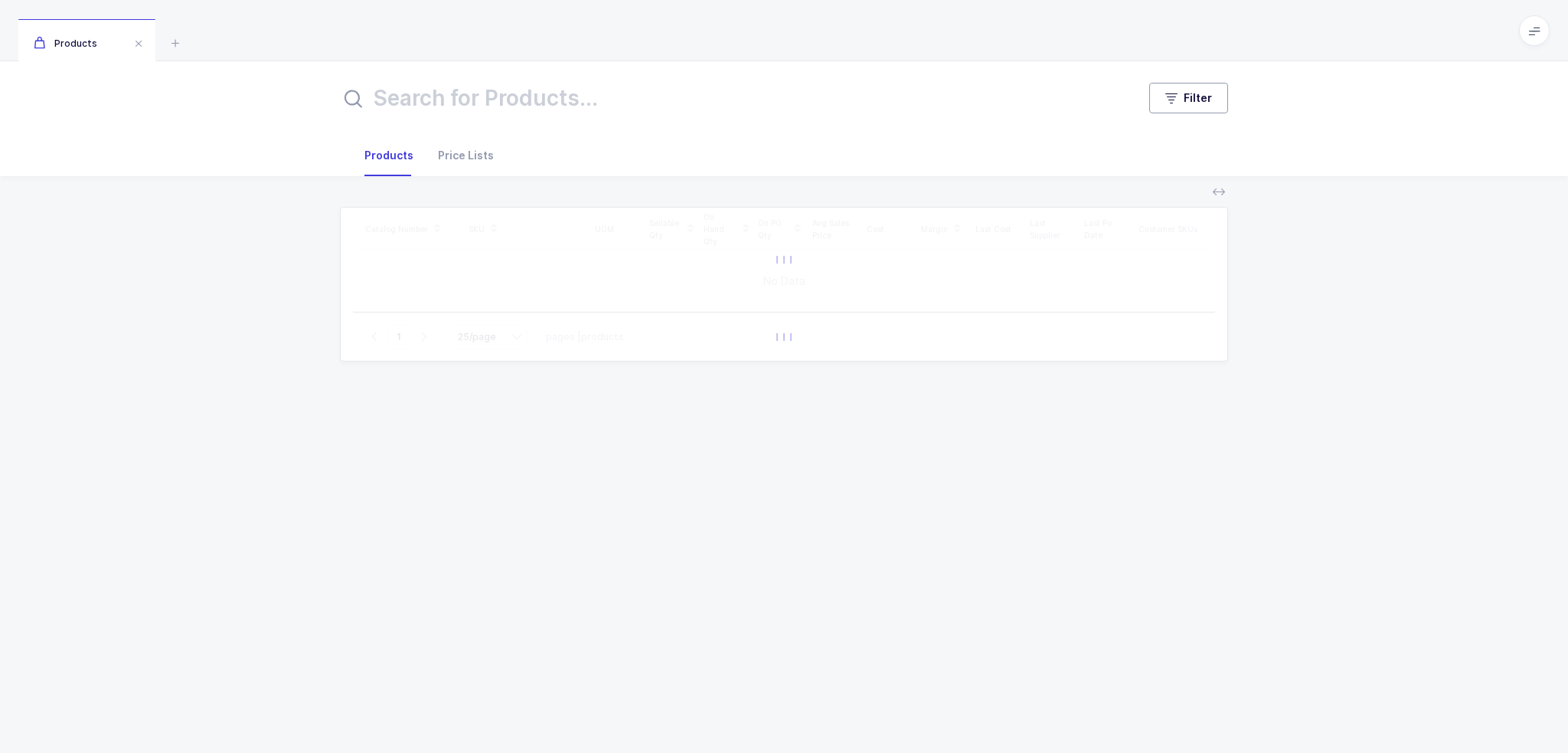
click at [1194, 100] on span "Filter" at bounding box center [1197, 99] width 28 height 16
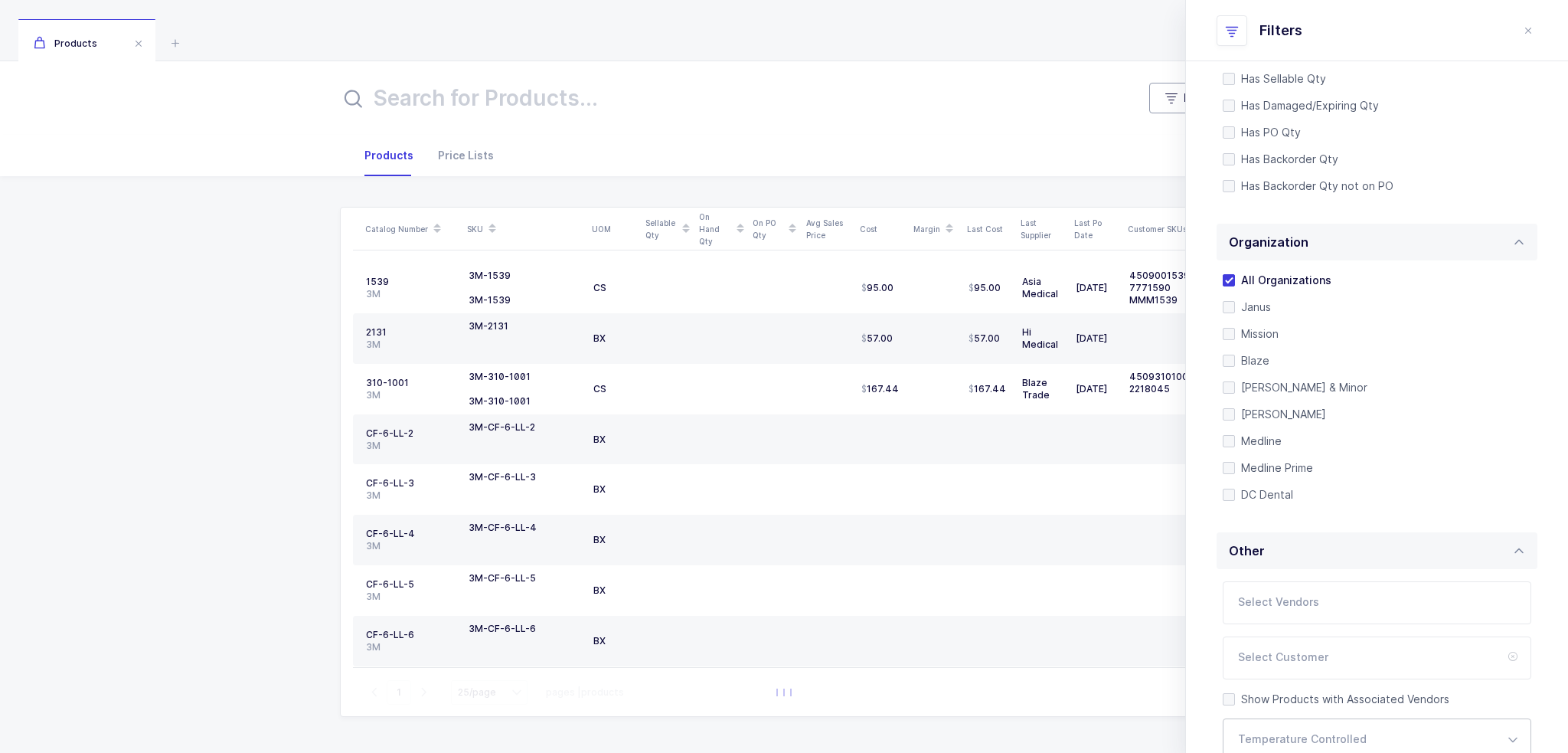
scroll to position [323, 0]
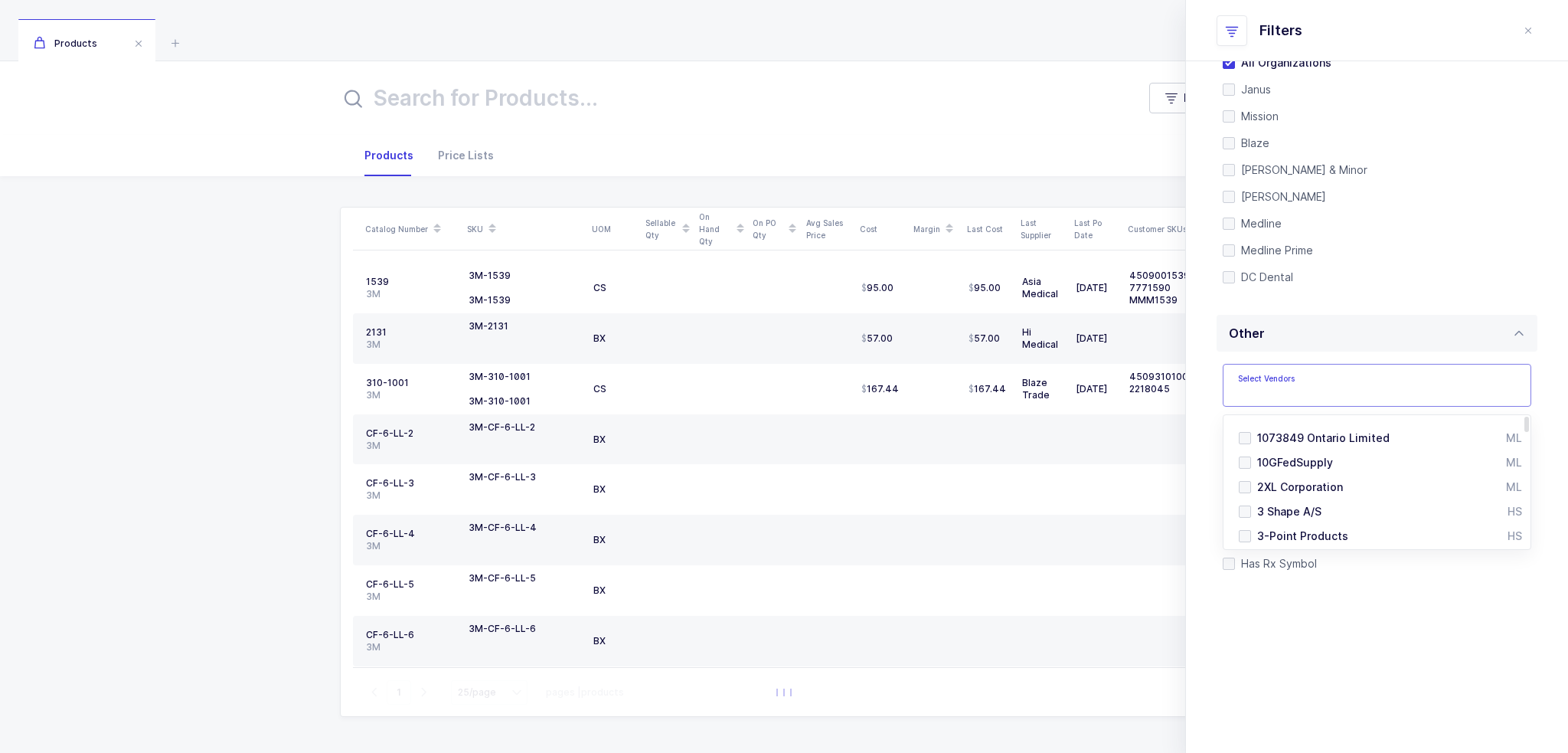
click at [1288, 403] on input "text" at bounding box center [1377, 385] width 309 height 43
type input "keystone"
click at [1300, 461] on span "National Keystone Group" at bounding box center [1323, 462] width 133 height 13
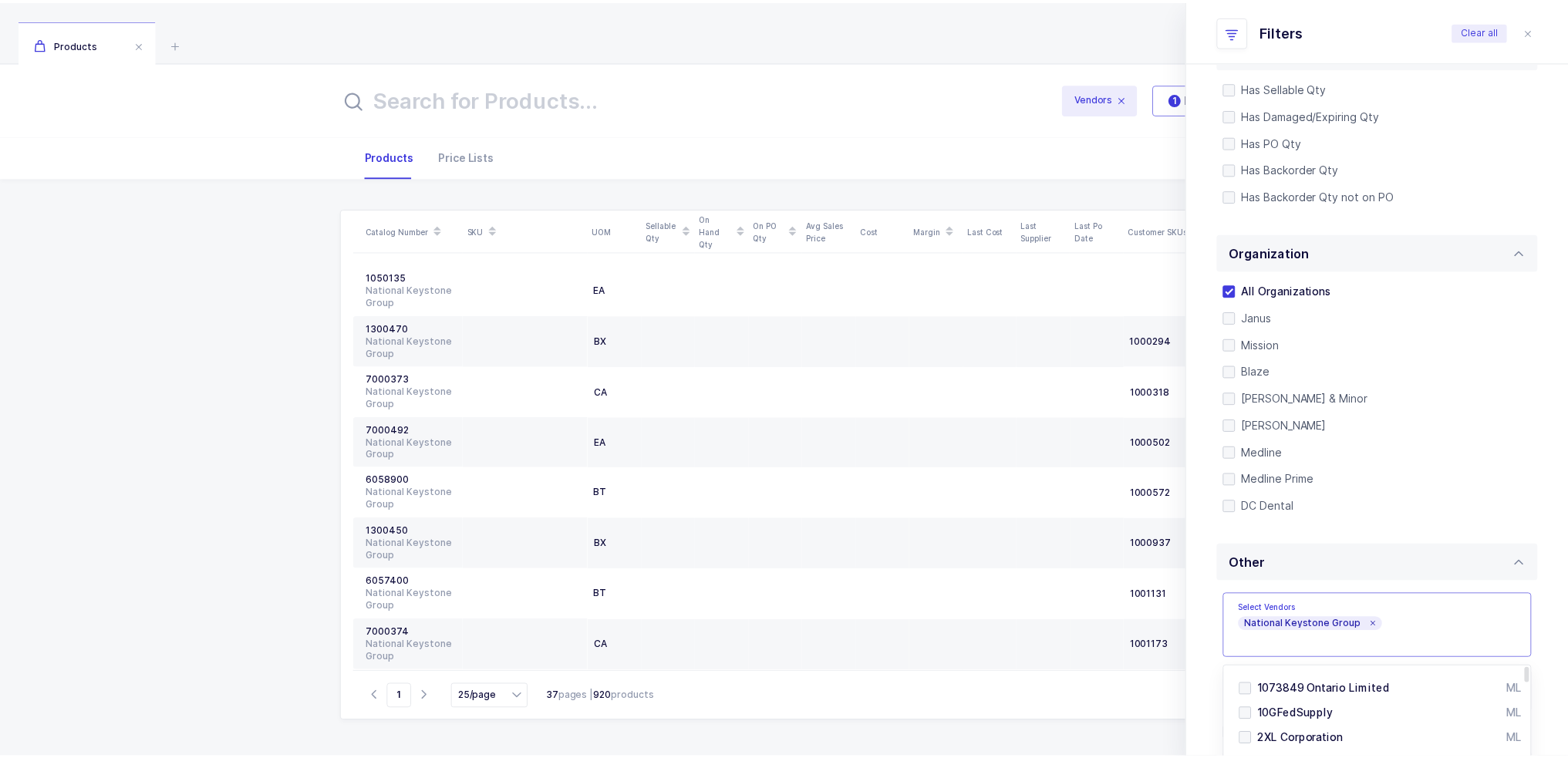
scroll to position [0, 0]
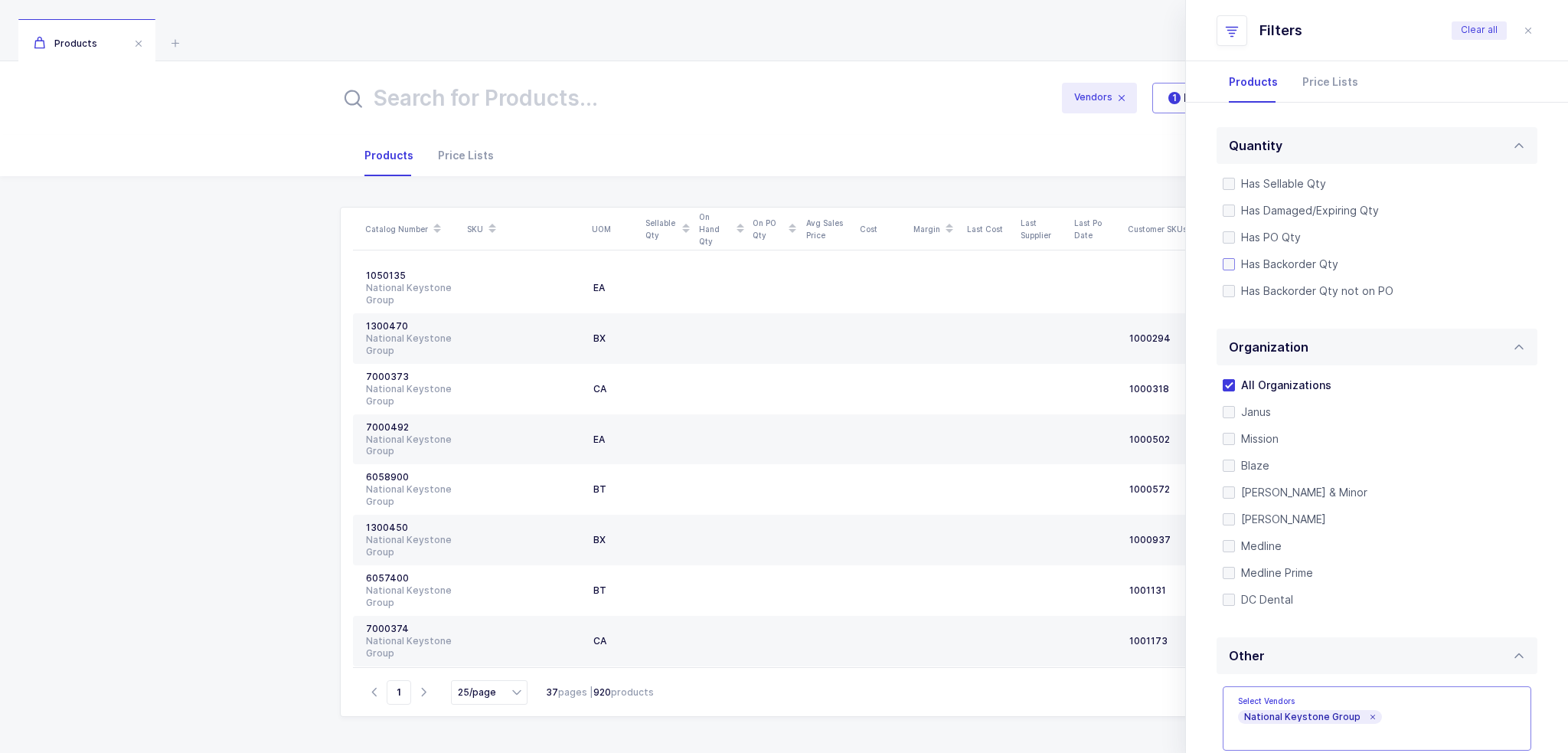
click at [1299, 266] on span "Has Backorder Qty" at bounding box center [1286, 264] width 104 height 15
click at [1235, 258] on input "Has Backorder Qty" at bounding box center [1235, 258] width 0 height 0
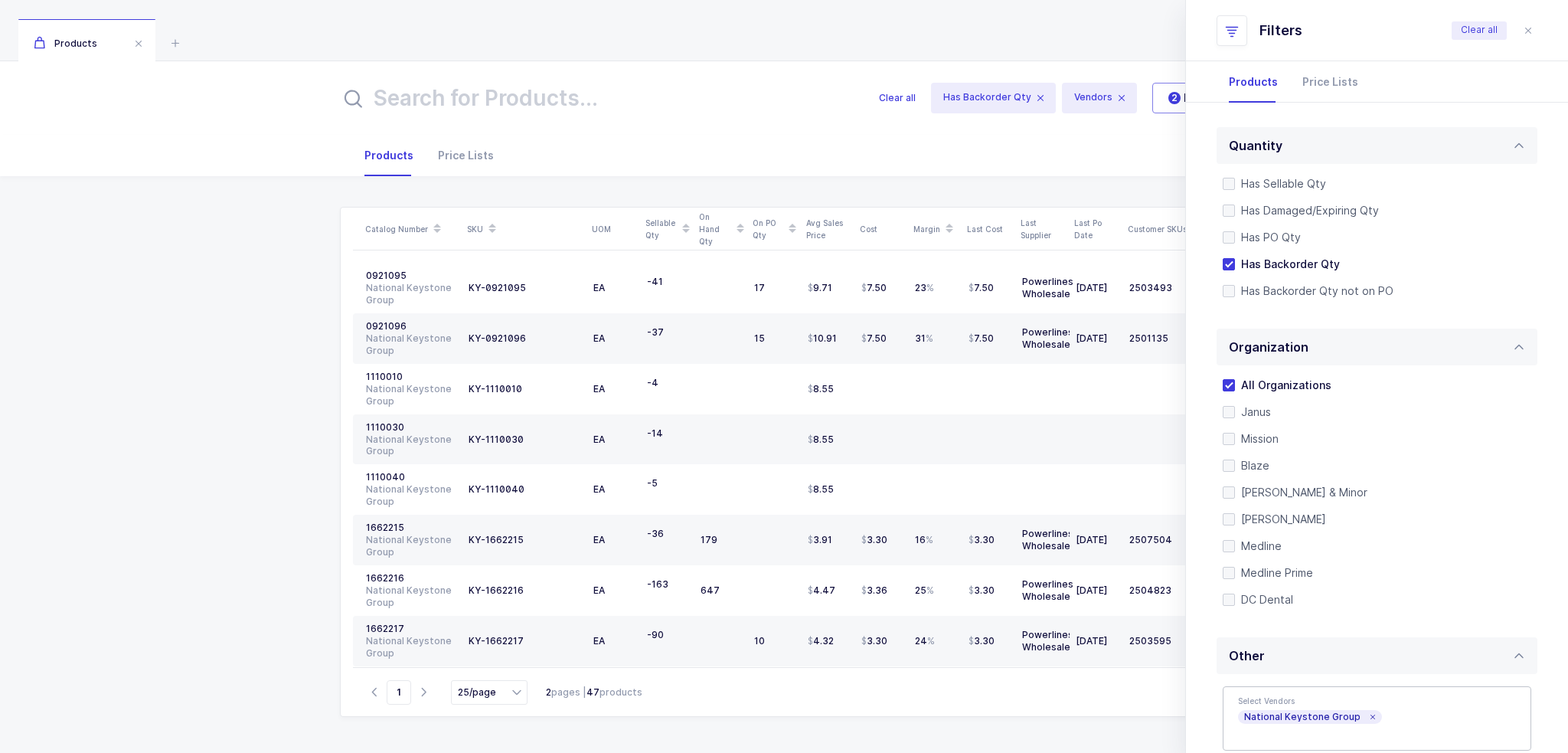
click at [682, 232] on icon at bounding box center [685, 232] width 8 height 8
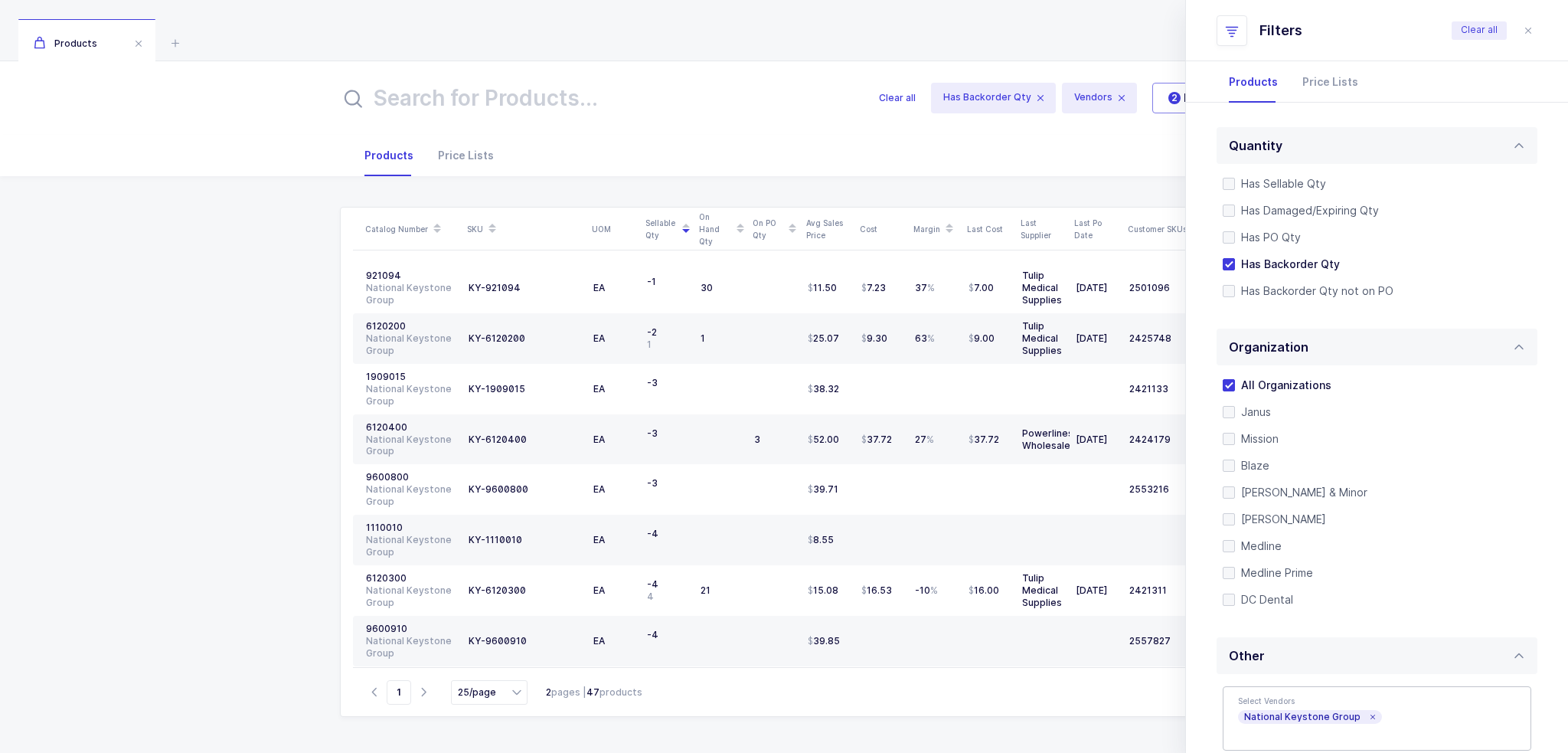
click at [685, 222] on icon at bounding box center [685, 223] width 8 height 8
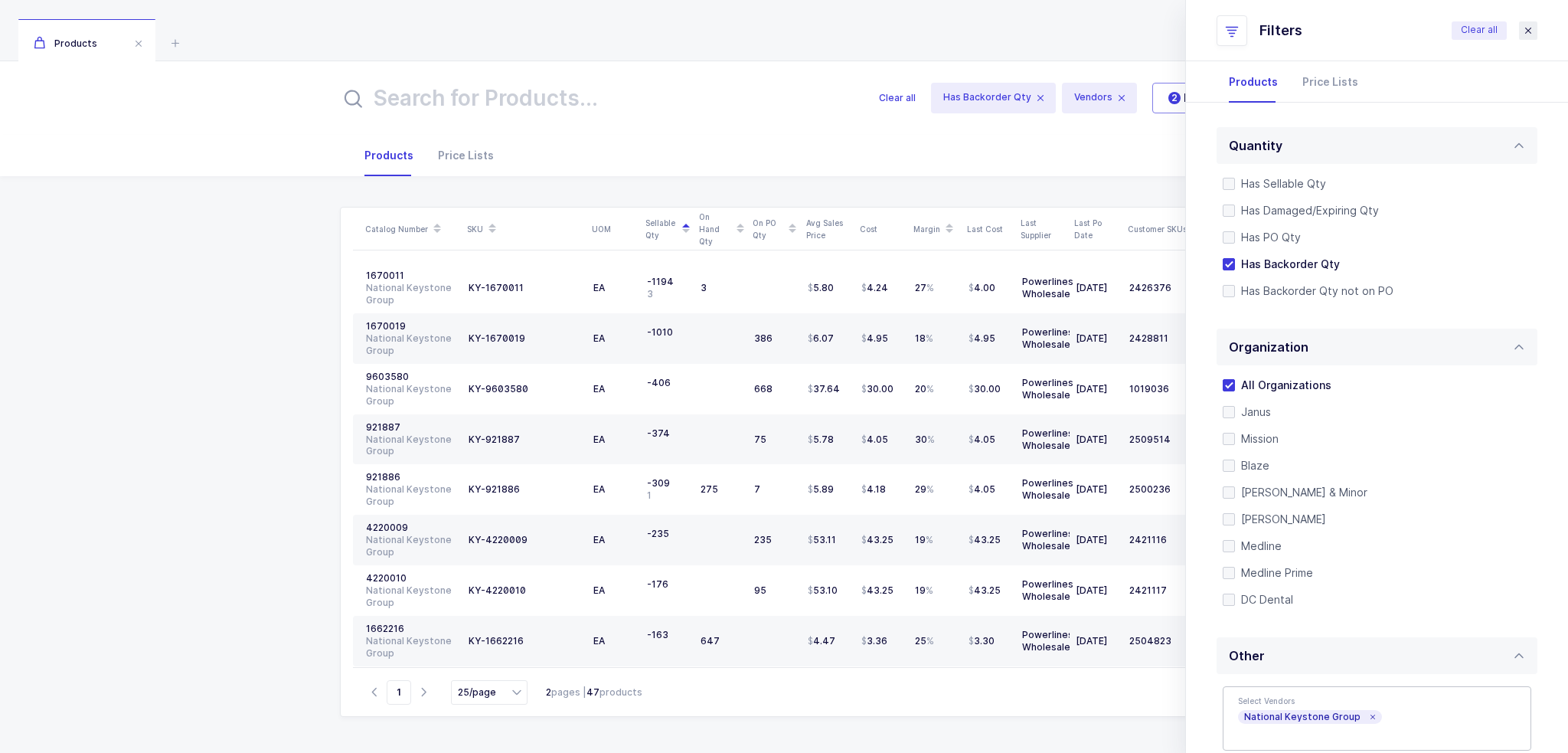
click at [1524, 31] on icon "close drawer" at bounding box center [1528, 31] width 12 height 12
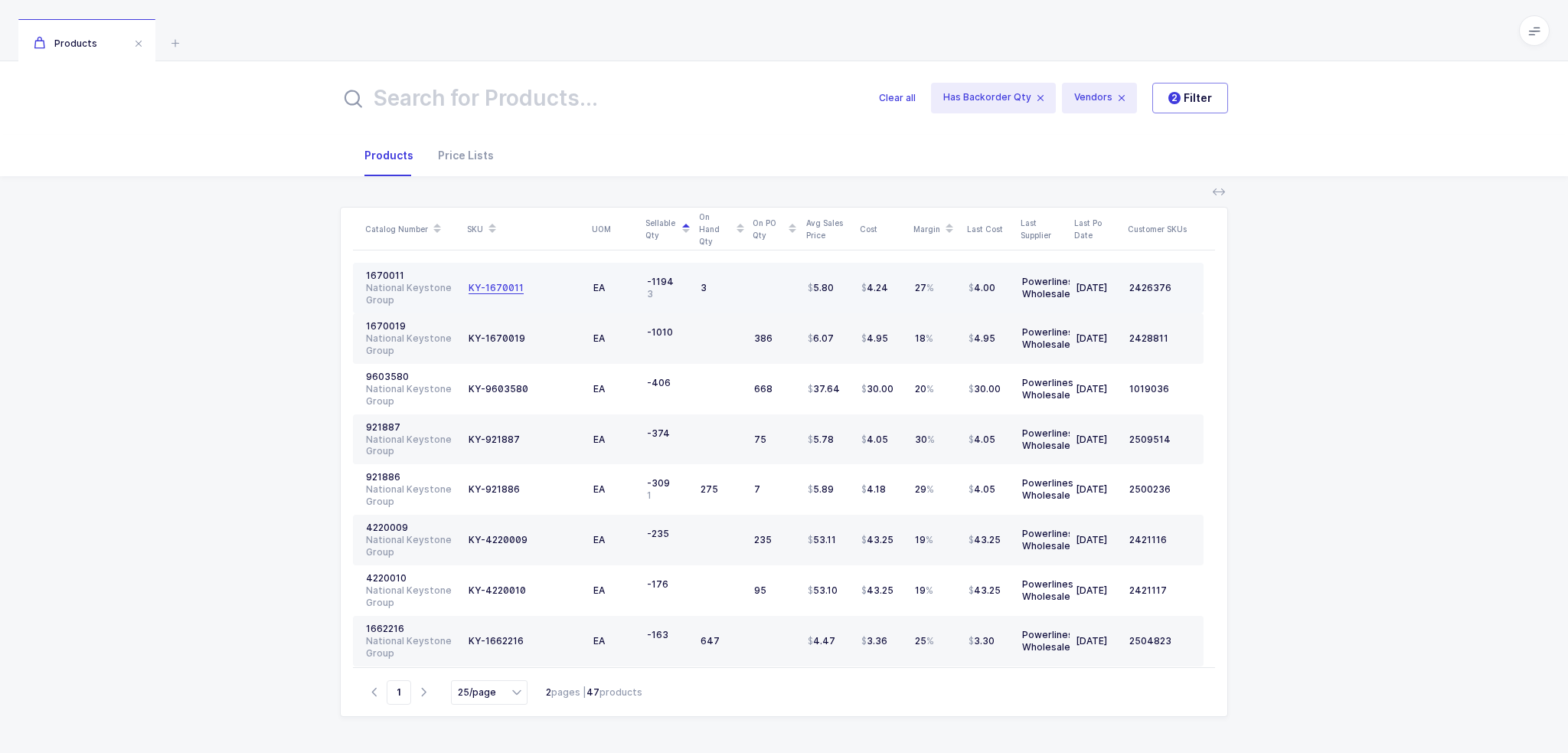
click at [493, 285] on div "KY-1670011" at bounding box center [495, 288] width 55 height 12
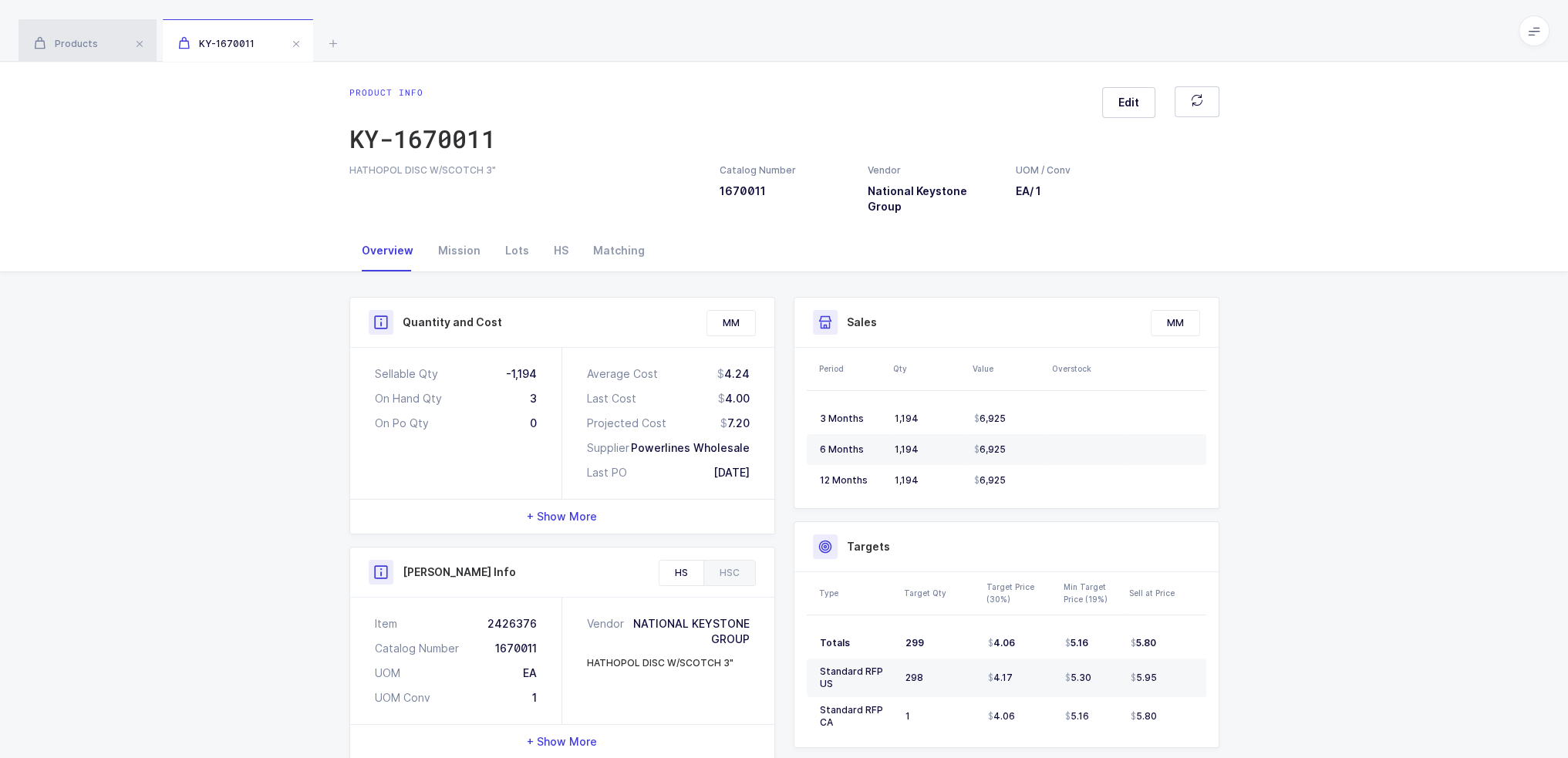
click at [90, 36] on div "Products" at bounding box center [87, 40] width 138 height 43
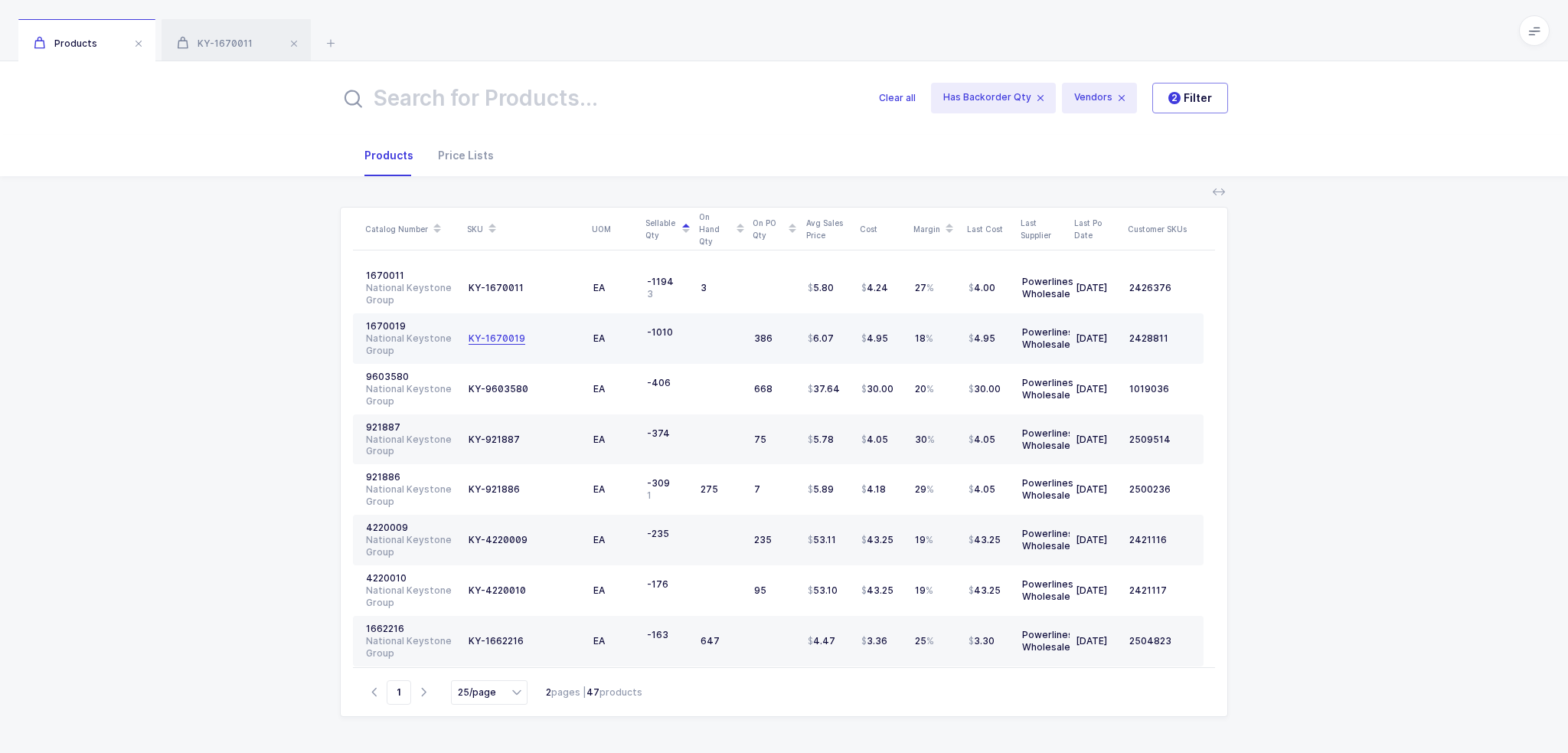
click at [487, 334] on div "KY-1670019" at bounding box center [496, 339] width 57 height 12
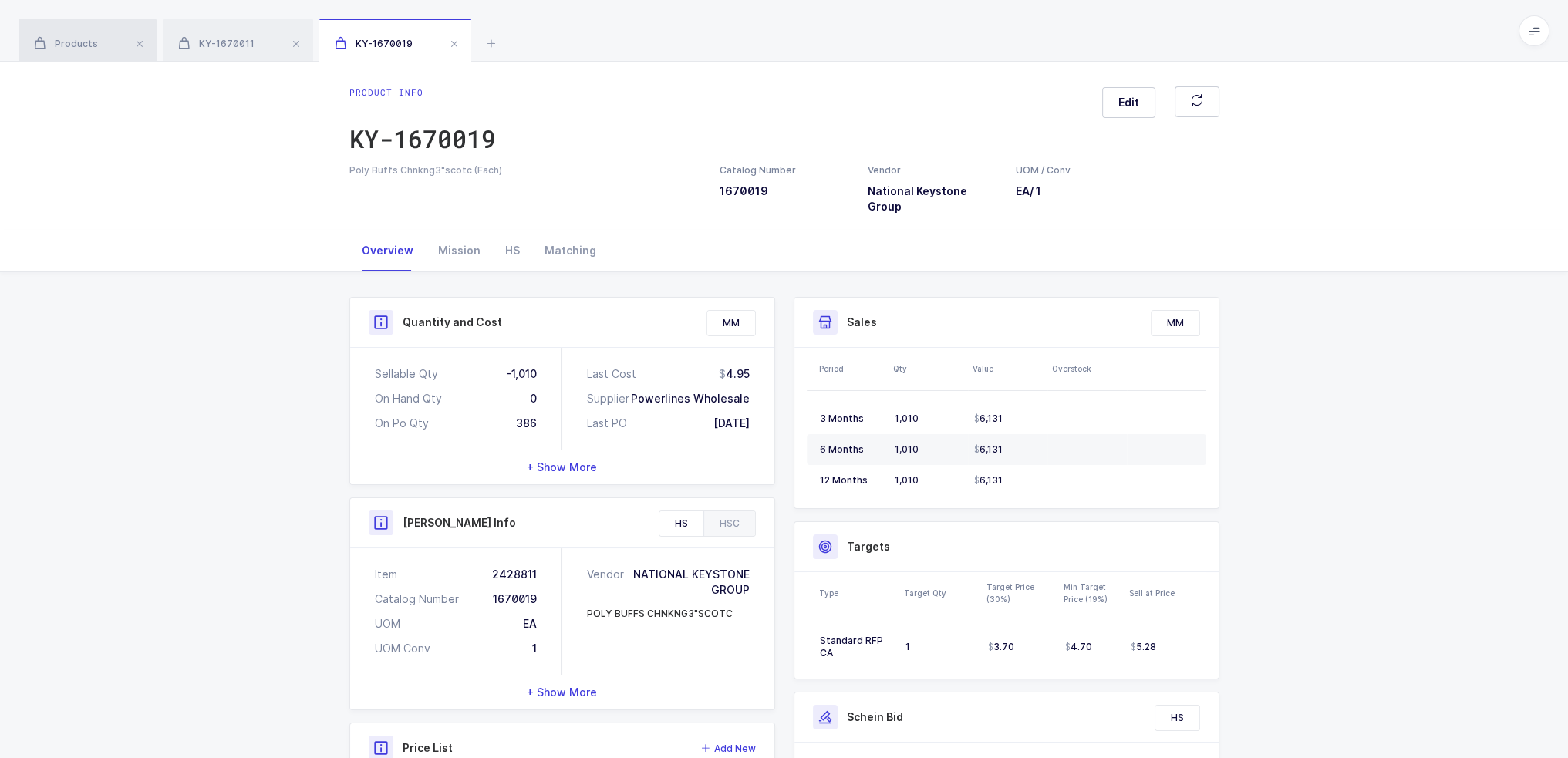
click at [71, 51] on div "Products" at bounding box center [87, 40] width 138 height 43
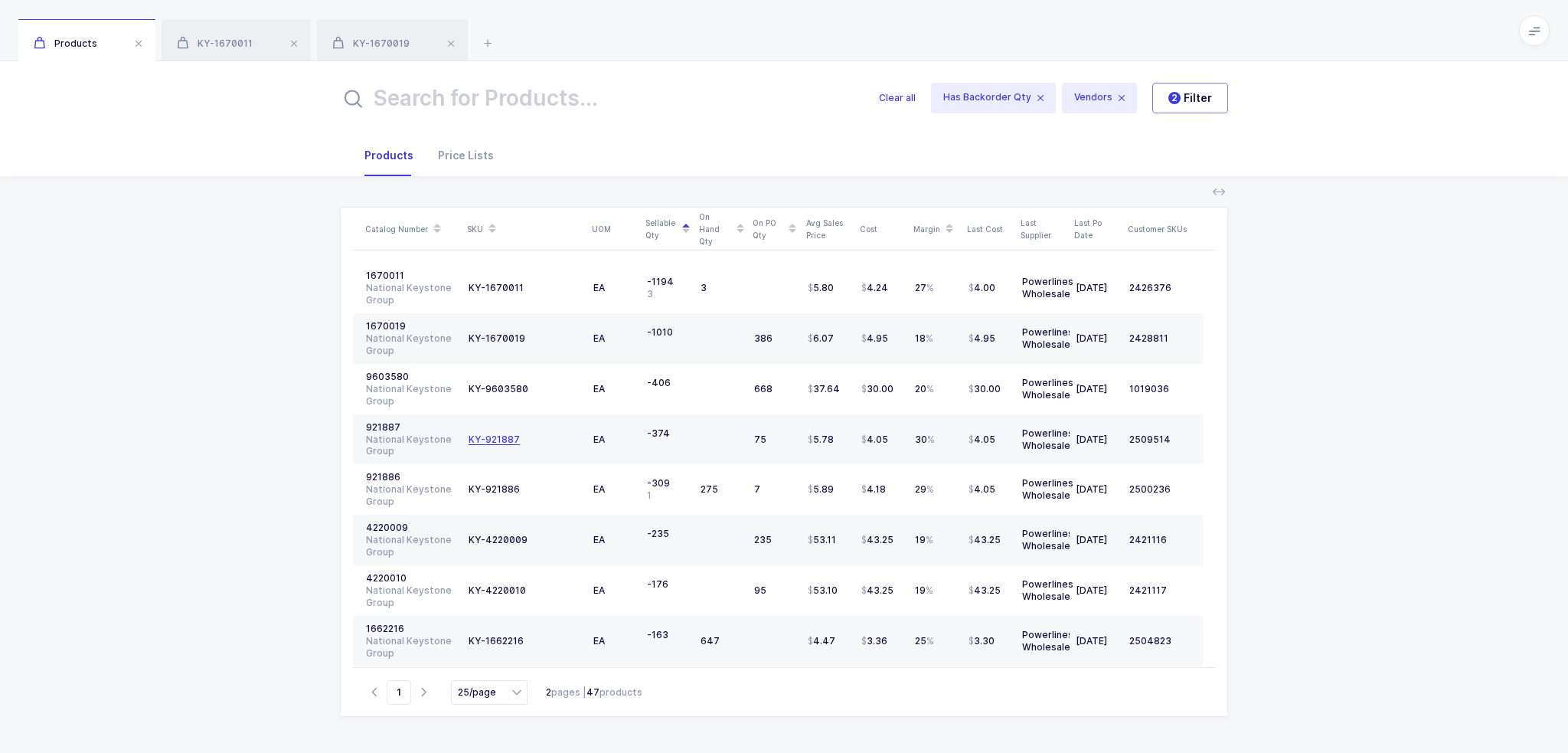
click at [502, 441] on div "KY-921887" at bounding box center [494, 440] width 51 height 12
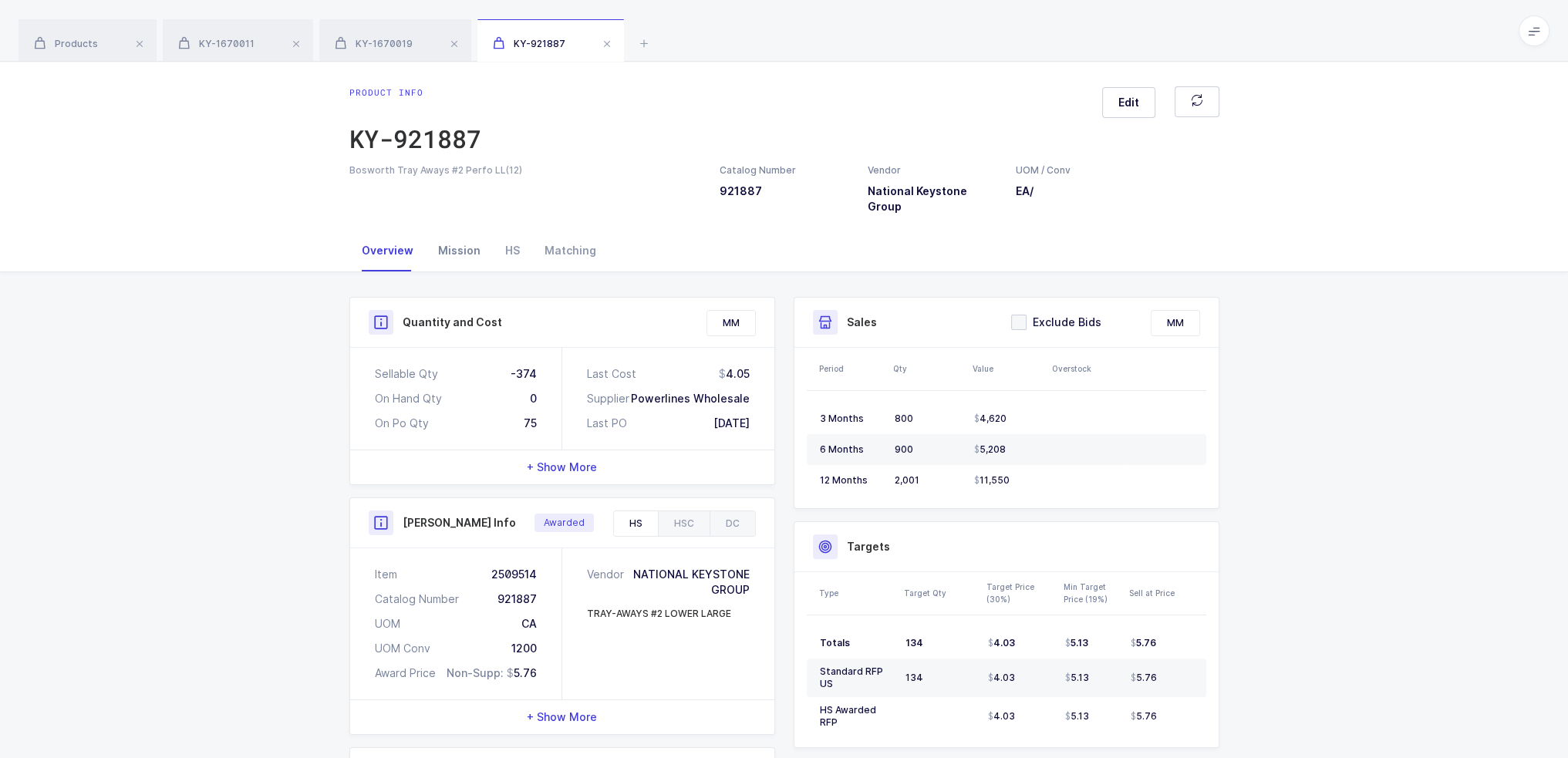
click at [459, 230] on div "Mission" at bounding box center [459, 250] width 67 height 41
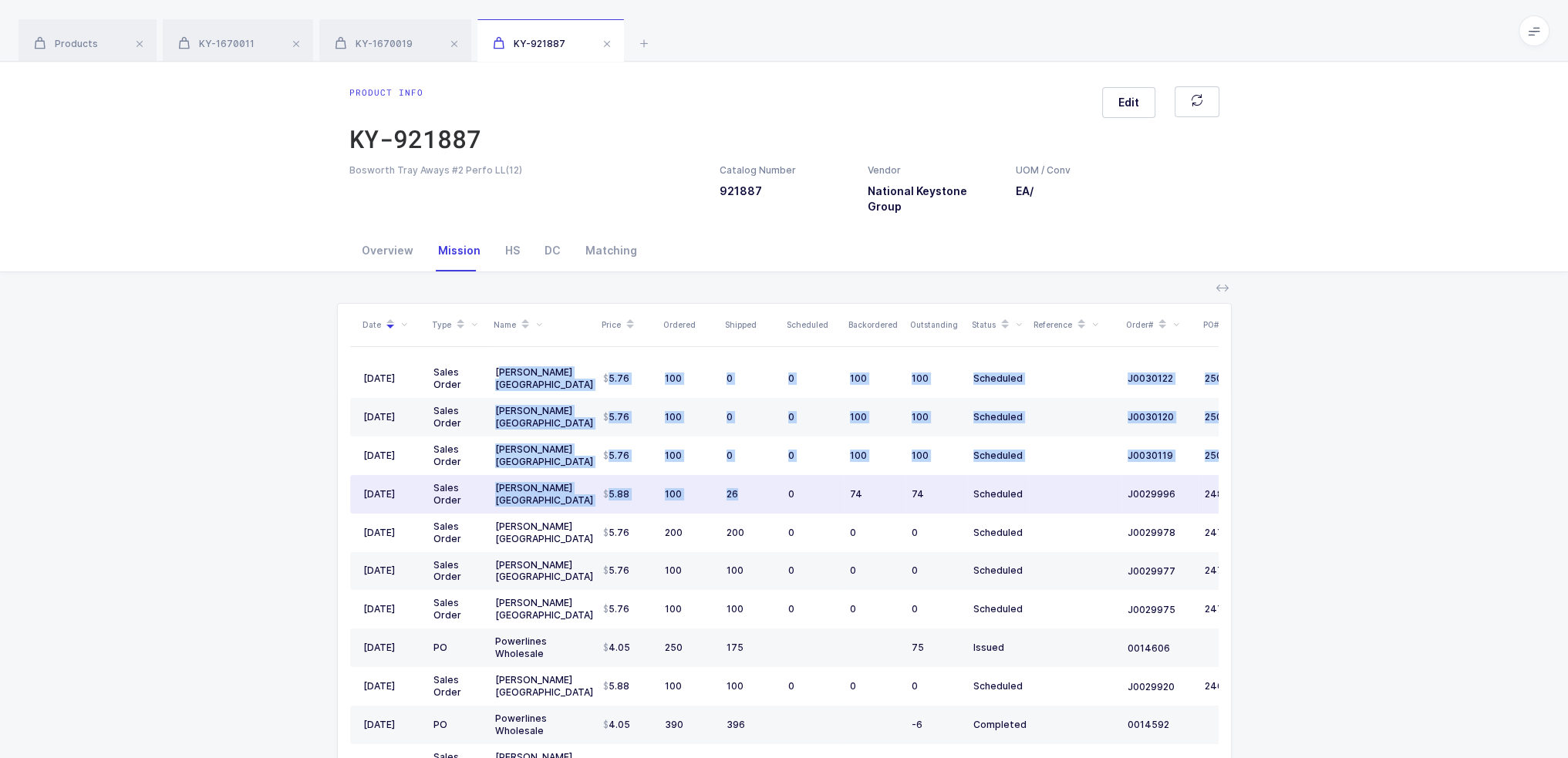
drag, startPoint x: 502, startPoint y: 351, endPoint x: 747, endPoint y: 480, distance: 276.9
click at [747, 480] on tbody "09/09/2025 Sales Order Henry Schein USA 5.76 100 0 0 100 100 Scheduled J0030122…" at bounding box center [836, 744] width 972 height 769
click at [747, 488] on div "26" at bounding box center [751, 495] width 49 height 12
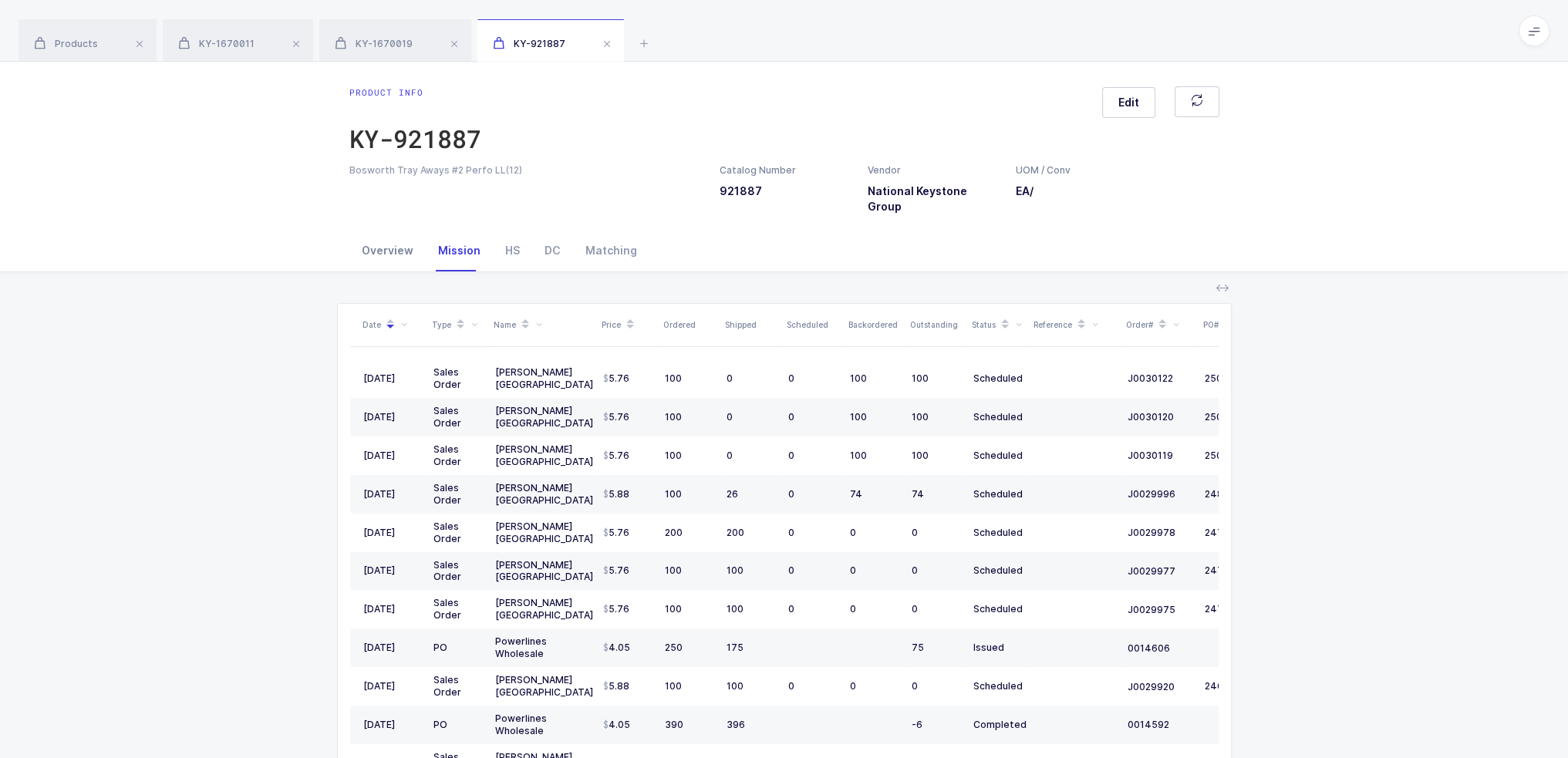
click at [387, 231] on div "Overview" at bounding box center [387, 250] width 76 height 41
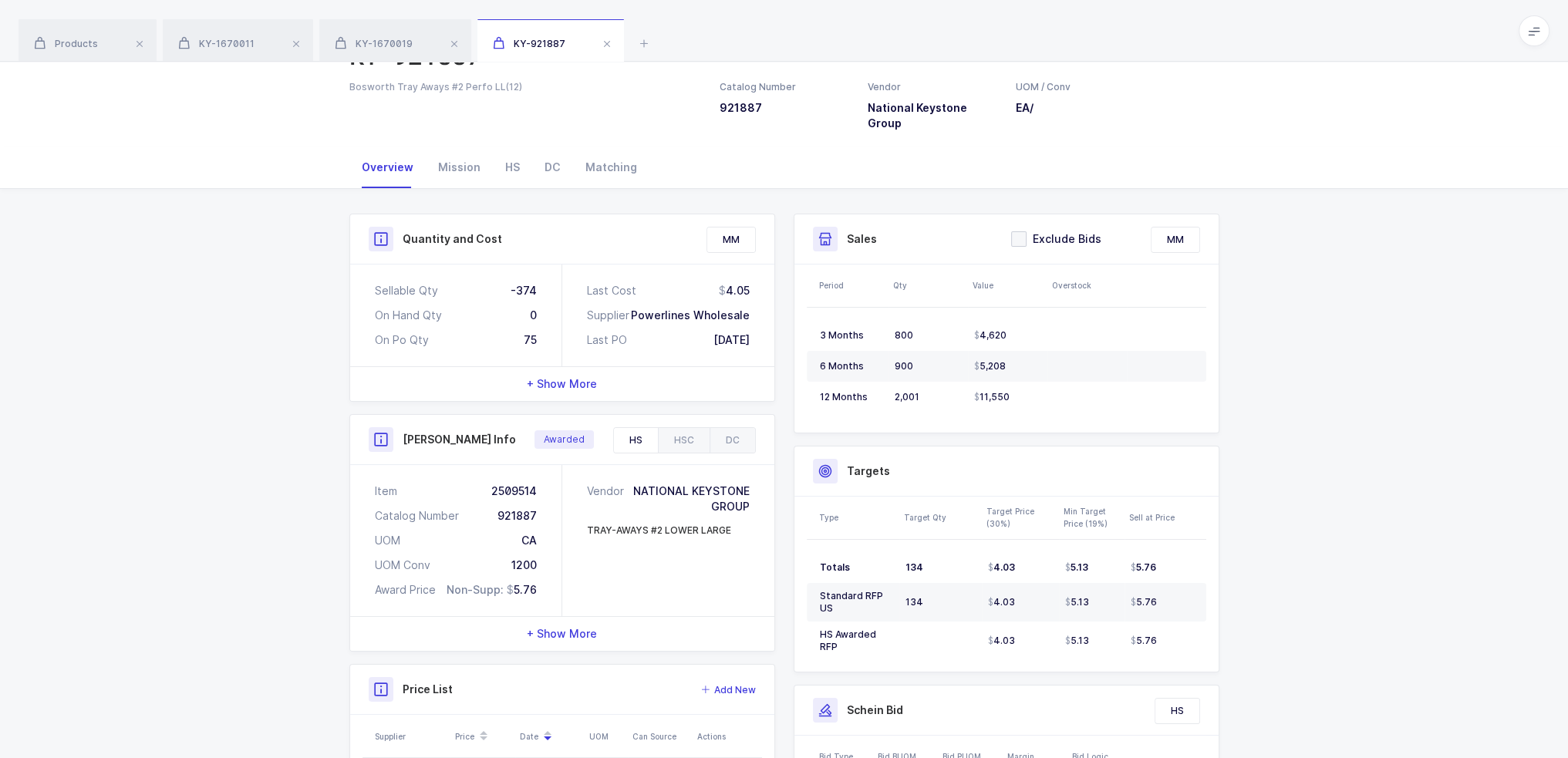
scroll to position [285, 0]
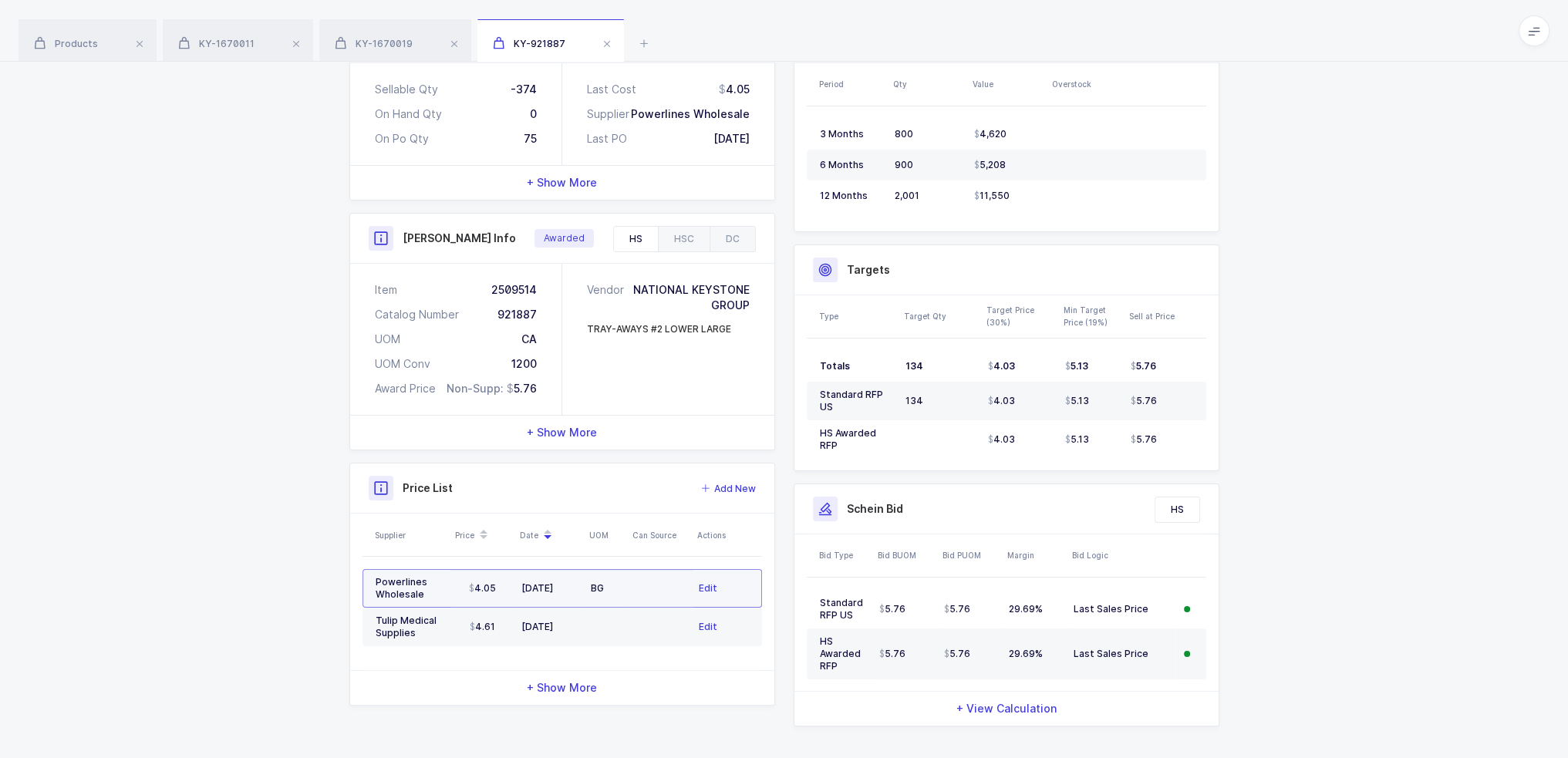
drag, startPoint x: 623, startPoint y: 577, endPoint x: 629, endPoint y: 568, distance: 10.8
click at [629, 569] on tr "Powerlines Wholesale 4.05 03/21/2025 BG Edit" at bounding box center [562, 588] width 400 height 39
click at [635, 582] on td at bounding box center [661, 588] width 65 height 39
drag, startPoint x: 634, startPoint y: 582, endPoint x: 628, endPoint y: 573, distance: 10.8
click at [628, 573] on td at bounding box center [661, 588] width 65 height 39
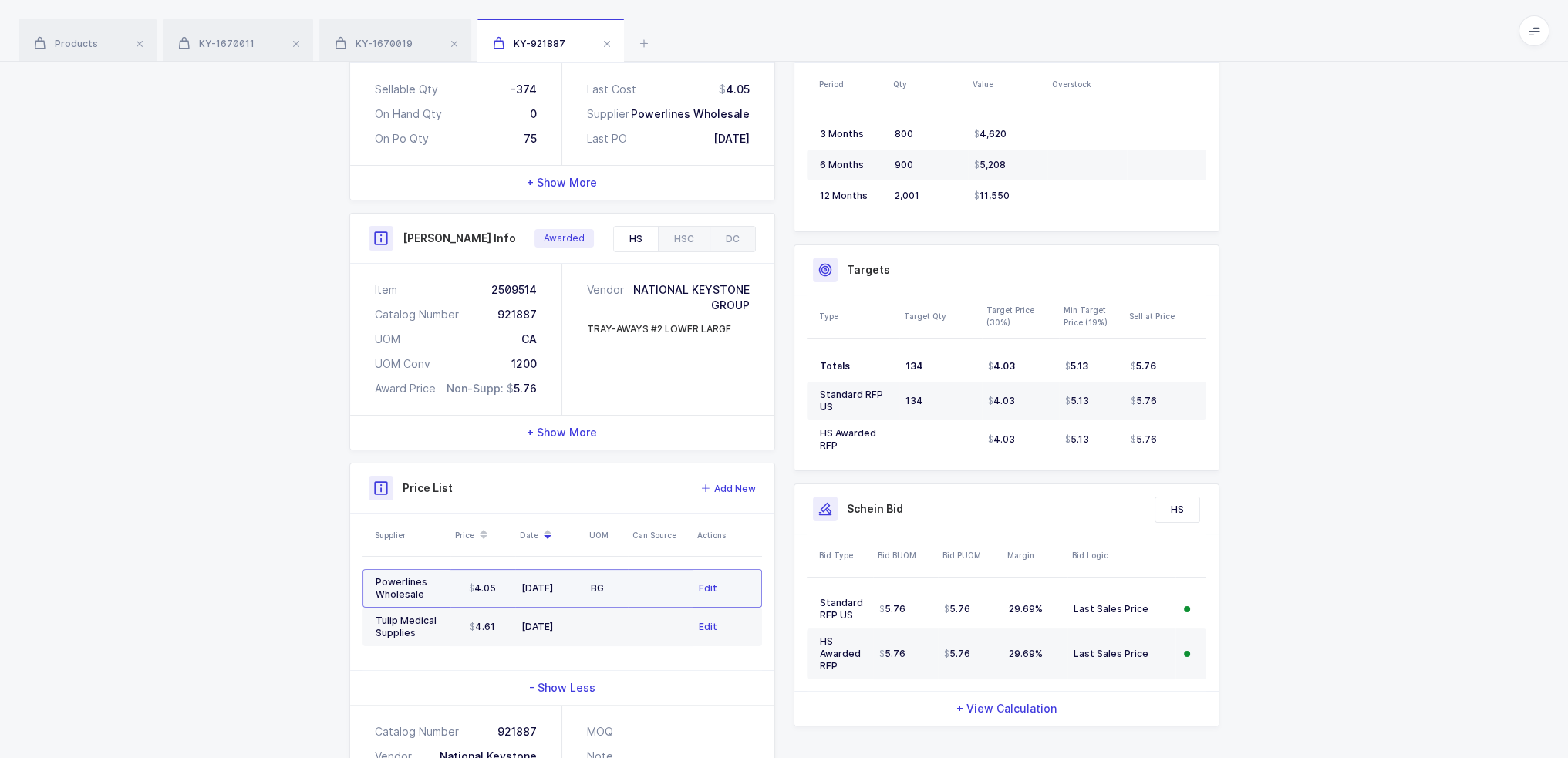
click at [628, 573] on td at bounding box center [661, 588] width 65 height 39
click at [631, 569] on td at bounding box center [661, 588] width 65 height 39
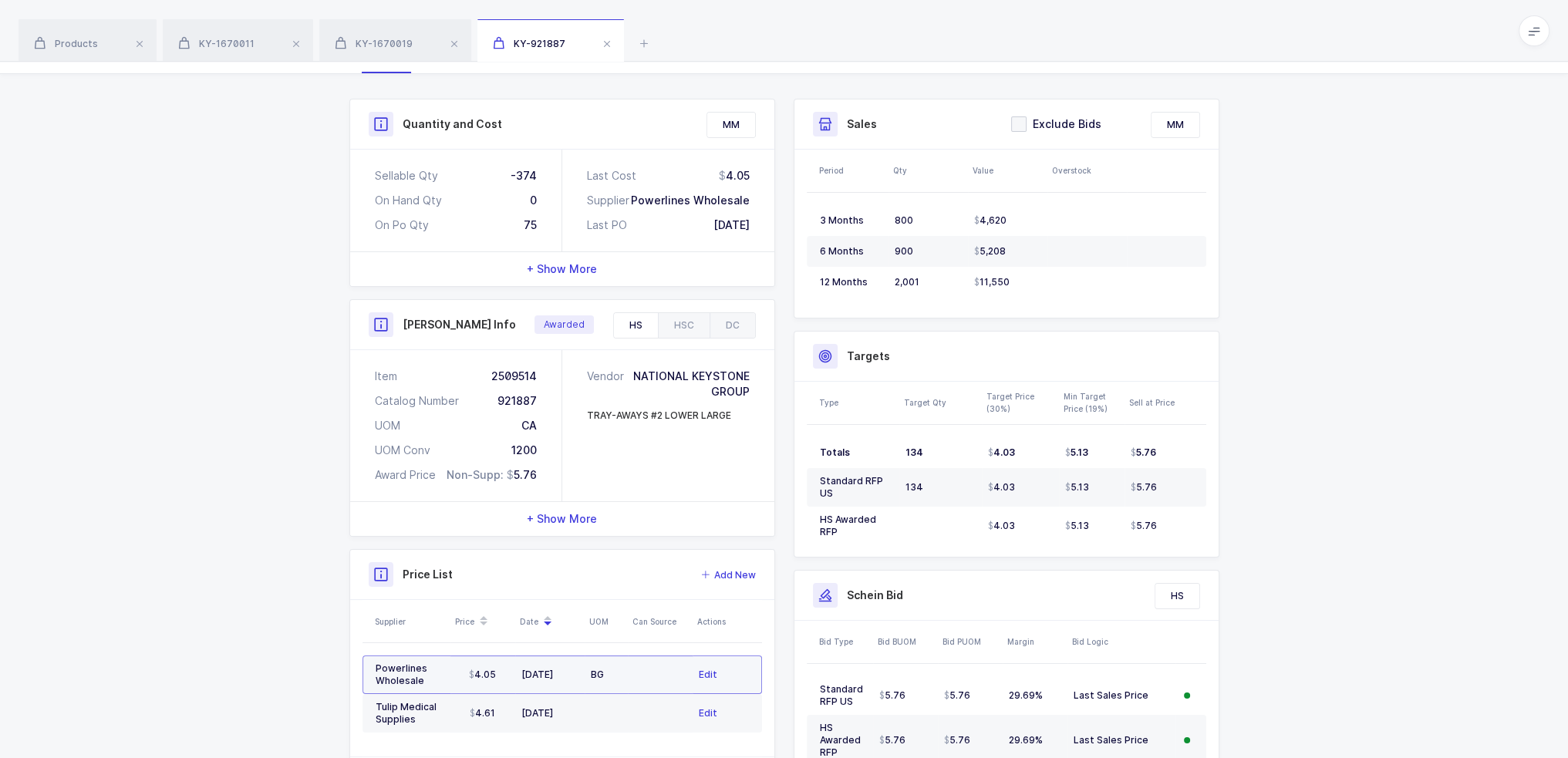
scroll to position [0, 0]
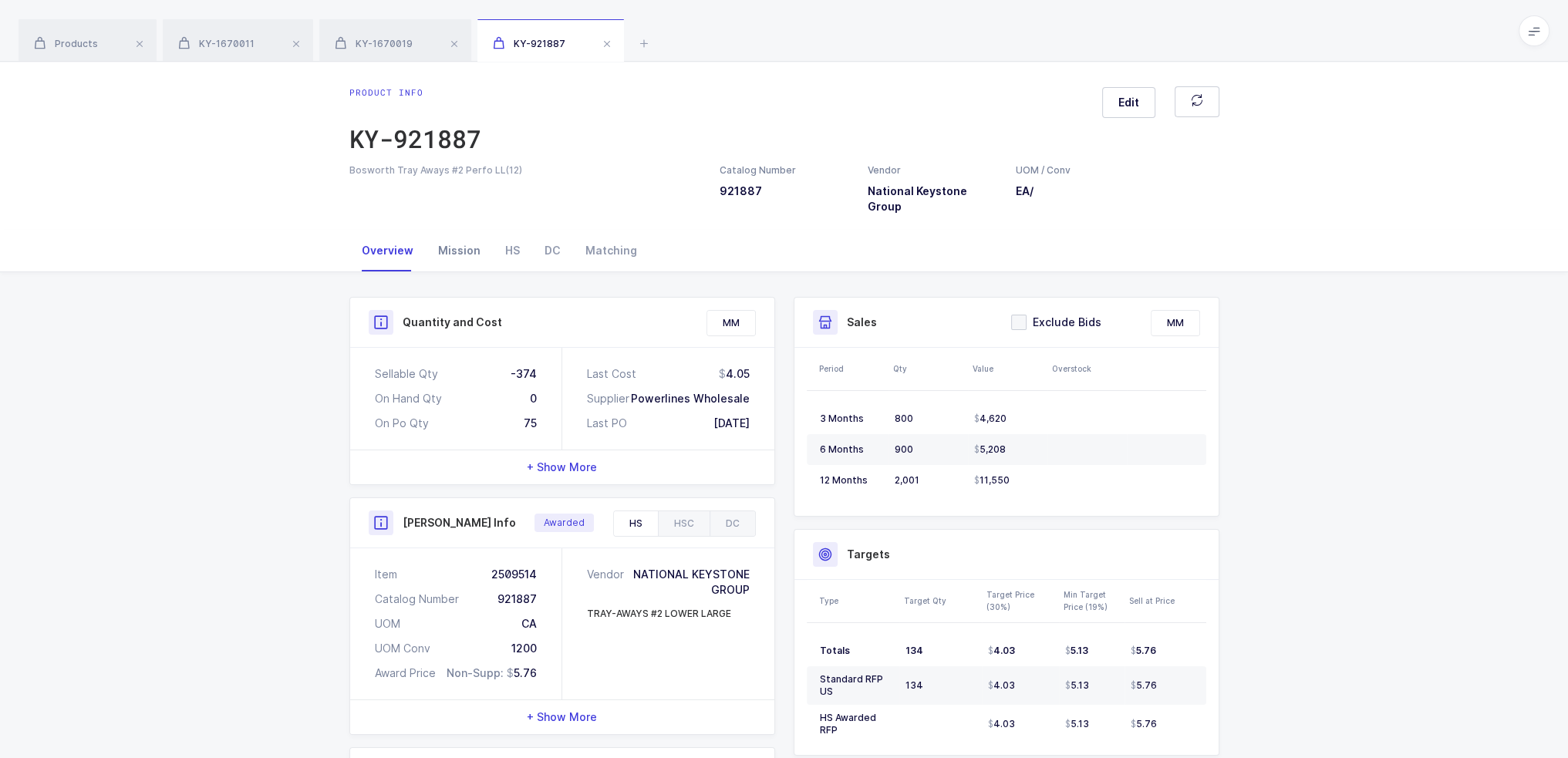
click at [471, 236] on div "Mission" at bounding box center [459, 250] width 67 height 41
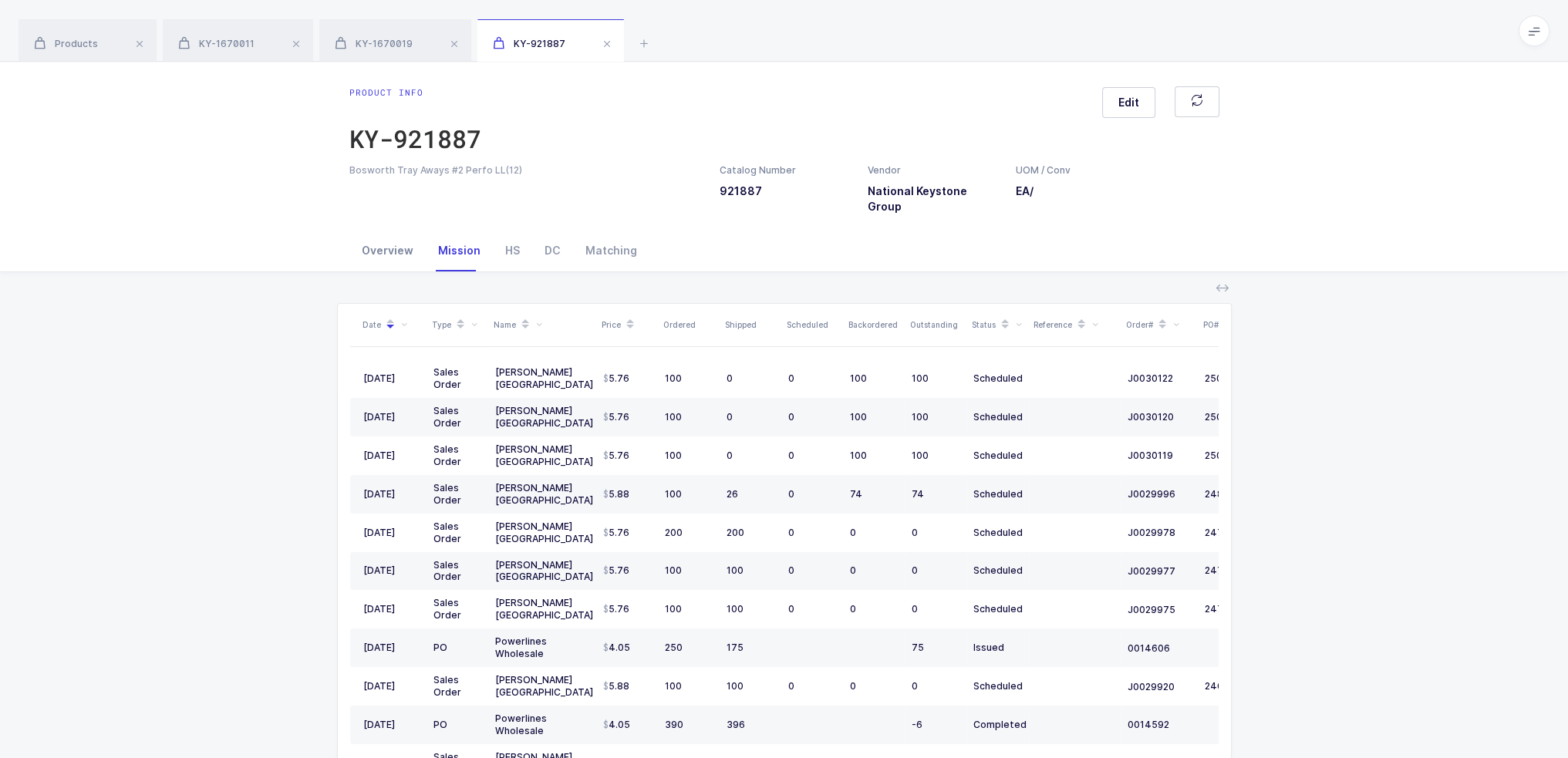
click at [384, 230] on div "Overview" at bounding box center [387, 250] width 76 height 41
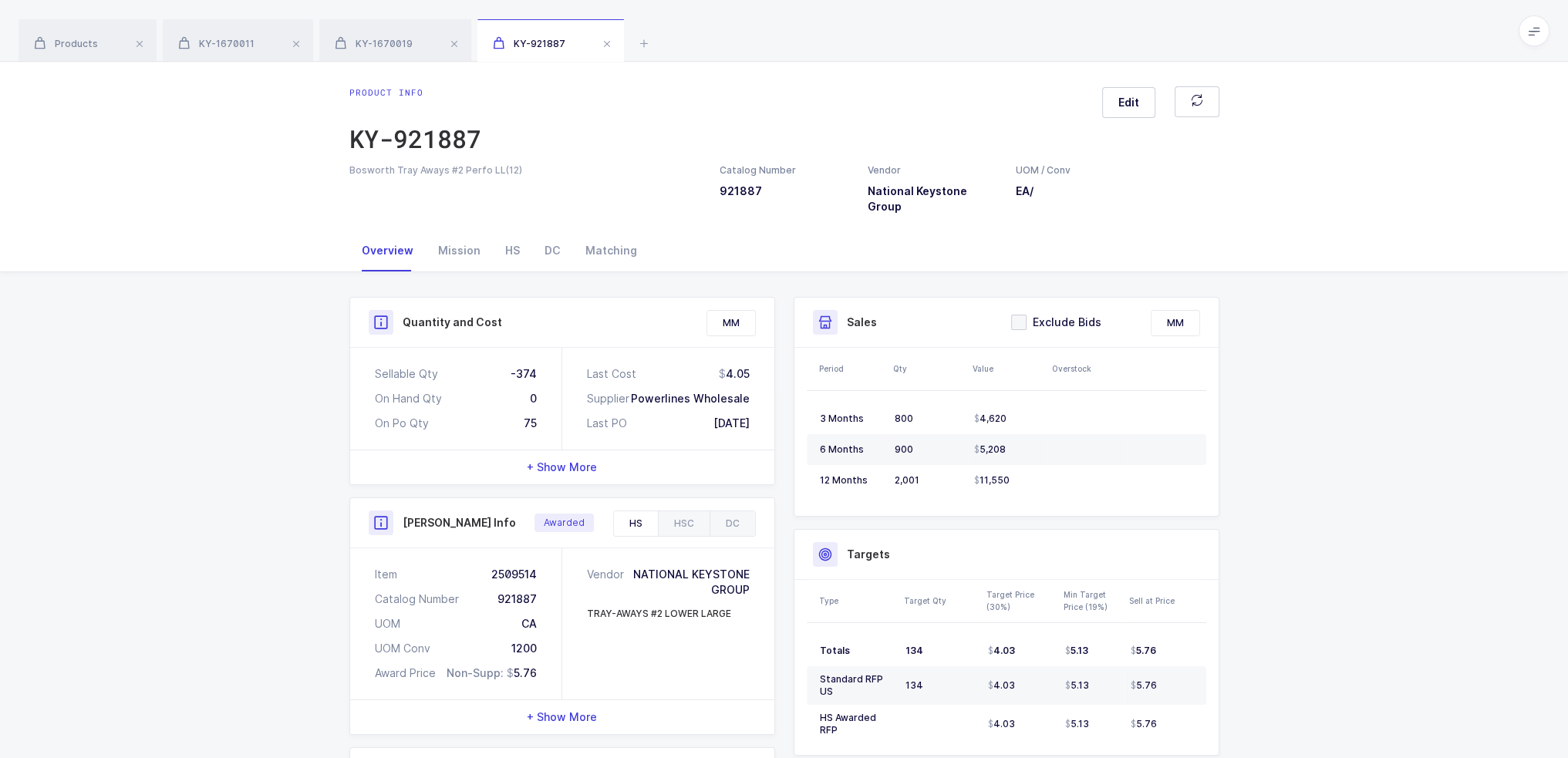
drag, startPoint x: 481, startPoint y: 339, endPoint x: 741, endPoint y: 407, distance: 268.7
click at [741, 407] on div "Sellable Qty -374 On Hand Qty 0 On Po Qty 75 Last Cost 4.05 Supplier Powerlines…" at bounding box center [562, 399] width 424 height 102
click at [754, 408] on div "Last Cost 4.05 Supplier Powerlines Wholesale Last PO 05/06/2025" at bounding box center [668, 399] width 212 height 102
drag, startPoint x: 764, startPoint y: 410, endPoint x: 758, endPoint y: 403, distance: 9.2
click at [758, 403] on div "Last Cost 4.05 Supplier Powerlines Wholesale Last PO 05/06/2025" at bounding box center [668, 399] width 212 height 102
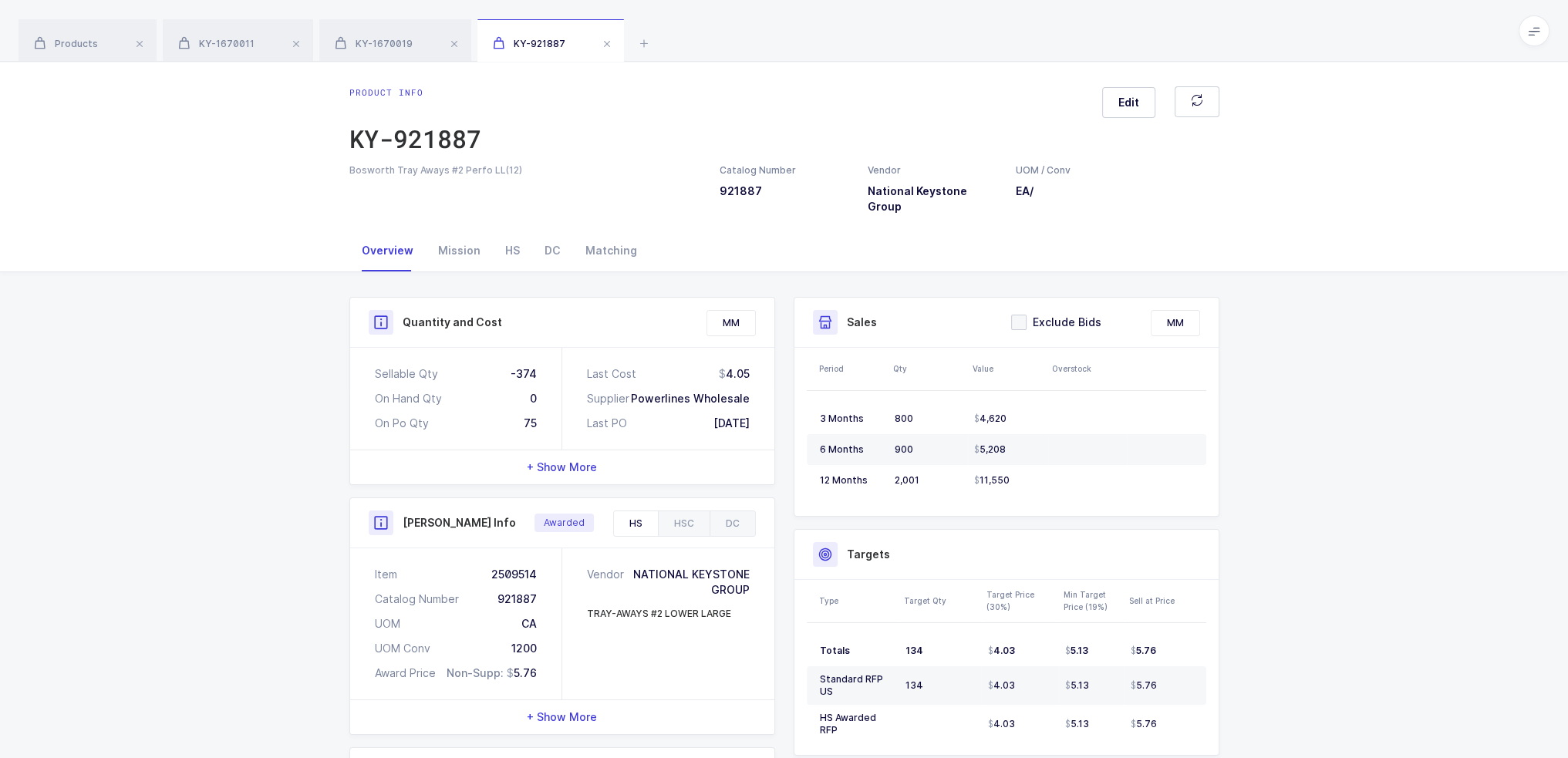
click at [376, 12] on div "Products KY-1670011 KY-1670019 KY-921887" at bounding box center [784, 31] width 1568 height 61
click at [376, 34] on div "KY-1670019" at bounding box center [394, 40] width 152 height 43
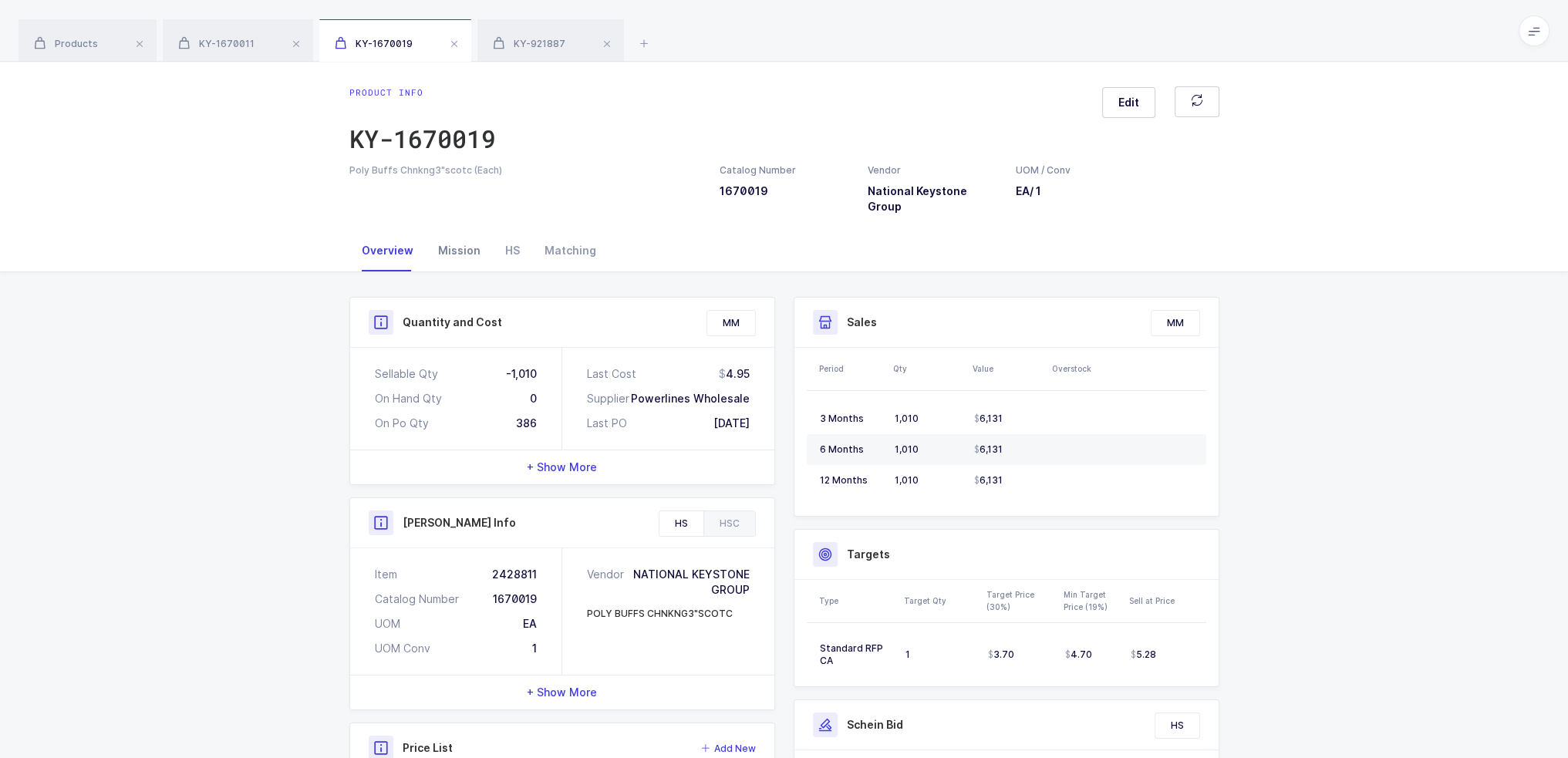
click at [440, 230] on div "Mission" at bounding box center [459, 250] width 67 height 41
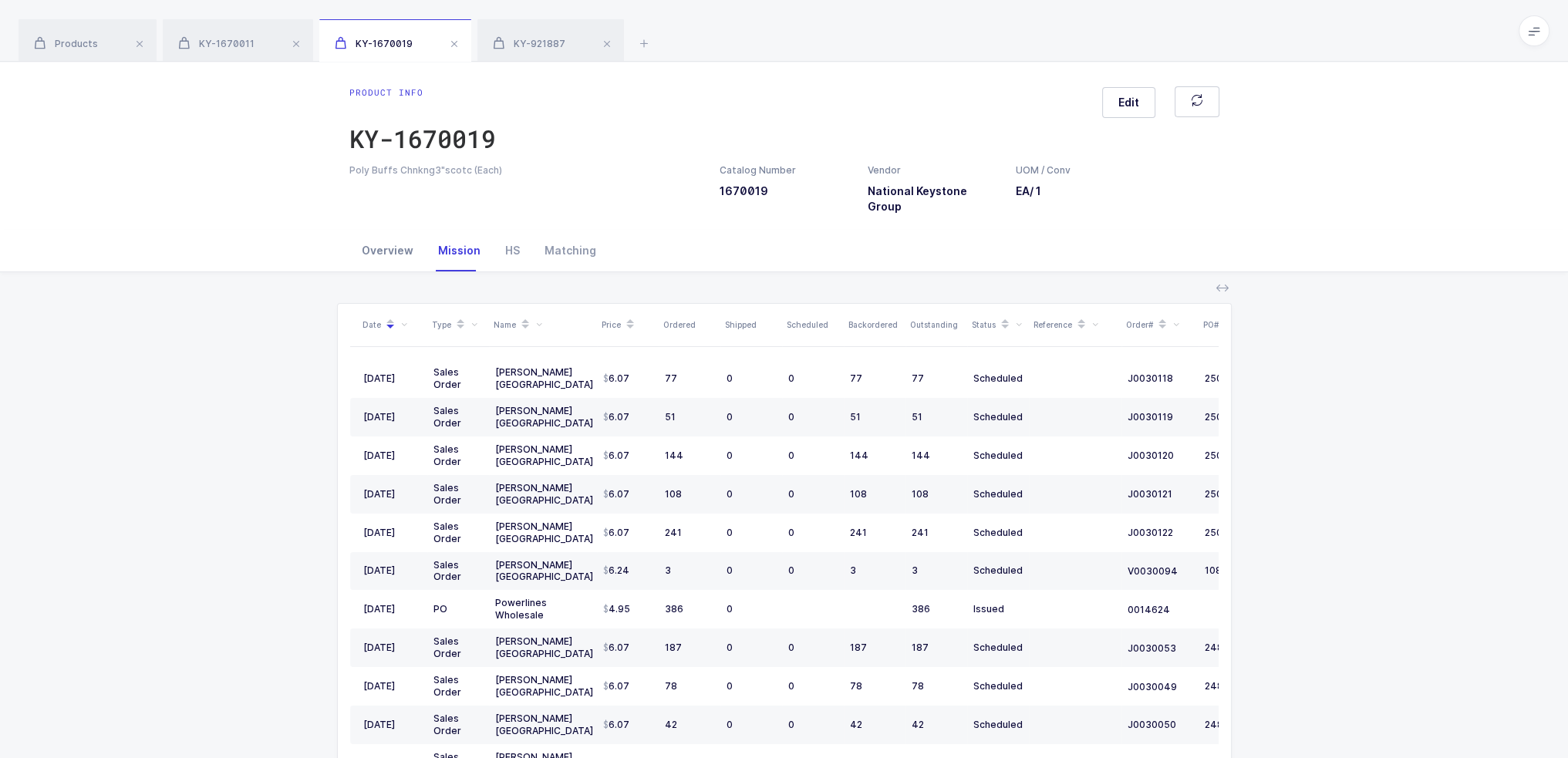
click at [379, 236] on div "Overview" at bounding box center [387, 250] width 76 height 41
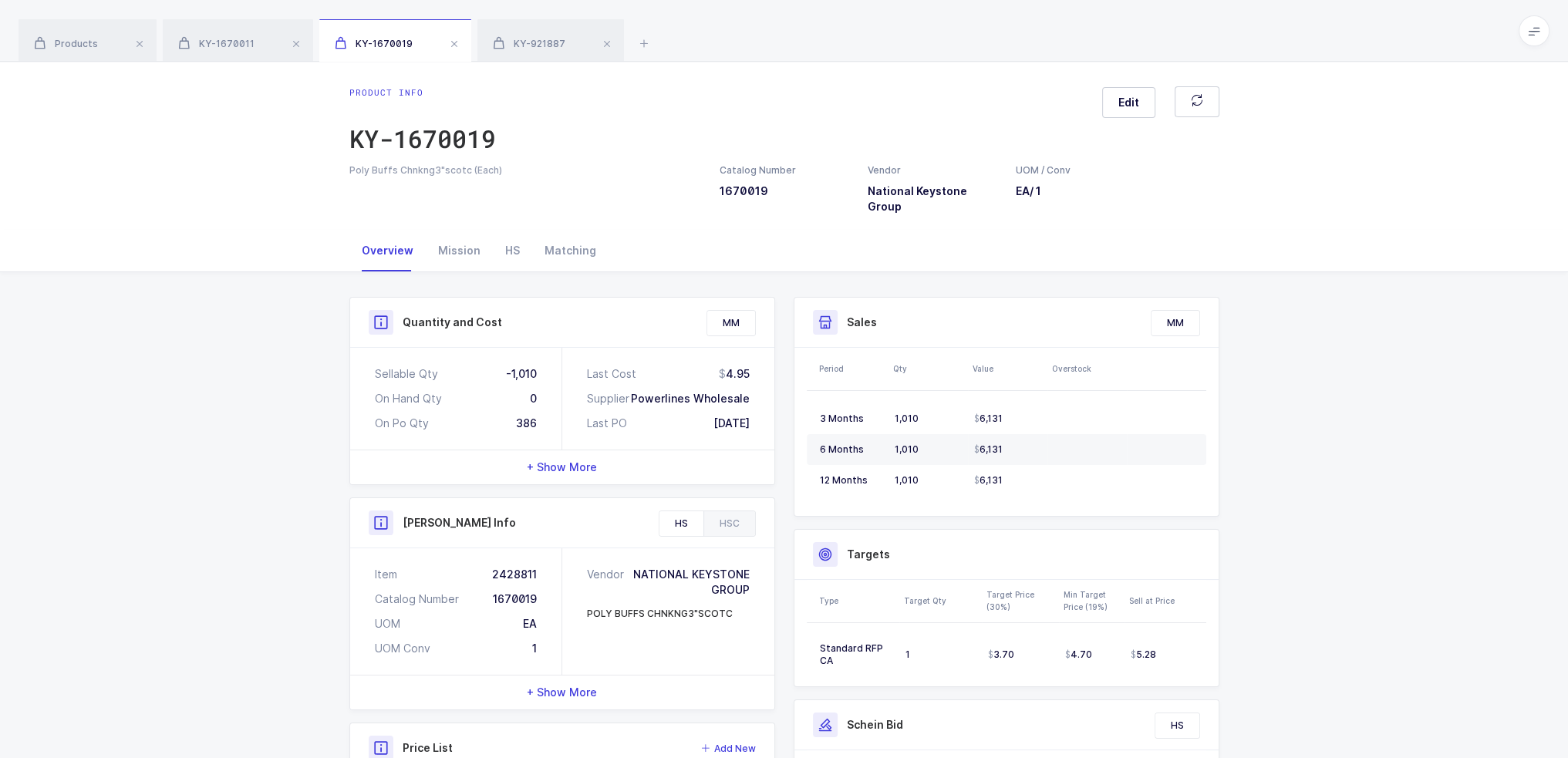
drag, startPoint x: 589, startPoint y: 395, endPoint x: 762, endPoint y: 401, distance: 173.1
click at [762, 401] on div "Last Cost 4.95 Supplier Powerlines Wholesale Last PO 08/07/2025" at bounding box center [668, 399] width 212 height 102
click at [762, 401] on div "Last Cost 4.95 Supplier Powerlines Wholesale Last PO 08/07/2025" at bounding box center [668, 399] width 212 height 102
drag, startPoint x: 766, startPoint y: 410, endPoint x: 756, endPoint y: 399, distance: 14.9
click at [756, 399] on div "Last Cost 4.95 Supplier Powerlines Wholesale Last PO 08/07/2025" at bounding box center [668, 399] width 212 height 102
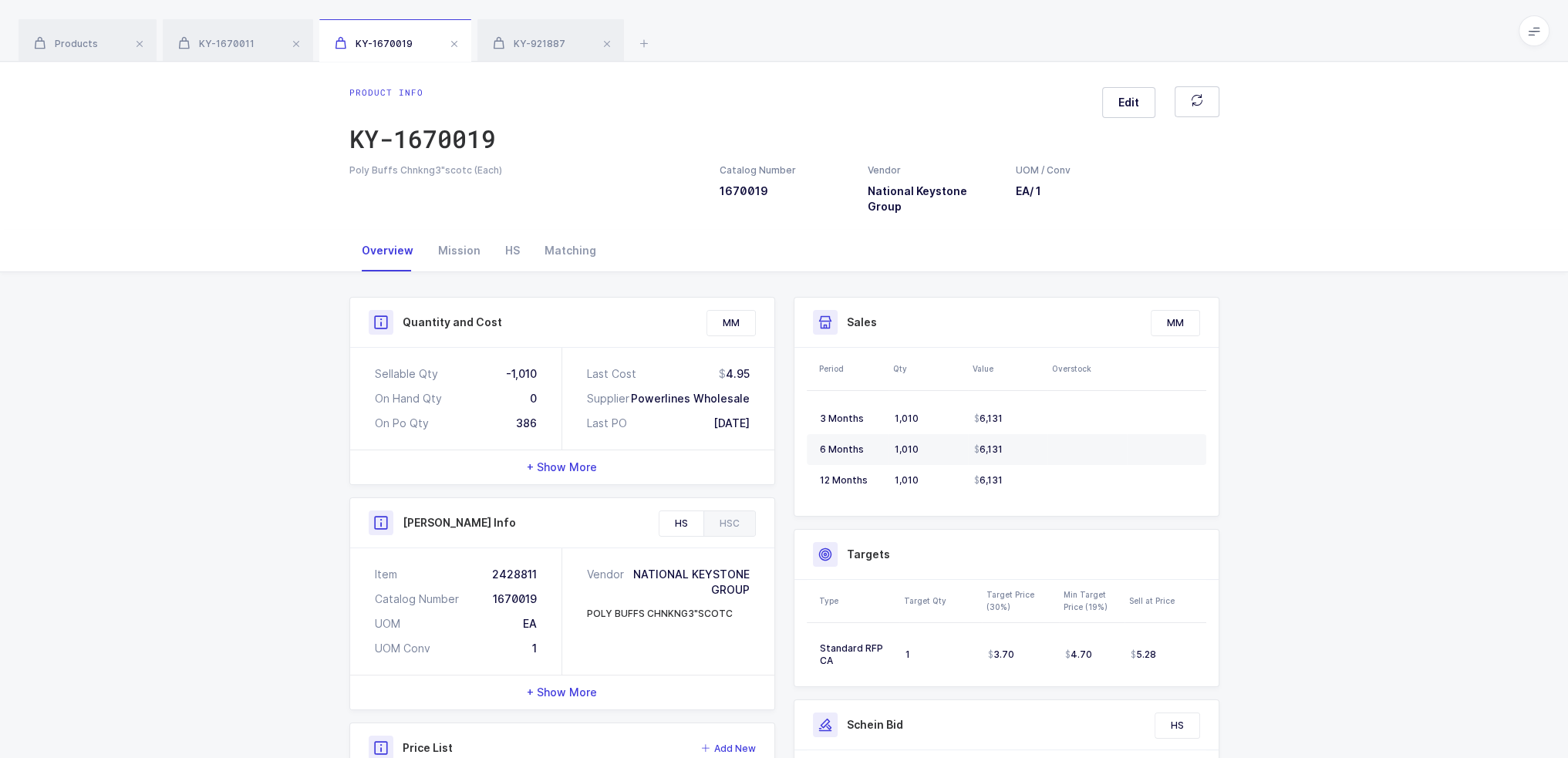
drag, startPoint x: 758, startPoint y: 404, endPoint x: 750, endPoint y: 407, distance: 8.5
click at [750, 407] on div "Last Cost 4.95 Supplier Powerlines Wholesale Last PO 08/07/2025" at bounding box center [668, 399] width 212 height 102
drag, startPoint x: 754, startPoint y: 408, endPoint x: 701, endPoint y: 115, distance: 297.8
click at [701, 115] on div "Product info KY-1670019 Edit Poly Buffs Chnkng3"scotc (Each) Catalog Number 167…" at bounding box center [784, 507] width 1568 height 891
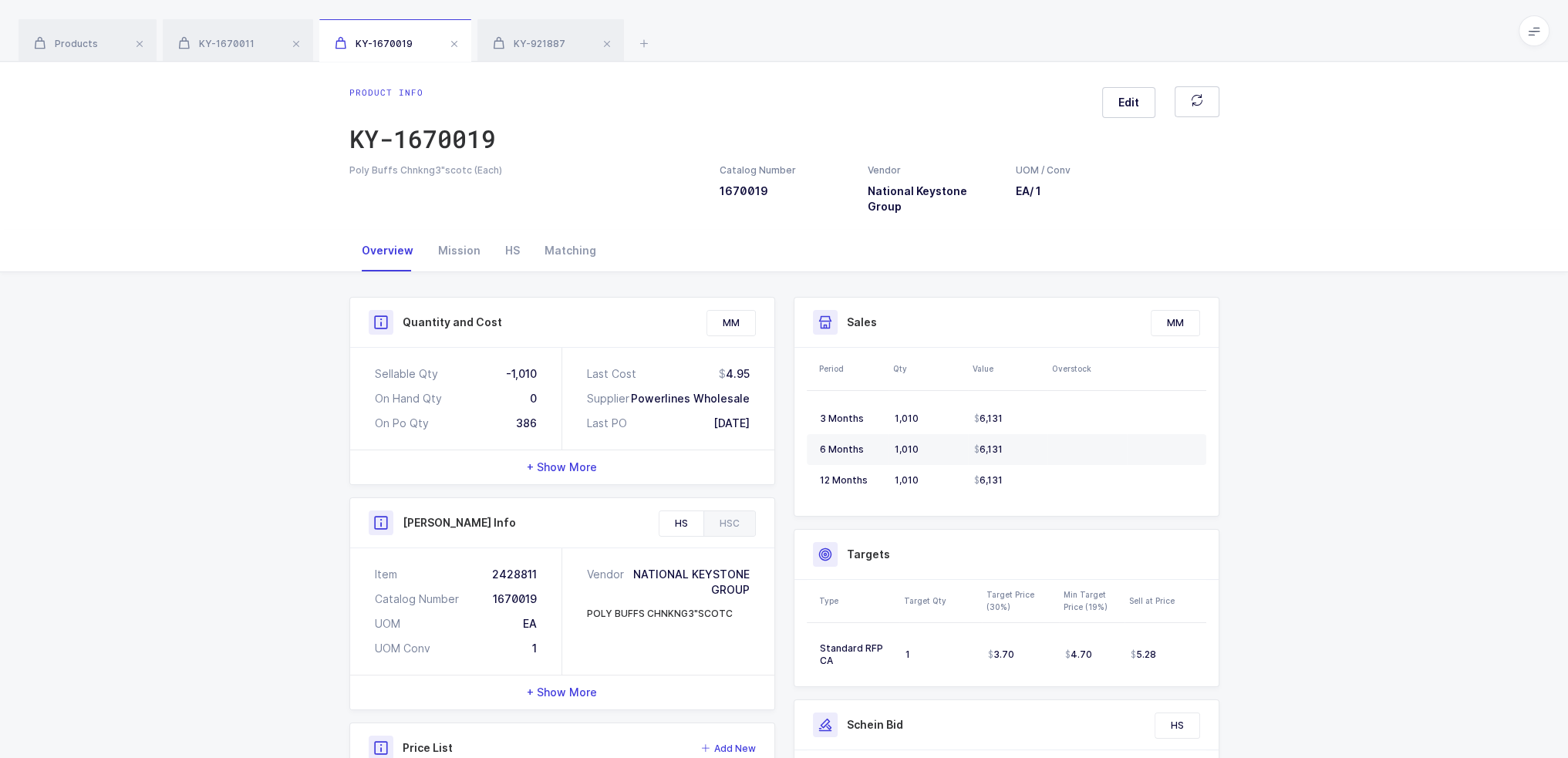
click at [701, 115] on div "Product info KY-1670019 Edit" at bounding box center [784, 125] width 870 height 77
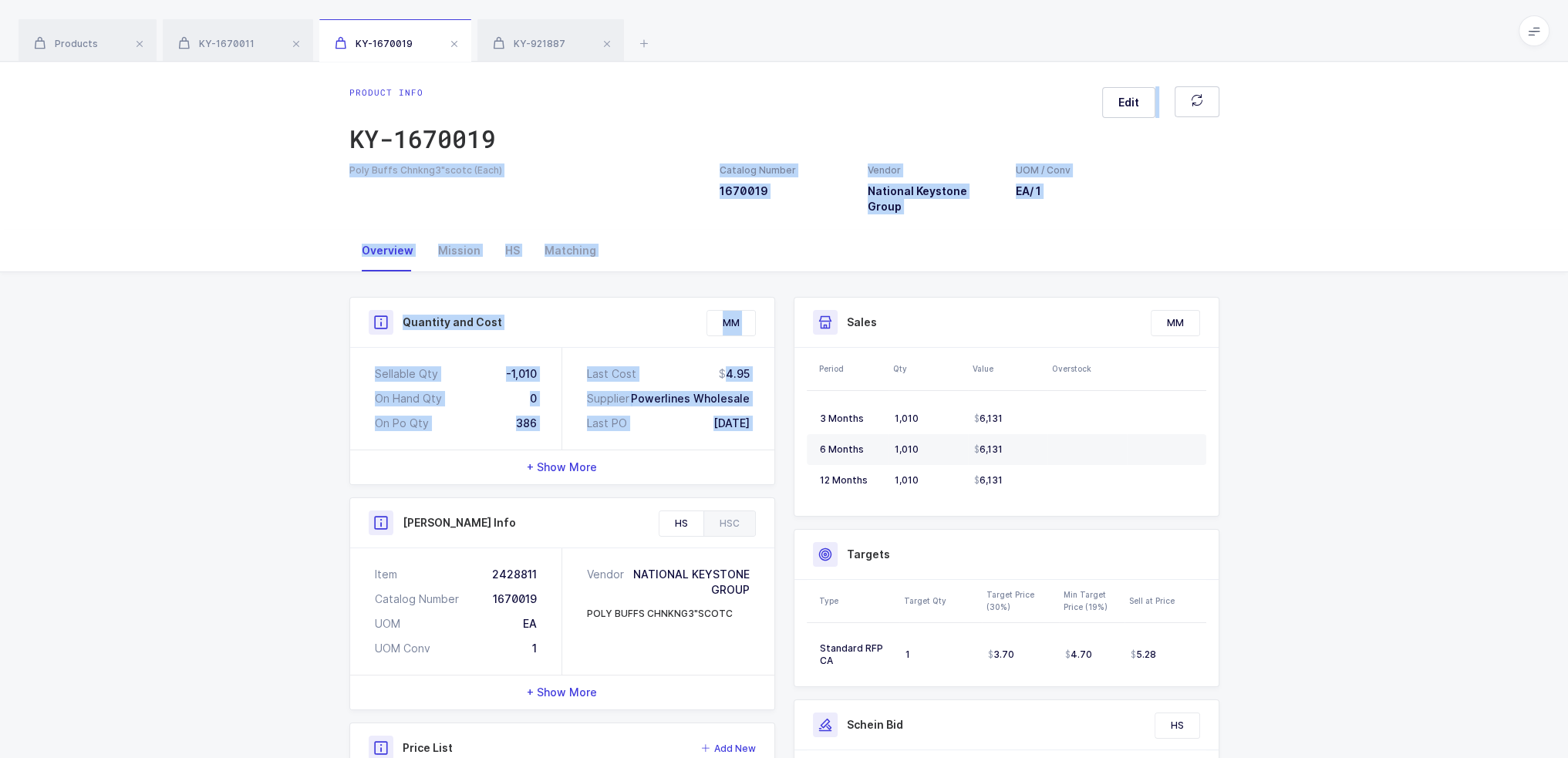
drag, startPoint x: 700, startPoint y: 116, endPoint x: 747, endPoint y: 396, distance: 283.9
click at [747, 396] on div "Product info KY-1670019 Edit Poly Buffs Chnkng3"scotc (Each) Catalog Number 167…" at bounding box center [784, 507] width 1568 height 891
click at [748, 397] on div "Last Cost 4.95 Supplier Powerlines Wholesale Last PO 08/07/2025" at bounding box center [668, 399] width 212 height 102
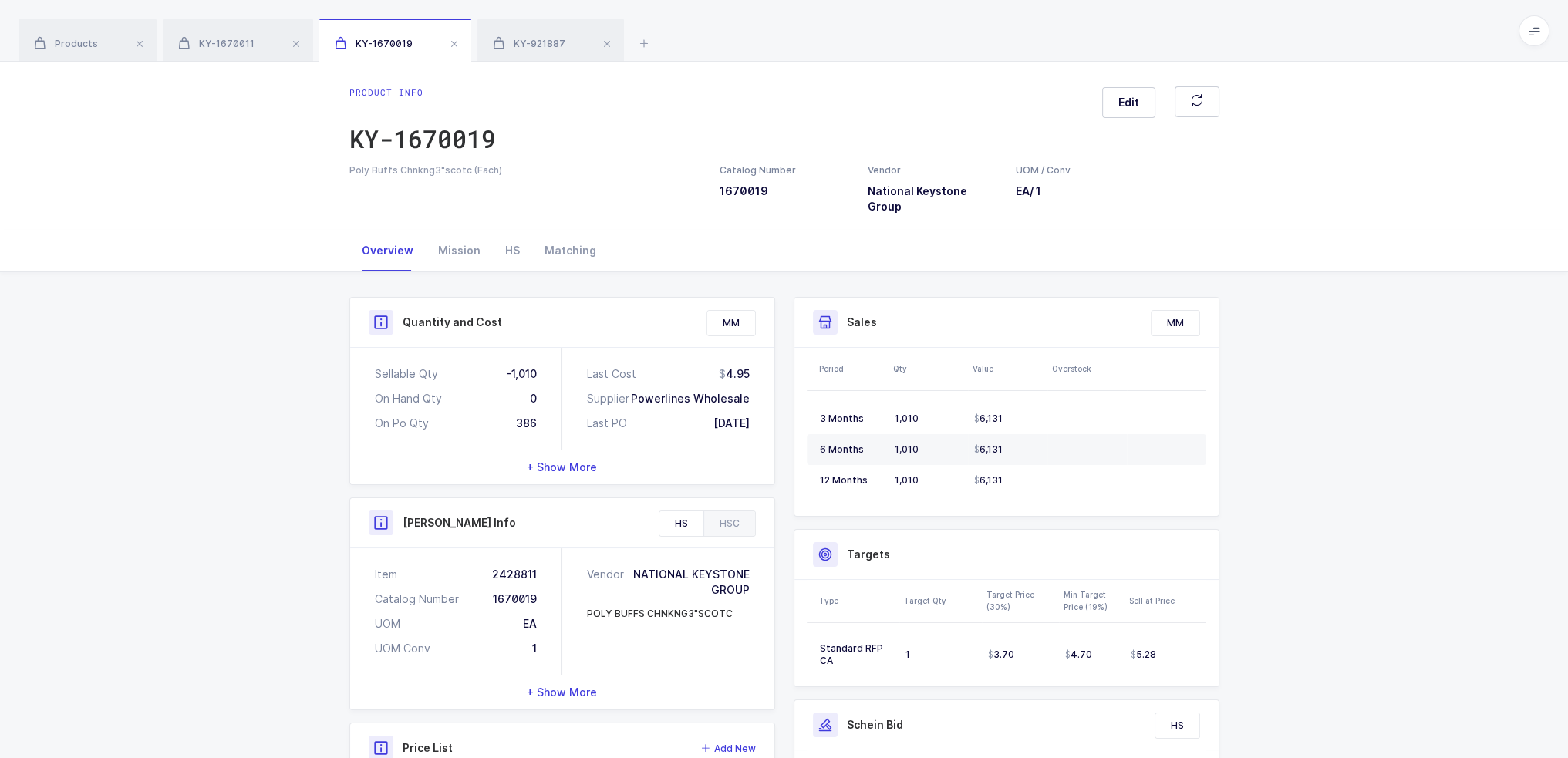
click at [216, 16] on div "Products KY-1670011 KY-1670019 KY-921887" at bounding box center [784, 31] width 1568 height 61
click at [216, 36] on div "KY-1670011" at bounding box center [237, 40] width 150 height 43
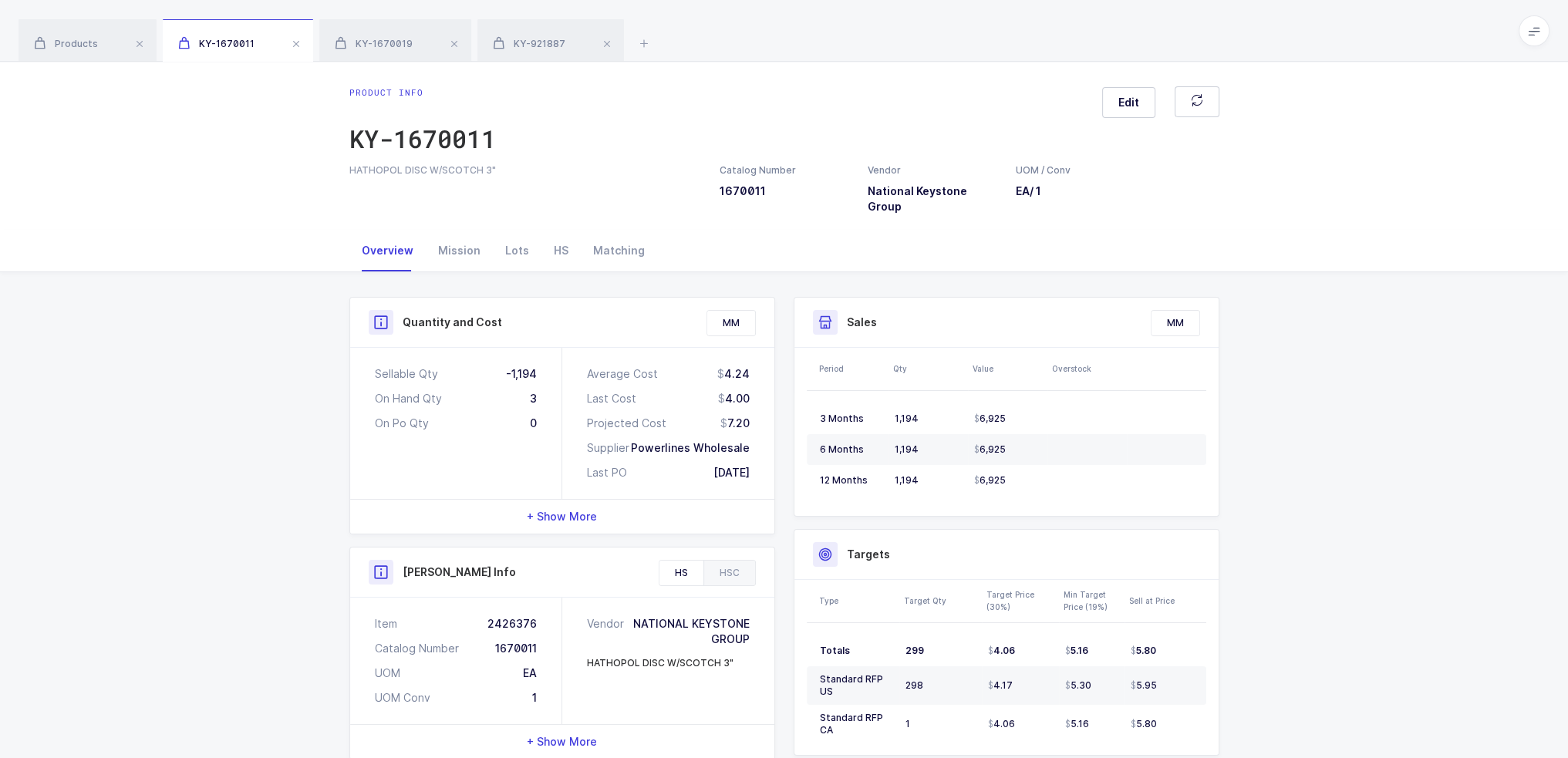
drag, startPoint x: 453, startPoint y: 337, endPoint x: 753, endPoint y: 458, distance: 323.5
click at [753, 458] on div "Sellable Qty -1,194 On Hand Qty 3 On Po Qty 0 Average Cost 4.24 Last Cost 4.00 …" at bounding box center [562, 423] width 424 height 151
click at [753, 458] on div "Average Cost 4.24 Last Cost 4.00 Projected Cost 7.20 Supplier Powerlines Wholes…" at bounding box center [668, 423] width 212 height 151
drag, startPoint x: 759, startPoint y: 459, endPoint x: 763, endPoint y: 444, distance: 15.5
click at [763, 444] on div "Average Cost 4.24 Last Cost 4.00 Projected Cost 7.20 Supplier Powerlines Wholes…" at bounding box center [668, 423] width 212 height 151
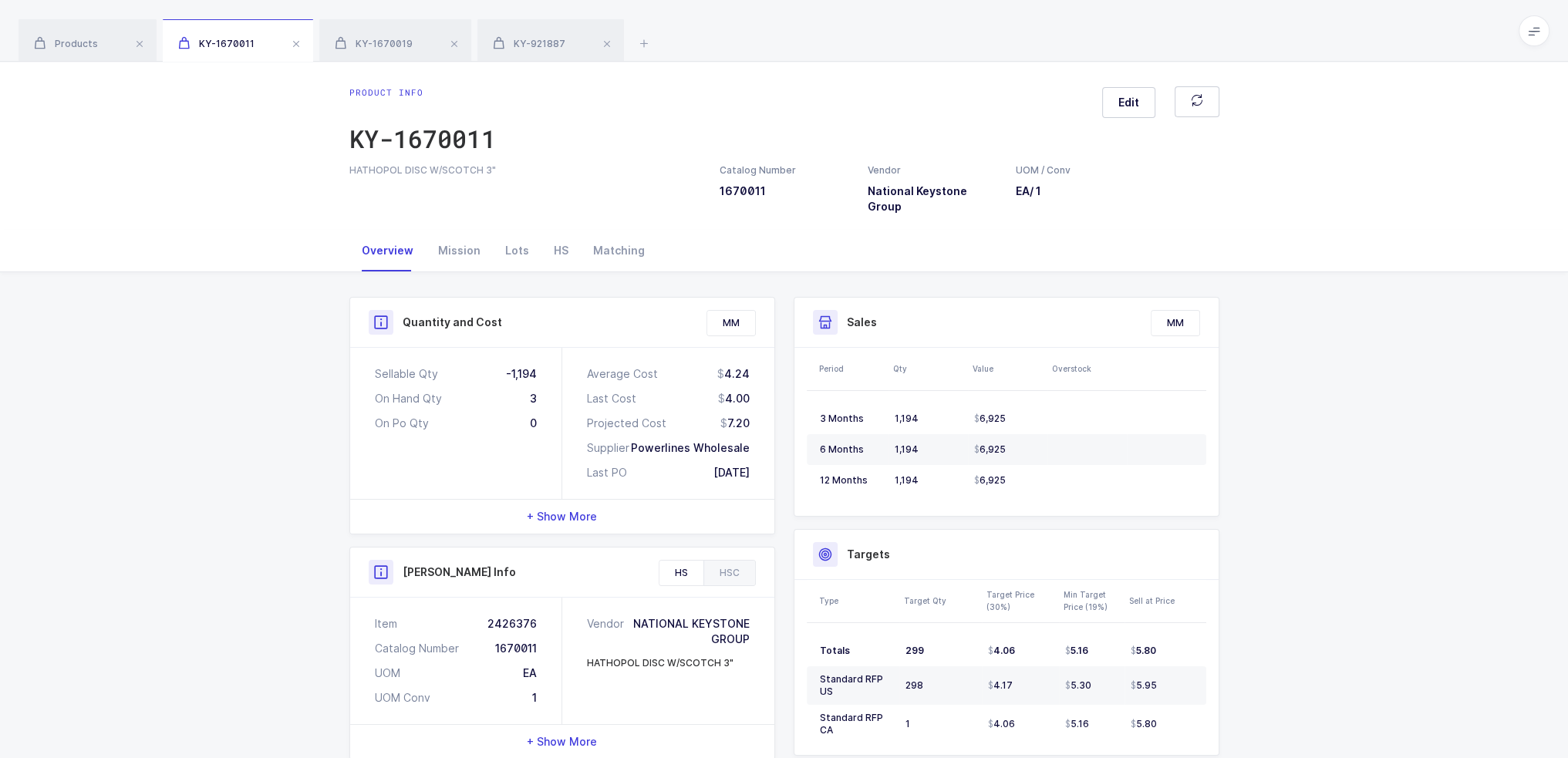
click at [763, 444] on div "Average Cost 4.24 Last Cost 4.00 Projected Cost 7.20 Supplier Powerlines Wholes…" at bounding box center [668, 423] width 212 height 151
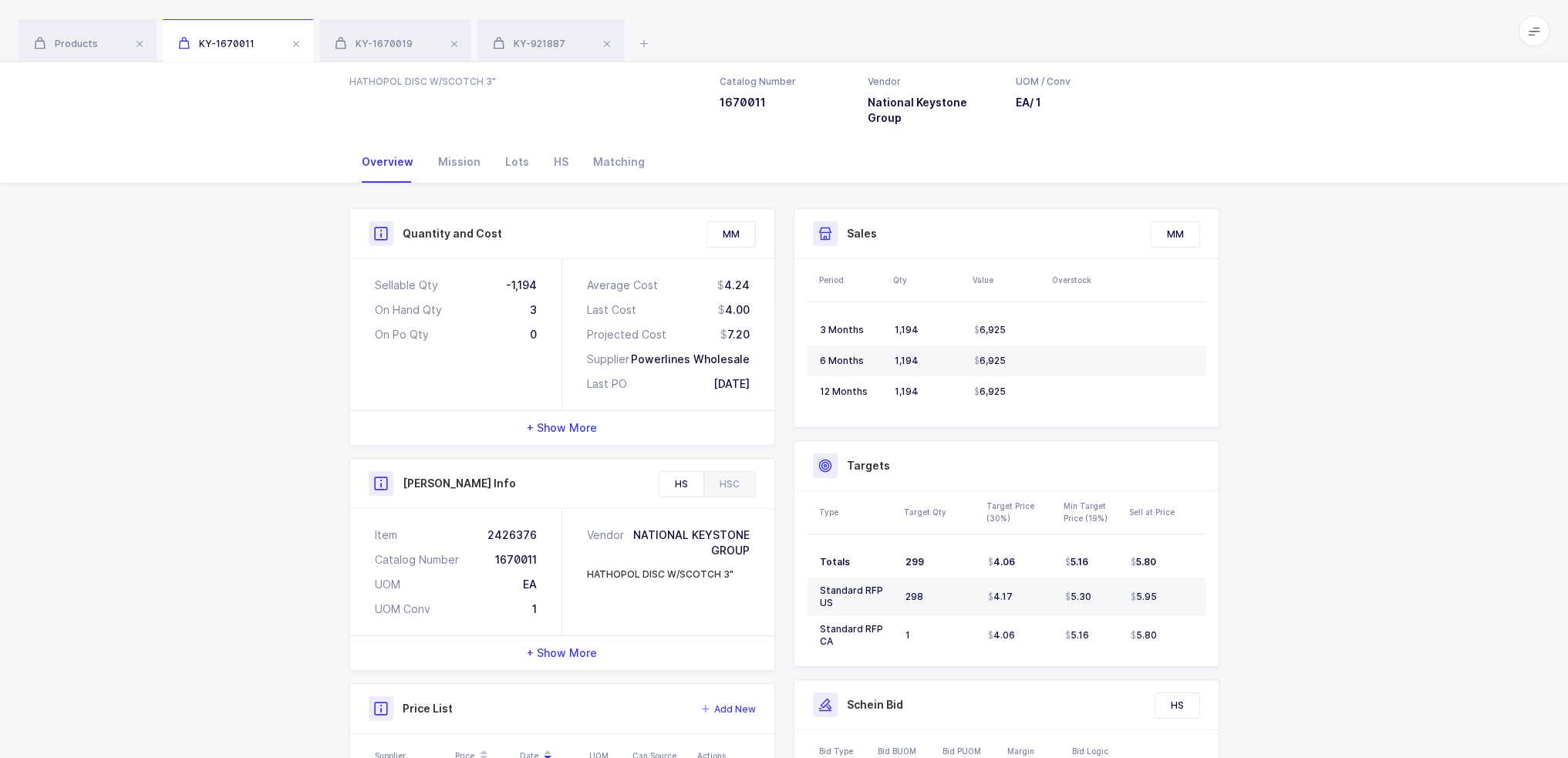
scroll to position [307, 0]
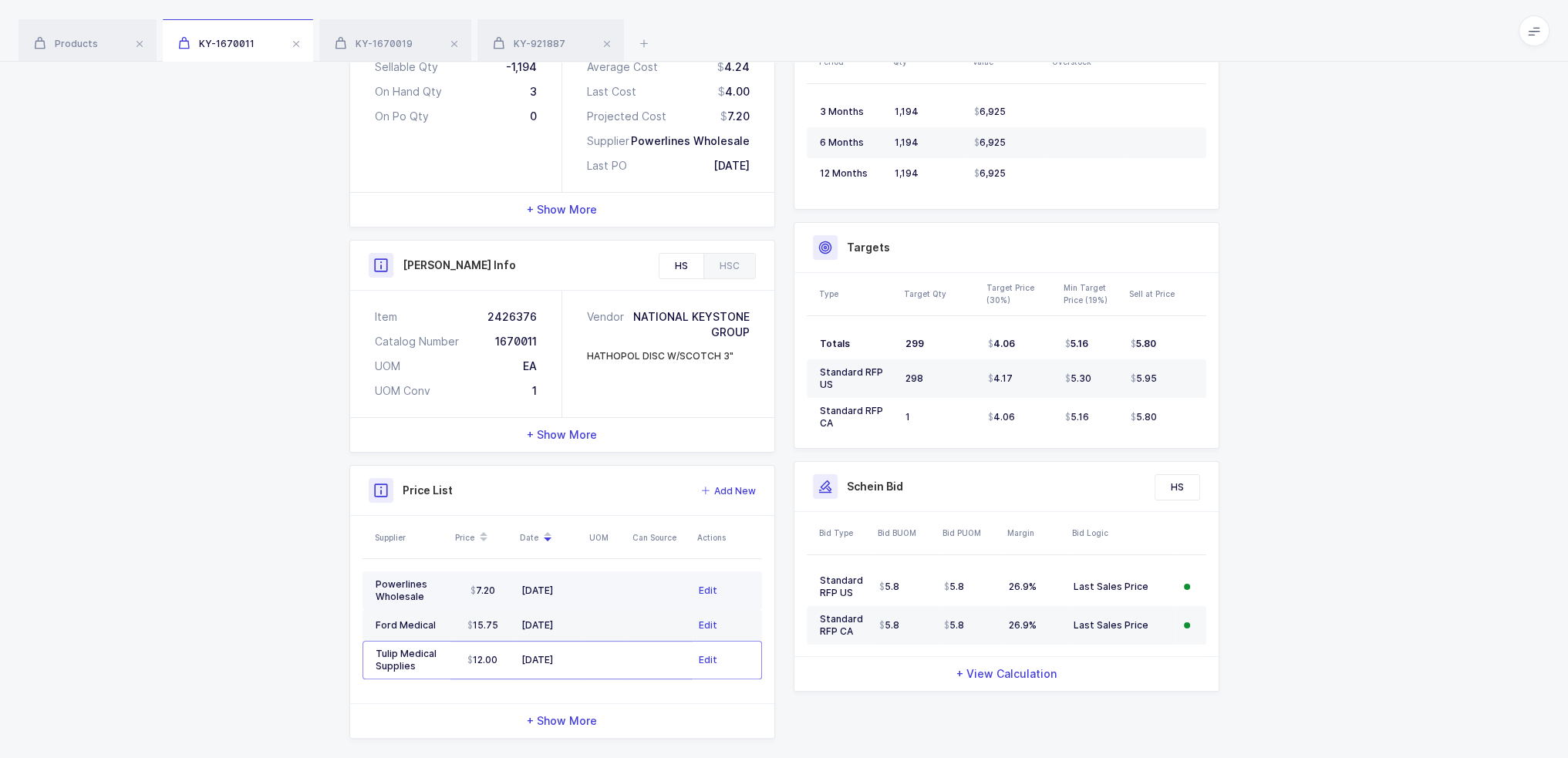
click at [527, 584] on div "05/15/2025" at bounding box center [549, 590] width 57 height 12
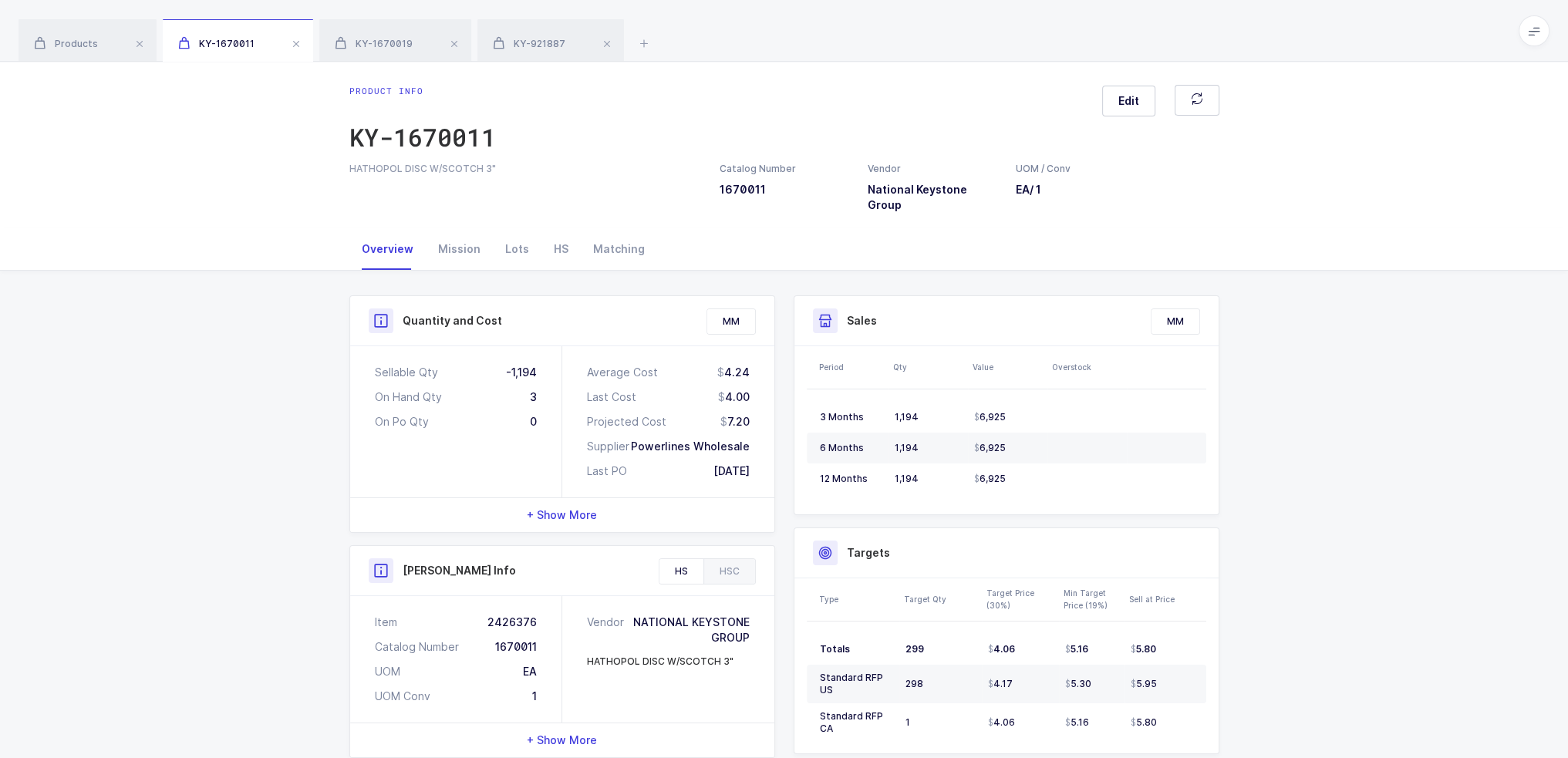
scroll to position [0, 0]
click at [461, 236] on div "Mission" at bounding box center [459, 250] width 67 height 41
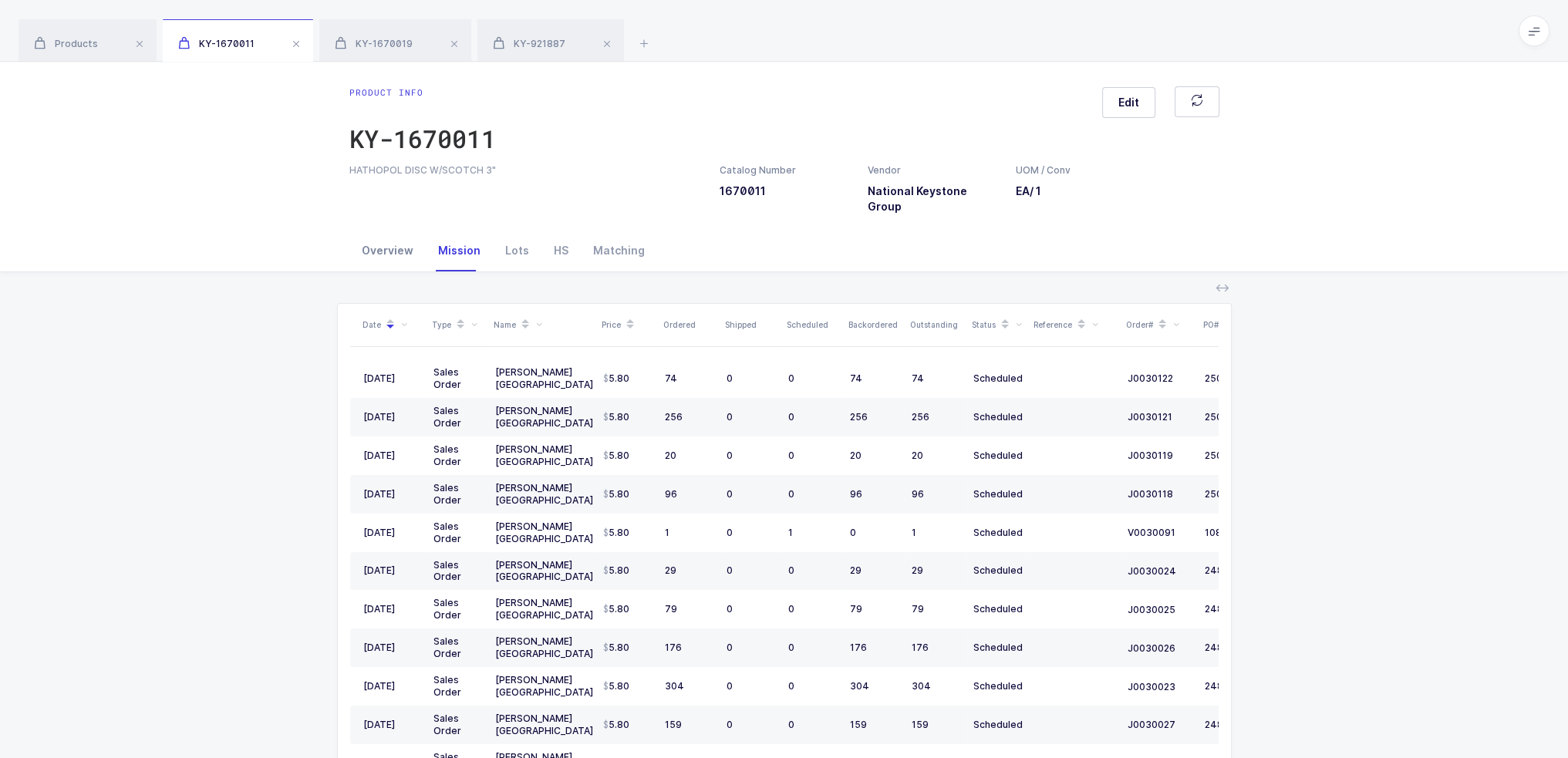
click at [385, 234] on div "Overview" at bounding box center [387, 250] width 76 height 41
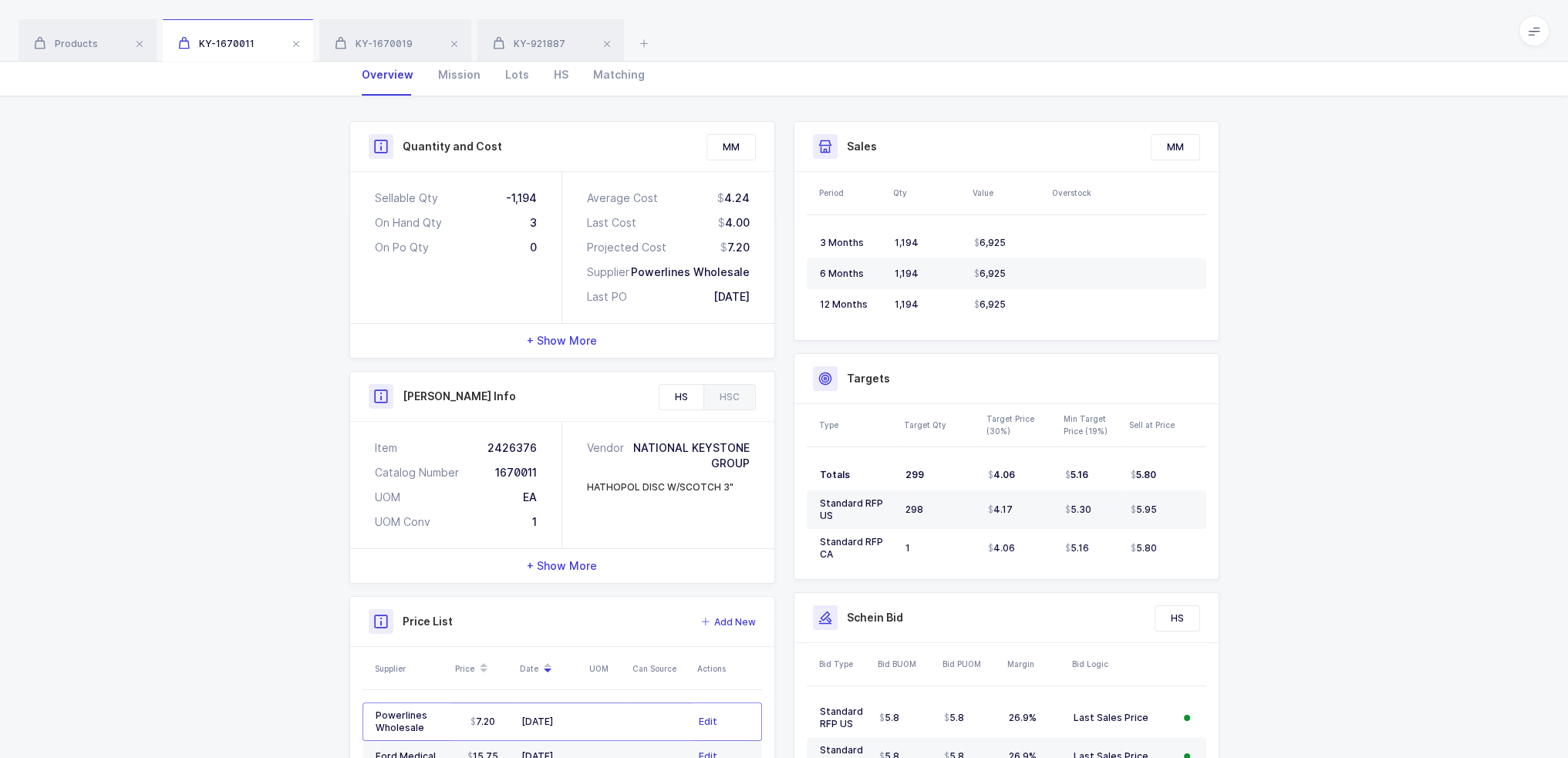
scroll to position [25, 0]
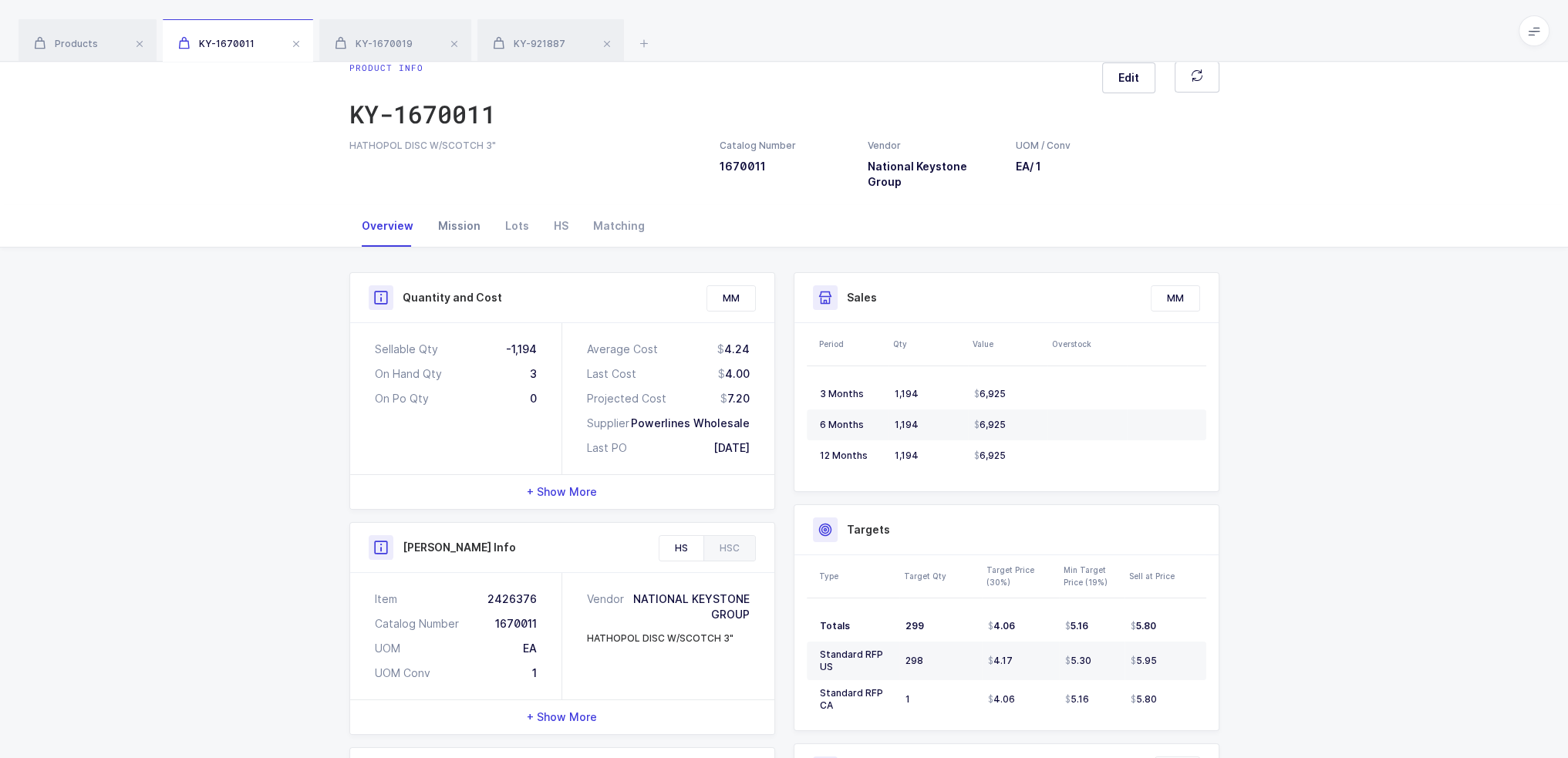
click at [451, 209] on div "Mission" at bounding box center [459, 225] width 67 height 41
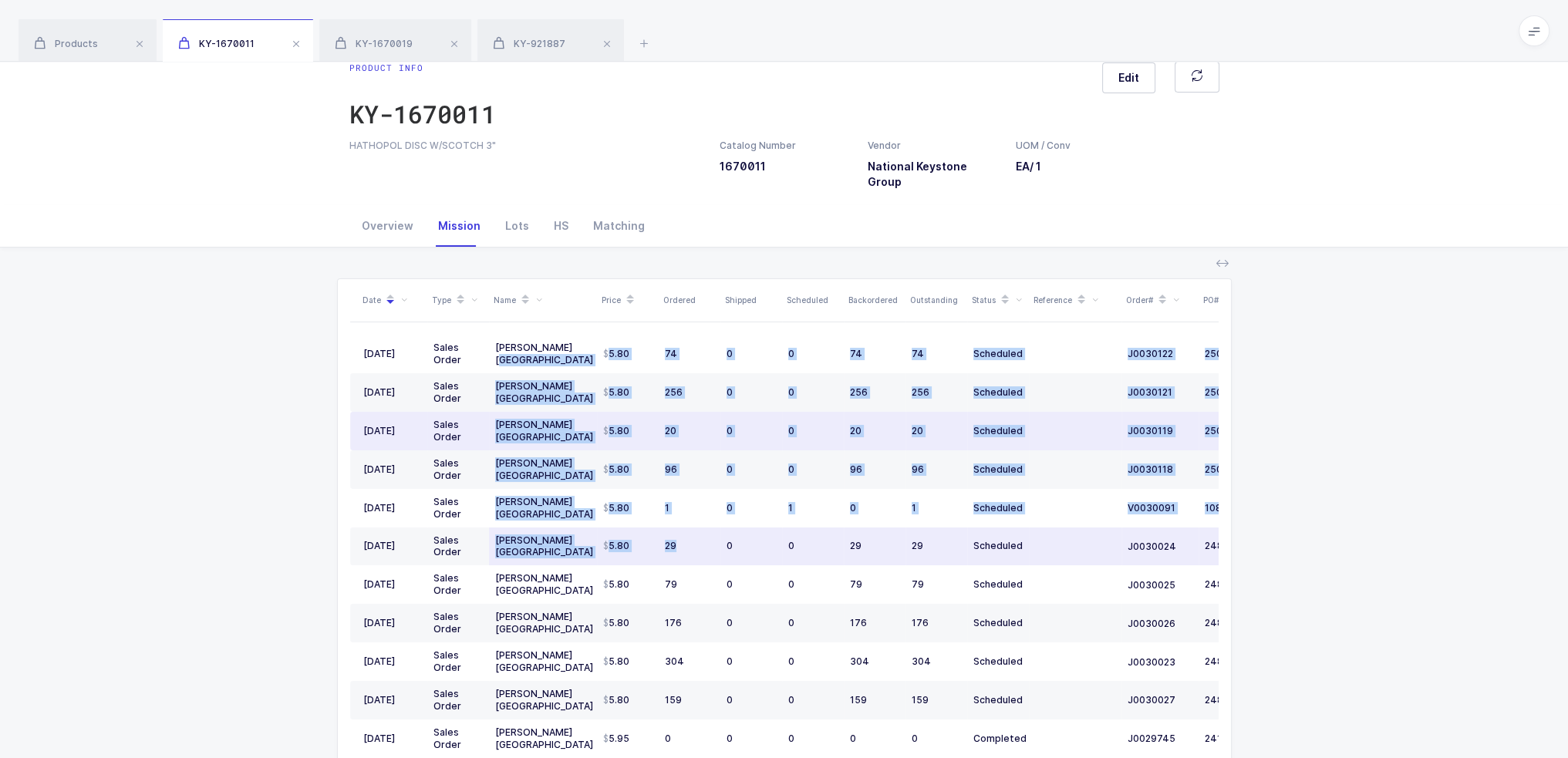
drag, startPoint x: 567, startPoint y: 336, endPoint x: 687, endPoint y: 516, distance: 216.3
click at [687, 516] on tbody "09/09/2025 Sales Order Henry Schein USA 5.80 74 0 0 74 74 Scheduled J0030122 25…" at bounding box center [836, 719] width 972 height 769
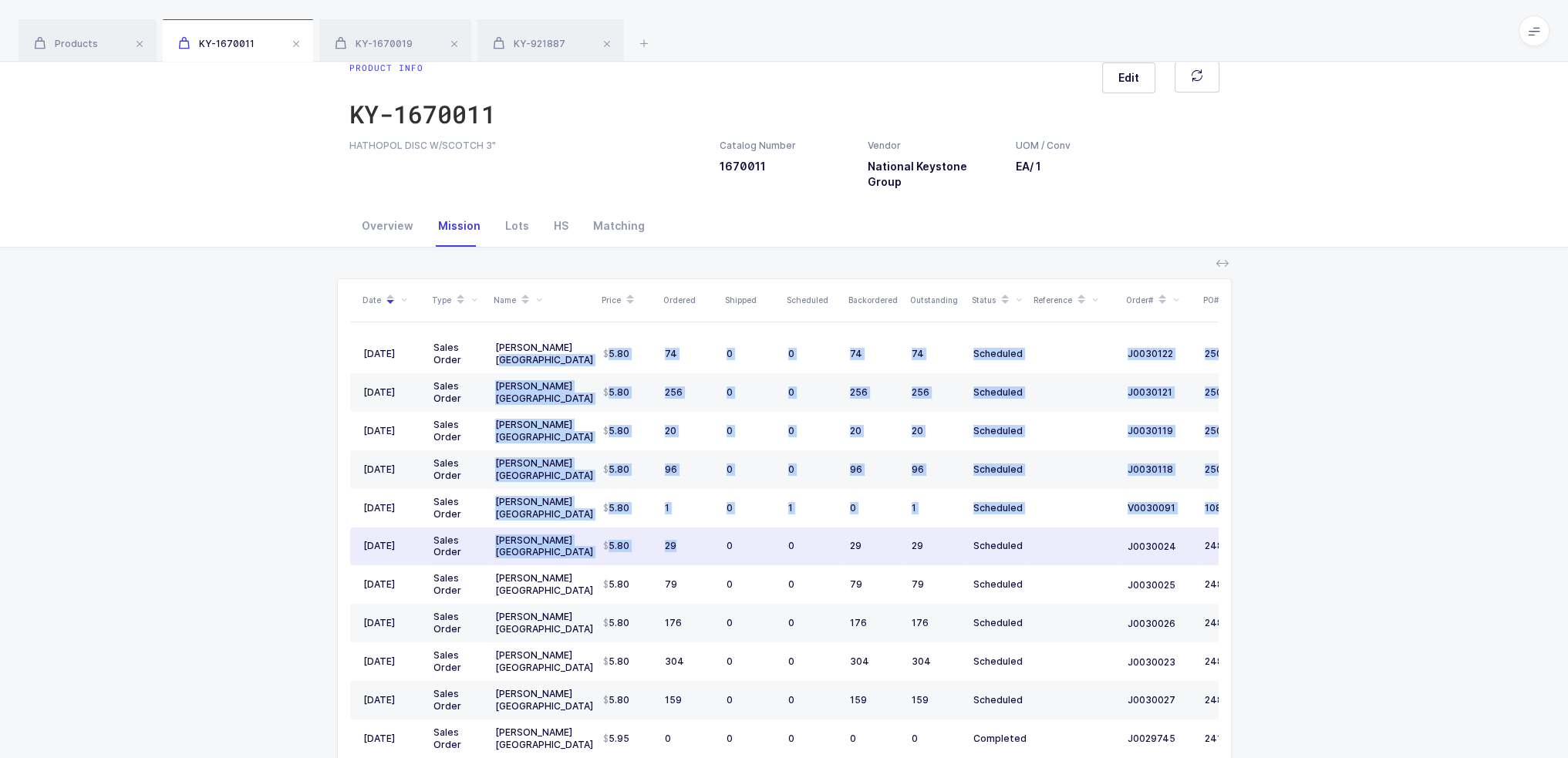
click at [687, 527] on td "29" at bounding box center [690, 546] width 61 height 39
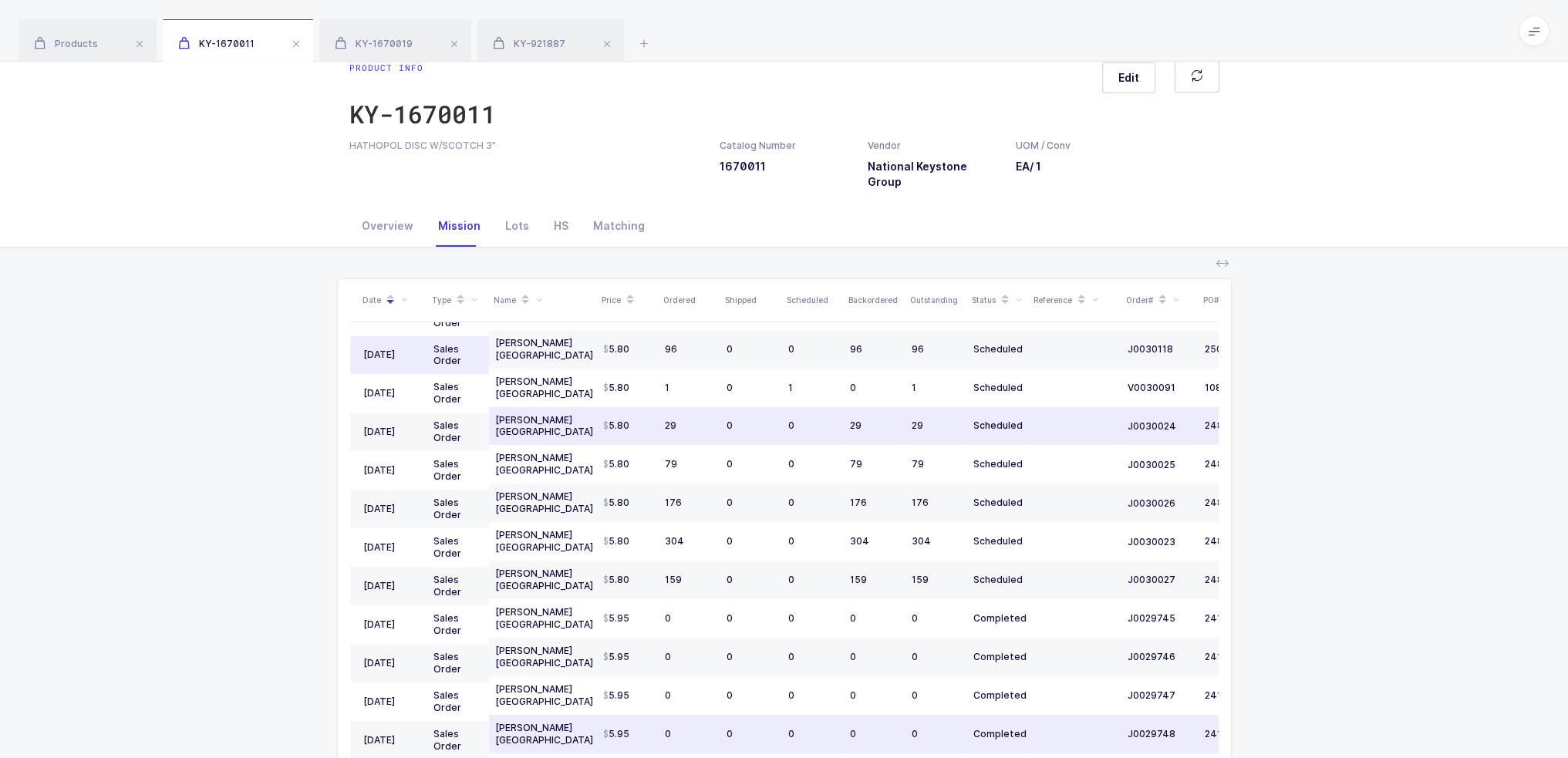
scroll to position [0, 0]
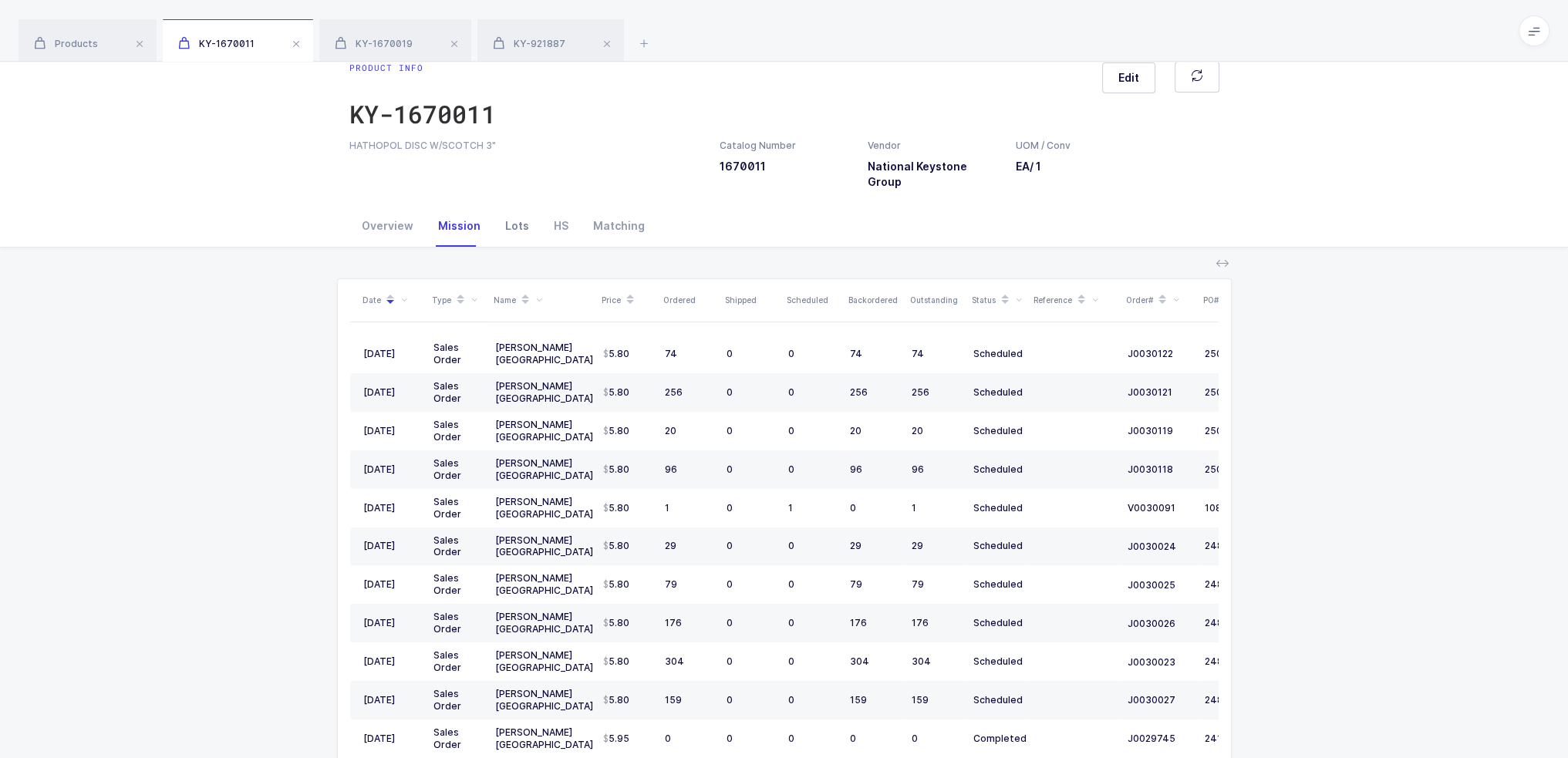
click at [508, 206] on div "Lots" at bounding box center [517, 225] width 48 height 41
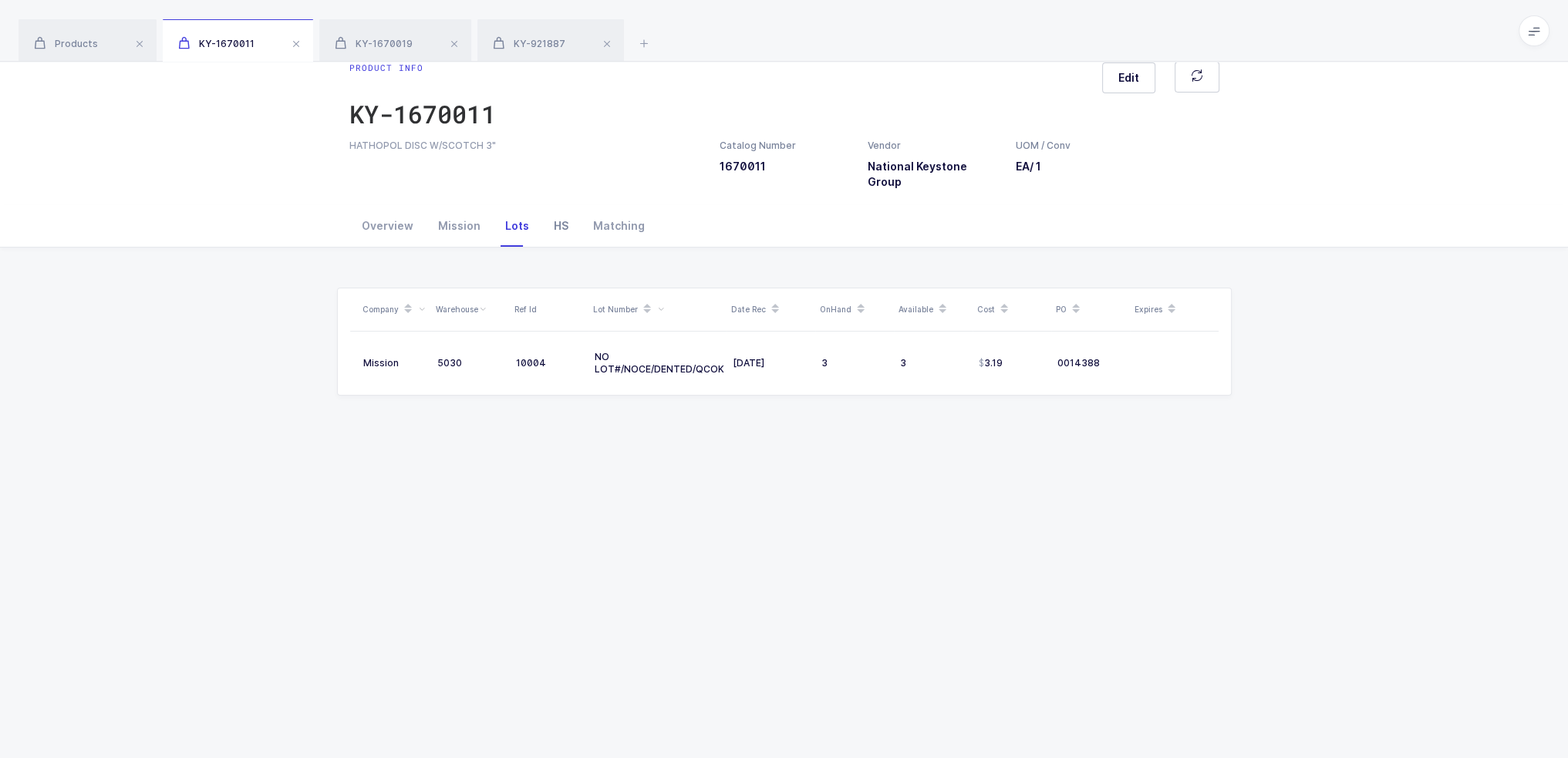
click at [561, 209] on div "HS" at bounding box center [560, 225] width 40 height 41
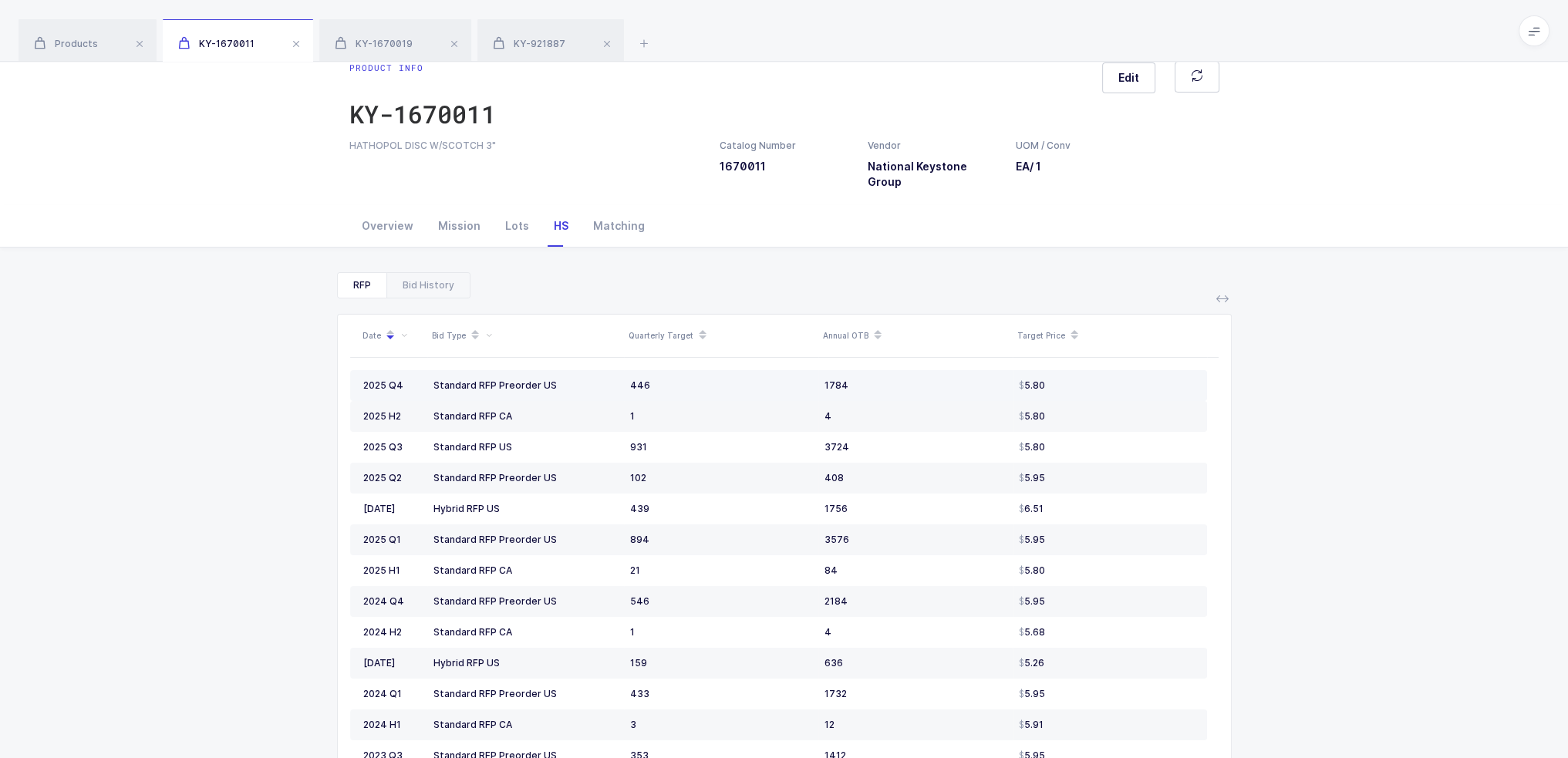
drag, startPoint x: 530, startPoint y: 369, endPoint x: 1074, endPoint y: 377, distance: 544.1
click at [1073, 379] on tr "2025 Q4 Standard RFP Preorder US 446 1784 5.80" at bounding box center [778, 385] width 856 height 31
click at [1074, 376] on td "5.80" at bounding box center [1109, 385] width 194 height 31
click at [1087, 379] on div "5.80" at bounding box center [1106, 386] width 175 height 12
click at [456, 272] on div "RFP Bid History" at bounding box center [404, 285] width 134 height 26
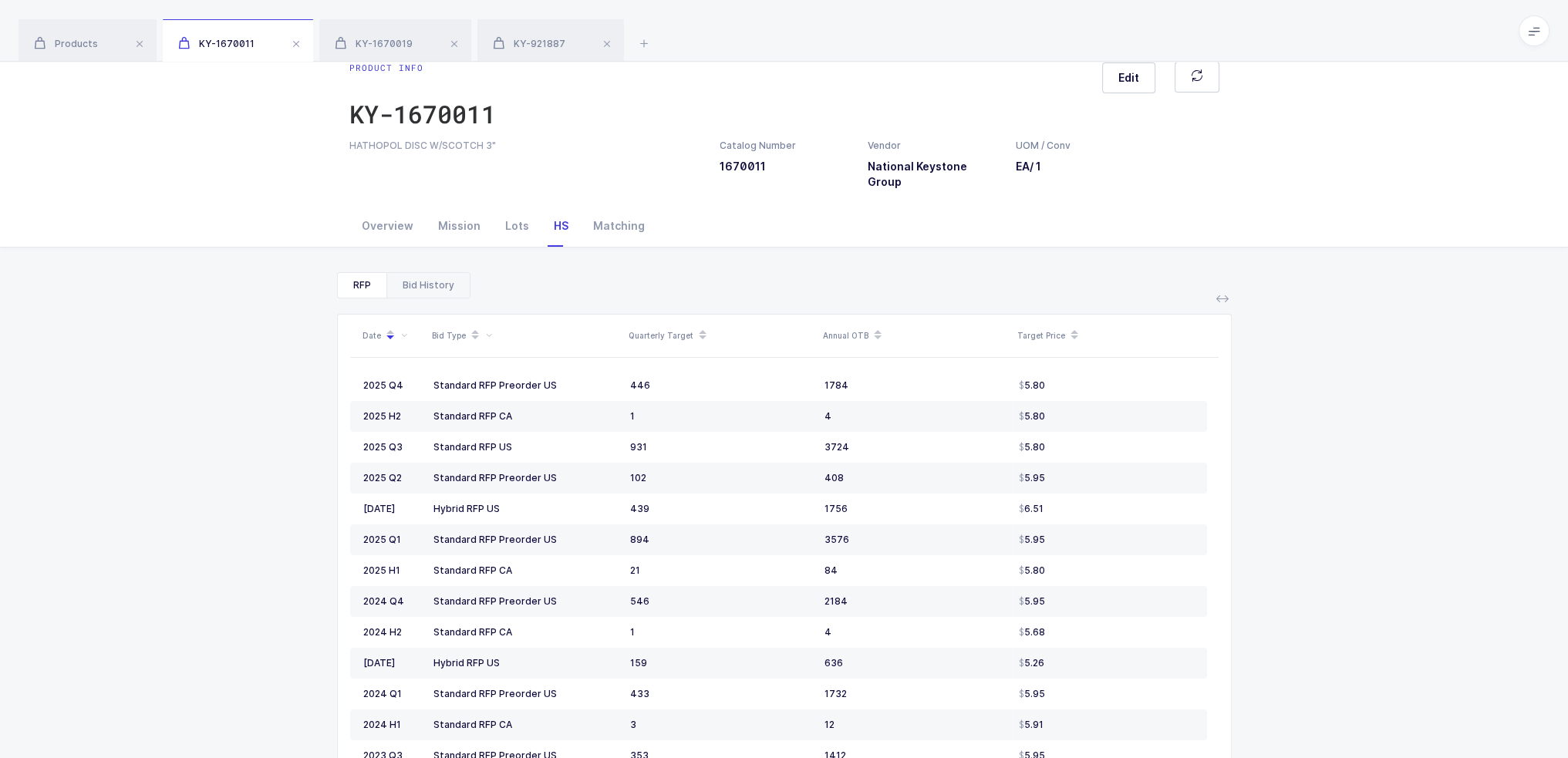
click at [453, 273] on div "Bid History" at bounding box center [428, 285] width 83 height 25
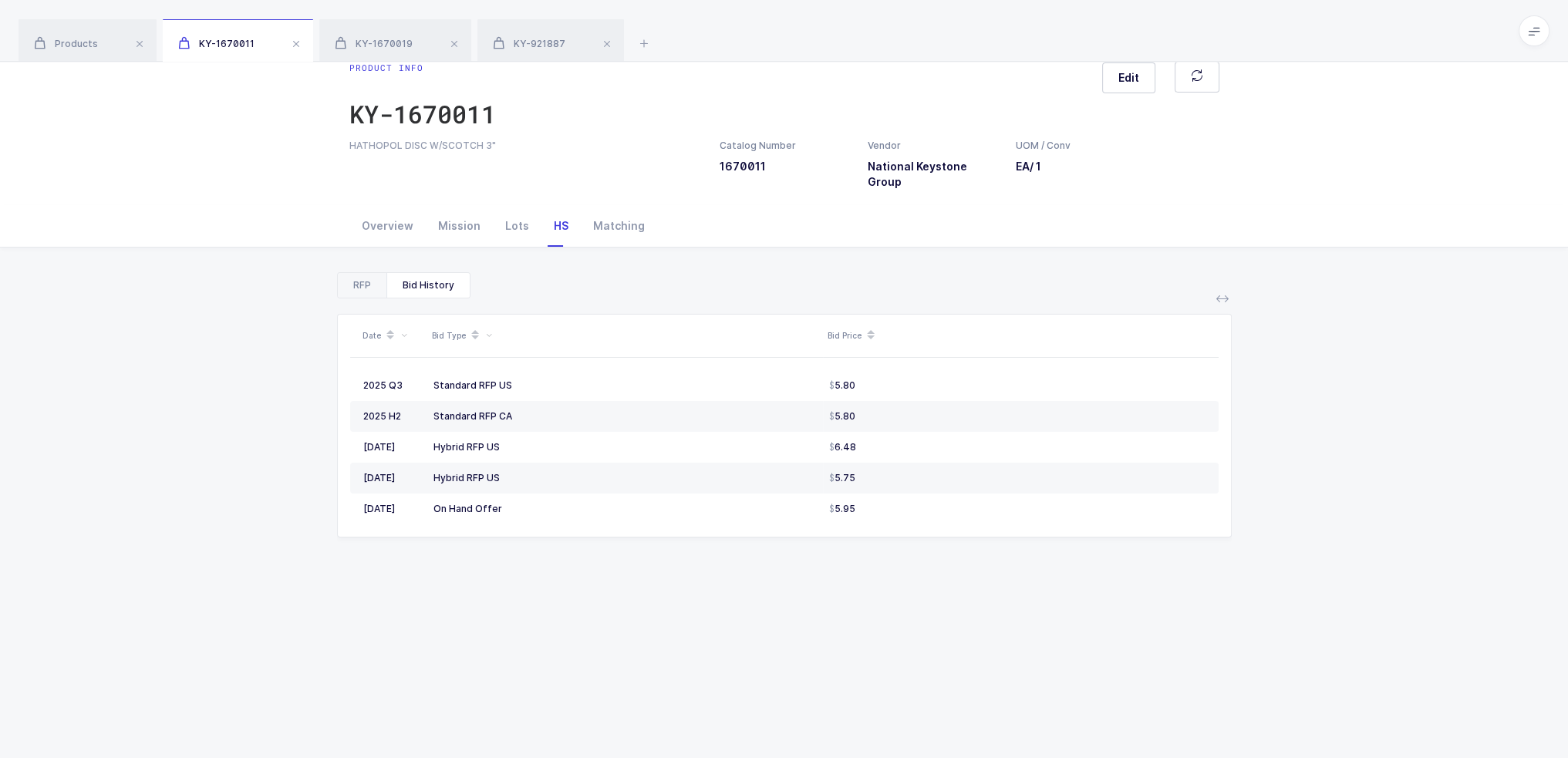
click at [367, 273] on div "RFP" at bounding box center [361, 285] width 48 height 25
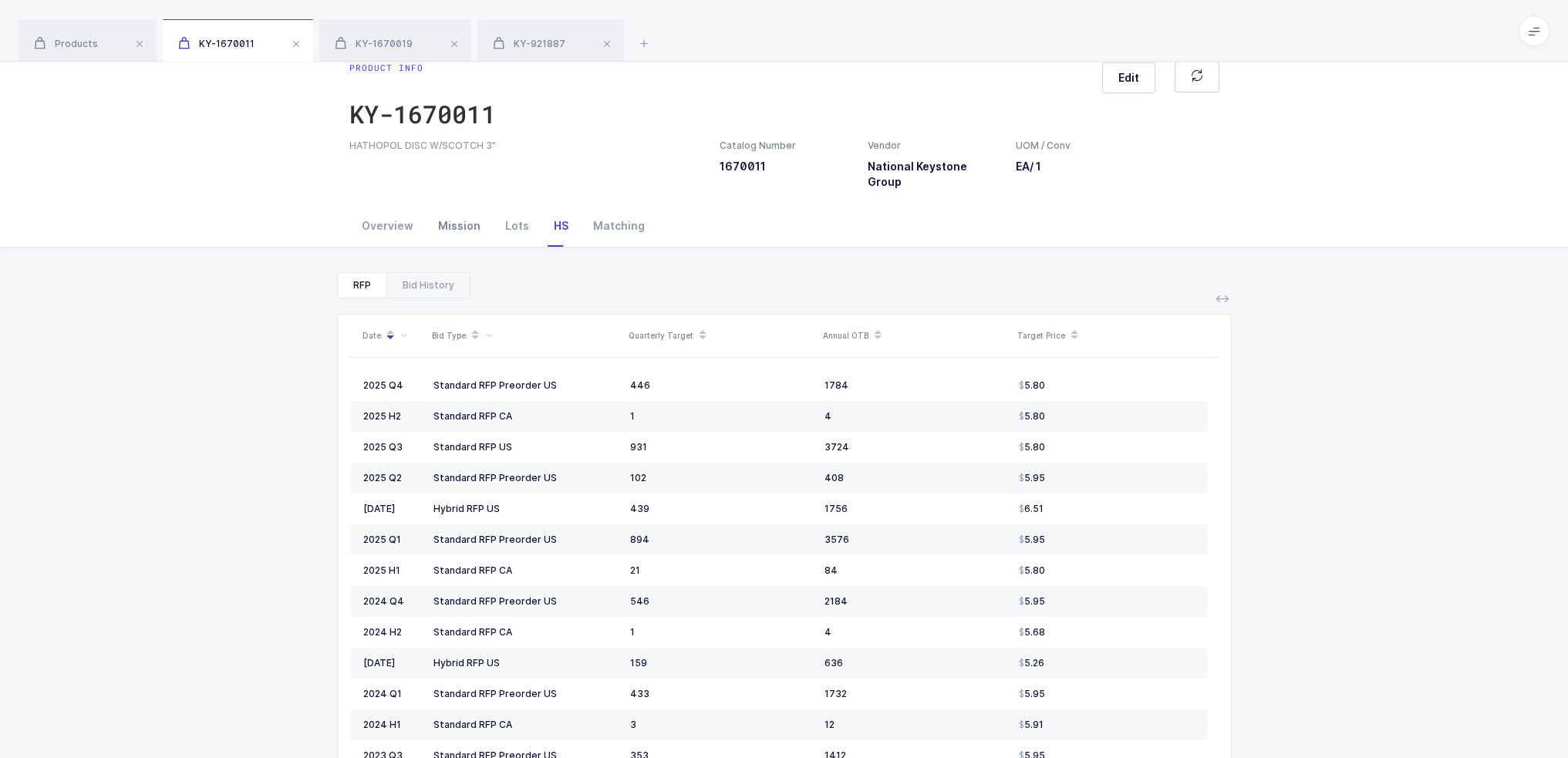
click at [451, 206] on div "Mission" at bounding box center [459, 225] width 67 height 41
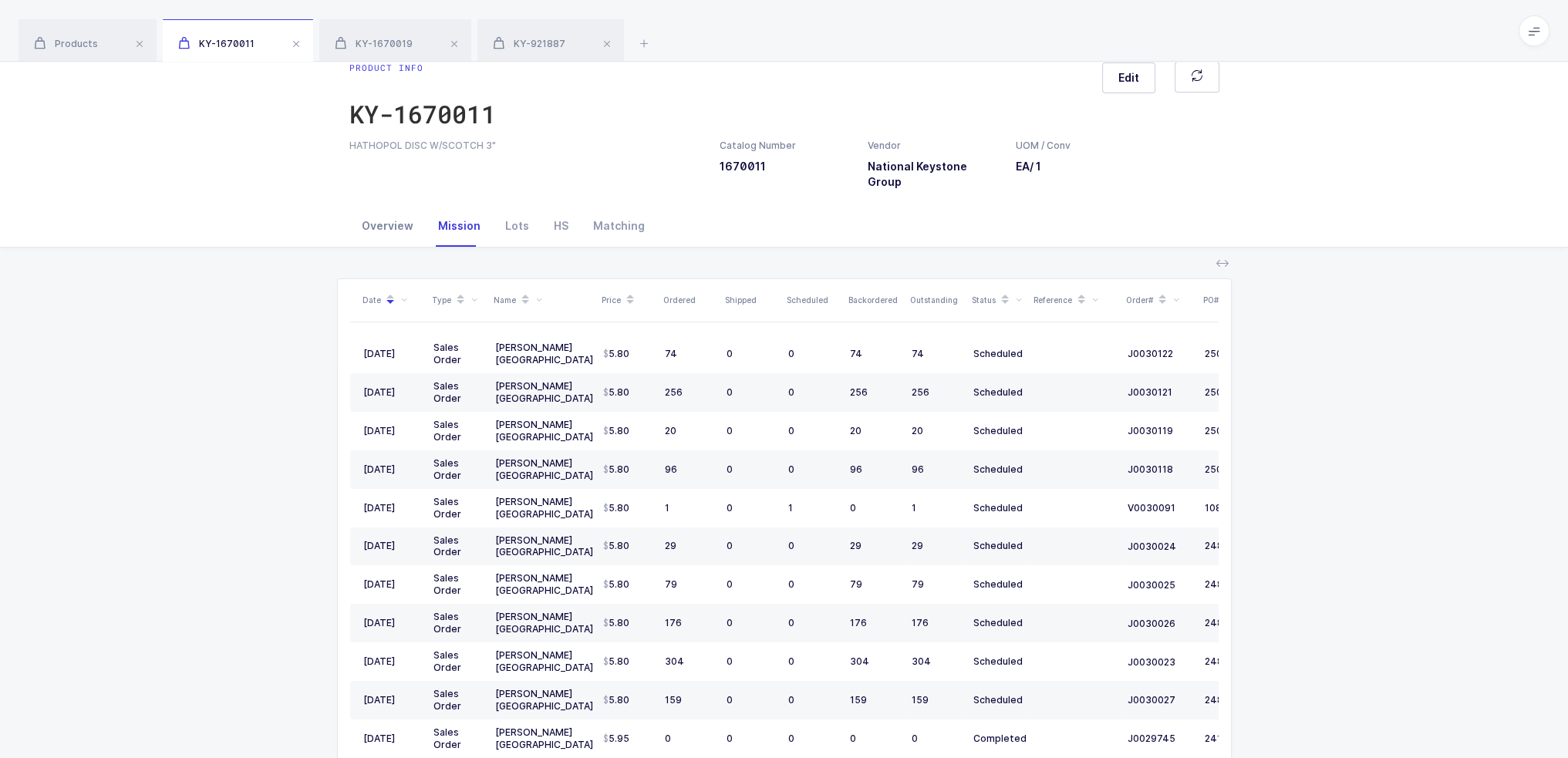
click at [387, 209] on div "Overview" at bounding box center [387, 225] width 76 height 41
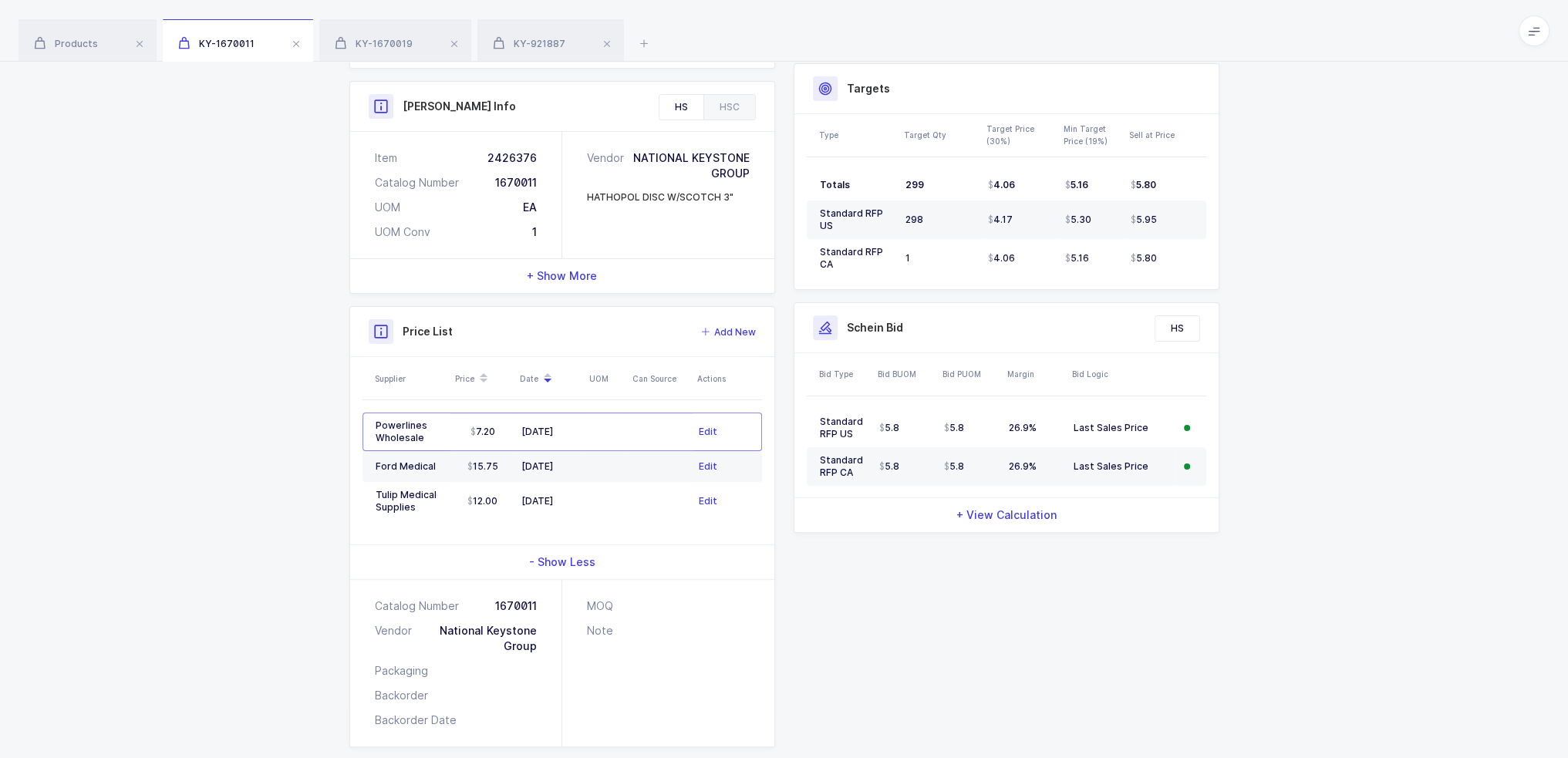
scroll to position [474, 0]
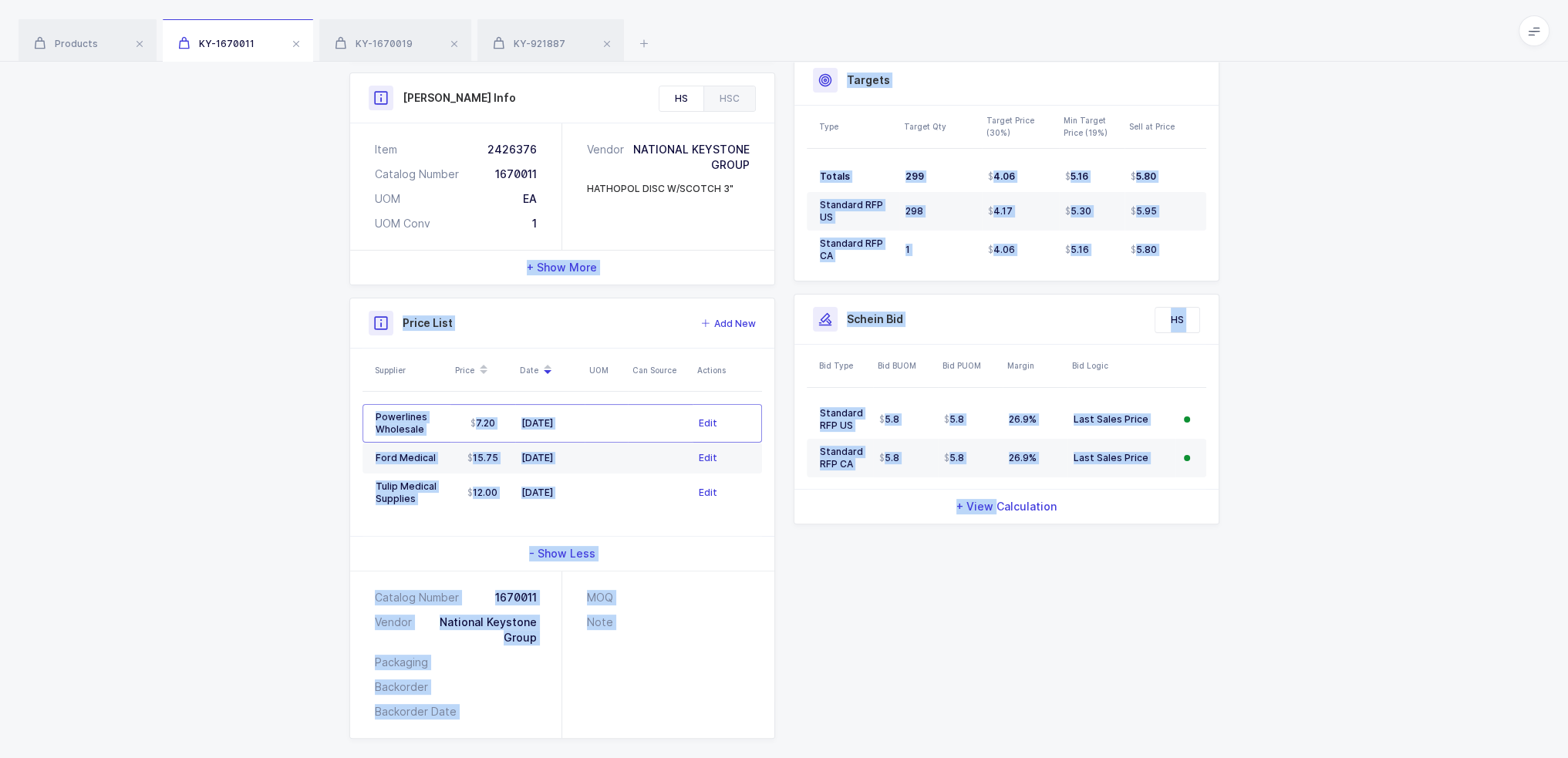
drag, startPoint x: 995, startPoint y: 709, endPoint x: 300, endPoint y: 238, distance: 839.6
click at [300, 238] on div "Quantity and Cost MM Sellable Qty -1,194 On Hand Qty 3 On Po Qty 0 Average Cost…" at bounding box center [784, 286] width 1568 height 978
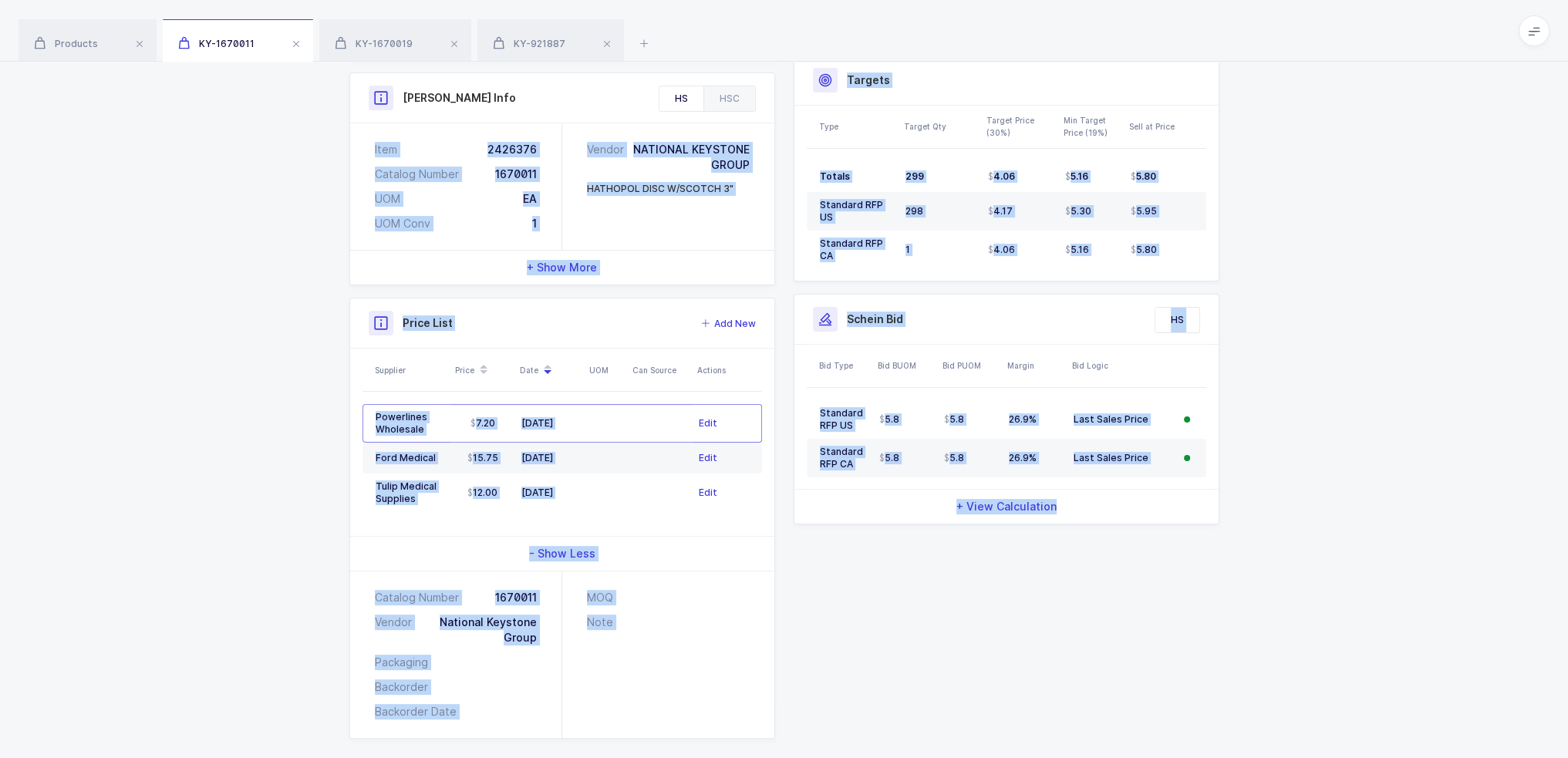
drag, startPoint x: 272, startPoint y: 133, endPoint x: 1150, endPoint y: 646, distance: 1016.9
click at [1150, 646] on div "Quantity and Cost MM Sellable Qty -1,194 On Hand Qty 3 On Po Qty 0 Average Cost…" at bounding box center [784, 286] width 1568 height 978
click at [1150, 646] on div "Quantity and Cost MM Sellable Qty -1,194 On Hand Qty 3 On Po Qty 0 Average Cost…" at bounding box center [784, 280] width 888 height 916
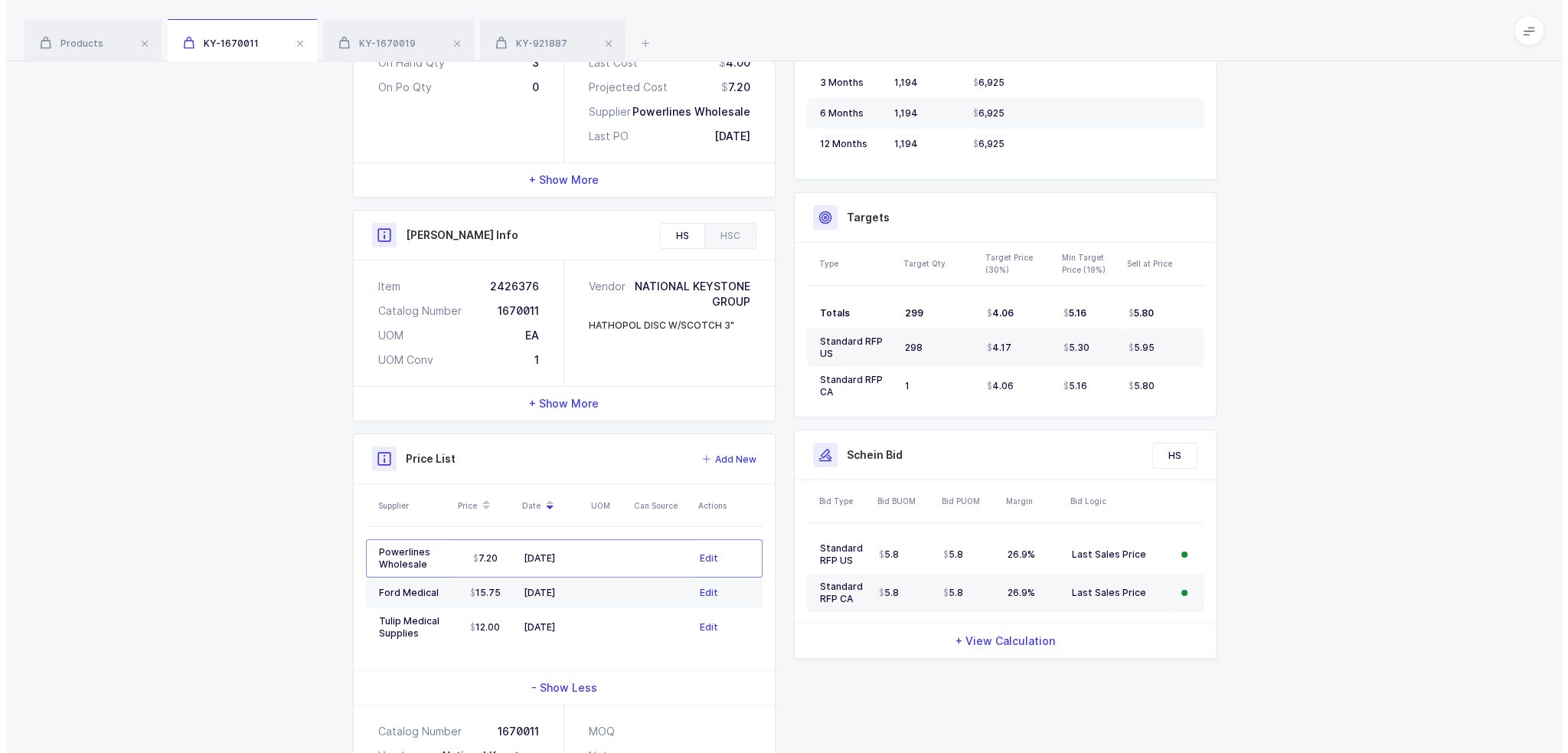
scroll to position [0, 0]
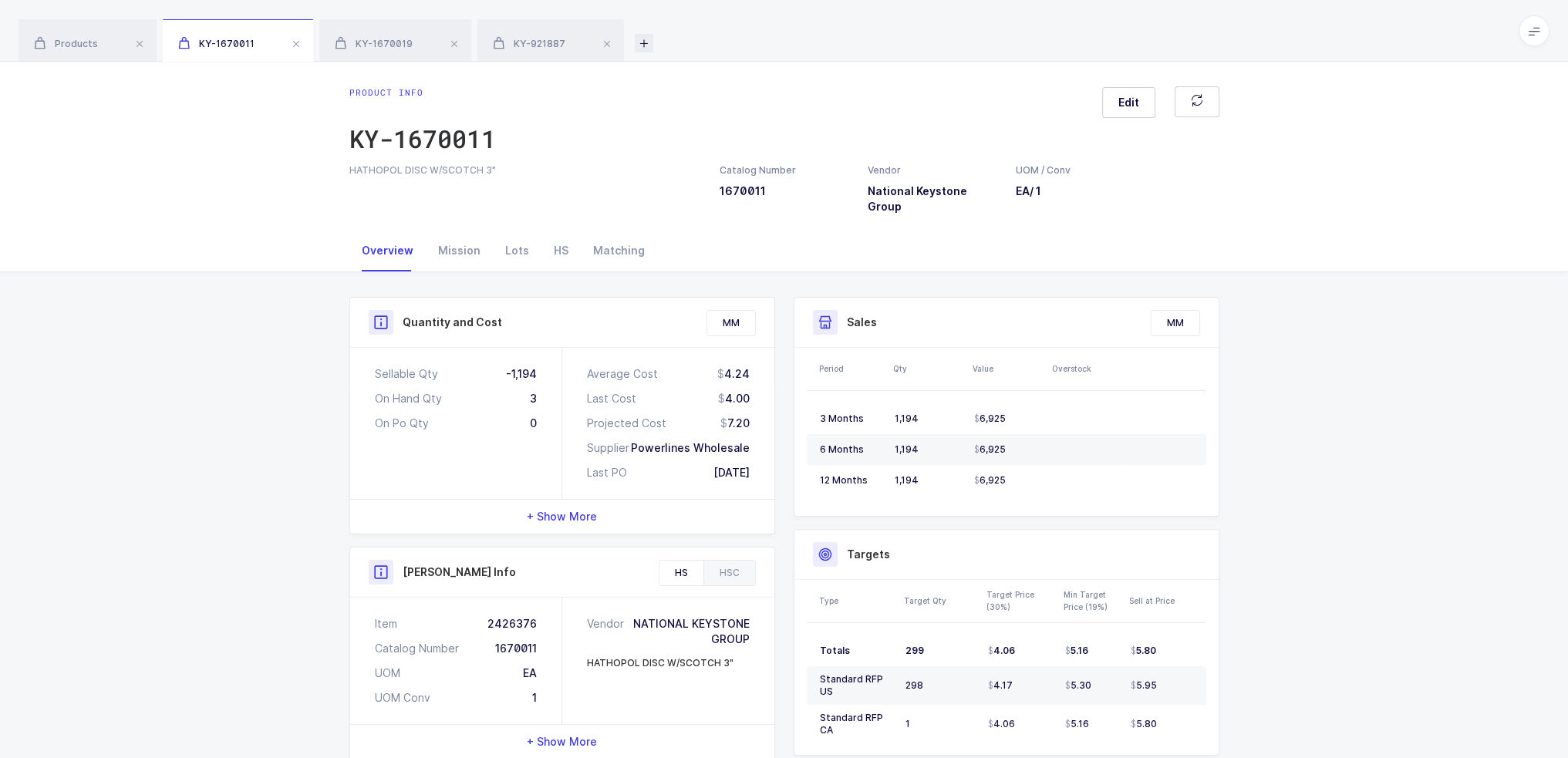
click at [643, 44] on icon at bounding box center [643, 43] width 18 height 18
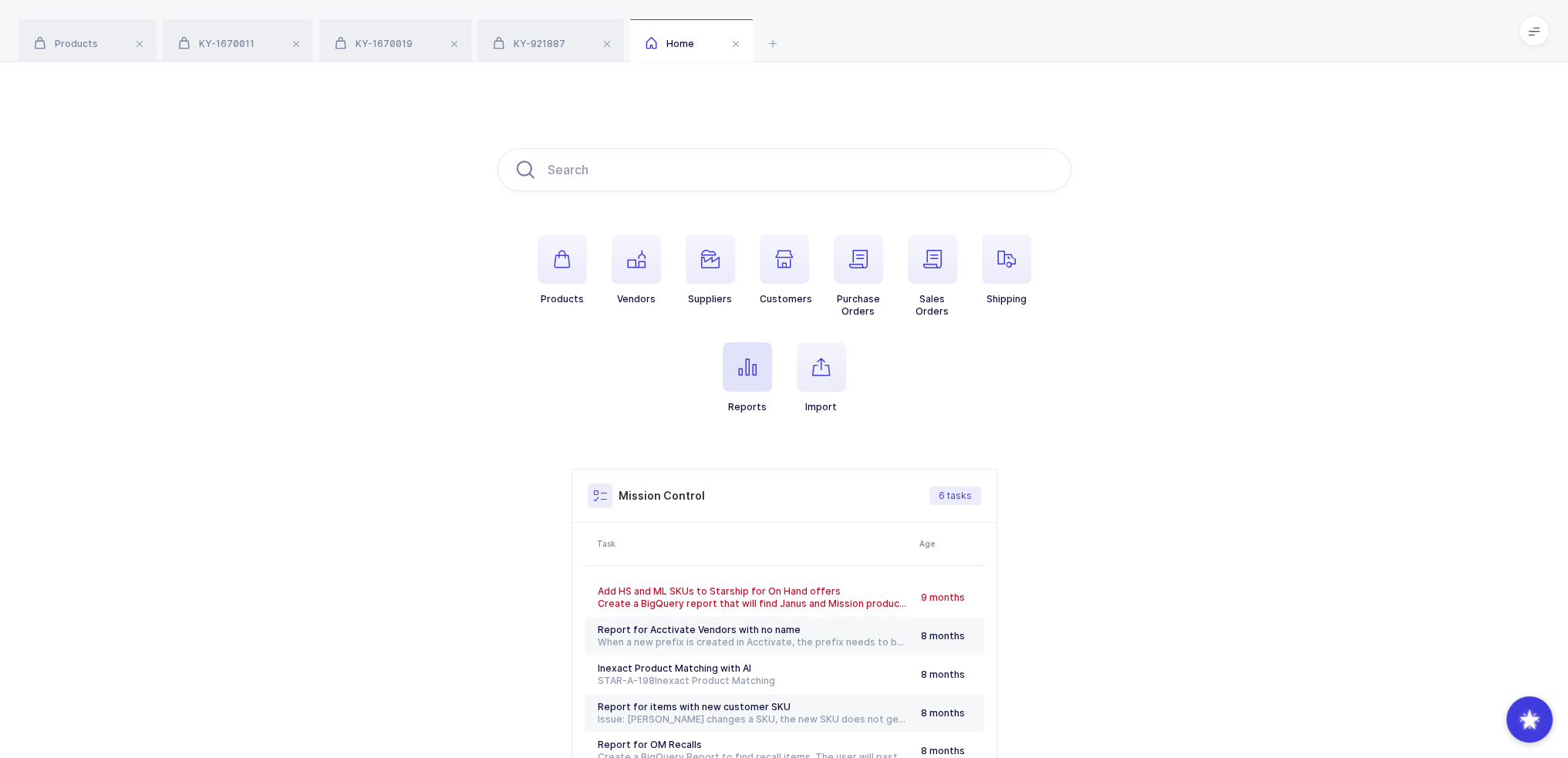
click at [751, 384] on span "button" at bounding box center [748, 367] width 49 height 49
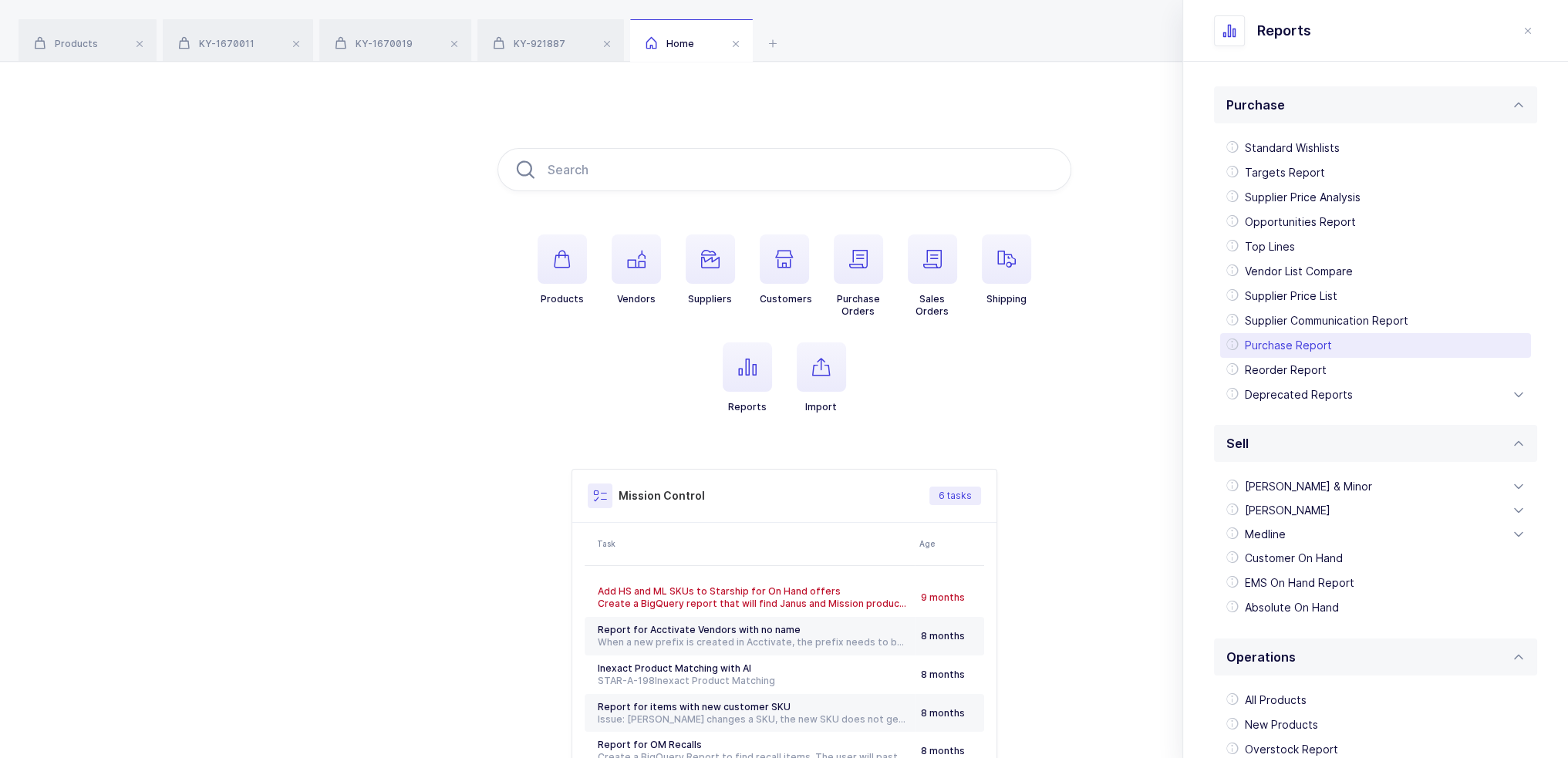
click at [1282, 350] on div "Purchase Report" at bounding box center [1376, 345] width 311 height 25
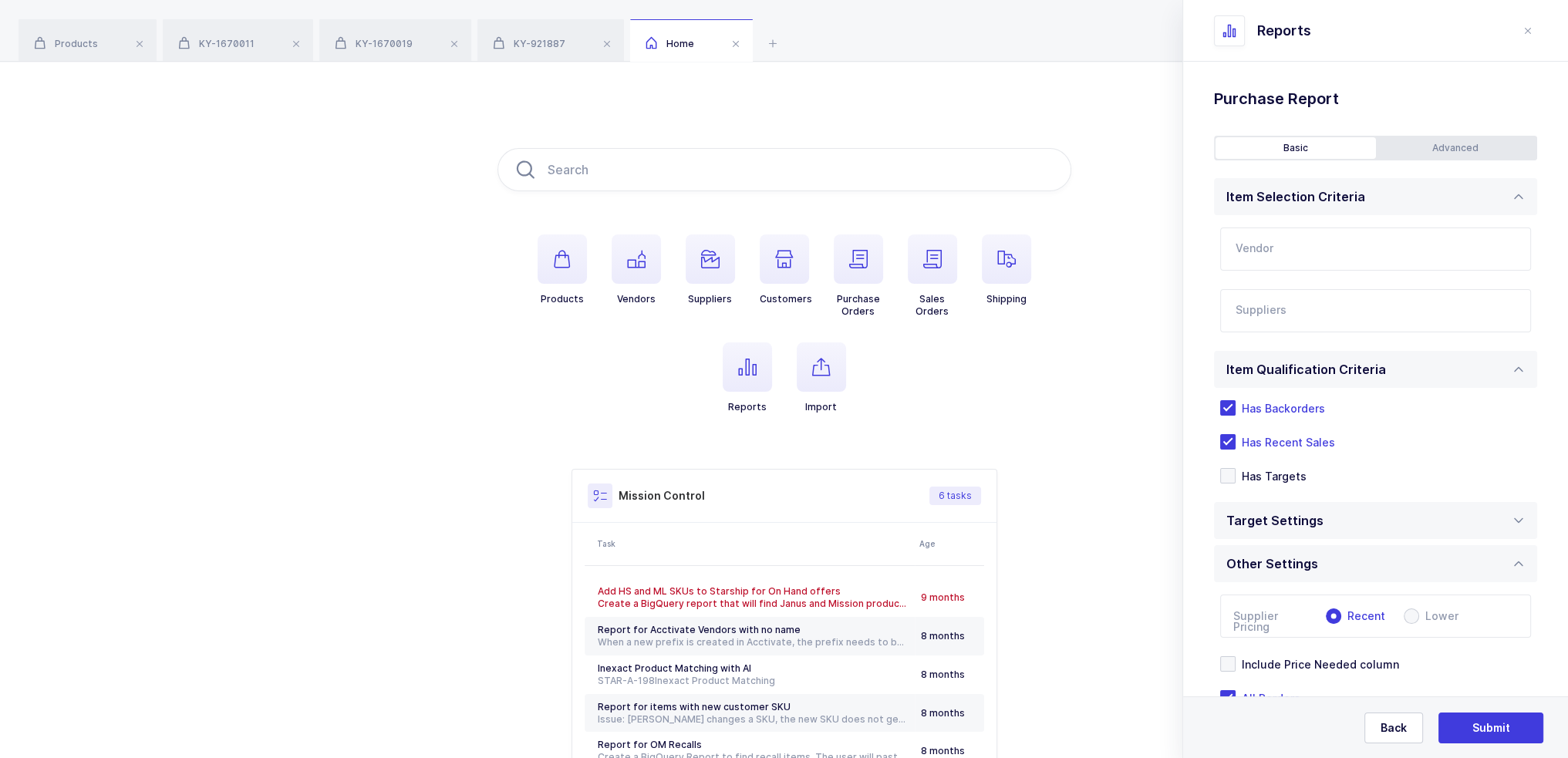
click at [1289, 258] on input "text" at bounding box center [1376, 249] width 311 height 43
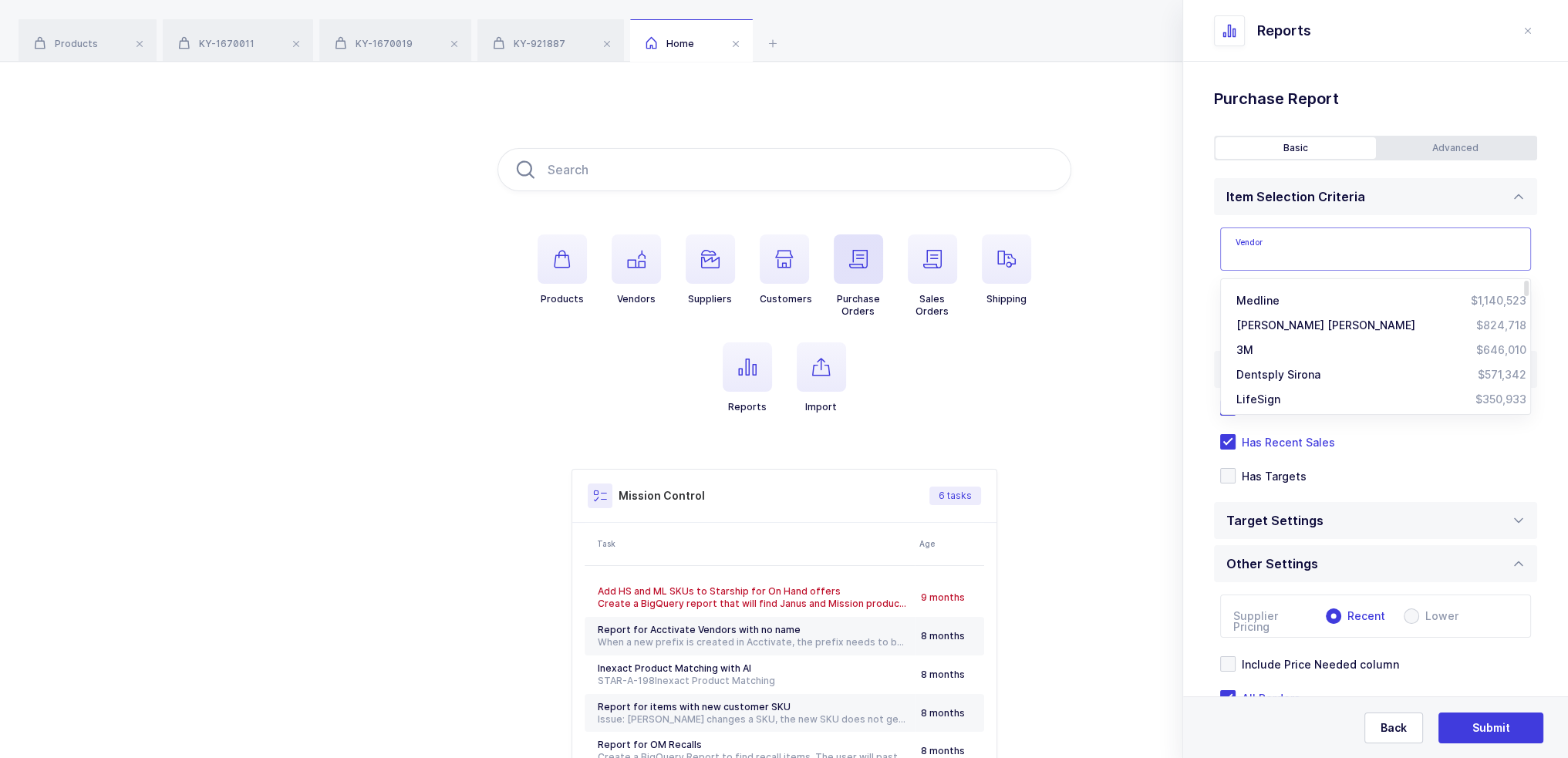
click at [837, 280] on span "button" at bounding box center [858, 259] width 49 height 49
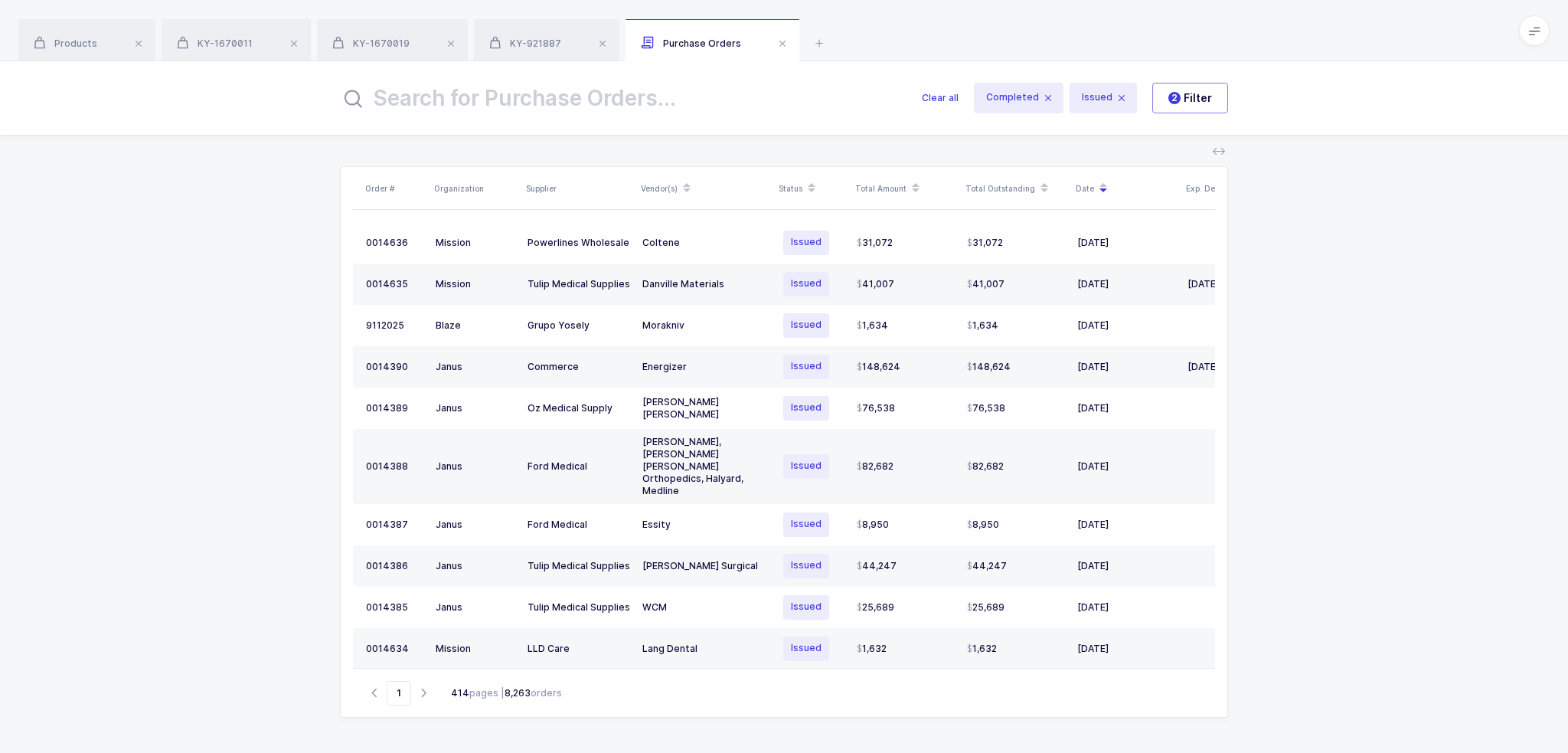
click at [644, 92] on input "text" at bounding box center [622, 98] width 563 height 37
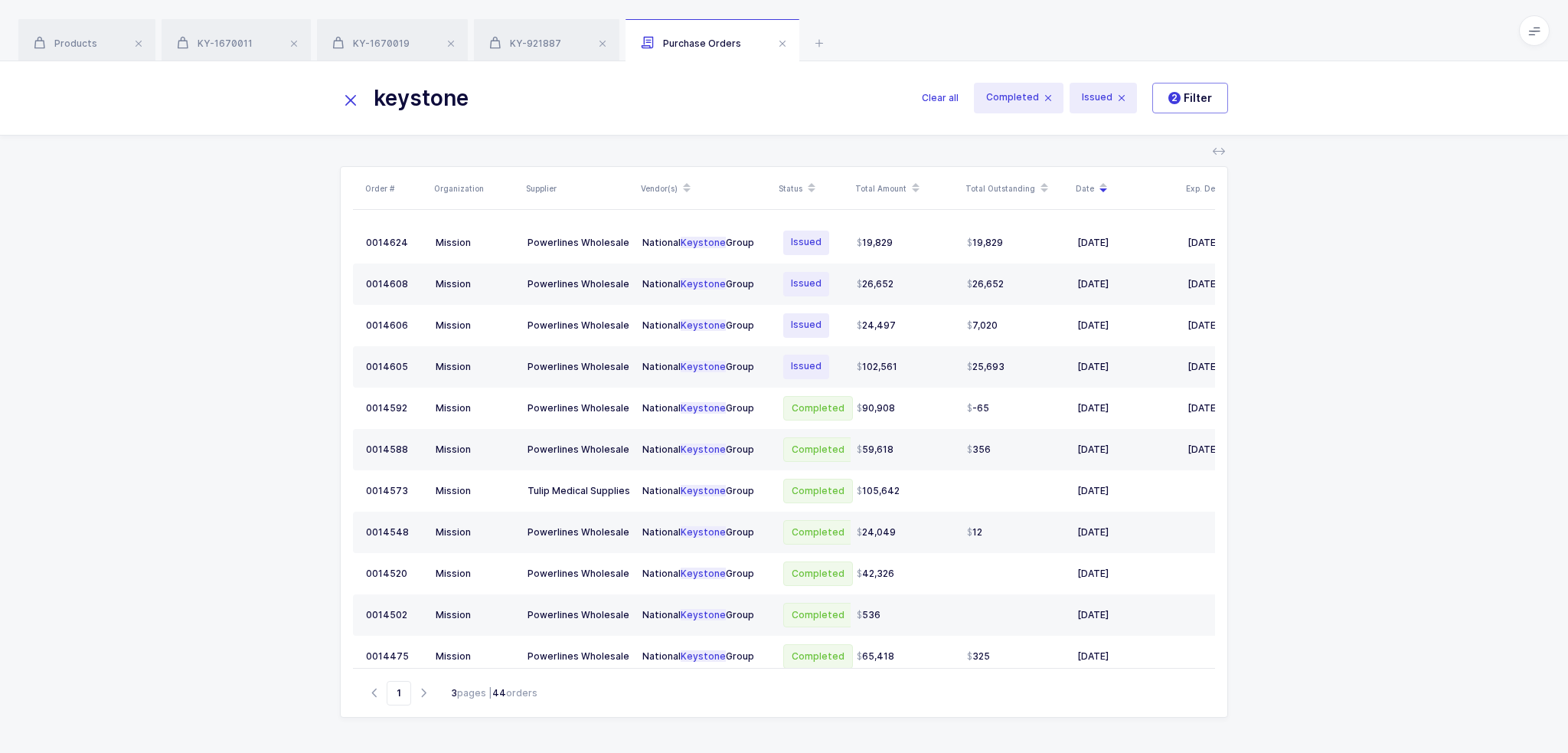
type input "keystone"
click at [1381, 455] on div "Order # Organization Supplier Vendor(s) Status Total Amount Total Outstanding D…" at bounding box center [784, 444] width 1568 height 618
click at [1236, 408] on div "Order # Organization Supplier Vendor(s) Status Total Amount Total Outstanding D…" at bounding box center [784, 444] width 1568 height 618
click at [814, 41] on icon at bounding box center [819, 43] width 18 height 18
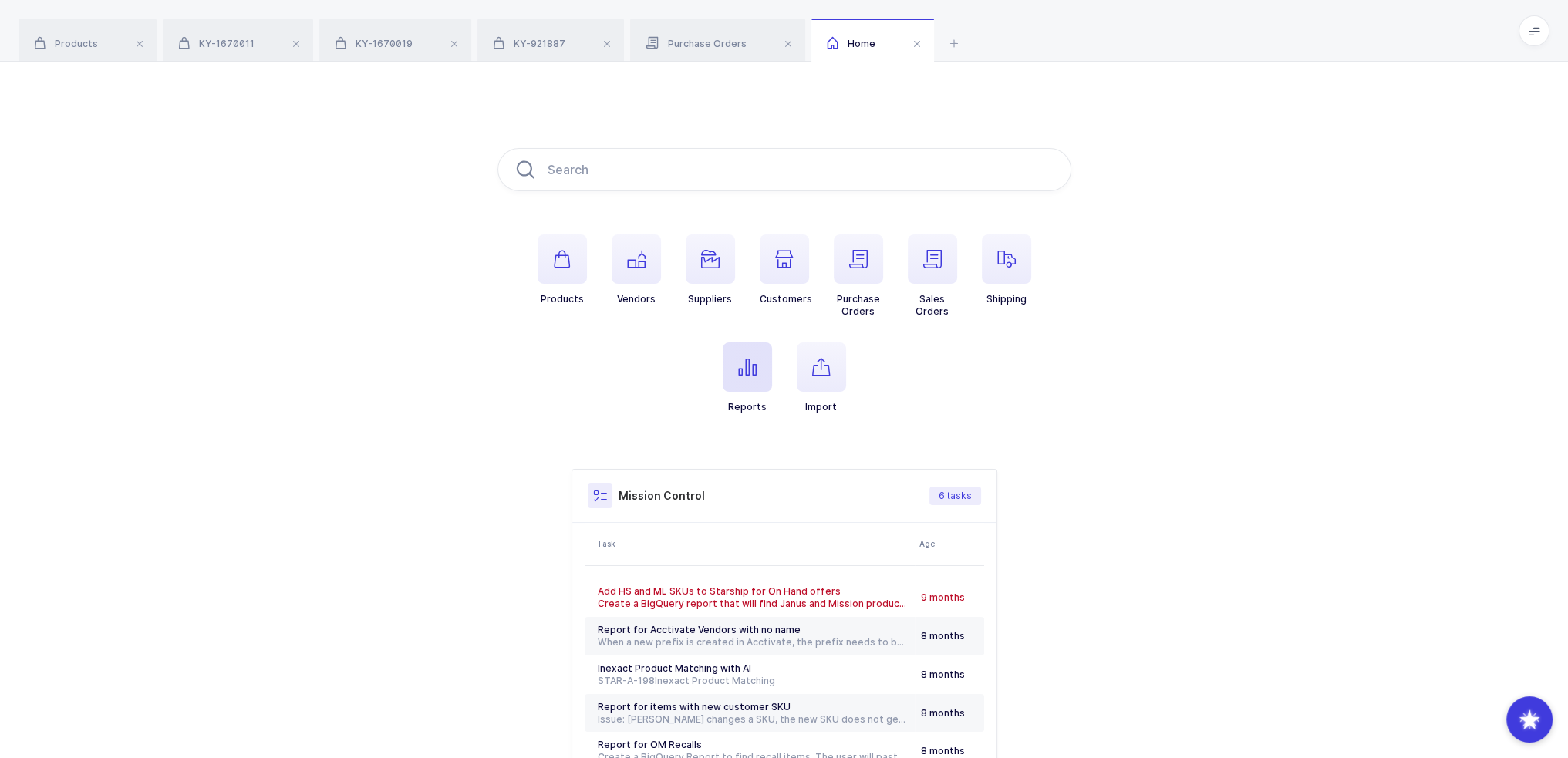
click at [753, 394] on button "Reports" at bounding box center [748, 378] width 49 height 71
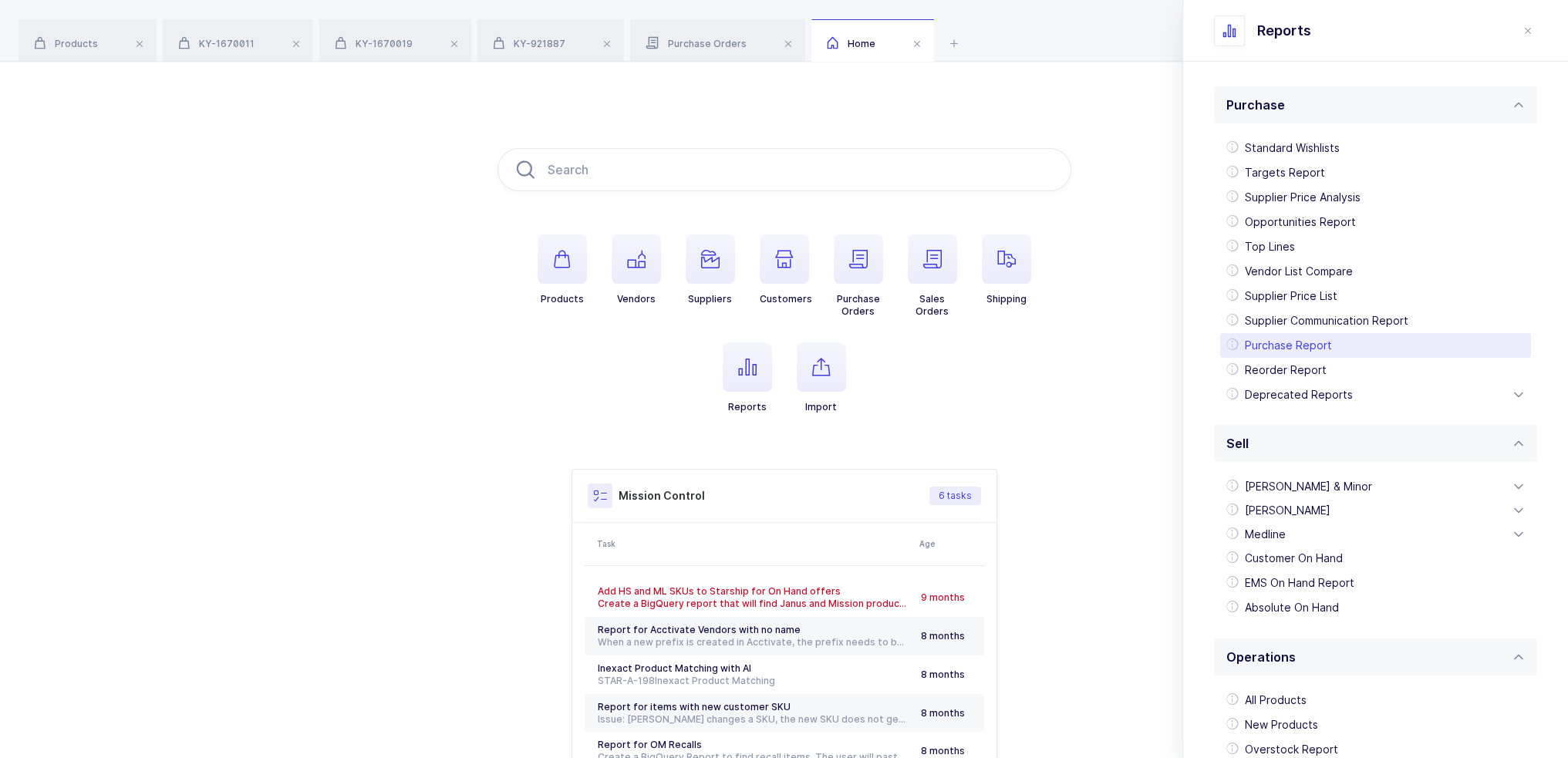
click at [1268, 348] on div "Purchase Report" at bounding box center [1376, 345] width 311 height 25
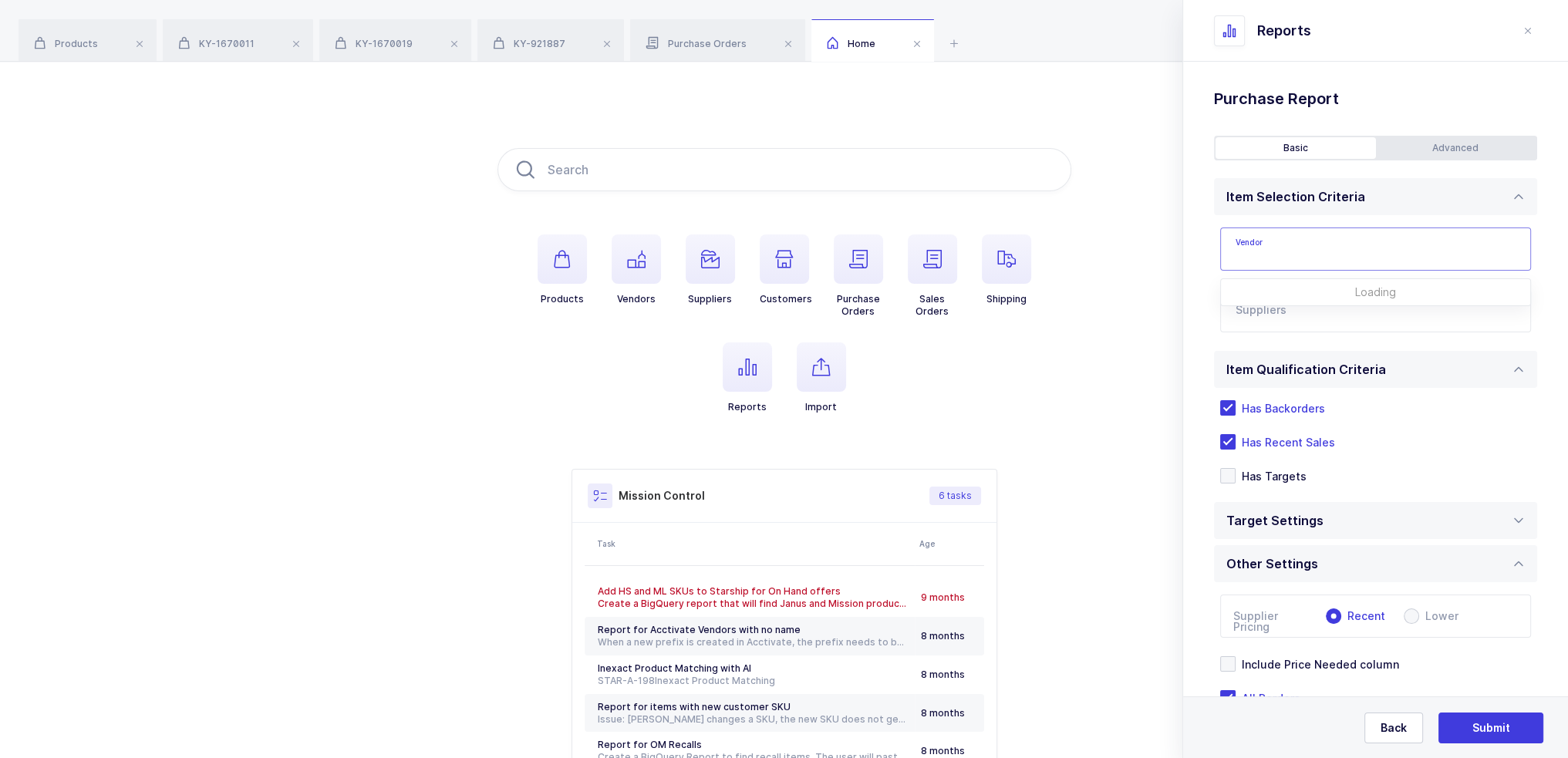
click at [1289, 254] on input "text" at bounding box center [1376, 249] width 311 height 43
click at [1327, 325] on span "National Keystone Group" at bounding box center [1303, 325] width 134 height 13
type input "National Keystone Group"
click at [1351, 306] on input "text" at bounding box center [1359, 315] width 249 height 20
type input "powerlines"
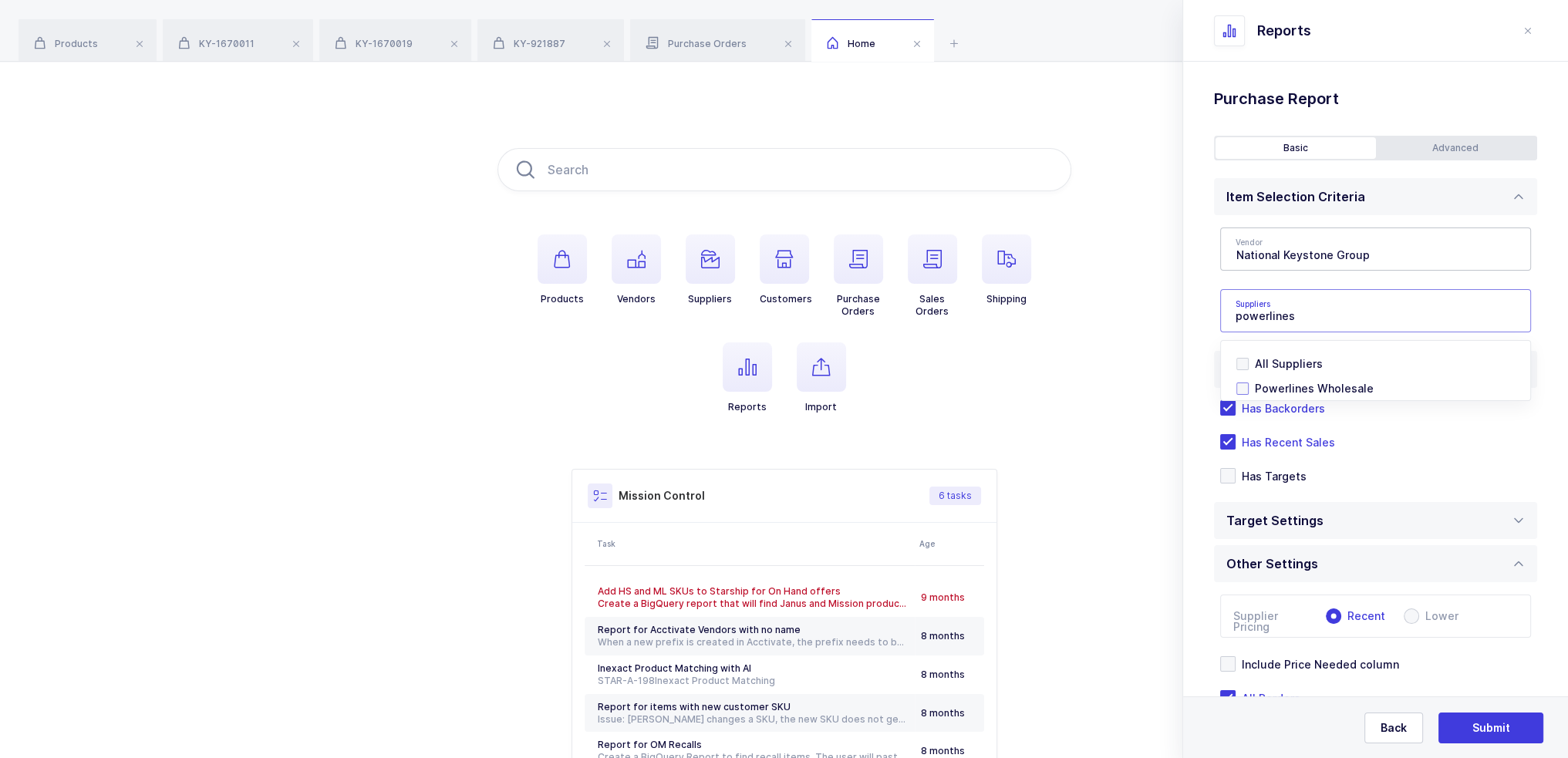
click at [1317, 386] on span "Powerlines Wholesale" at bounding box center [1313, 388] width 119 height 13
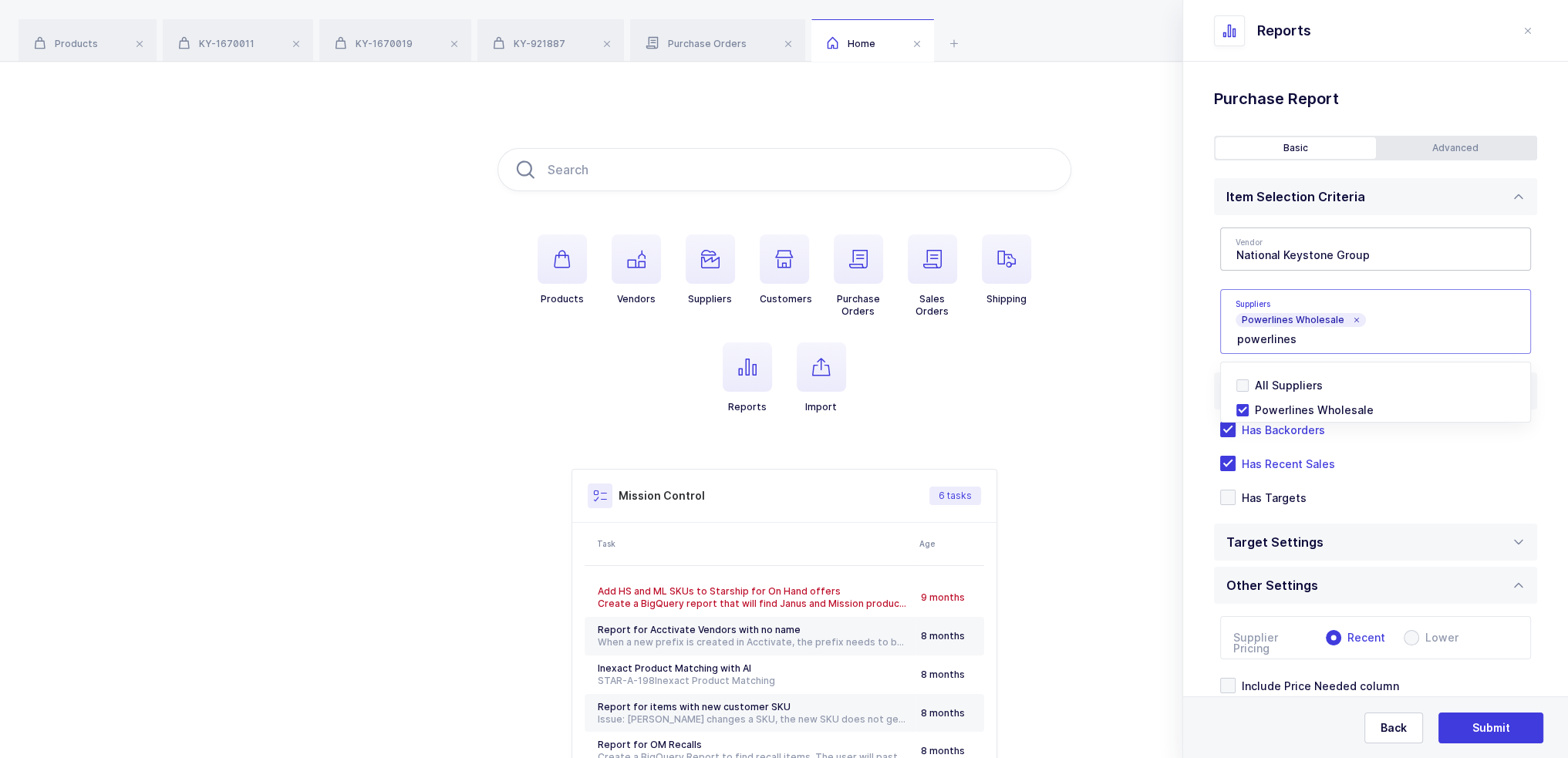
click at [1217, 307] on div "Vendor National Keystone Group Medline $1,140,523 Becton Dickinson $824,718 3M …" at bounding box center [1376, 291] width 323 height 151
click at [1286, 468] on span "Has Recent Sales" at bounding box center [1284, 464] width 99 height 15
click at [1235, 456] on input "Has Recent Sales" at bounding box center [1235, 456] width 0 height 0
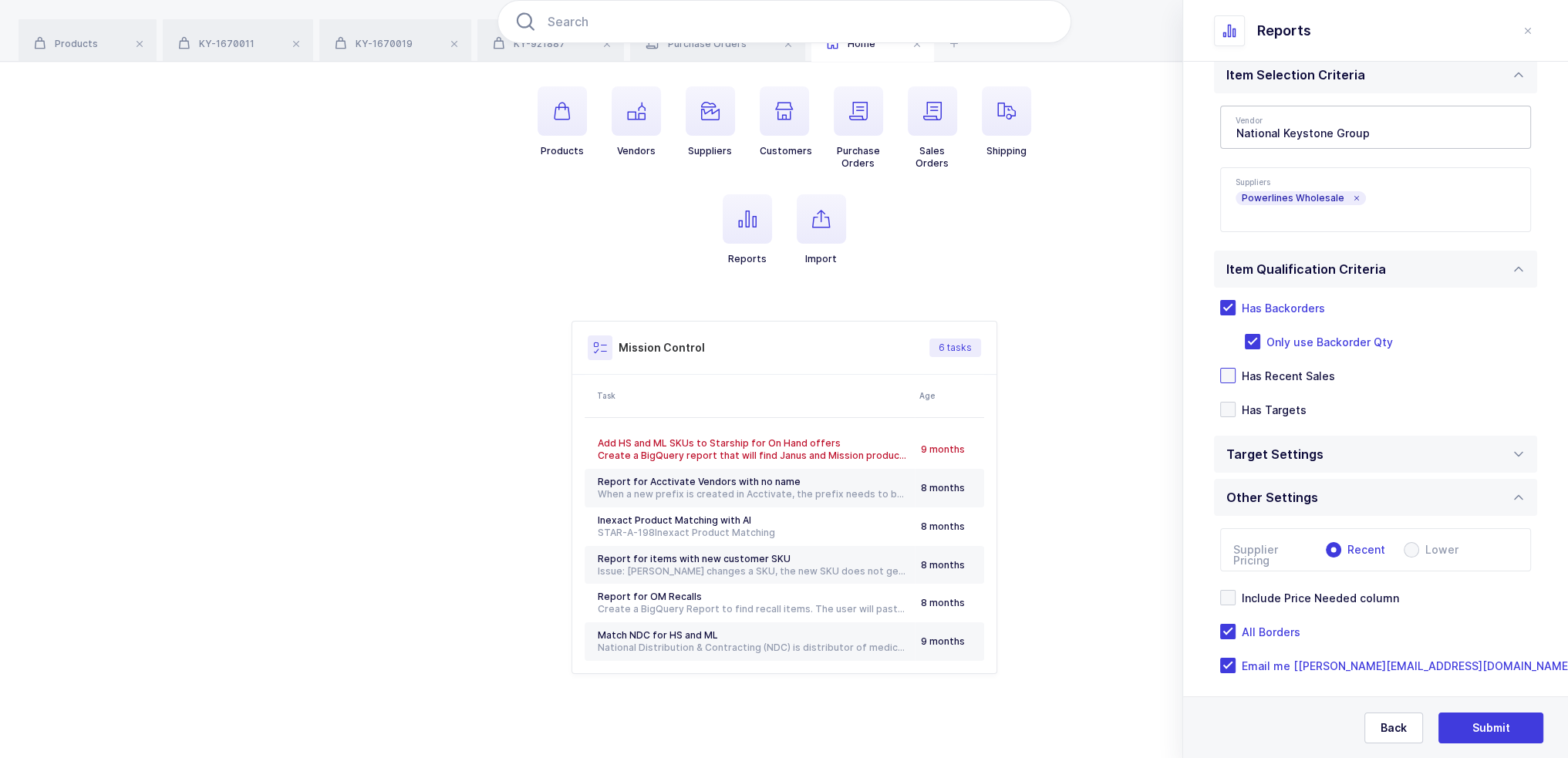
scroll to position [134, 0]
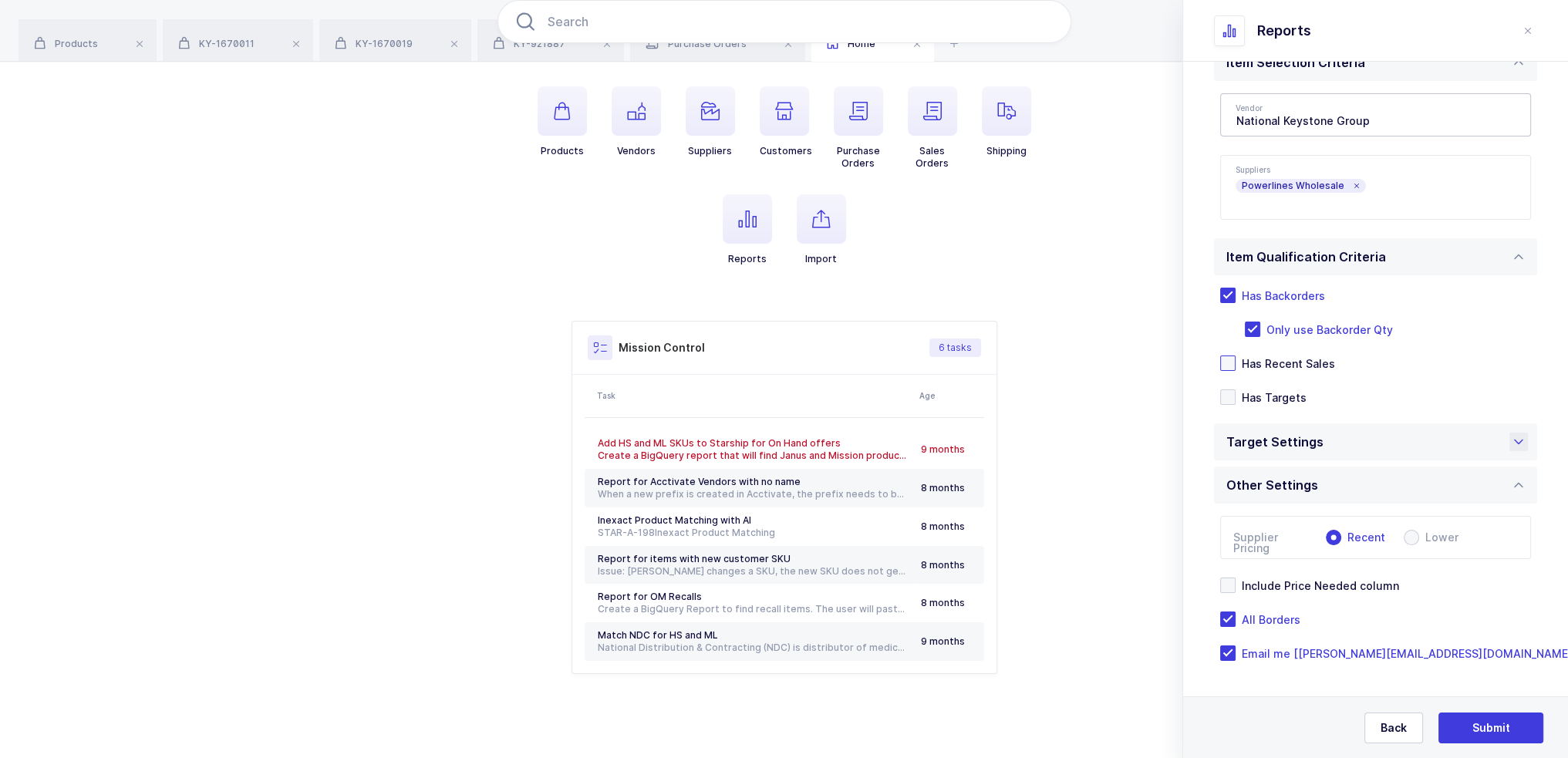
click at [1377, 447] on div "Target Settings" at bounding box center [1376, 442] width 323 height 37
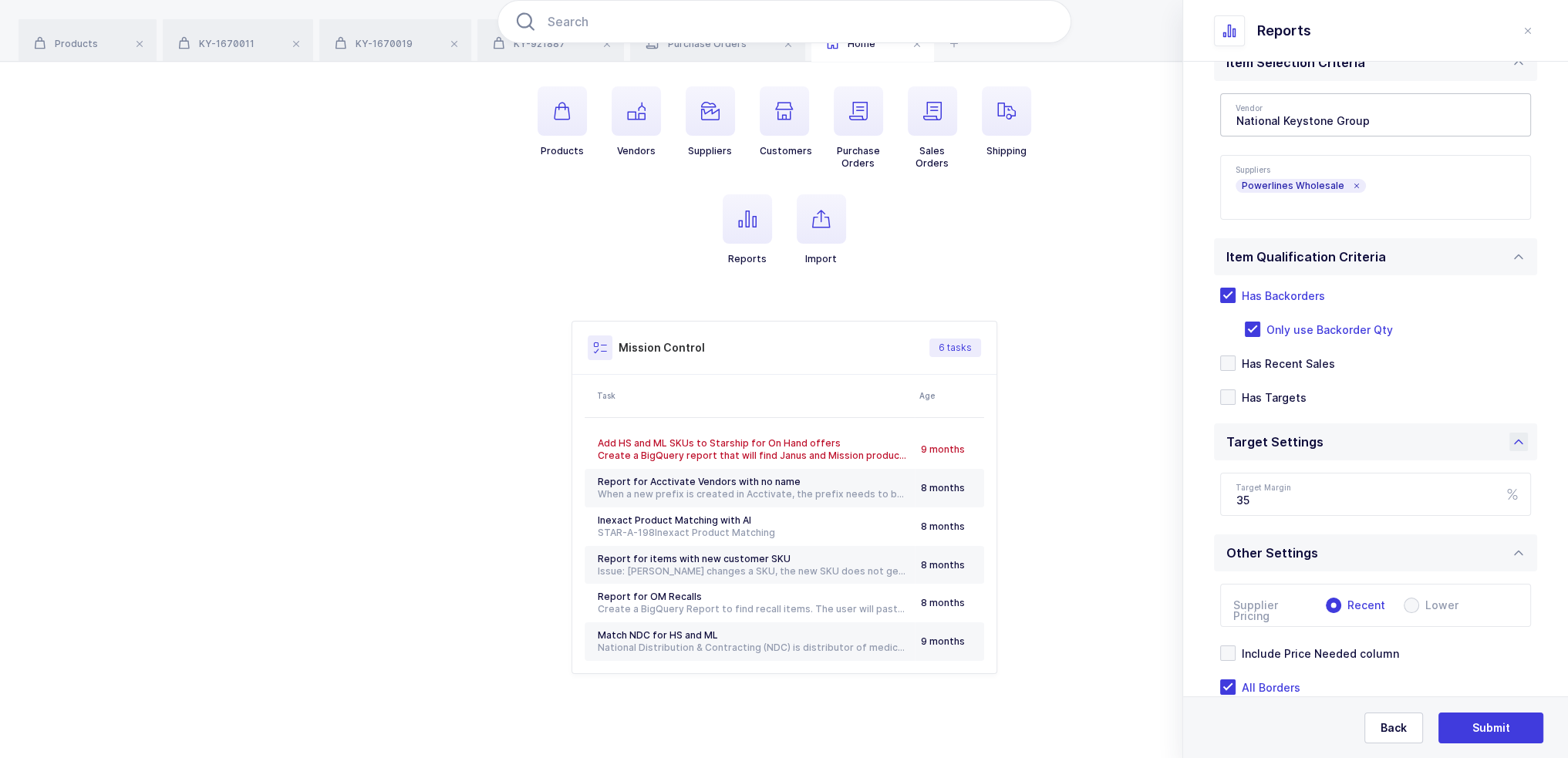
click at [1369, 444] on div "Target Settings" at bounding box center [1376, 442] width 323 height 37
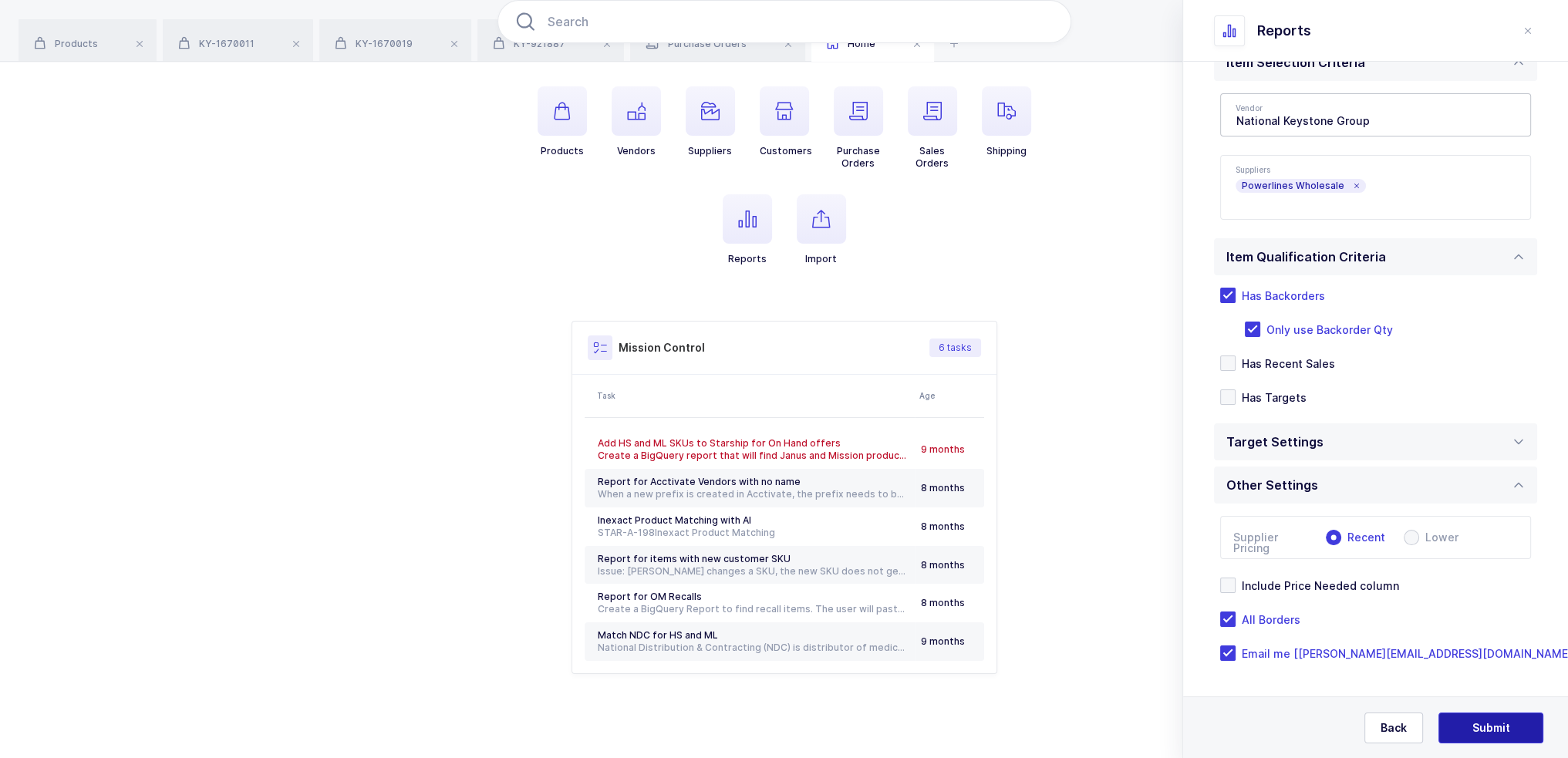
click at [1488, 724] on span "Submit" at bounding box center [1491, 728] width 38 height 16
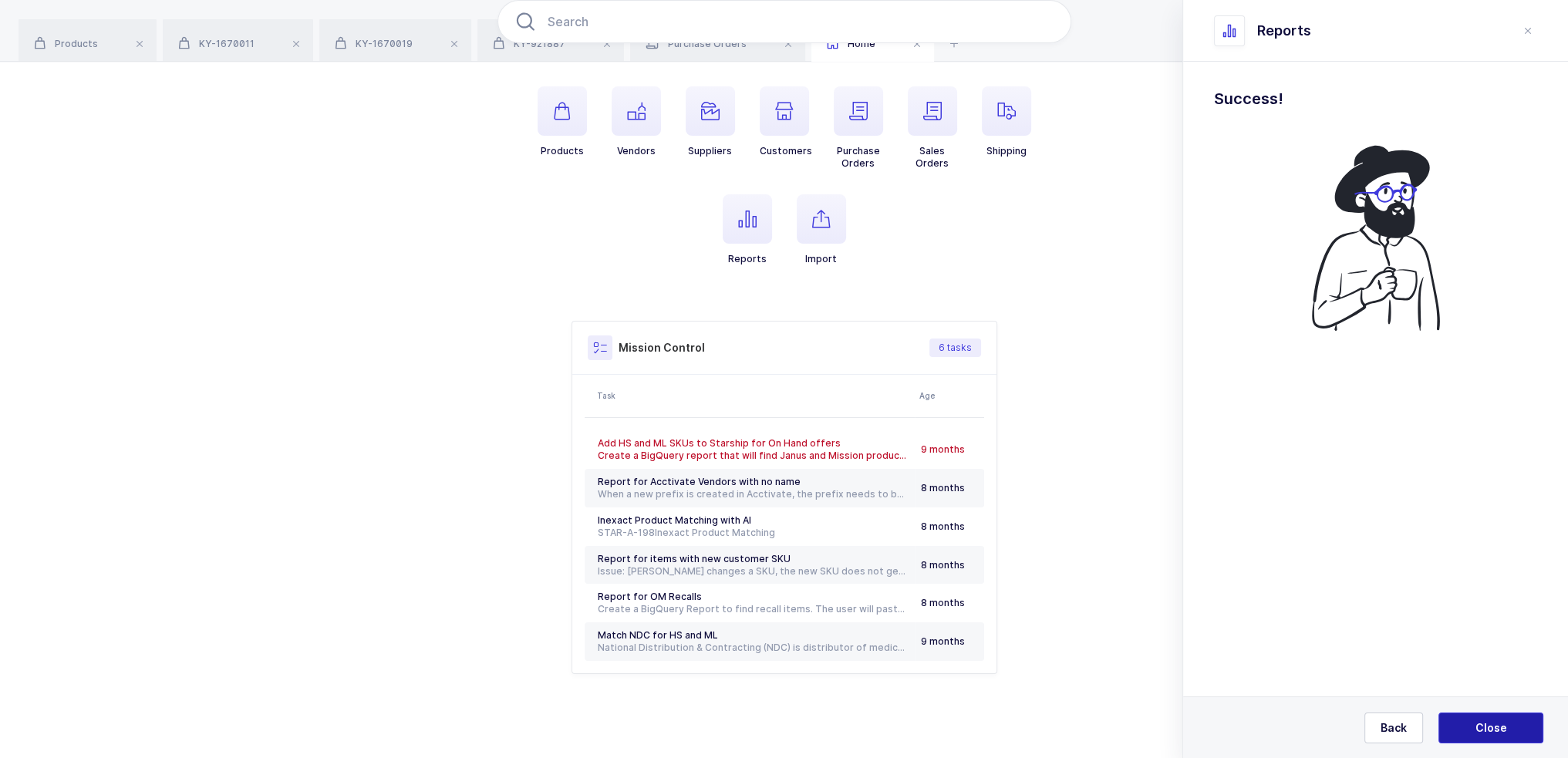
click at [1473, 726] on button "Close" at bounding box center [1490, 727] width 105 height 31
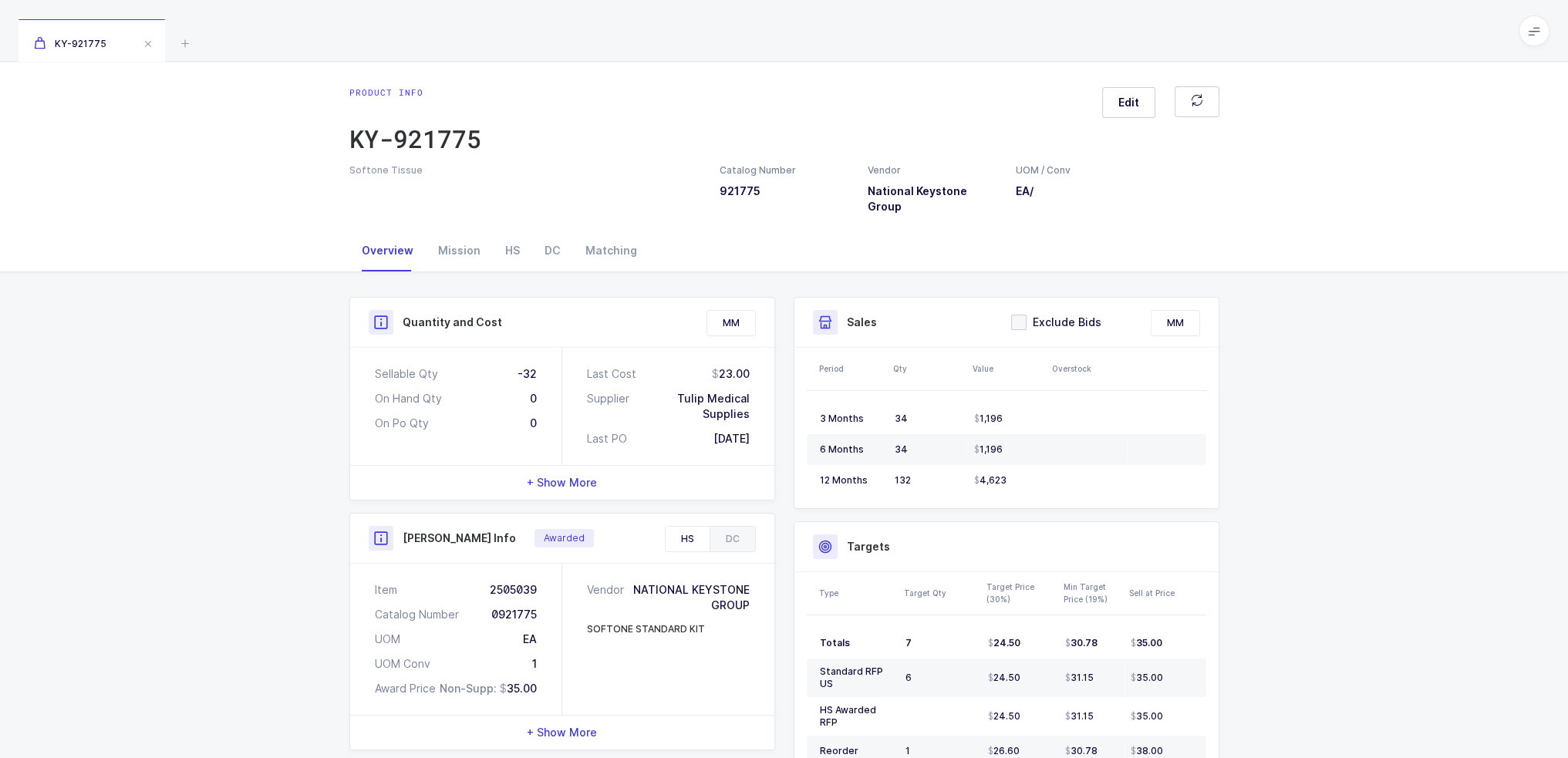
click at [552, 475] on span "+ Show More" at bounding box center [562, 483] width 70 height 16
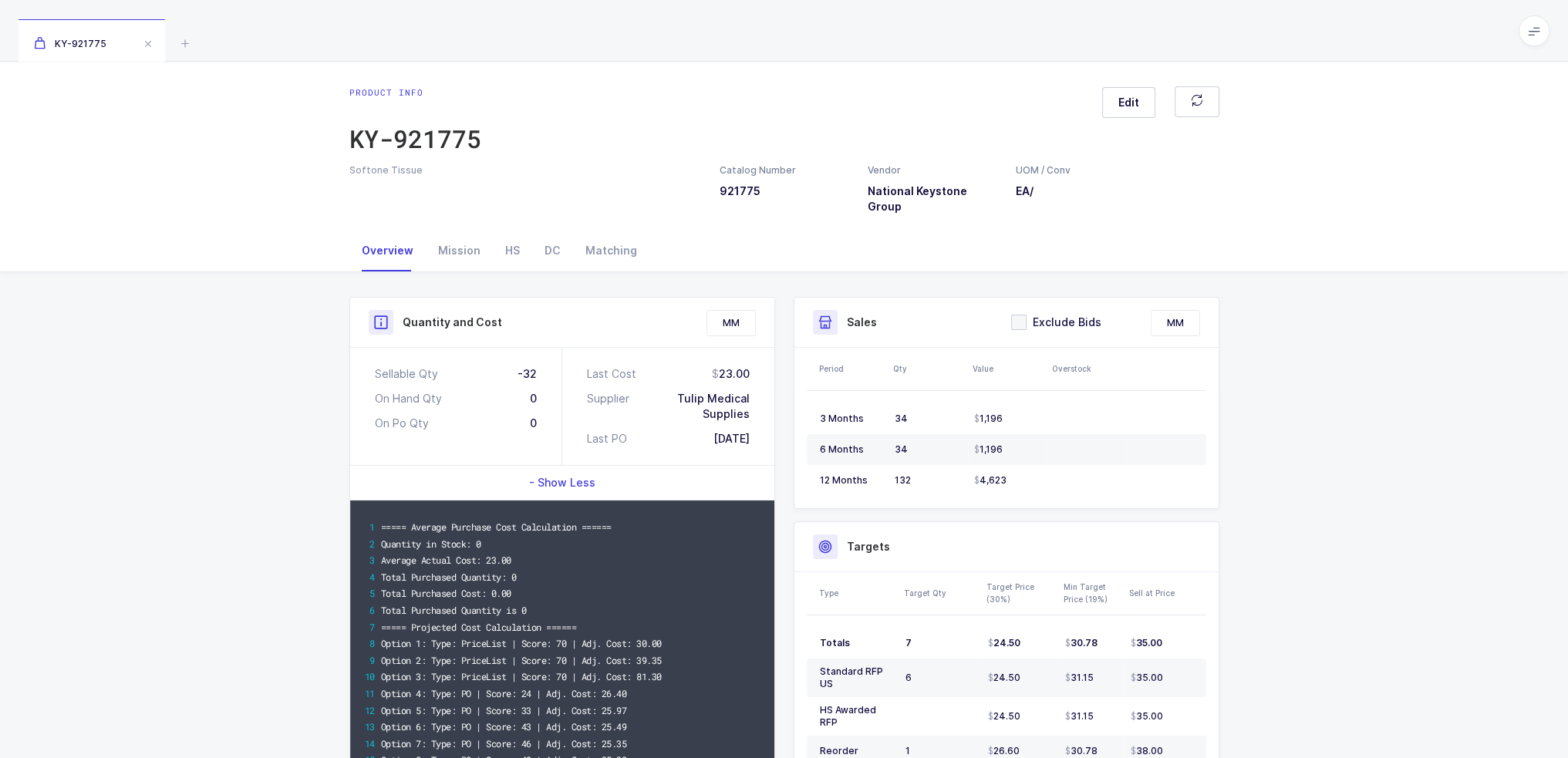
click at [558, 475] on span "- Show Less" at bounding box center [561, 483] width 66 height 16
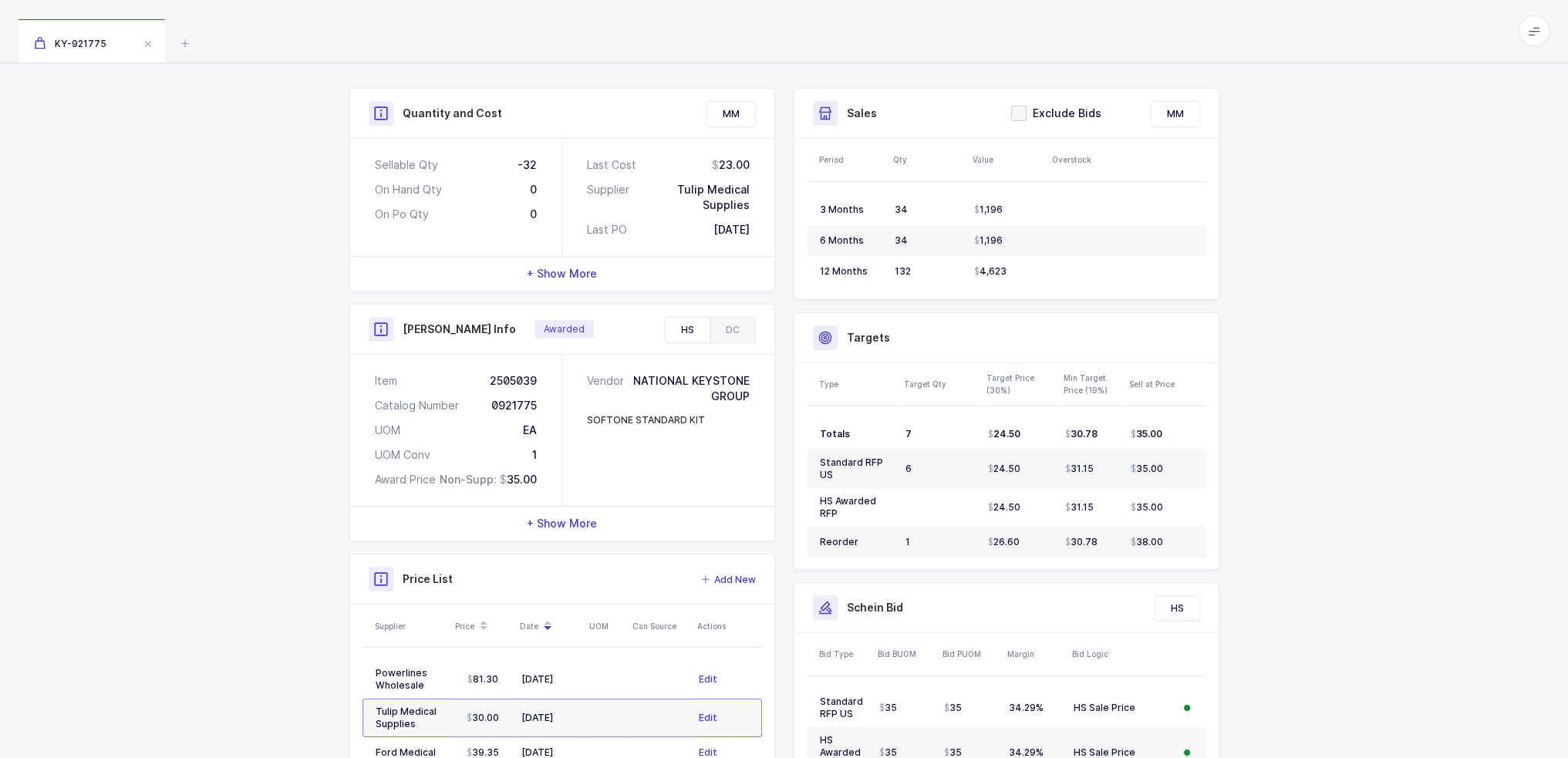
scroll to position [307, 0]
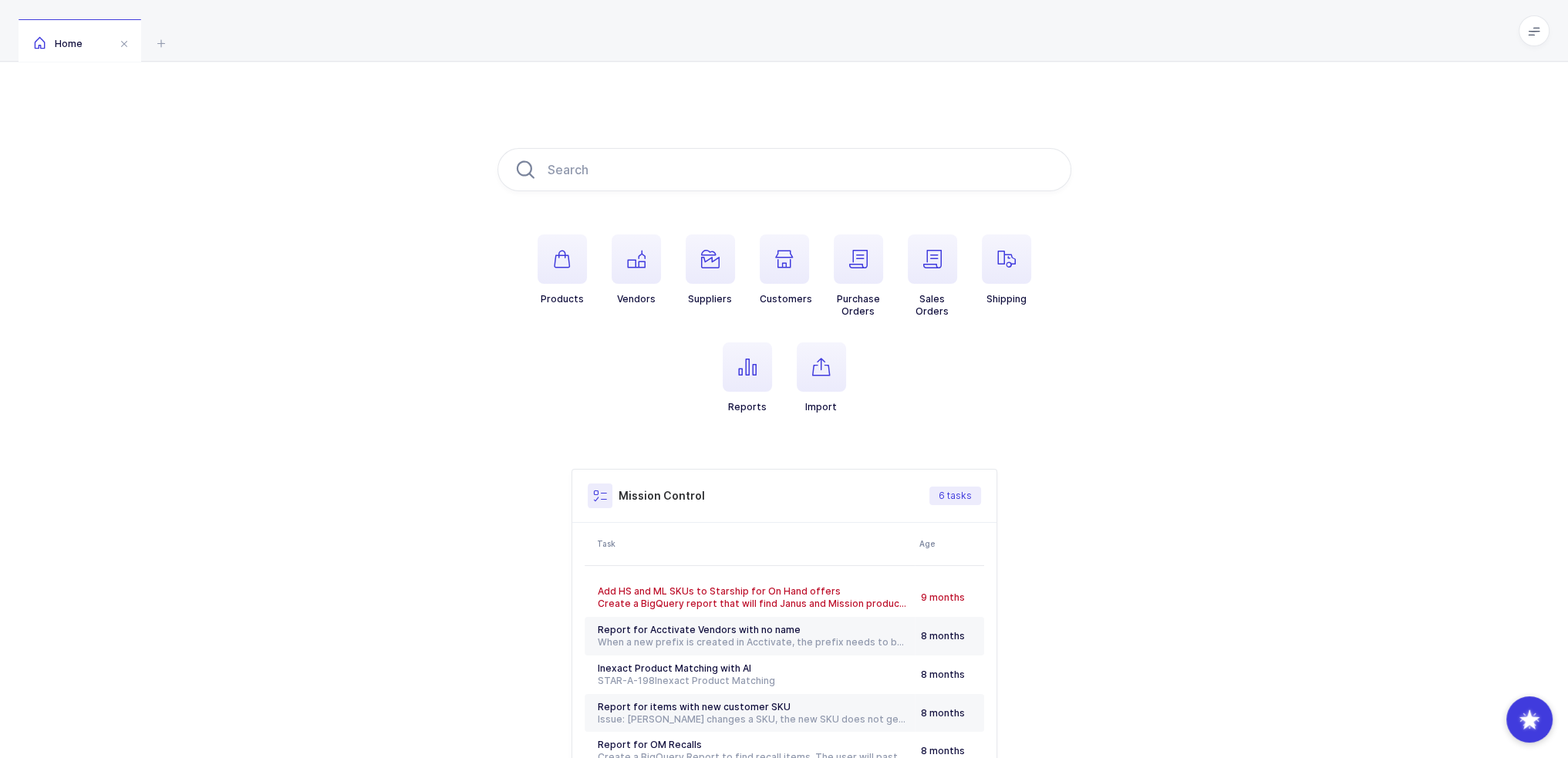
click at [779, 366] on li "Reports" at bounding box center [747, 378] width 74 height 71
click at [783, 351] on li "Reports" at bounding box center [747, 378] width 74 height 71
click at [781, 351] on li "Reports" at bounding box center [747, 378] width 74 height 71
click at [777, 351] on li "Reports" at bounding box center [747, 378] width 74 height 71
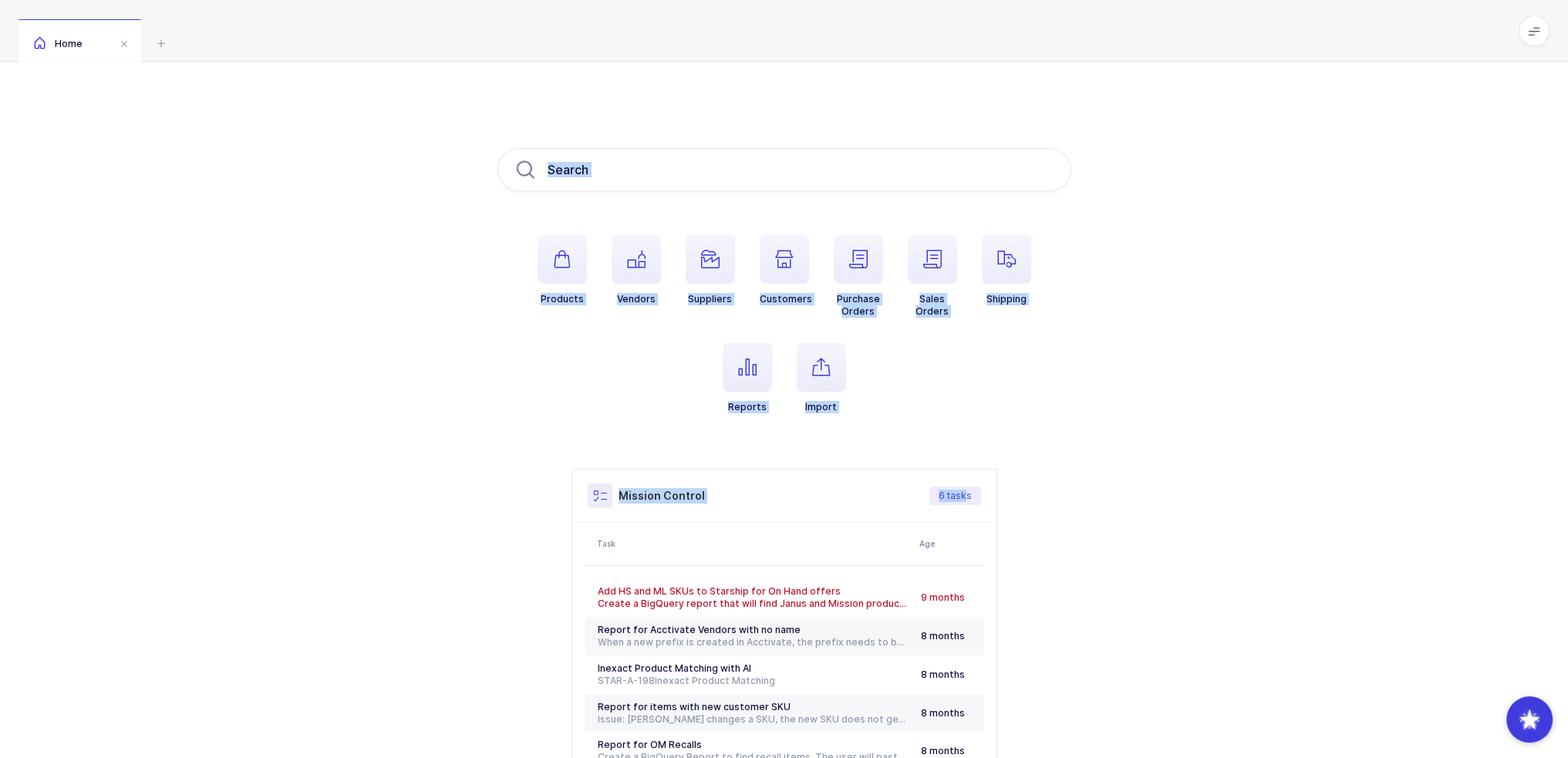
drag, startPoint x: 521, startPoint y: 101, endPoint x: 965, endPoint y: 464, distance: 573.5
click at [965, 464] on div "Products Vendors Suppliers Customers Purchase Orders Sales Orders Shipping Repo…" at bounding box center [784, 485] width 1568 height 847
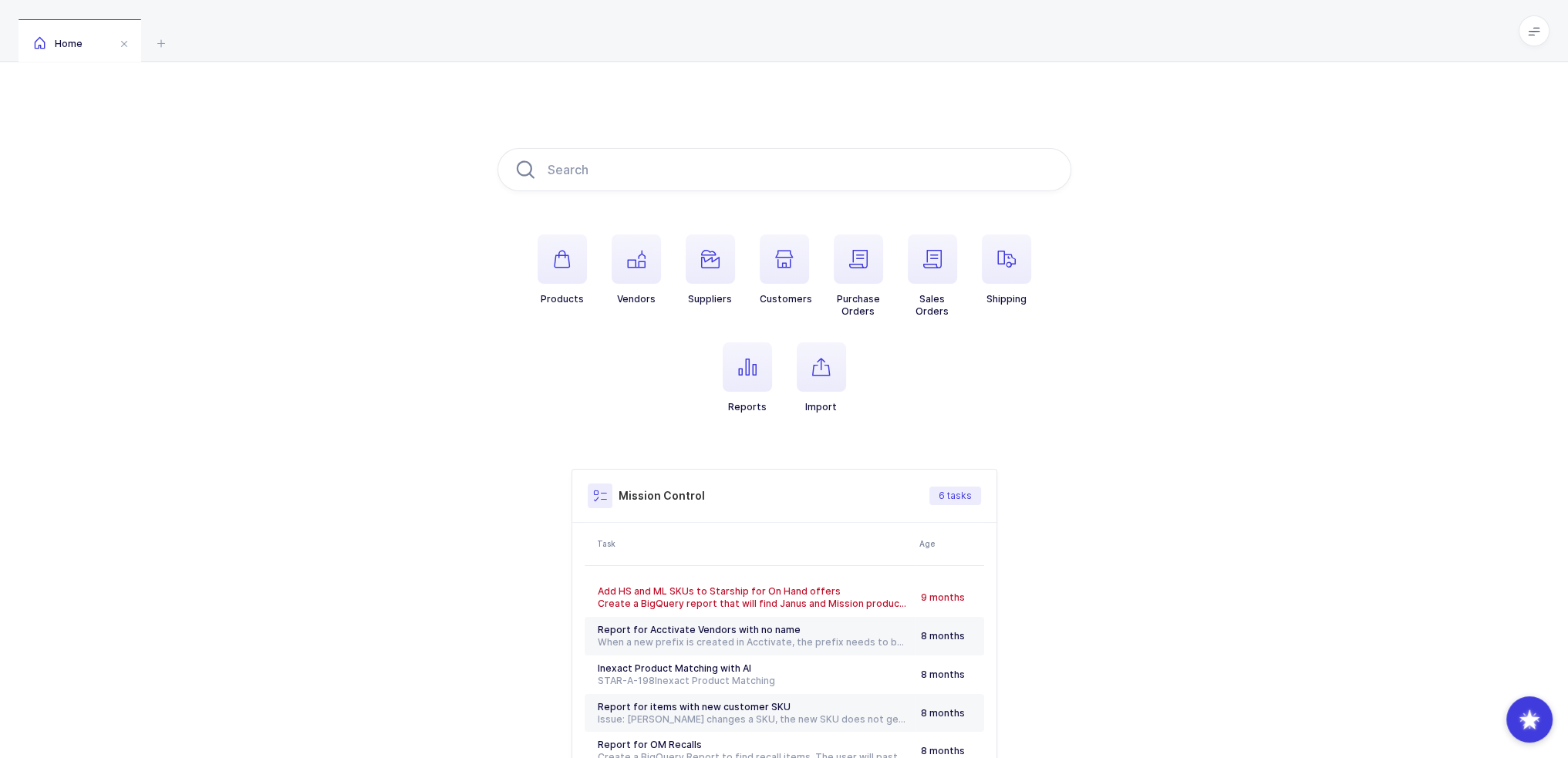
click at [987, 455] on div "Products Vendors Suppliers Customers Purchase Orders Sales Orders Shipping Repo…" at bounding box center [784, 485] width 574 height 674
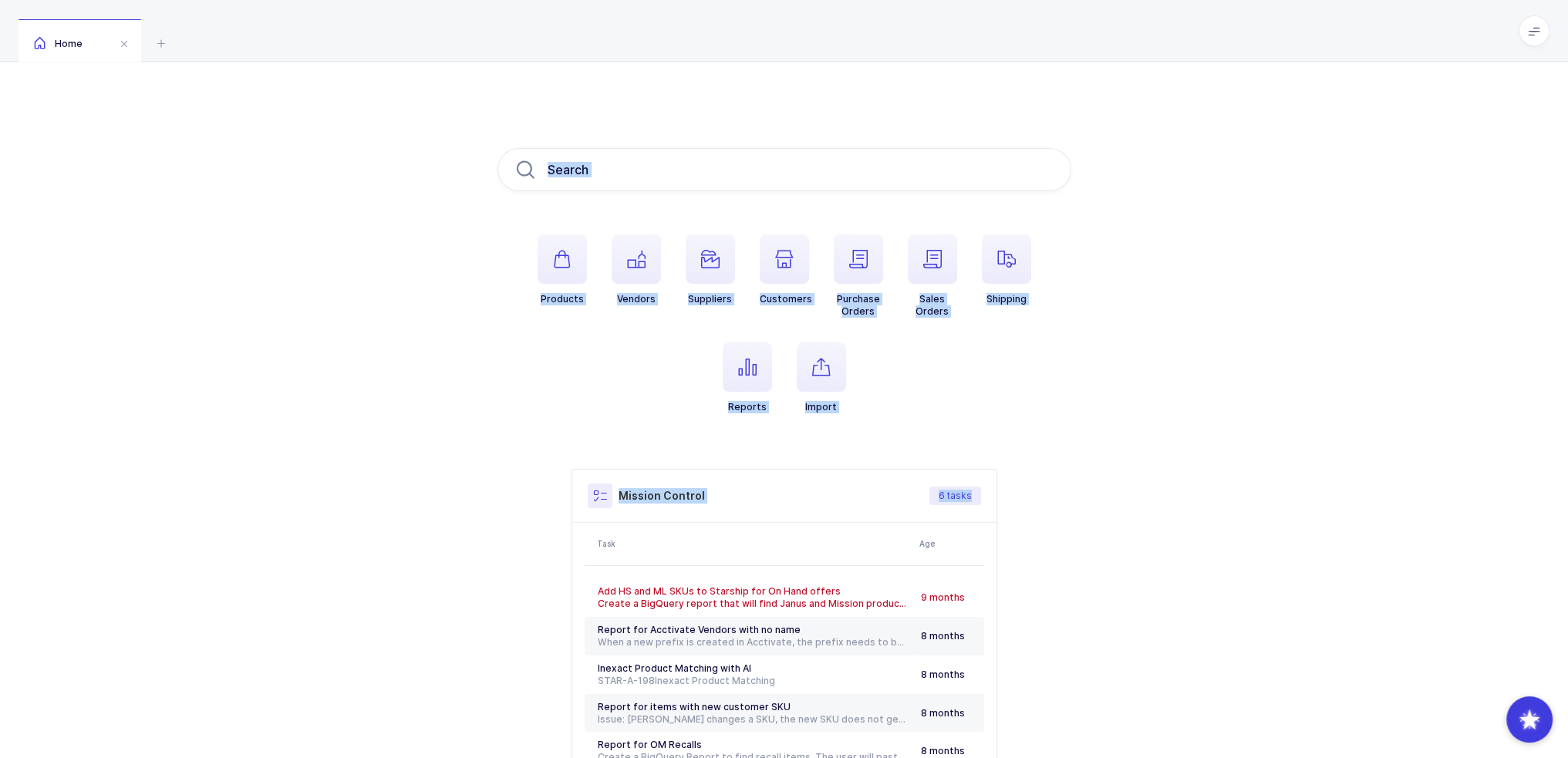
drag, startPoint x: 1004, startPoint y: 449, endPoint x: 832, endPoint y: 91, distance: 397.2
click at [832, 91] on div "Products Vendors Suppliers Customers Purchase Orders Sales Orders Shipping Repo…" at bounding box center [784, 485] width 1568 height 847
drag, startPoint x: 832, startPoint y: 91, endPoint x: 950, endPoint y: 426, distance: 355.2
click at [950, 426] on div "Products Vendors Suppliers Customers Purchase Orders Sales Orders Shipping Repo…" at bounding box center [784, 485] width 1568 height 847
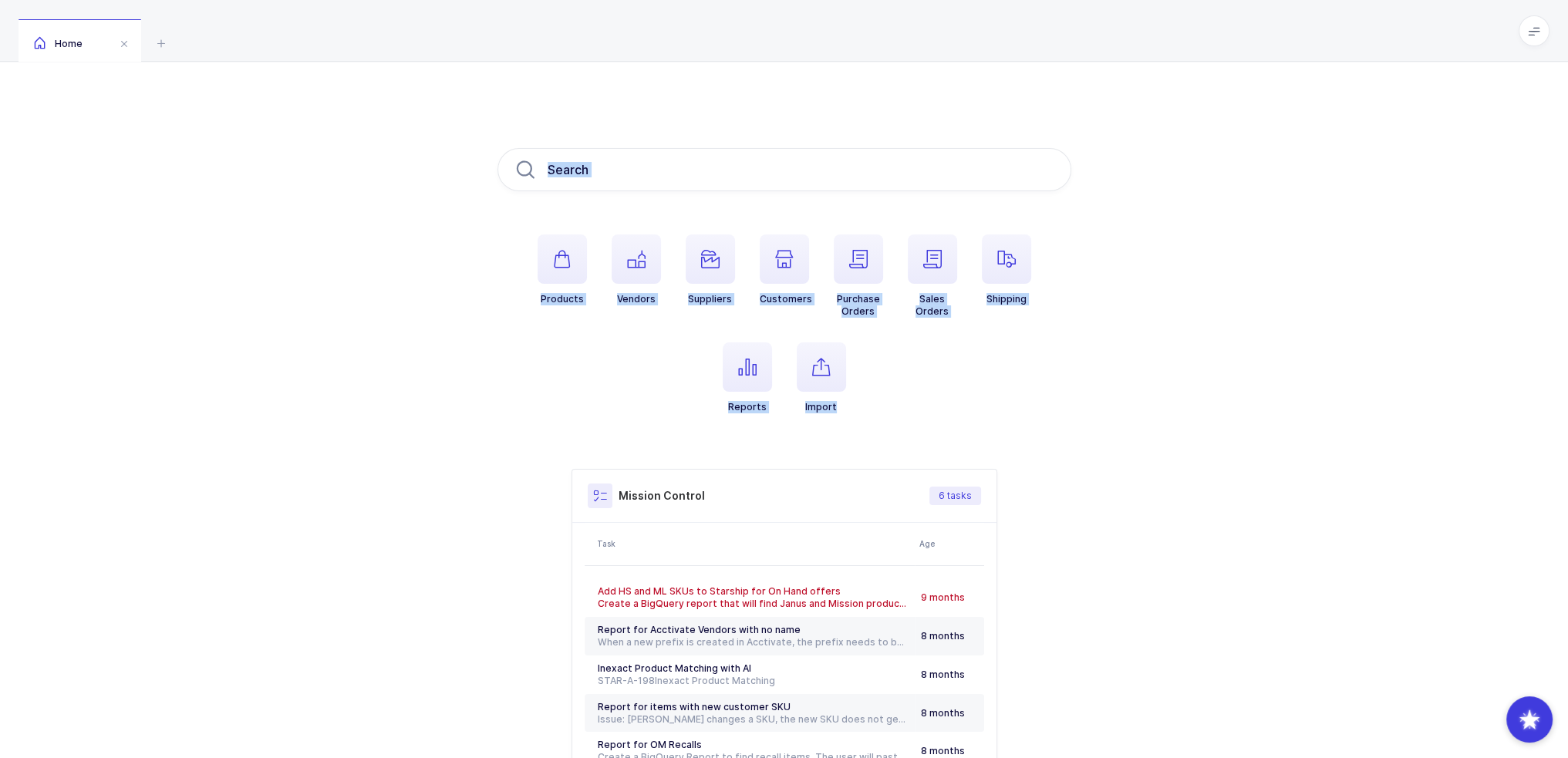
click at [950, 426] on ul "Products Vendors Suppliers Customers Purchase Orders Sales Orders Shipping Repo…" at bounding box center [784, 336] width 574 height 204
drag, startPoint x: 929, startPoint y: 437, endPoint x: 835, endPoint y: 79, distance: 370.1
click at [835, 79] on div "Products Vendors Suppliers Customers Purchase Orders Sales Orders Shipping Repo…" at bounding box center [784, 485] width 1568 height 847
drag, startPoint x: 783, startPoint y: 344, endPoint x: 862, endPoint y: 426, distance: 113.9
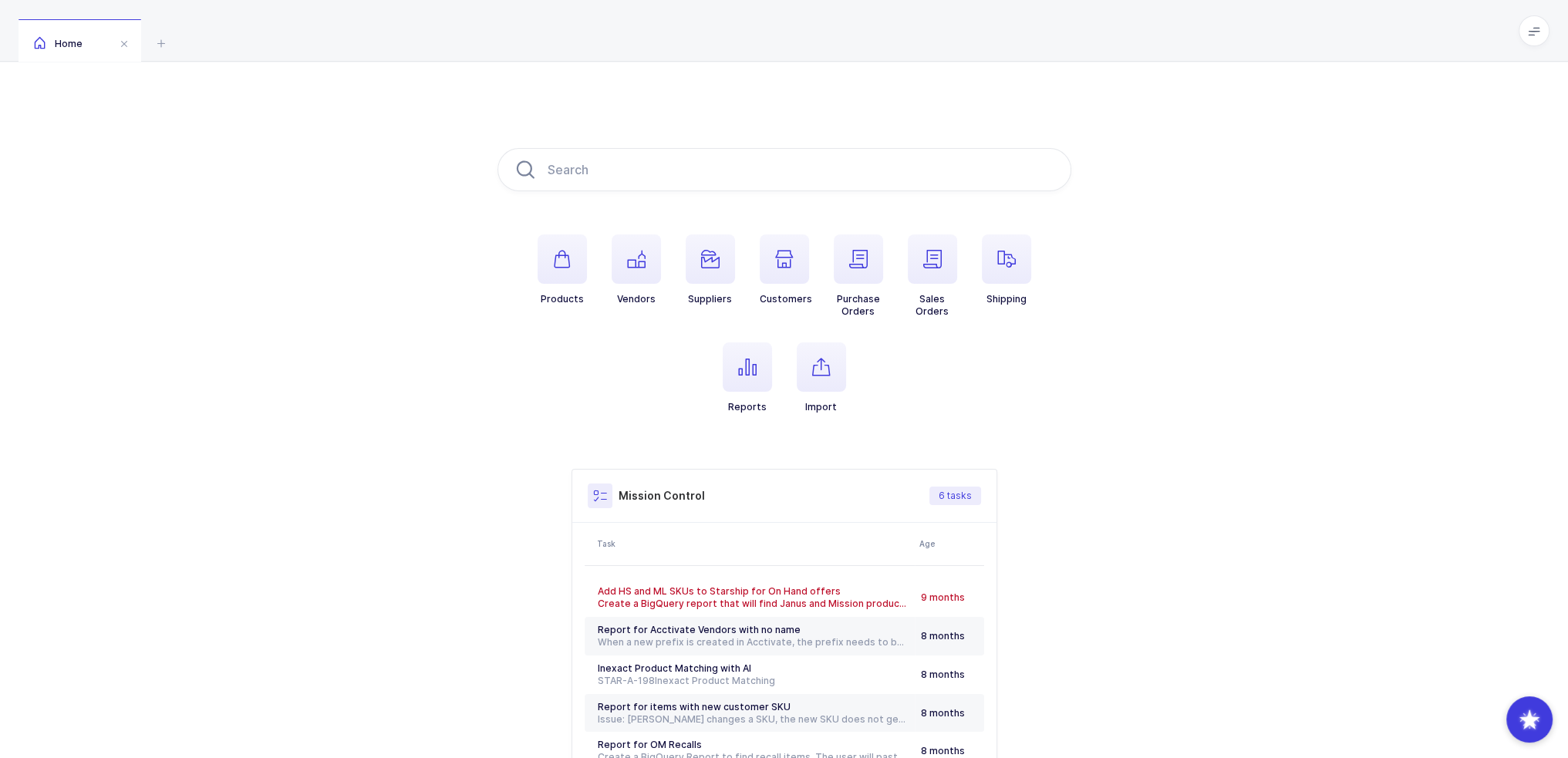
click at [862, 426] on ul "Products Vendors Suppliers Customers Purchase Orders Sales Orders Shipping Repo…" at bounding box center [784, 336] width 574 height 204
drag, startPoint x: 881, startPoint y: 431, endPoint x: 623, endPoint y: 109, distance: 412.6
click at [623, 109] on div "Products Vendors Suppliers Customers Purchase Orders Sales Orders Shipping Repo…" at bounding box center [784, 485] width 1568 height 847
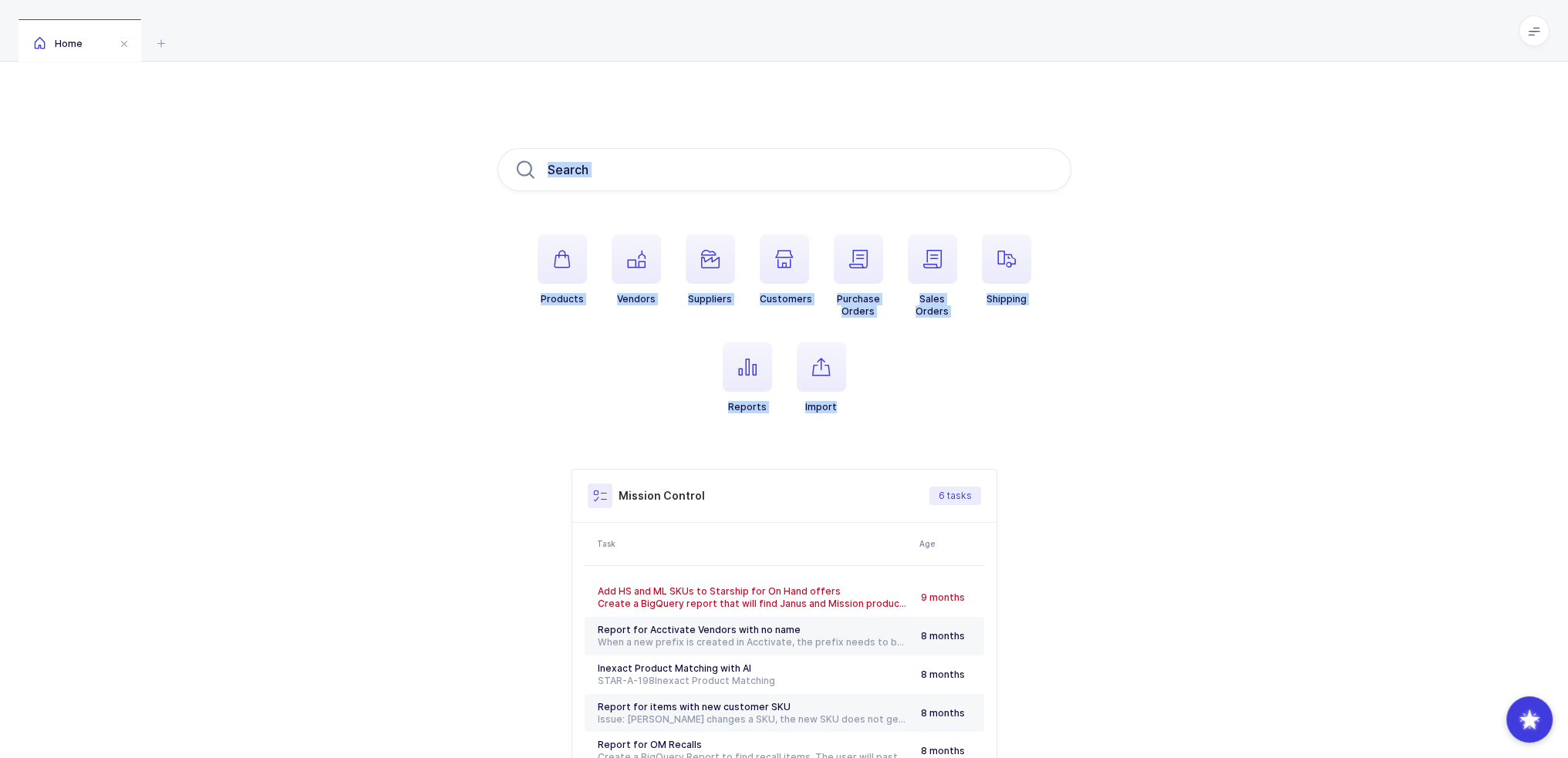
drag, startPoint x: 623, startPoint y: 109, endPoint x: 885, endPoint y: 415, distance: 402.8
click at [885, 415] on div "Products Vendors Suppliers Customers Purchase Orders Sales Orders Shipping Repo…" at bounding box center [784, 485] width 1568 height 847
click at [885, 415] on ul "Products Vendors Suppliers Customers Purchase Orders Sales Orders Shipping Repo…" at bounding box center [784, 336] width 574 height 204
click at [744, 384] on span "button" at bounding box center [748, 367] width 49 height 49
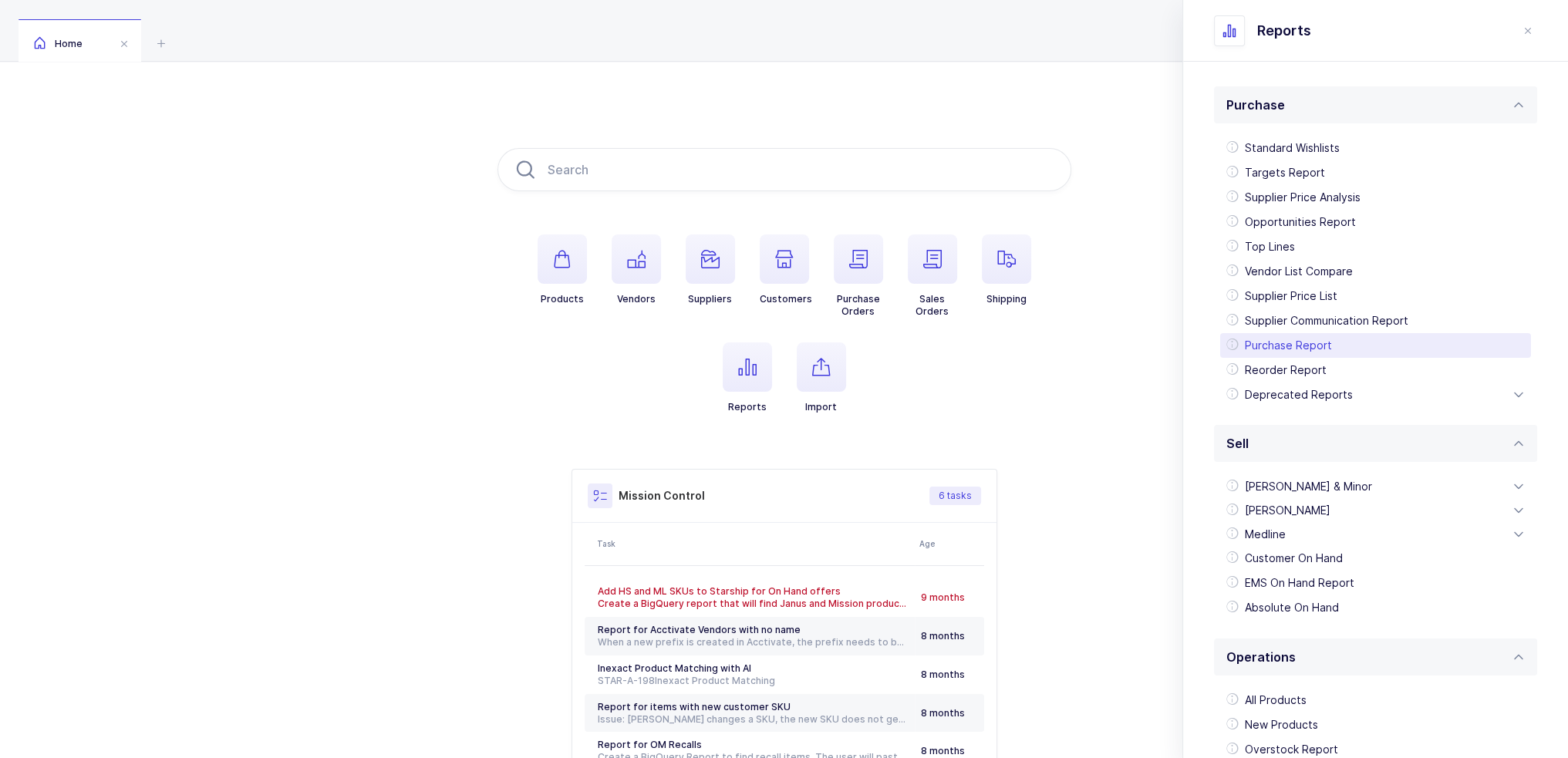
click at [1278, 339] on div "Purchase Report" at bounding box center [1376, 345] width 311 height 25
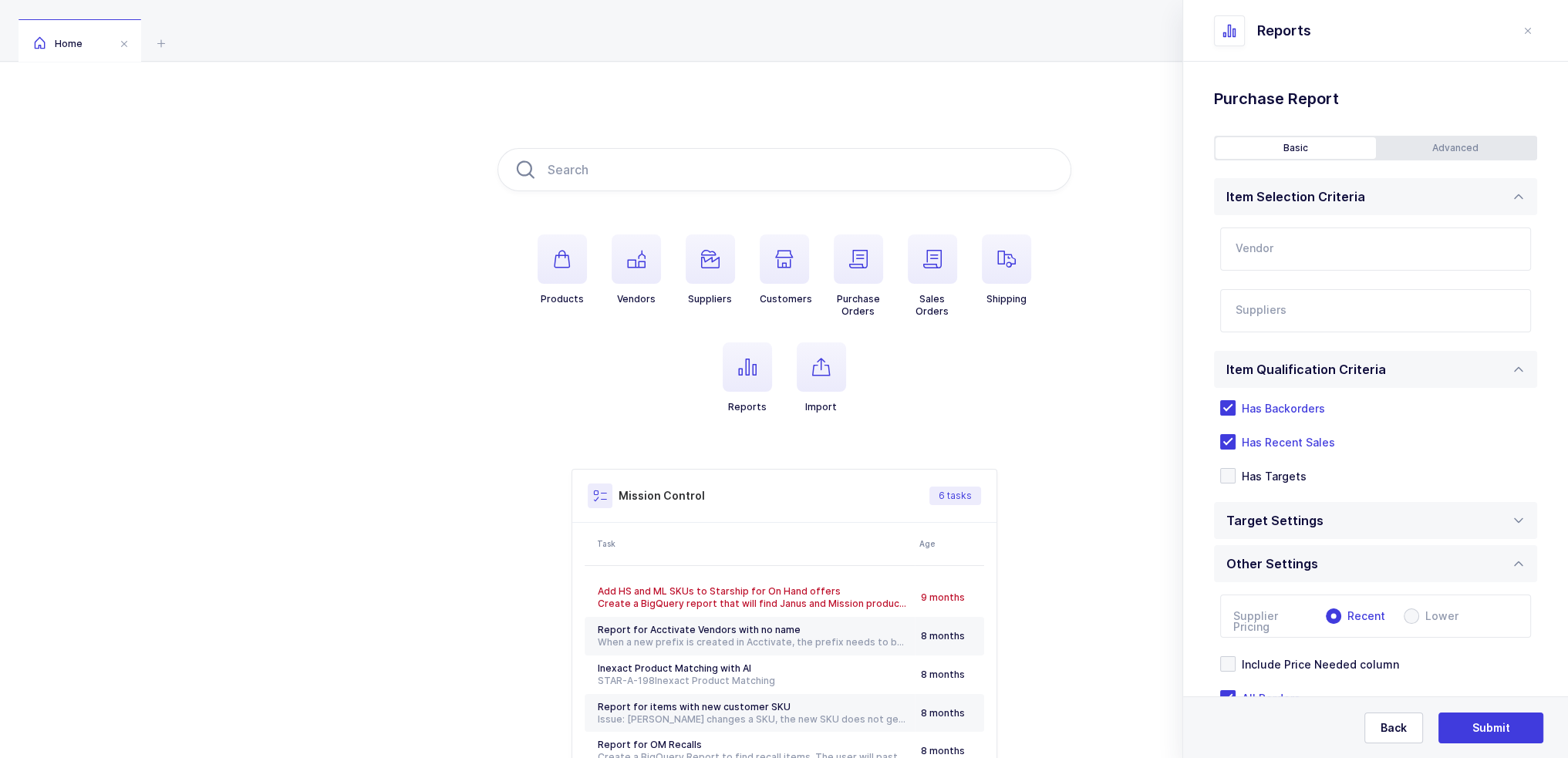
click at [1286, 249] on input "text" at bounding box center [1376, 249] width 311 height 43
click at [1300, 293] on div "Dentsply Sirona" at bounding box center [1356, 301] width 242 height 16
type input "Dentsply Sirona"
click at [1290, 300] on div at bounding box center [1357, 311] width 275 height 35
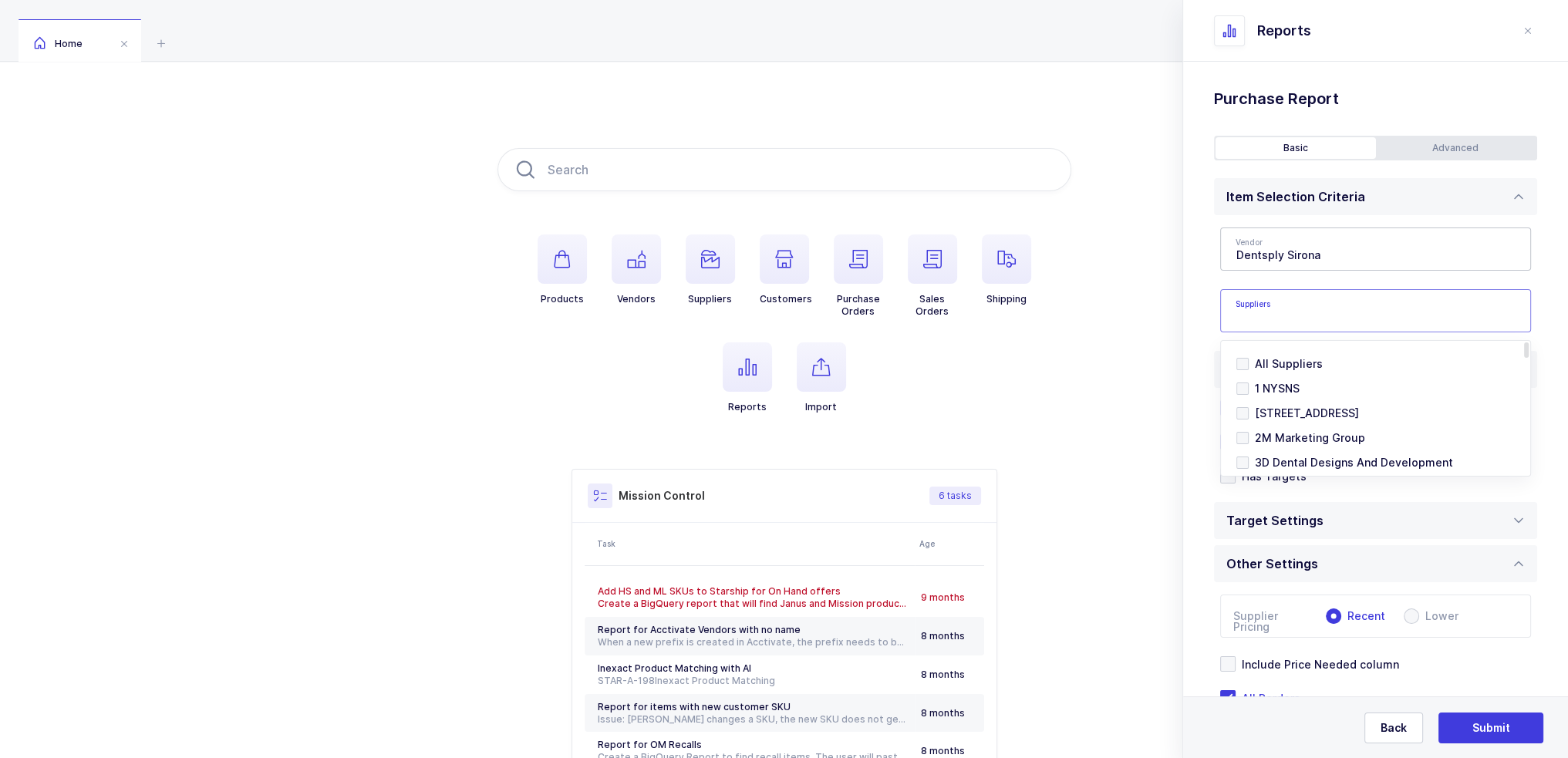
click at [1283, 321] on input "text" at bounding box center [1359, 315] width 249 height 20
type input "balmung"
click at [1279, 388] on span "Balmung Medical Handel" at bounding box center [1320, 388] width 132 height 13
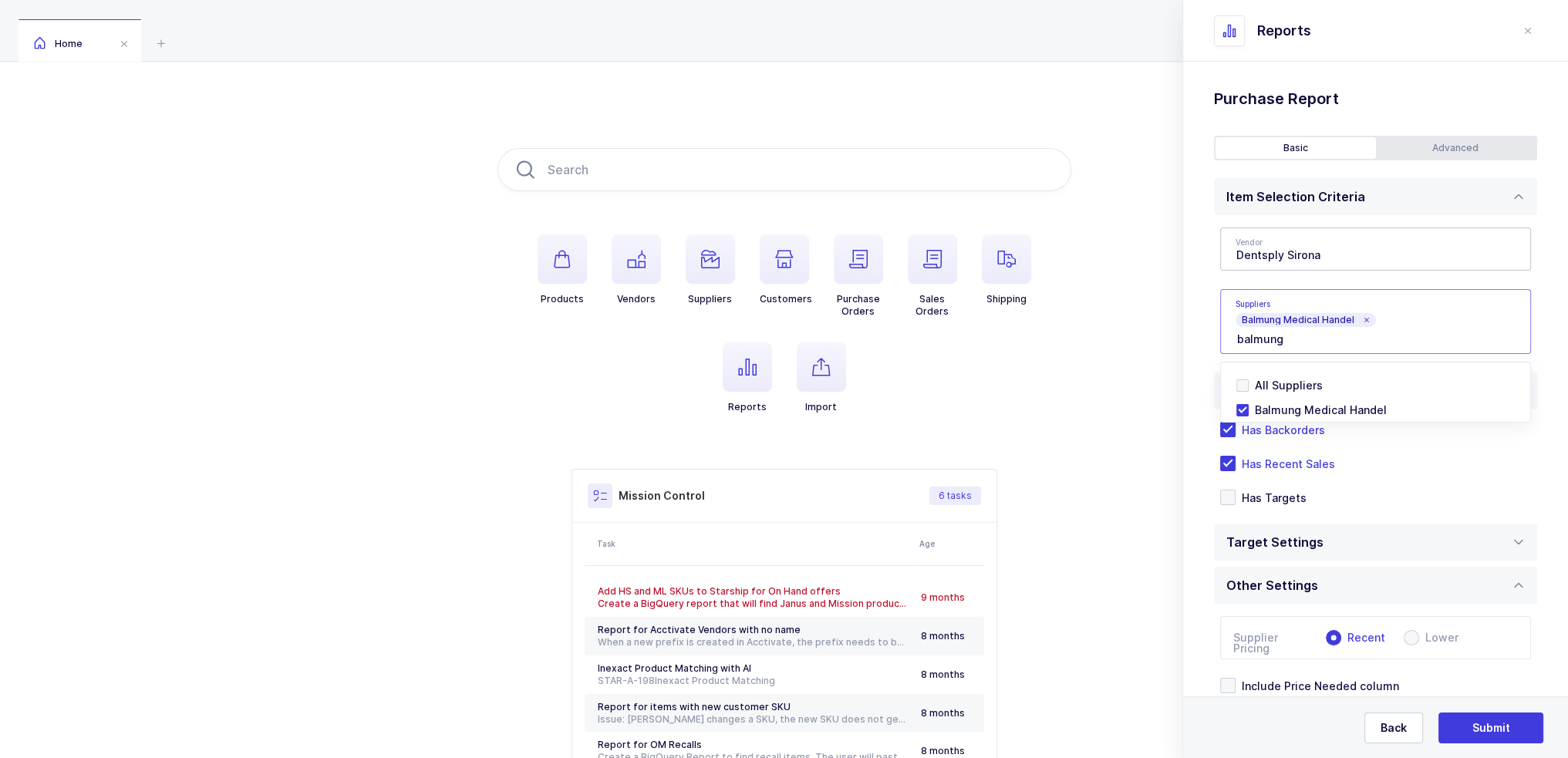
click at [1196, 329] on div "Standard Wishlists Targets Report Supplier Price Analysis Opportunities Report …" at bounding box center [1376, 460] width 385 height 798
click at [1404, 133] on div "Standard Wishlists Targets Report Supplier Price Analysis Opportunities Report …" at bounding box center [1376, 460] width 385 height 798
click at [1404, 143] on div "Advanced" at bounding box center [1456, 148] width 161 height 22
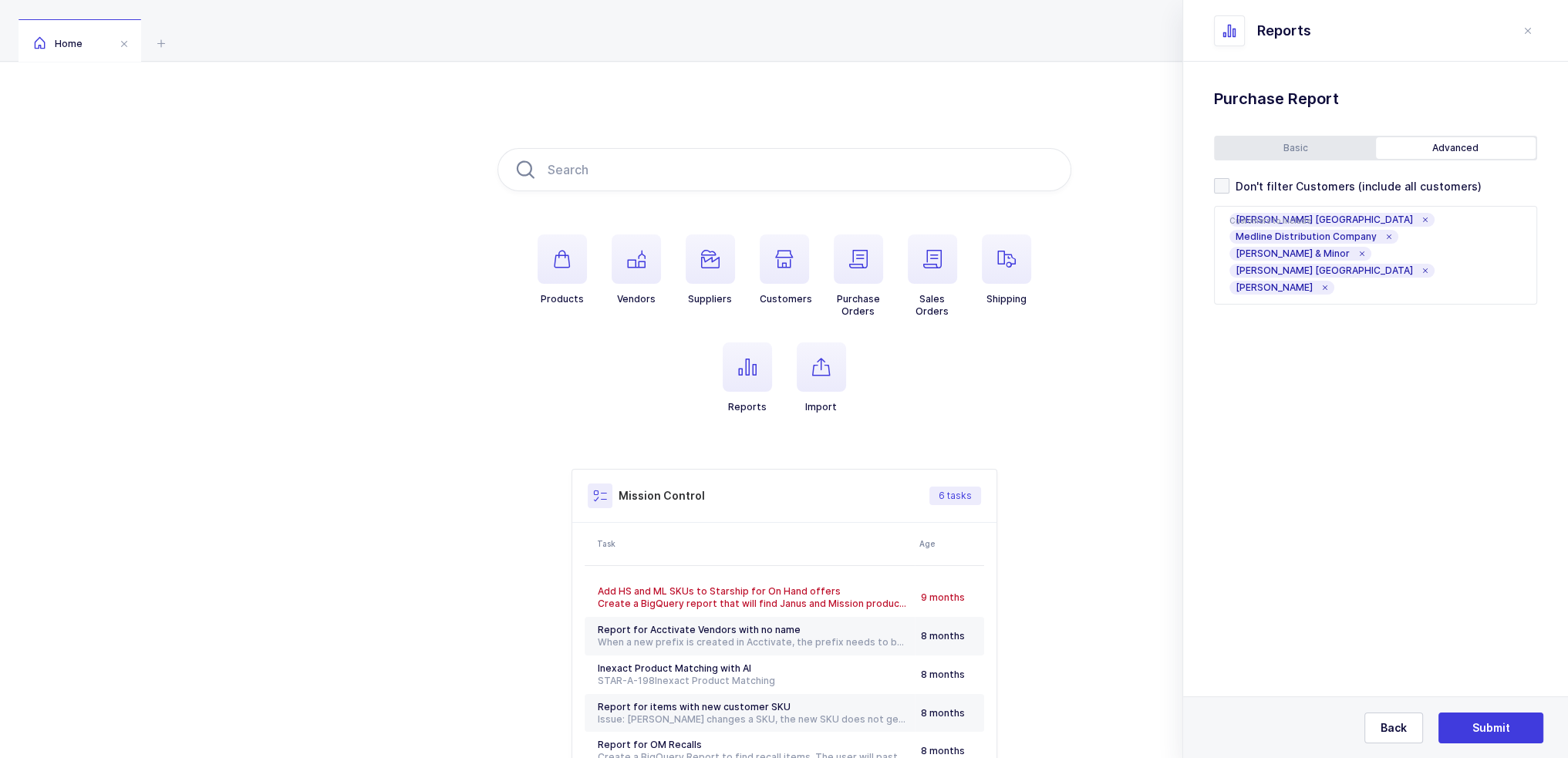
click at [1310, 142] on div "Basic" at bounding box center [1295, 148] width 161 height 22
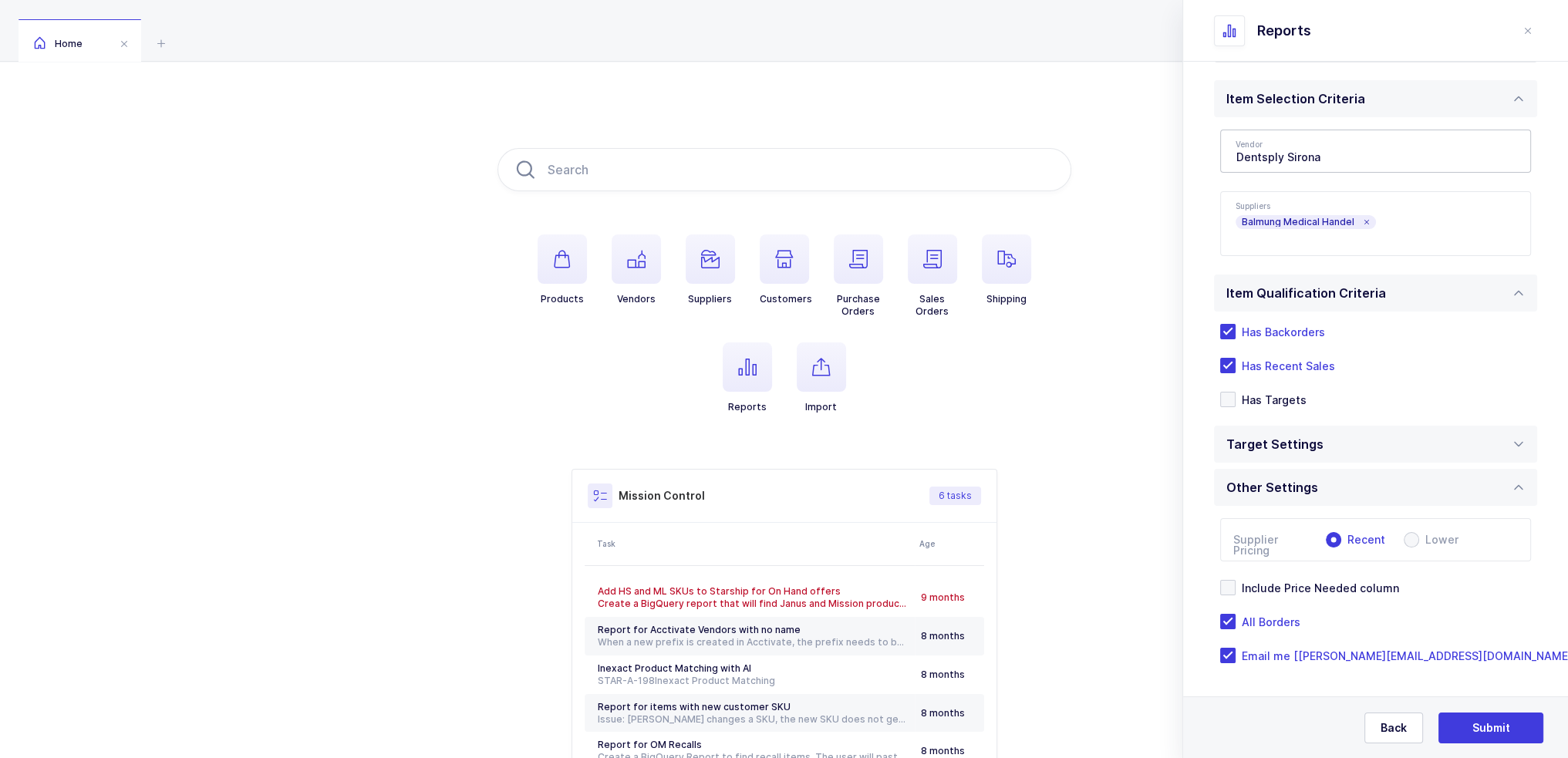
scroll to position [100, 0]
click at [1283, 366] on span "Has Recent Sales" at bounding box center [1284, 364] width 99 height 15
click at [1235, 356] on input "Has Recent Sales" at bounding box center [1235, 356] width 0 height 0
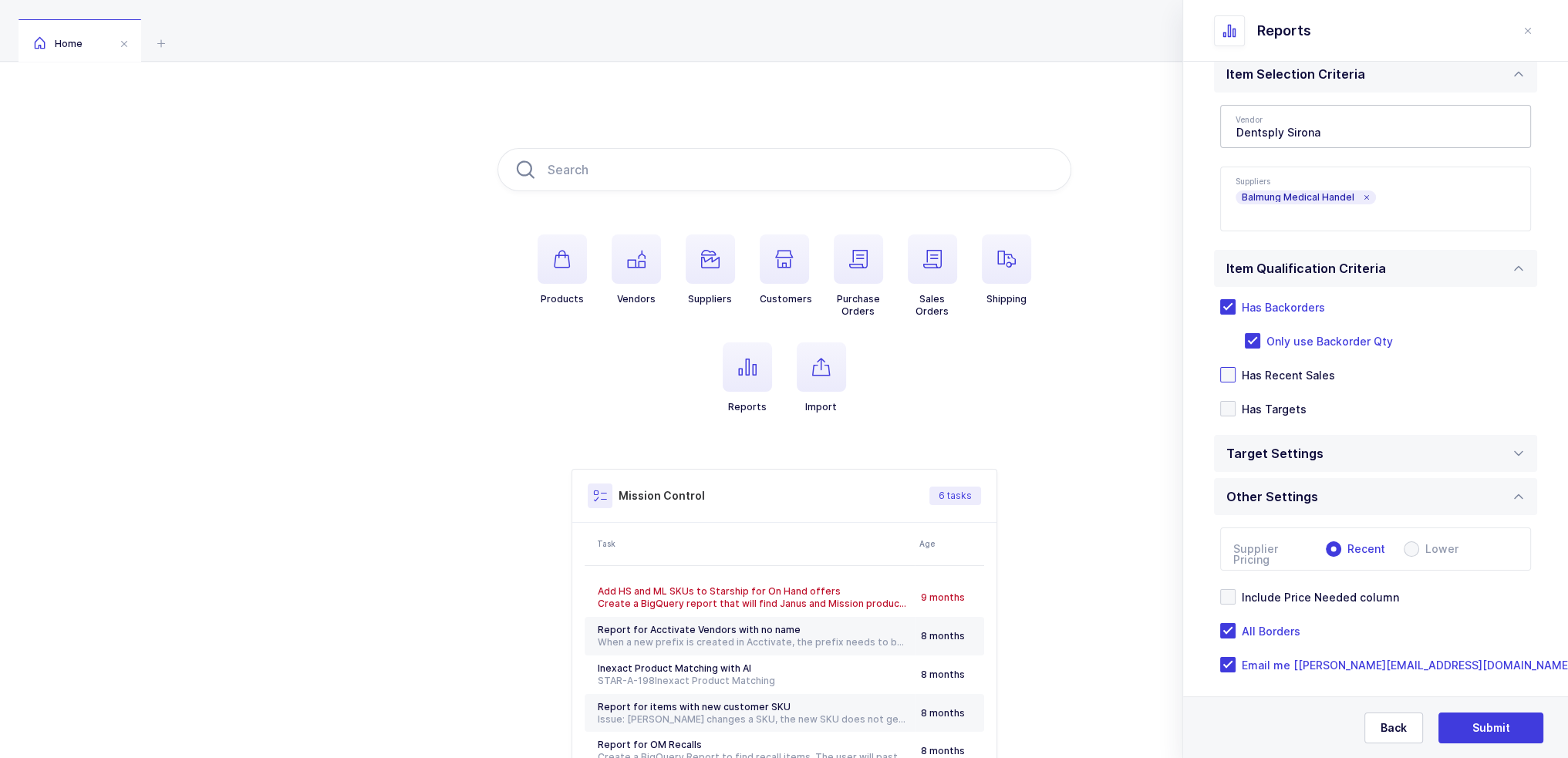
scroll to position [134, 0]
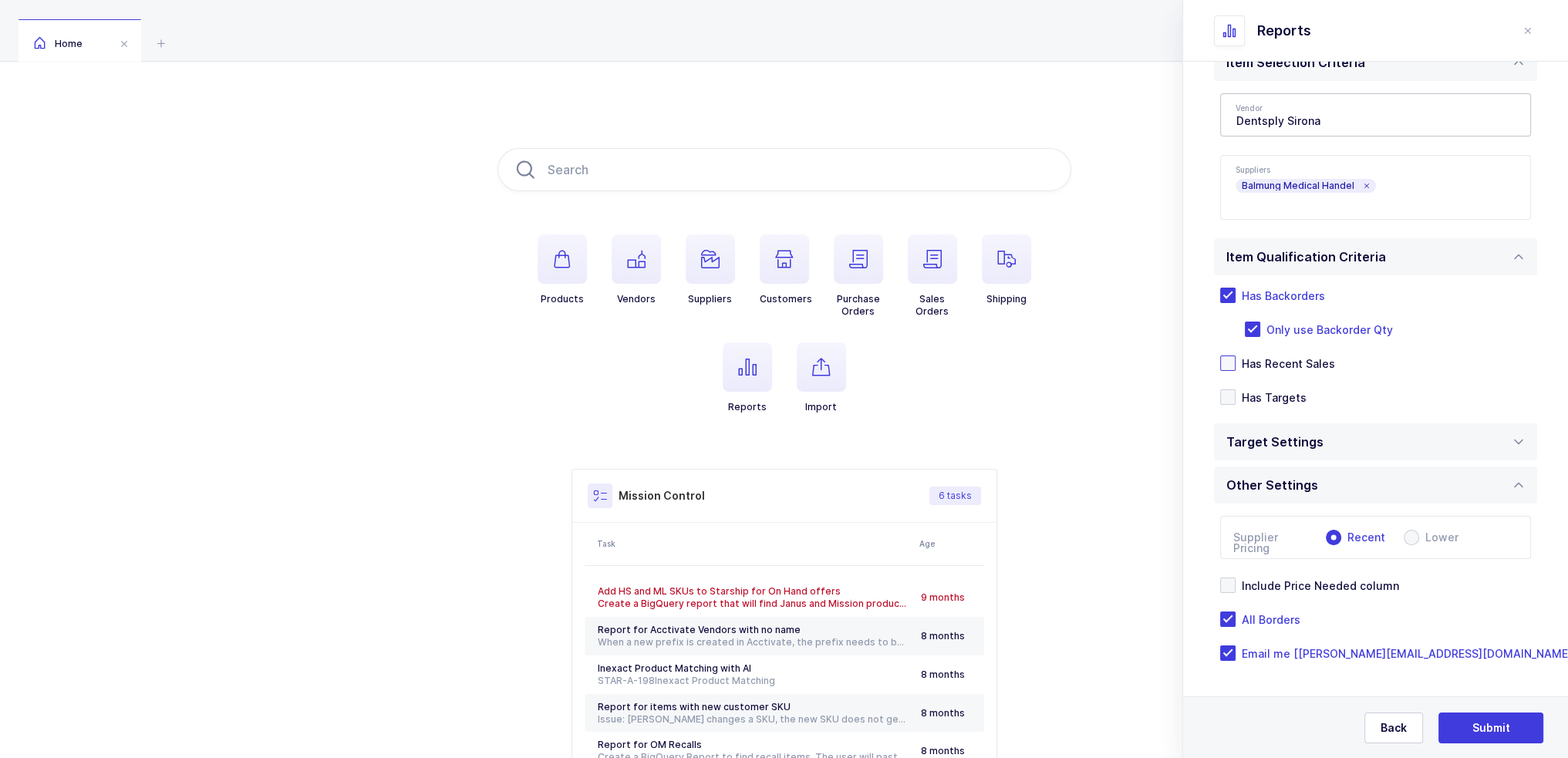
click at [1200, 416] on div "Standard Wishlists Targets Report Supplier Price Analysis Opportunities Report …" at bounding box center [1376, 343] width 385 height 831
drag, startPoint x: 1404, startPoint y: 682, endPoint x: 1410, endPoint y: 687, distance: 7.8
click at [1410, 687] on div "Standard Wishlists Targets Report Supplier Price Analysis Opportunities Report …" at bounding box center [1376, 343] width 385 height 831
click at [1490, 743] on div "Back Submit" at bounding box center [1376, 727] width 385 height 61
click at [1491, 729] on span "Submit" at bounding box center [1491, 728] width 38 height 16
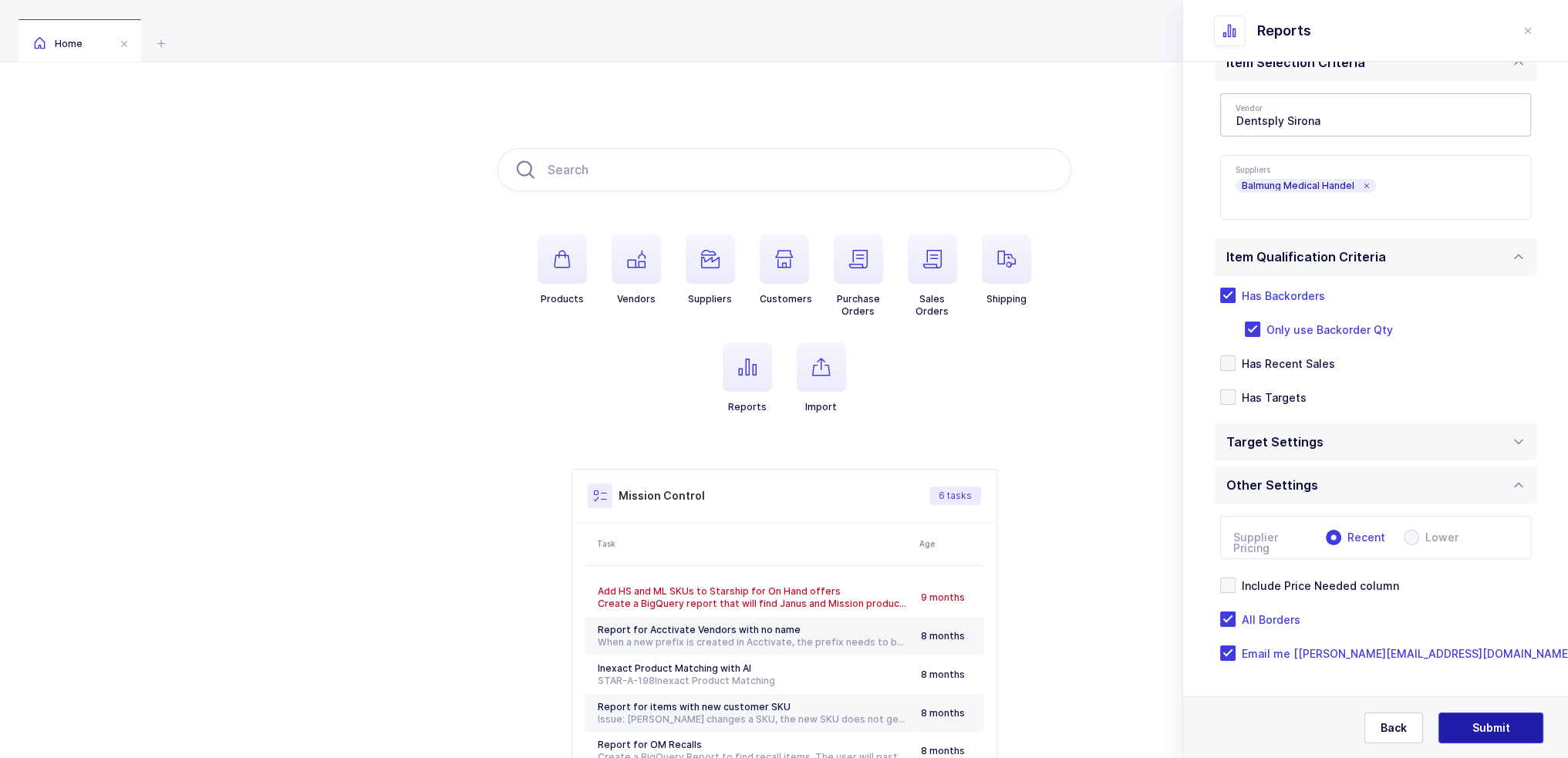
scroll to position [0, 0]
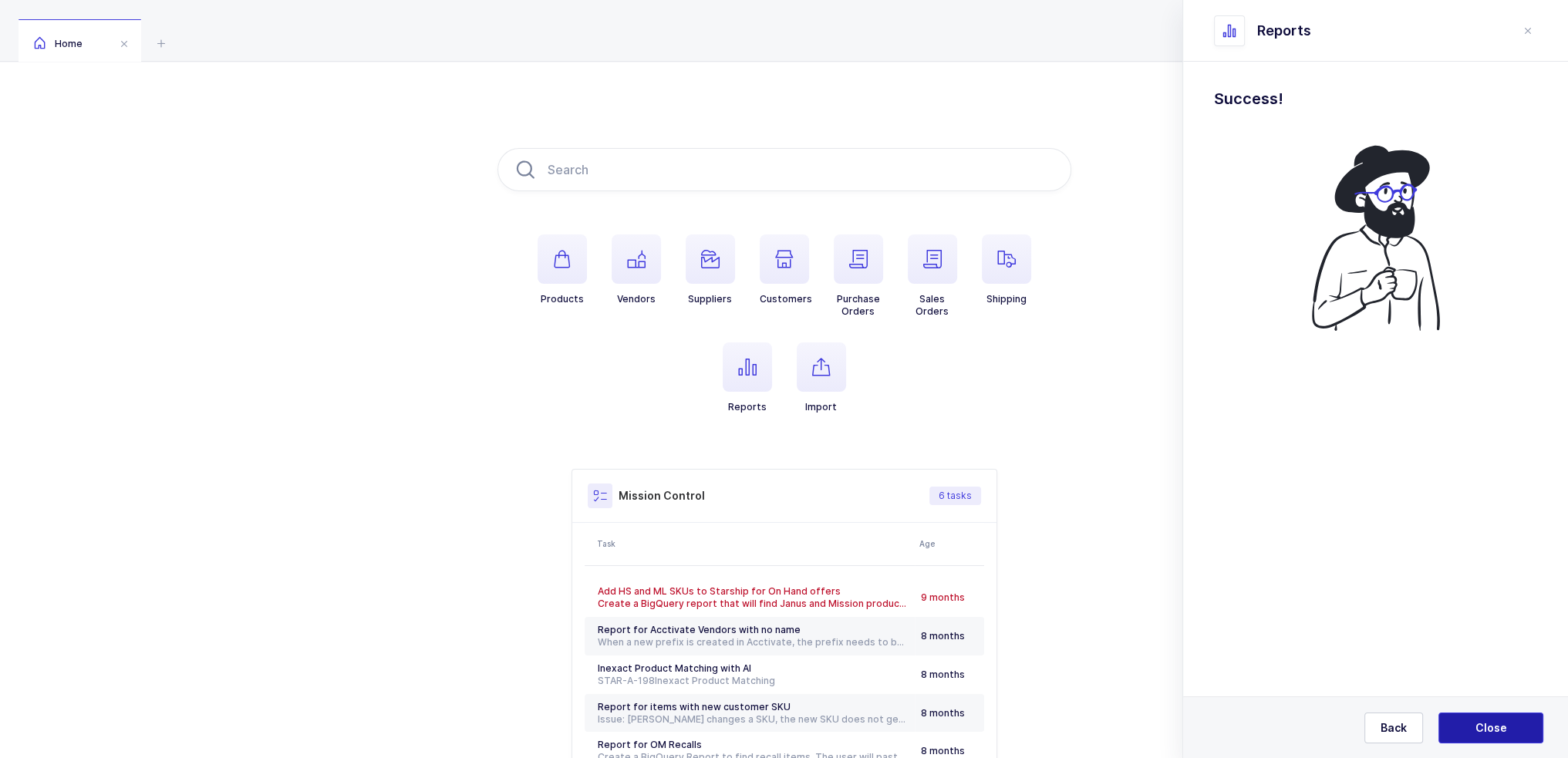
click at [1490, 729] on span "Close" at bounding box center [1491, 728] width 32 height 16
